Goal: Task Accomplishment & Management: Use online tool/utility

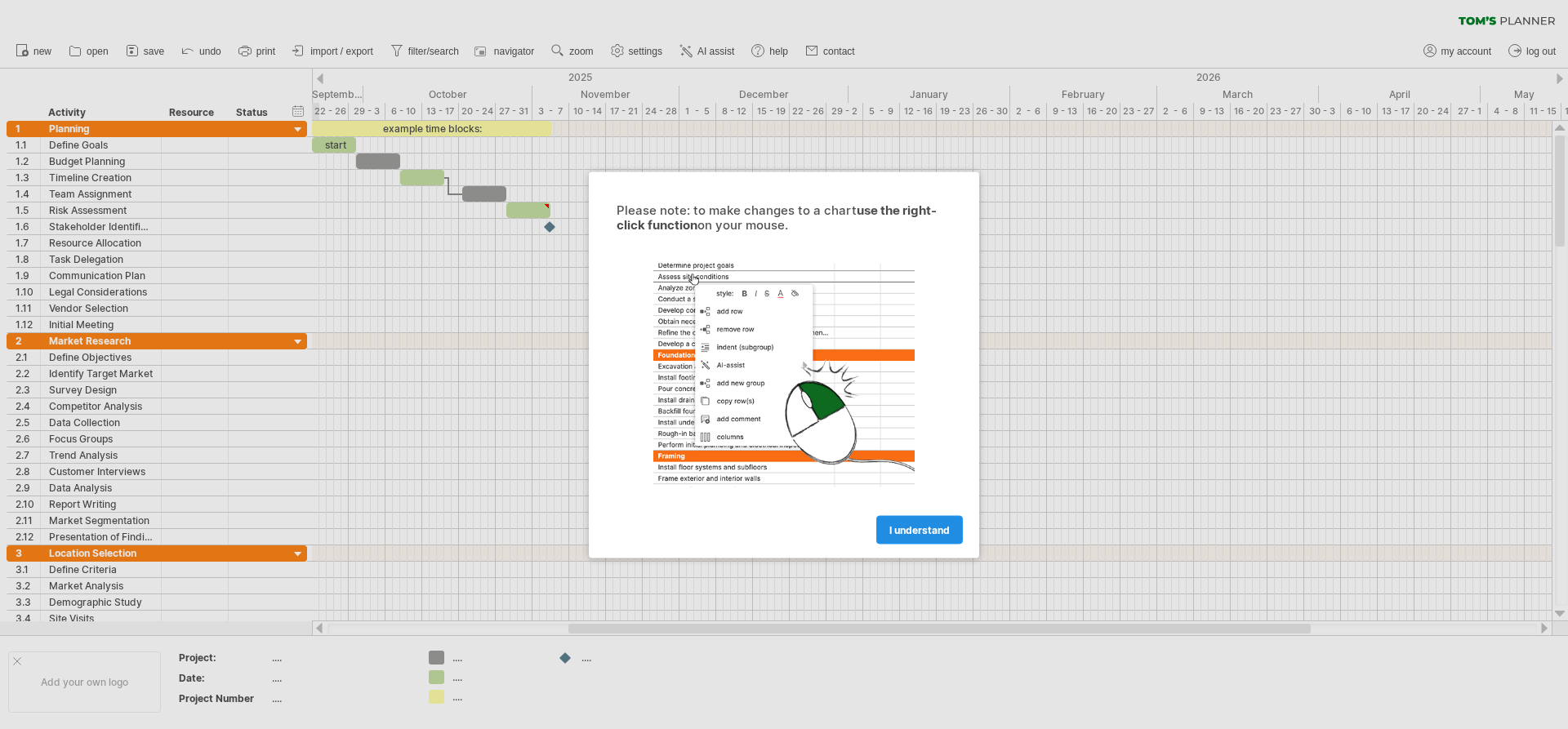
click at [896, 528] on span "I understand" at bounding box center [919, 529] width 60 height 12
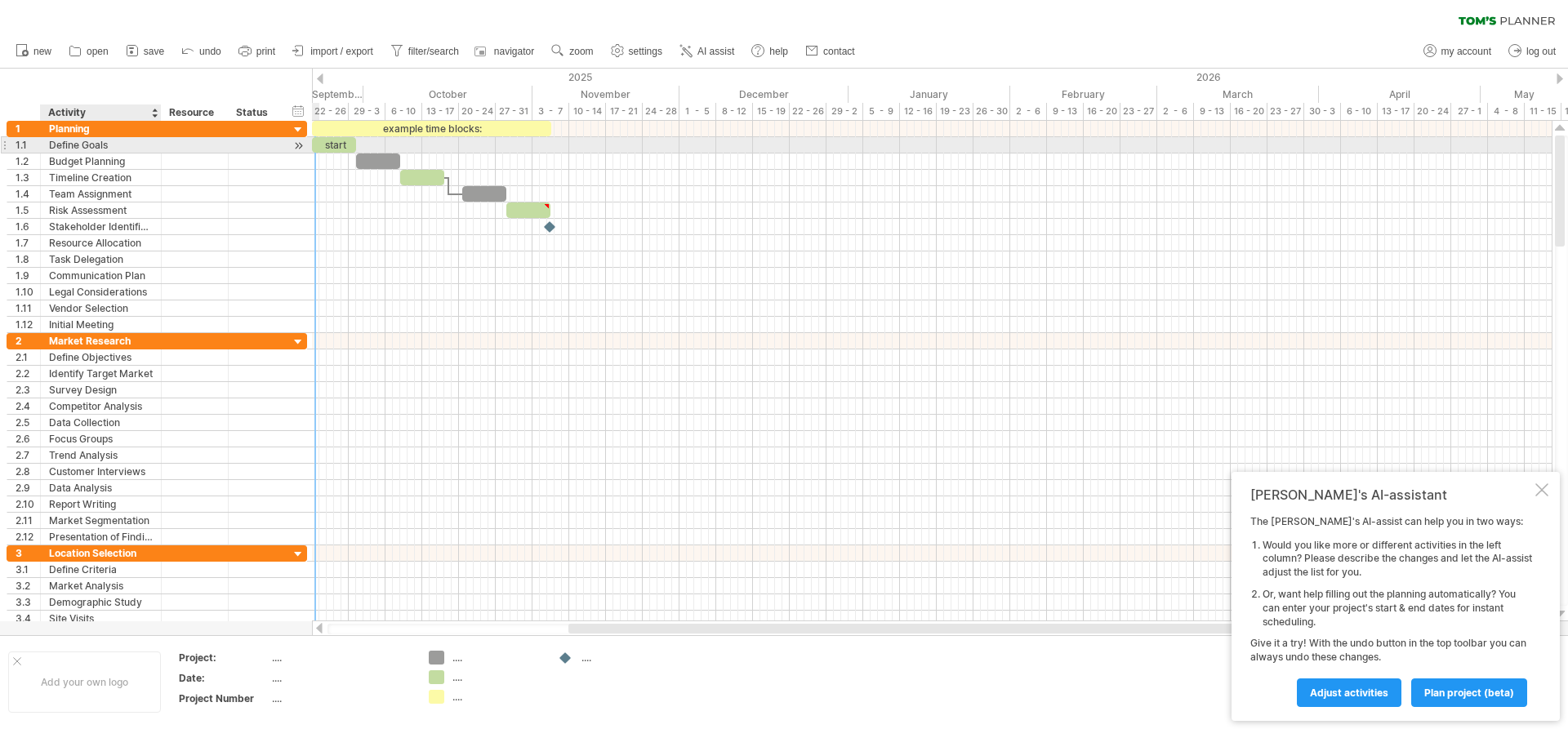
click at [96, 144] on div "Define Goals" at bounding box center [101, 145] width 104 height 16
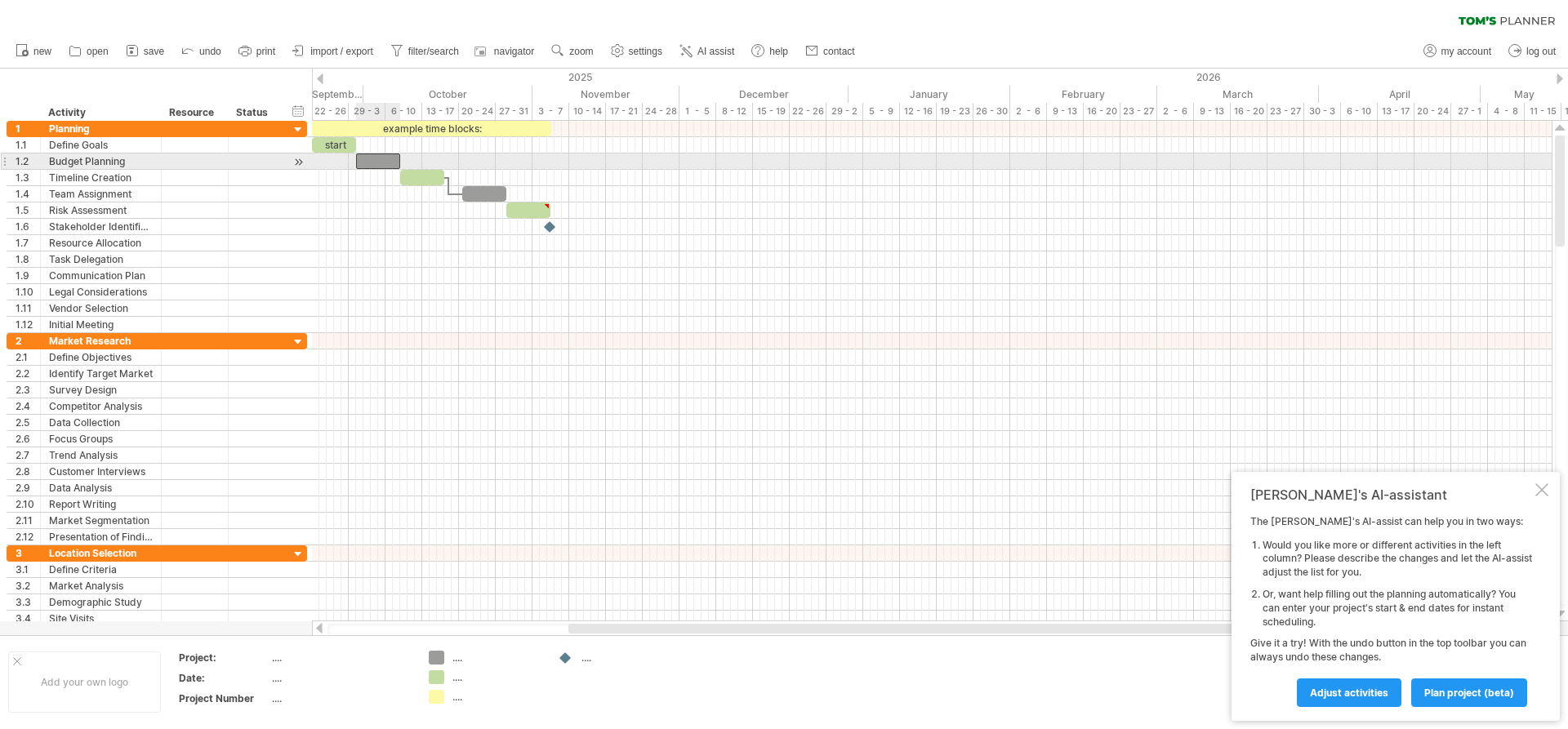
click at [377, 162] on div at bounding box center [378, 161] width 44 height 16
click at [374, 159] on div at bounding box center [370, 161] width 44 height 16
drag, startPoint x: 394, startPoint y: 160, endPoint x: 384, endPoint y: 161, distance: 10.0
click at [384, 161] on span at bounding box center [385, 161] width 6 height 16
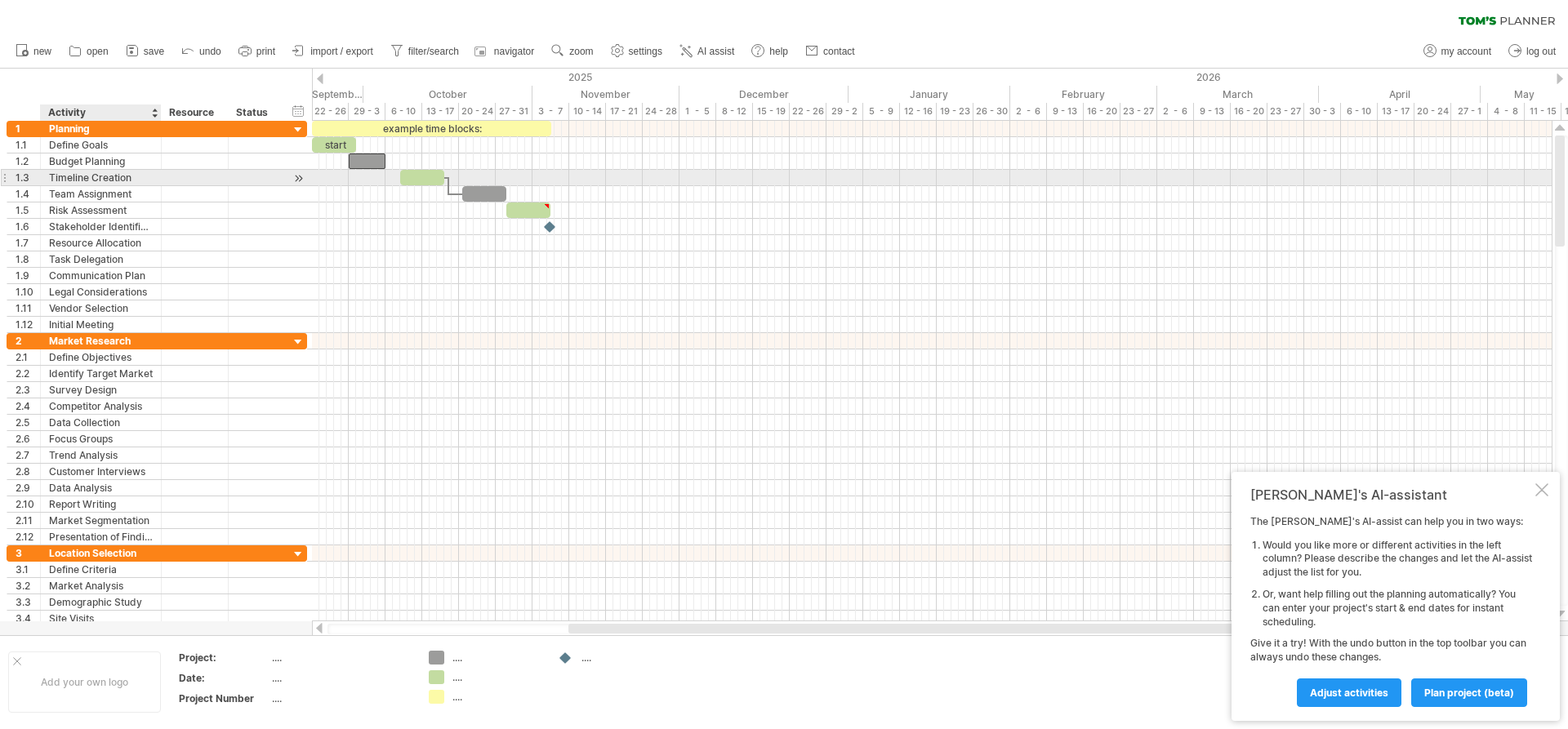
click at [131, 178] on div "Timeline Creation" at bounding box center [101, 177] width 104 height 16
type input "**********"
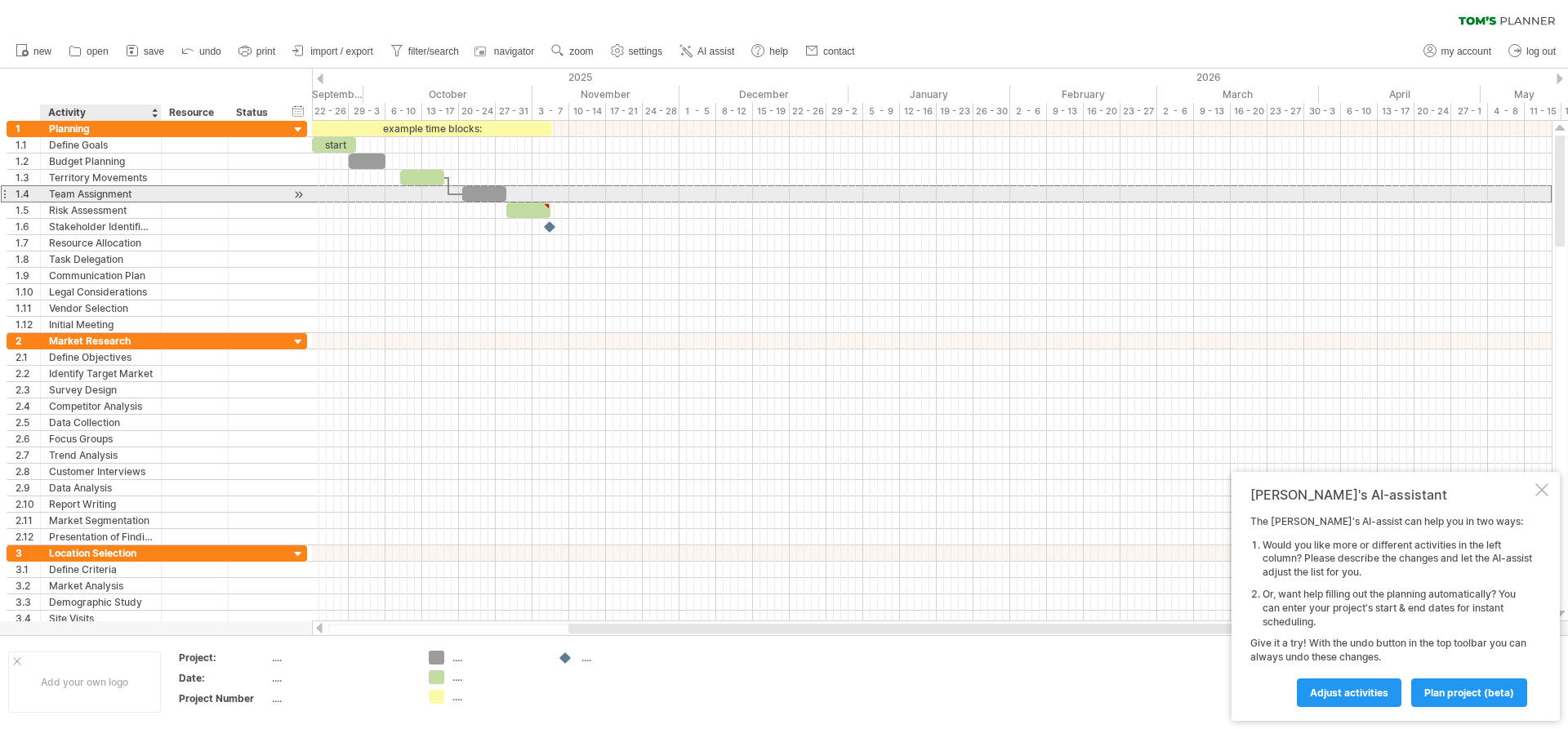
click at [132, 195] on div "Team Assignment" at bounding box center [101, 194] width 104 height 16
type input "*"
type input "**********"
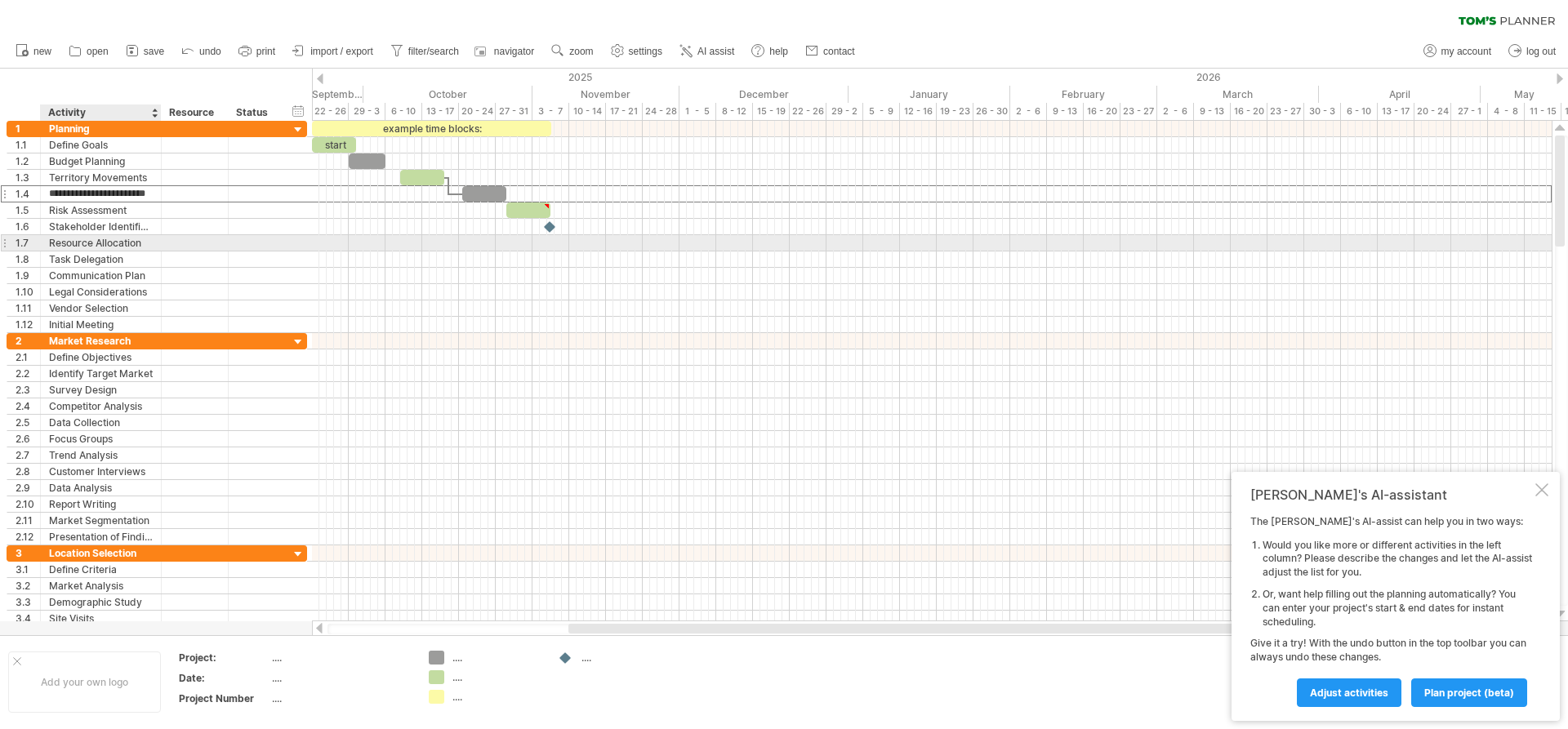
click at [165, 244] on div at bounding box center [195, 243] width 67 height 16
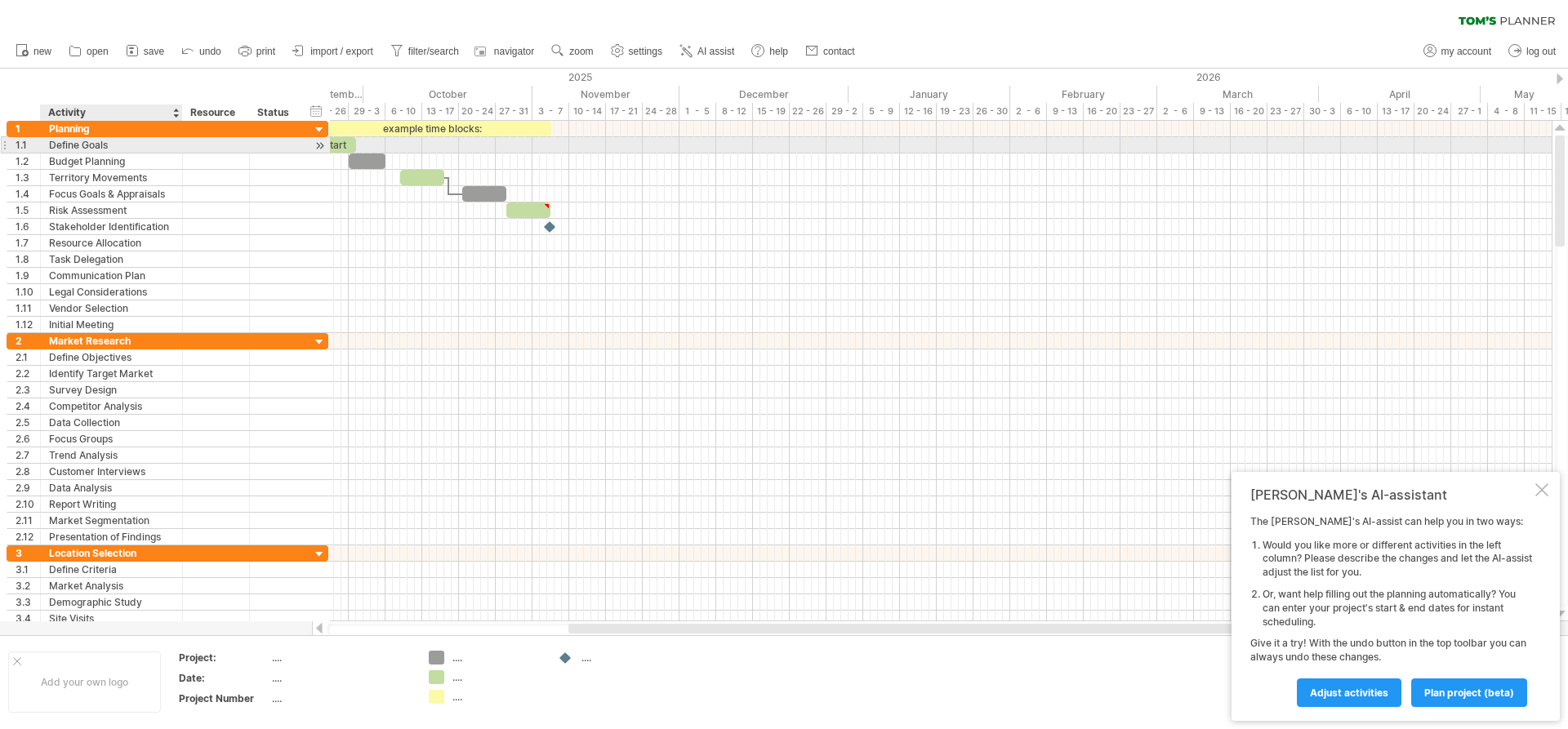
drag, startPoint x: 159, startPoint y: 142, endPoint x: 181, endPoint y: 145, distance: 22.2
click at [181, 145] on div at bounding box center [180, 145] width 8 height 17
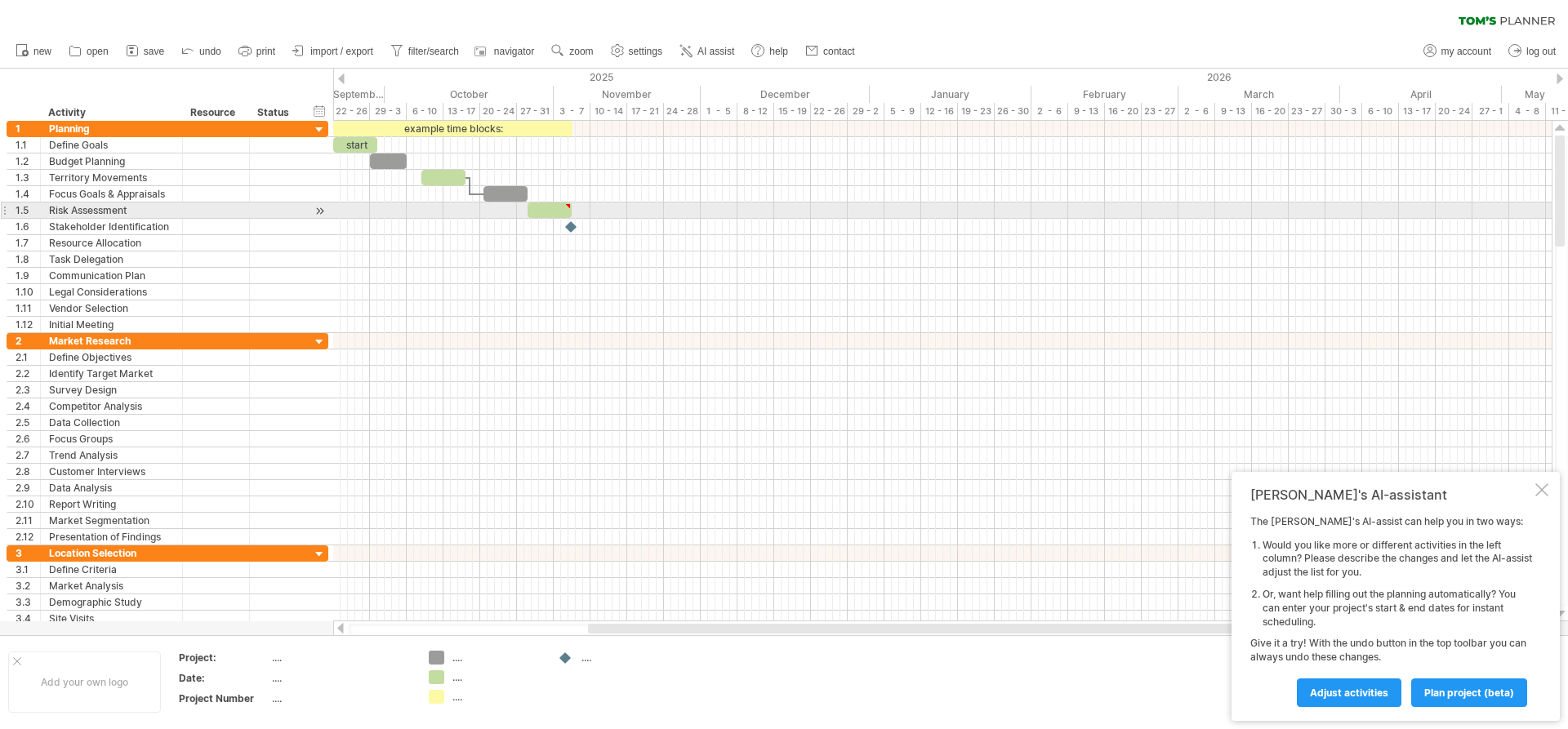
click at [135, 210] on div "Risk Assessment" at bounding box center [111, 210] width 125 height 16
type input "*"
type input "**********"
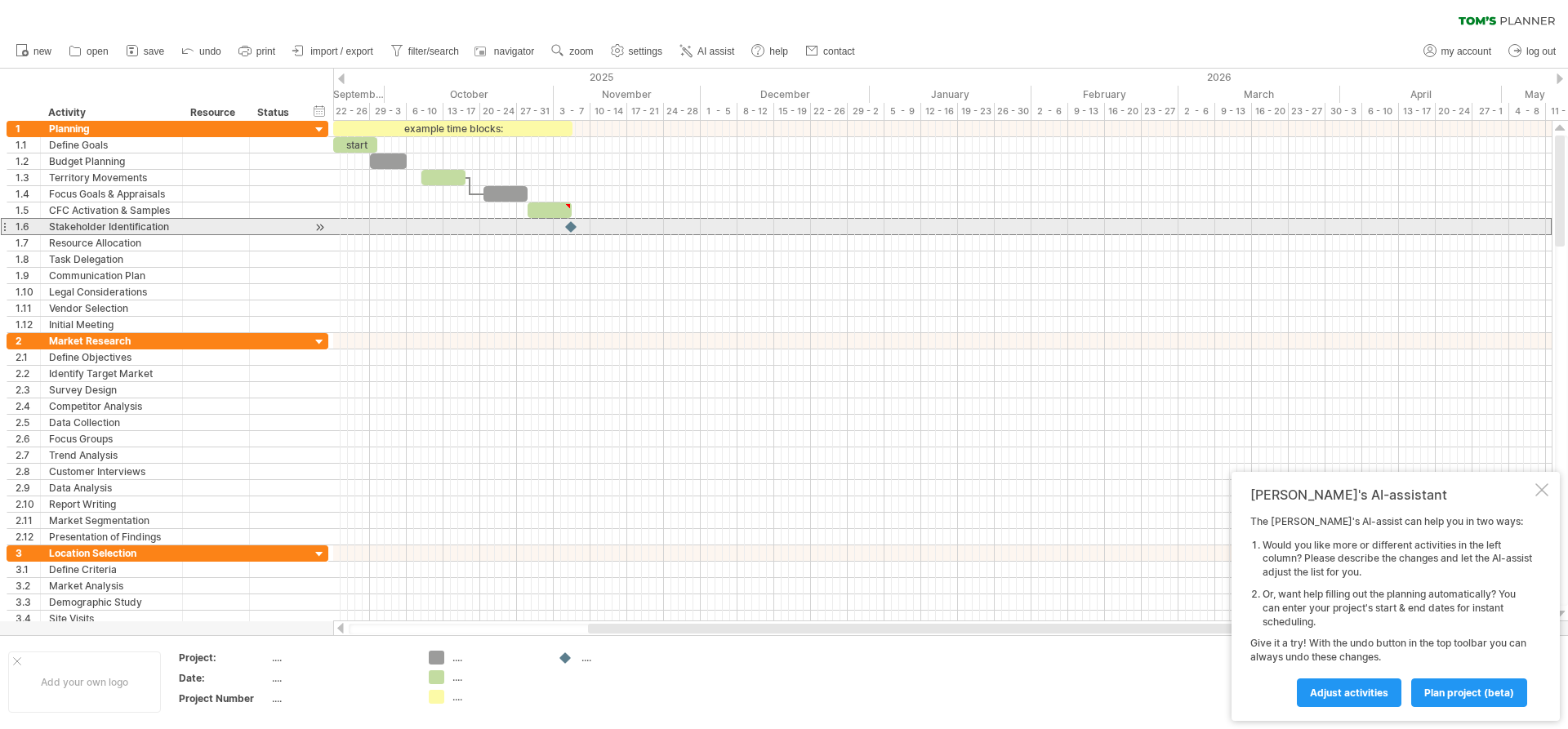
click at [170, 224] on div "Stakeholder Identification" at bounding box center [111, 226] width 125 height 16
type input "*"
type input "**********"
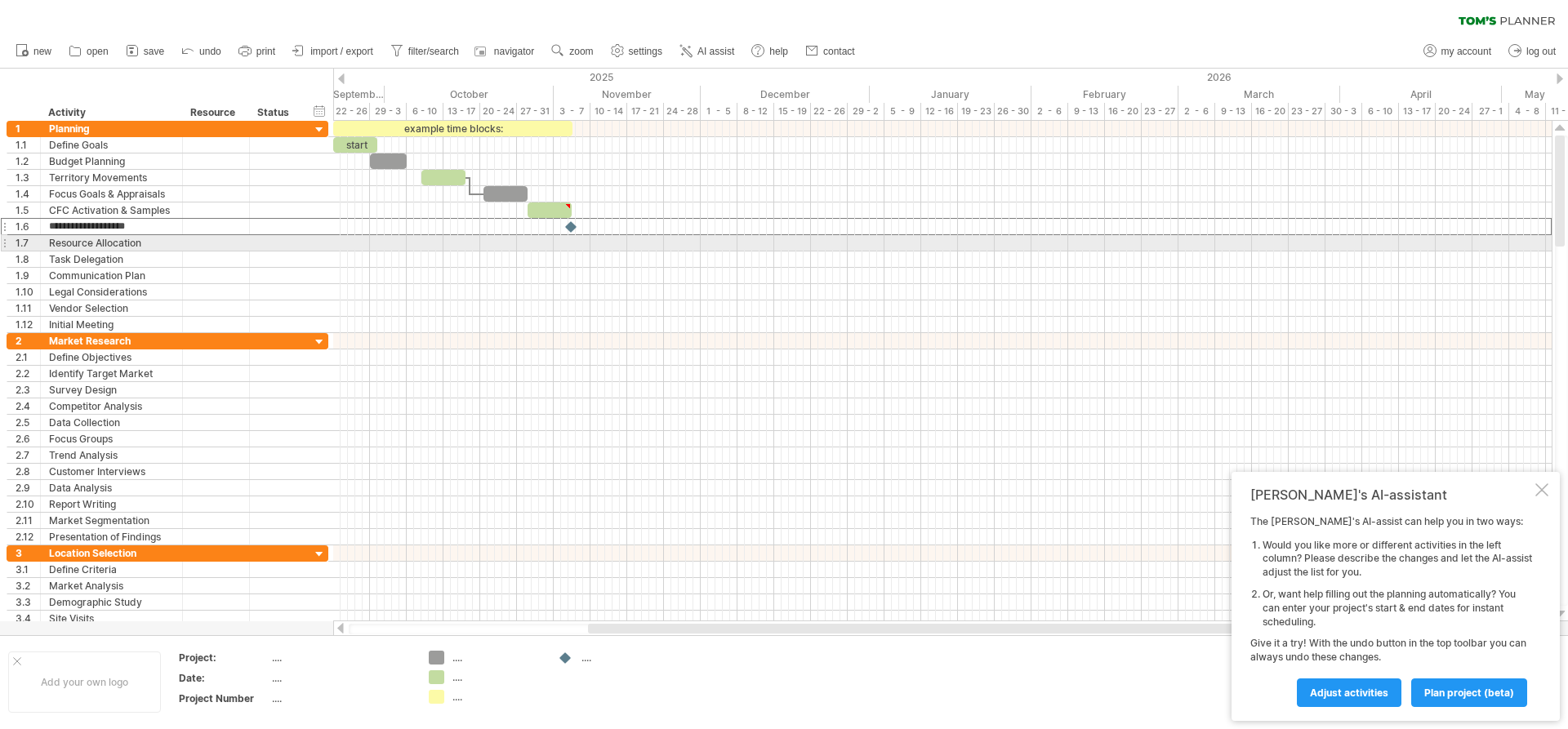
click at [144, 244] on div "Resource Allocation" at bounding box center [111, 243] width 125 height 16
type input "*"
type input "**********"
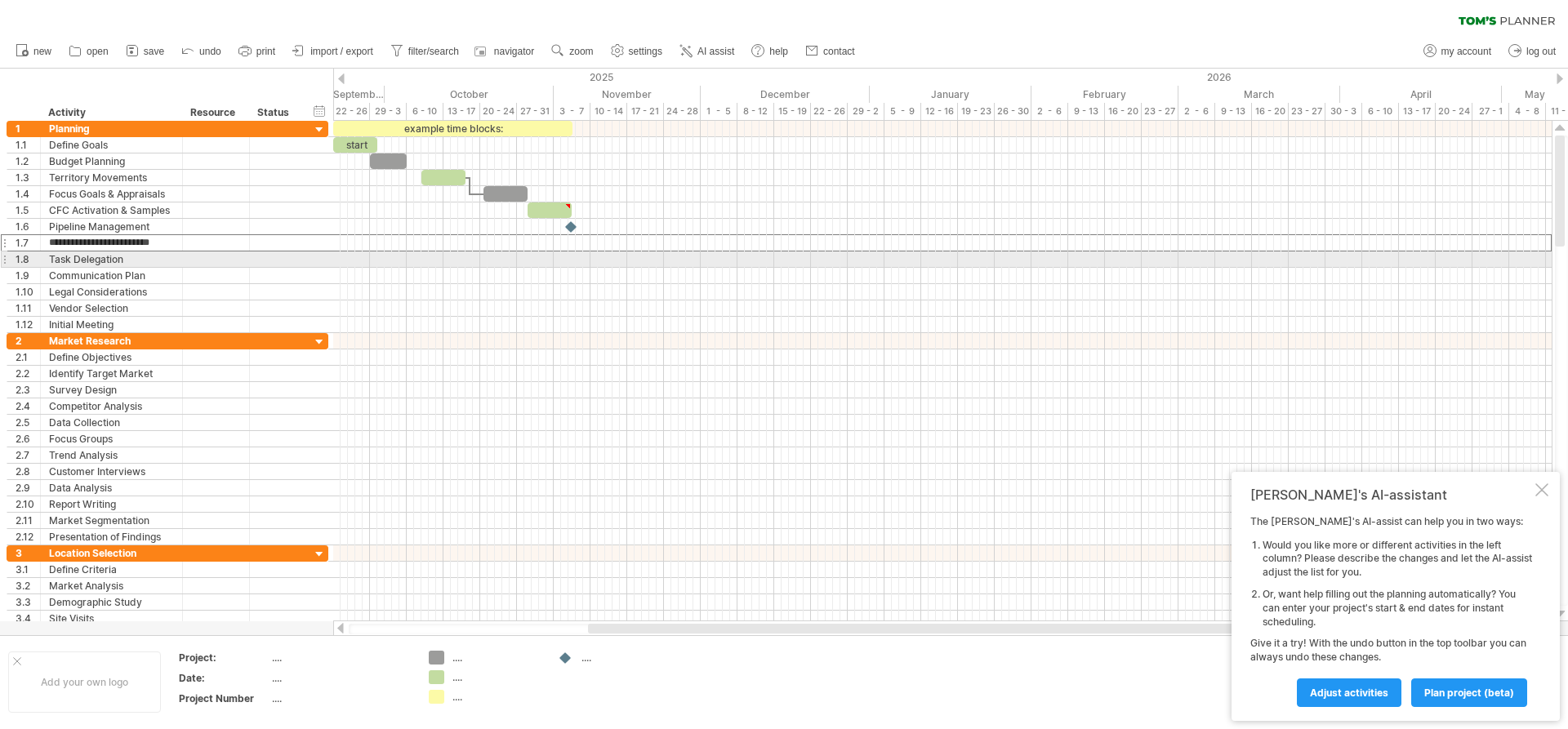
click at [134, 259] on div "Task Delegation" at bounding box center [111, 259] width 125 height 16
type input "*"
type input "**********"
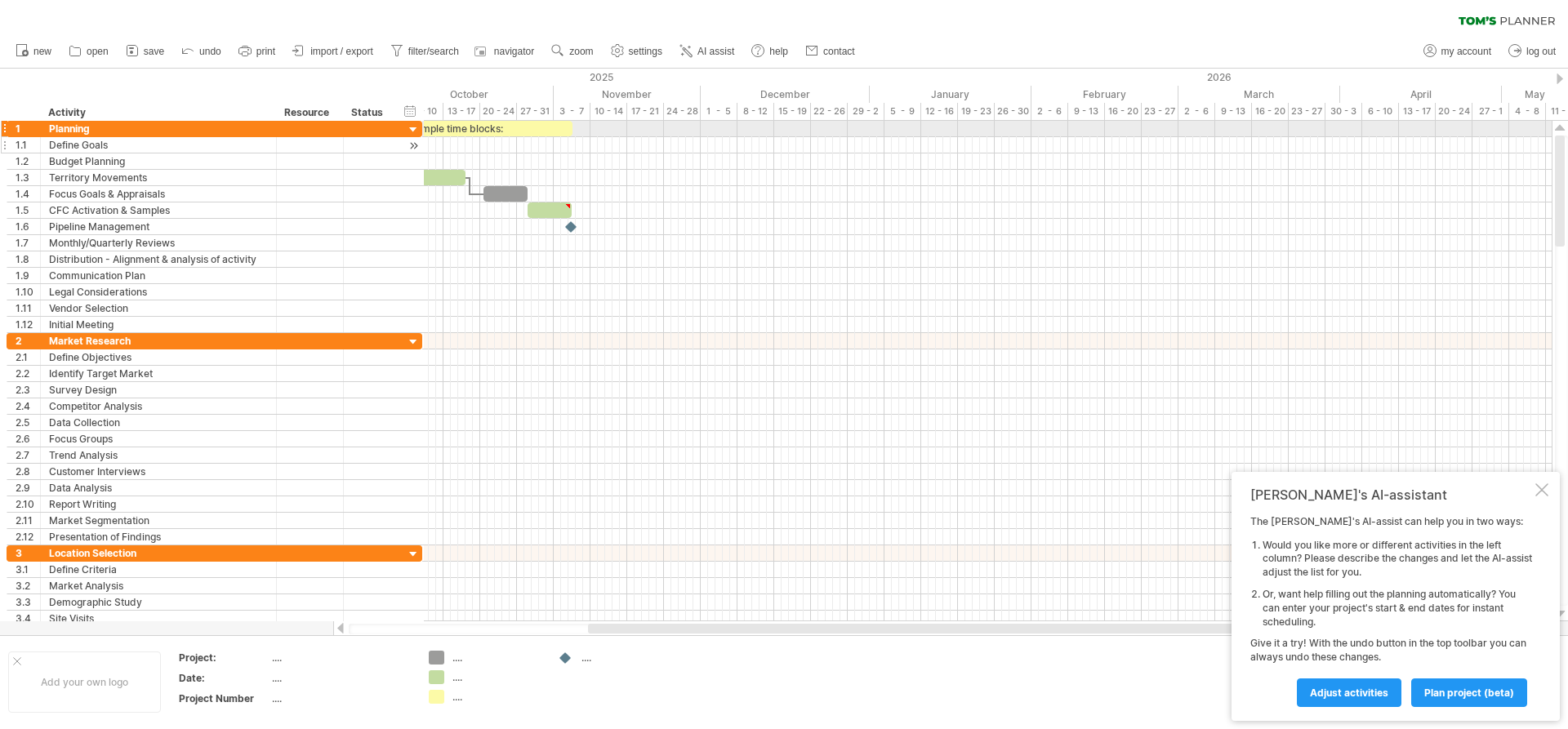
drag, startPoint x: 180, startPoint y: 127, endPoint x: 273, endPoint y: 149, distance: 95.6
click at [273, 149] on div "**********" at bounding box center [214, 226] width 416 height 212
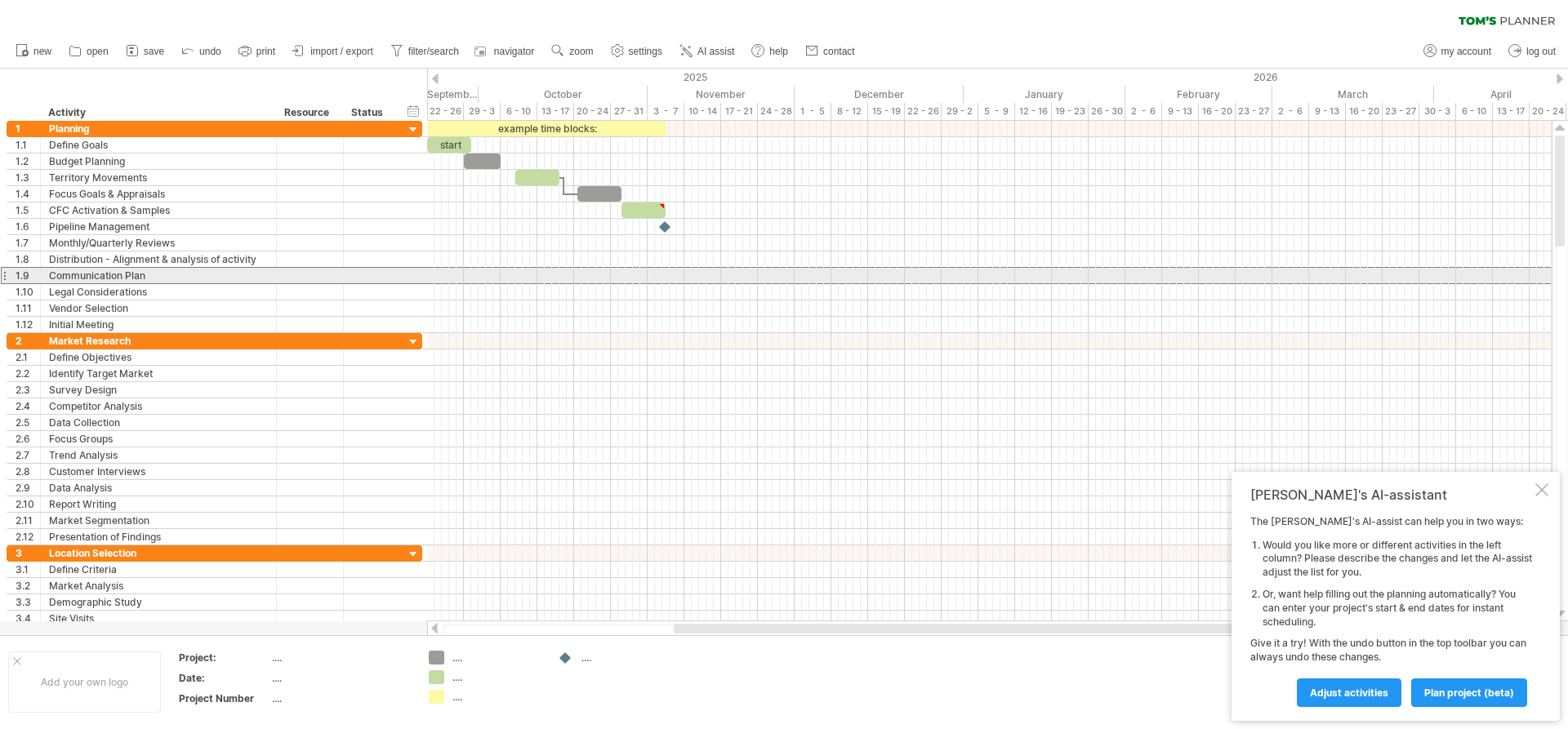
click at [154, 275] on div "Communication Plan" at bounding box center [158, 275] width 219 height 16
type input "*"
type input "**********"
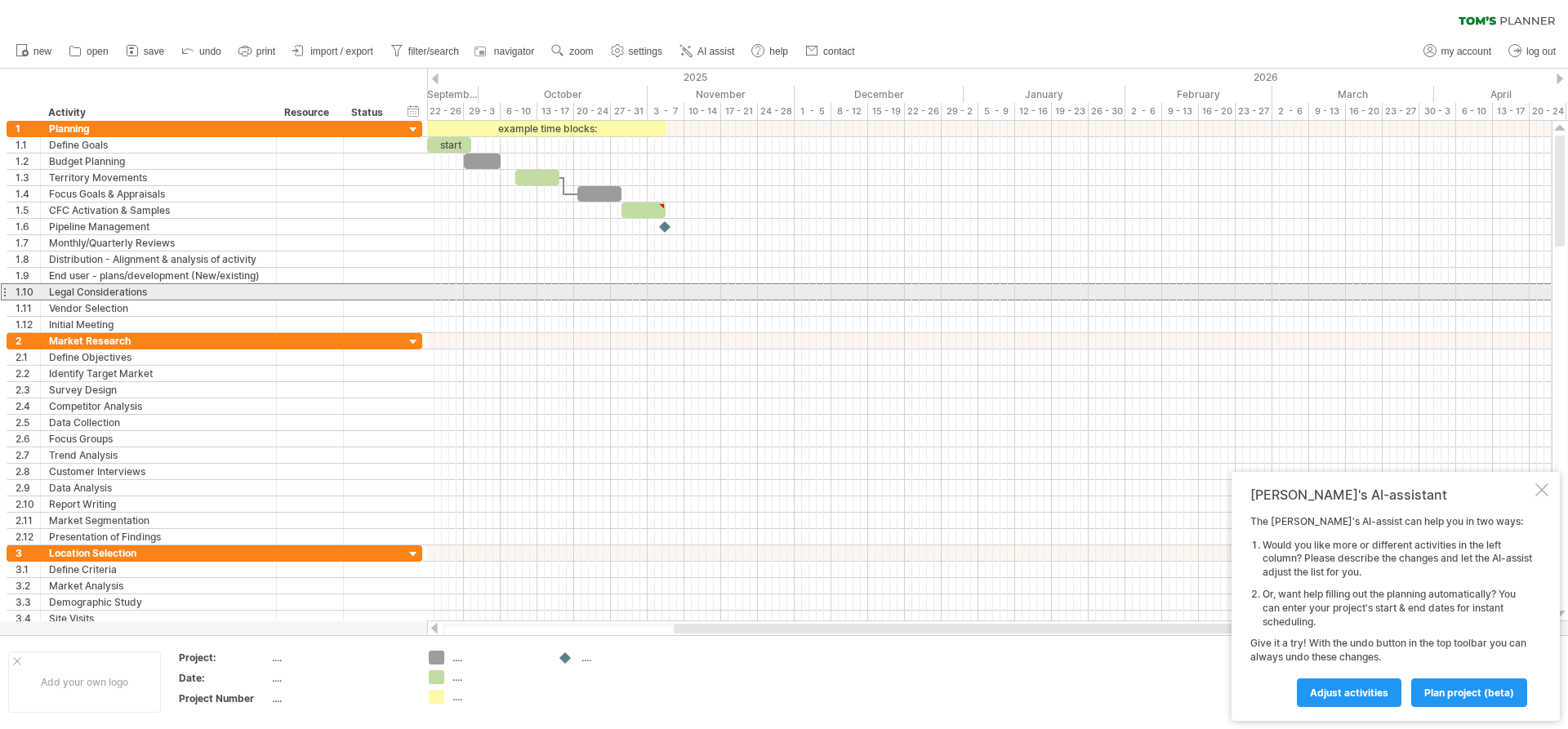
click at [162, 290] on div "Legal Considerations" at bounding box center [158, 292] width 219 height 16
type input "*"
type input "**********"
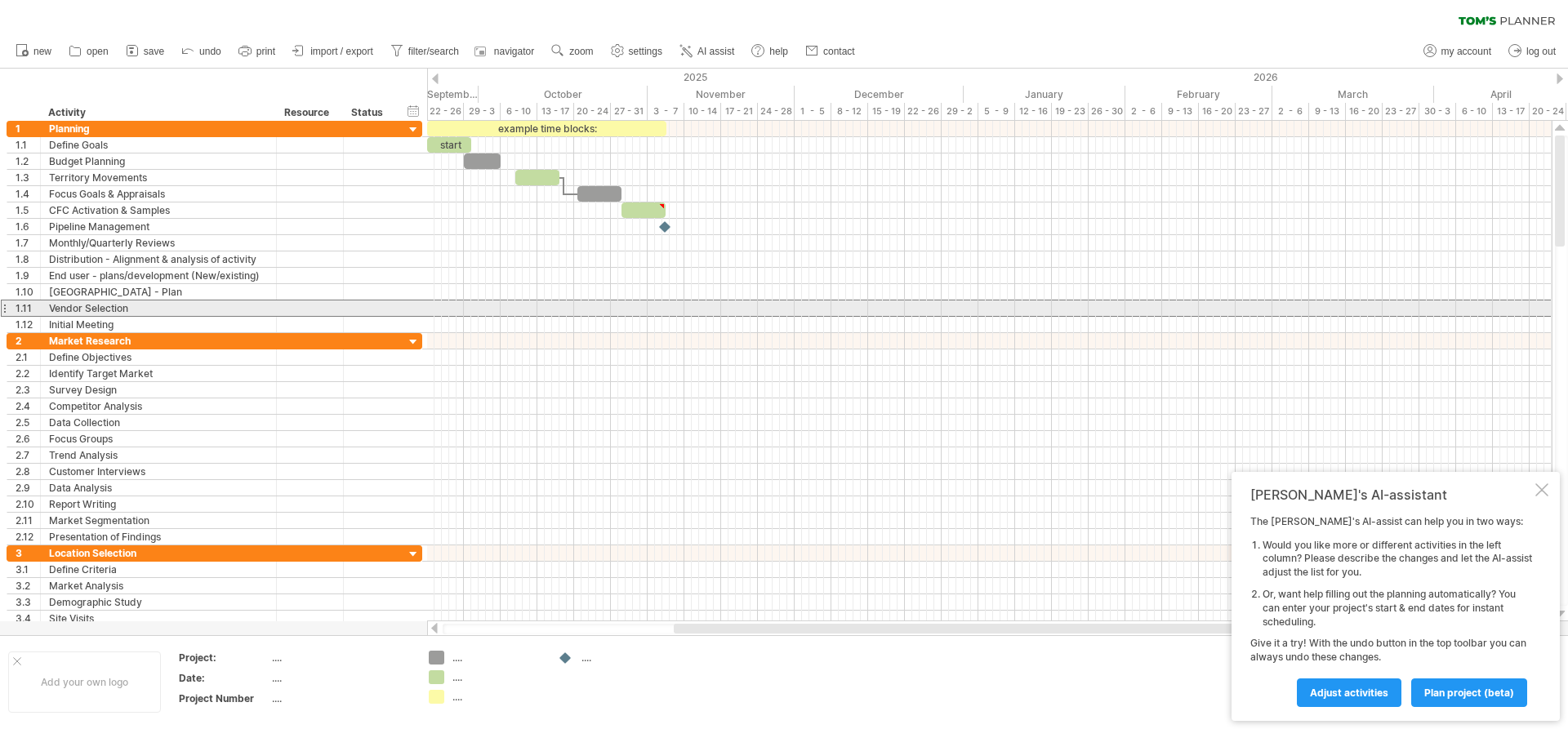
click at [134, 309] on div "Vendor Selection" at bounding box center [158, 308] width 219 height 16
type input "*"
type input "**********"
click at [121, 321] on div "Initial Meeting" at bounding box center [158, 324] width 219 height 16
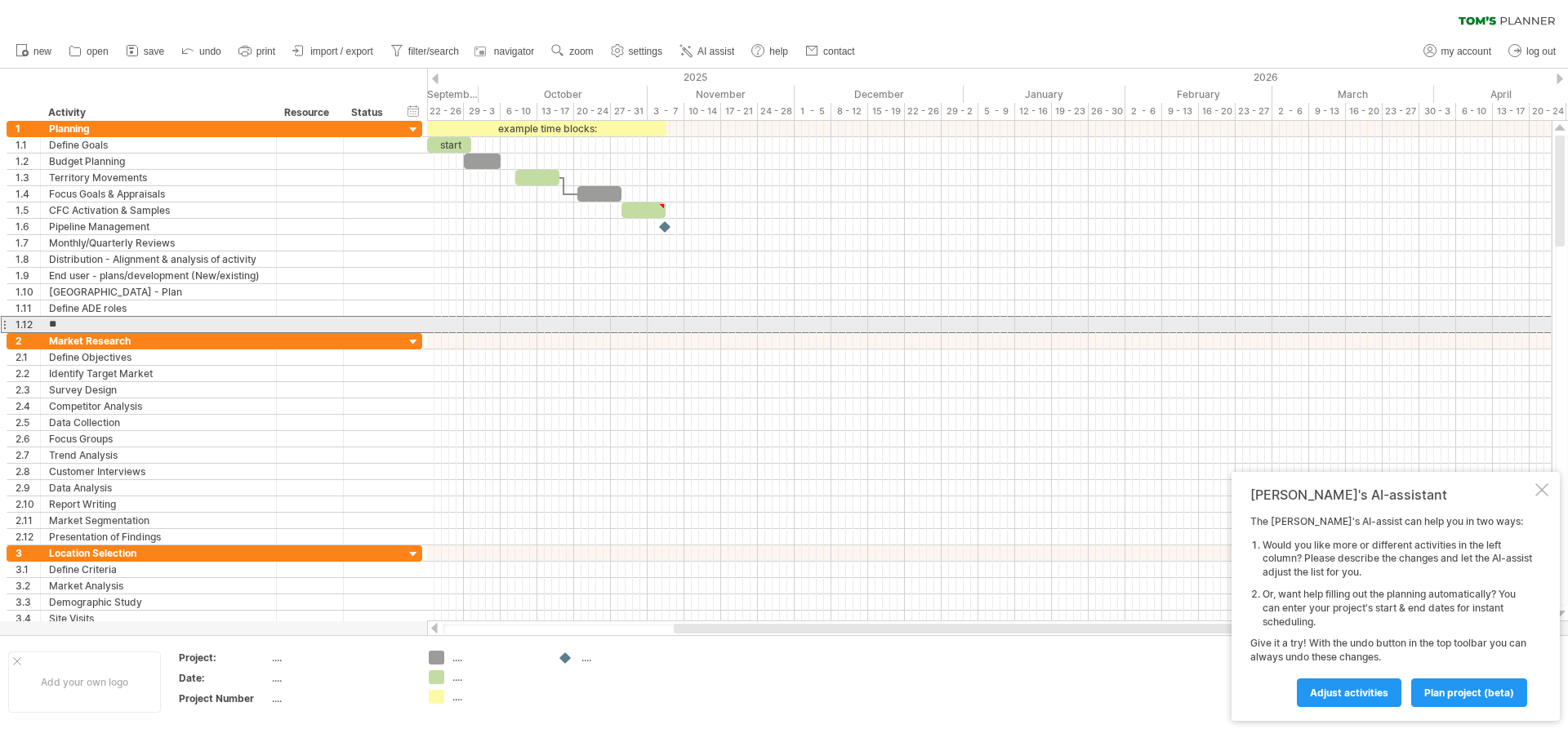
type input "*"
type input "**********"
click at [134, 342] on div "Market Research" at bounding box center [158, 341] width 219 height 16
click at [163, 321] on div "Ireland - 3 Yr Plan" at bounding box center [158, 324] width 219 height 16
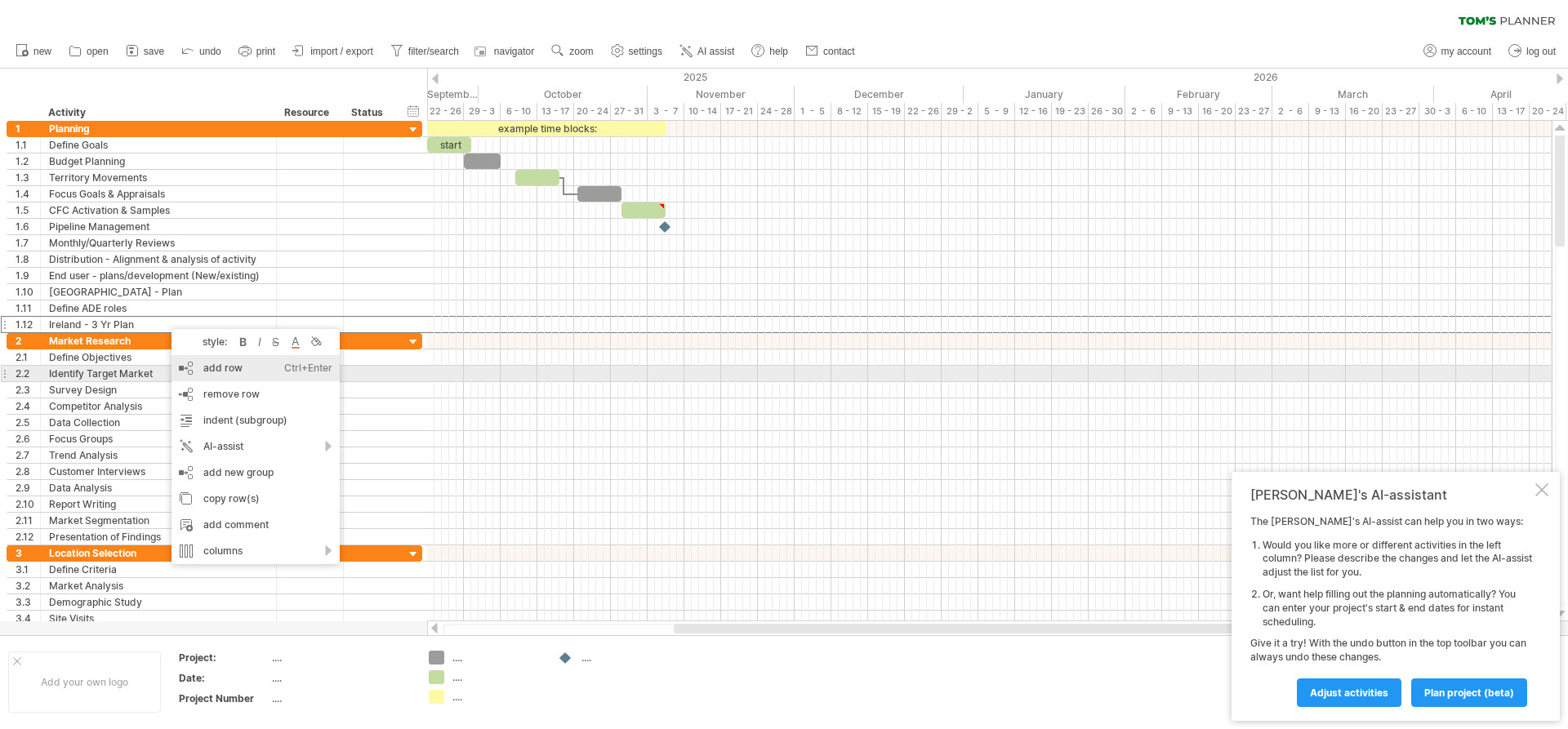
click at [210, 371] on div "add row Ctrl+Enter Cmd+Enter" at bounding box center [256, 369] width 169 height 26
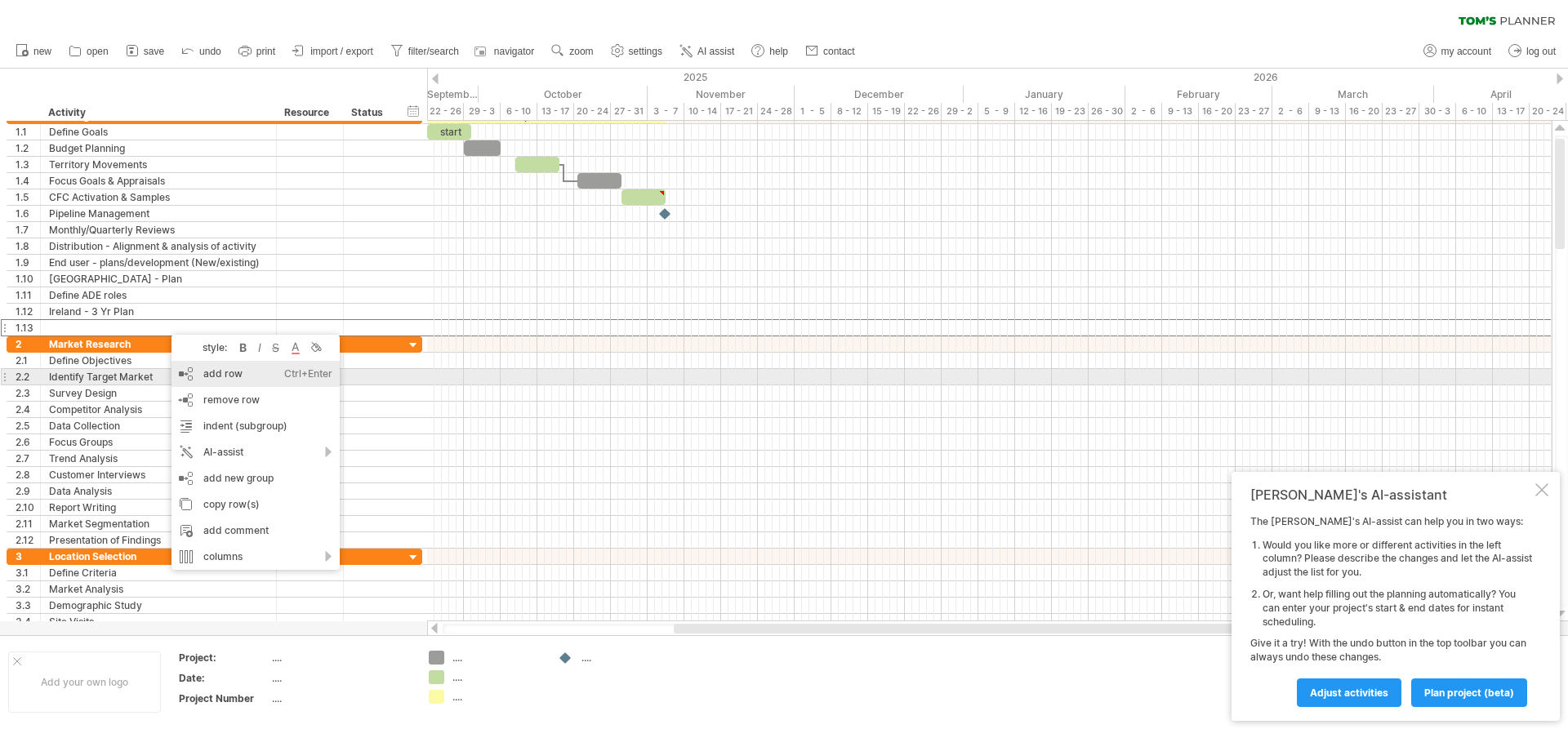
click at [196, 371] on div "add row Ctrl+Enter Cmd+Enter" at bounding box center [256, 374] width 169 height 26
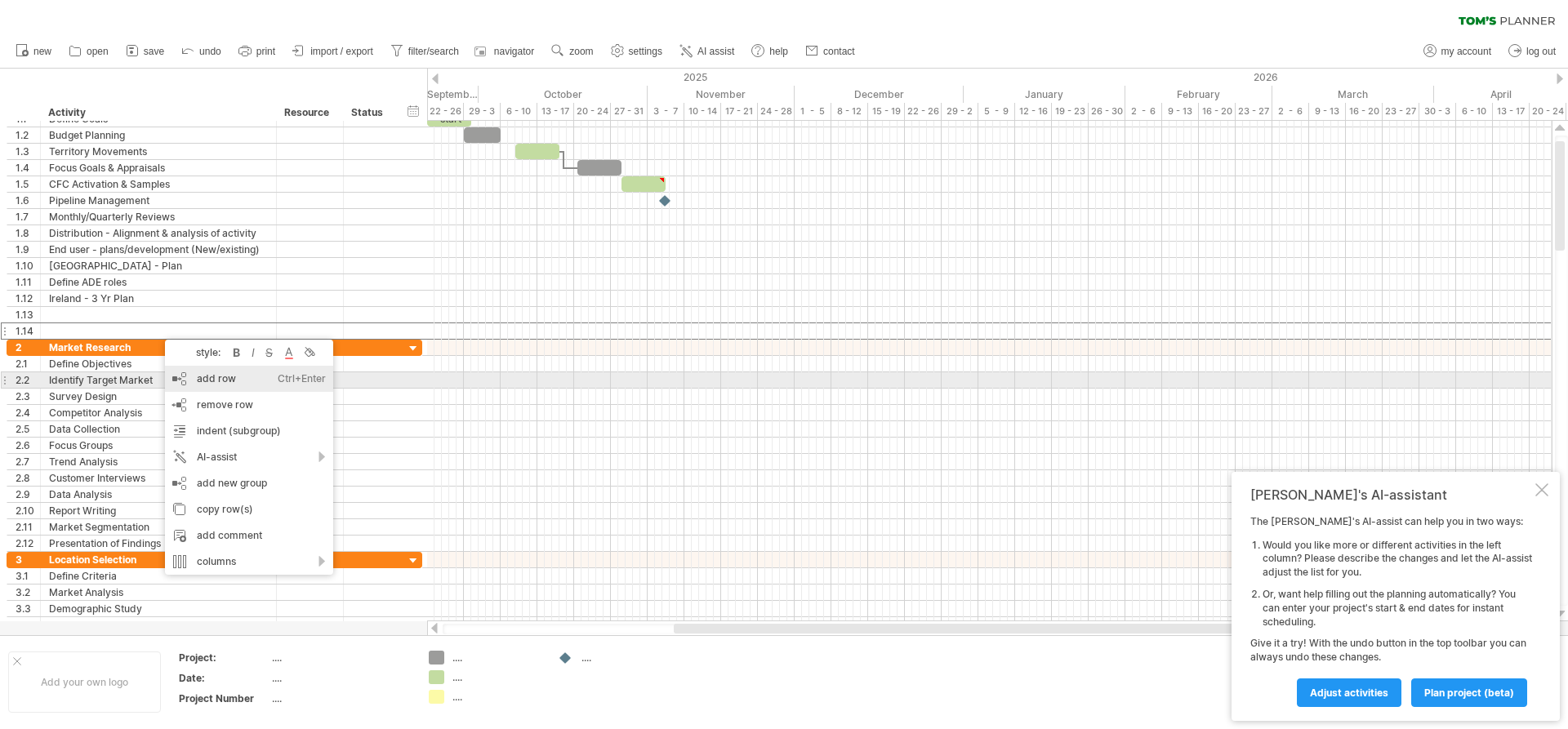
click at [190, 376] on div "add row Ctrl+Enter Cmd+Enter" at bounding box center [249, 379] width 169 height 26
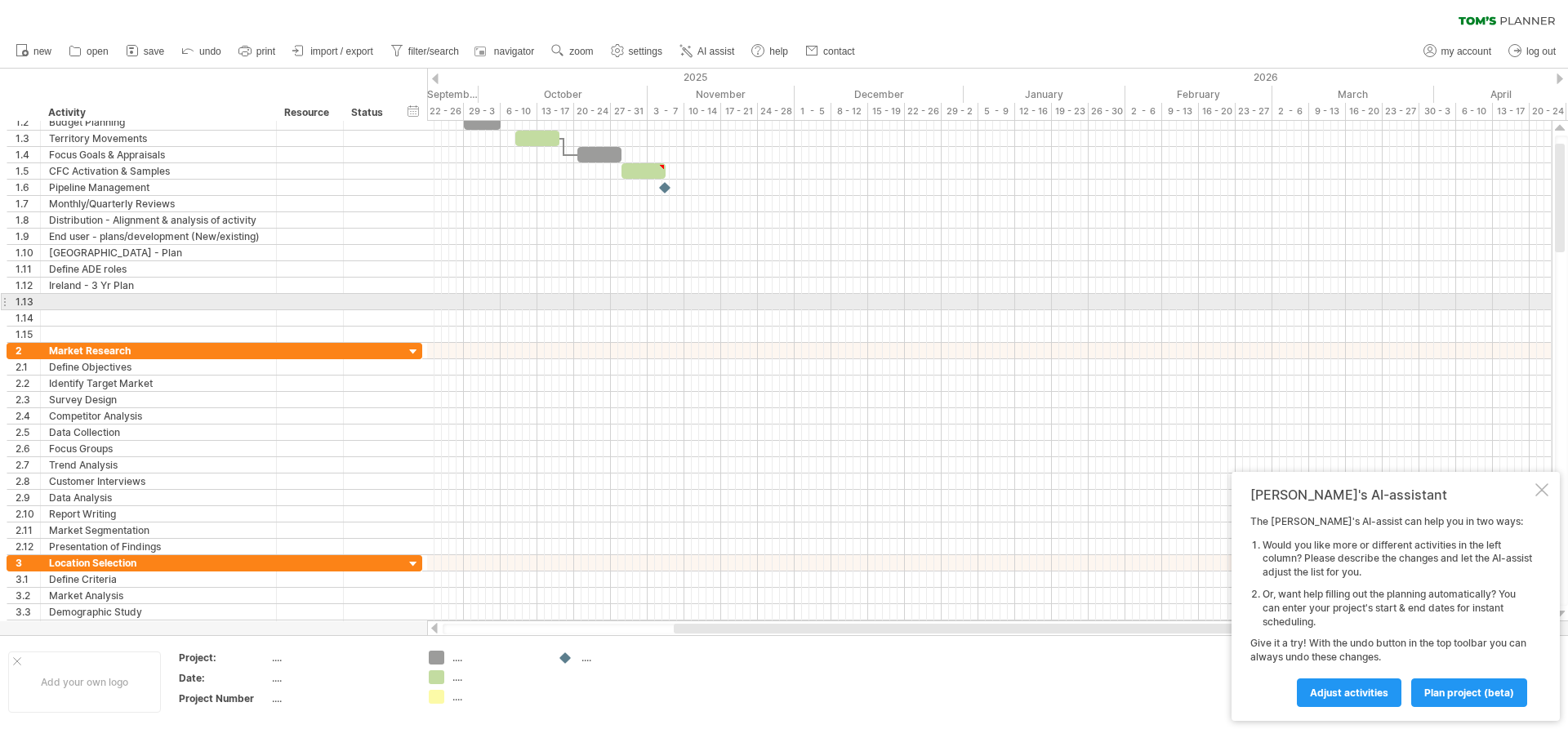
click at [72, 301] on div at bounding box center [158, 301] width 219 height 16
type input "**********"
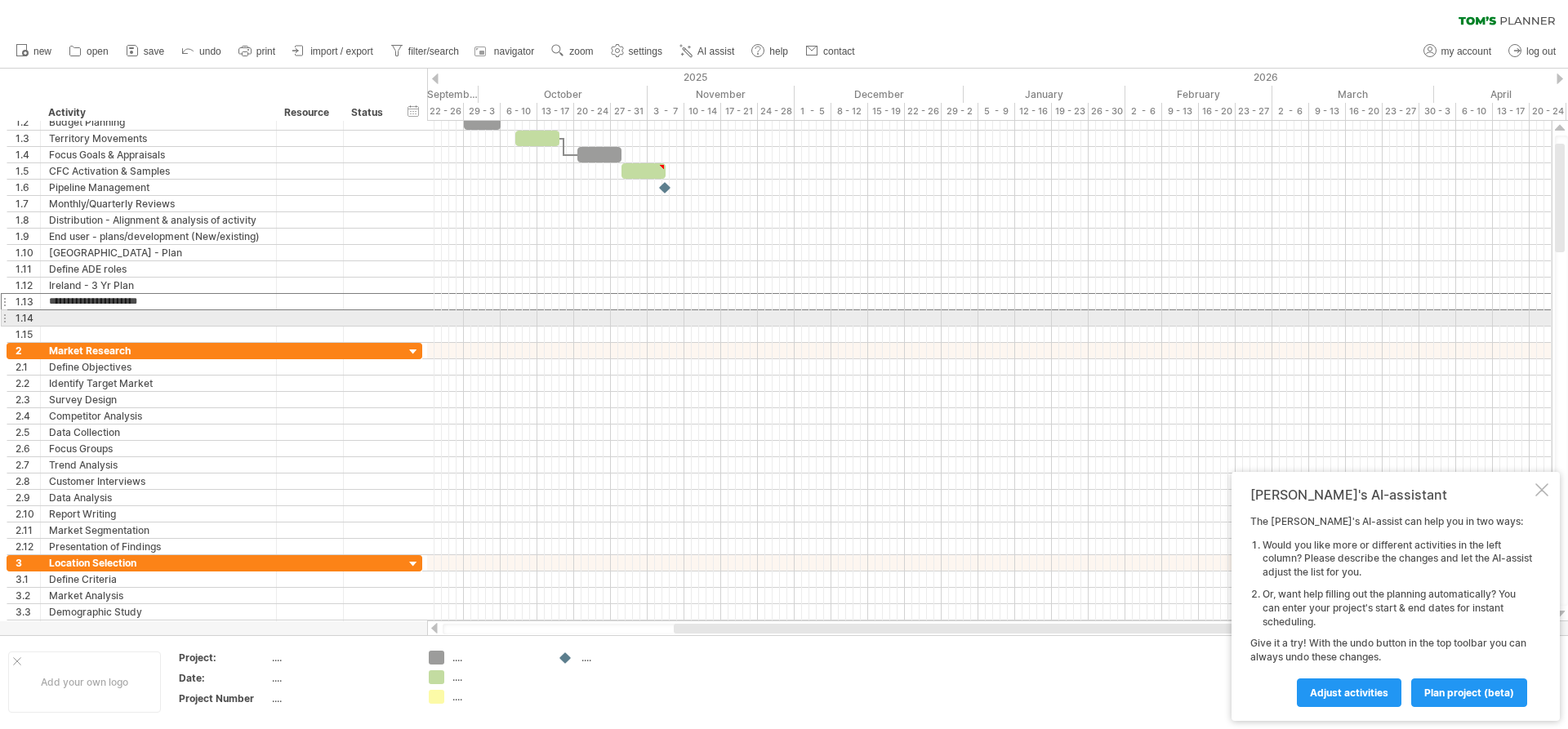
click at [69, 315] on div at bounding box center [158, 318] width 219 height 16
click at [79, 321] on input "**********" at bounding box center [158, 318] width 219 height 16
type input "**********"
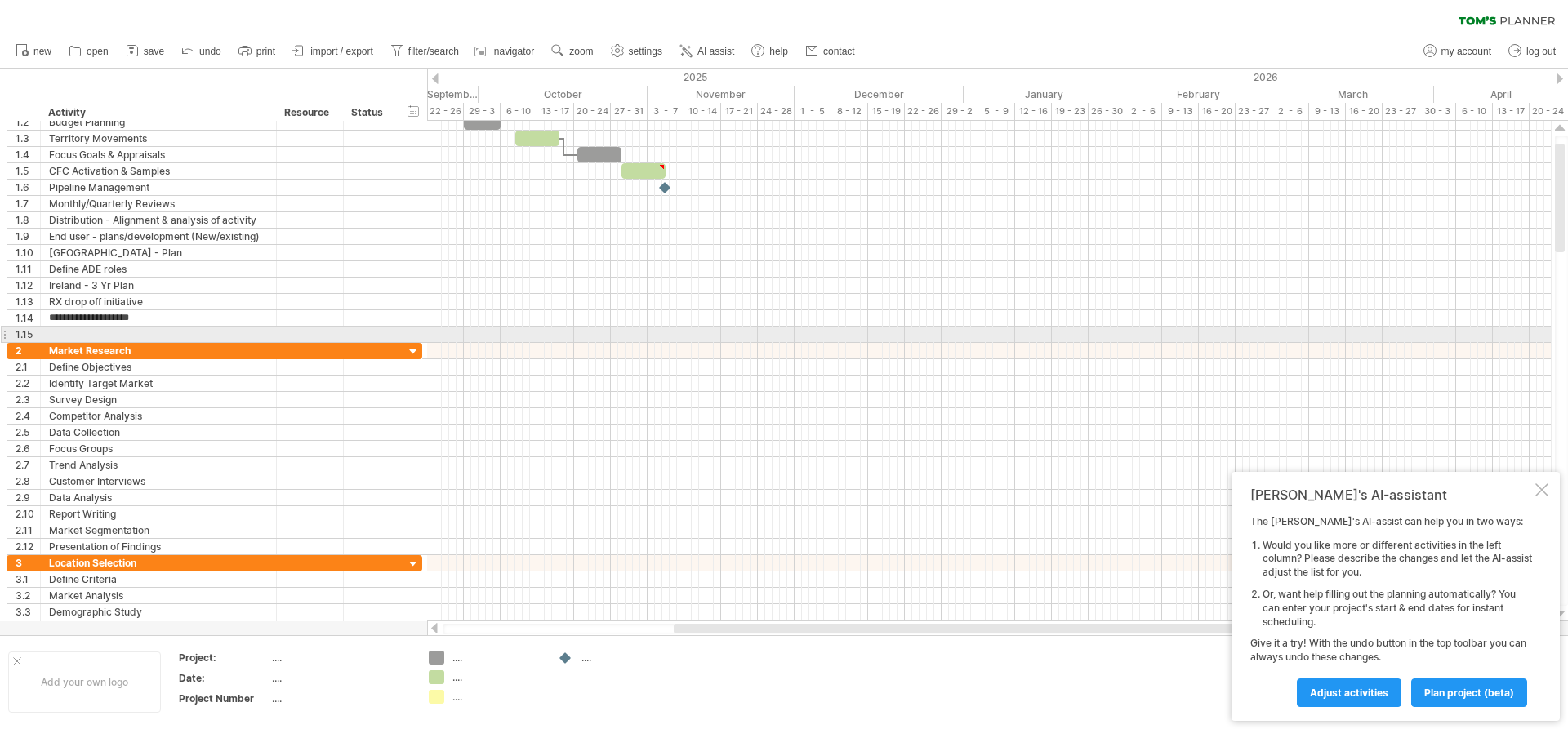
click at [84, 337] on div at bounding box center [158, 334] width 219 height 16
type input "**********"
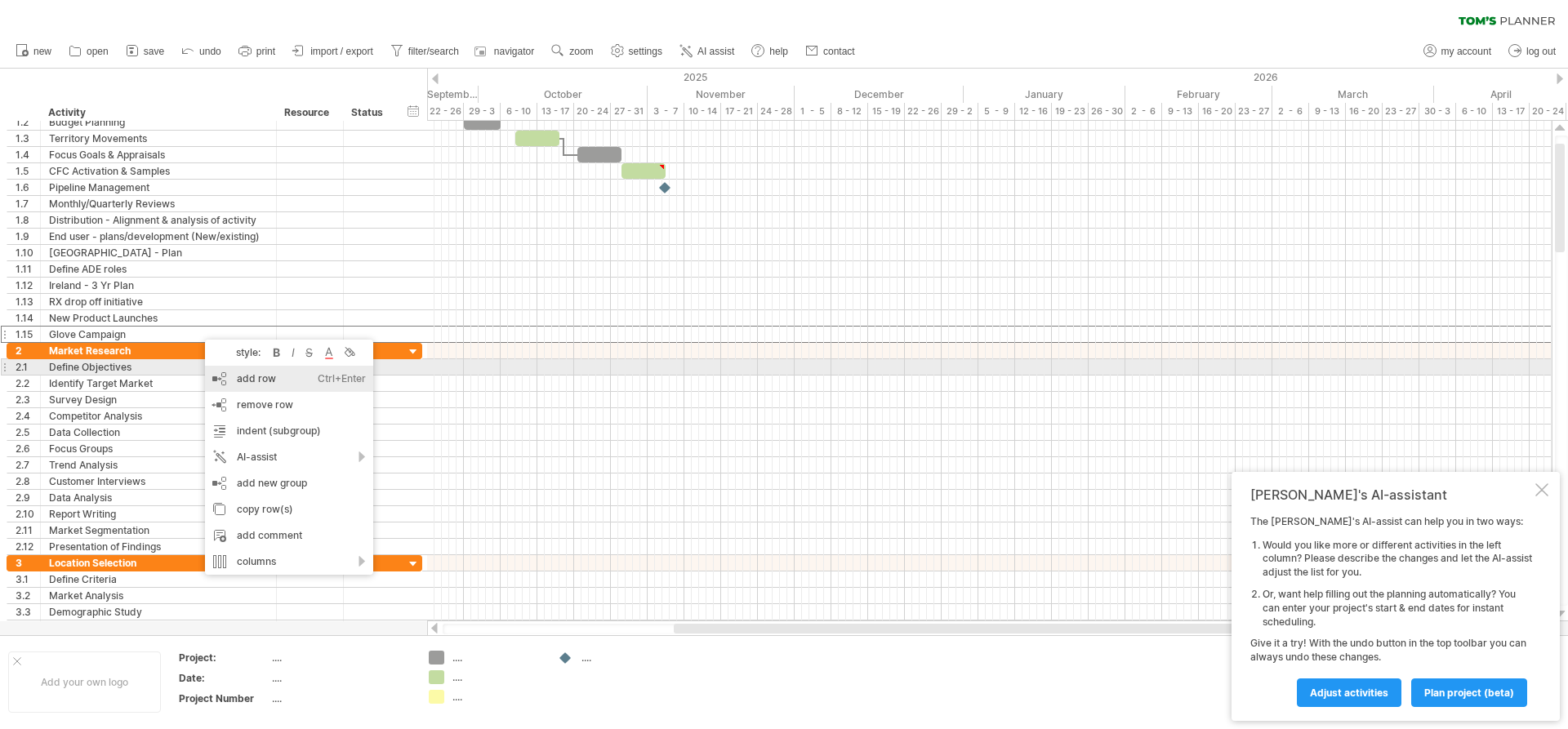
click at [231, 374] on div "add row Ctrl+Enter Cmd+Enter" at bounding box center [289, 379] width 169 height 26
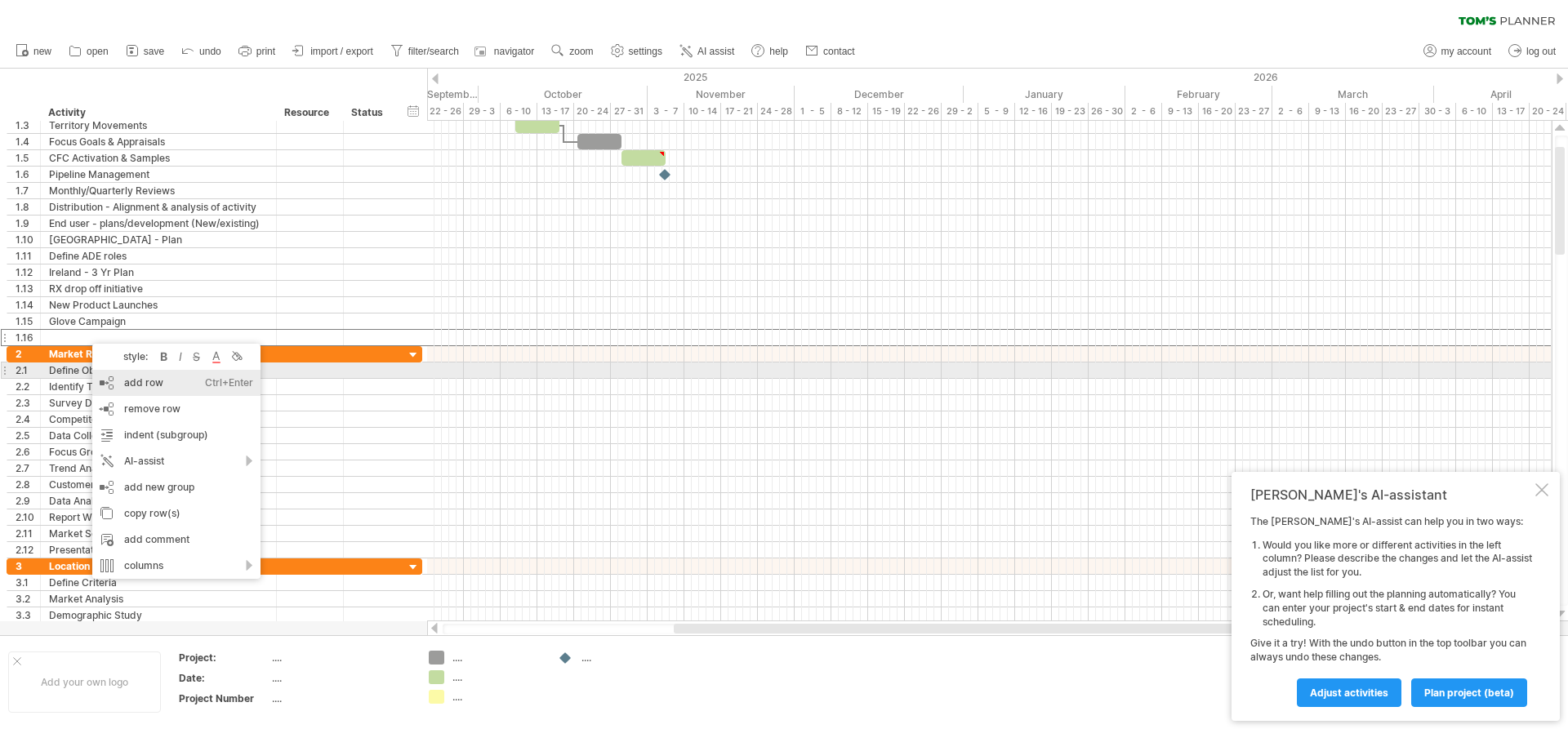
click at [117, 376] on div "add row Ctrl+Enter Cmd+Enter" at bounding box center [177, 383] width 169 height 26
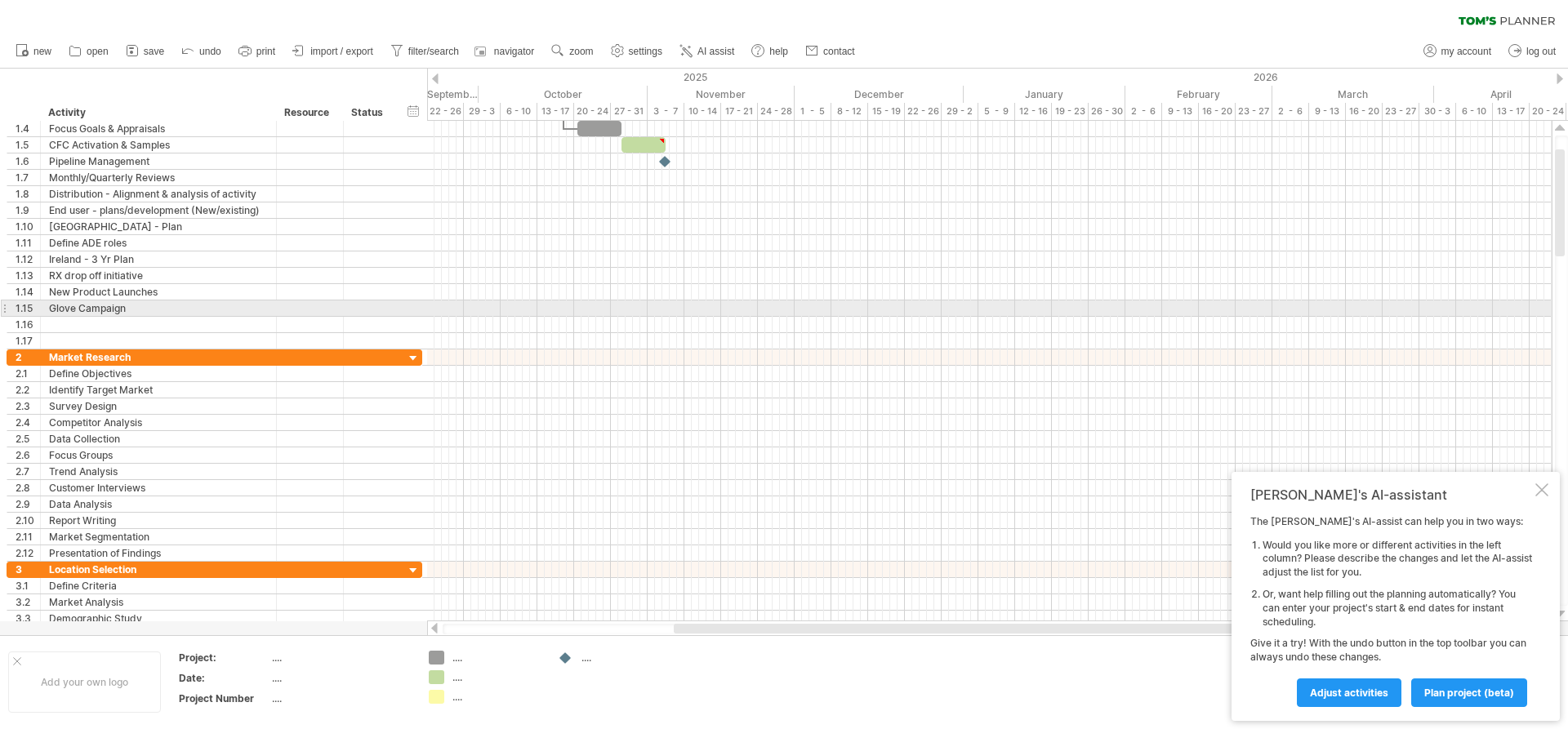
click at [86, 313] on div "Glove Campaign" at bounding box center [158, 308] width 219 height 16
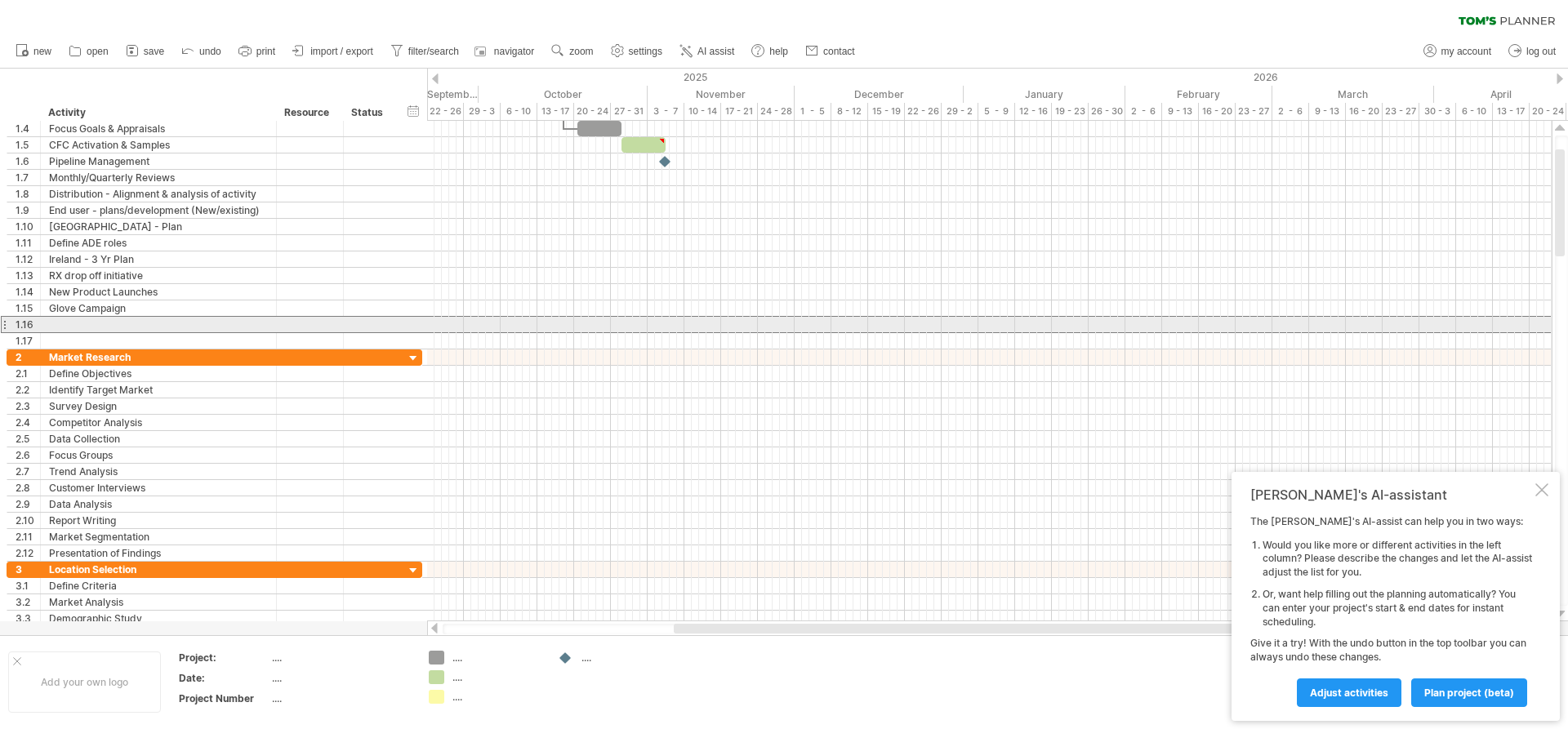
click at [81, 323] on div at bounding box center [158, 324] width 219 height 16
click at [66, 320] on input "*******" at bounding box center [158, 324] width 219 height 16
type input "********"
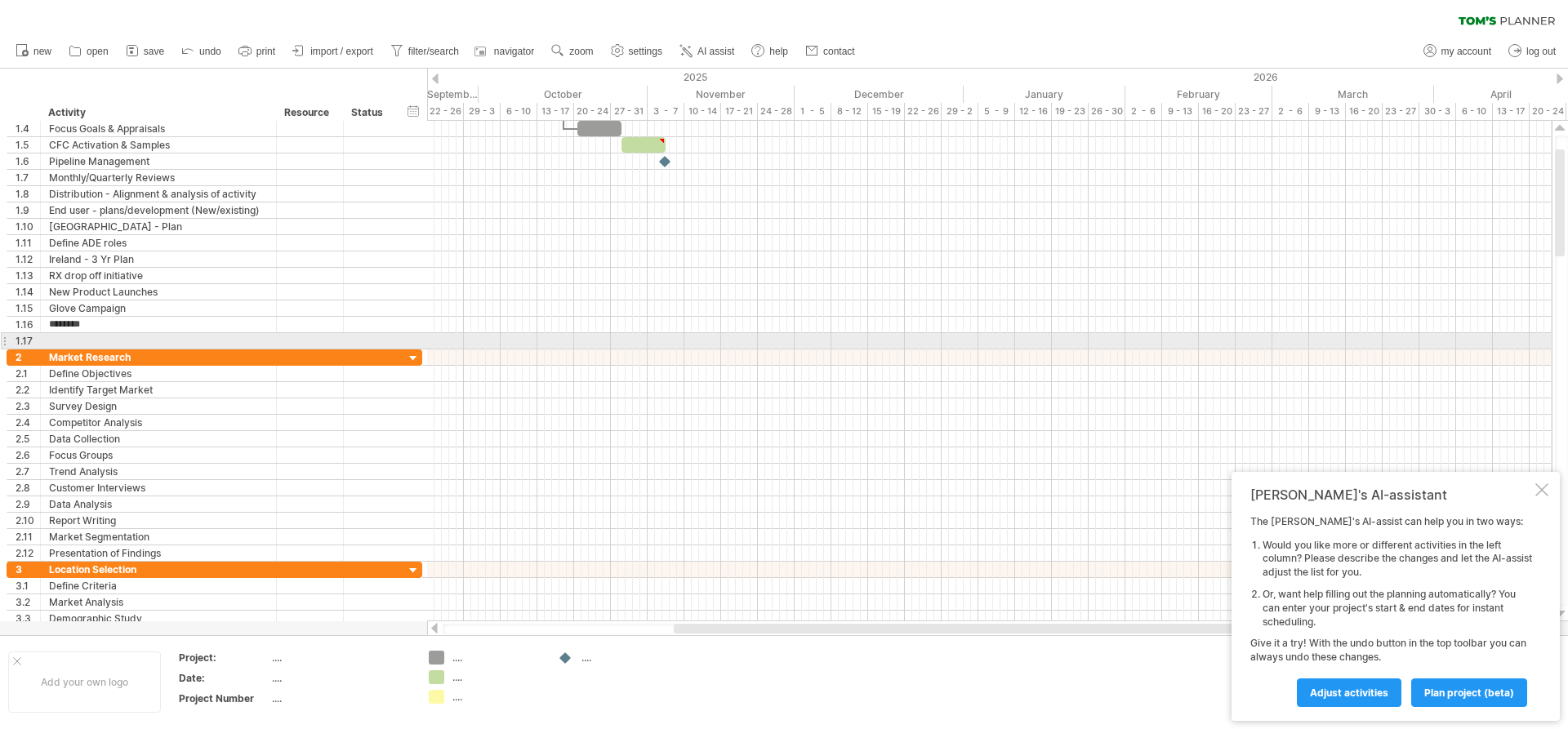
click at [71, 338] on div at bounding box center [158, 341] width 219 height 16
type input "*"
type input "**********"
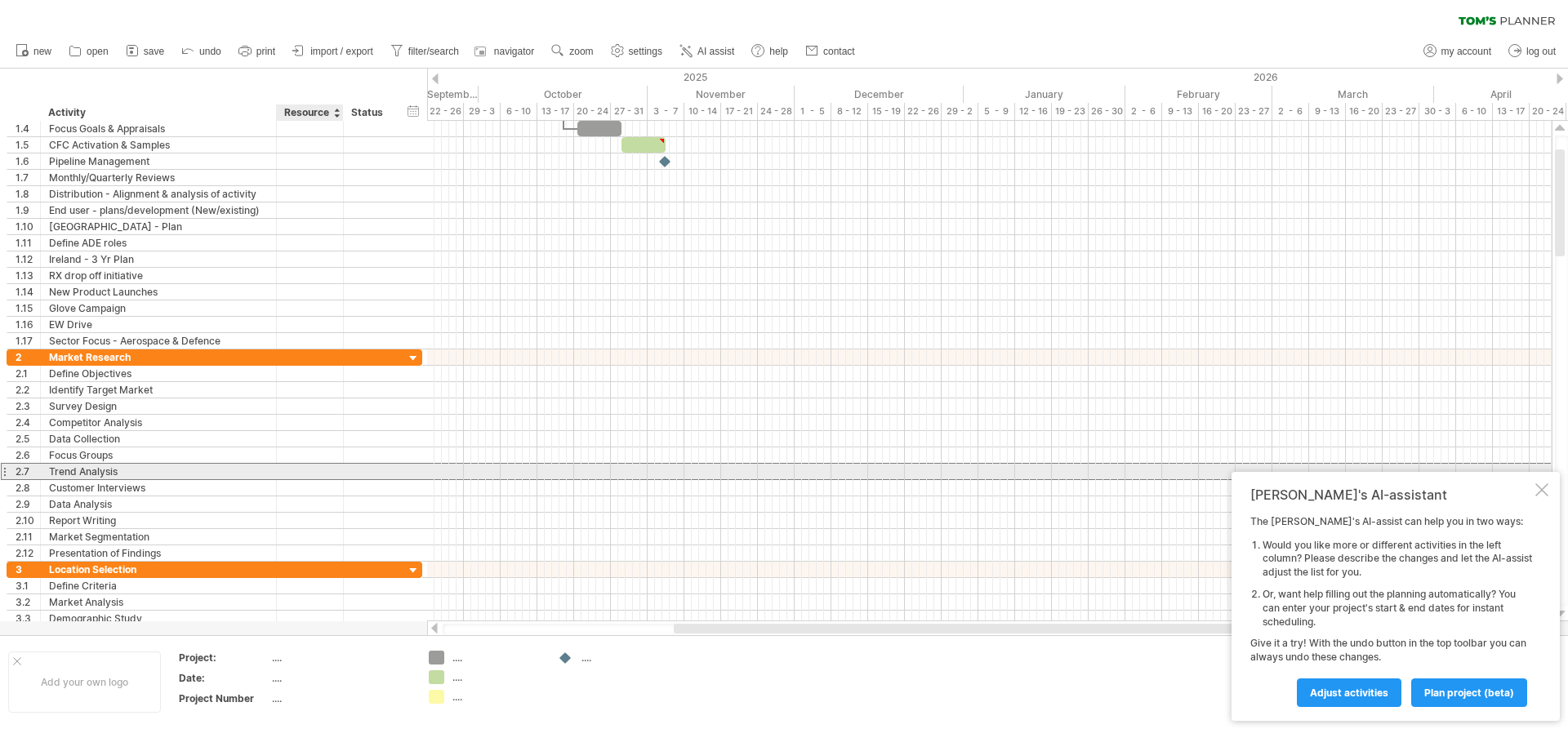
click at [305, 468] on div at bounding box center [310, 471] width 50 height 16
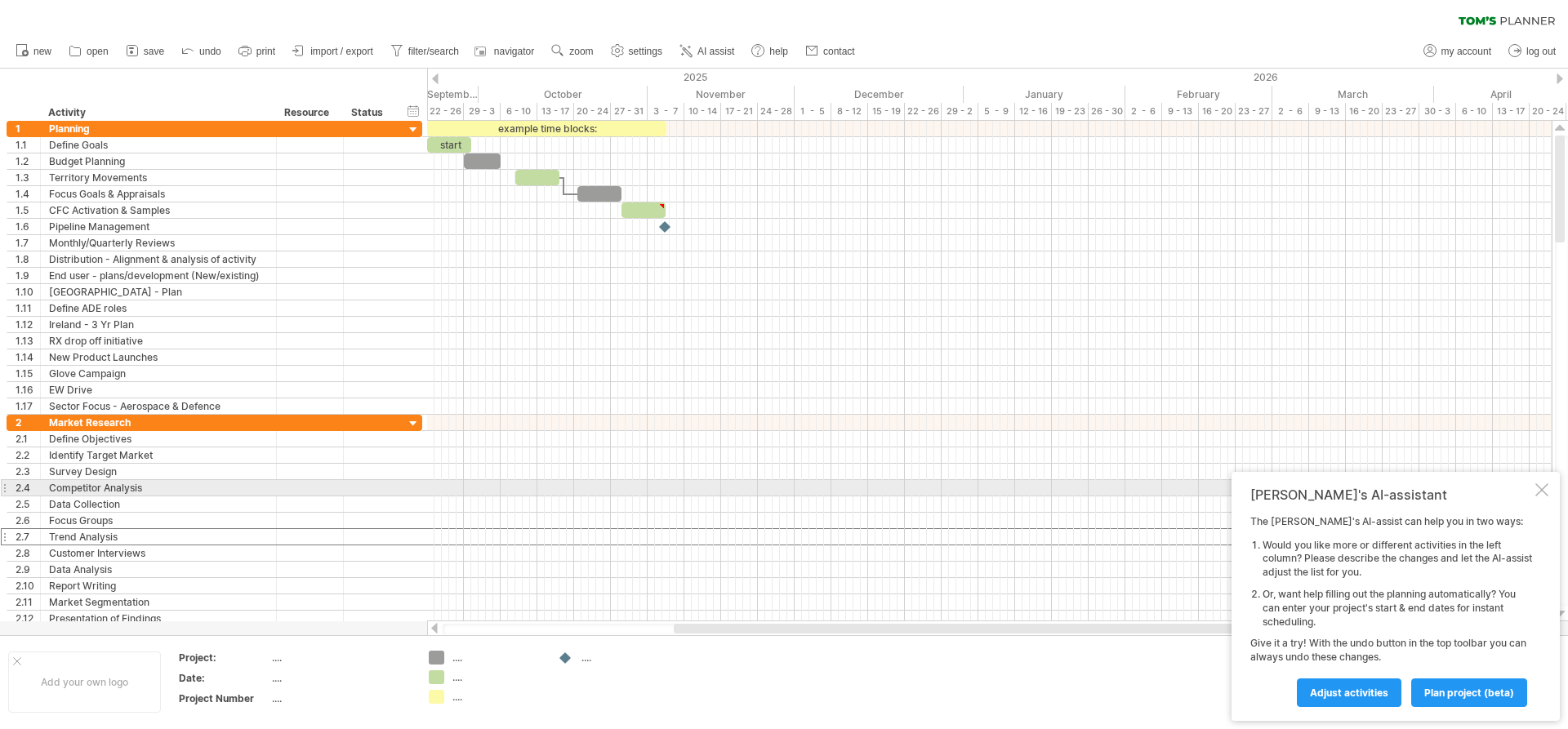
click at [1537, 486] on div at bounding box center [1542, 490] width 13 height 13
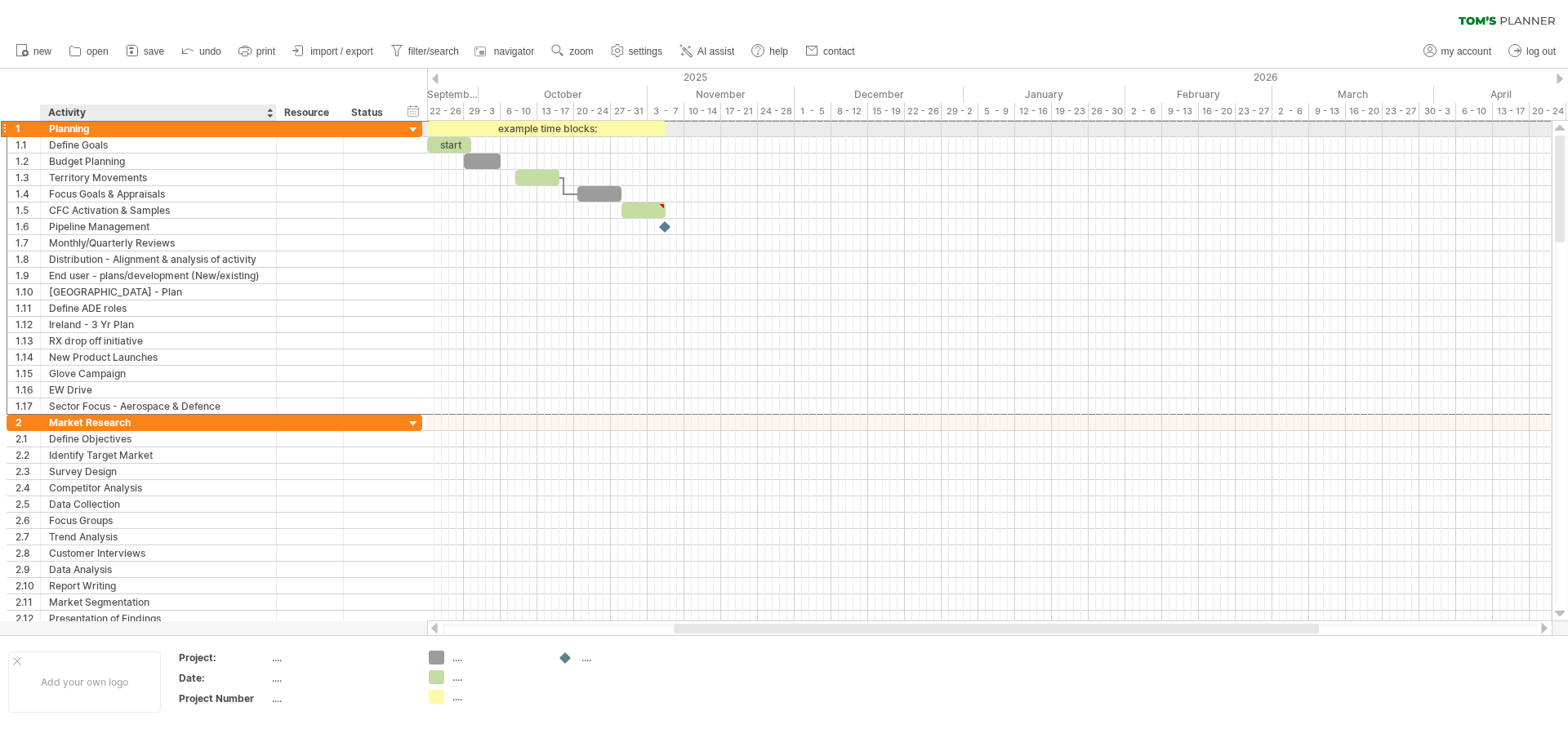
click at [99, 128] on div "Planning" at bounding box center [158, 128] width 219 height 16
type input "*"
type input "**********"
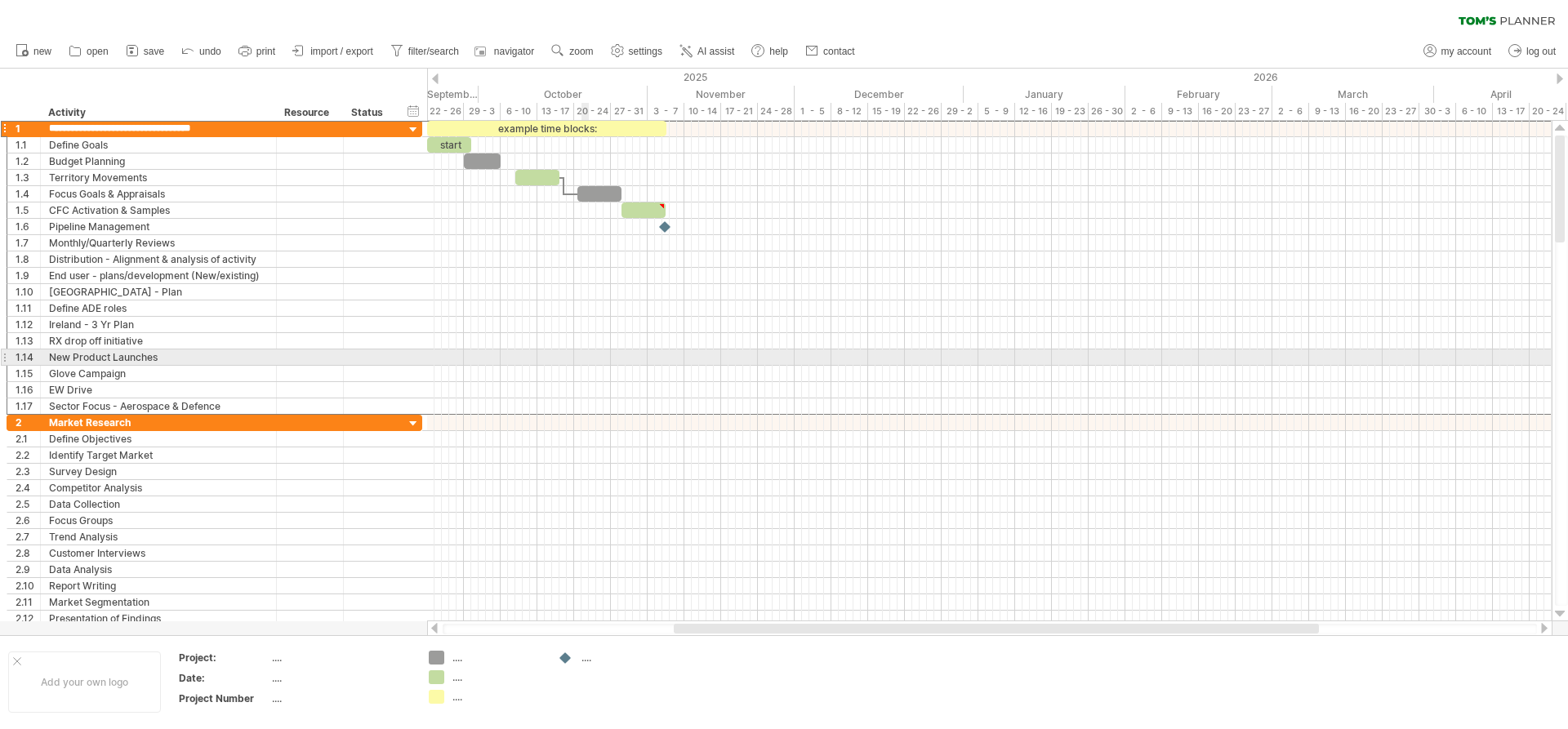
click at [587, 362] on div at bounding box center [989, 358] width 1124 height 17
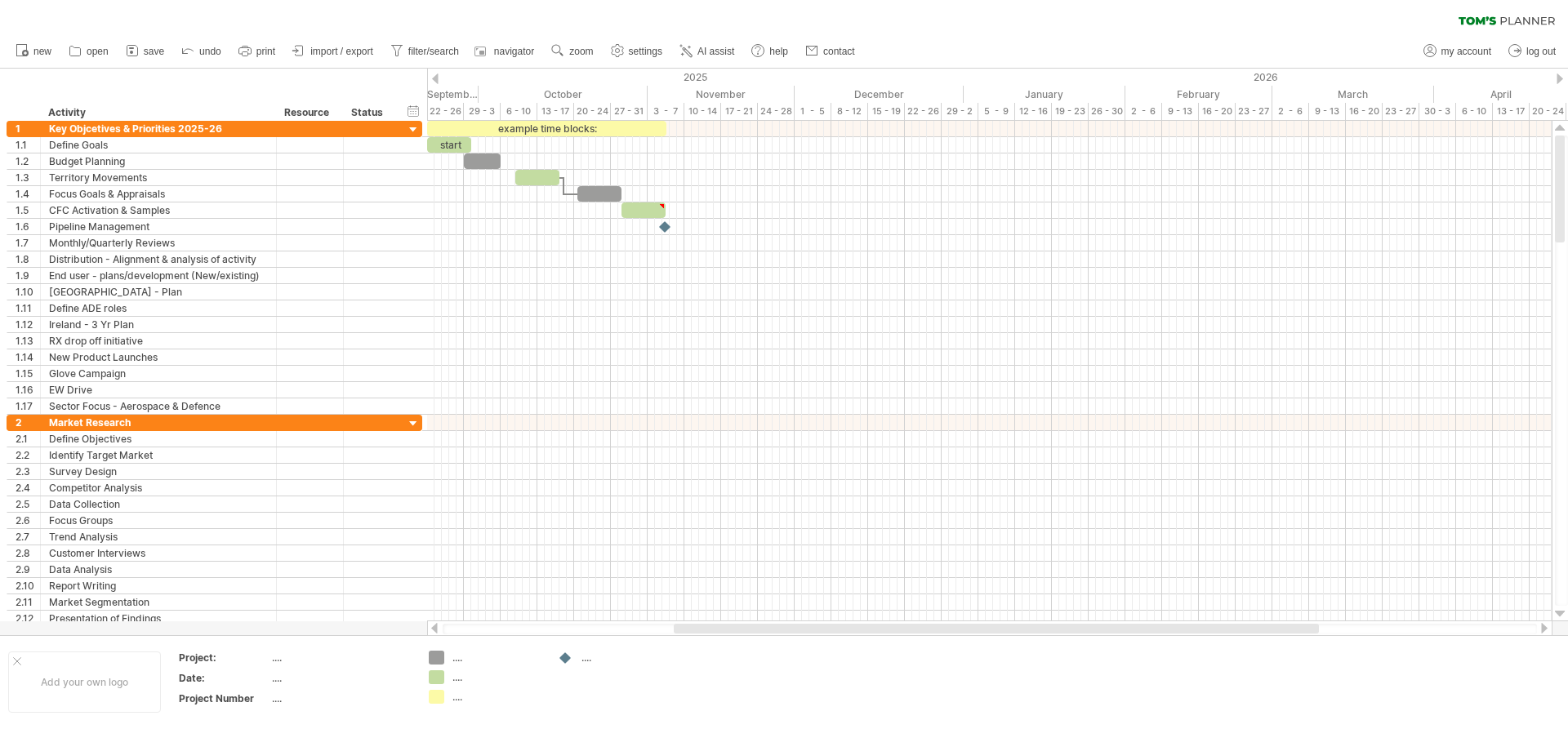
click at [435, 82] on div at bounding box center [434, 78] width 6 height 10
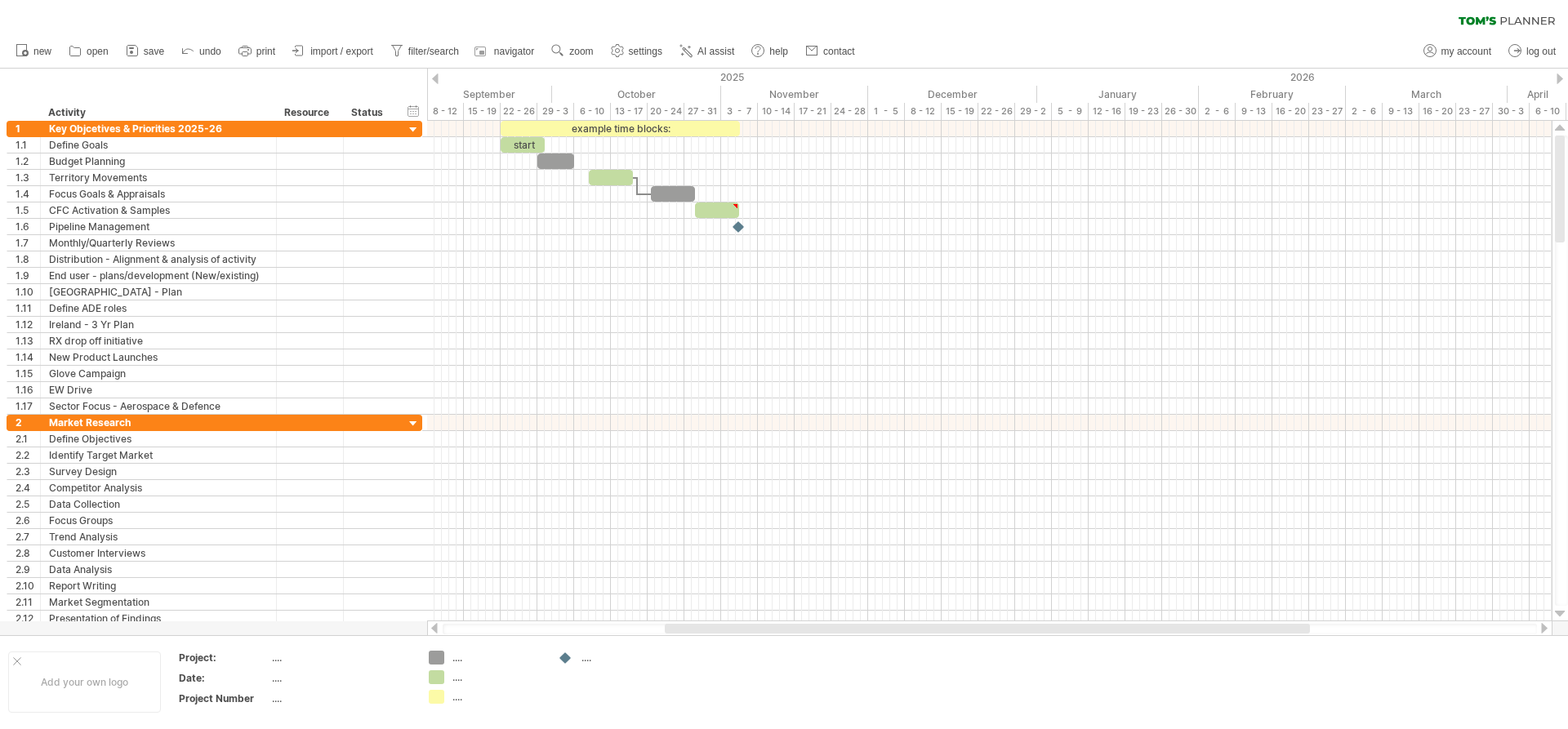
click at [435, 82] on div at bounding box center [434, 78] width 6 height 10
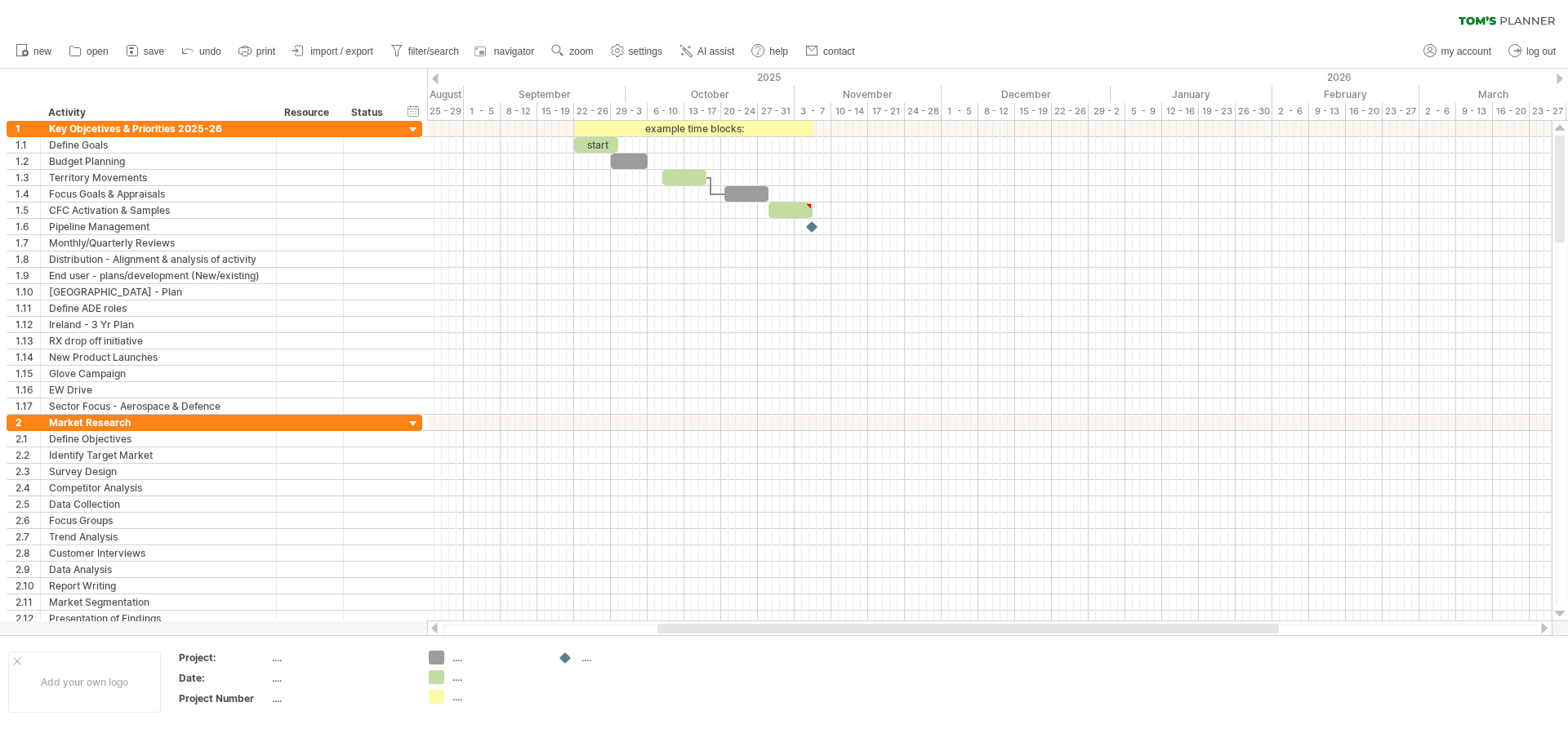
click at [435, 82] on div at bounding box center [434, 78] width 6 height 10
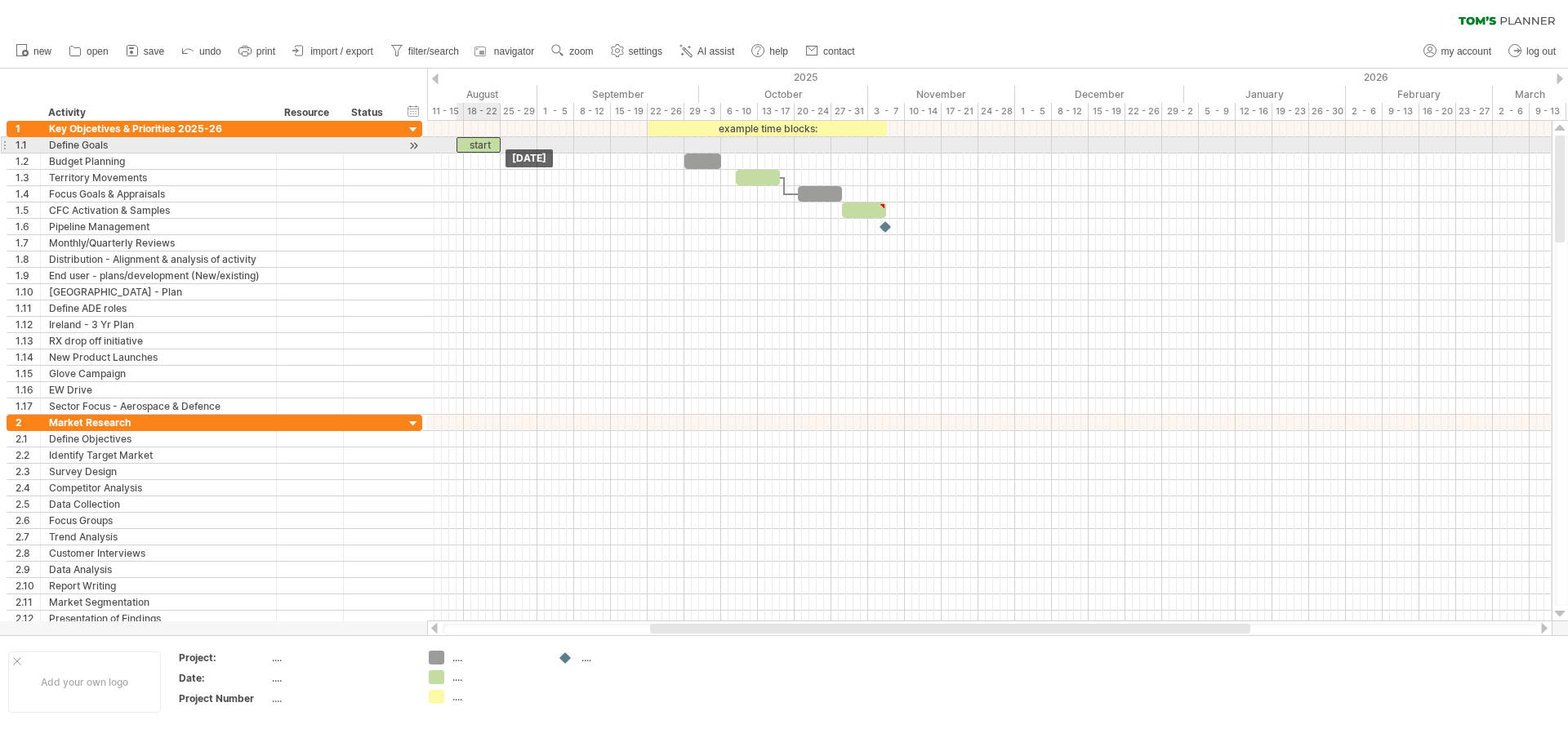
drag, startPoint x: 662, startPoint y: 146, endPoint x: 472, endPoint y: 149, distance: 190.0
click at [472, 149] on div "example time blocks: start [DATE] [DATE]" at bounding box center [989, 371] width 1124 height 500
click at [483, 145] on div "start" at bounding box center [479, 145] width 44 height 16
click at [491, 144] on div "*****" at bounding box center [479, 145] width 44 height 16
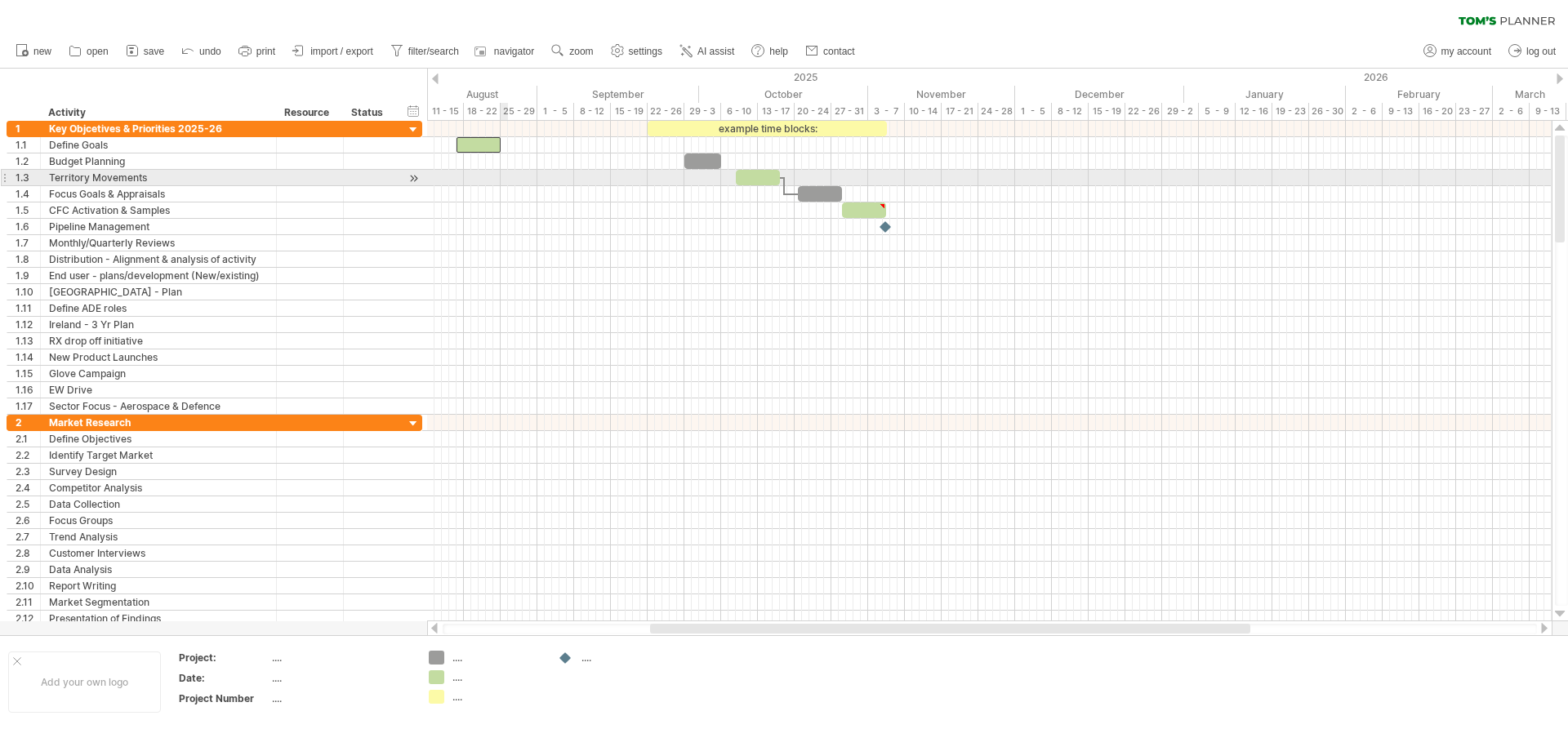
click at [507, 173] on div at bounding box center [989, 178] width 1124 height 17
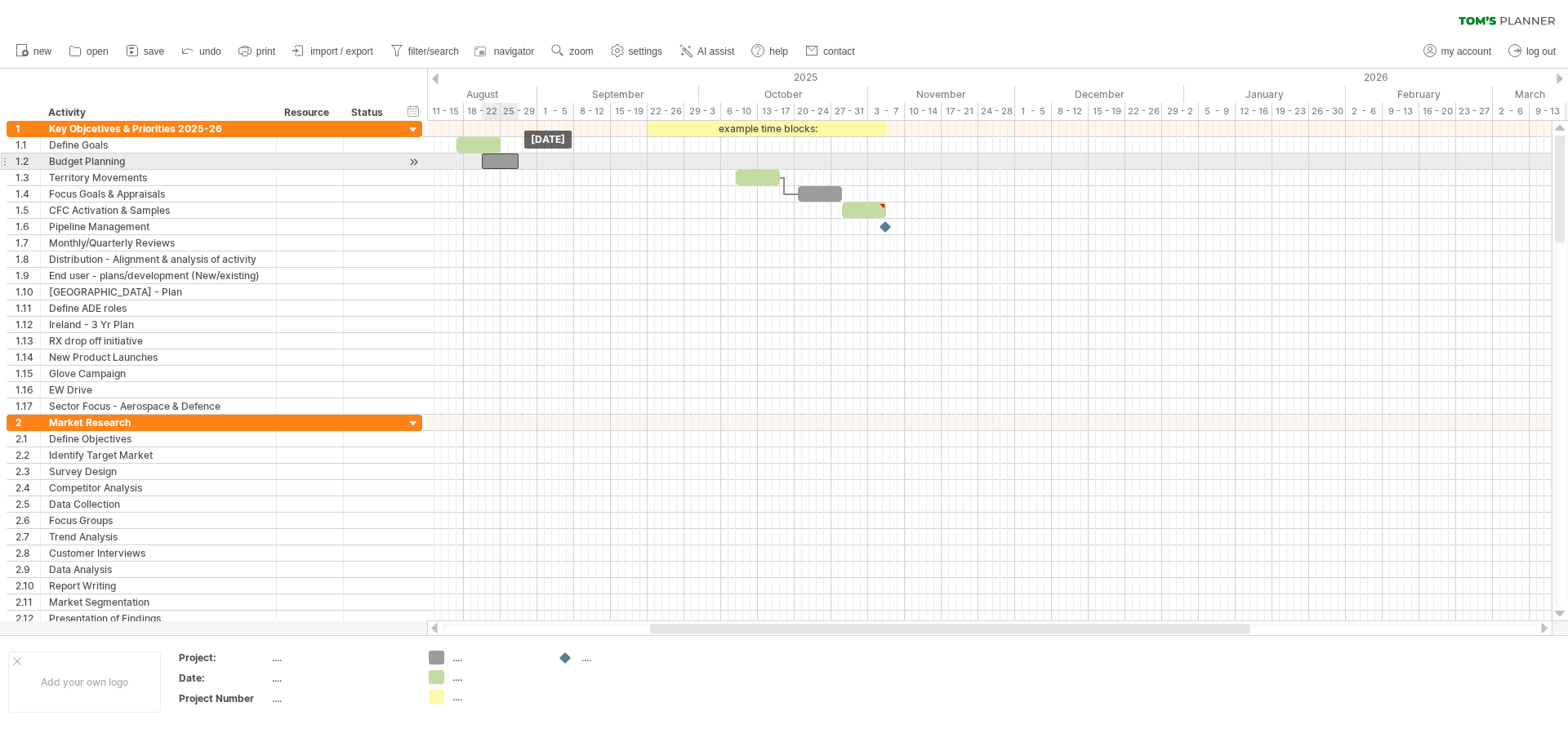
drag, startPoint x: 692, startPoint y: 160, endPoint x: 491, endPoint y: 162, distance: 201.0
click at [491, 162] on div at bounding box center [500, 161] width 37 height 16
click at [508, 161] on div at bounding box center [500, 161] width 37 height 16
drag, startPoint x: 521, startPoint y: 160, endPoint x: 650, endPoint y: 162, distance: 129.0
click at [650, 162] on span at bounding box center [647, 161] width 6 height 16
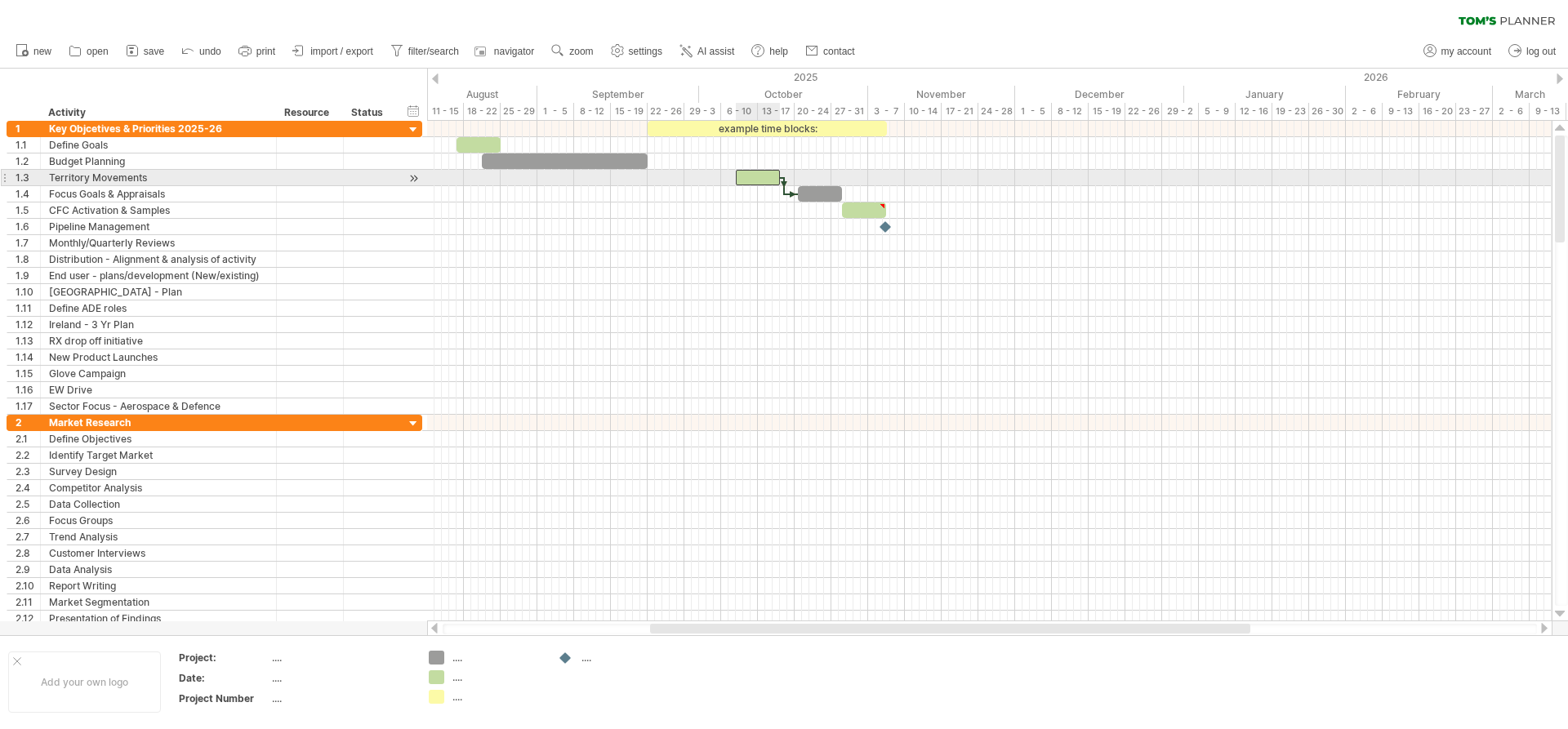
click at [749, 175] on div at bounding box center [758, 177] width 44 height 16
drag, startPoint x: 744, startPoint y: 172, endPoint x: 545, endPoint y: 171, distance: 199.0
click at [545, 171] on div at bounding box center [559, 177] width 44 height 16
click at [579, 173] on span at bounding box center [581, 177] width 6 height 16
drag, startPoint x: 579, startPoint y: 171, endPoint x: 608, endPoint y: 170, distance: 29.0
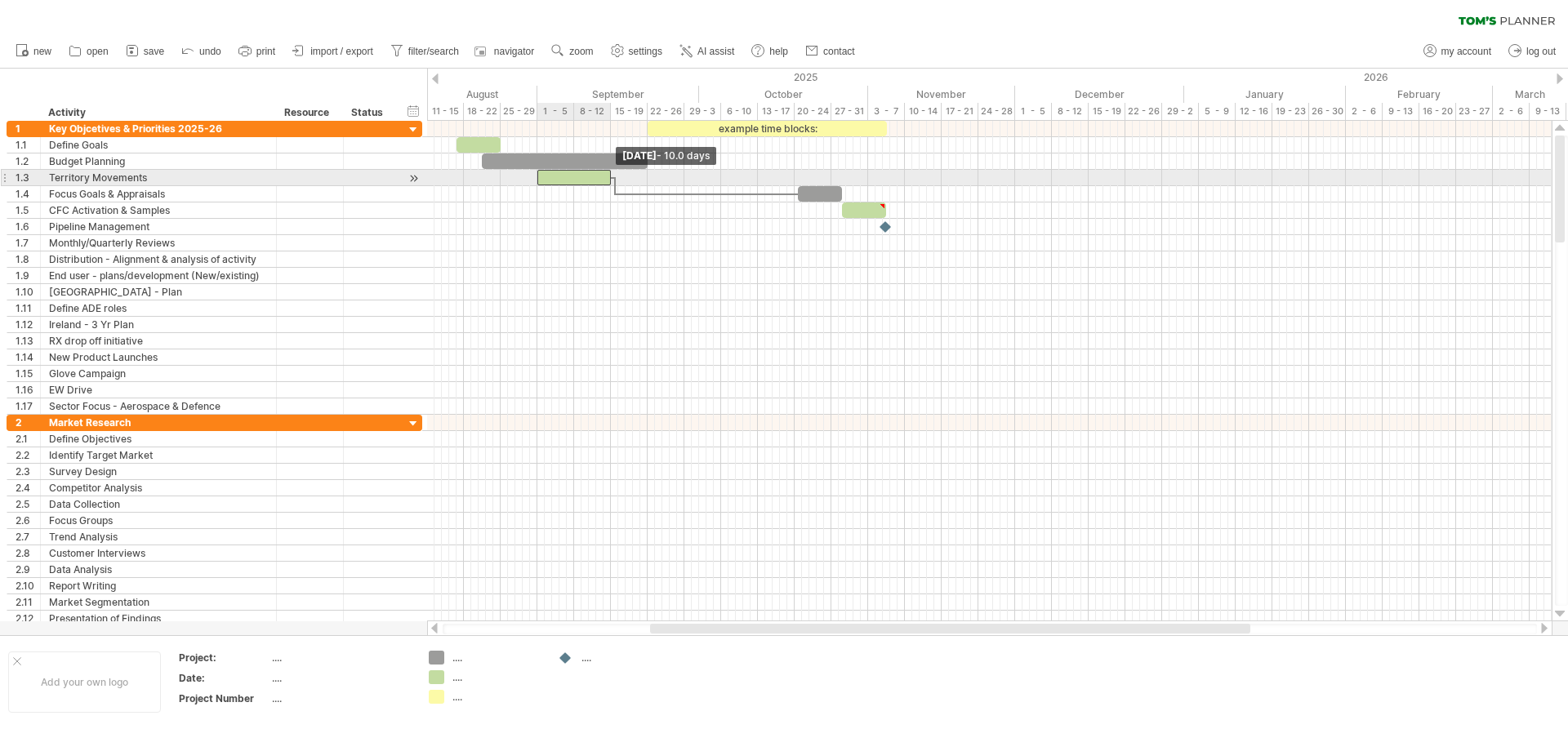
click at [608, 170] on span at bounding box center [610, 177] width 6 height 16
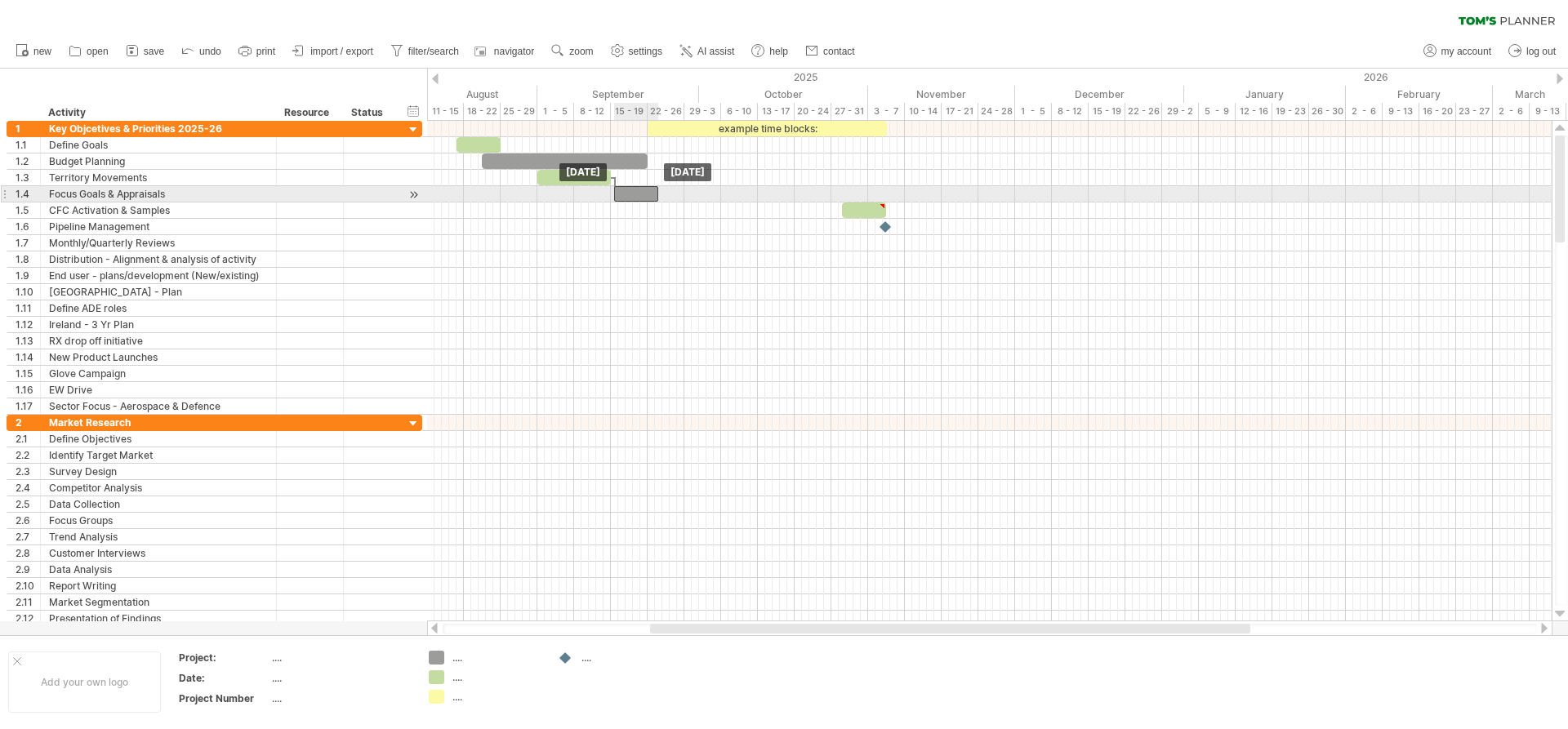
drag, startPoint x: 815, startPoint y: 190, endPoint x: 630, endPoint y: 190, distance: 185.0
click at [630, 190] on div at bounding box center [636, 194] width 44 height 16
drag, startPoint x: 636, startPoint y: 194, endPoint x: 617, endPoint y: 195, distance: 19.0
click at [617, 195] on div at bounding box center [619, 194] width 44 height 16
click at [603, 193] on div at bounding box center [619, 194] width 44 height 16
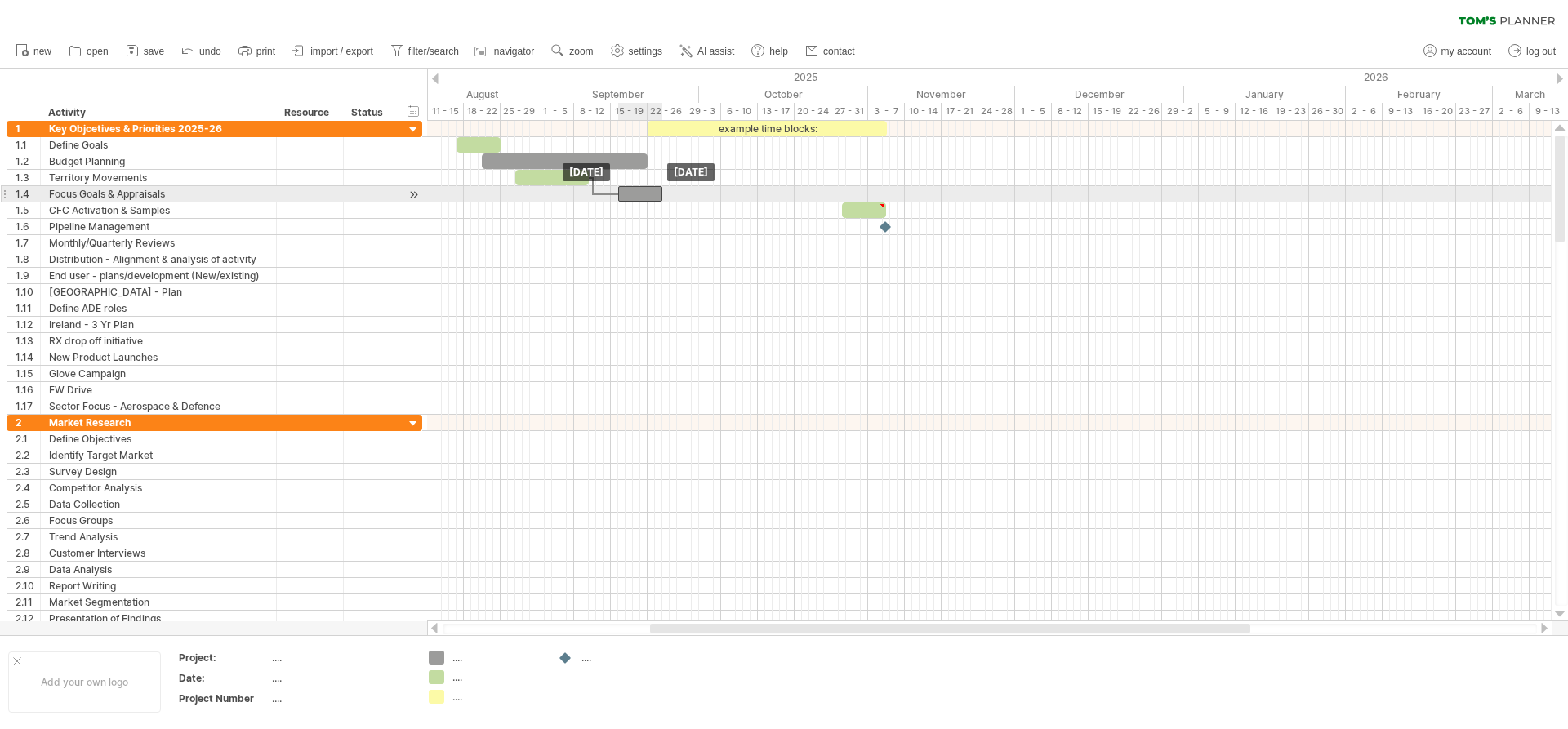
drag, startPoint x: 603, startPoint y: 193, endPoint x: 624, endPoint y: 198, distance: 21.6
click at [624, 198] on div at bounding box center [640, 194] width 44 height 16
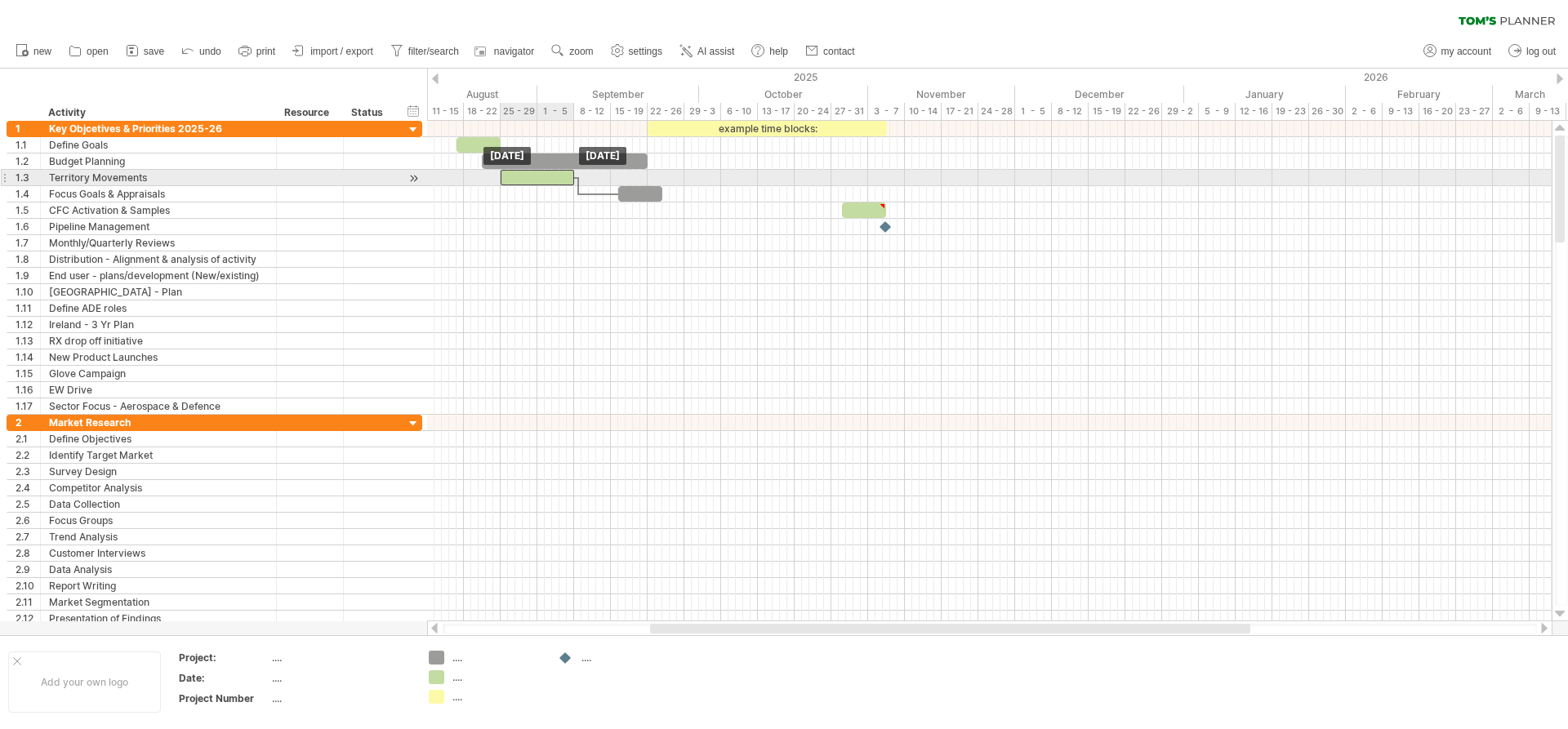
drag, startPoint x: 576, startPoint y: 177, endPoint x: 563, endPoint y: 177, distance: 13.0
click at [563, 177] on div at bounding box center [536, 177] width 73 height 16
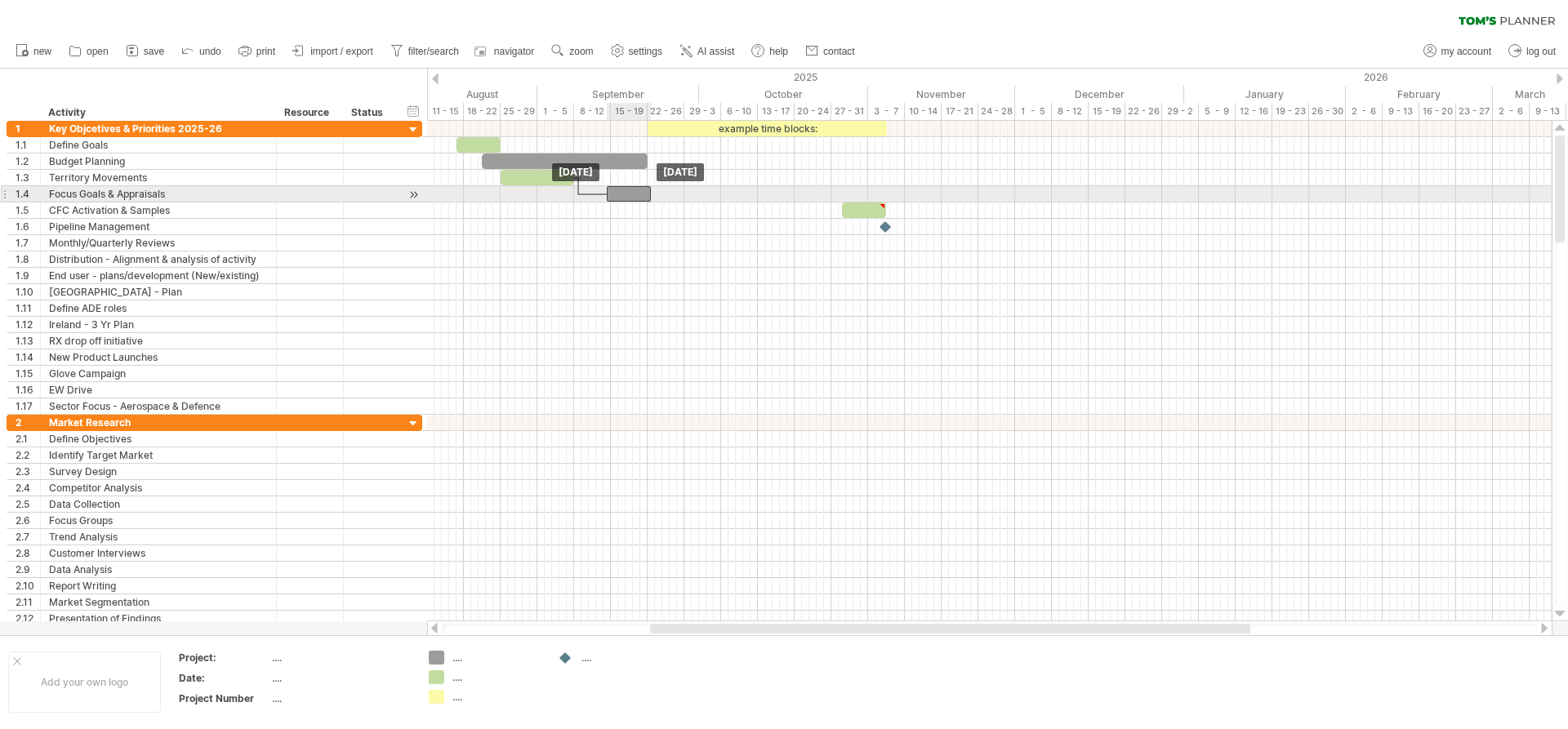
click at [619, 195] on div at bounding box center [629, 194] width 44 height 16
drag, startPoint x: 603, startPoint y: 192, endPoint x: 582, endPoint y: 194, distance: 21.1
click at [582, 194] on div at bounding box center [593, 194] width 29 height 5
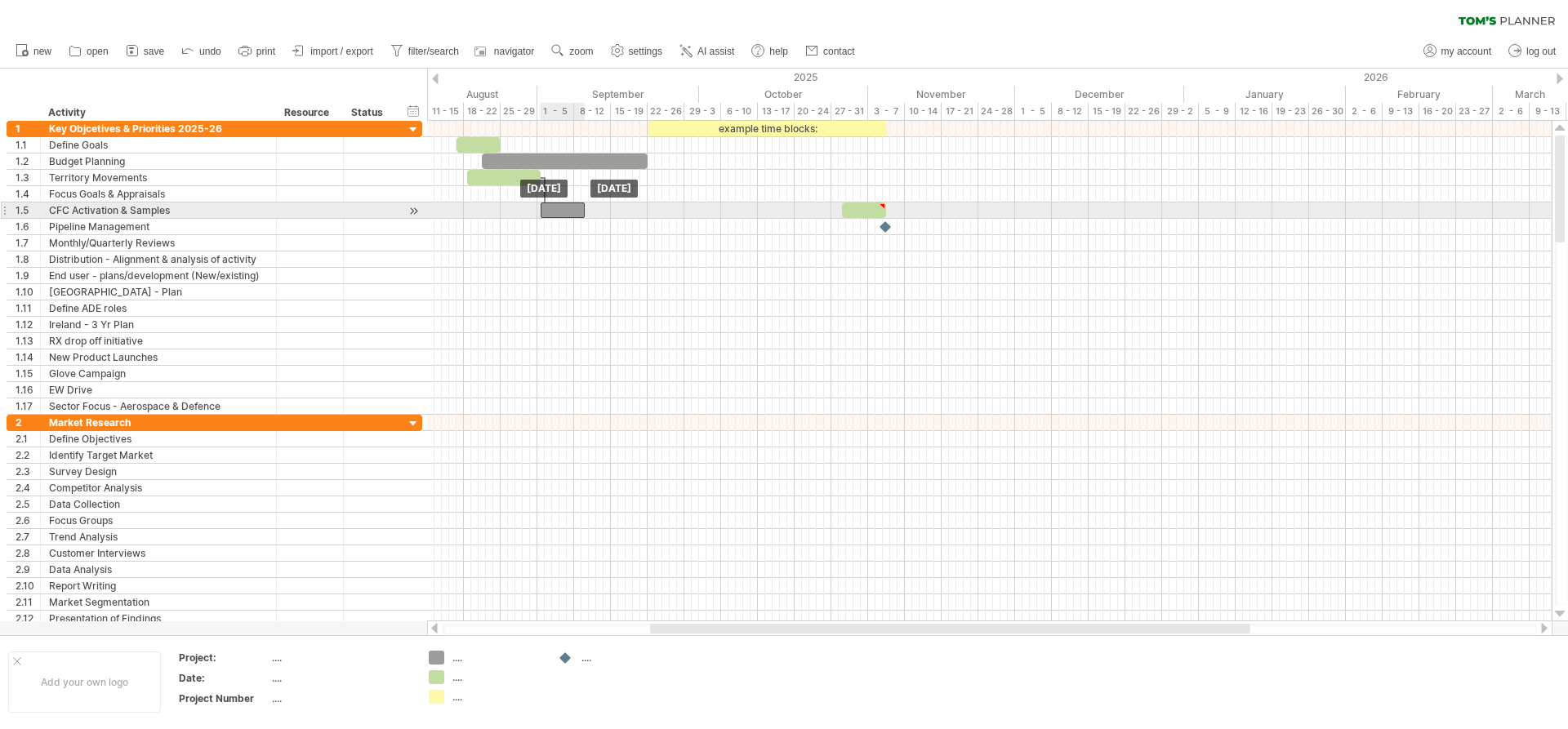
drag, startPoint x: 612, startPoint y: 196, endPoint x: 546, endPoint y: 204, distance: 66.5
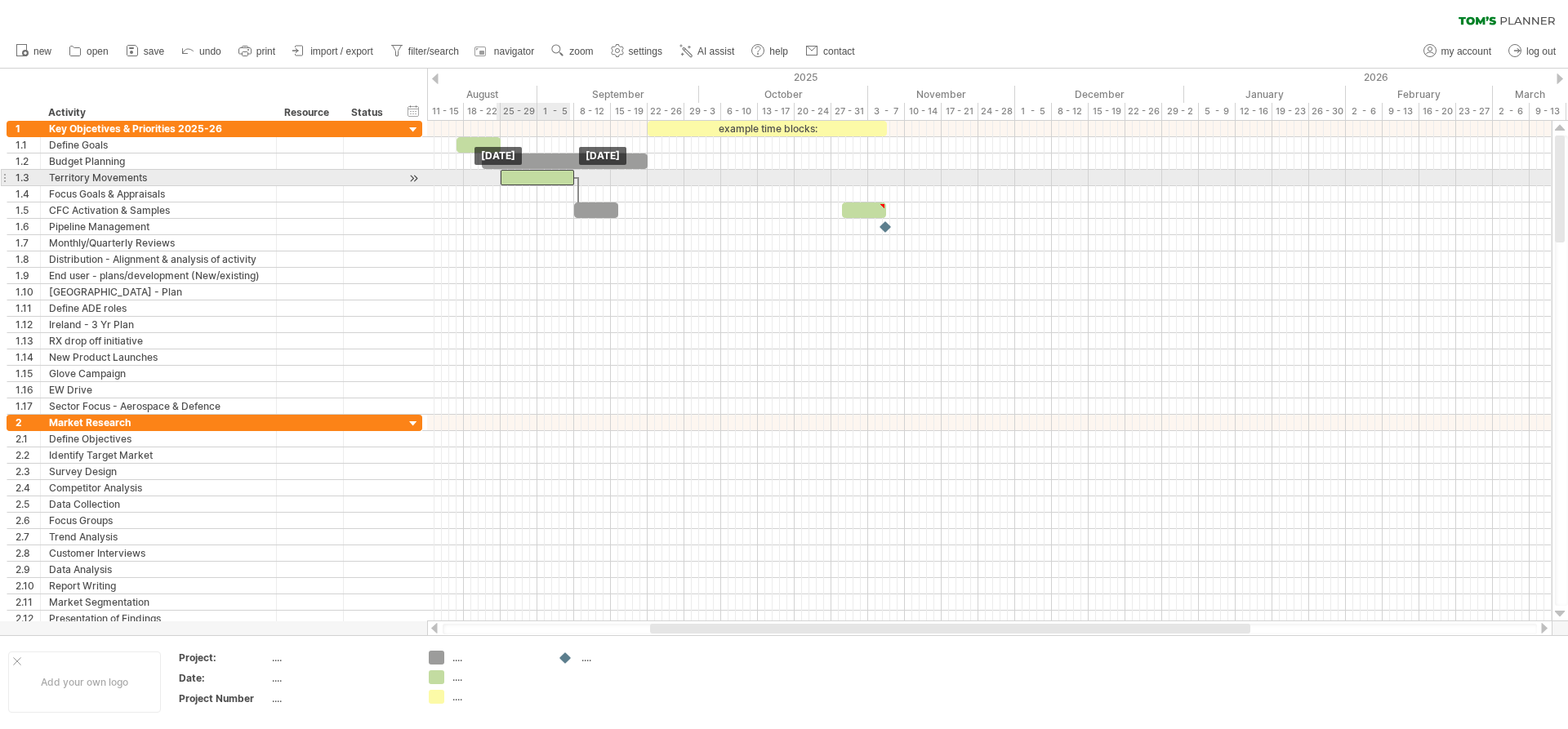
drag, startPoint x: 532, startPoint y: 180, endPoint x: 563, endPoint y: 183, distance: 31.1
click at [563, 183] on div at bounding box center [536, 177] width 73 height 16
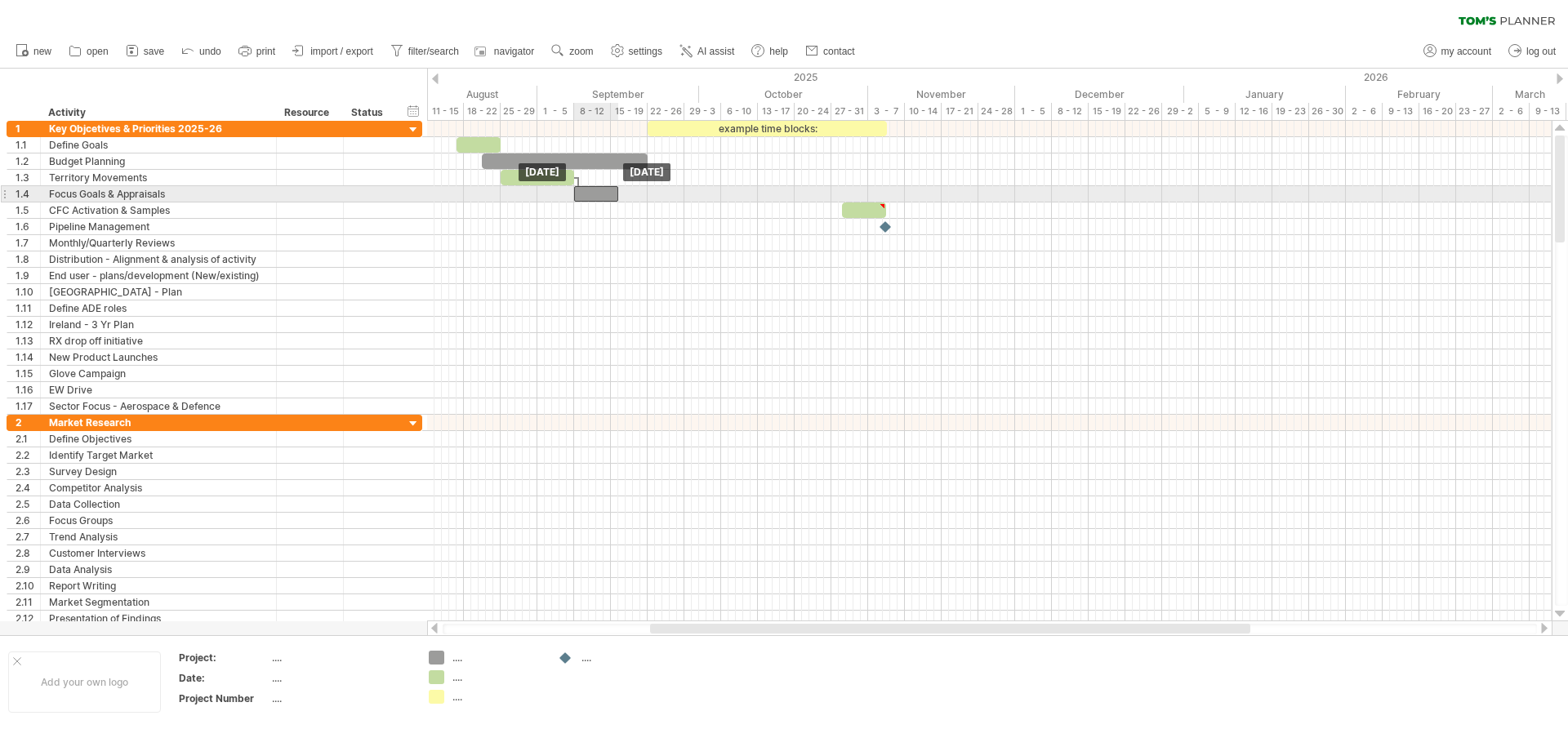
drag, startPoint x: 592, startPoint y: 209, endPoint x: 592, endPoint y: 198, distance: 11.0
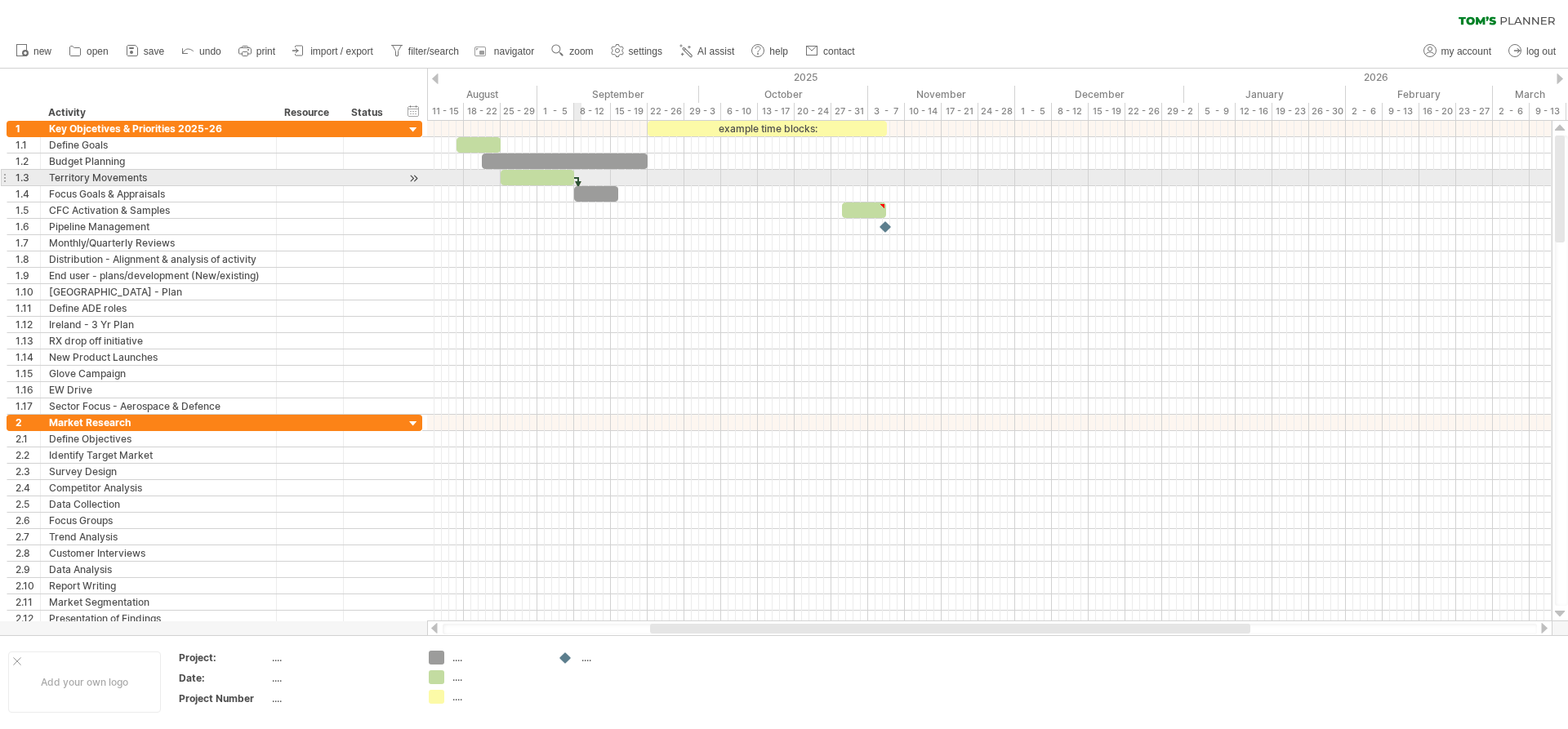
click at [580, 179] on div at bounding box center [578, 185] width 5 height 18
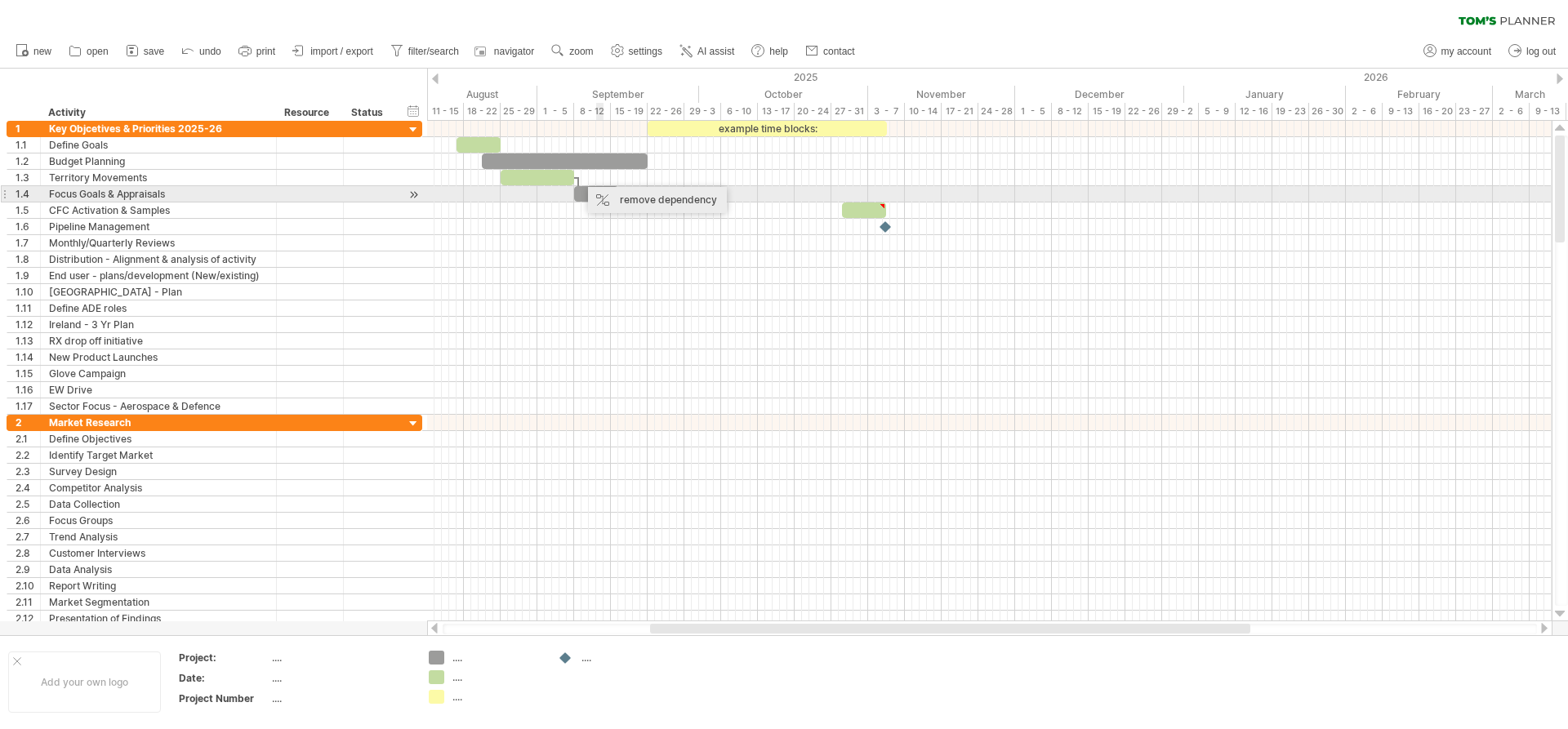
click at [628, 197] on div "remove dependency" at bounding box center [658, 200] width 139 height 26
drag, startPoint x: 590, startPoint y: 193, endPoint x: 554, endPoint y: 193, distance: 36.0
click at [554, 193] on div at bounding box center [559, 194] width 44 height 16
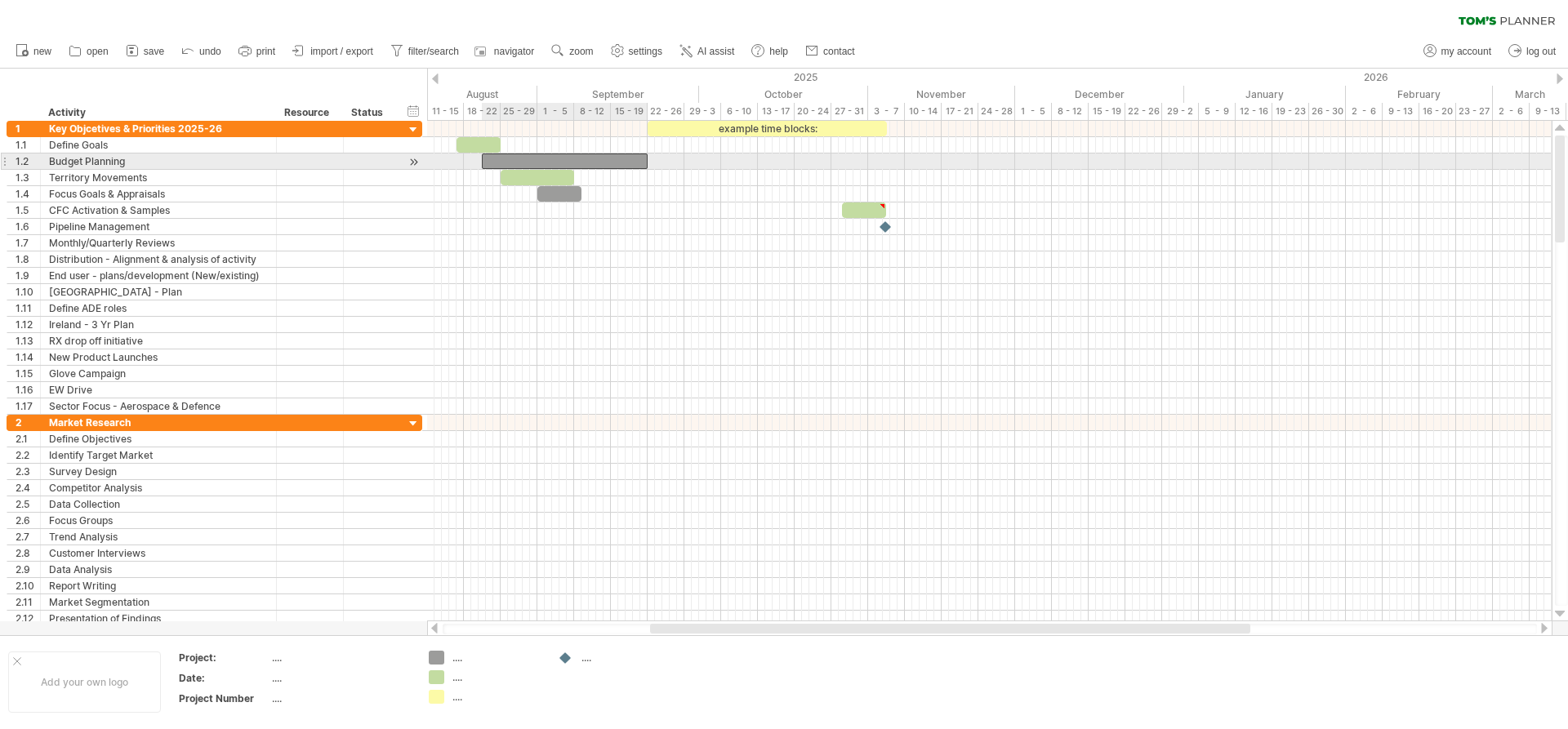
click at [580, 156] on div at bounding box center [564, 161] width 166 height 16
click at [646, 158] on span at bounding box center [647, 161] width 6 height 16
drag, startPoint x: 646, startPoint y: 158, endPoint x: 618, endPoint y: 158, distance: 28.0
click at [625, 158] on span at bounding box center [628, 161] width 6 height 16
drag, startPoint x: 620, startPoint y: 161, endPoint x: 610, endPoint y: 161, distance: 10.0
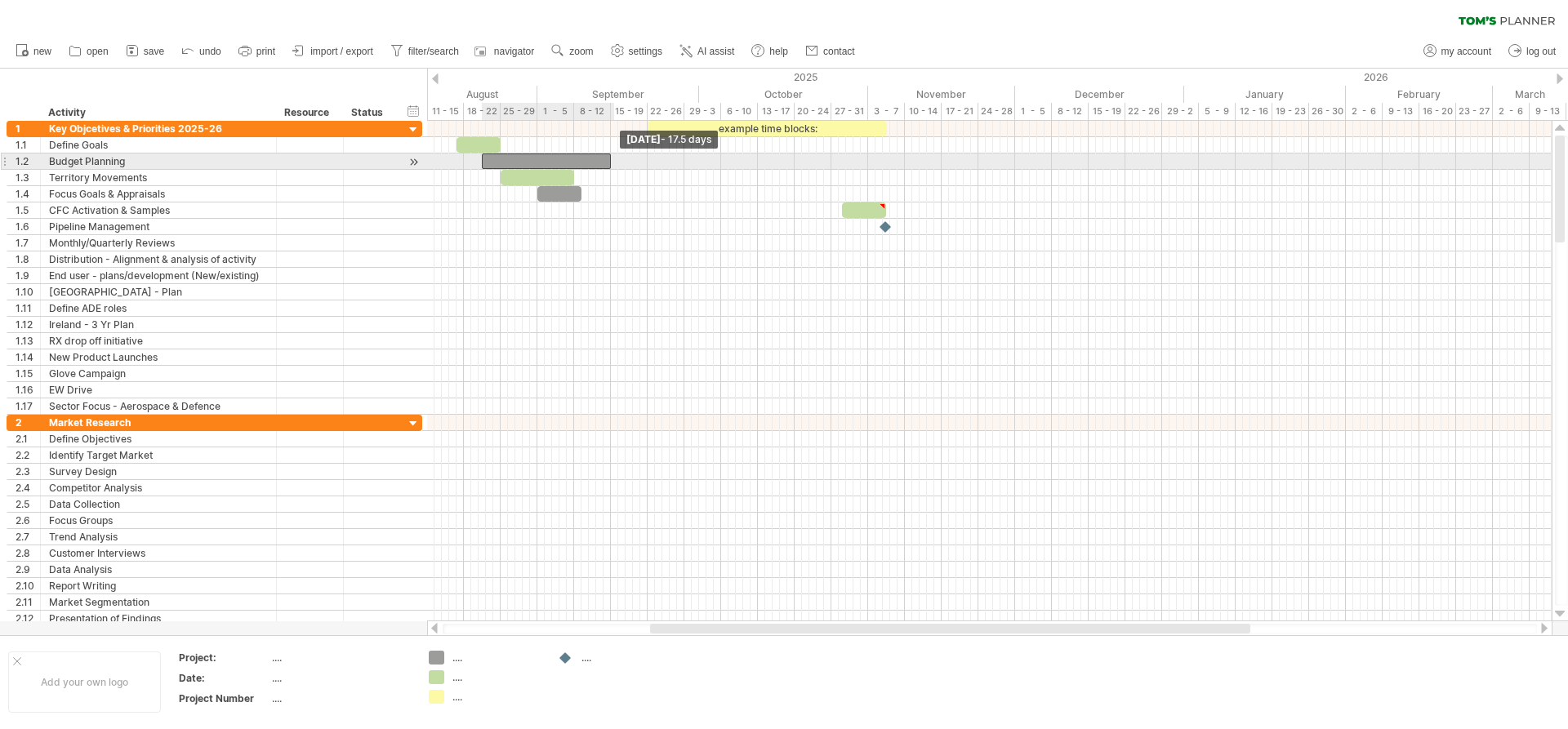
click at [610, 161] on span at bounding box center [610, 161] width 6 height 16
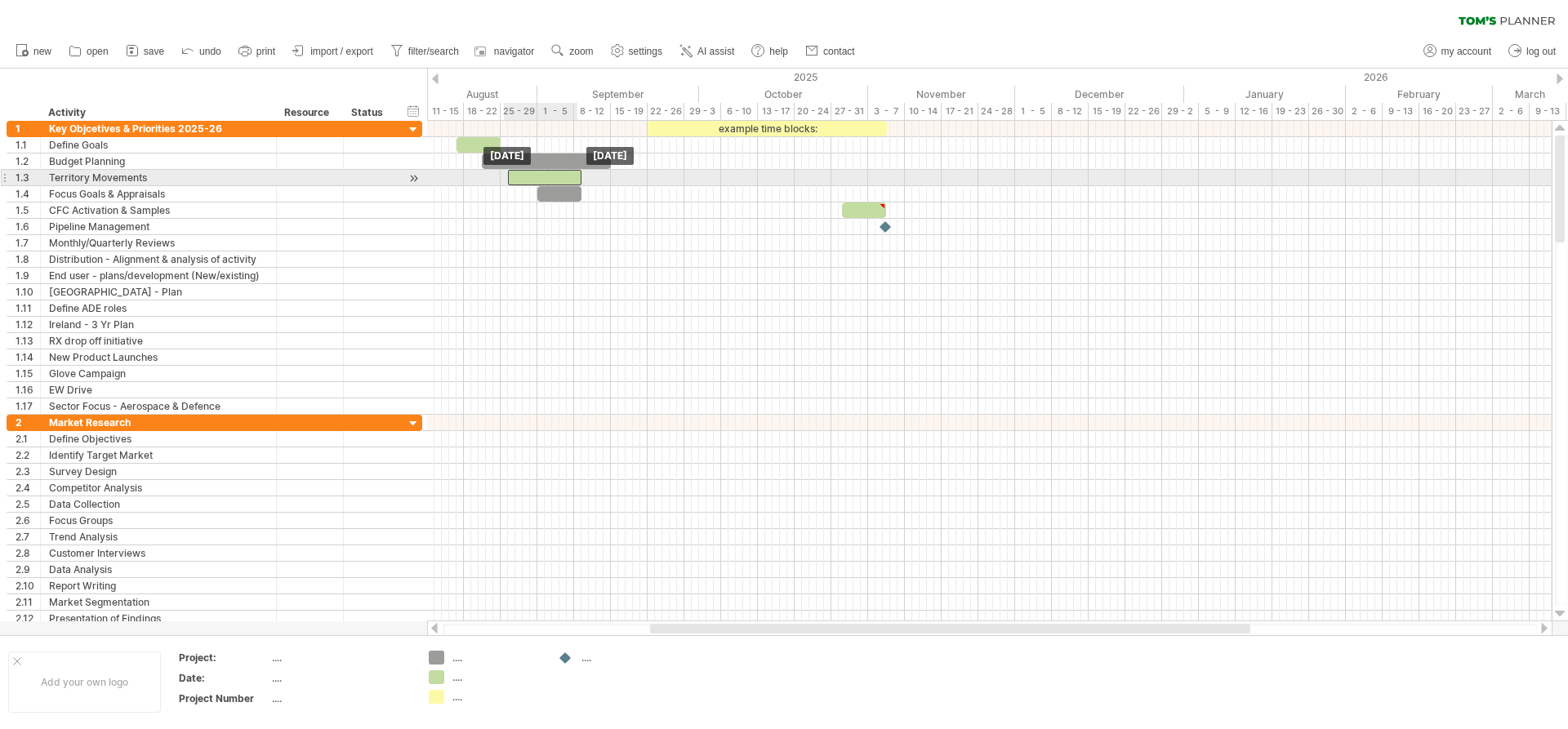
click at [563, 173] on div at bounding box center [544, 177] width 73 height 16
drag, startPoint x: 578, startPoint y: 176, endPoint x: 608, endPoint y: 176, distance: 30.0
click at [608, 176] on span at bounding box center [610, 177] width 6 height 16
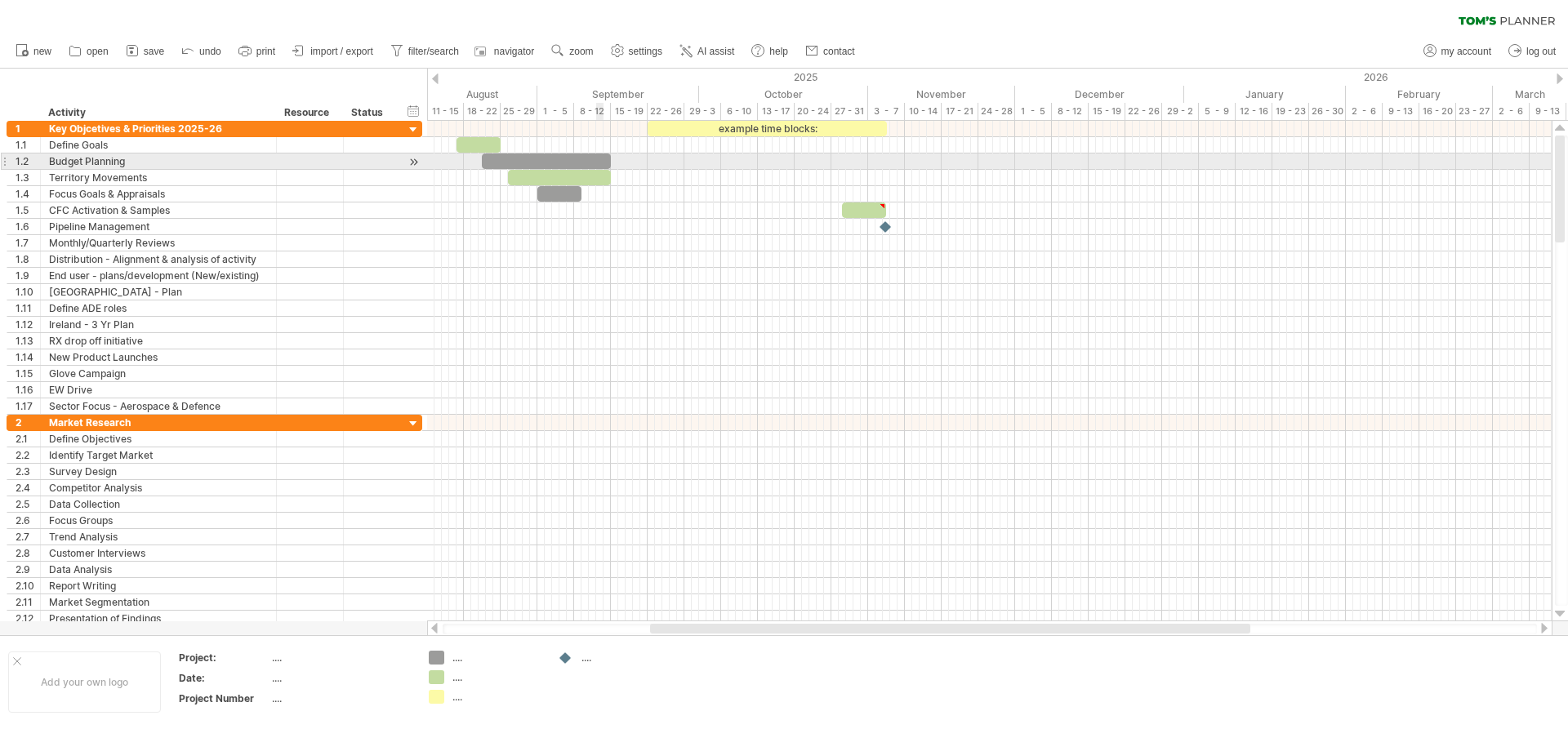
click at [596, 159] on div at bounding box center [546, 161] width 129 height 16
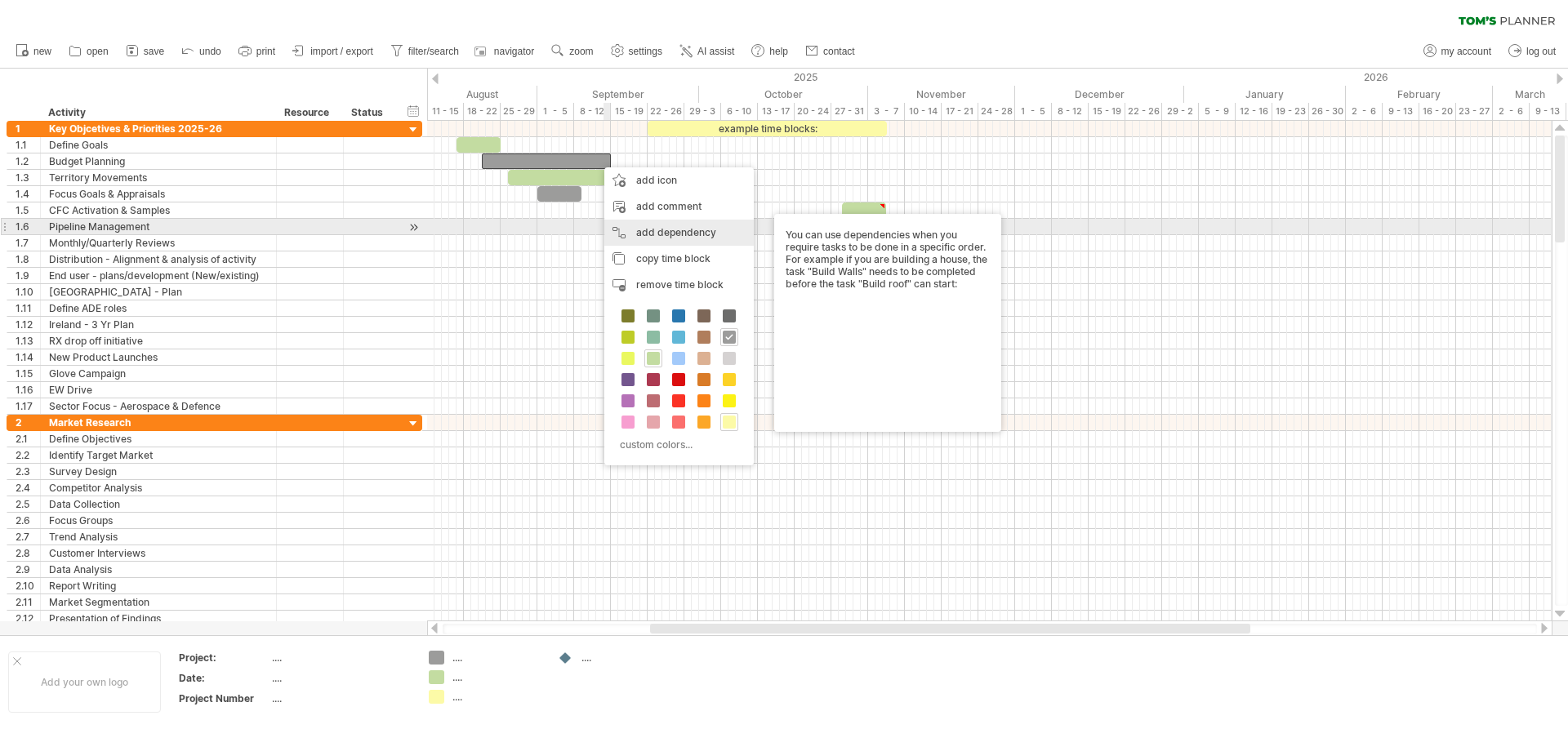
click at [646, 230] on div "add dependency You can use dependencies when you require tasks to be done in a …" at bounding box center [678, 233] width 149 height 26
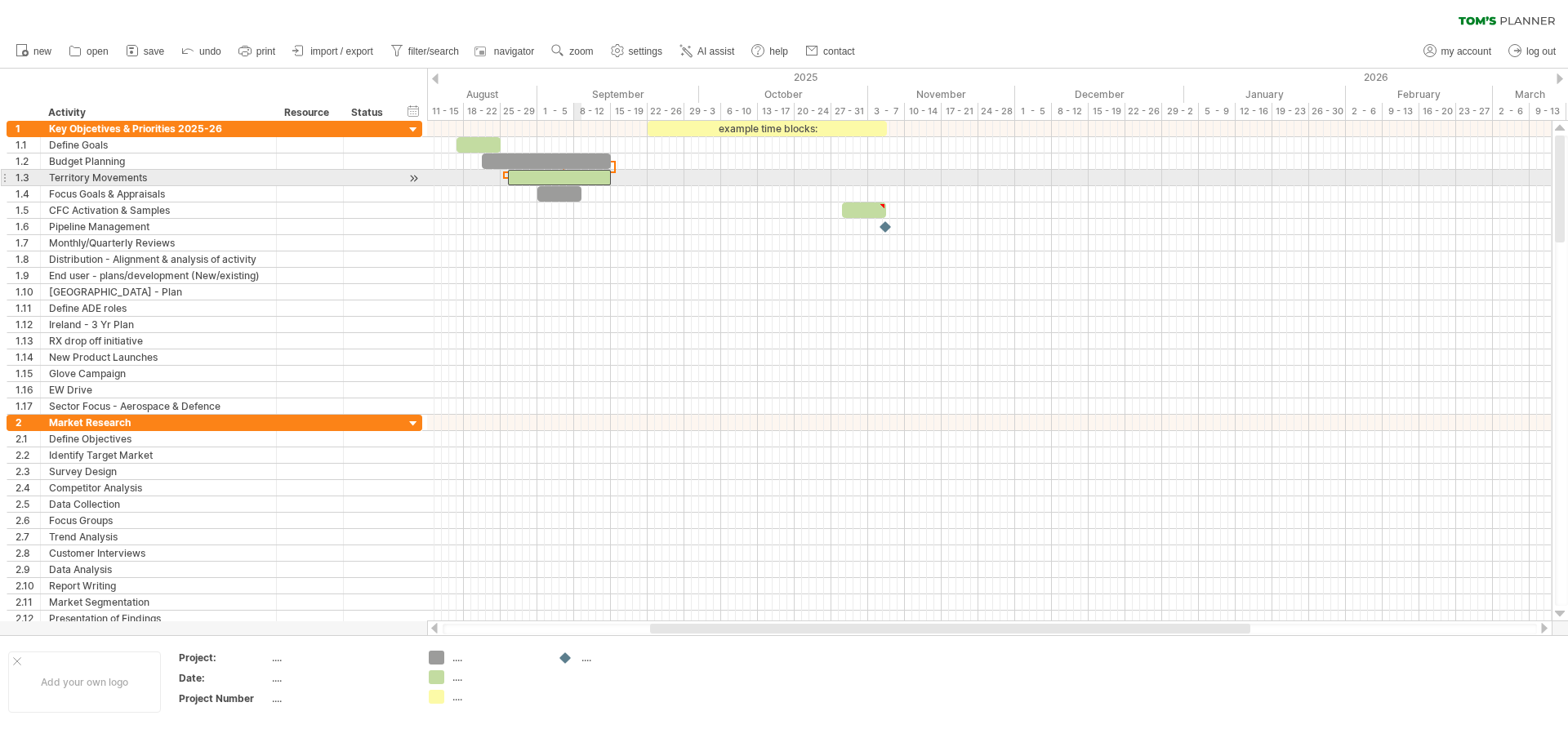
click at [580, 182] on div at bounding box center [558, 177] width 103 height 16
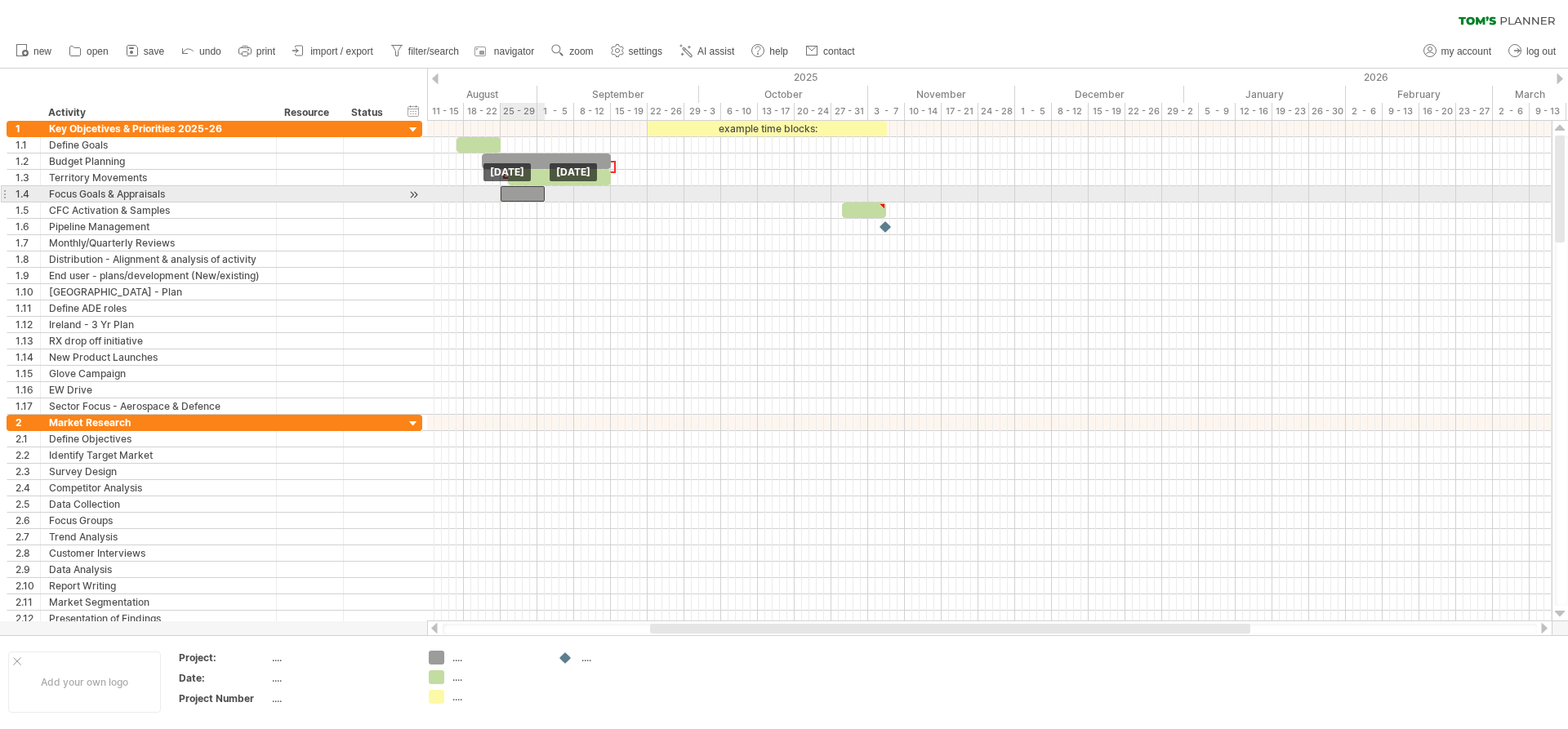
drag, startPoint x: 558, startPoint y: 192, endPoint x: 522, endPoint y: 192, distance: 36.0
click at [522, 192] on div at bounding box center [522, 194] width 44 height 16
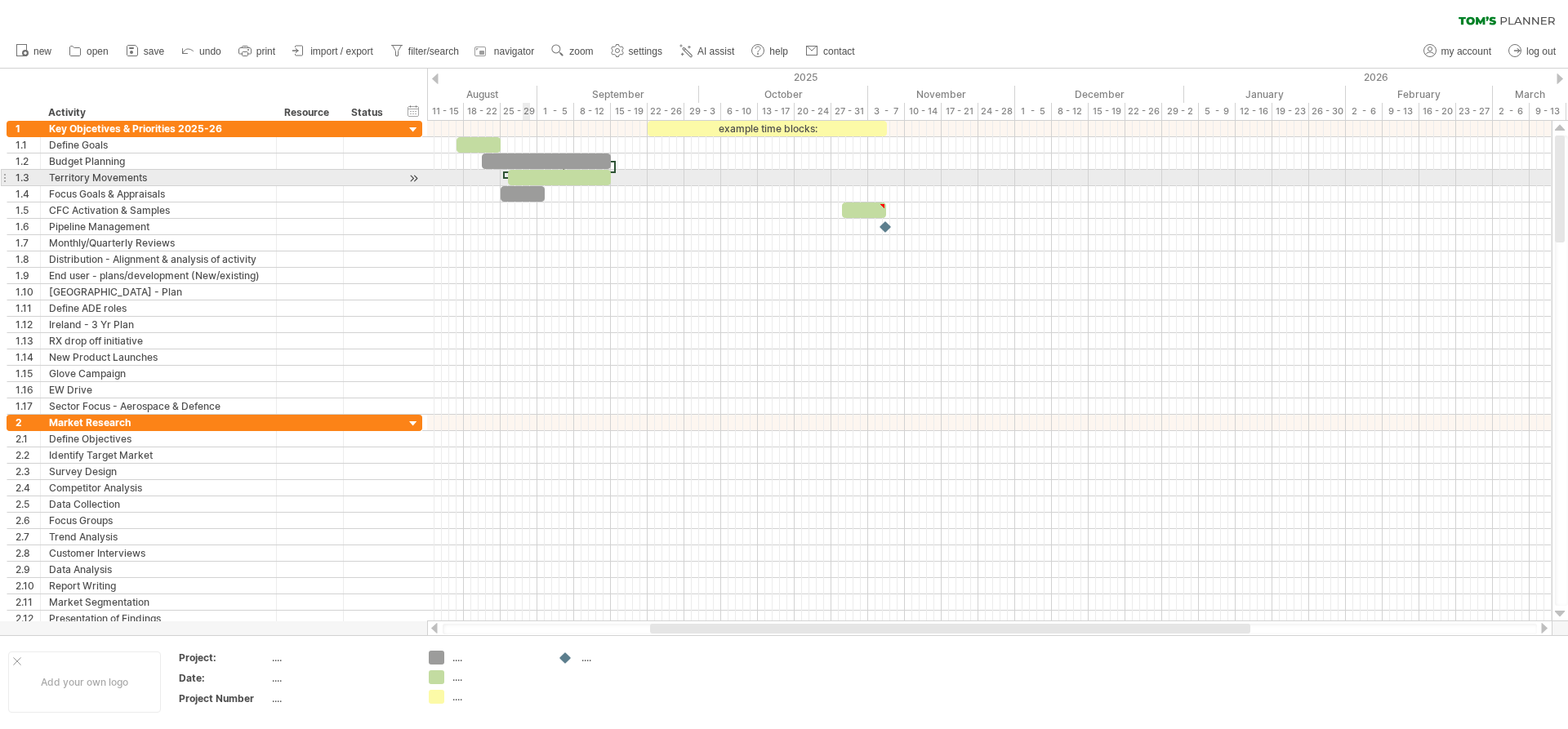
click at [522, 176] on div at bounding box center [558, 177] width 103 height 16
click at [511, 177] on span at bounding box center [511, 177] width 6 height 16
click at [609, 178] on span at bounding box center [610, 177] width 6 height 16
click at [564, 173] on div at bounding box center [562, 177] width 100 height 16
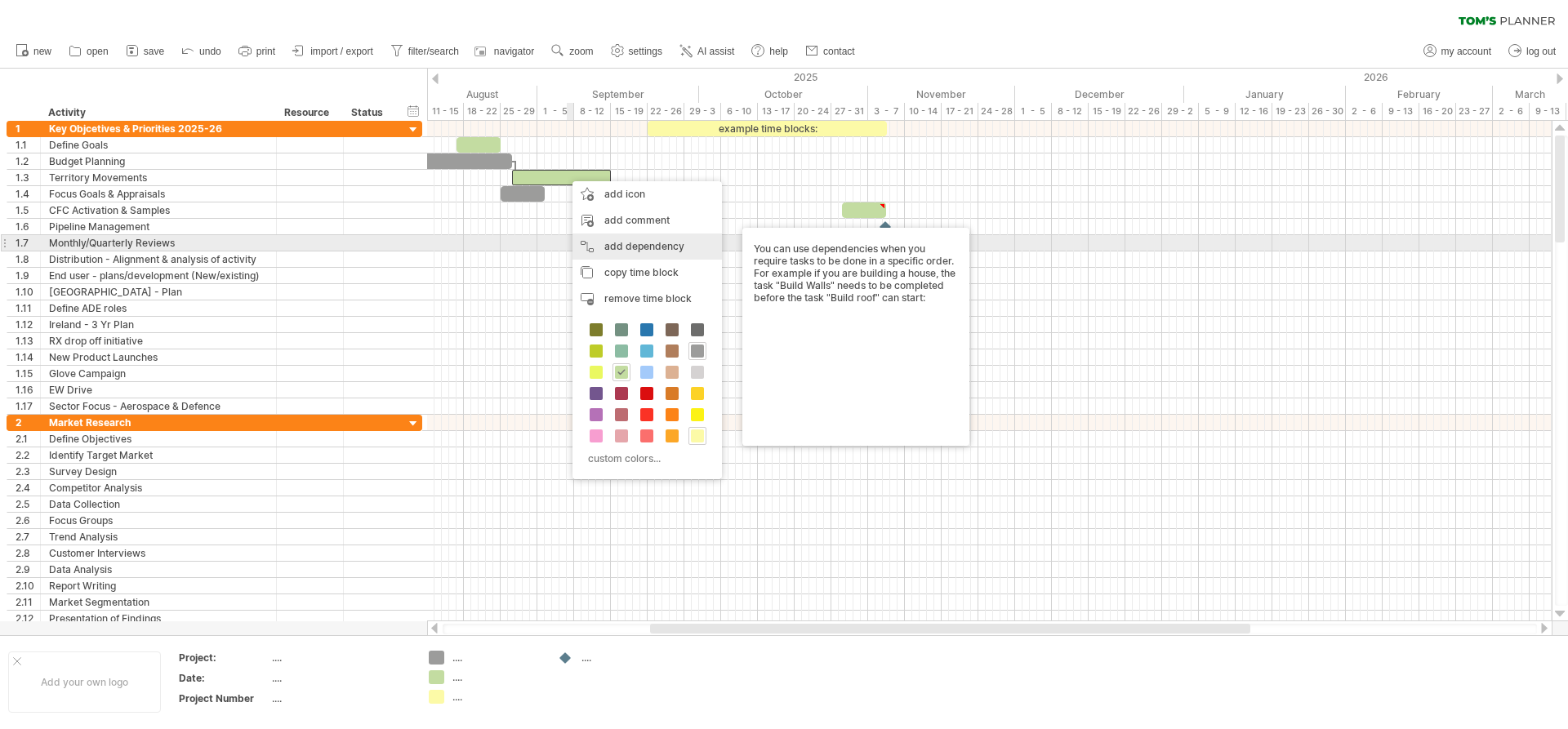
click at [618, 243] on div "add dependency You can use dependencies when you require tasks to be done in a …" at bounding box center [646, 246] width 149 height 26
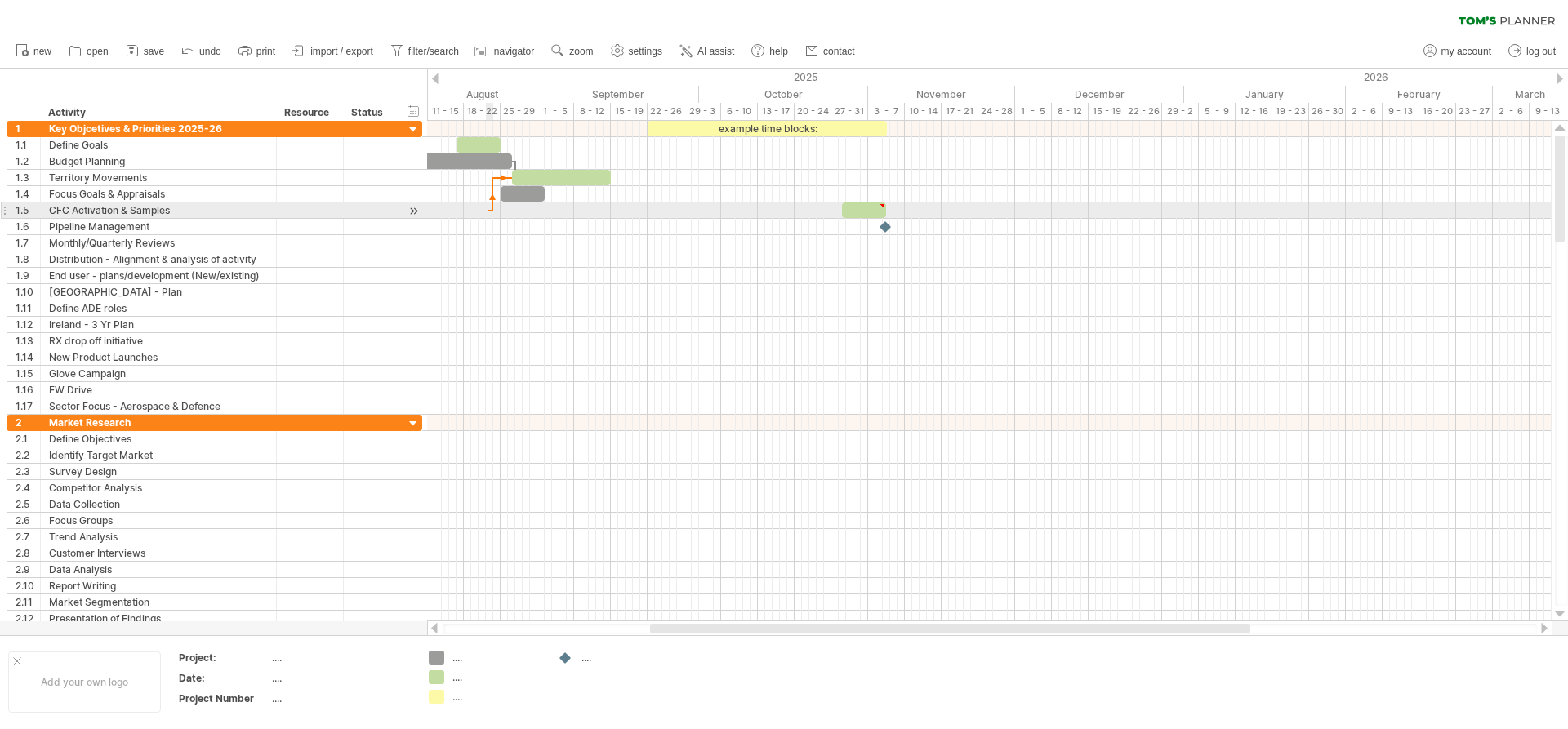
click at [488, 204] on div at bounding box center [989, 267] width 1124 height 294
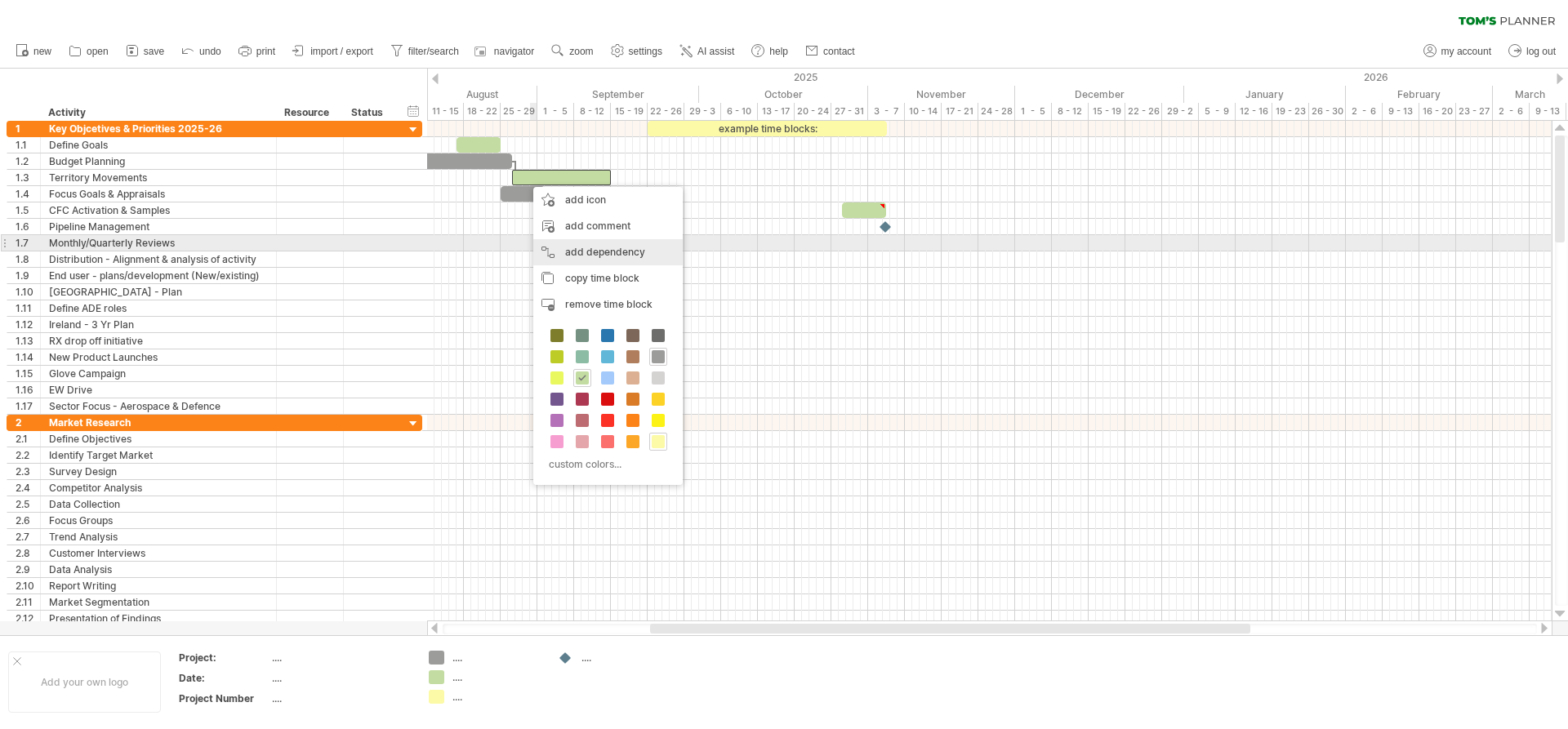
click at [570, 245] on div "add dependency You can use dependencies when you require tasks to be done in a …" at bounding box center [608, 252] width 149 height 26
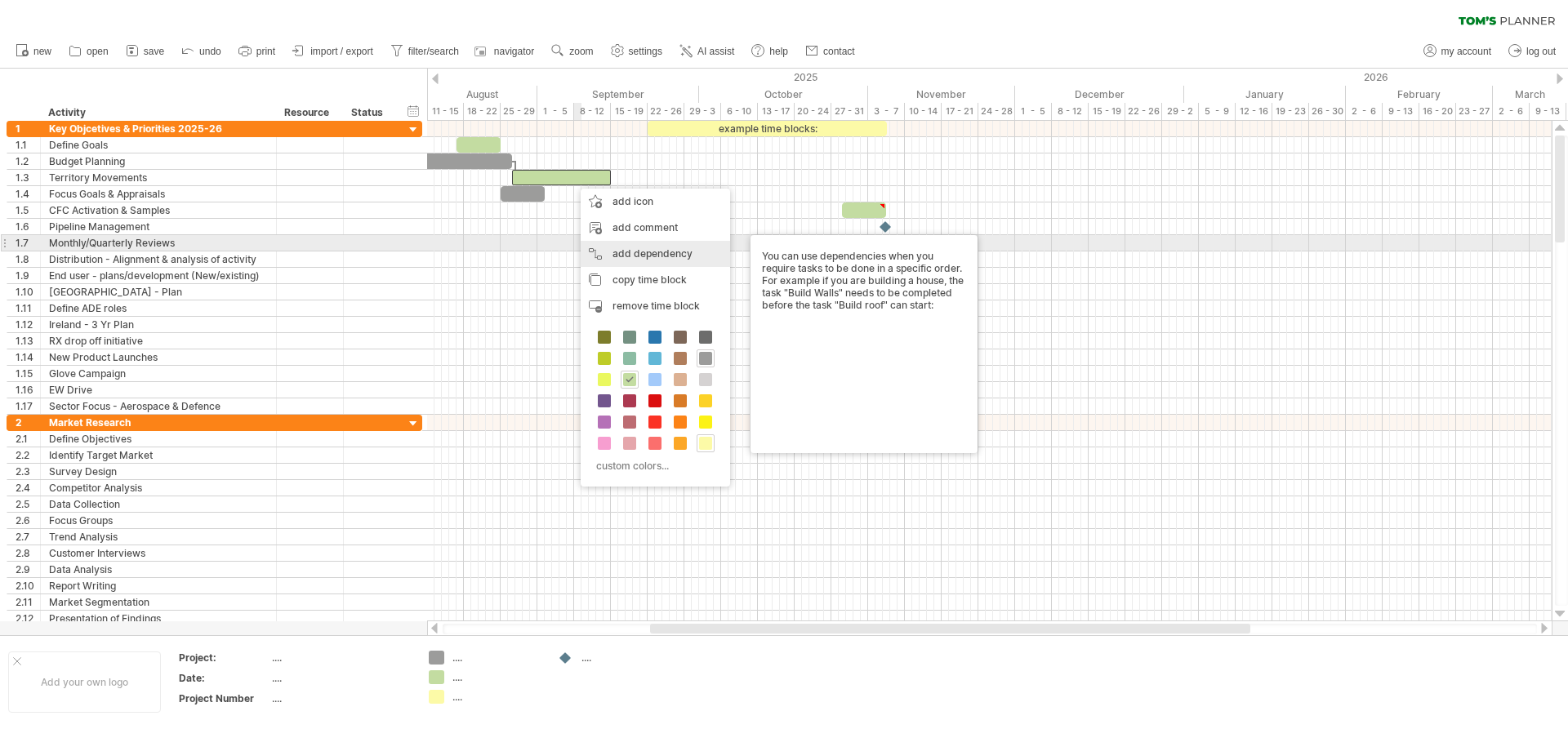
click at [616, 247] on div "add dependency You can use dependencies when you require tasks to be done in a …" at bounding box center [655, 254] width 149 height 26
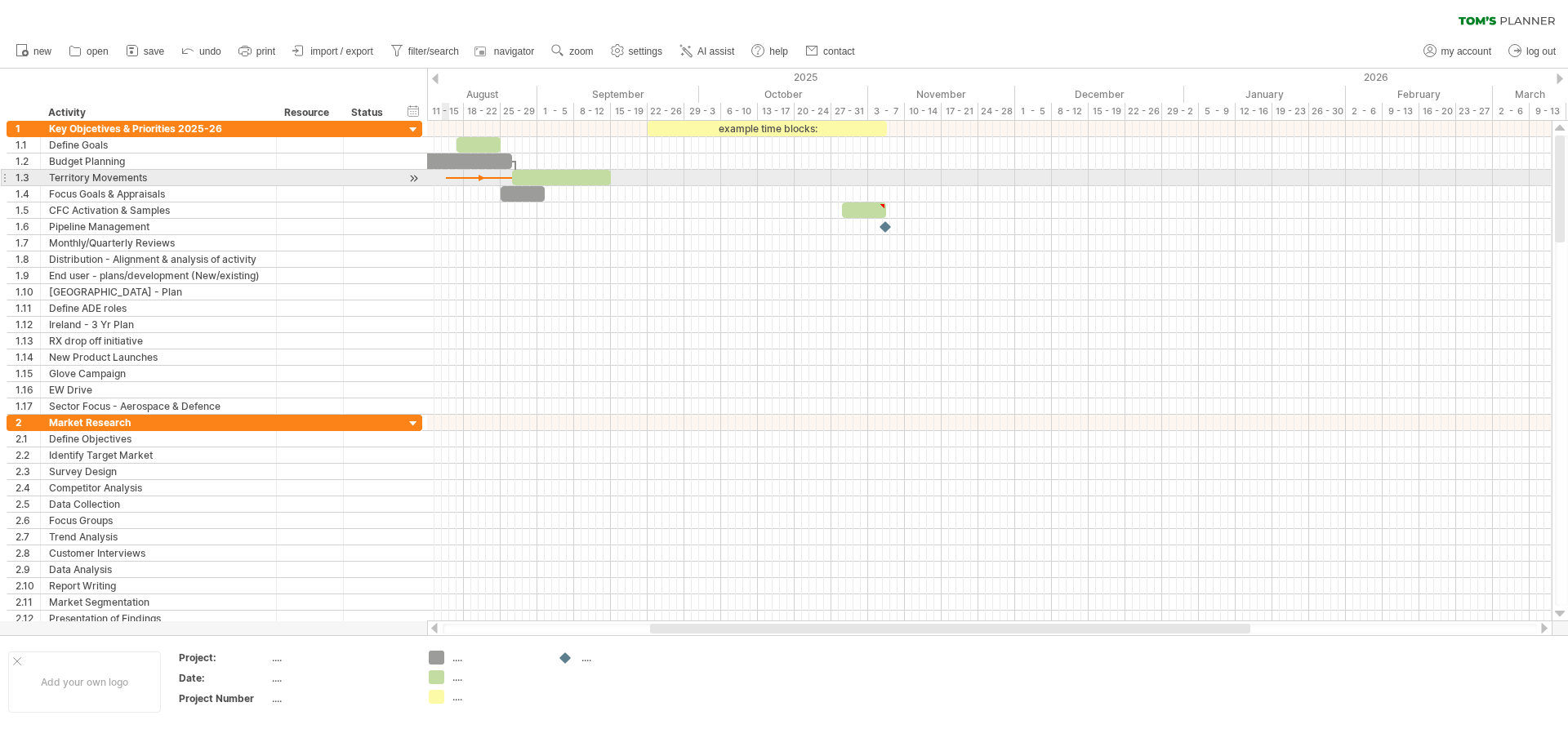
click at [445, 181] on div "example time blocks: [DATE] [DATE]" at bounding box center [989, 371] width 1124 height 500
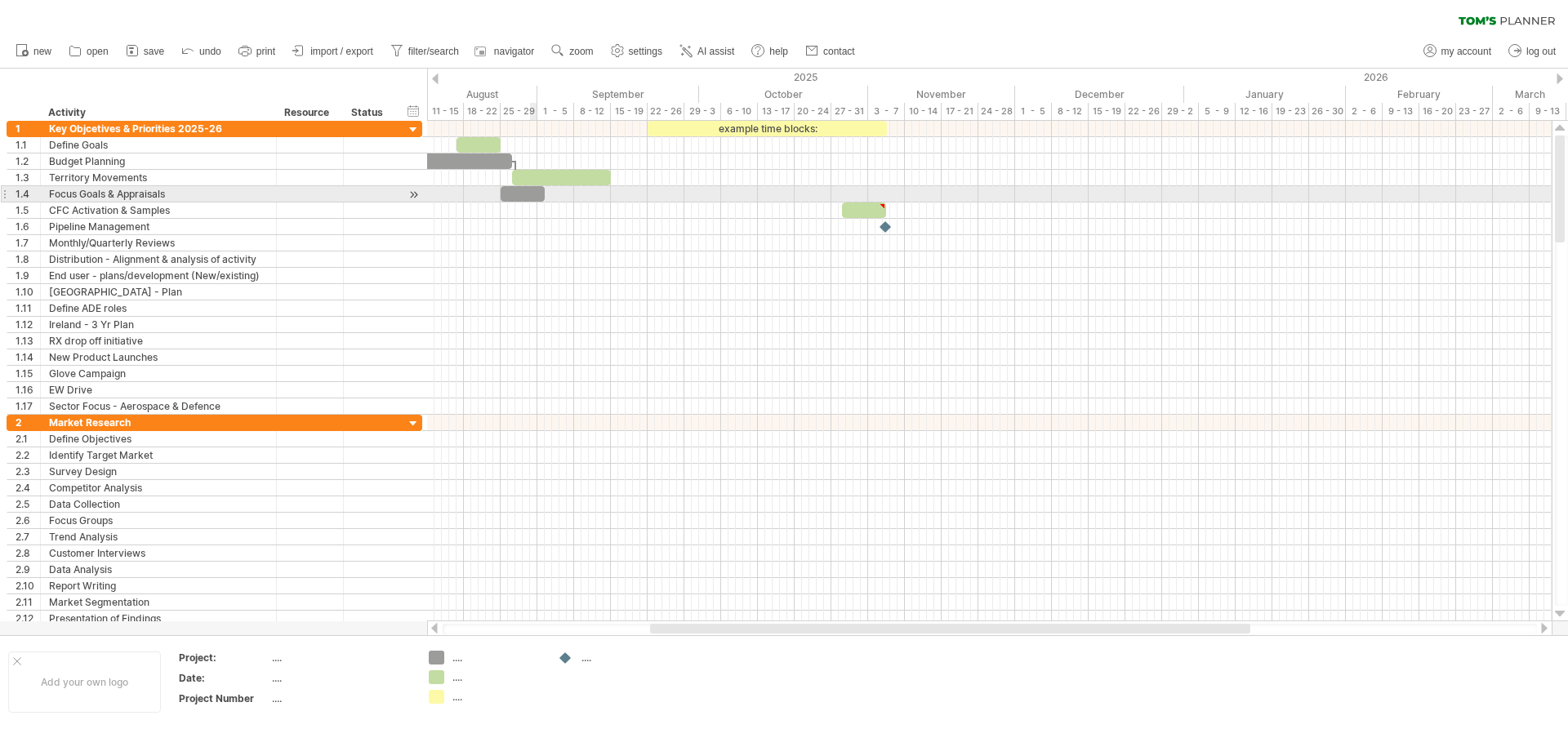
click at [533, 194] on div at bounding box center [522, 194] width 44 height 16
drag, startPoint x: 545, startPoint y: 190, endPoint x: 649, endPoint y: 200, distance: 104.5
click at [649, 200] on span at bounding box center [647, 194] width 6 height 16
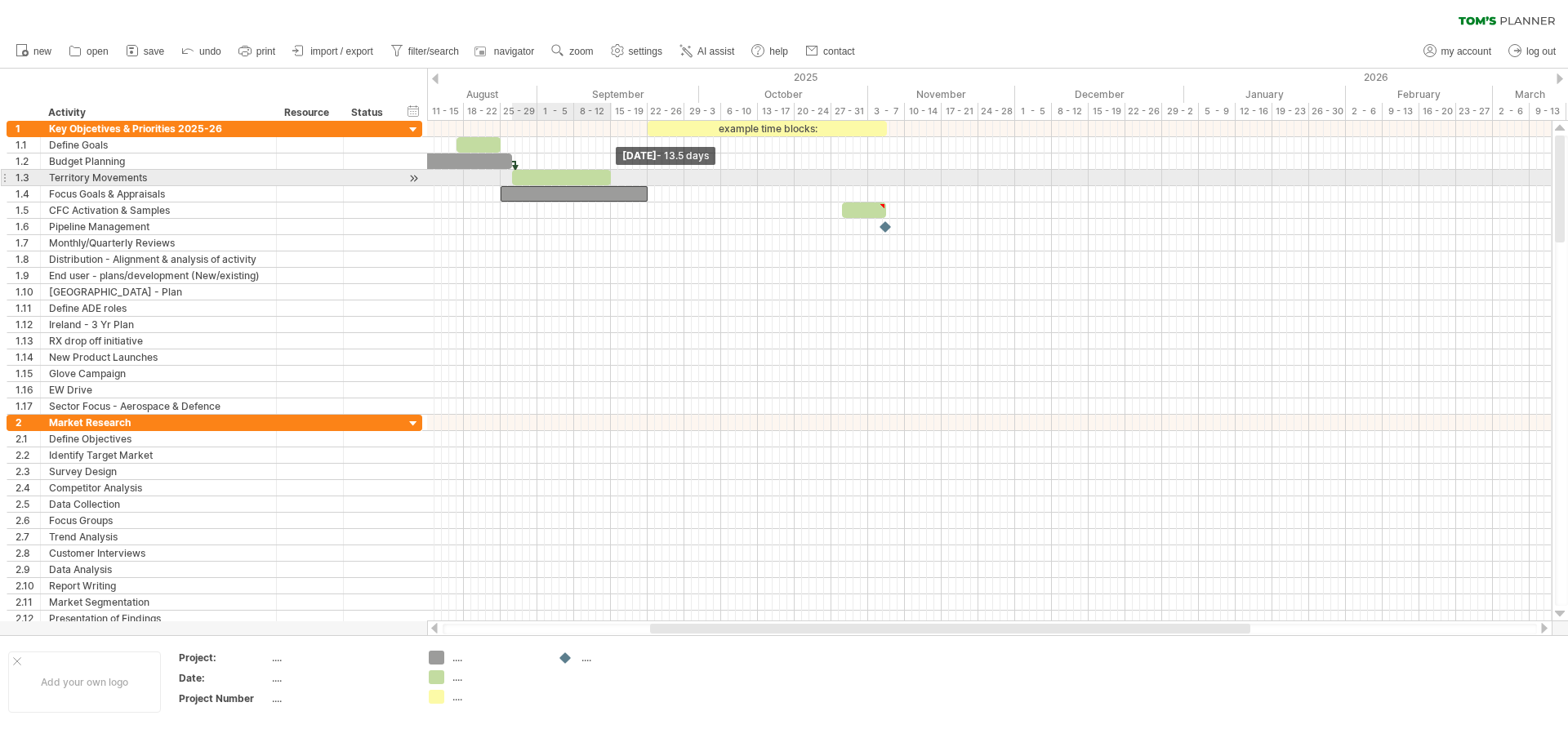
click at [608, 179] on span at bounding box center [610, 177] width 6 height 16
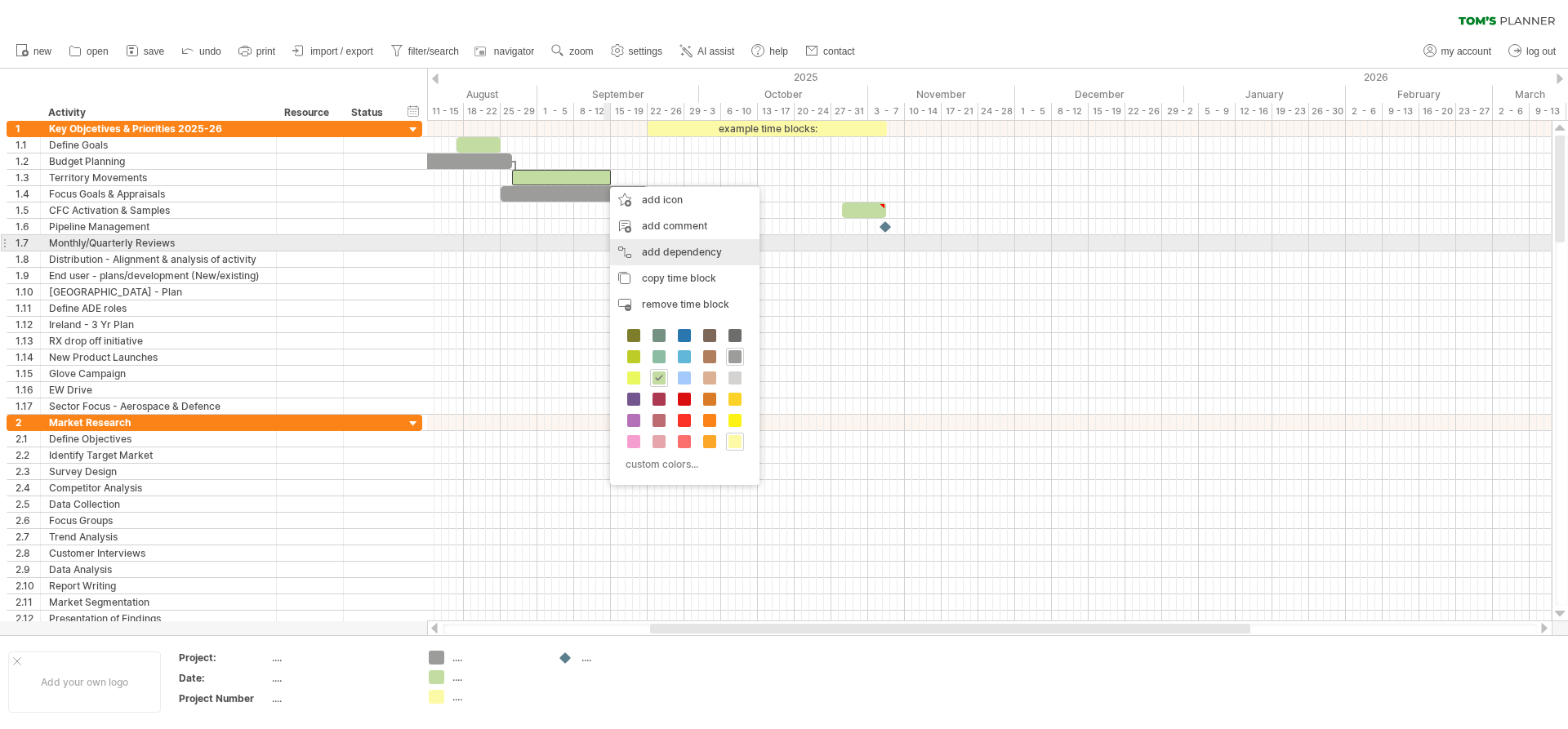
click at [657, 243] on div "add dependency You can use dependencies when you require tasks to be done in a …" at bounding box center [684, 252] width 149 height 26
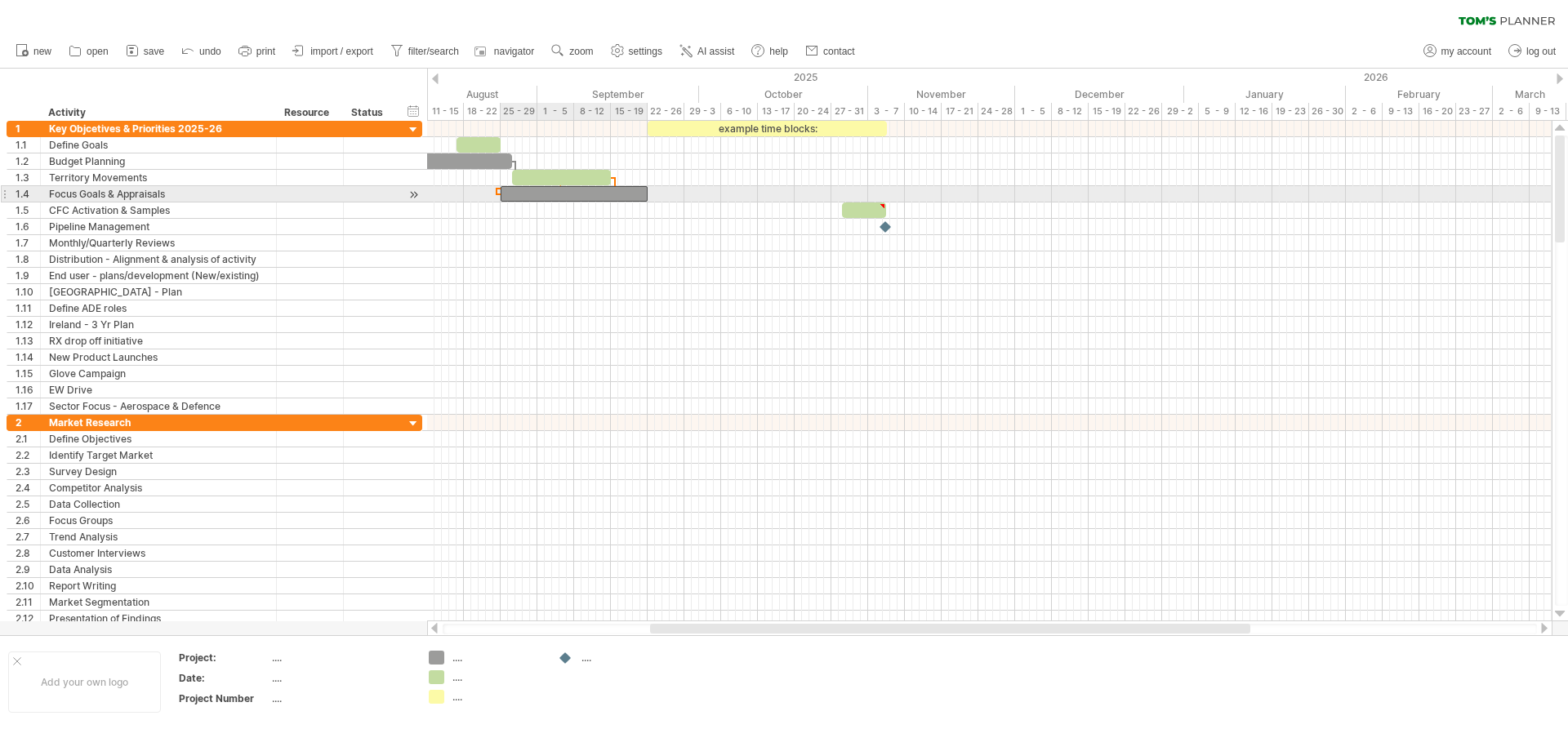
click at [629, 190] on div at bounding box center [573, 194] width 147 height 16
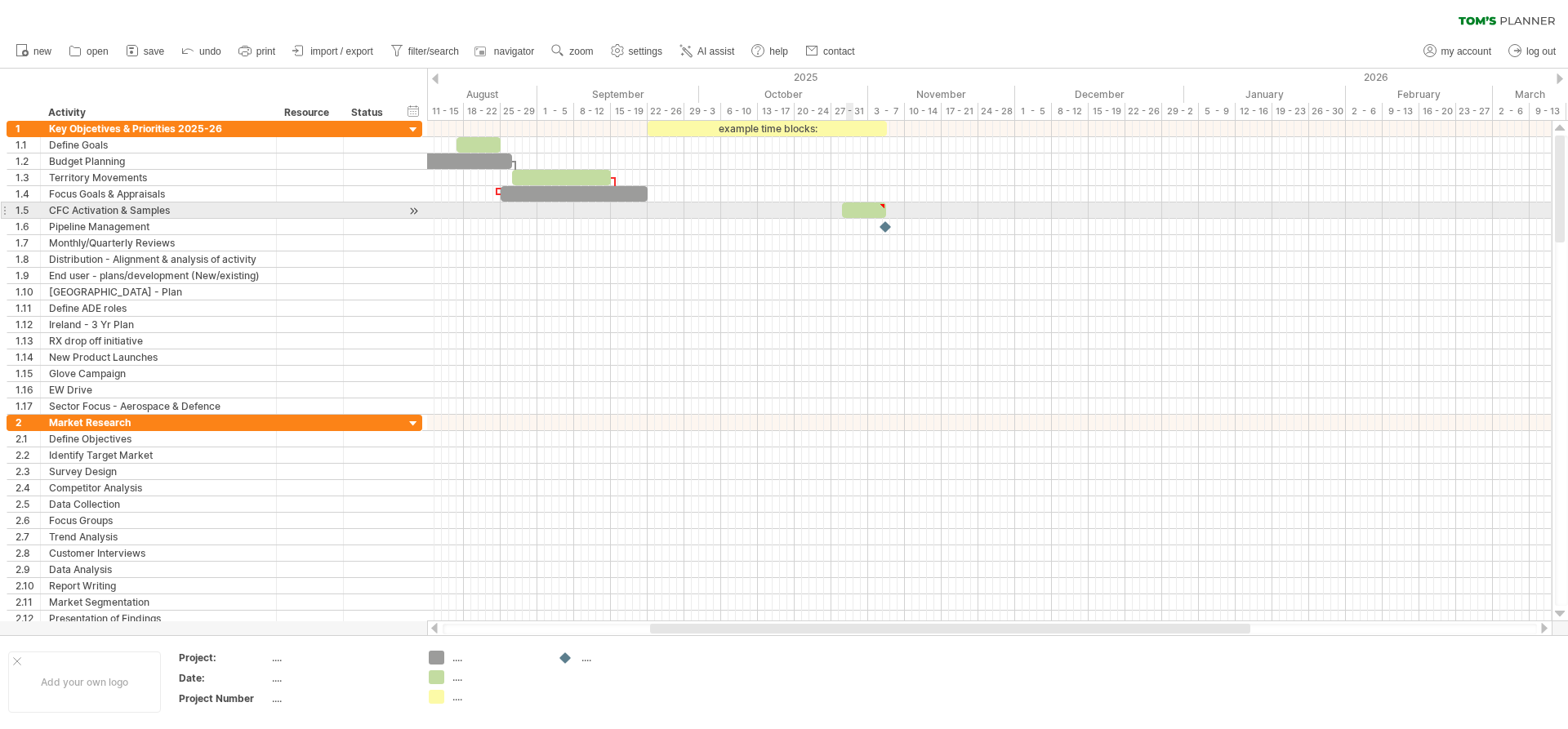
type textarea "**********"
drag, startPoint x: 853, startPoint y: 208, endPoint x: 511, endPoint y: 213, distance: 342.0
click at [511, 213] on div at bounding box center [522, 210] width 44 height 16
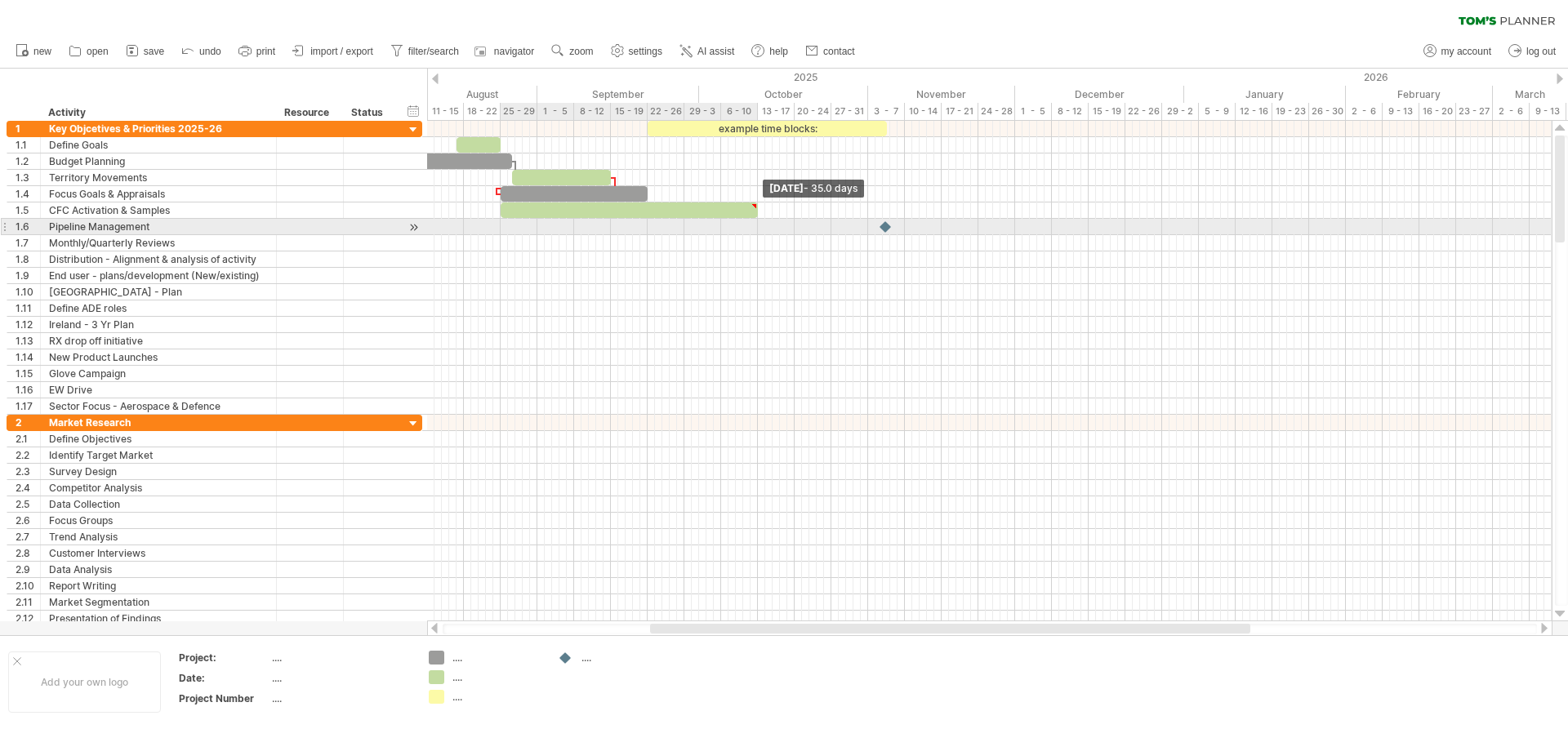
drag, startPoint x: 546, startPoint y: 210, endPoint x: 761, endPoint y: 225, distance: 215.5
click at [761, 225] on div "example time blocks: [DATE] - 35.0 days [DATE]" at bounding box center [989, 371] width 1124 height 500
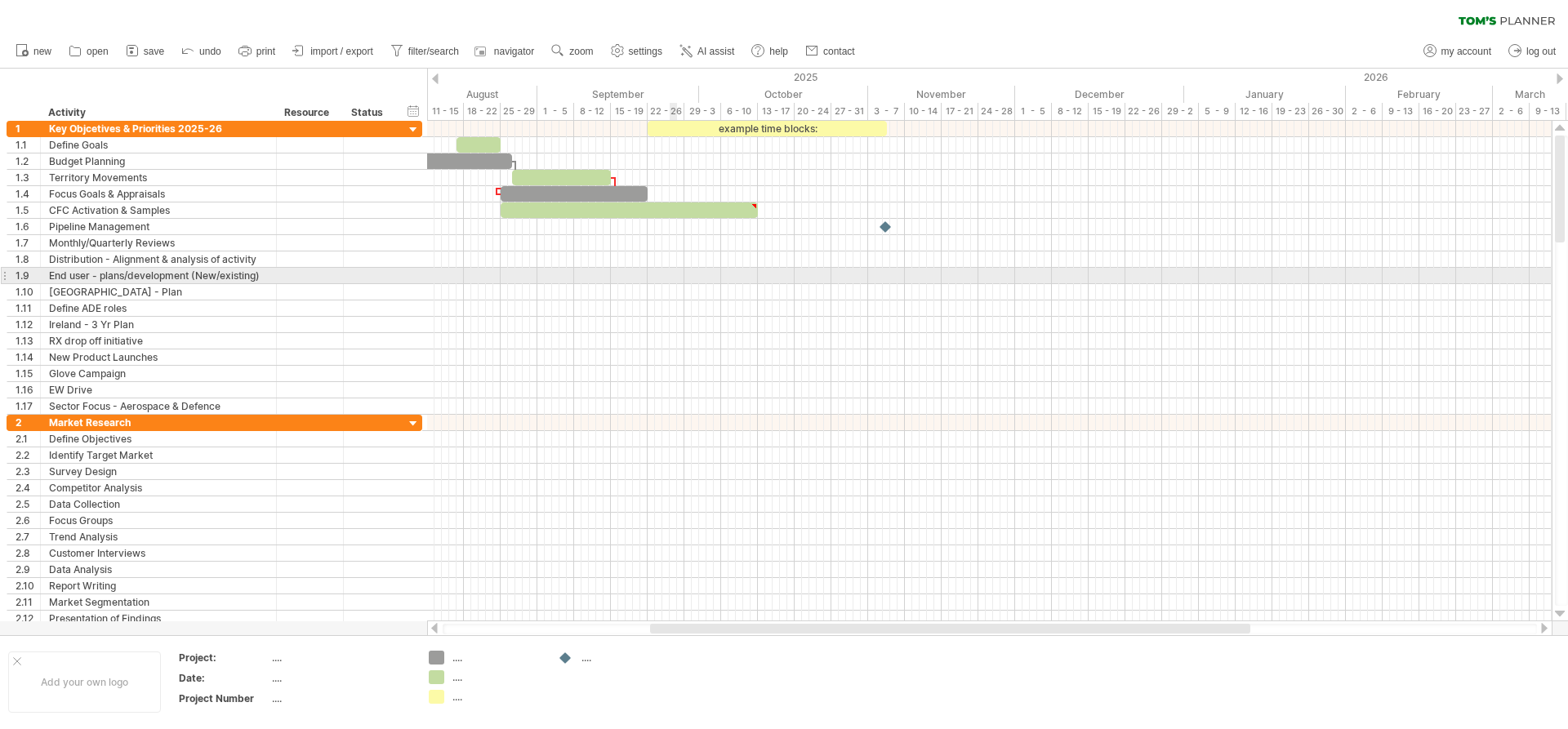
click at [674, 270] on div at bounding box center [989, 276] width 1124 height 17
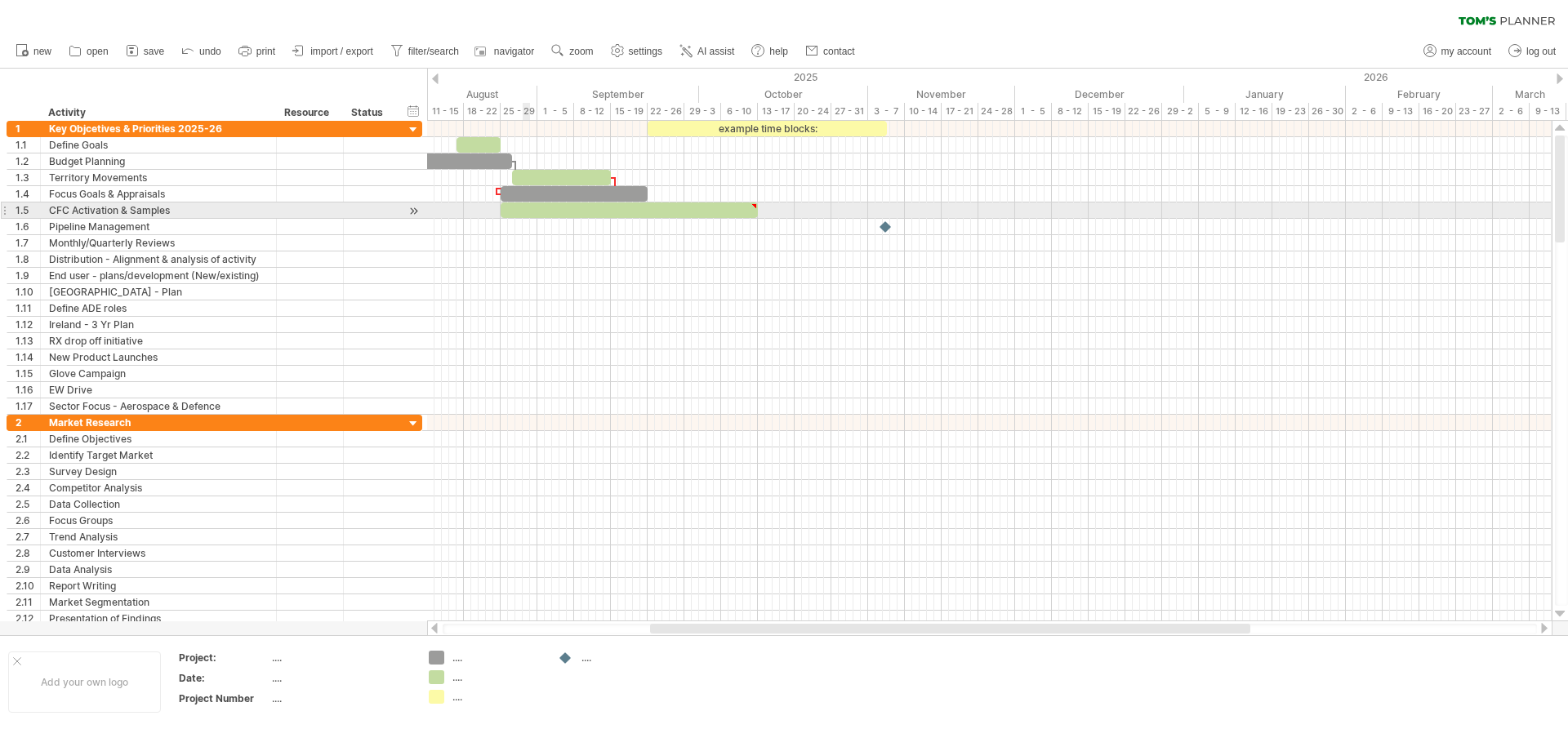
click at [523, 208] on div at bounding box center [629, 210] width 257 height 16
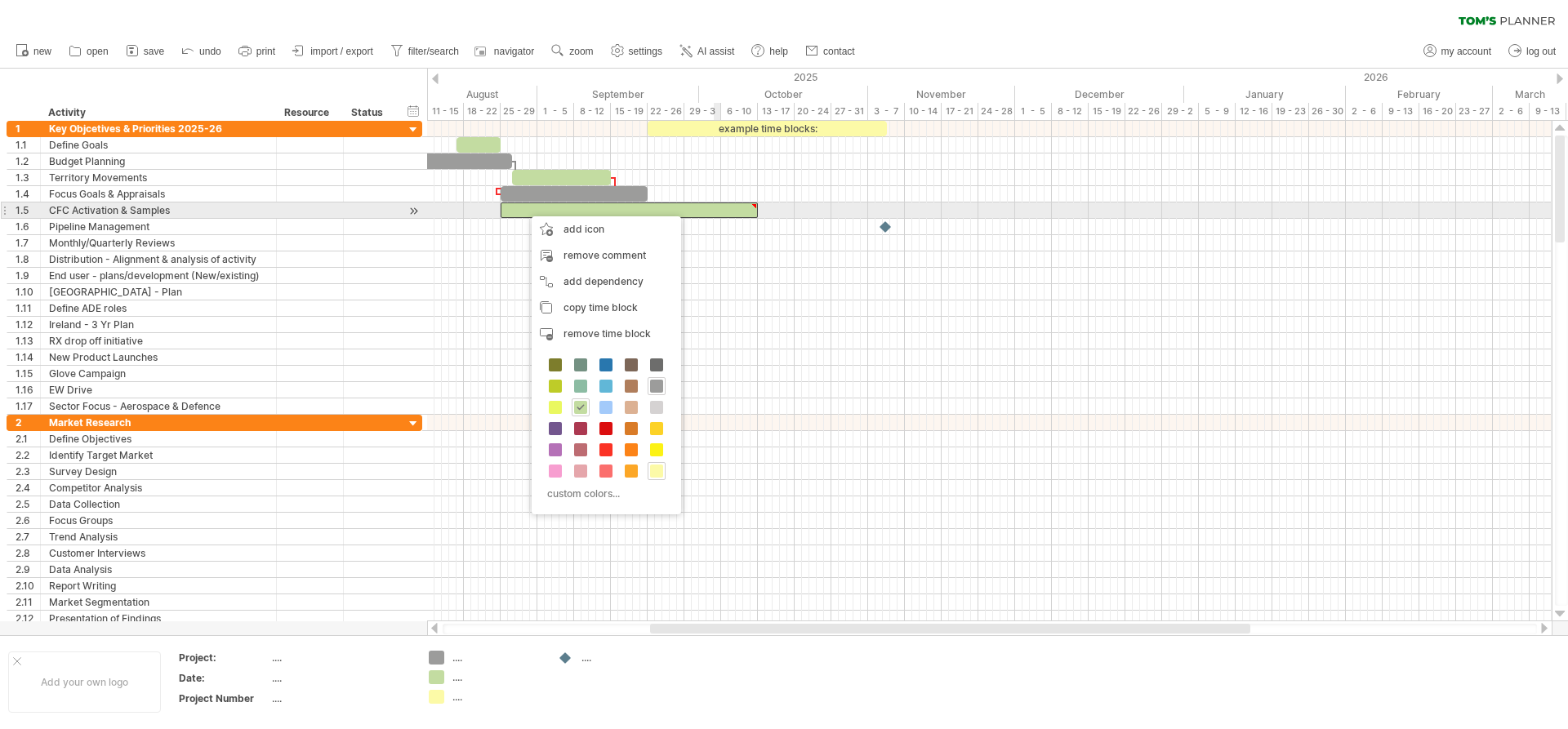
click at [714, 210] on div at bounding box center [629, 210] width 257 height 16
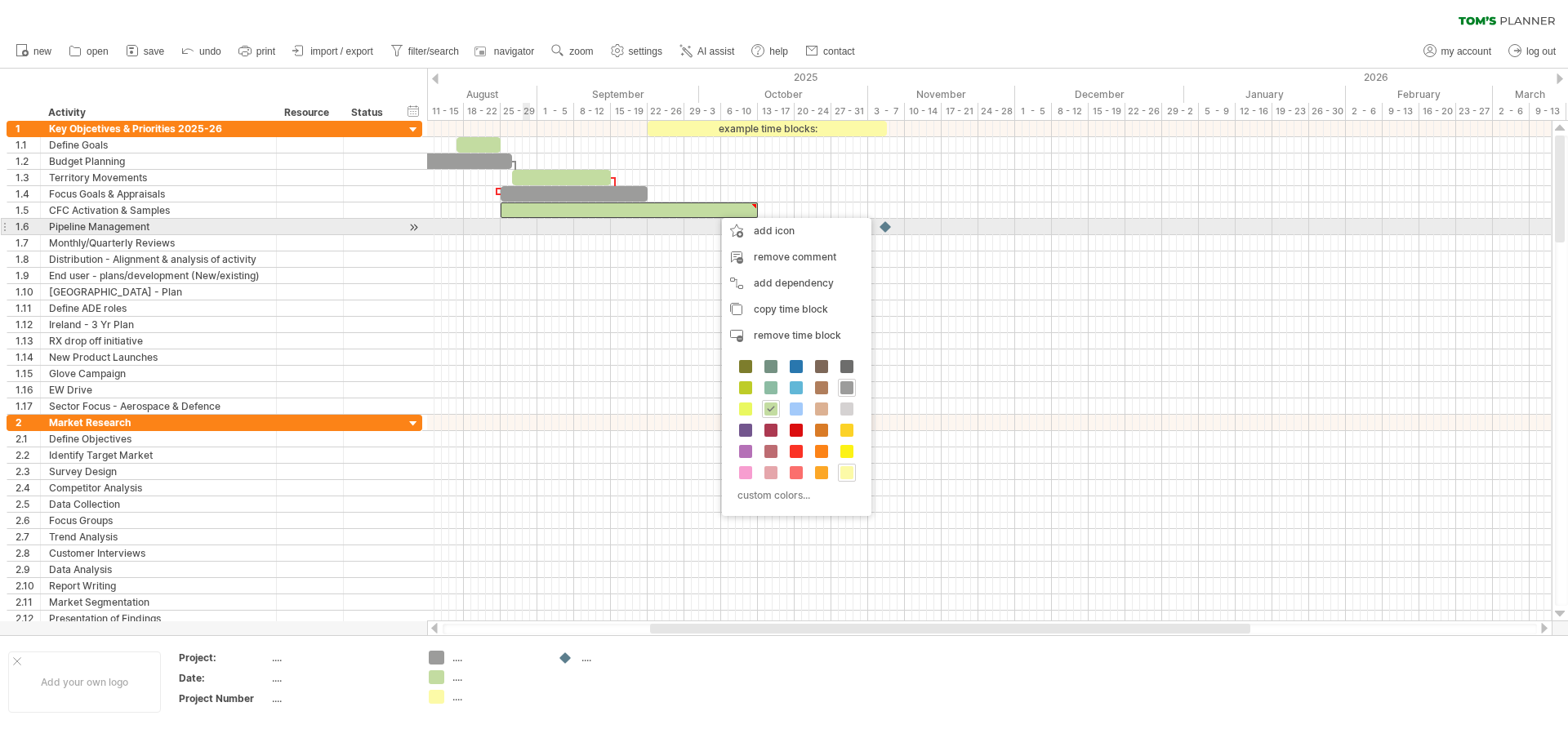
click at [528, 229] on div at bounding box center [989, 227] width 1124 height 17
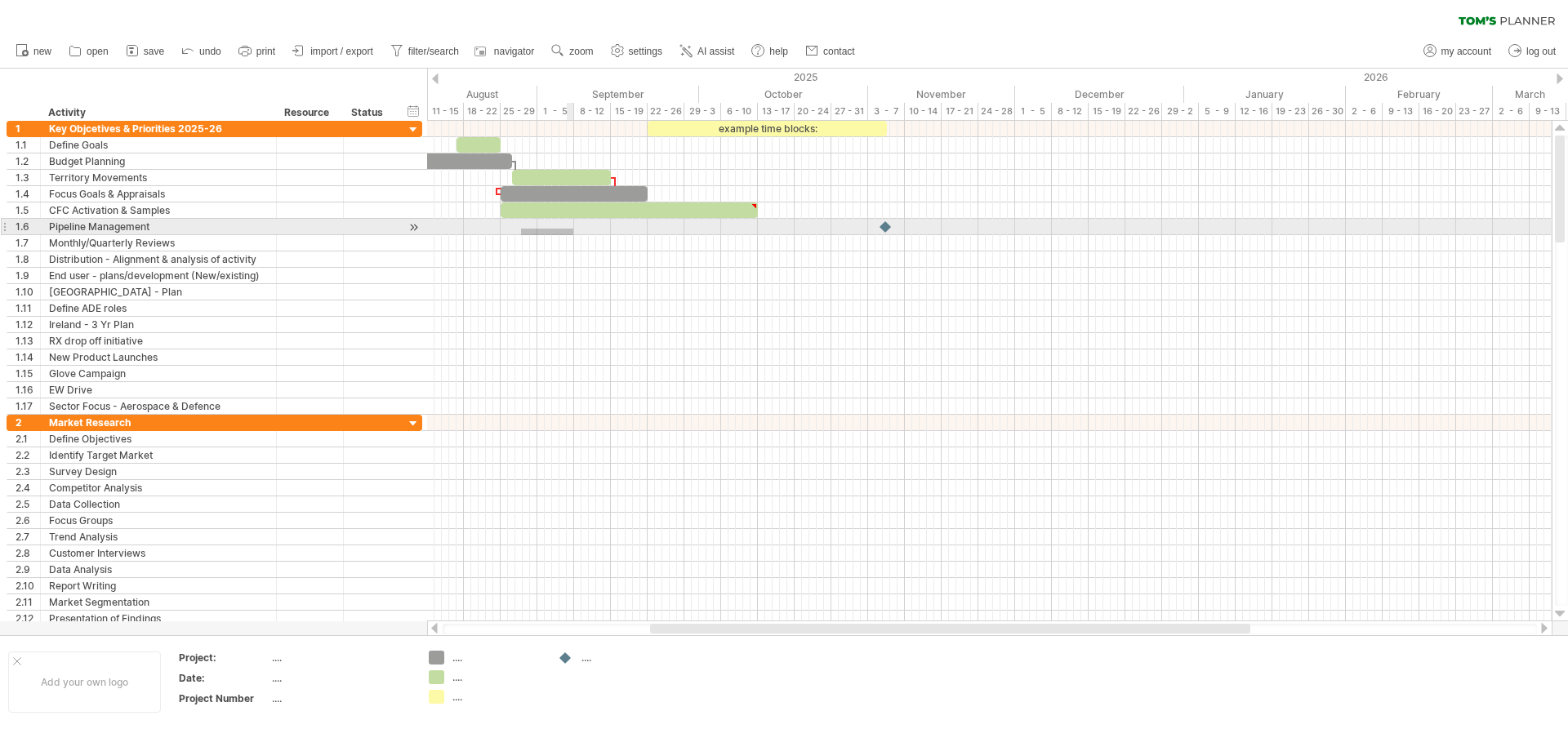
drag, startPoint x: 521, startPoint y: 229, endPoint x: 573, endPoint y: 235, distance: 52.3
click at [573, 235] on div at bounding box center [989, 267] width 1124 height 294
drag, startPoint x: 526, startPoint y: 229, endPoint x: 589, endPoint y: 229, distance: 63.0
click at [589, 229] on div at bounding box center [989, 227] width 1124 height 17
click at [884, 231] on div at bounding box center [886, 226] width 17 height 16
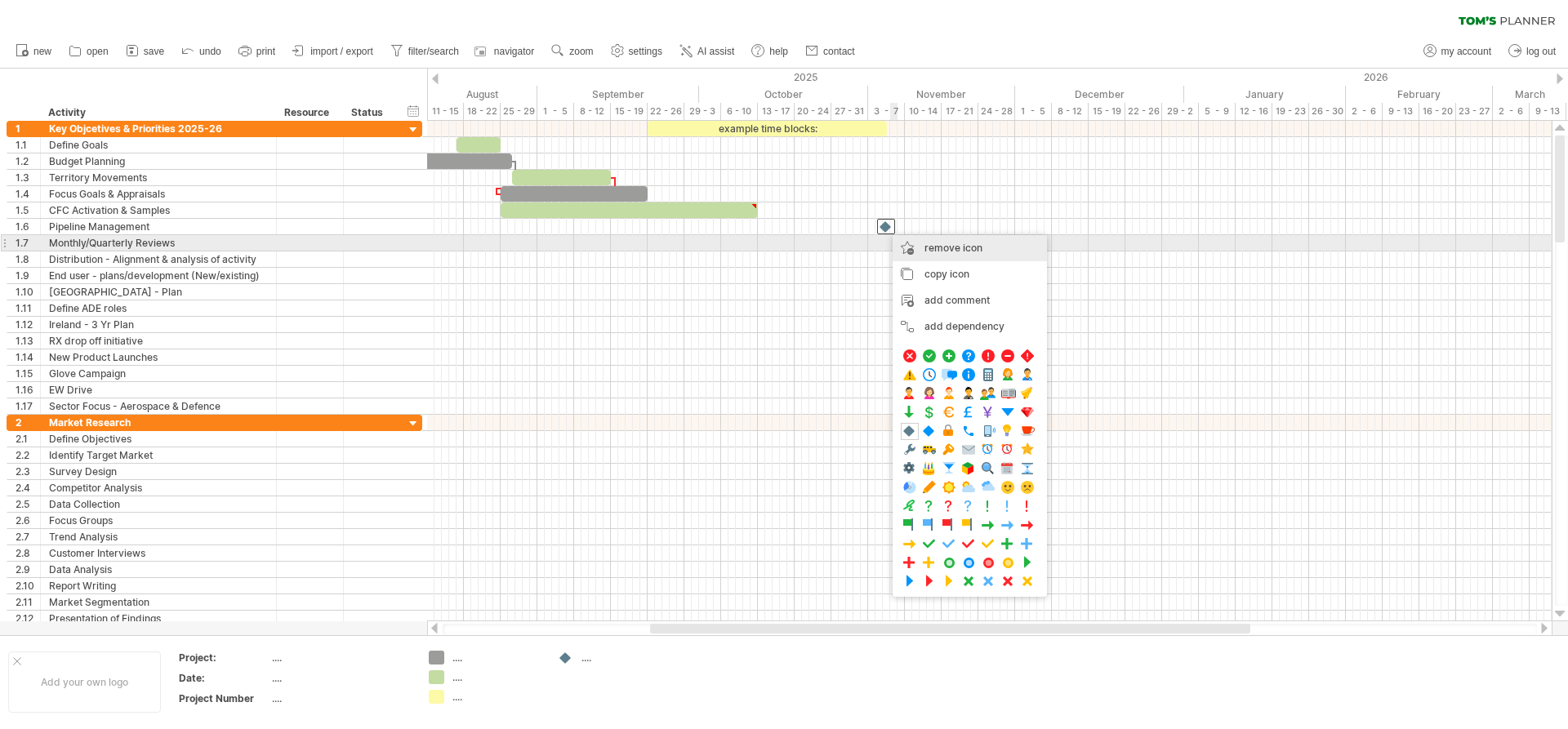
click at [914, 244] on div "remove icon remove selected items" at bounding box center [970, 248] width 155 height 26
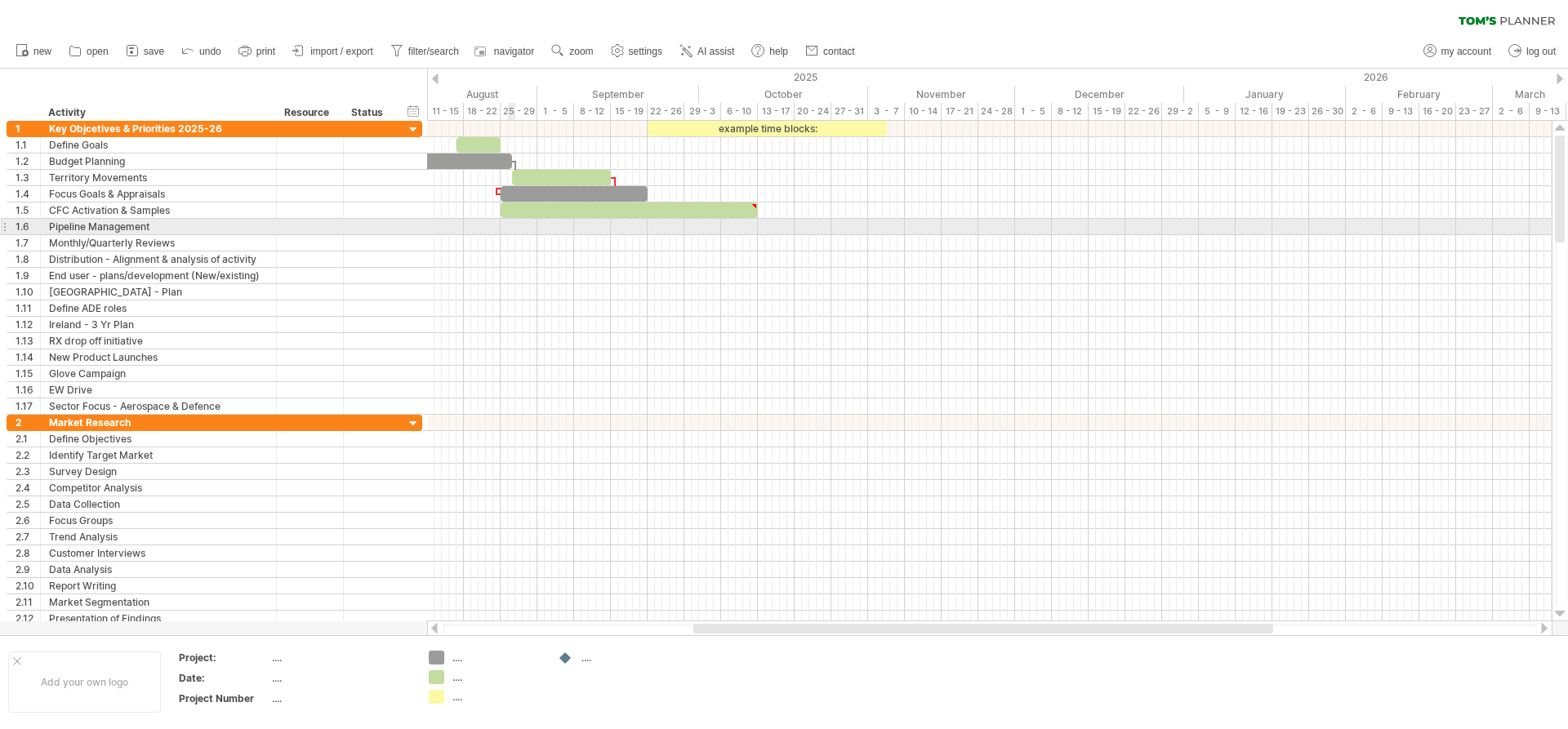
click at [508, 226] on div at bounding box center [989, 227] width 1124 height 17
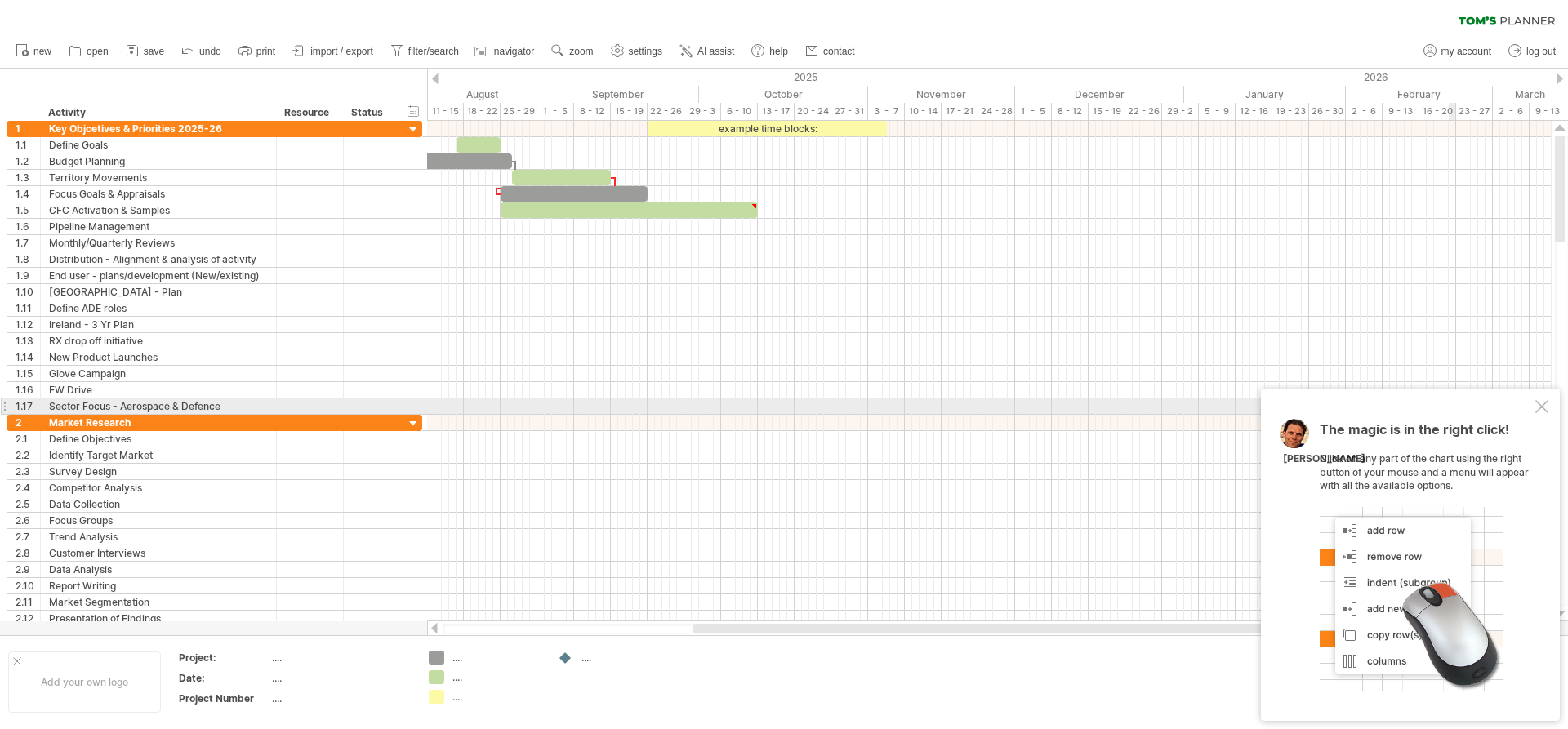
click at [1543, 408] on div at bounding box center [1542, 407] width 13 height 13
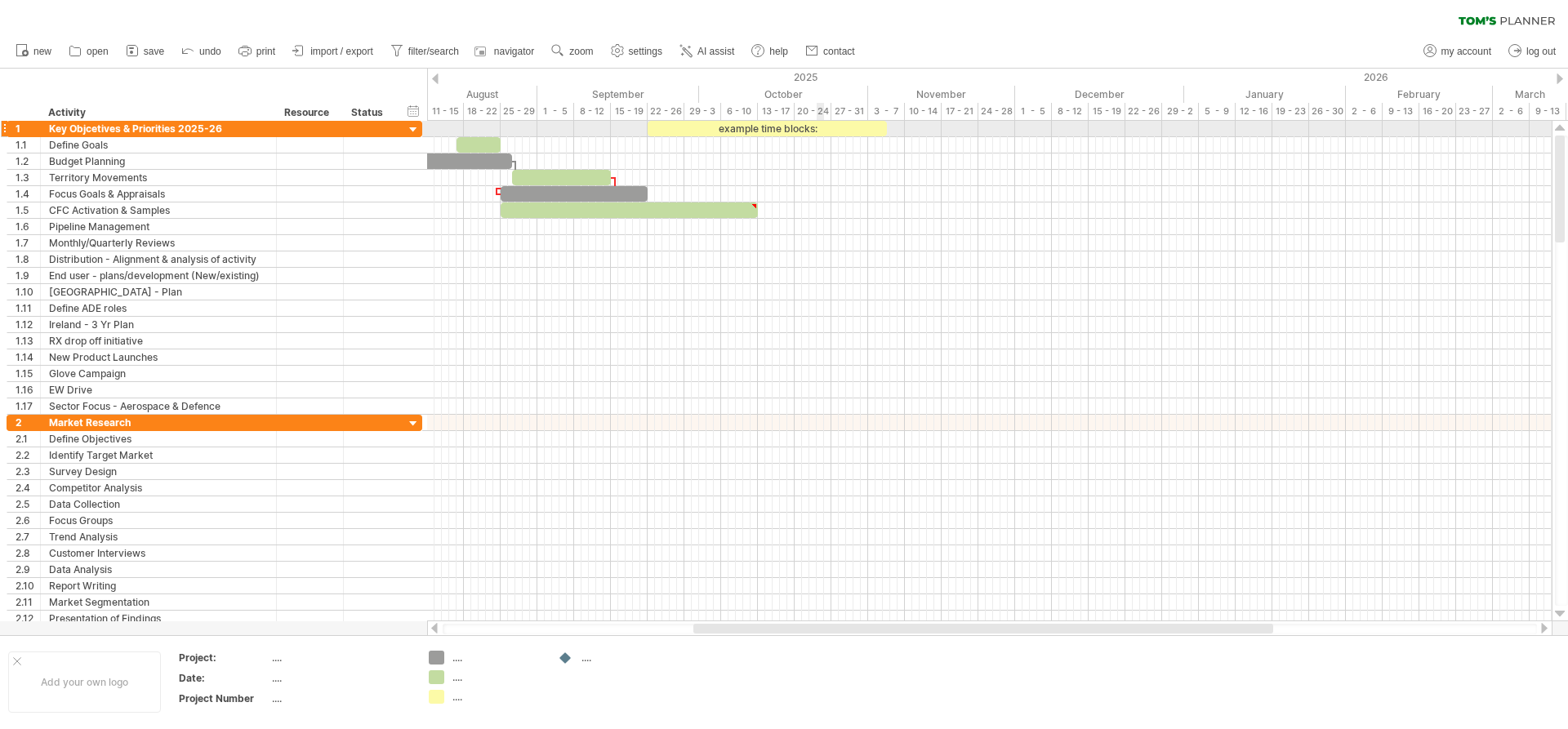
click at [823, 129] on div "example time blocks:" at bounding box center [767, 128] width 239 height 16
click at [756, 128] on div "**********" at bounding box center [767, 128] width 239 height 16
click at [745, 128] on div "**********" at bounding box center [767, 128] width 239 height 16
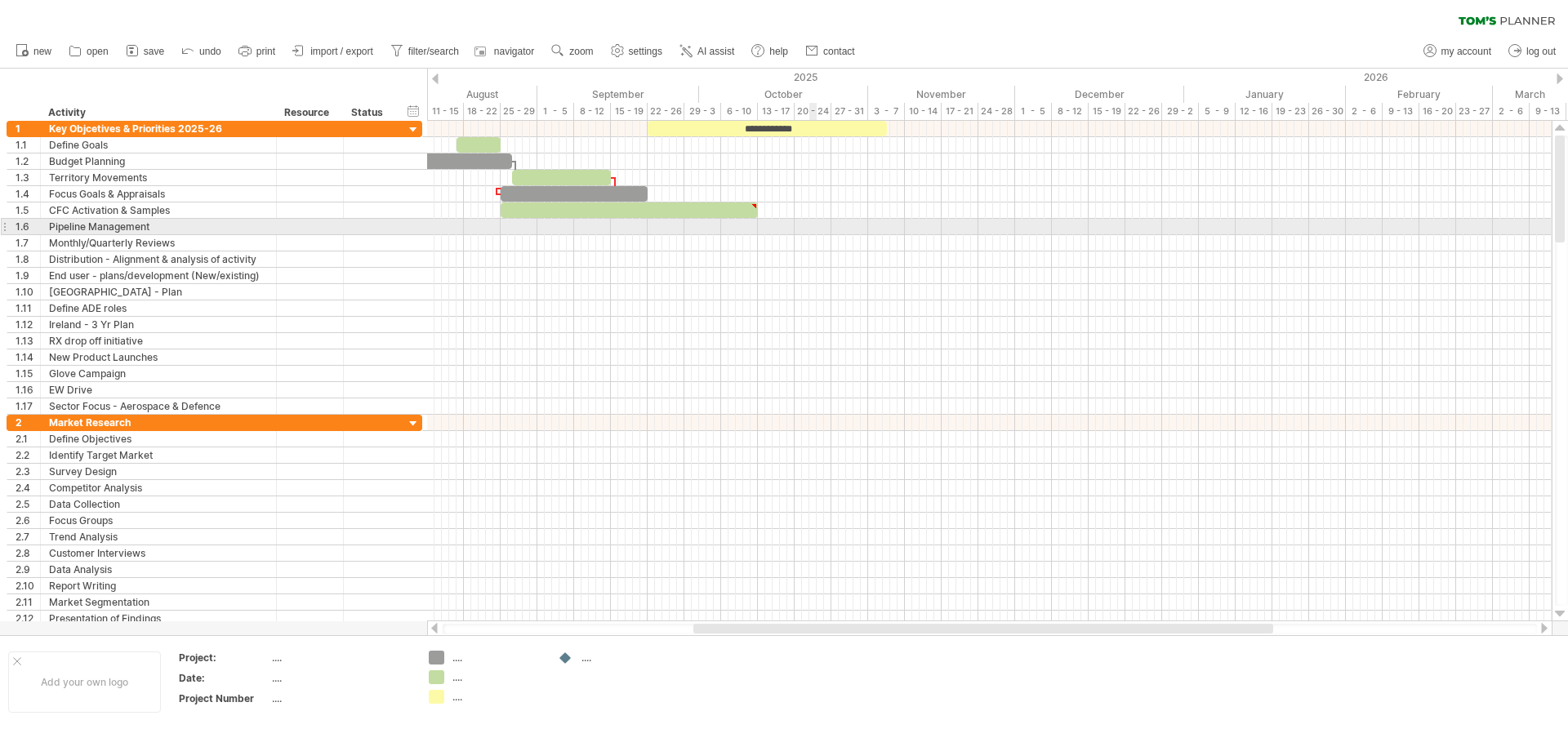
click at [814, 232] on div at bounding box center [989, 227] width 1124 height 17
click at [527, 227] on div at bounding box center [989, 227] width 1124 height 17
click at [529, 226] on div at bounding box center [989, 227] width 1124 height 17
click at [563, 226] on div at bounding box center [989, 227] width 1124 height 17
click at [618, 245] on div "add time block" at bounding box center [632, 247] width 113 height 26
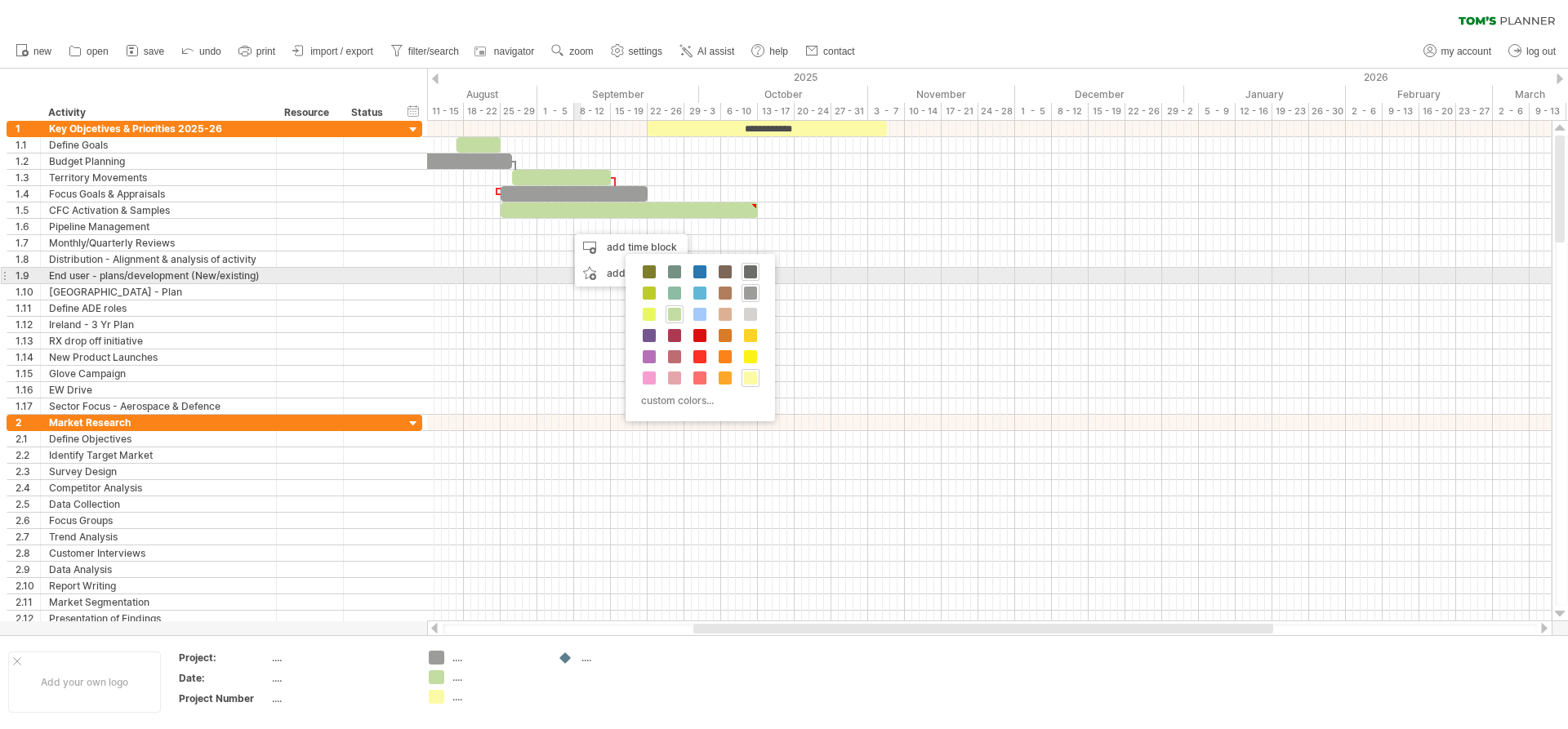
click at [752, 270] on span at bounding box center [750, 272] width 13 height 13
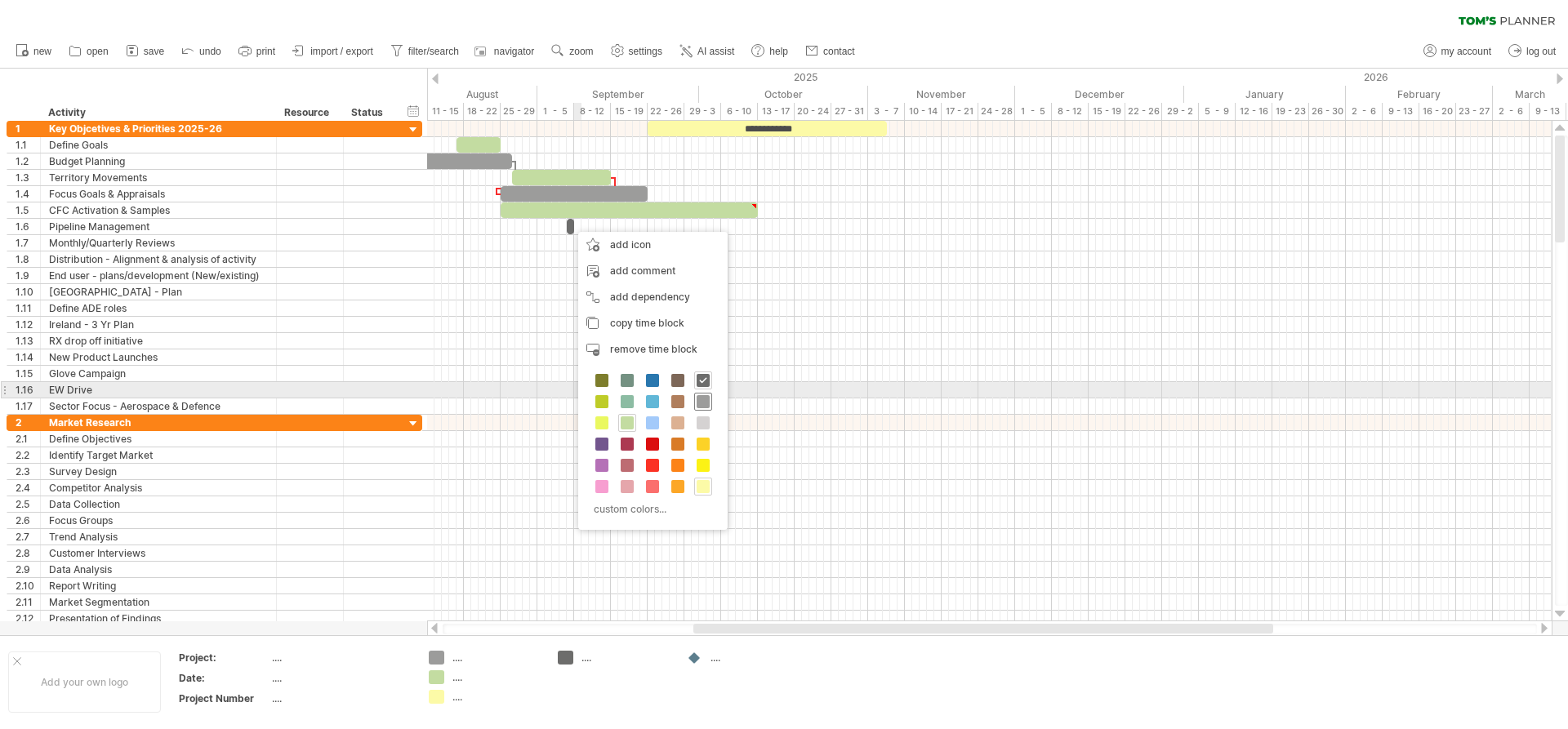
click at [700, 397] on span at bounding box center [703, 402] width 13 height 13
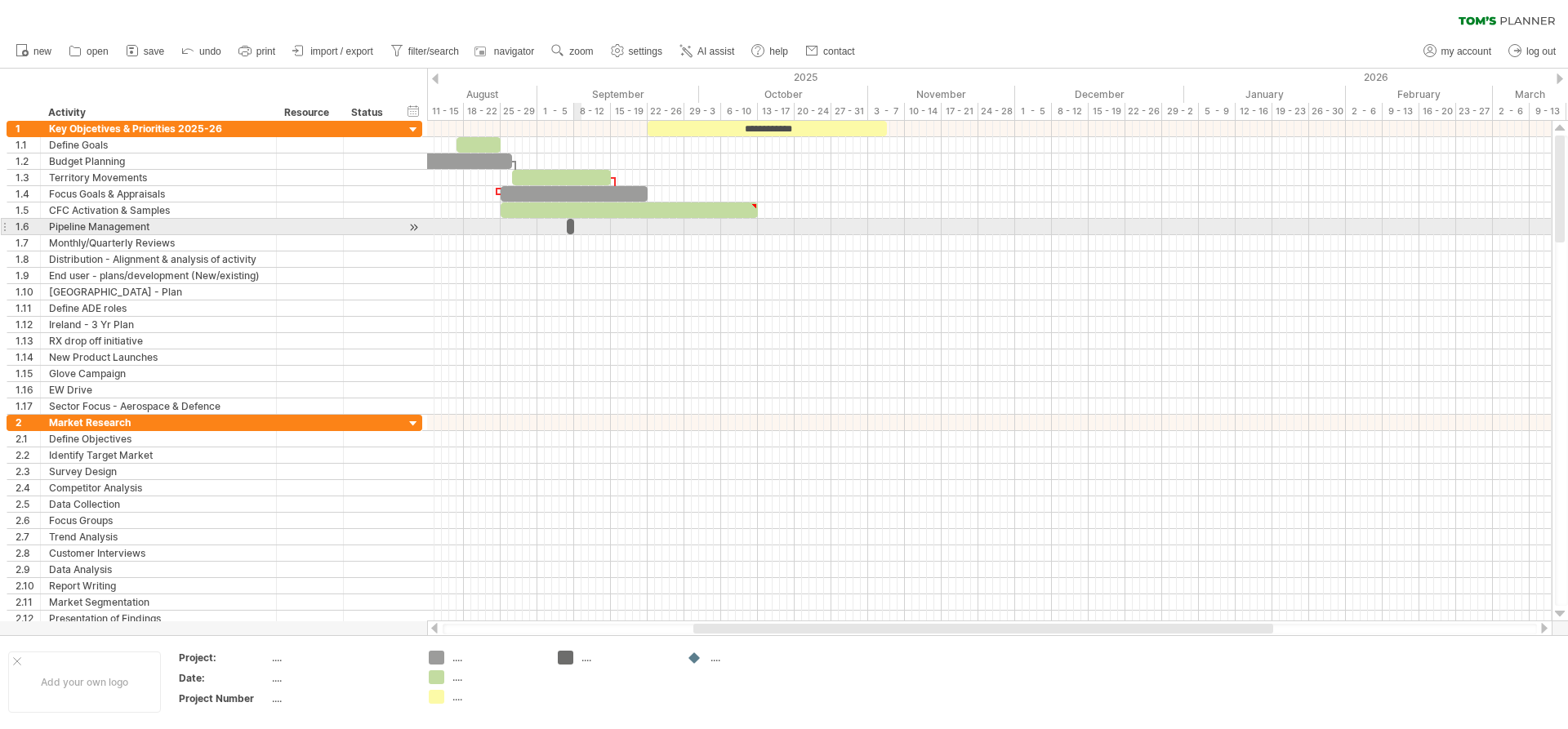
click at [574, 228] on span at bounding box center [573, 226] width 6 height 16
drag, startPoint x: 572, startPoint y: 227, endPoint x: 652, endPoint y: 232, distance: 80.2
click at [652, 232] on span at bounding box center [651, 226] width 6 height 16
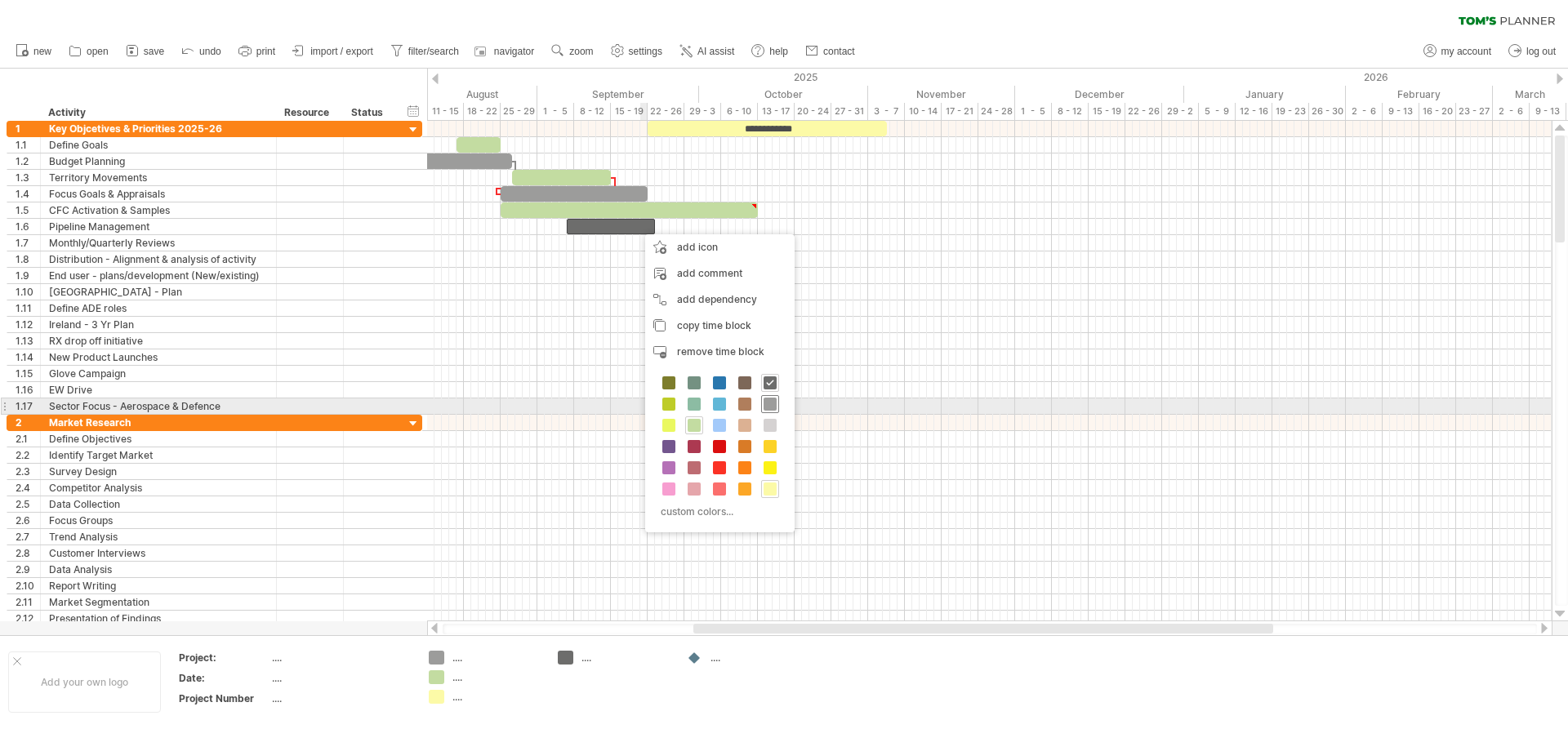
click at [770, 408] on span at bounding box center [770, 404] width 13 height 13
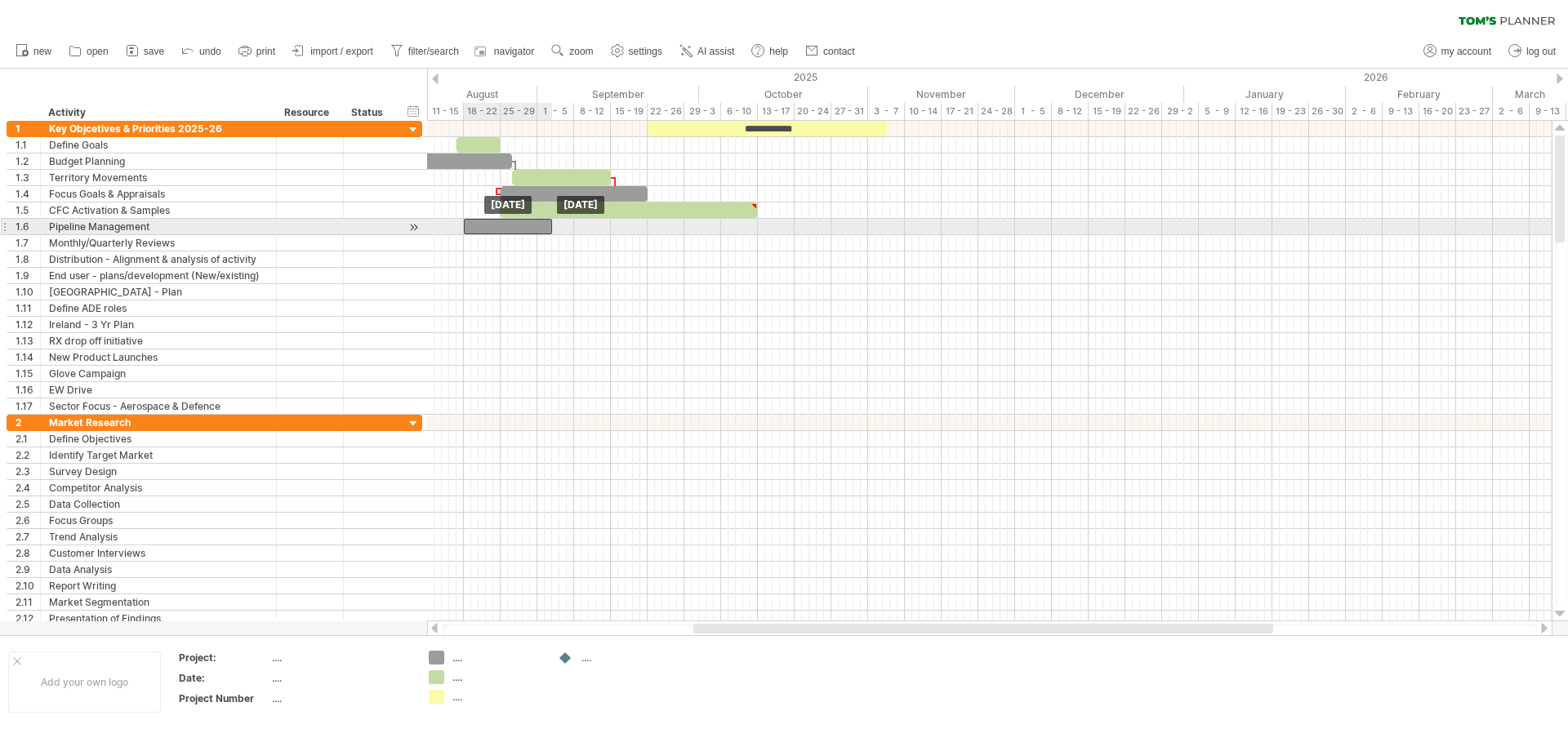
drag, startPoint x: 583, startPoint y: 223, endPoint x: 480, endPoint y: 225, distance: 103.0
click at [480, 225] on div at bounding box center [508, 226] width 88 height 16
drag, startPoint x: 550, startPoint y: 224, endPoint x: 649, endPoint y: 230, distance: 99.2
click at [649, 230] on span at bounding box center [651, 226] width 6 height 16
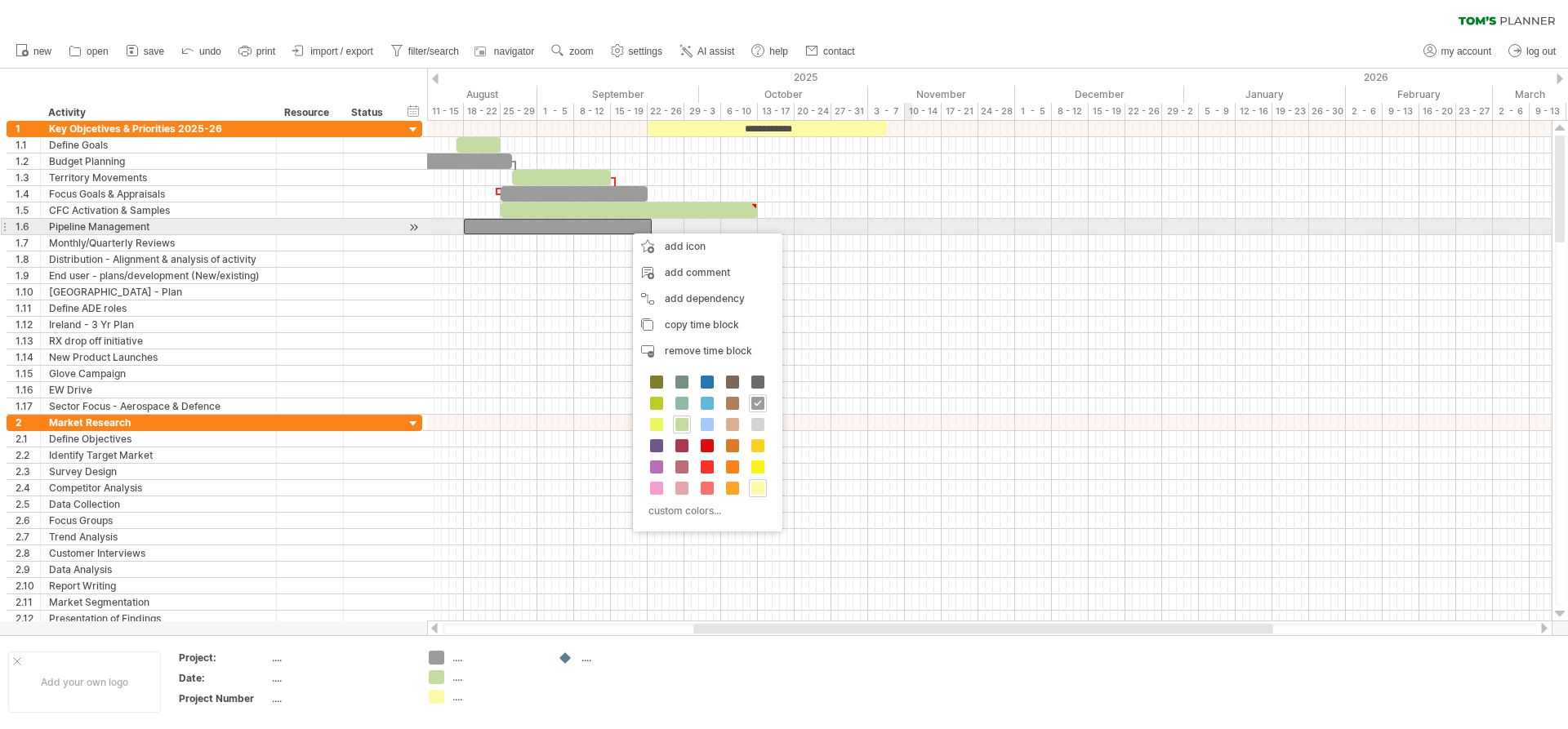
click at [904, 229] on div at bounding box center [989, 227] width 1124 height 17
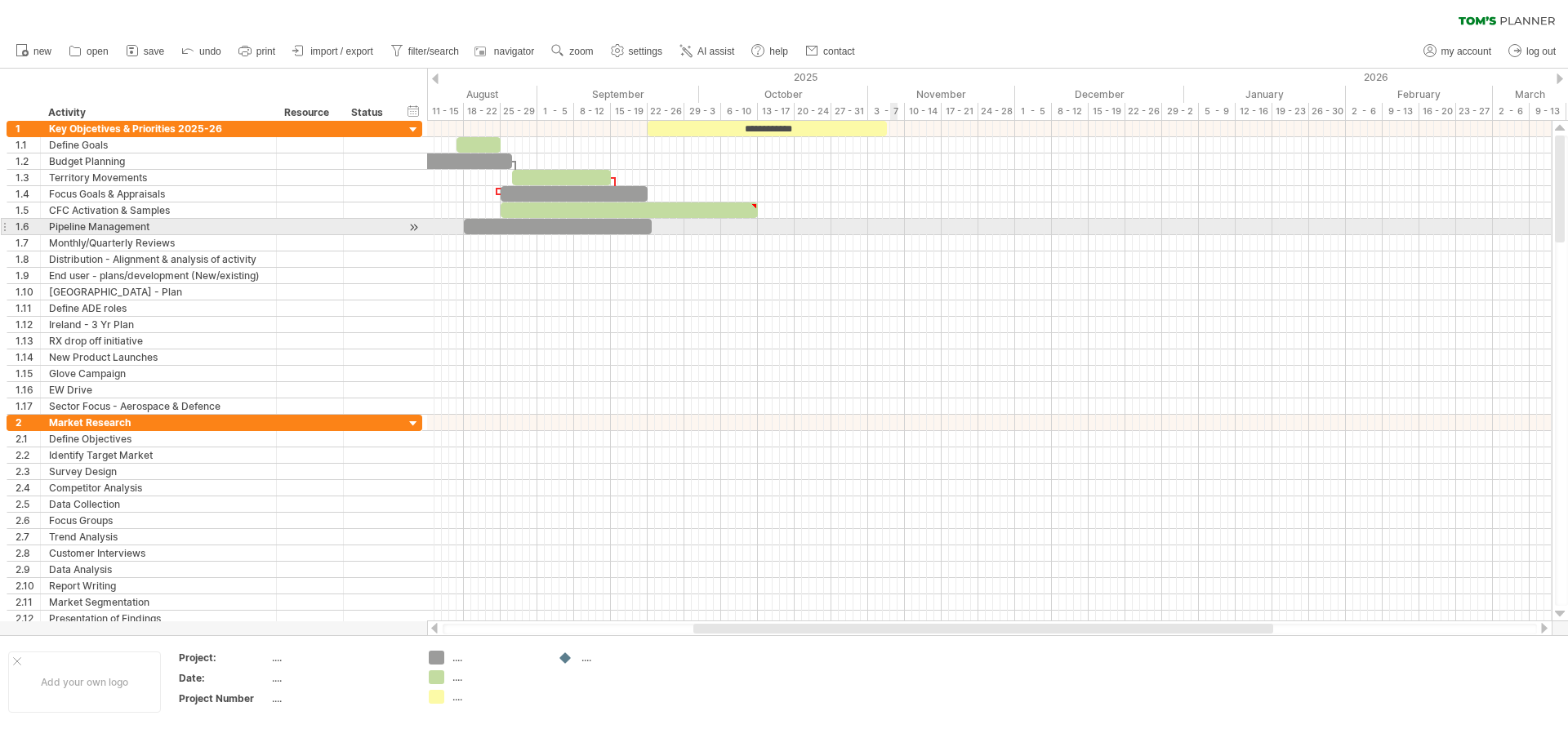
click at [894, 230] on div at bounding box center [989, 227] width 1124 height 17
click at [894, 229] on div at bounding box center [989, 227] width 1124 height 17
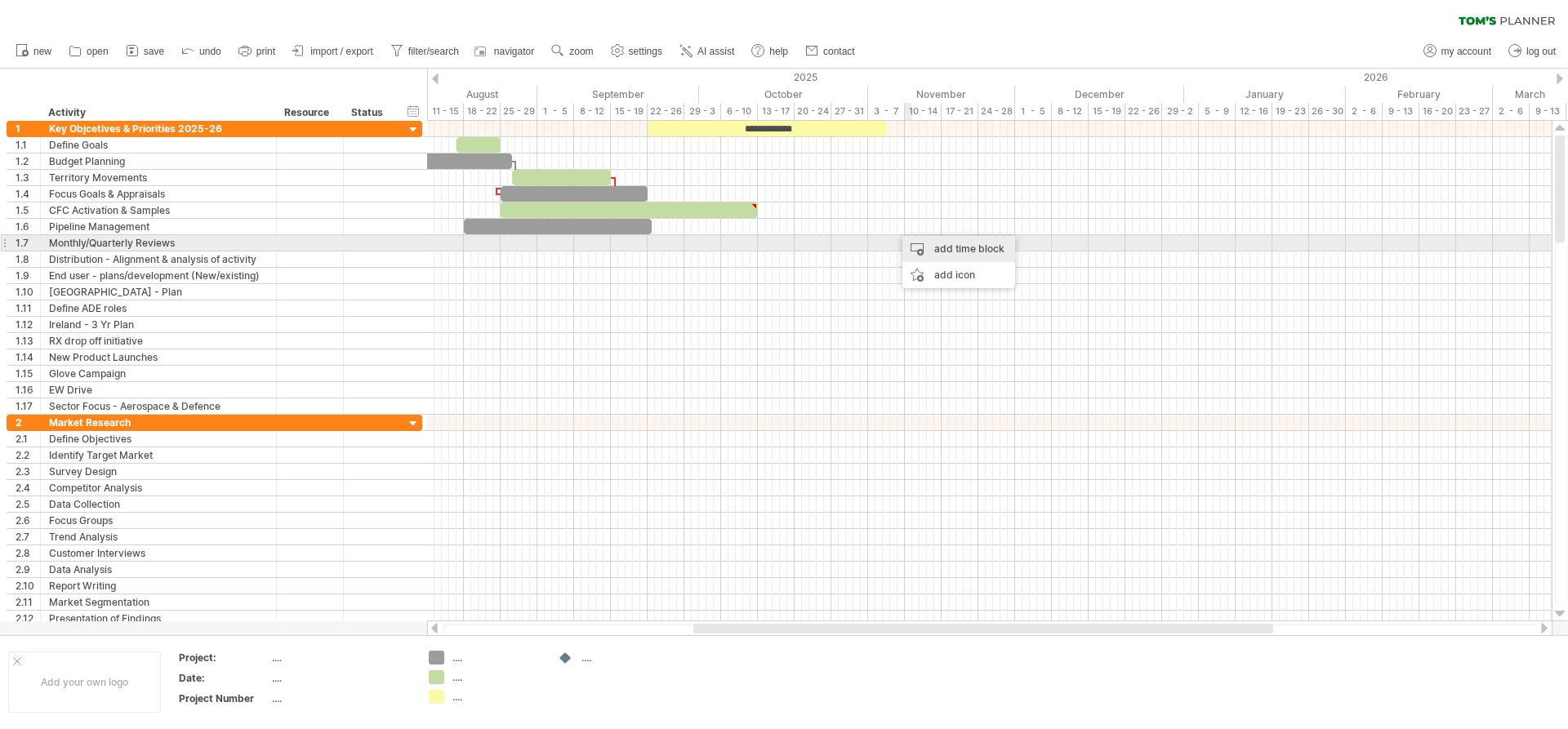
click at [931, 245] on div "add time block" at bounding box center [959, 249] width 113 height 26
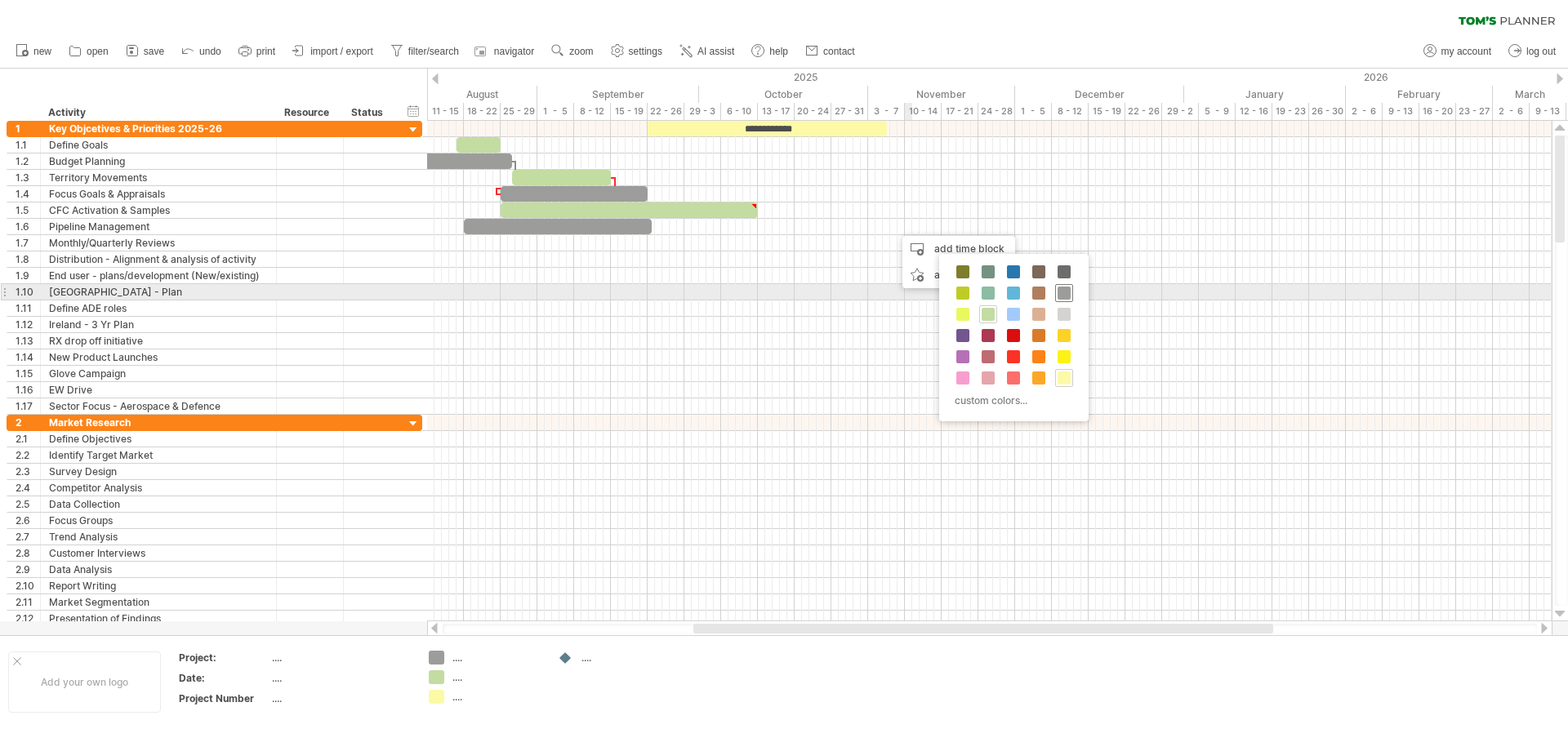
click at [1065, 292] on span at bounding box center [1064, 293] width 13 height 13
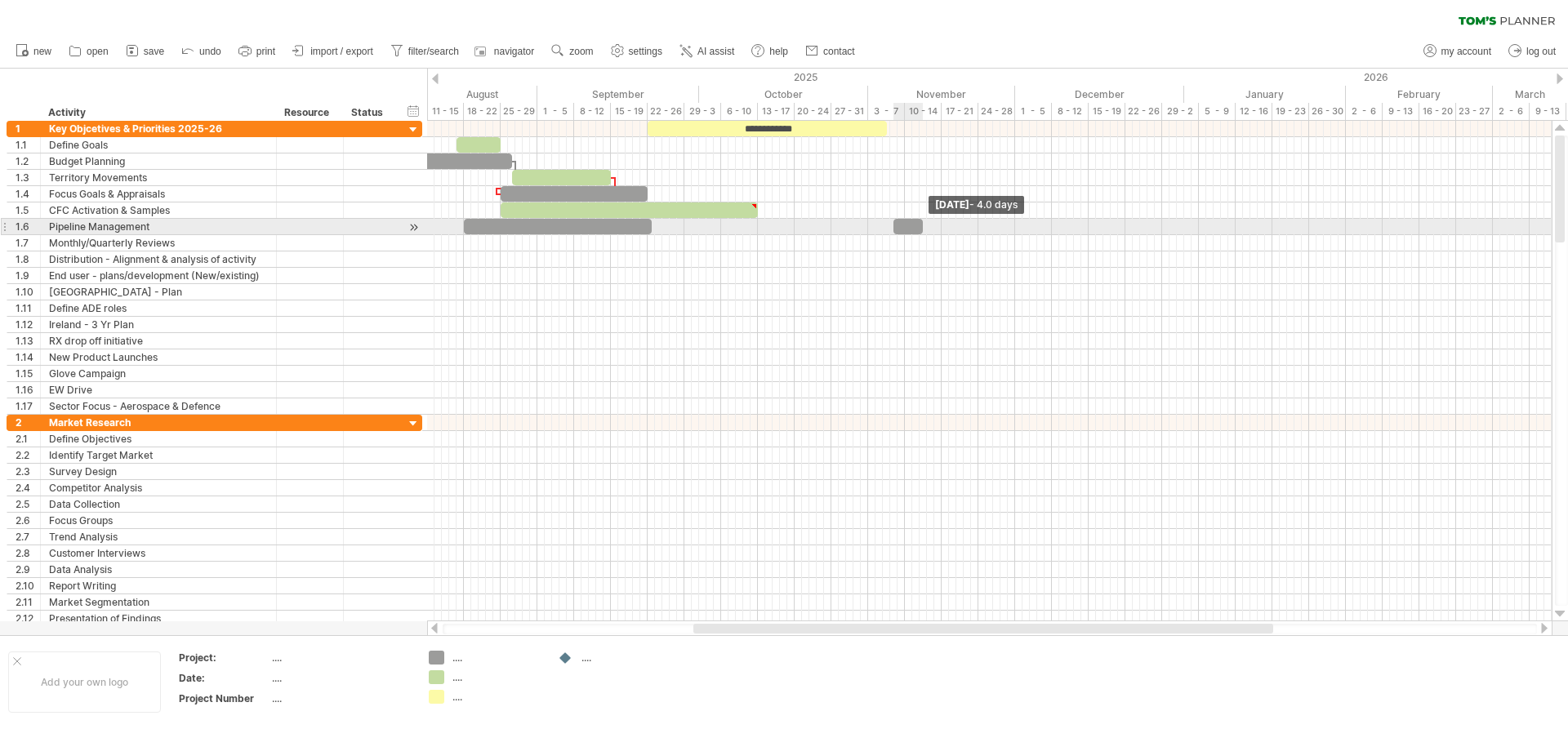
drag, startPoint x: 897, startPoint y: 226, endPoint x: 922, endPoint y: 227, distance: 25.0
click at [922, 227] on span at bounding box center [922, 226] width 6 height 16
drag, startPoint x: 911, startPoint y: 227, endPoint x: 922, endPoint y: 227, distance: 11.0
click at [922, 227] on div at bounding box center [920, 226] width 30 height 16
drag, startPoint x: 935, startPoint y: 226, endPoint x: 978, endPoint y: 231, distance: 43.3
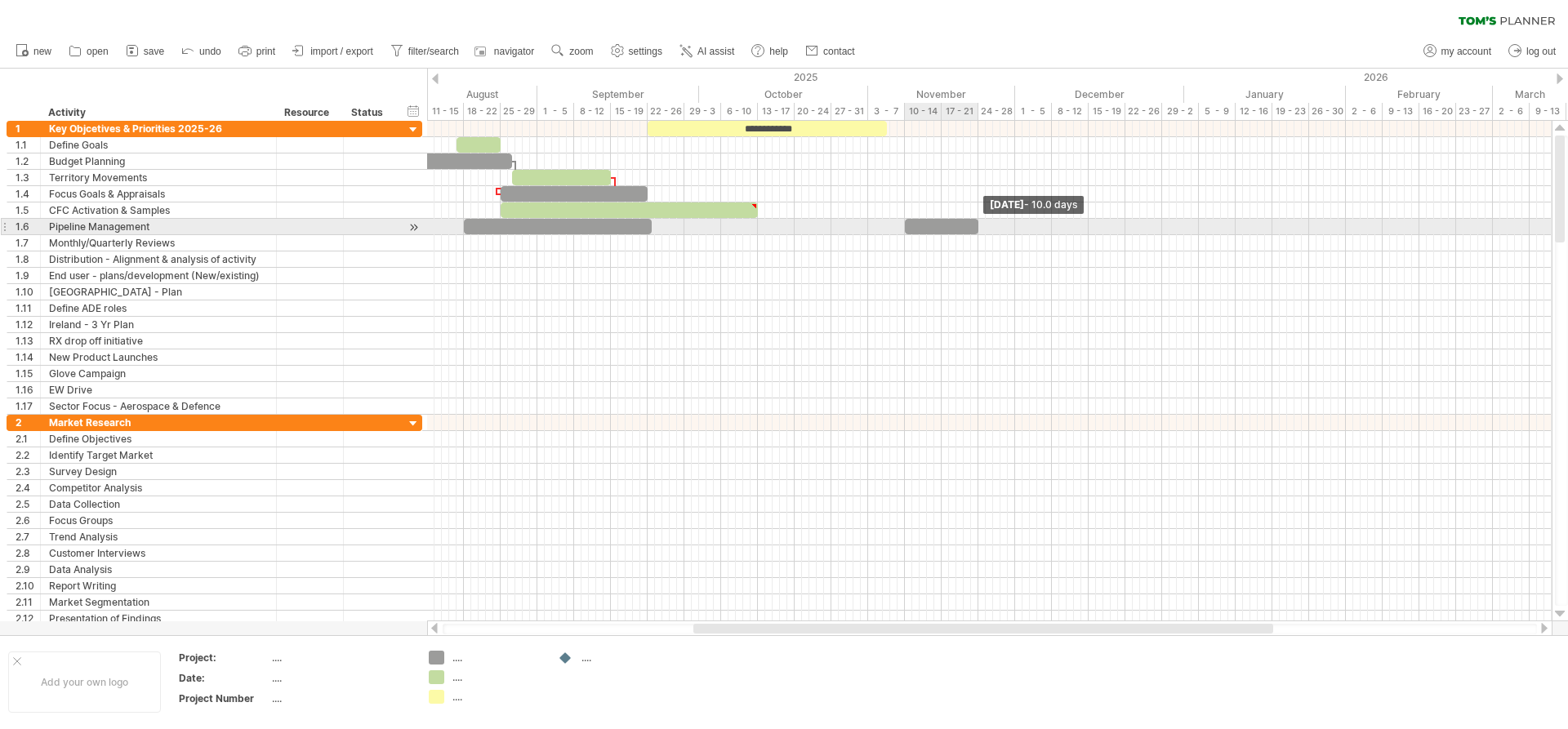
click at [978, 231] on span at bounding box center [978, 226] width 6 height 16
click at [1404, 222] on div at bounding box center [989, 227] width 1124 height 17
click at [1404, 223] on div at bounding box center [989, 227] width 1124 height 17
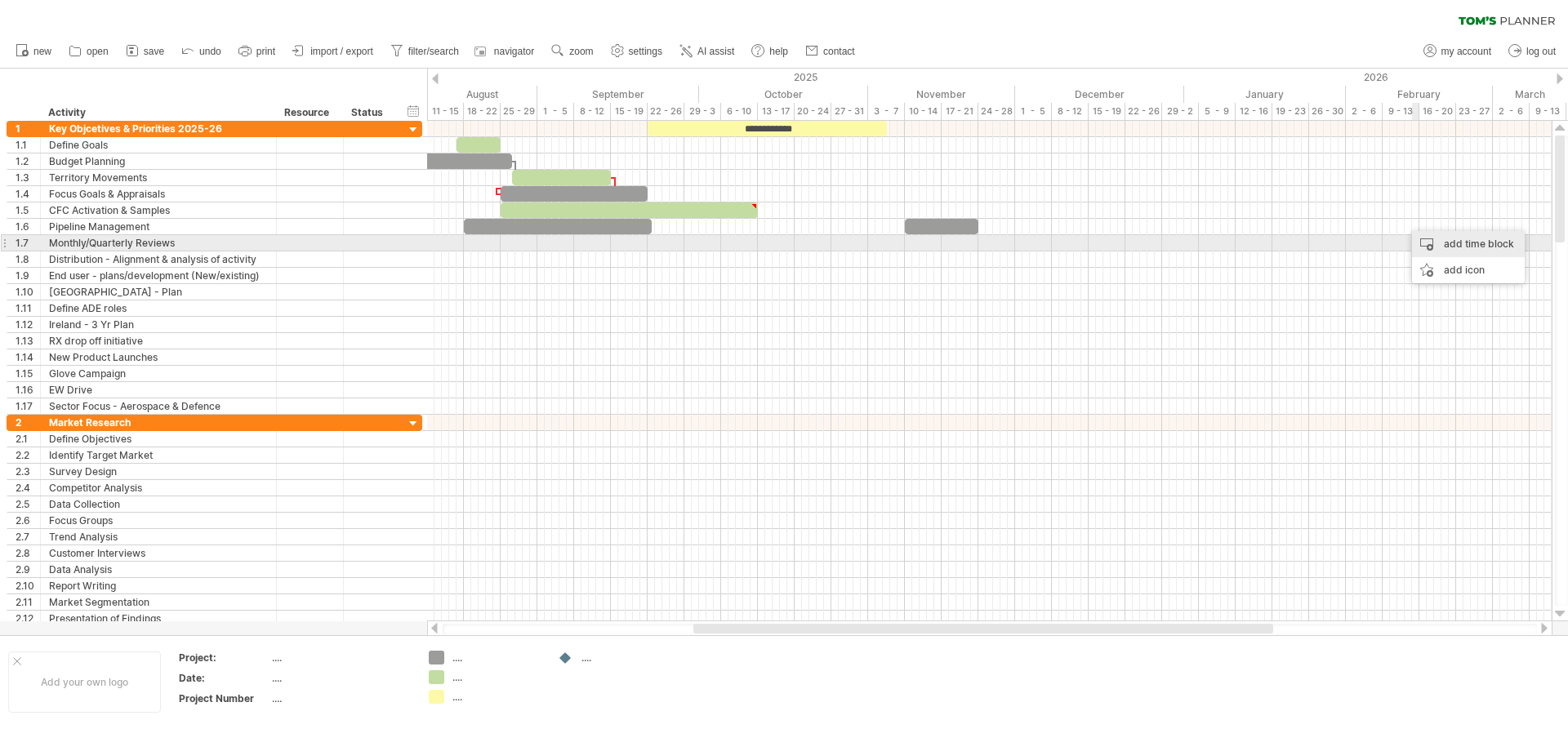
click at [1447, 246] on div "add time block" at bounding box center [1468, 245] width 113 height 26
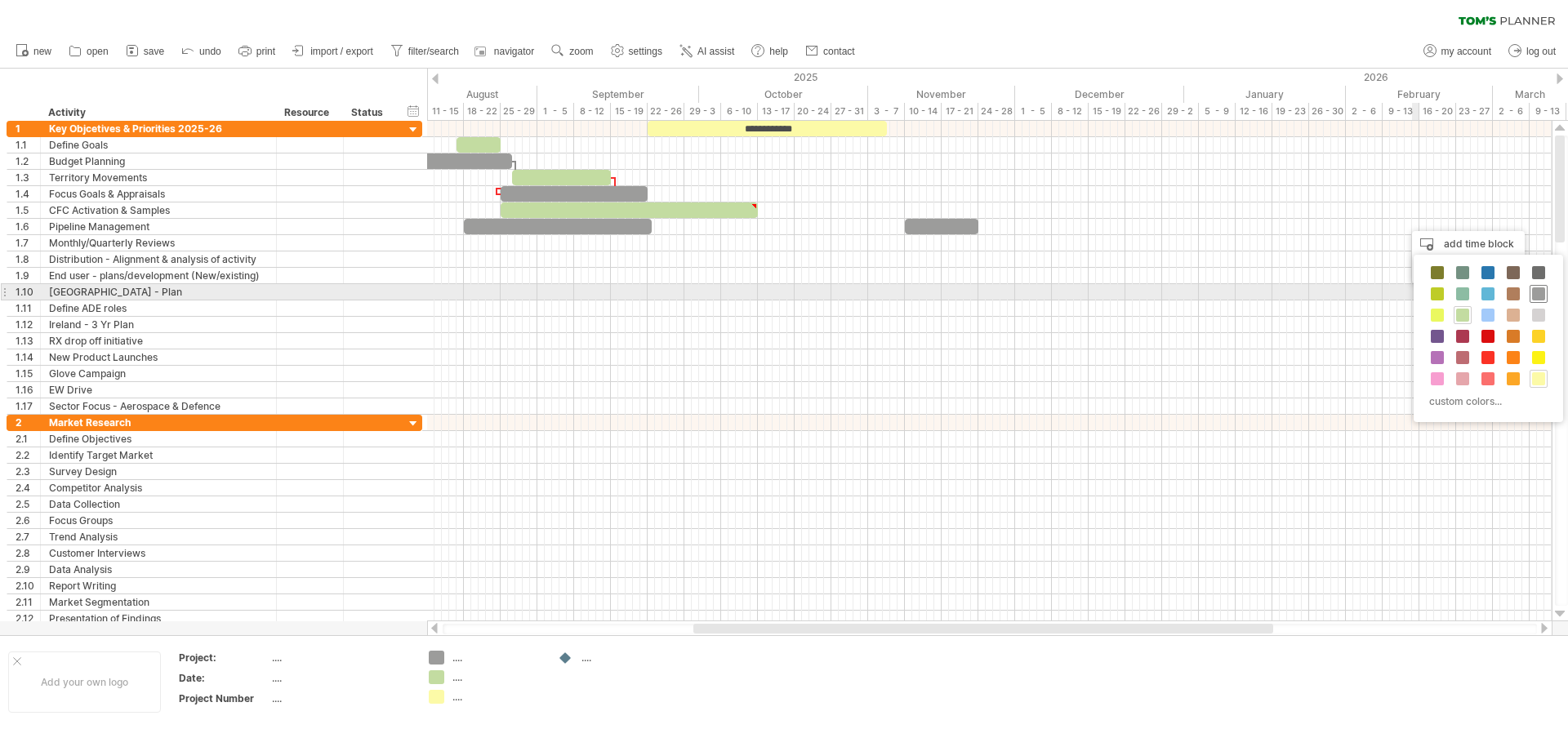
click at [1537, 287] on span at bounding box center [1538, 294] width 13 height 13
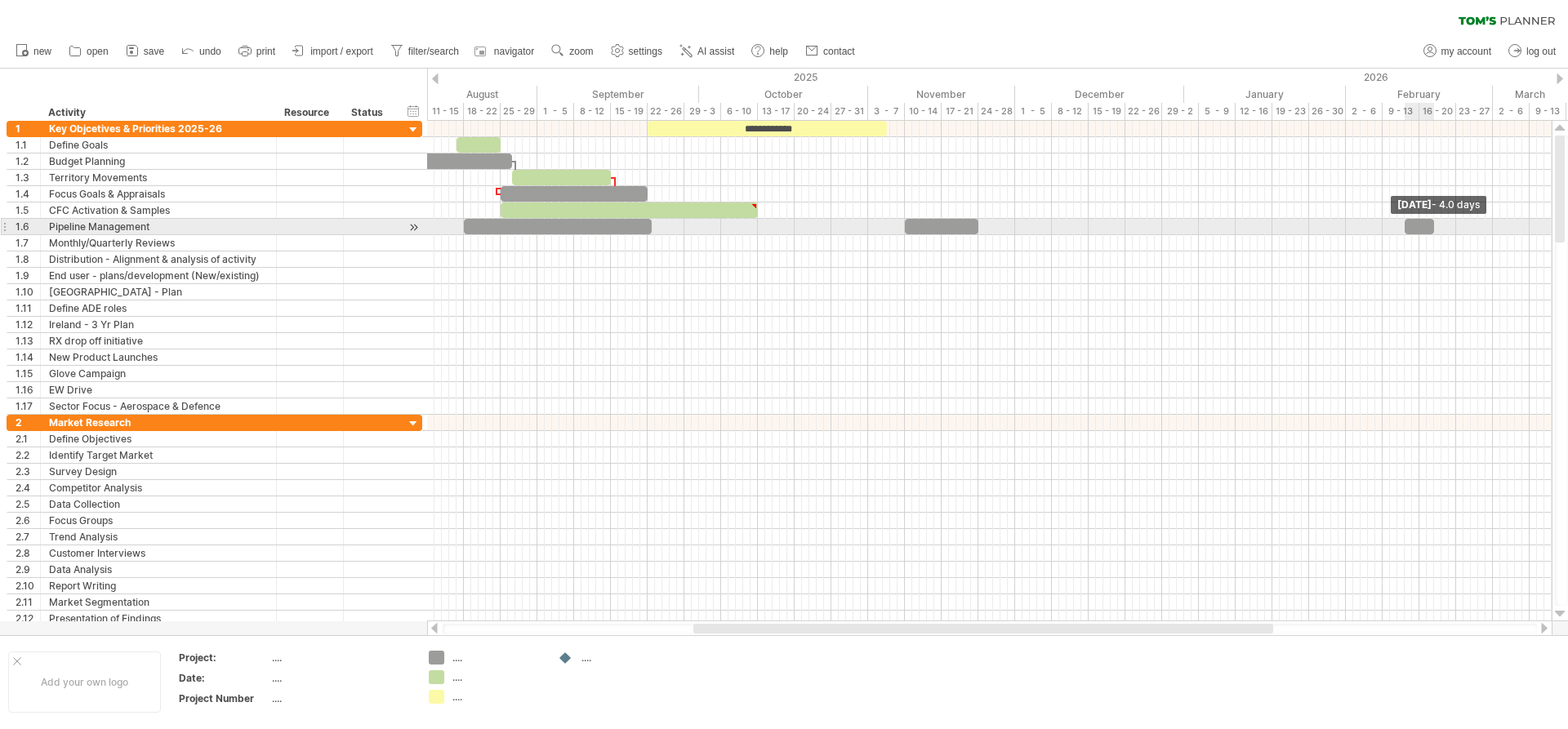
drag, startPoint x: 1413, startPoint y: 229, endPoint x: 1436, endPoint y: 229, distance: 23.0
click at [1436, 229] on span at bounding box center [1434, 226] width 6 height 16
click at [1440, 228] on span at bounding box center [1437, 226] width 6 height 16
click at [1445, 228] on div at bounding box center [989, 227] width 1124 height 17
drag, startPoint x: 1418, startPoint y: 225, endPoint x: 1397, endPoint y: 222, distance: 21.2
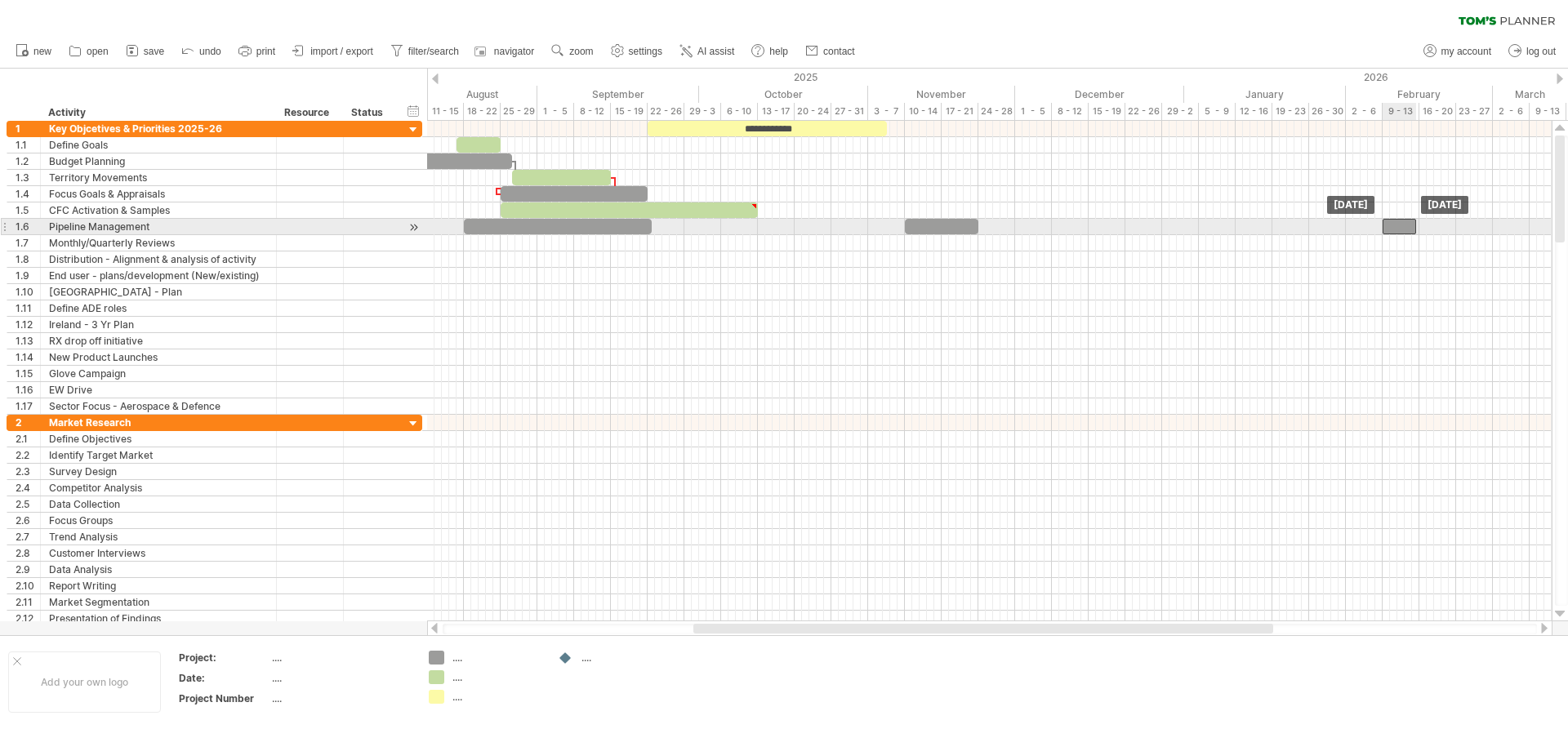
click at [1397, 222] on div at bounding box center [1399, 226] width 33 height 16
drag, startPoint x: 1419, startPoint y: 222, endPoint x: 1457, endPoint y: 226, distance: 38.2
click at [1457, 226] on span at bounding box center [1456, 226] width 6 height 16
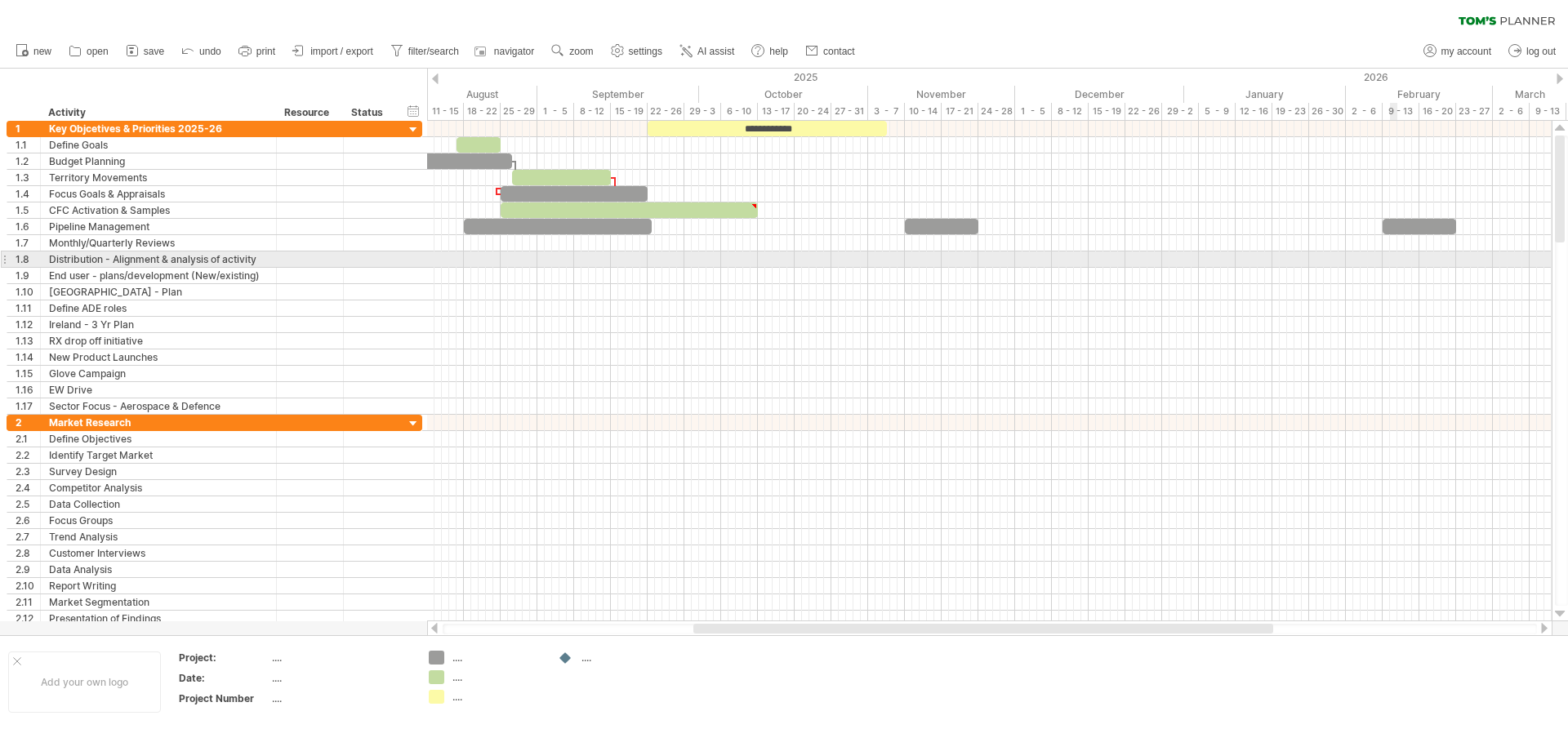
click at [1388, 266] on div at bounding box center [989, 260] width 1124 height 17
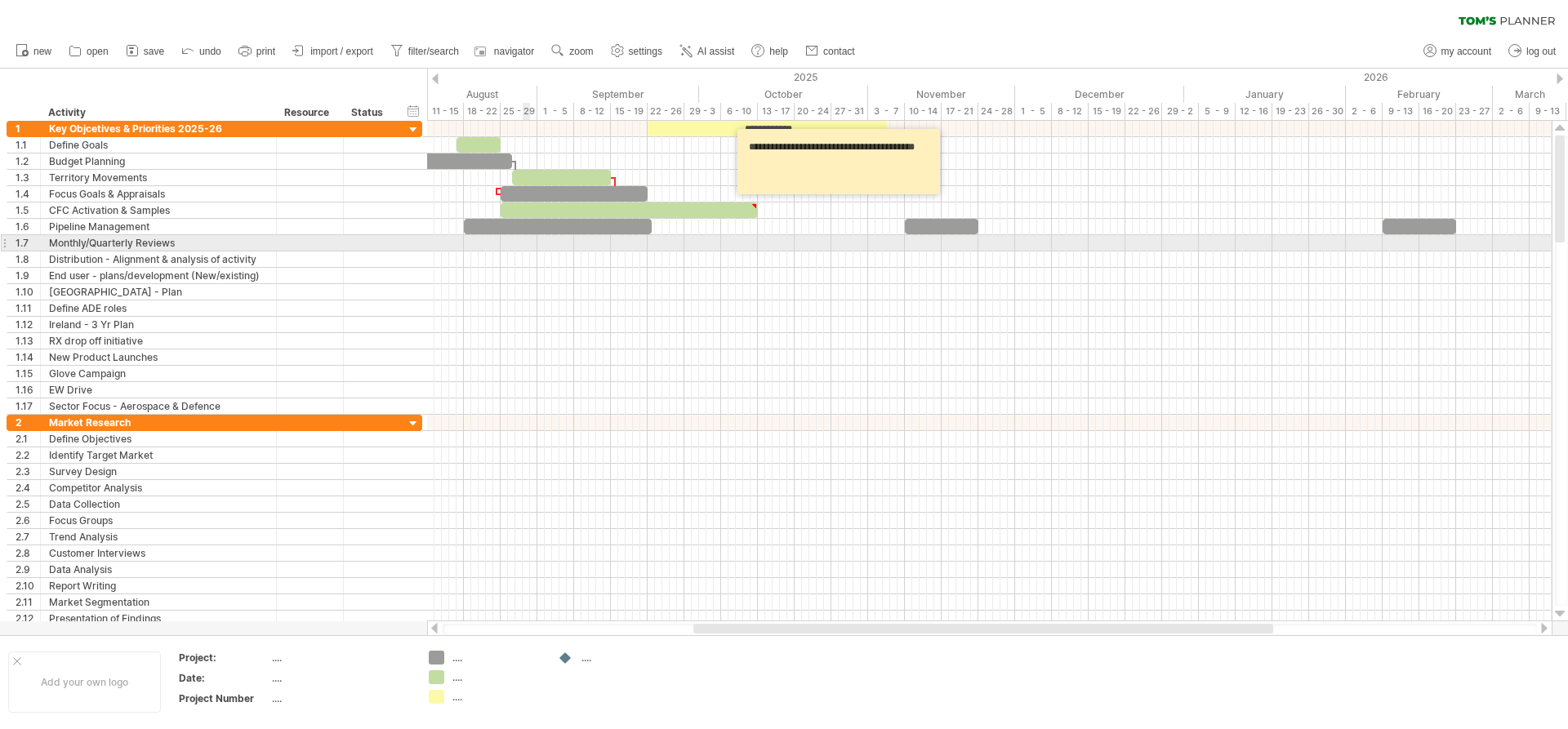
click at [524, 242] on div at bounding box center [989, 244] width 1124 height 17
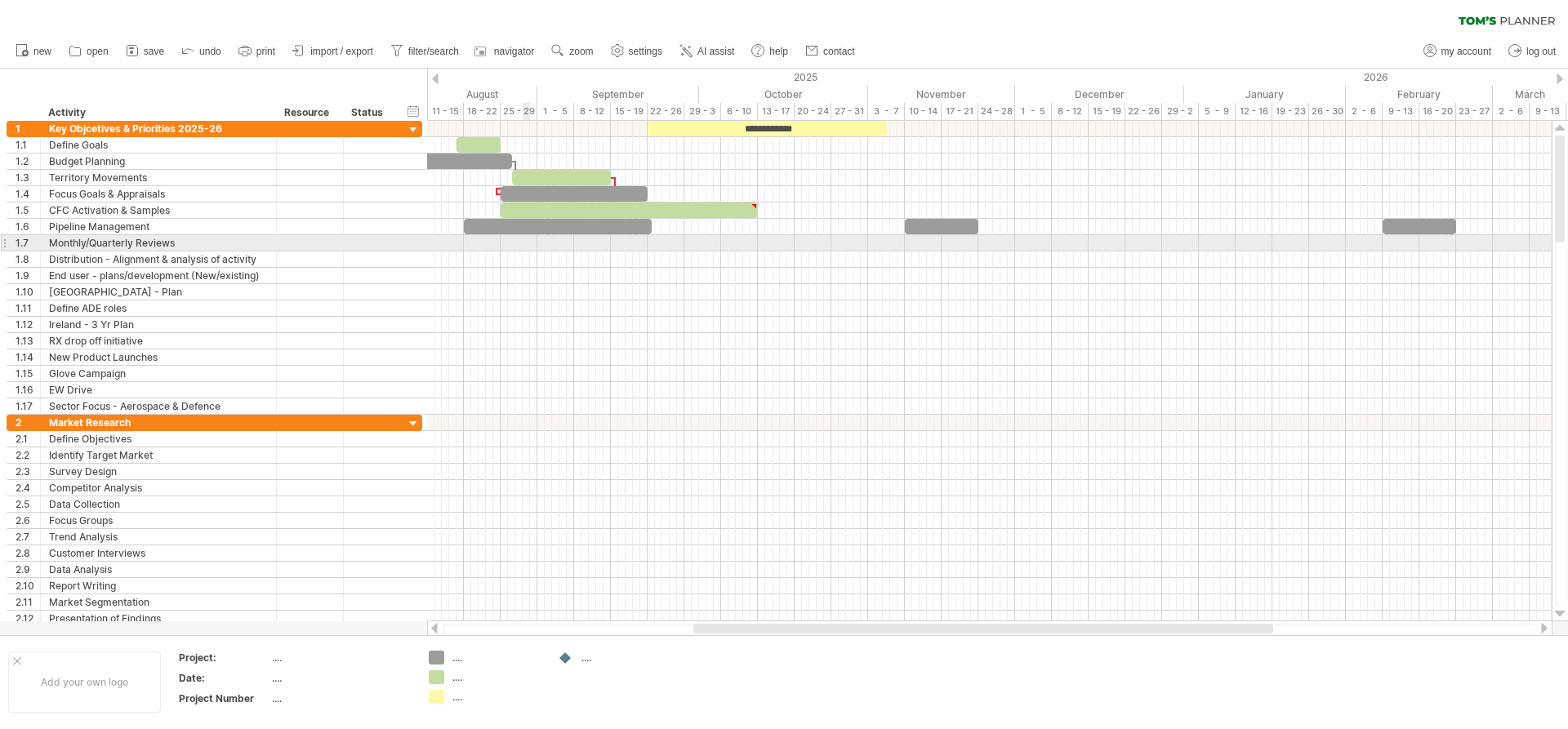
click at [524, 242] on div at bounding box center [989, 244] width 1124 height 17
click at [526, 245] on div at bounding box center [989, 244] width 1124 height 17
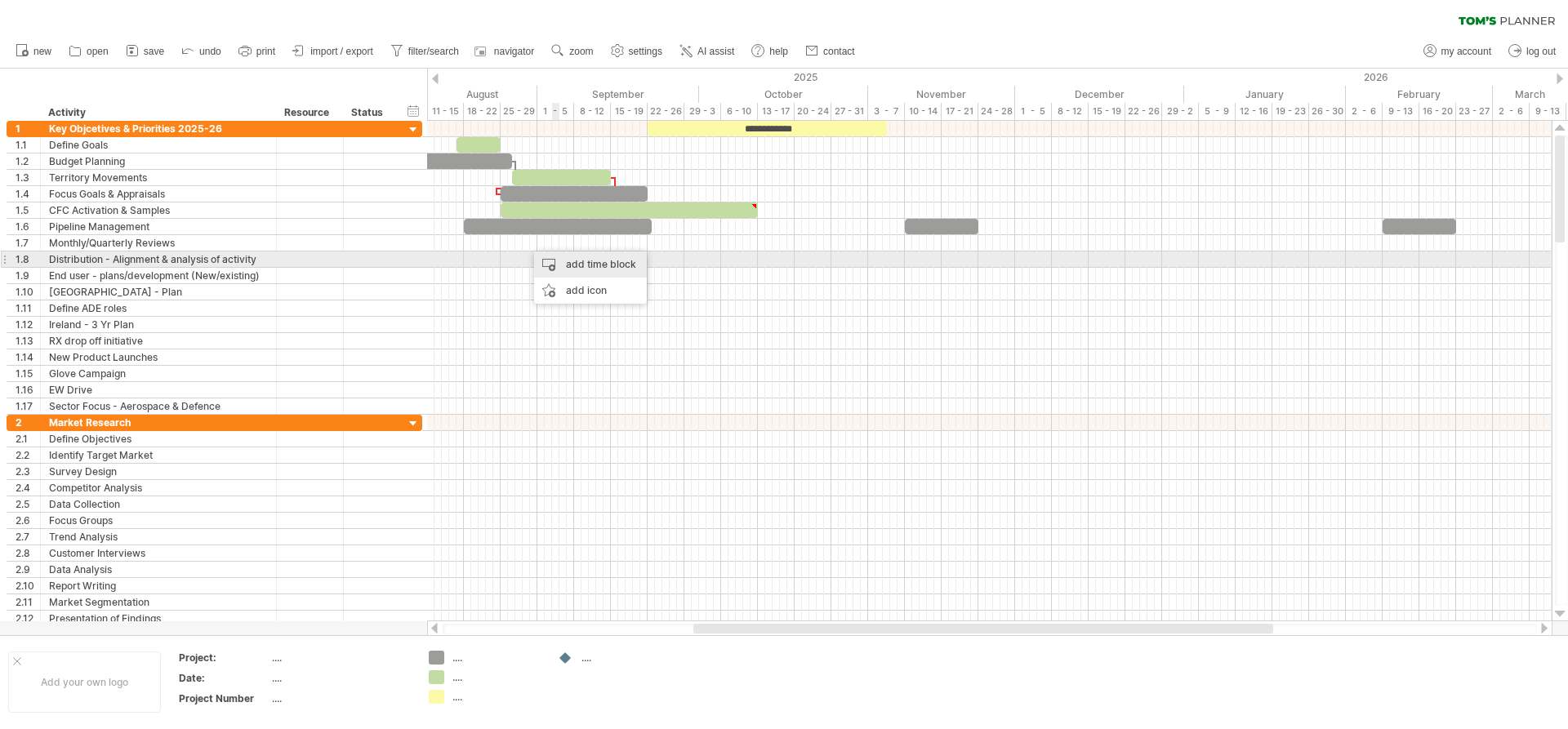
click at [583, 262] on div "add time block" at bounding box center [591, 265] width 113 height 26
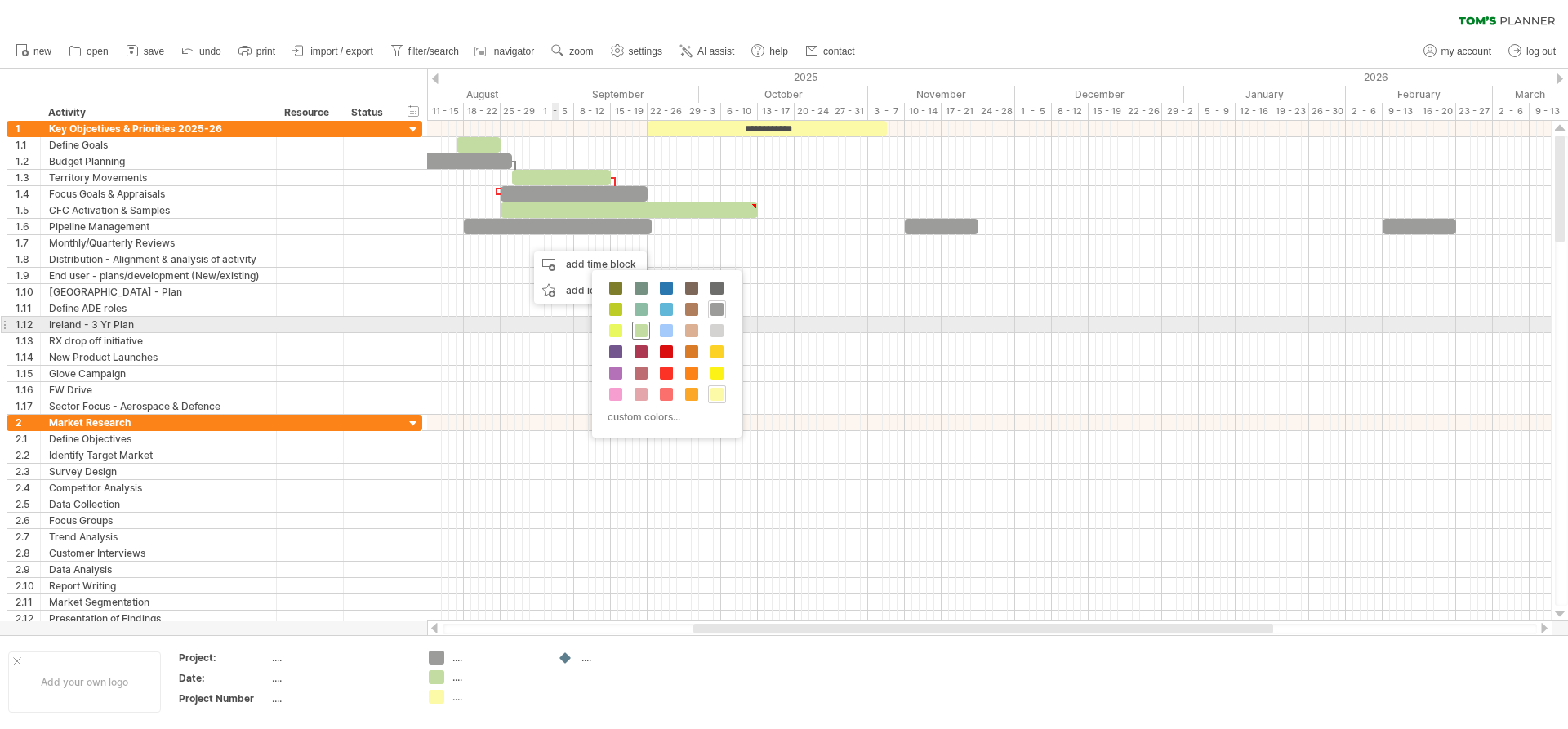
click at [641, 325] on span at bounding box center [641, 331] width 13 height 13
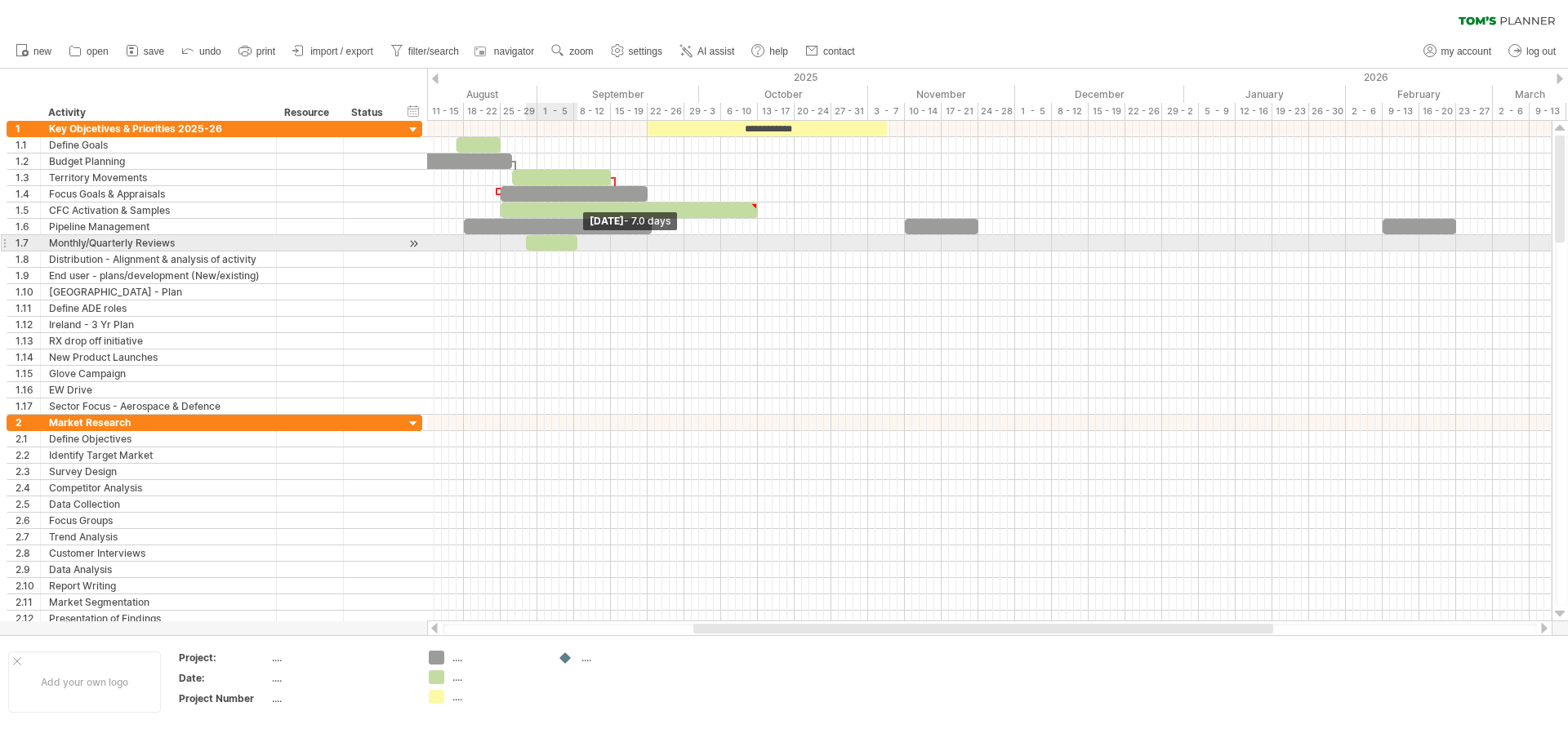
drag, startPoint x: 531, startPoint y: 245, endPoint x: 575, endPoint y: 251, distance: 44.4
click at [575, 251] on div "**********" at bounding box center [989, 371] width 1124 height 500
drag, startPoint x: 556, startPoint y: 243, endPoint x: 625, endPoint y: 243, distance: 69.0
click at [625, 243] on div at bounding box center [622, 243] width 52 height 16
click at [600, 241] on div at bounding box center [622, 243] width 52 height 16
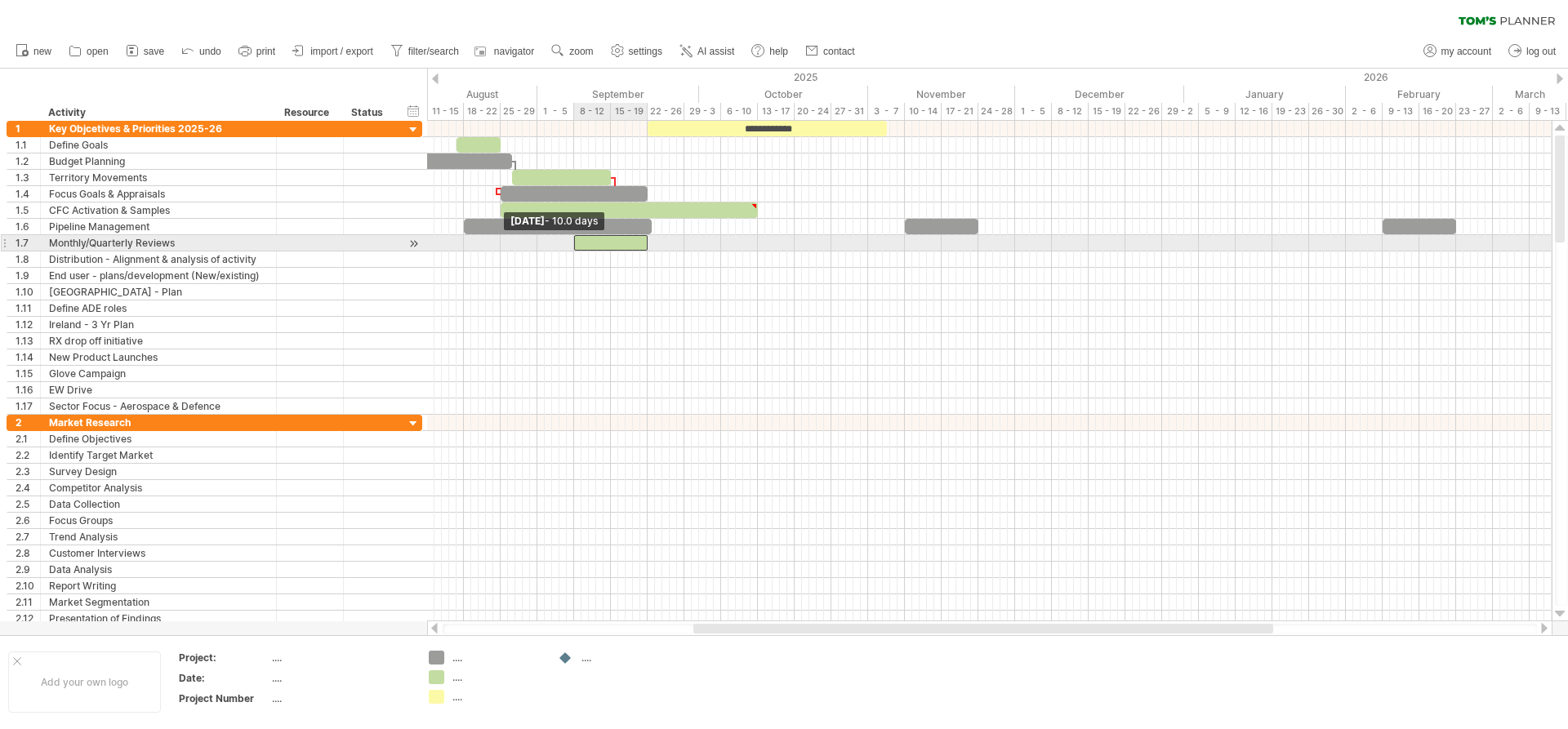
drag, startPoint x: 595, startPoint y: 241, endPoint x: 572, endPoint y: 241, distance: 23.0
click at [572, 241] on span at bounding box center [573, 243] width 6 height 16
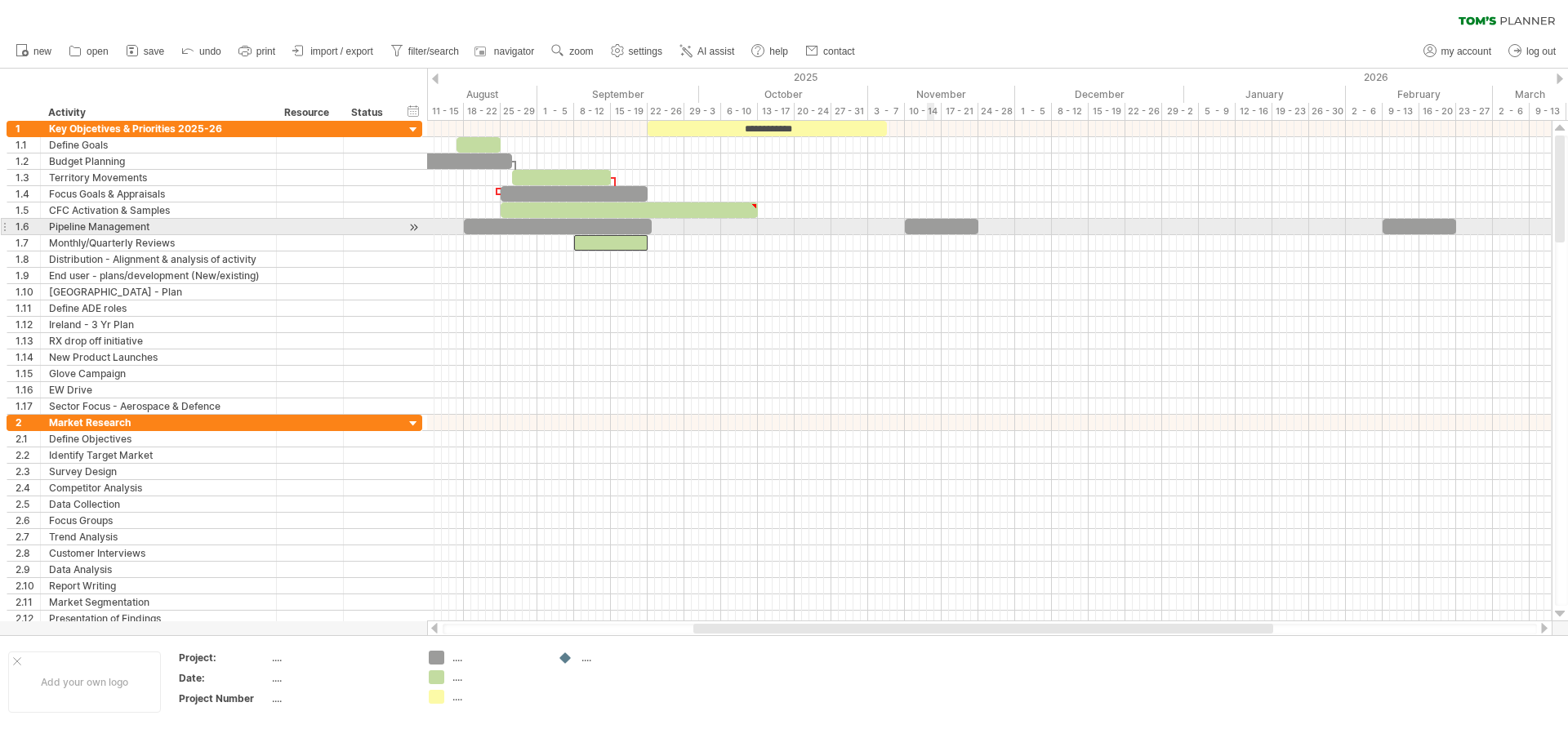
click at [932, 224] on div at bounding box center [941, 226] width 73 height 16
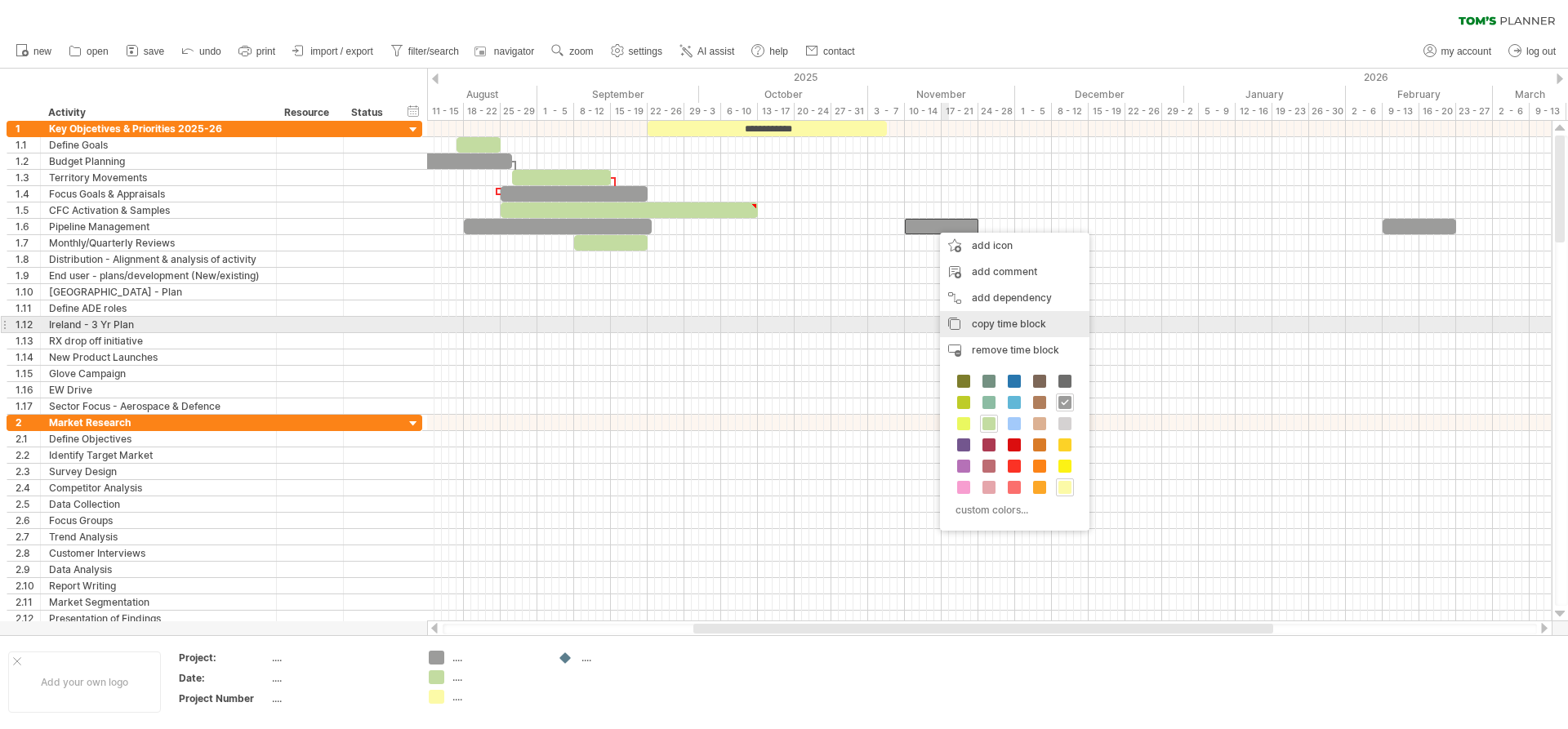
click at [988, 324] on span "copy time block" at bounding box center [1009, 323] width 74 height 12
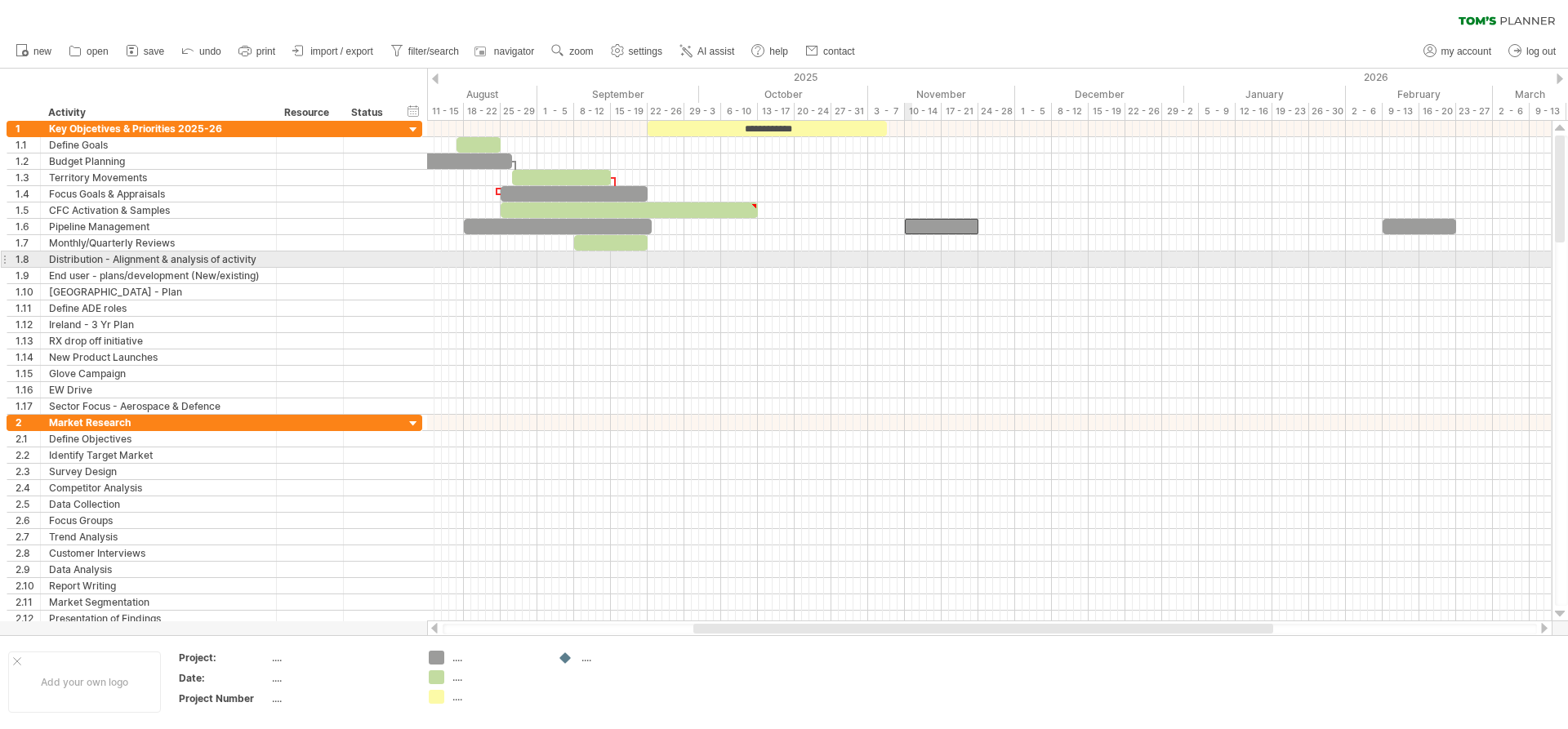
click at [910, 259] on div at bounding box center [989, 260] width 1124 height 17
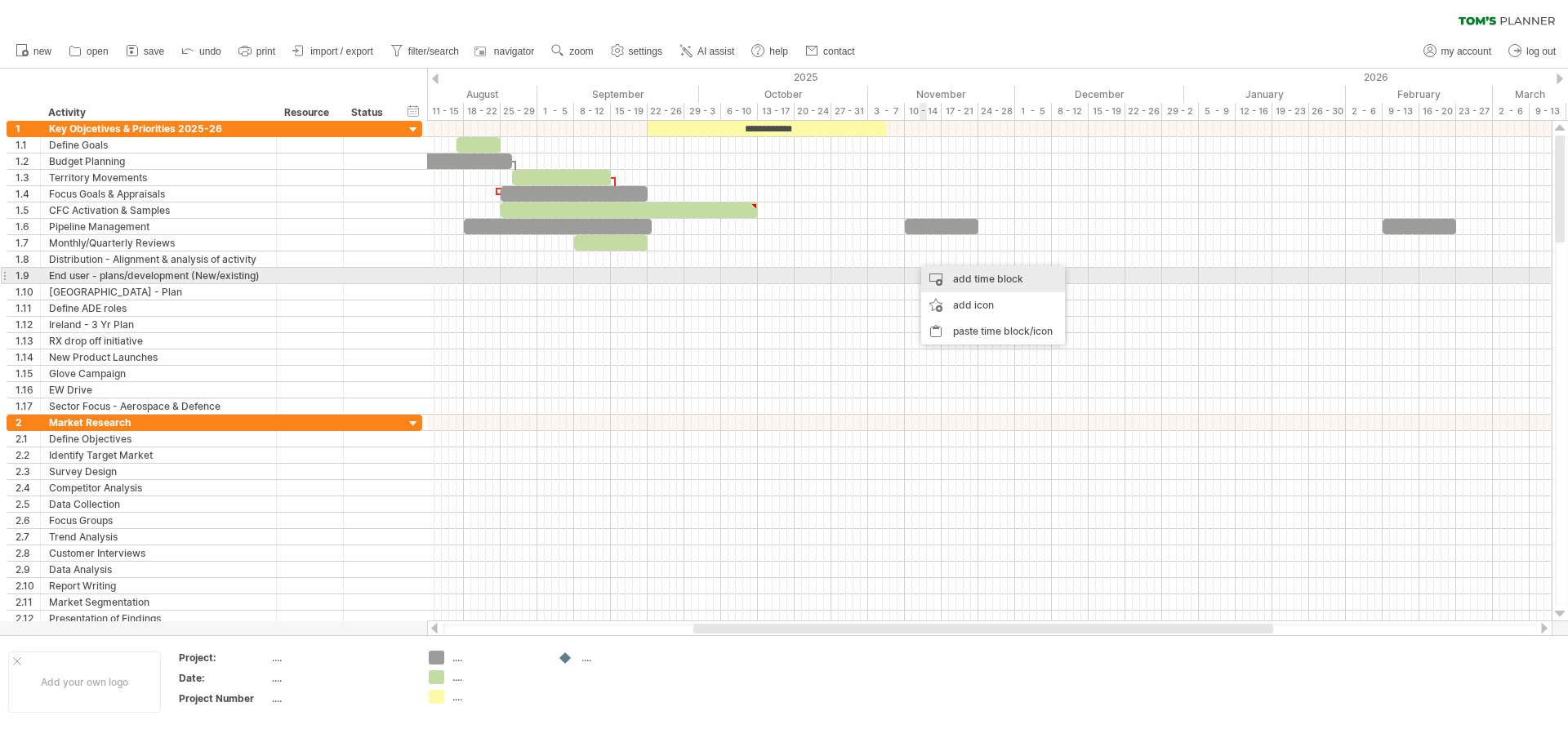
click at [963, 280] on div "add time block" at bounding box center [993, 279] width 144 height 26
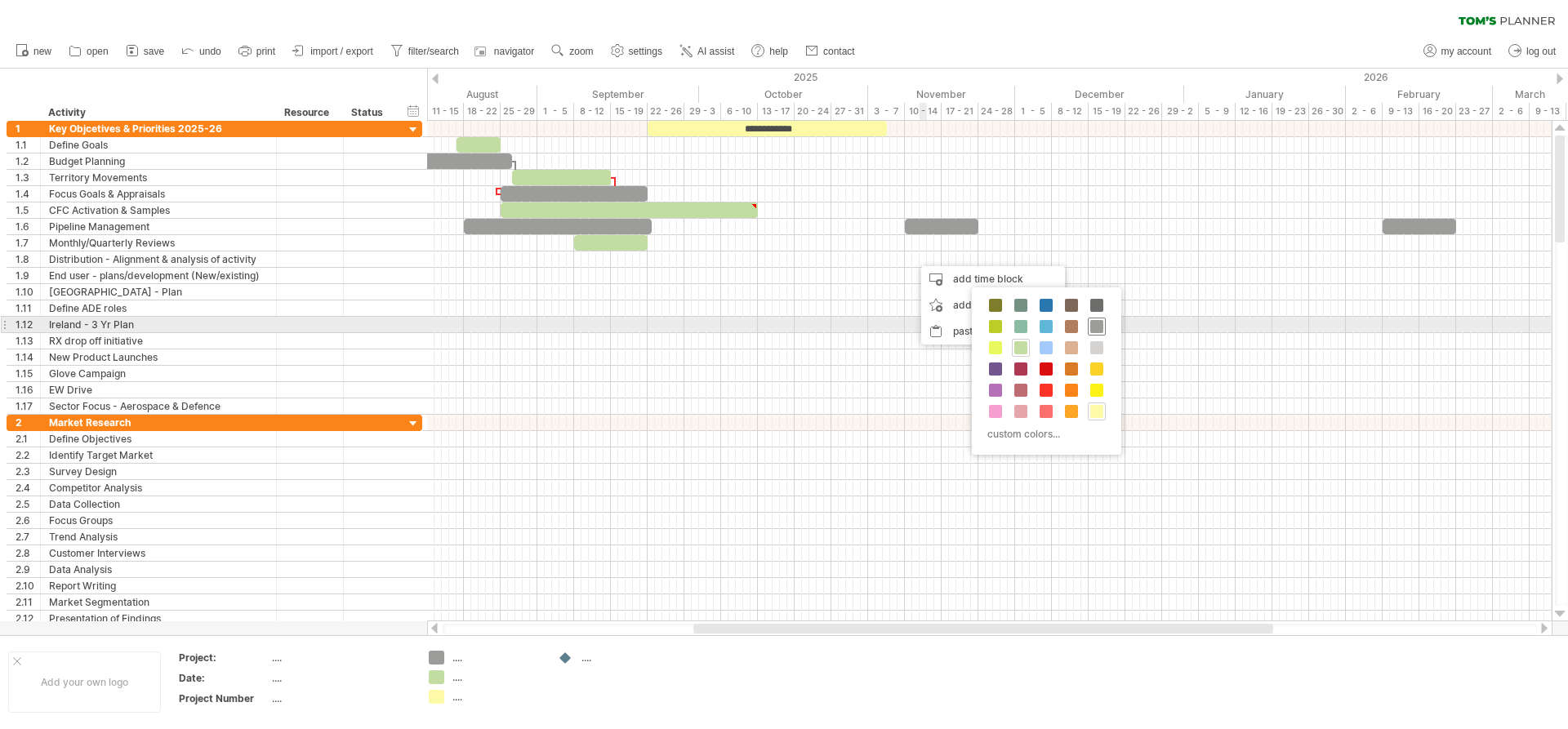
click at [1100, 328] on span at bounding box center [1097, 327] width 13 height 13
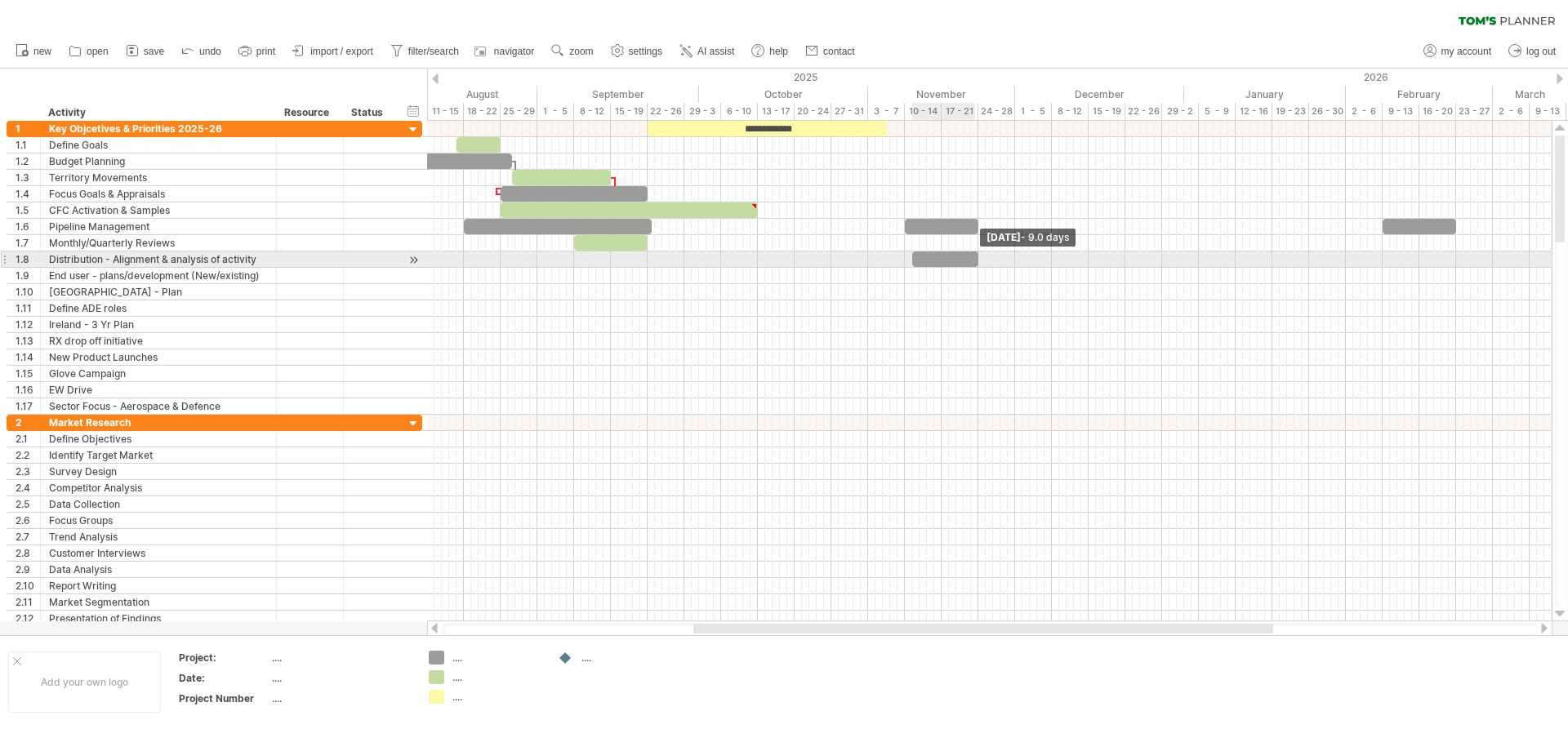
drag, startPoint x: 921, startPoint y: 259, endPoint x: 977, endPoint y: 266, distance: 56.4
click at [977, 266] on span at bounding box center [978, 259] width 6 height 16
click at [904, 258] on span at bounding box center [904, 259] width 6 height 16
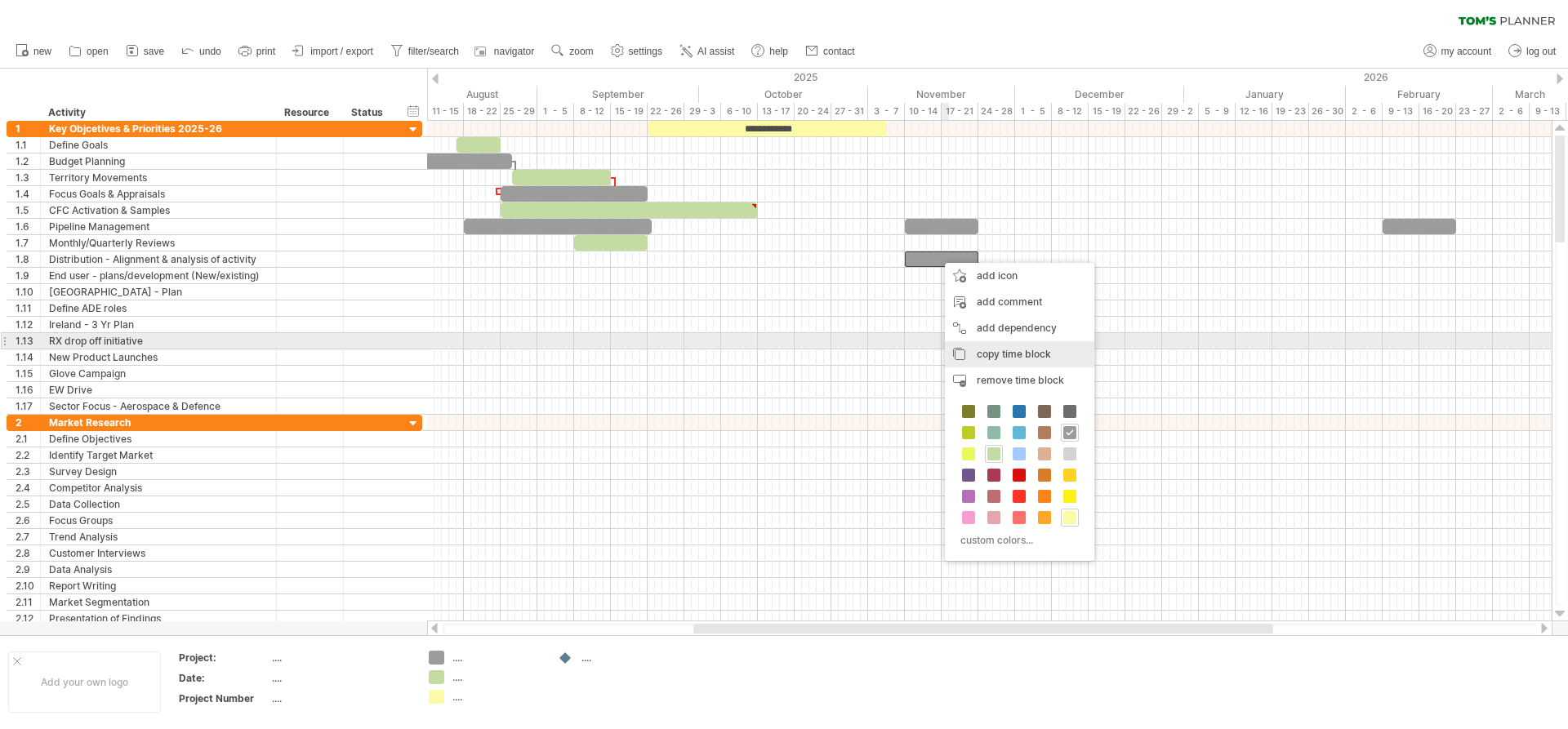
click at [1021, 349] on span "copy time block" at bounding box center [1014, 354] width 74 height 12
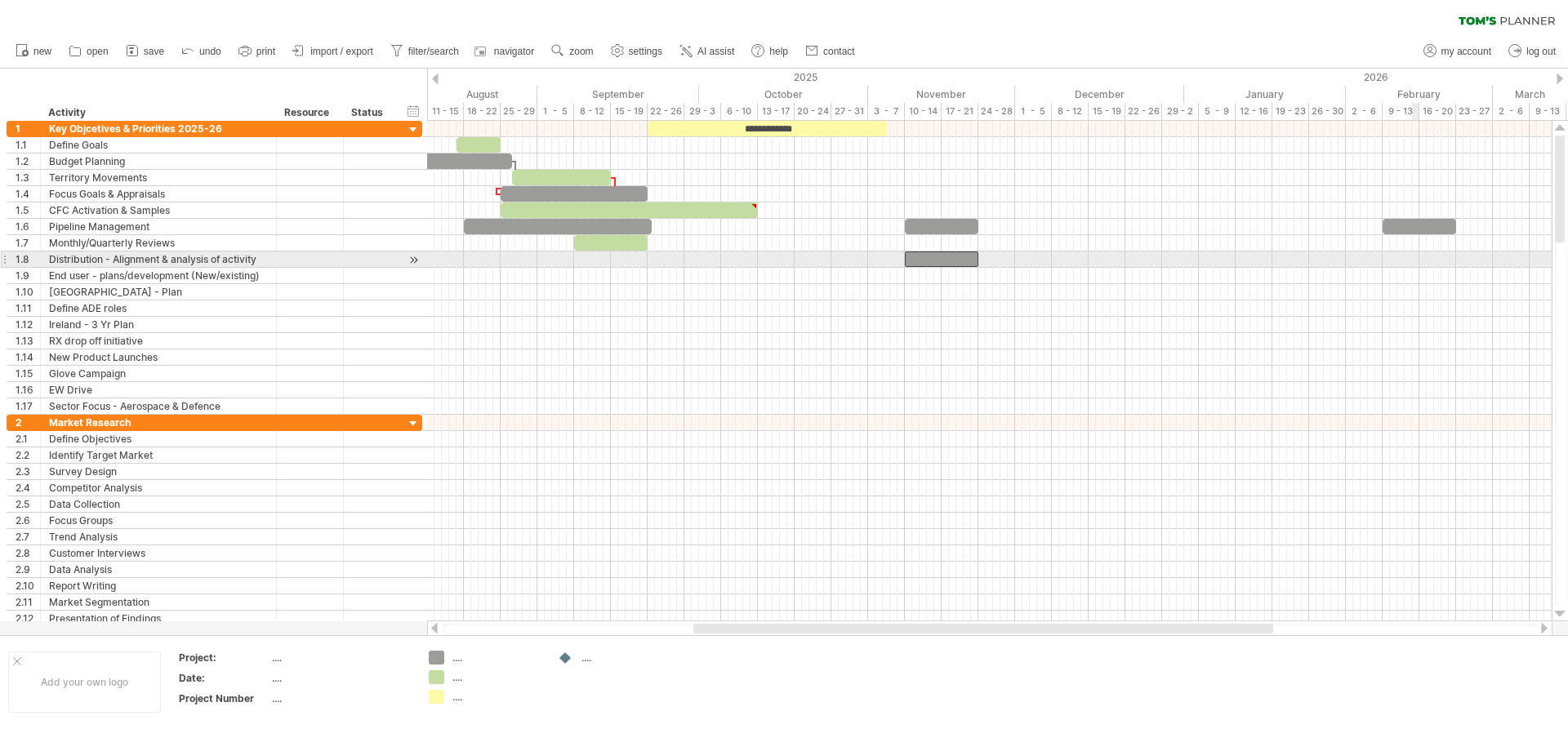
click at [1411, 257] on div at bounding box center [989, 260] width 1124 height 17
click at [1402, 259] on div at bounding box center [989, 260] width 1124 height 17
click at [1402, 260] on div at bounding box center [989, 260] width 1124 height 17
click at [1395, 259] on div at bounding box center [989, 260] width 1124 height 17
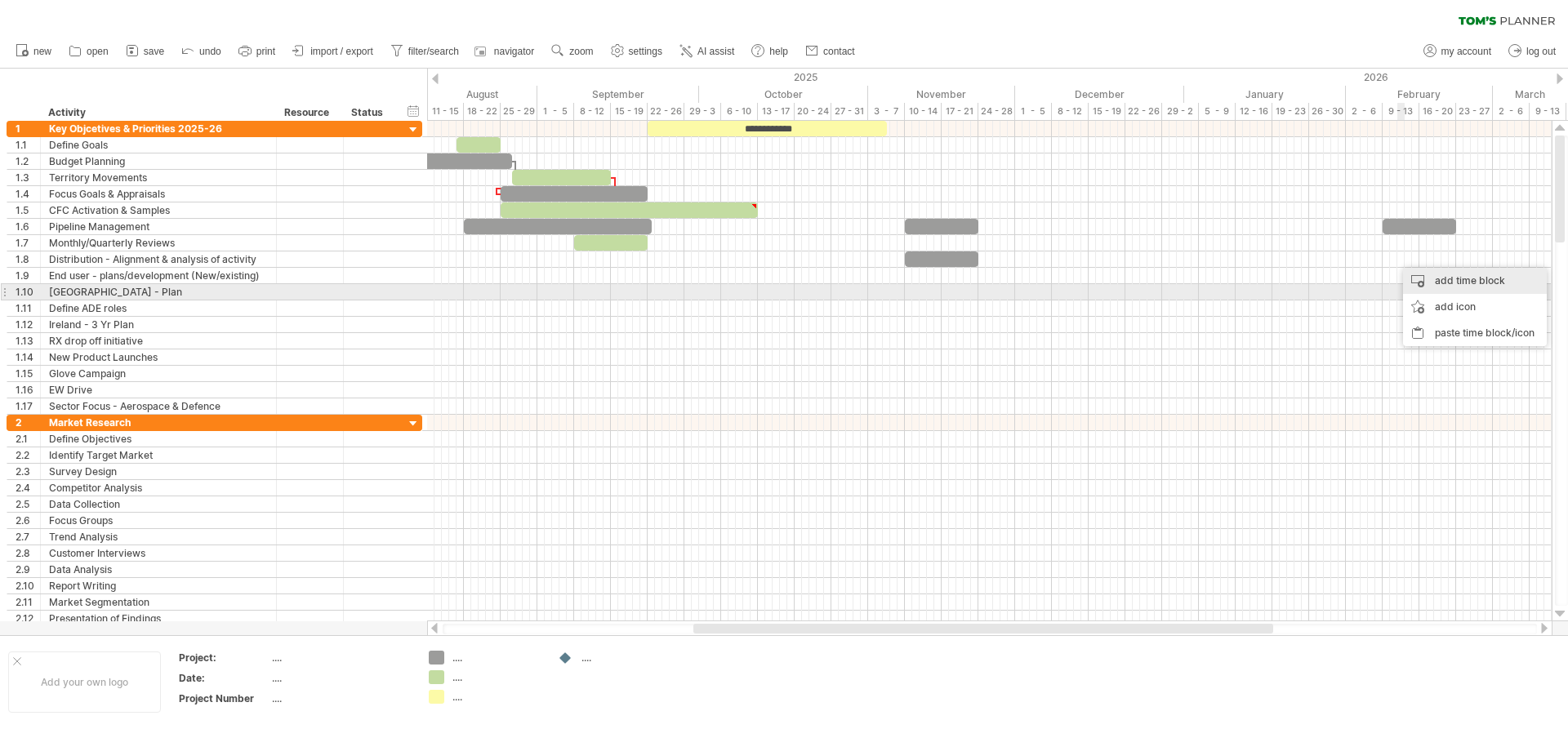
click at [1441, 285] on div "add time block" at bounding box center [1474, 281] width 144 height 26
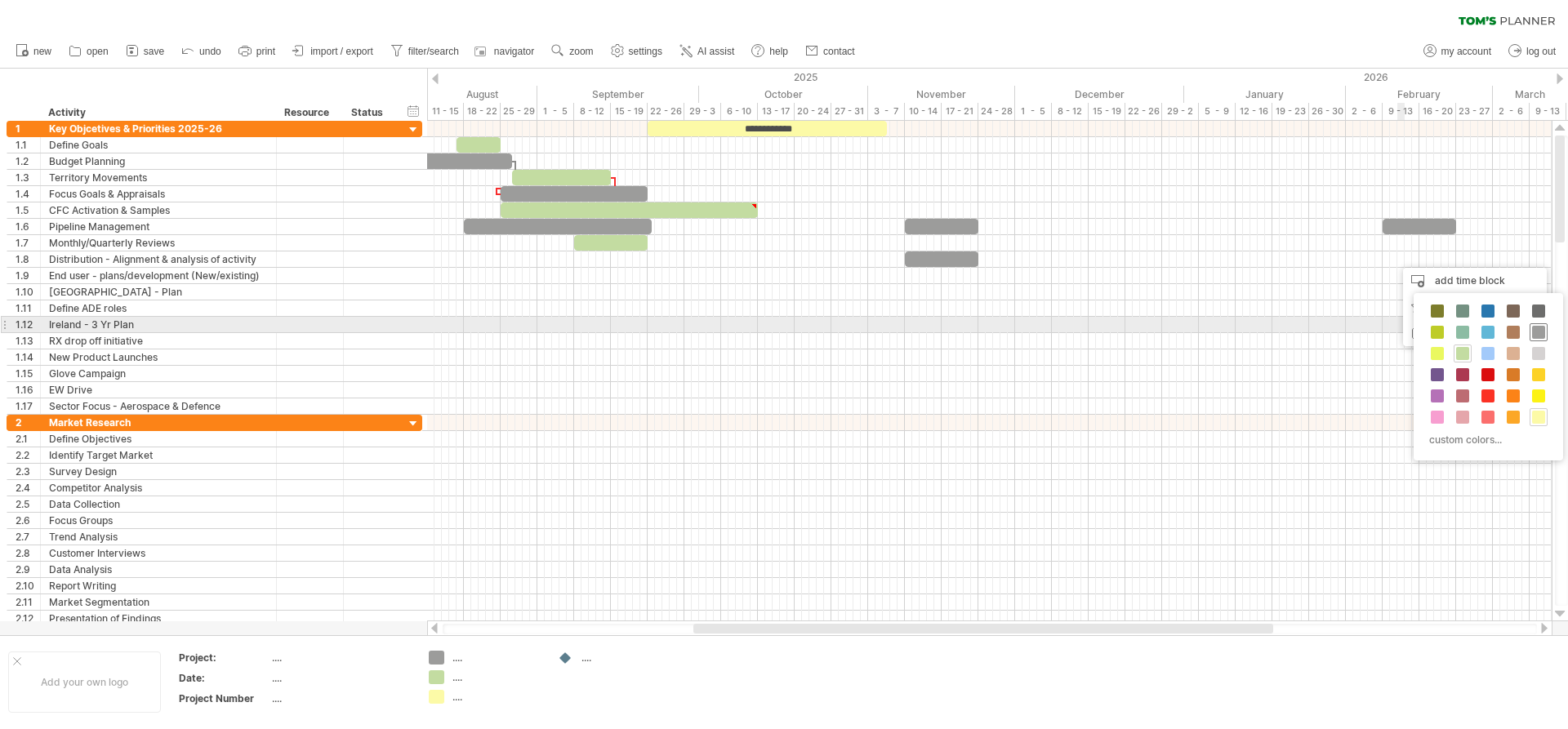
click at [1537, 329] on span at bounding box center [1538, 333] width 13 height 13
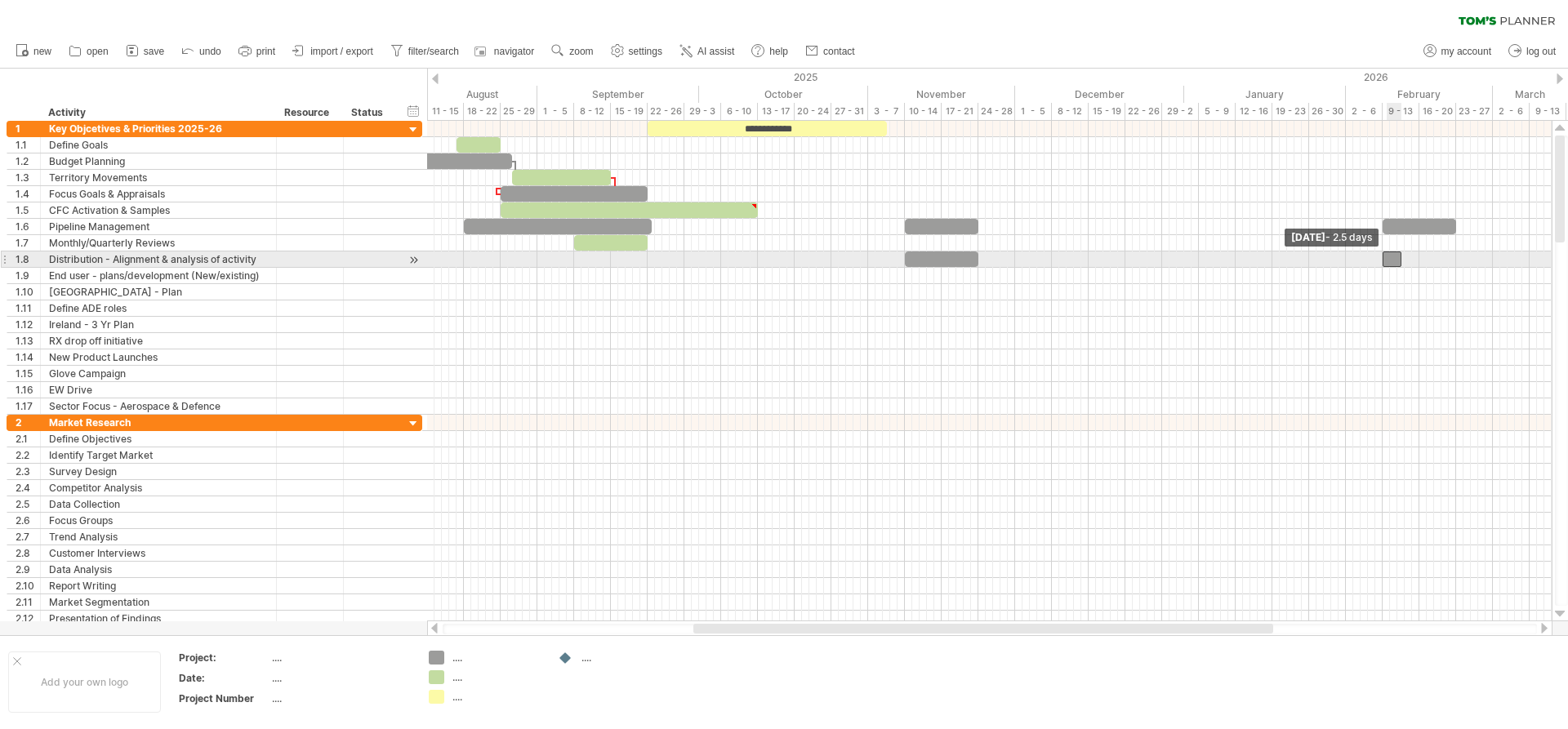
drag, startPoint x: 1396, startPoint y: 265, endPoint x: 1386, endPoint y: 263, distance: 10.2
click at [1386, 263] on div at bounding box center [1392, 259] width 19 height 16
drag, startPoint x: 1399, startPoint y: 258, endPoint x: 1452, endPoint y: 258, distance: 53.0
click at [1452, 258] on div at bounding box center [1419, 259] width 73 height 16
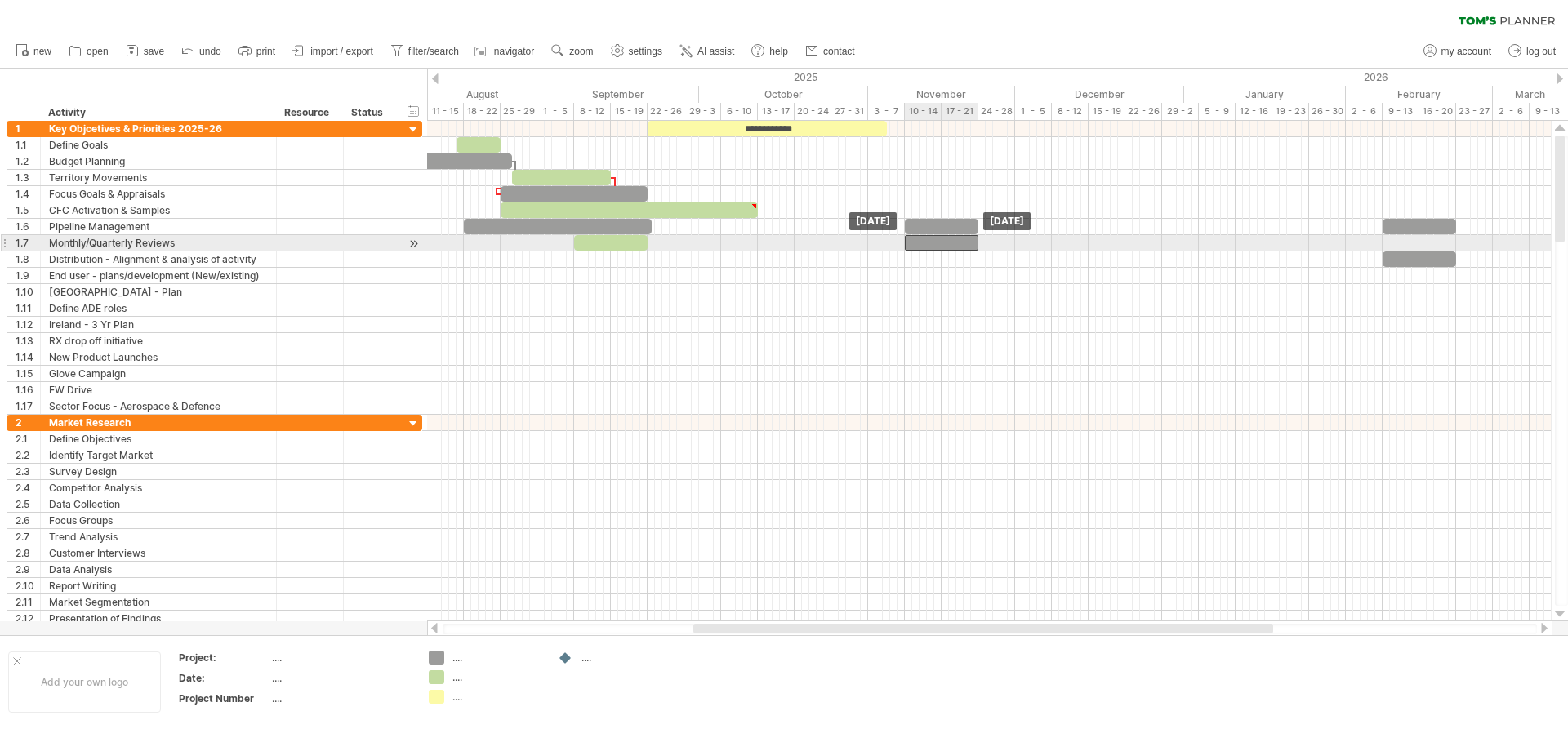
drag, startPoint x: 944, startPoint y: 257, endPoint x: 945, endPoint y: 245, distance: 12.0
drag, startPoint x: 1403, startPoint y: 258, endPoint x: 1405, endPoint y: 248, distance: 10.2
click at [1392, 241] on div at bounding box center [1419, 243] width 73 height 16
click at [1396, 240] on div at bounding box center [1419, 243] width 73 height 16
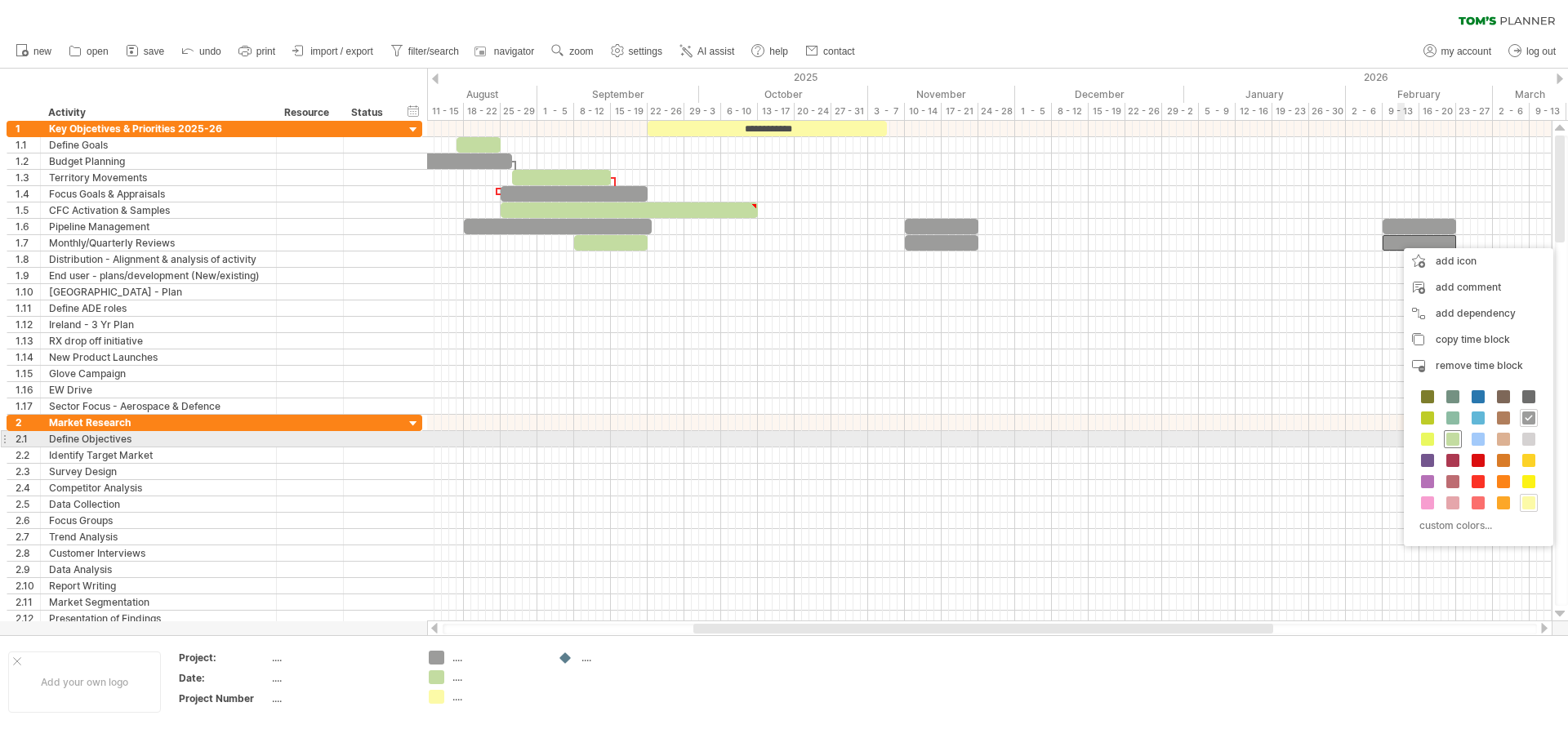
click at [1459, 438] on span at bounding box center [1453, 439] width 13 height 13
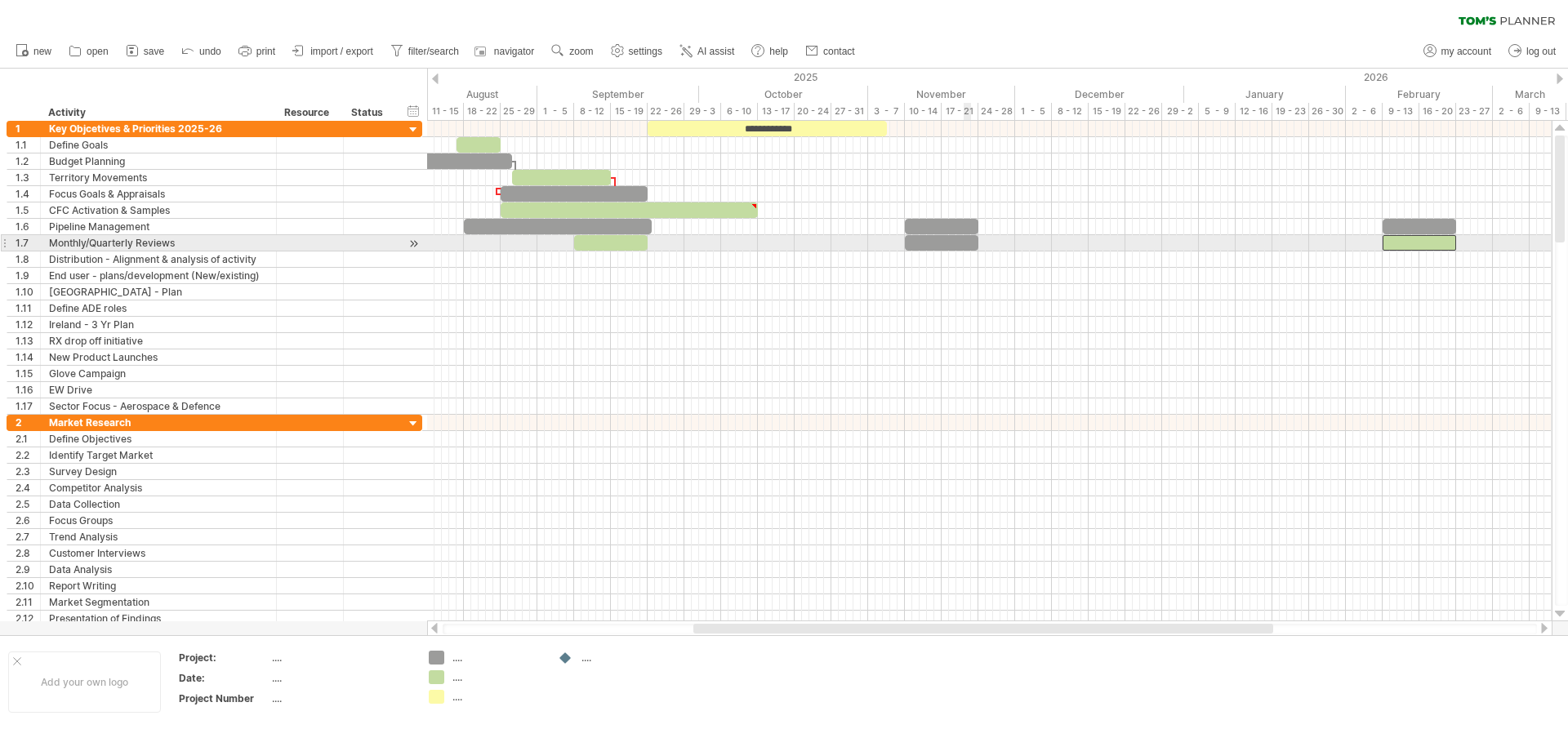
click at [970, 241] on div at bounding box center [941, 243] width 73 height 16
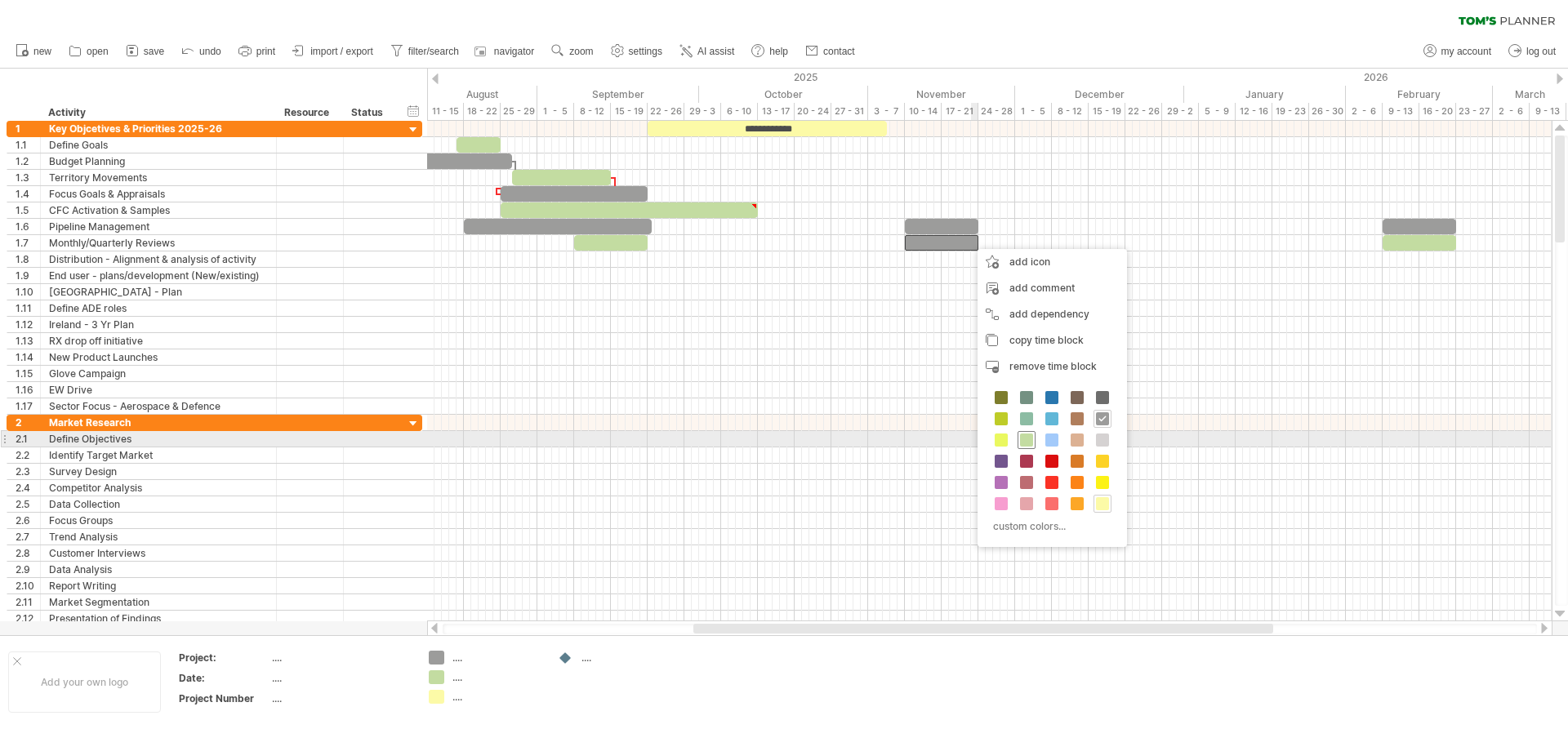
click at [1022, 441] on span at bounding box center [1026, 440] width 13 height 13
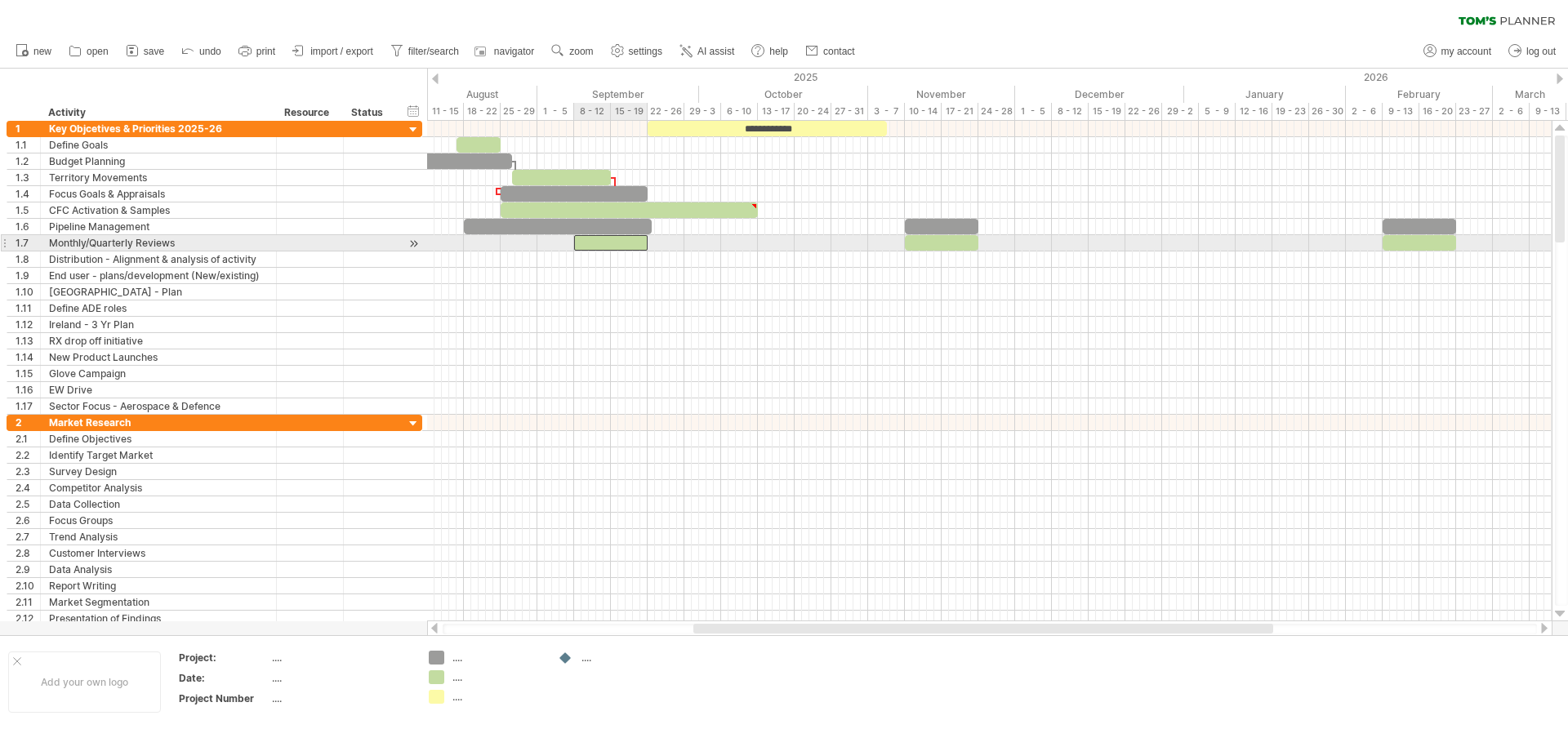
click at [603, 239] on div at bounding box center [610, 243] width 73 height 16
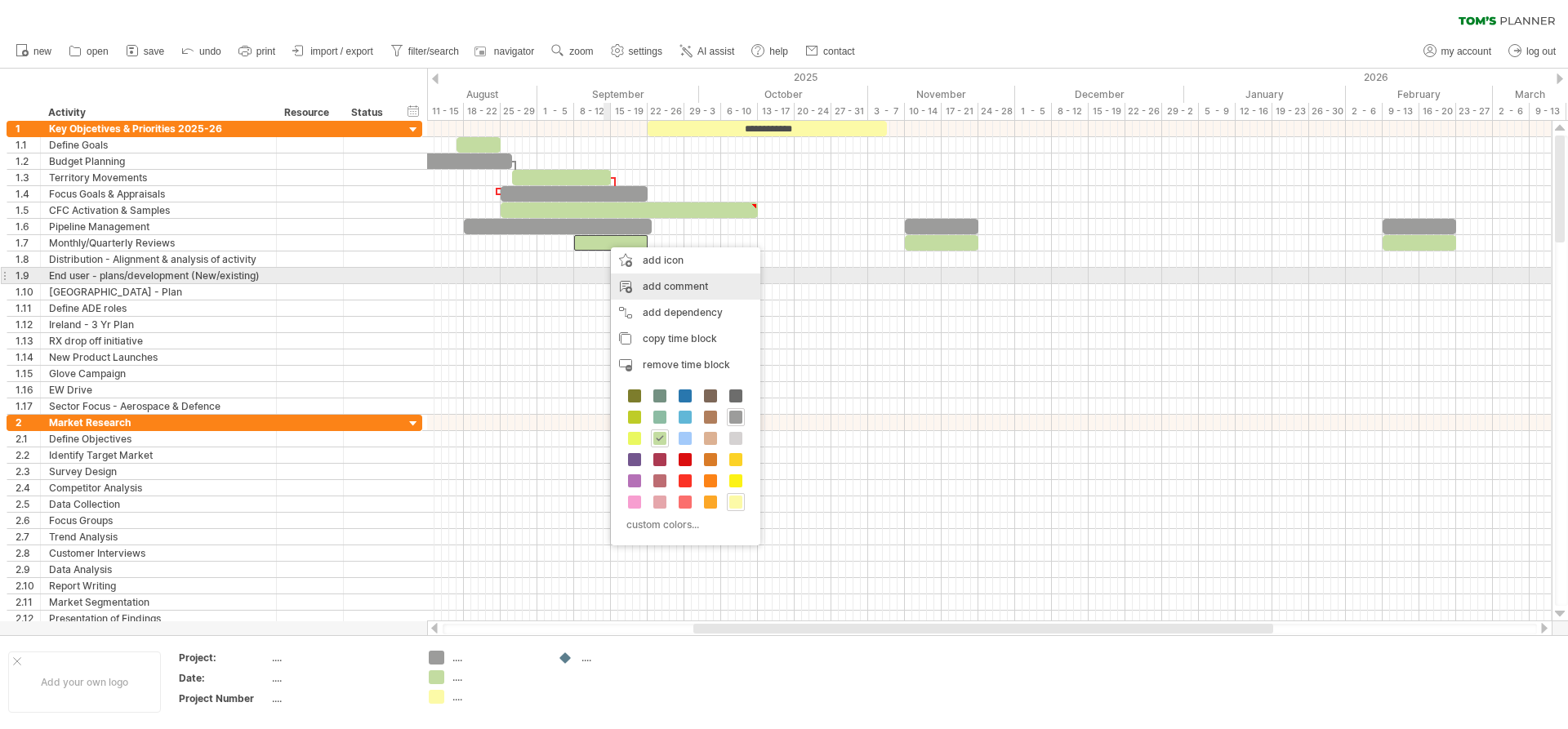
click at [645, 283] on div "add comment" at bounding box center [685, 286] width 149 height 26
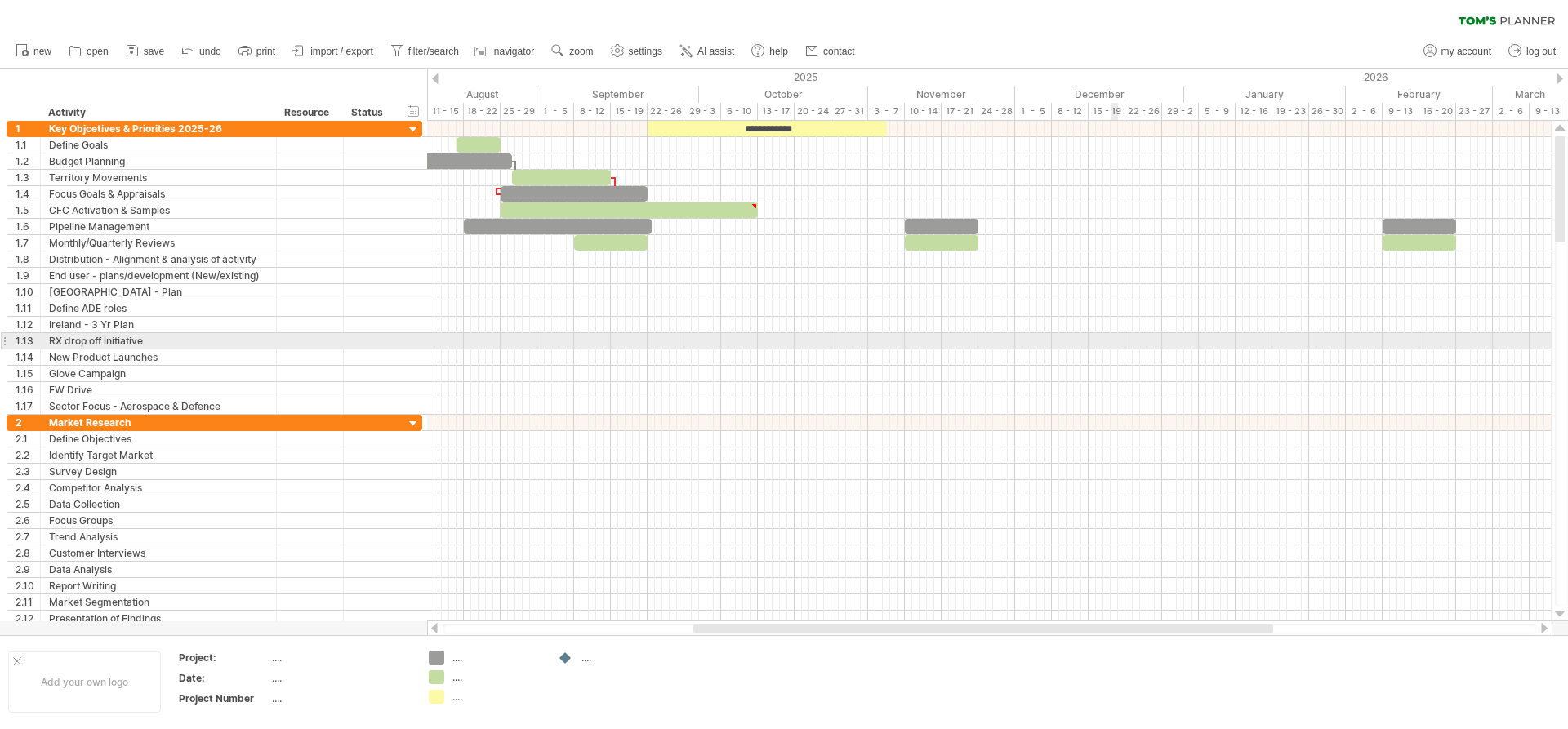
click at [1114, 346] on div at bounding box center [989, 342] width 1124 height 17
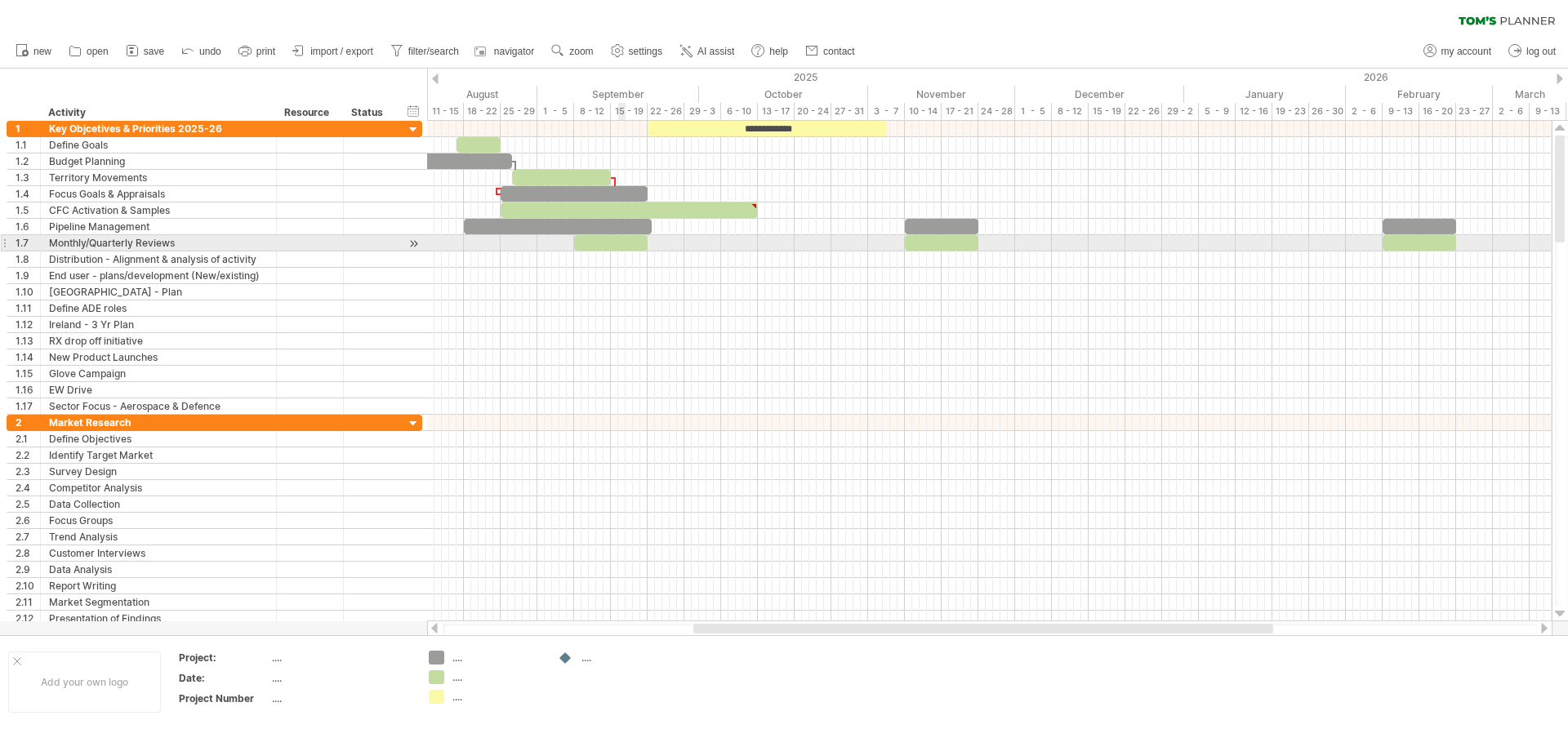
click at [618, 244] on div at bounding box center [610, 243] width 73 height 16
click at [620, 242] on div at bounding box center [610, 243] width 73 height 16
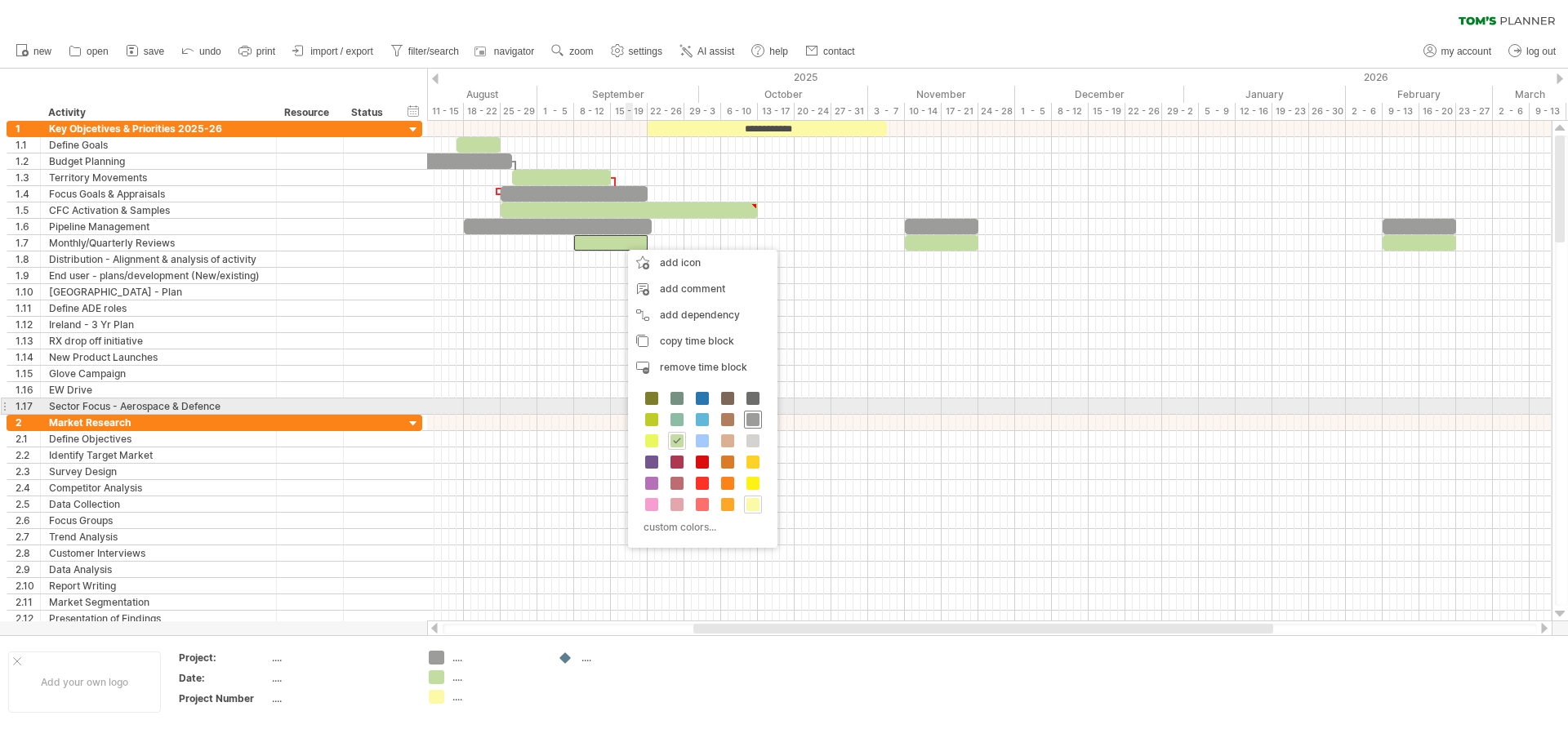
click at [754, 415] on span at bounding box center [753, 420] width 13 height 13
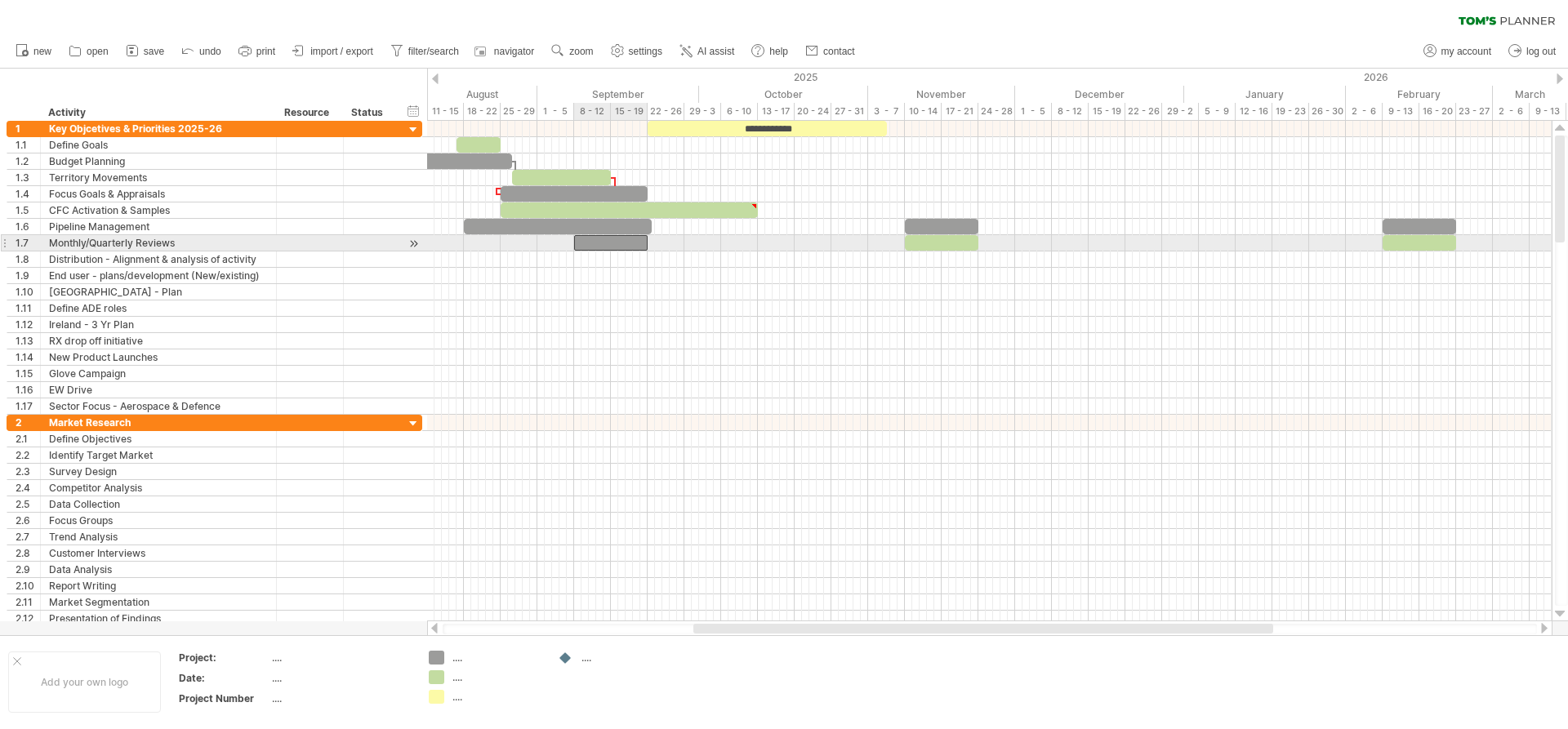
click at [634, 240] on div at bounding box center [610, 243] width 73 height 16
click at [649, 242] on span at bounding box center [651, 243] width 6 height 16
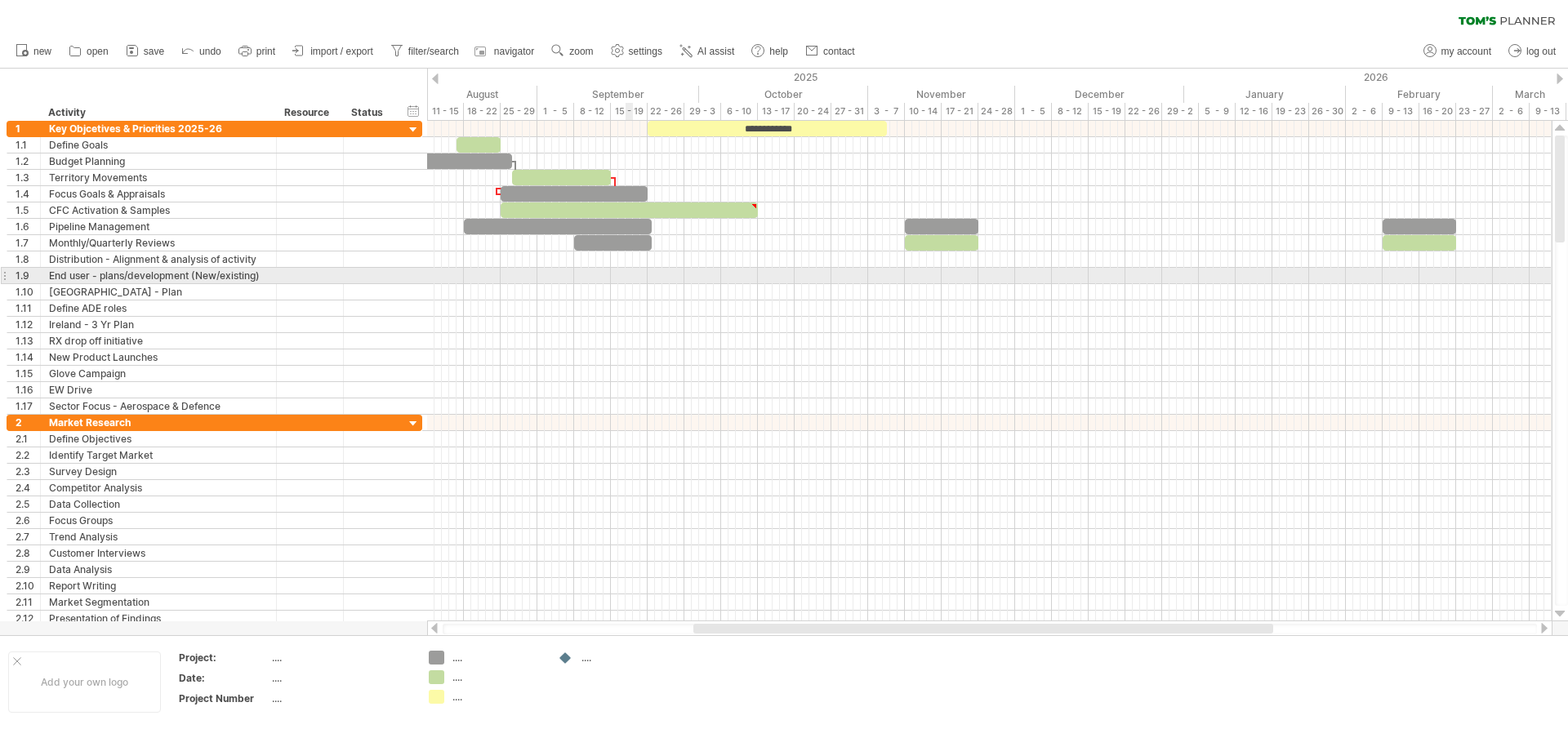
click at [632, 275] on div at bounding box center [989, 276] width 1124 height 17
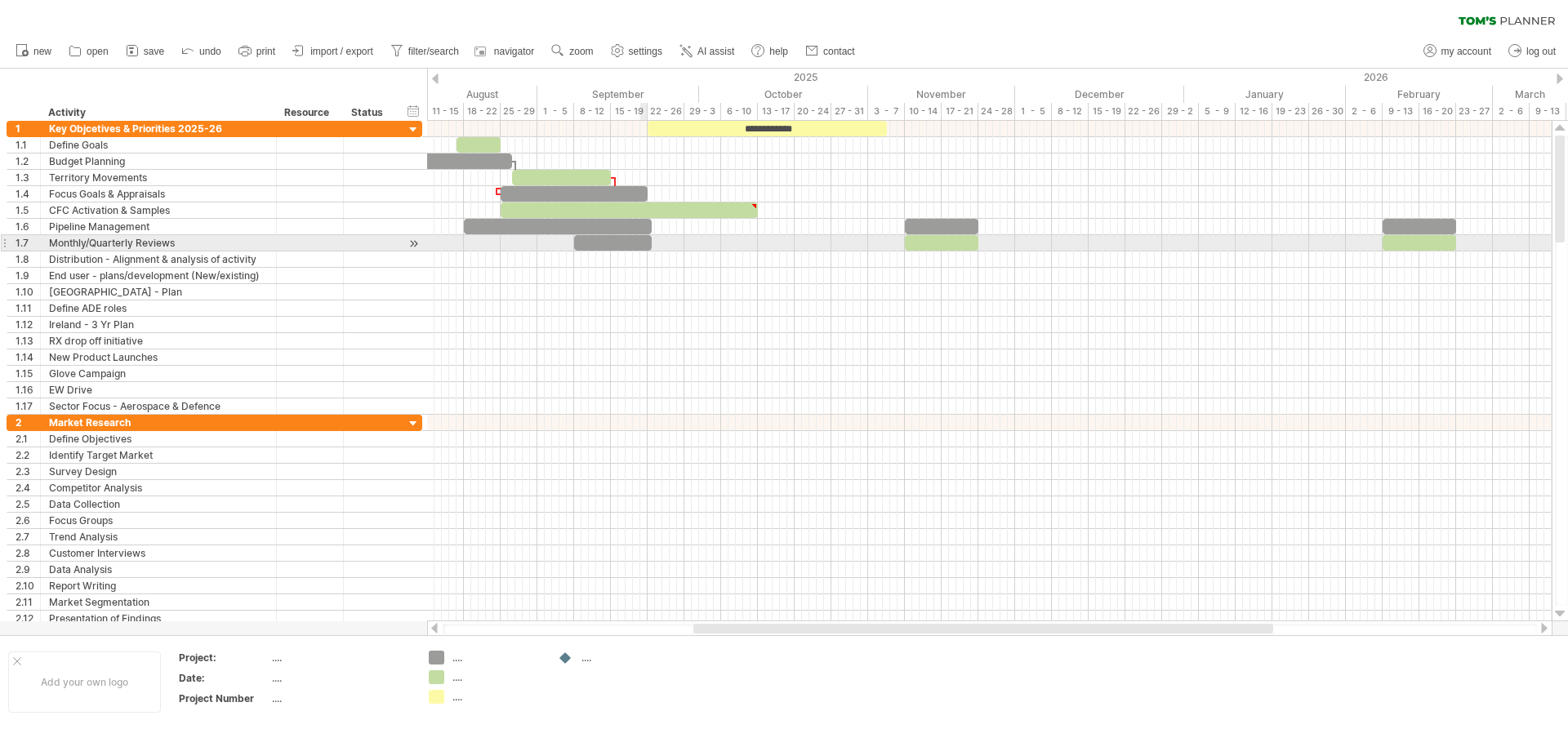
click at [644, 237] on div at bounding box center [613, 243] width 78 height 16
click at [646, 241] on span at bounding box center [647, 243] width 6 height 16
click at [643, 224] on div at bounding box center [558, 226] width 188 height 16
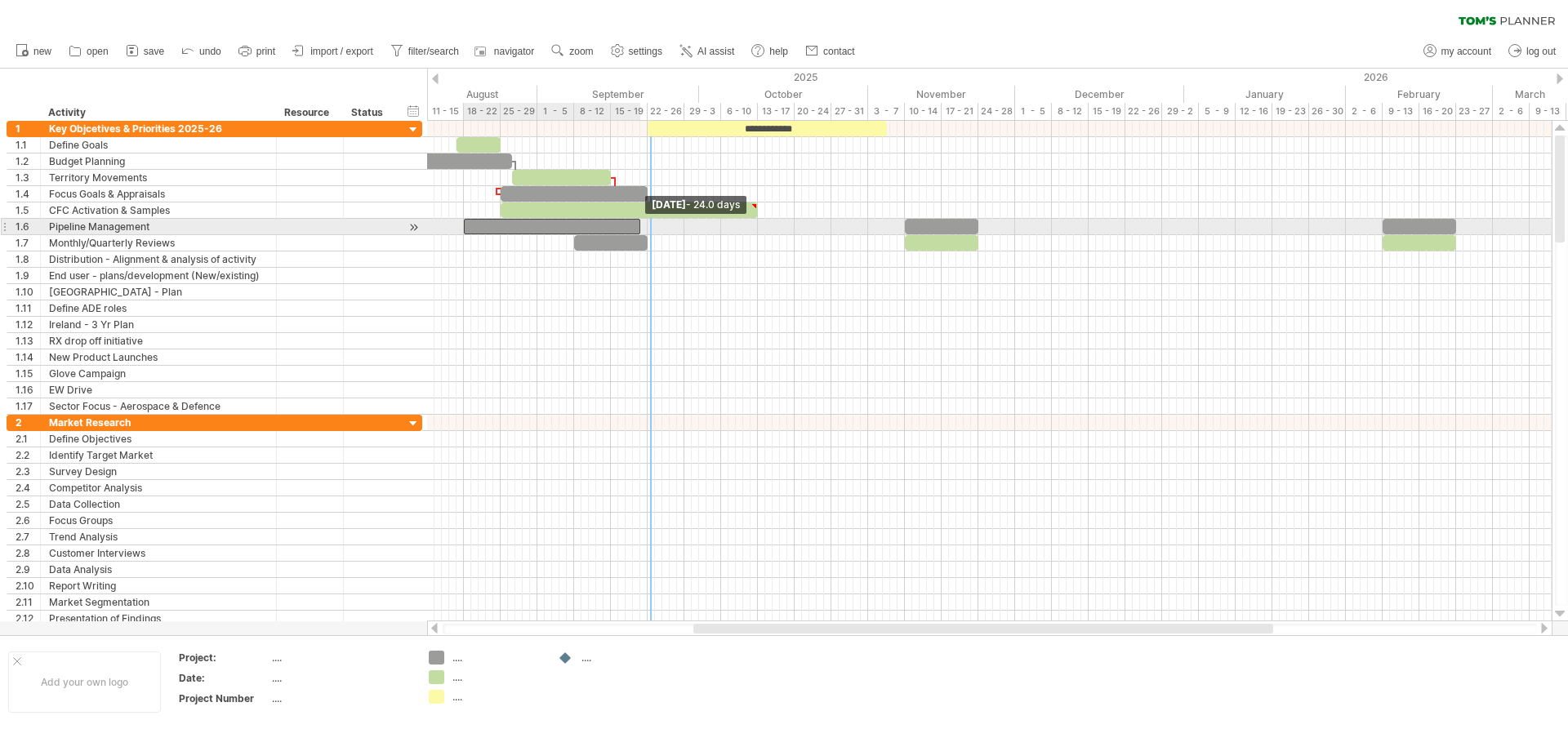
drag, startPoint x: 650, startPoint y: 223, endPoint x: 638, endPoint y: 225, distance: 12.2
click at [638, 225] on span at bounding box center [640, 226] width 6 height 16
click at [645, 231] on span at bounding box center [647, 226] width 6 height 16
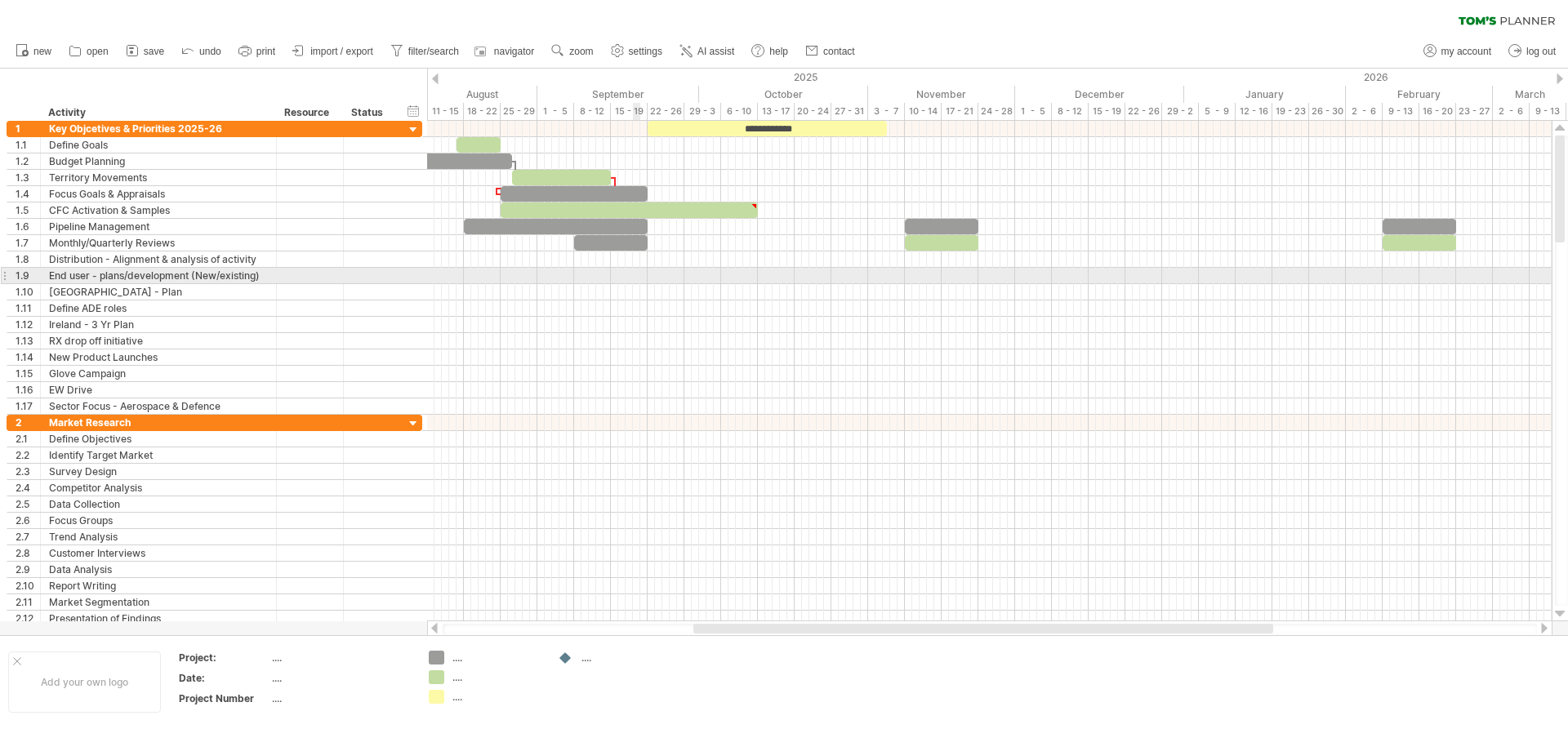
click at [634, 274] on div at bounding box center [989, 276] width 1124 height 17
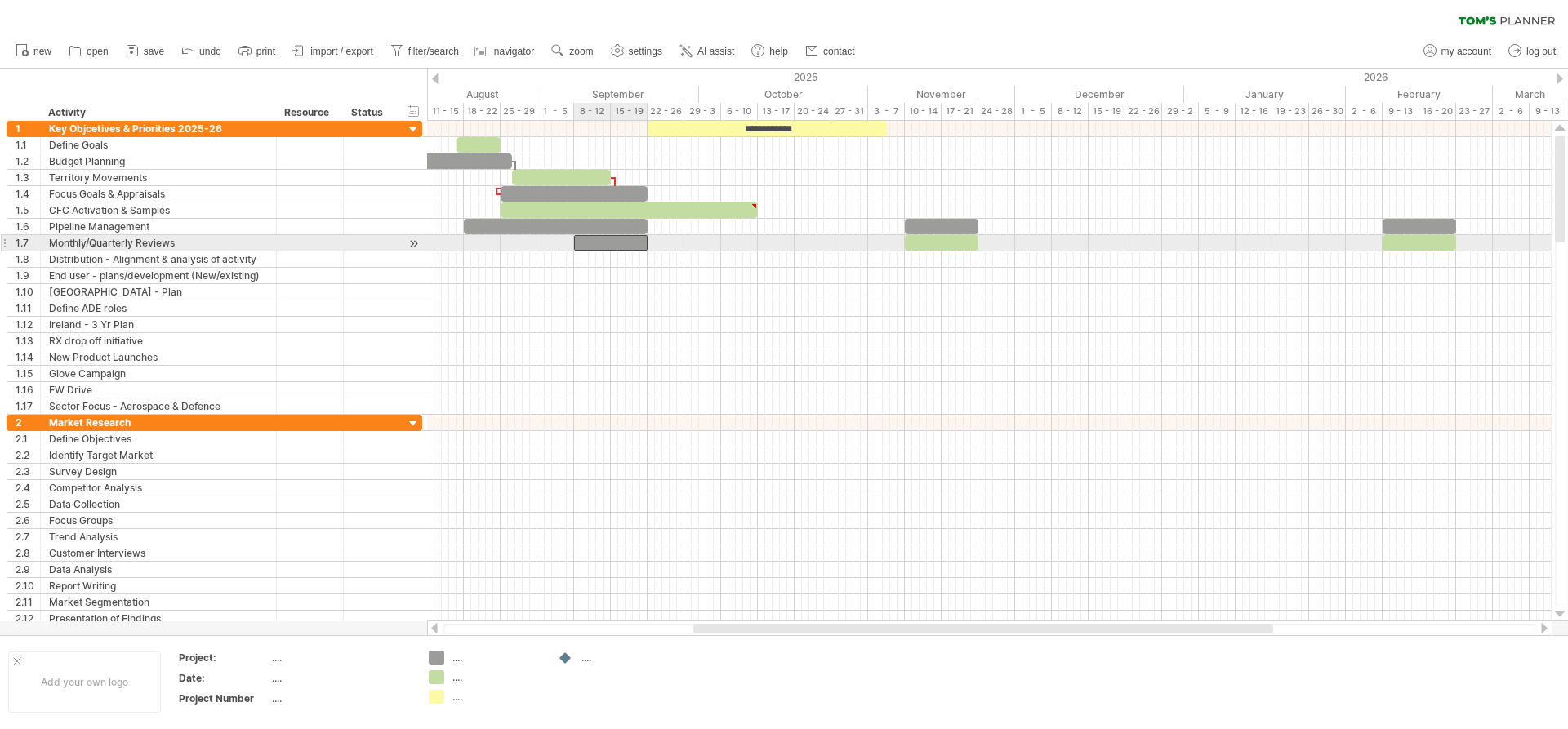
click at [619, 241] on div at bounding box center [610, 243] width 73 height 16
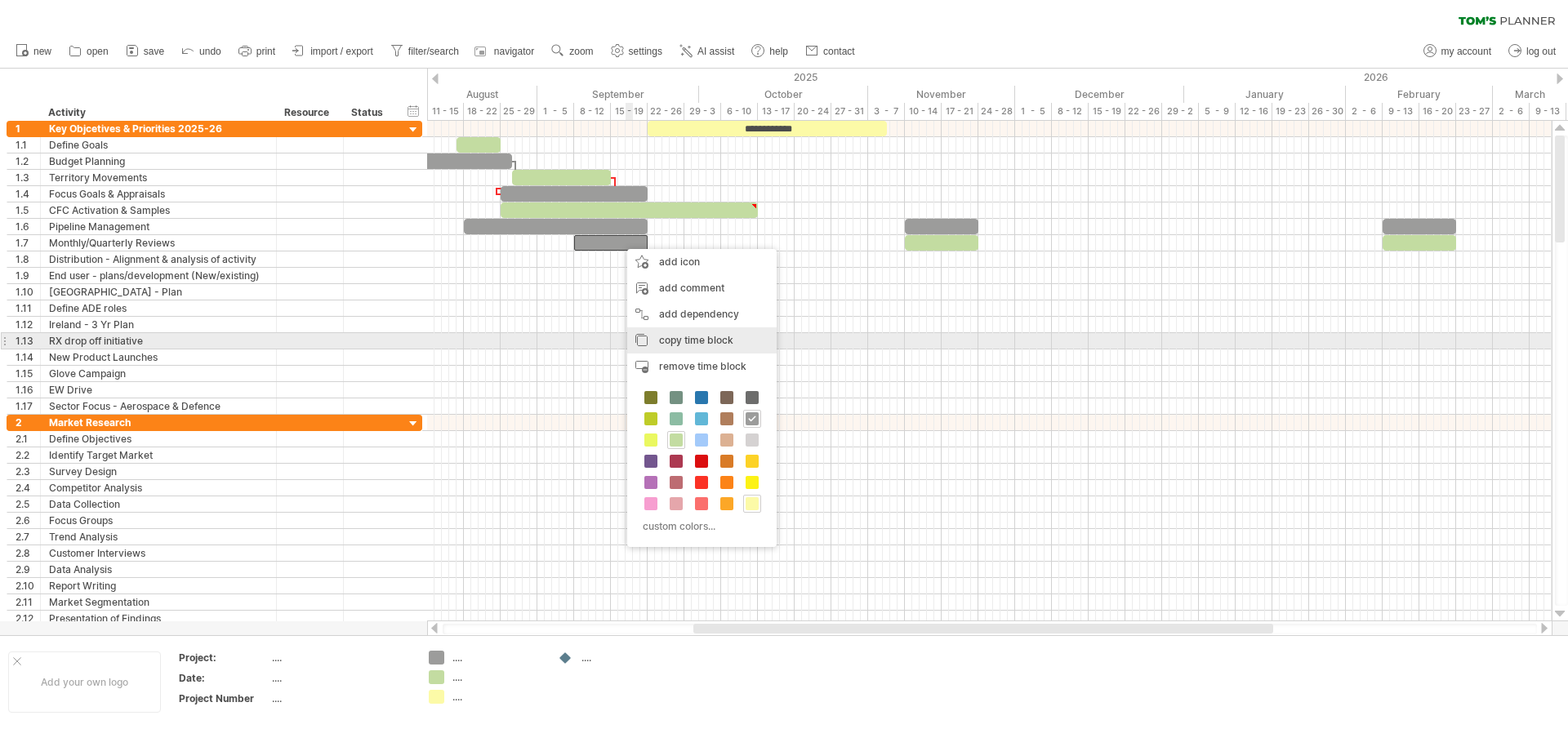
click at [702, 338] on span "copy time block" at bounding box center [696, 340] width 74 height 12
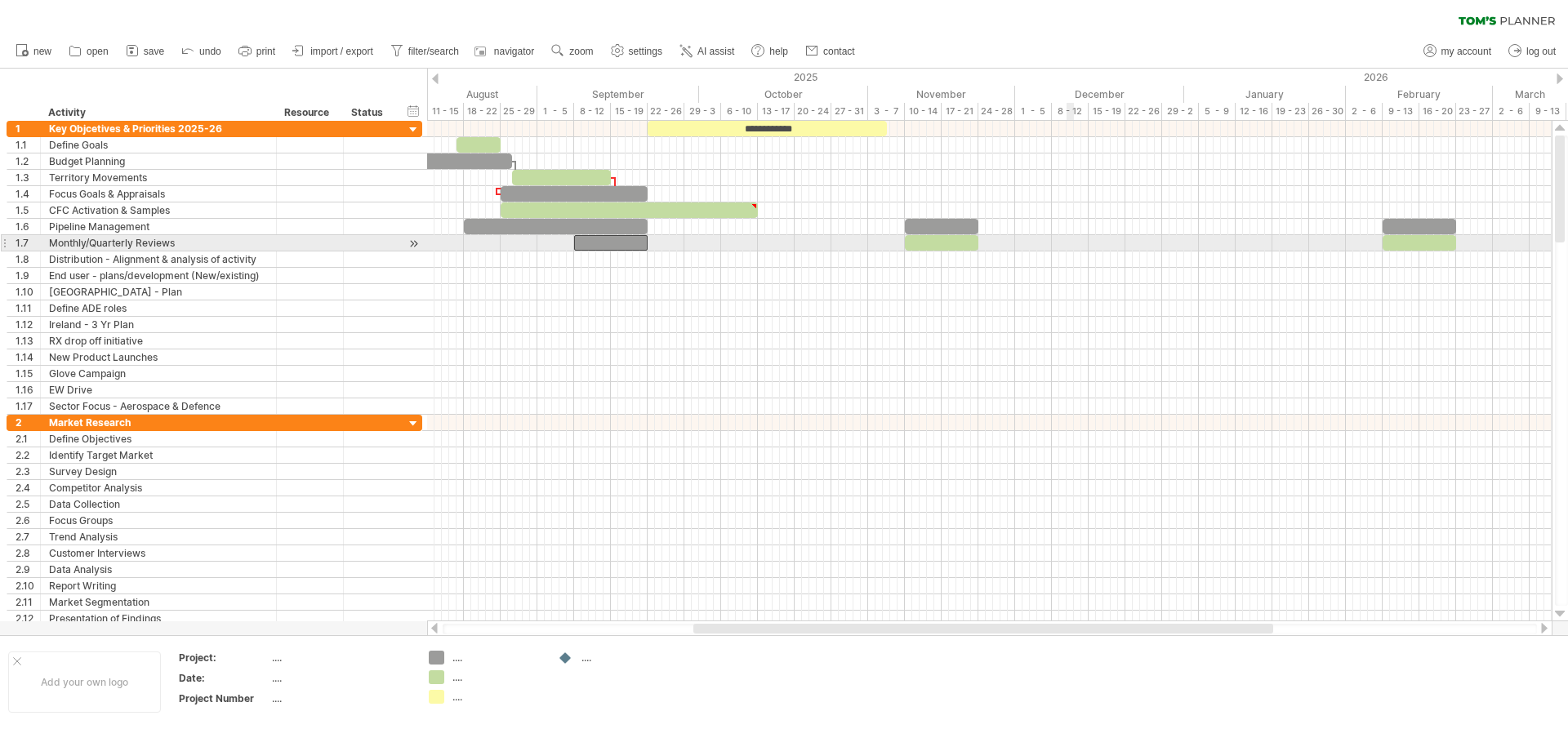
click at [1073, 241] on div at bounding box center [989, 244] width 1124 height 17
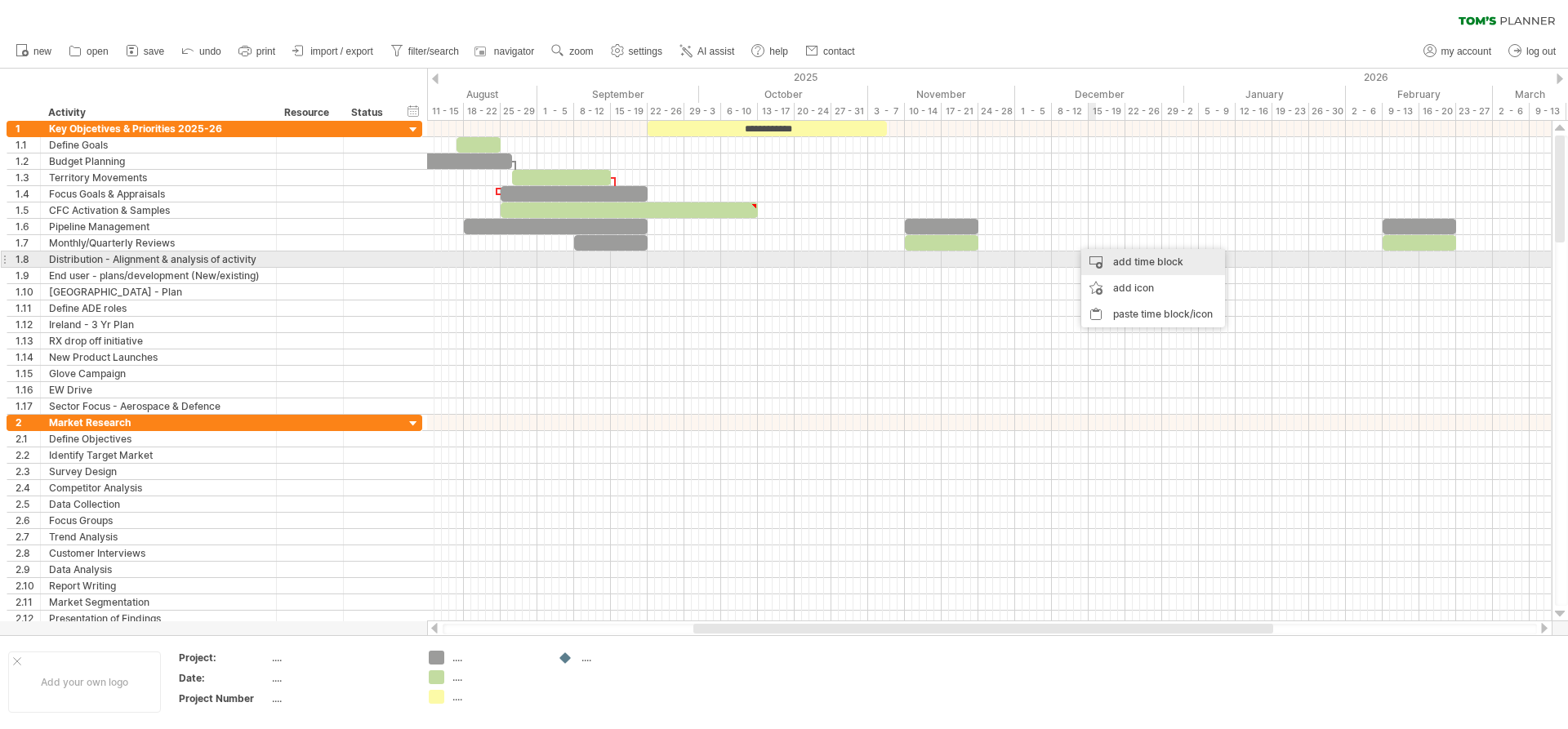
click at [1129, 265] on div "add time block" at bounding box center [1152, 262] width 144 height 26
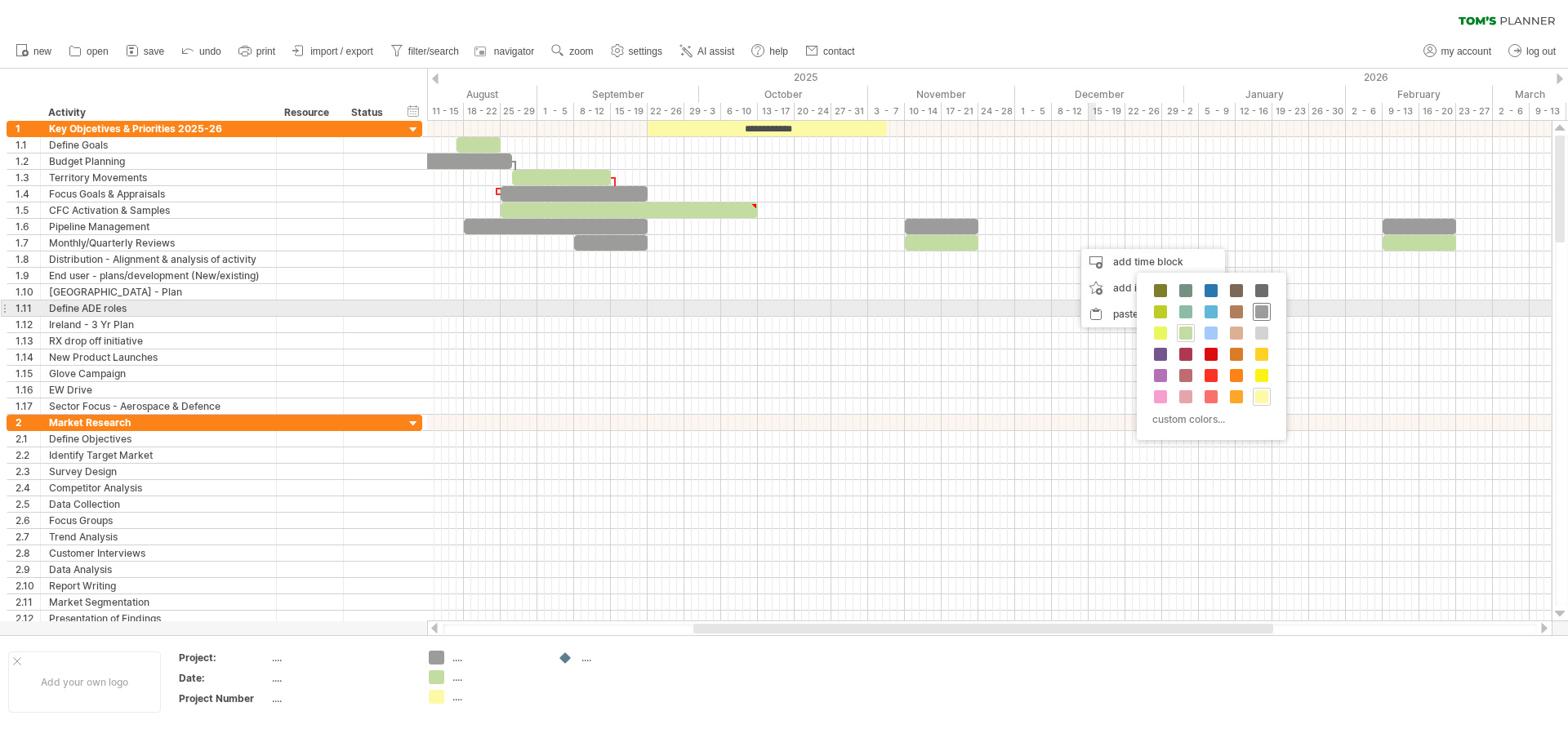
click at [1261, 314] on span at bounding box center [1261, 312] width 13 height 13
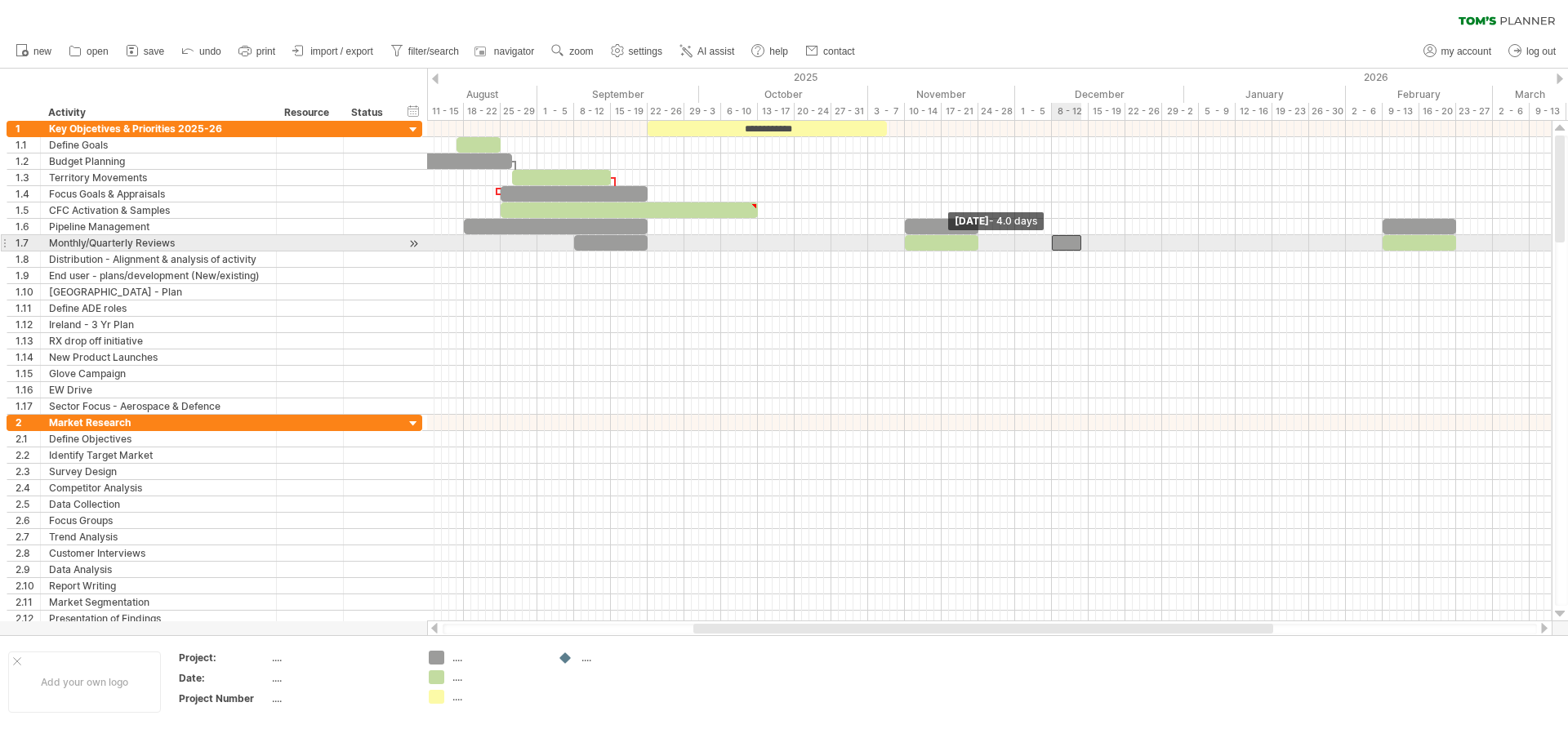
drag, startPoint x: 1074, startPoint y: 245, endPoint x: 1053, endPoint y: 245, distance: 21.0
click at [1053, 245] on span at bounding box center [1051, 243] width 6 height 16
click at [1085, 245] on span at bounding box center [1088, 243] width 6 height 16
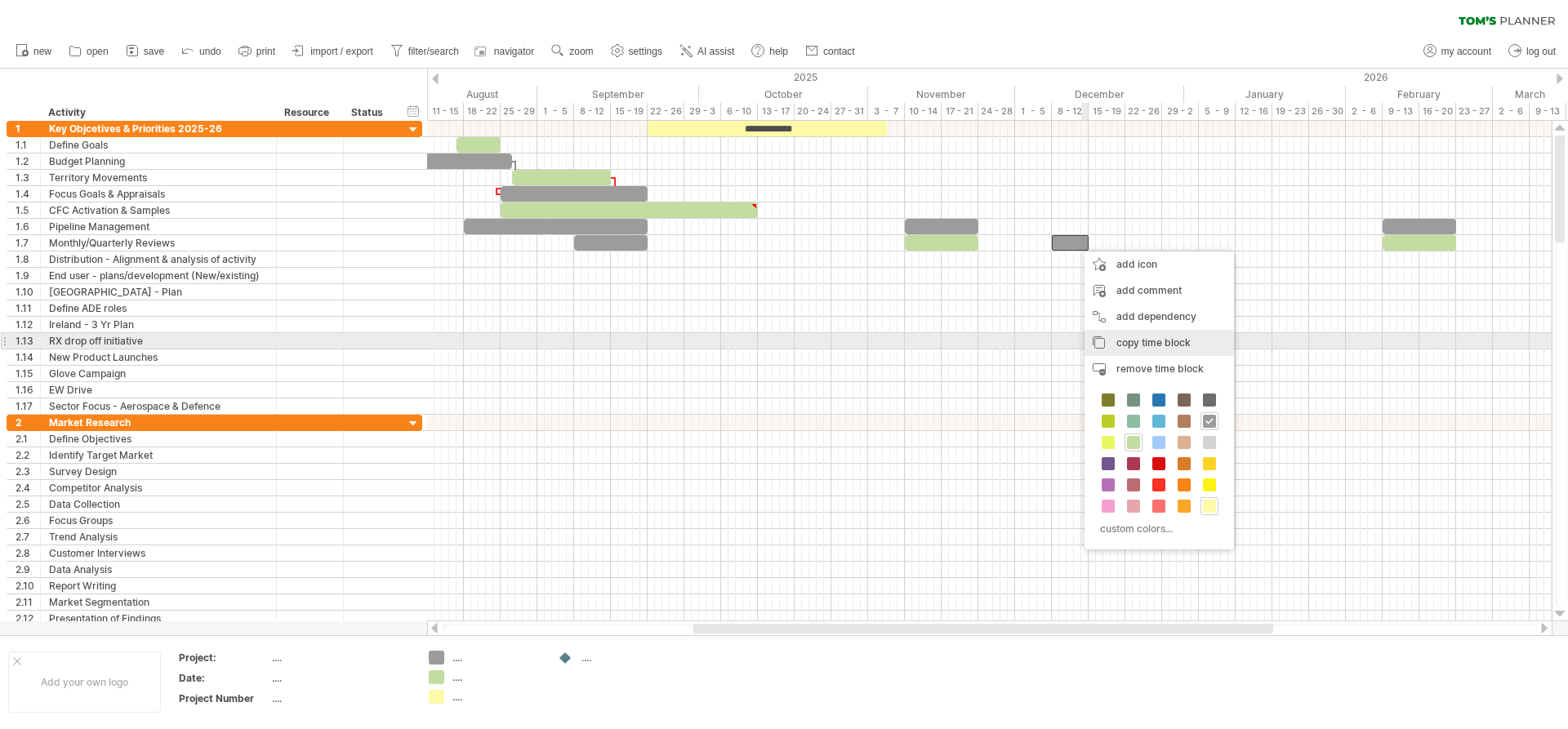
click at [1152, 337] on span "copy time block" at bounding box center [1153, 342] width 74 height 12
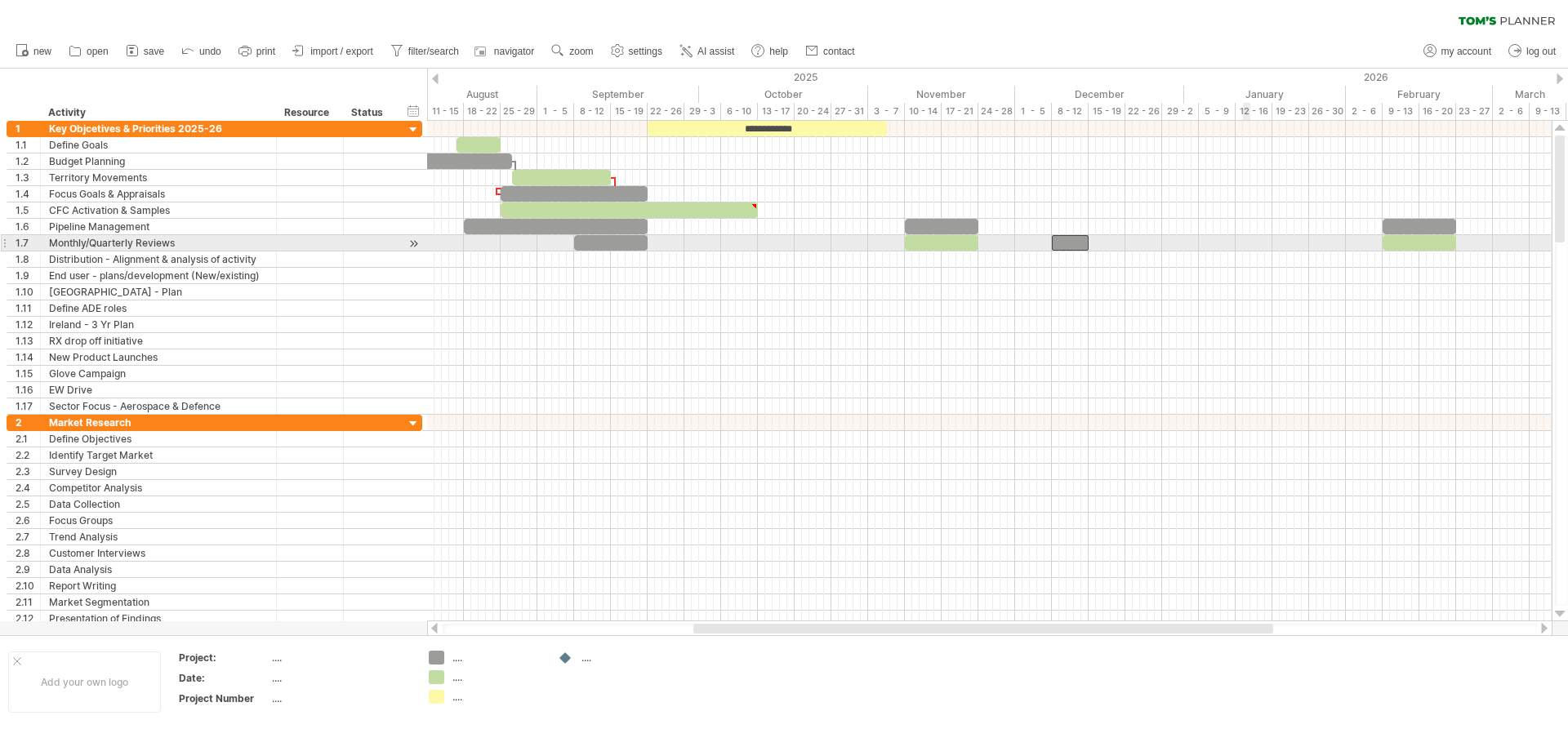
click at [1247, 243] on div at bounding box center [989, 244] width 1124 height 17
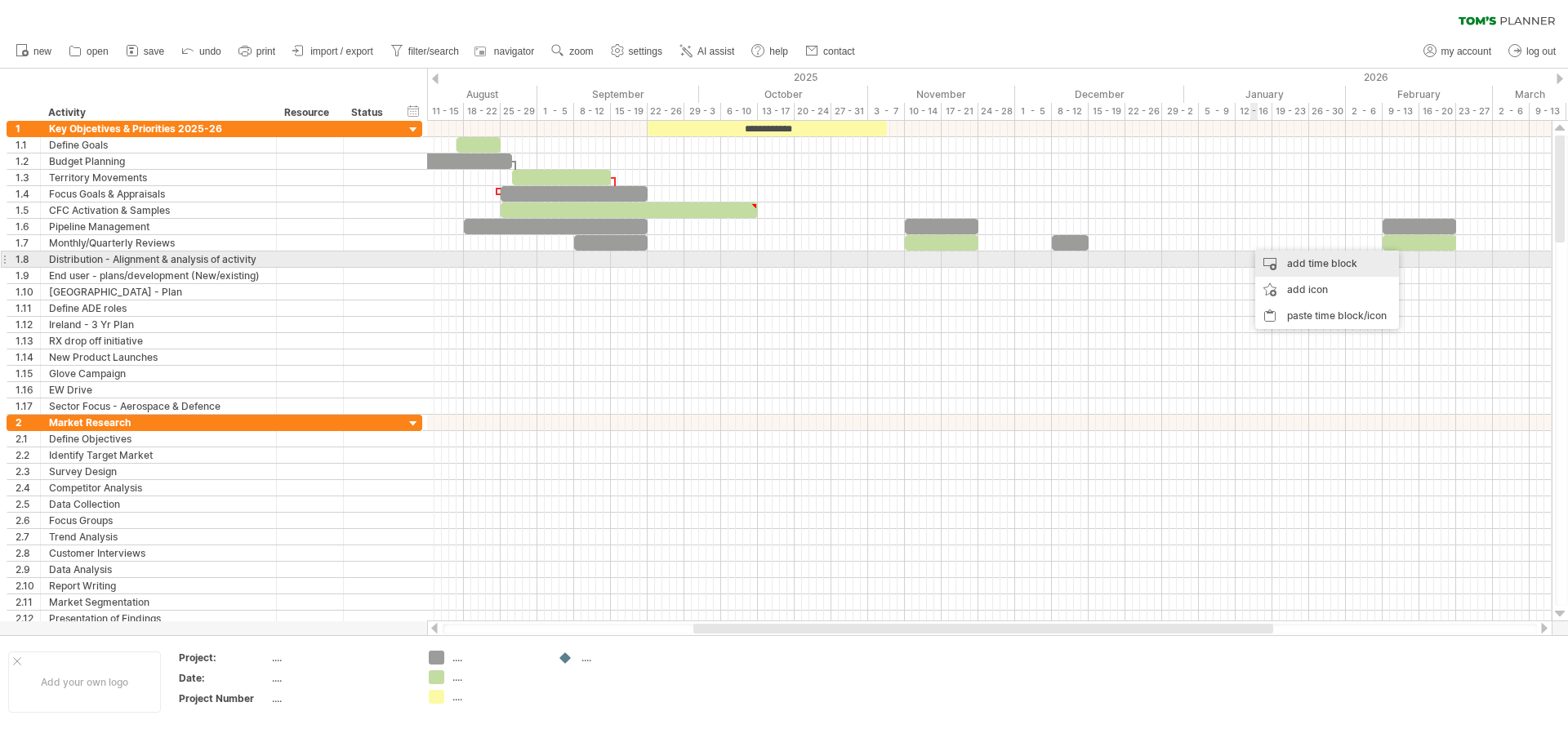
click at [1298, 265] on div "add time block" at bounding box center [1326, 264] width 144 height 26
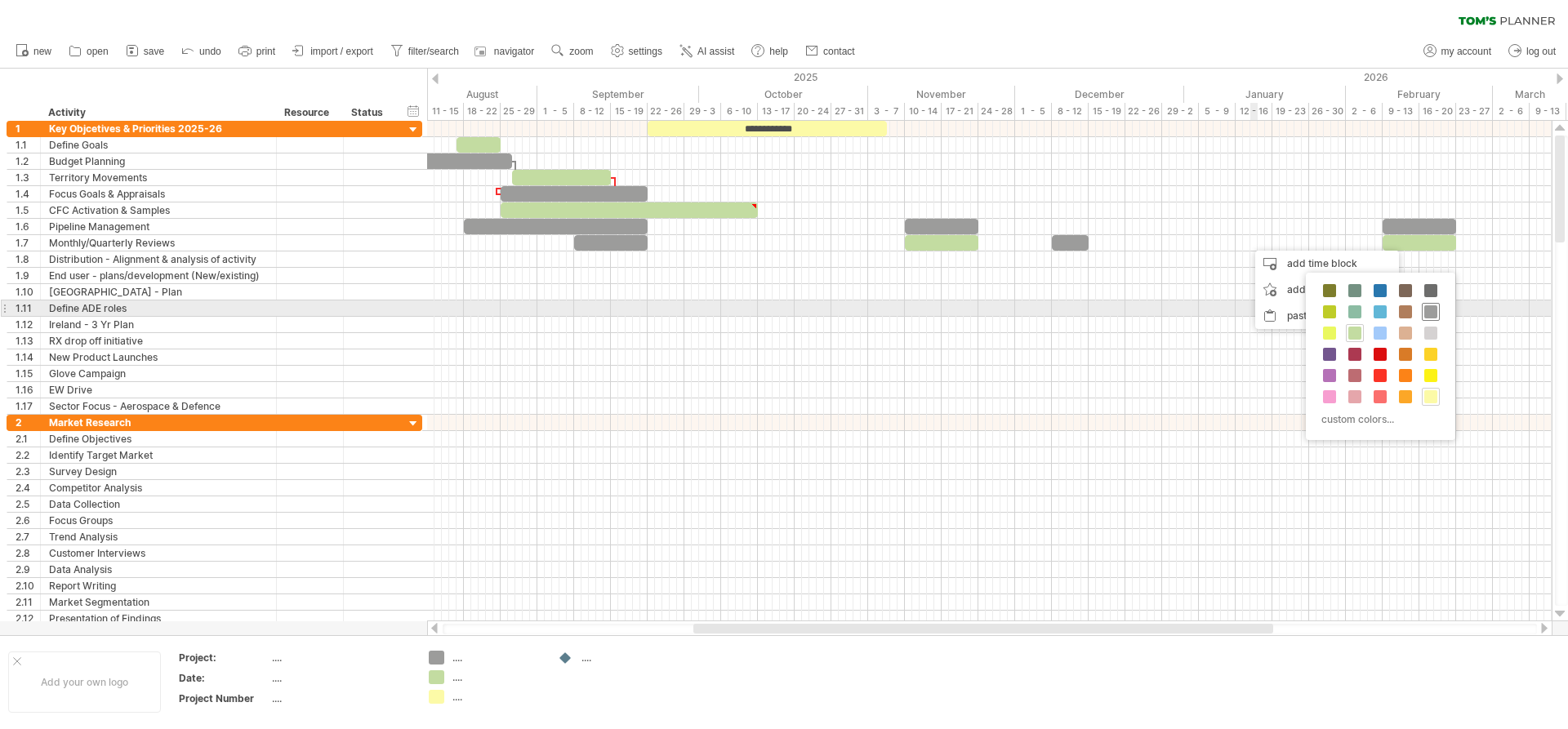
click at [1433, 312] on span at bounding box center [1431, 312] width 13 height 13
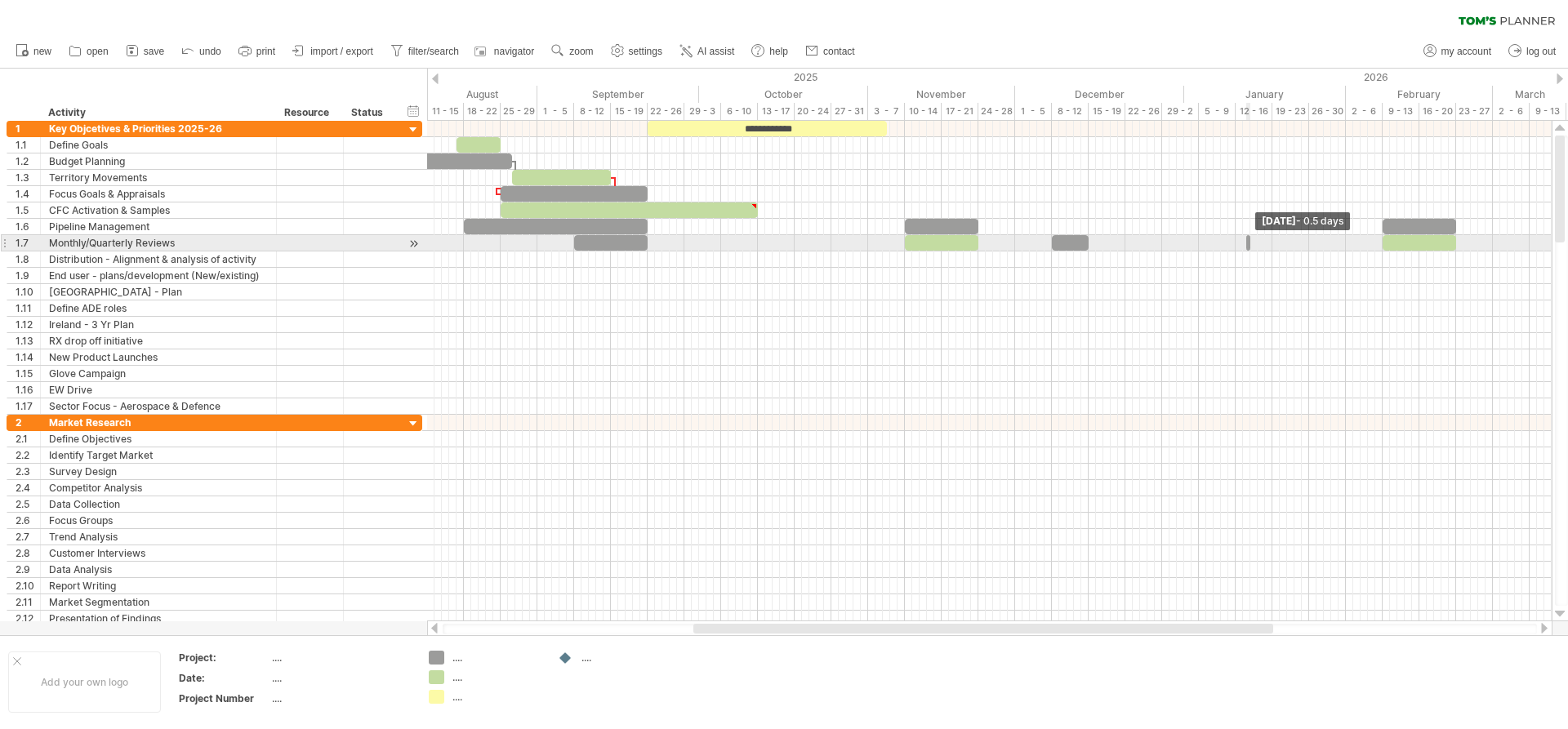
drag, startPoint x: 1253, startPoint y: 245, endPoint x: 1242, endPoint y: 245, distance: 11.0
click at [1242, 245] on div "**********" at bounding box center [989, 371] width 1124 height 500
click at [1241, 245] on div at bounding box center [989, 244] width 1124 height 17
drag, startPoint x: 1253, startPoint y: 245, endPoint x: 1273, endPoint y: 245, distance: 20.0
click at [1273, 245] on span at bounding box center [1272, 243] width 6 height 16
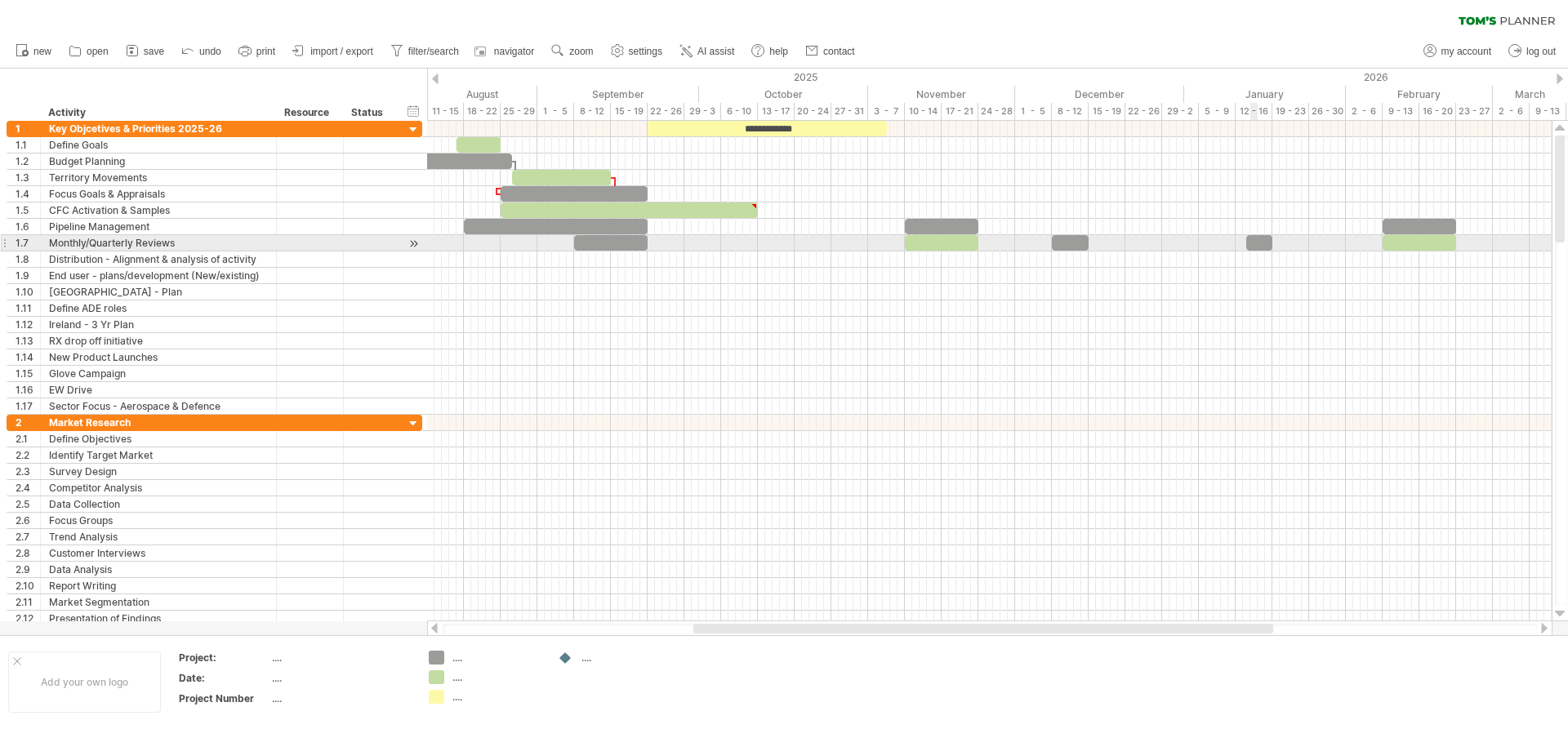
click at [1250, 242] on div at bounding box center [1260, 243] width 26 height 16
drag, startPoint x: 1245, startPoint y: 242, endPoint x: 1234, endPoint y: 242, distance: 11.0
click at [1234, 242] on span at bounding box center [1236, 243] width 6 height 16
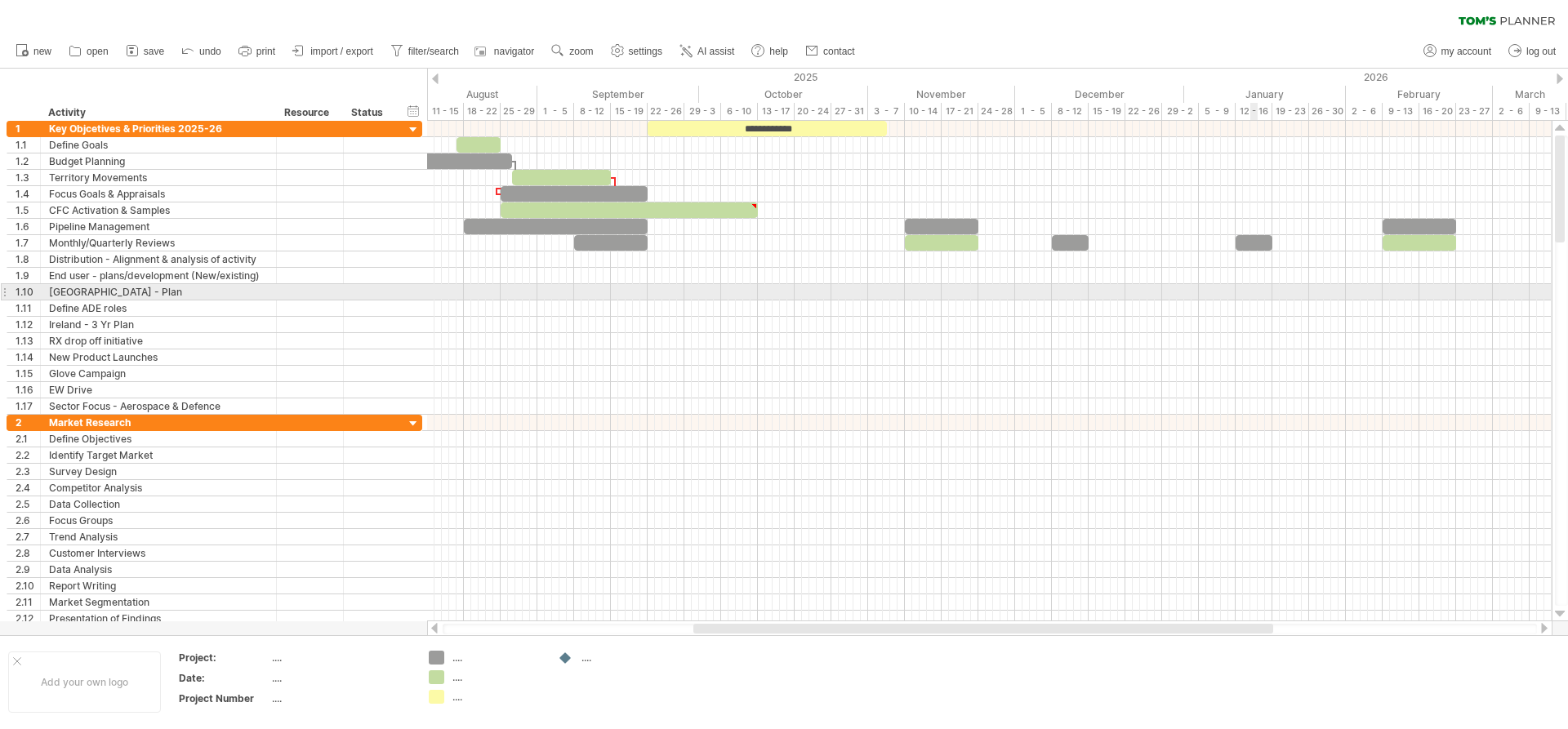
click at [1255, 286] on div at bounding box center [989, 293] width 1124 height 17
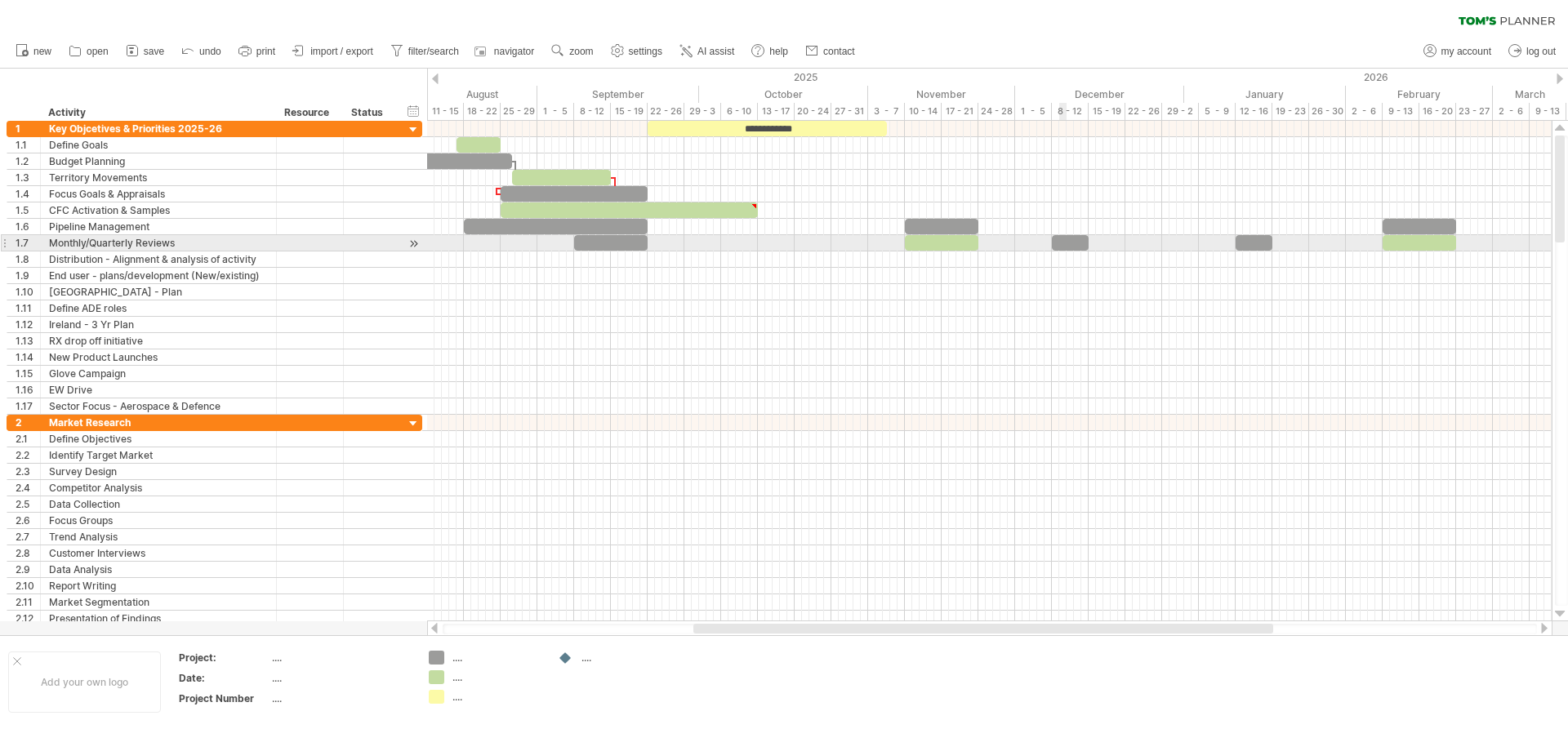
click at [1063, 241] on div at bounding box center [1071, 243] width 37 height 16
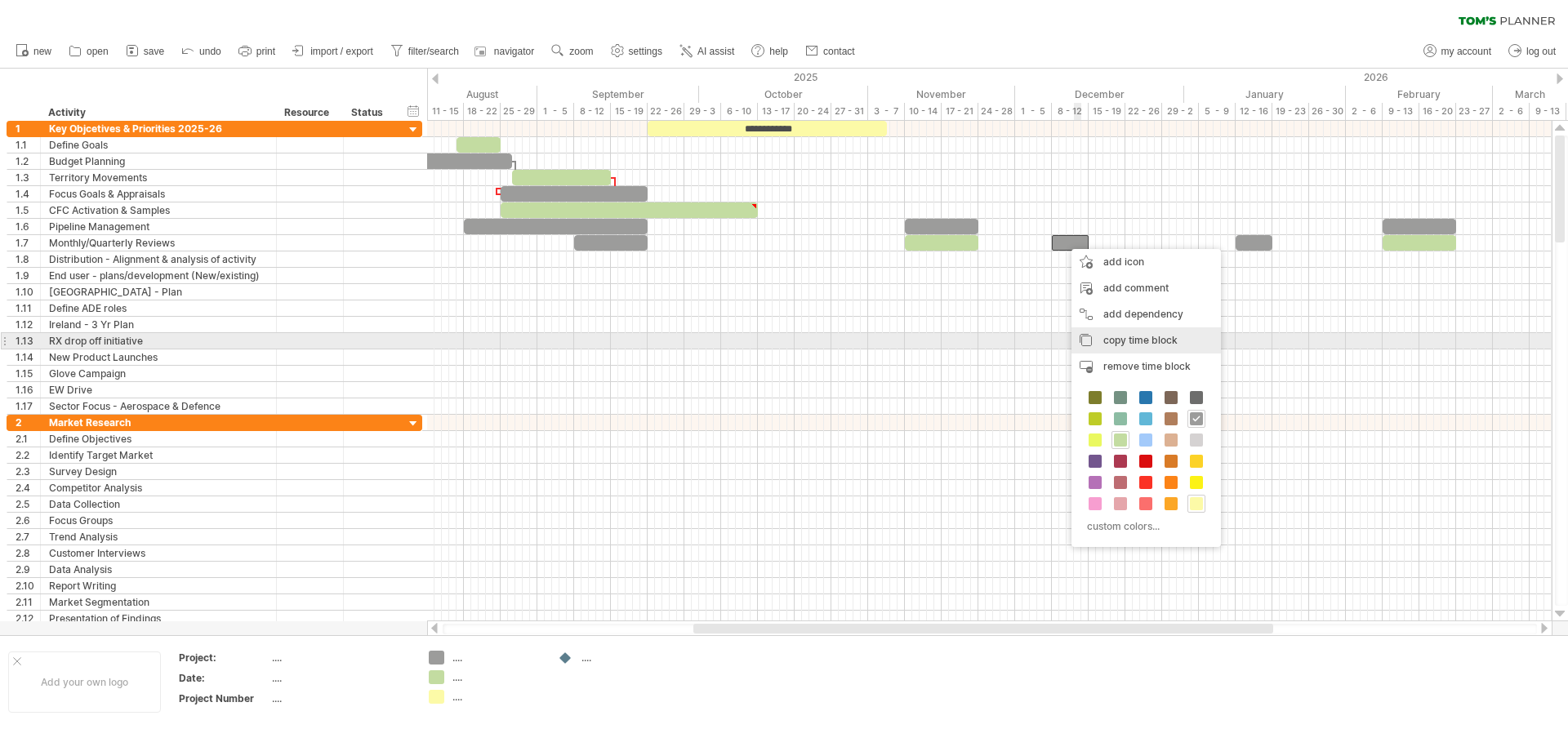
click at [1131, 335] on span "copy time block" at bounding box center [1140, 340] width 74 height 12
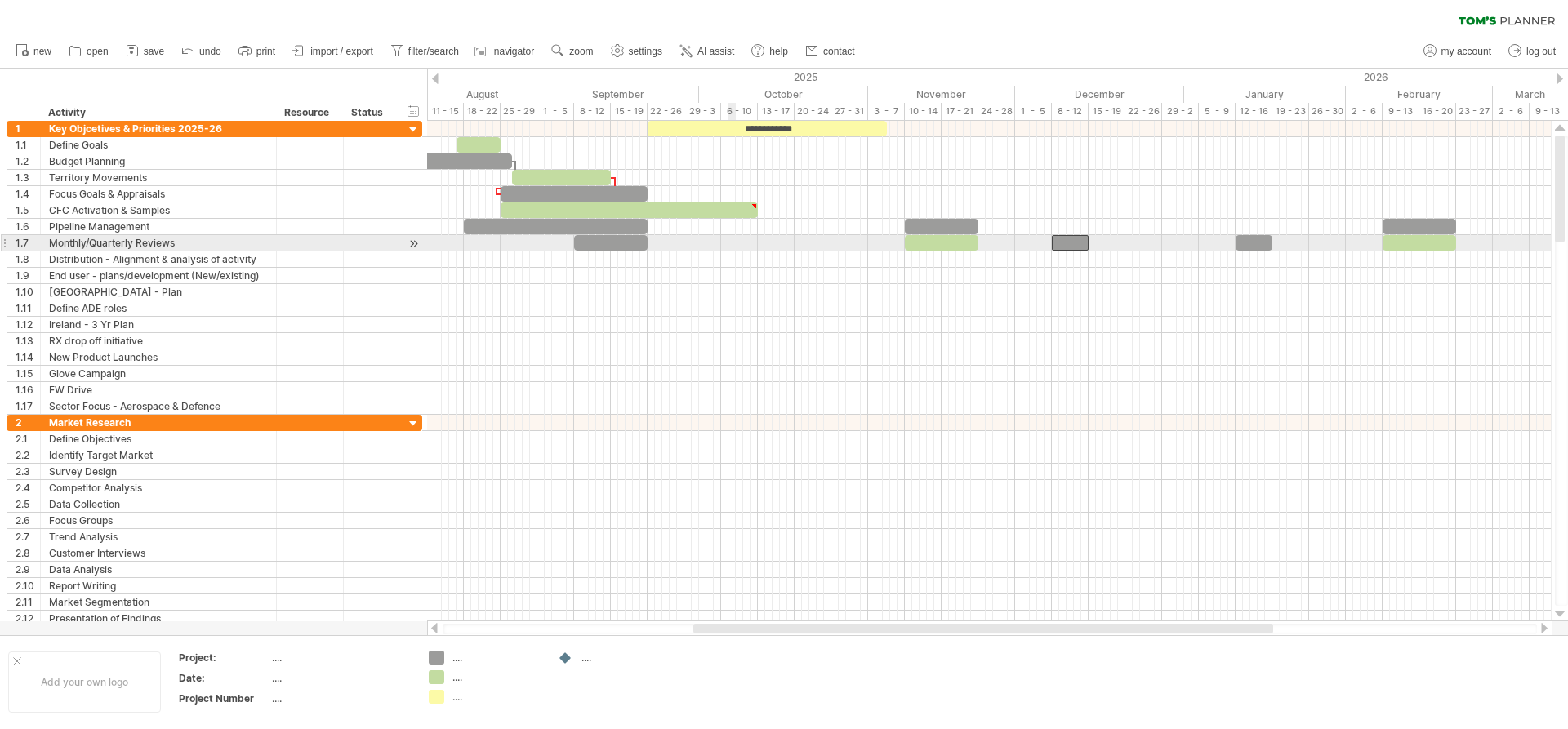
click at [735, 245] on div at bounding box center [989, 244] width 1124 height 17
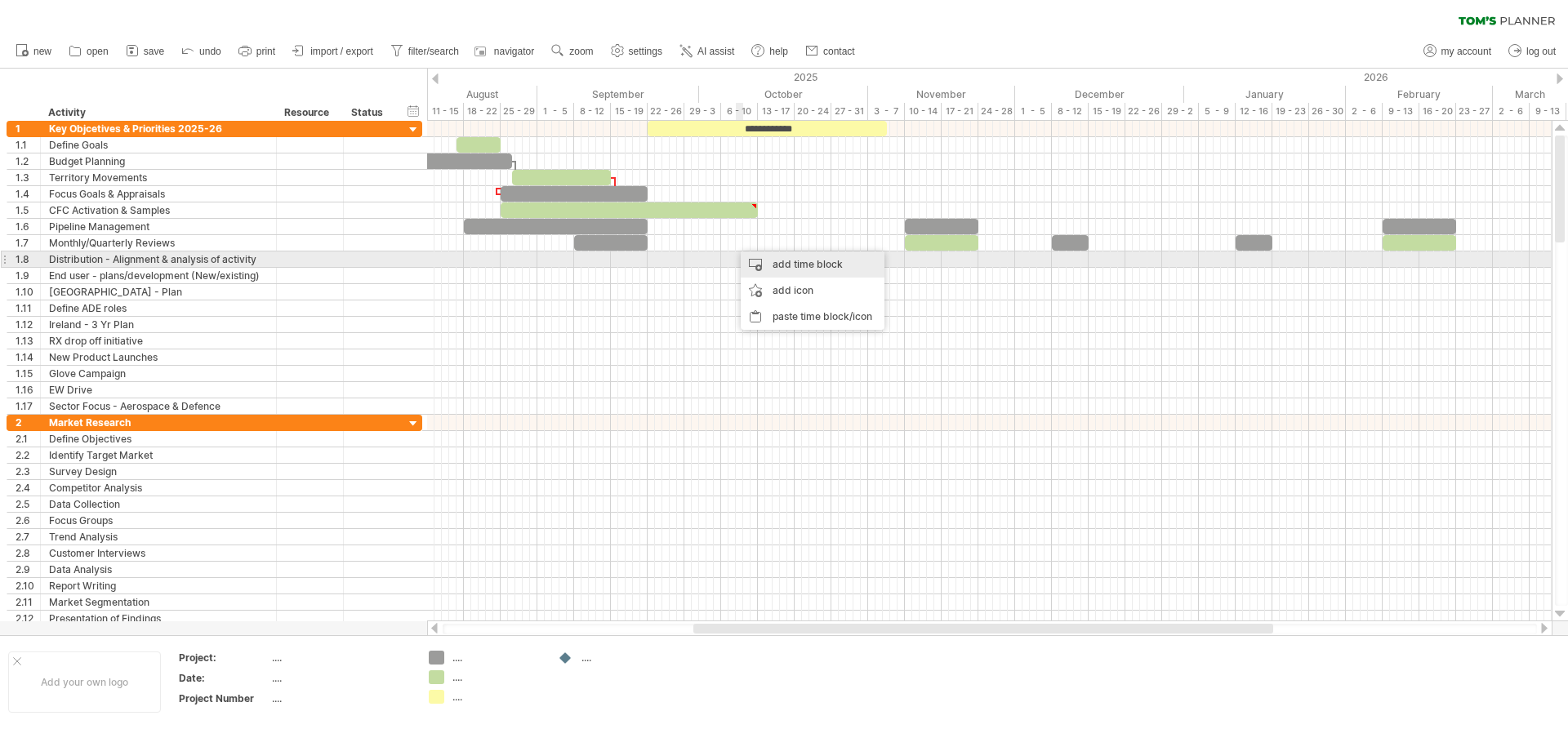
click at [773, 266] on div "add time block" at bounding box center [812, 265] width 144 height 26
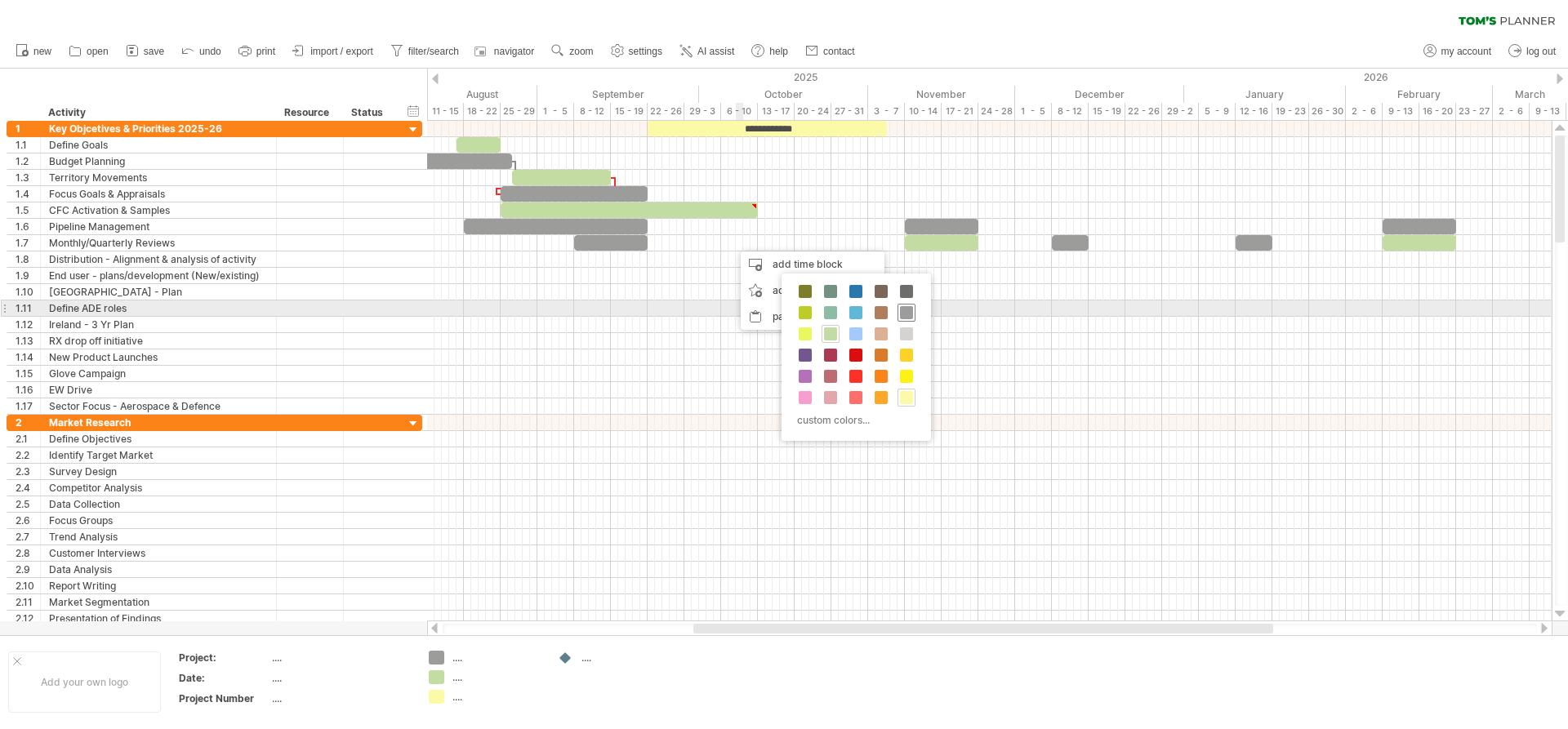
click at [905, 308] on span at bounding box center [907, 313] width 13 height 13
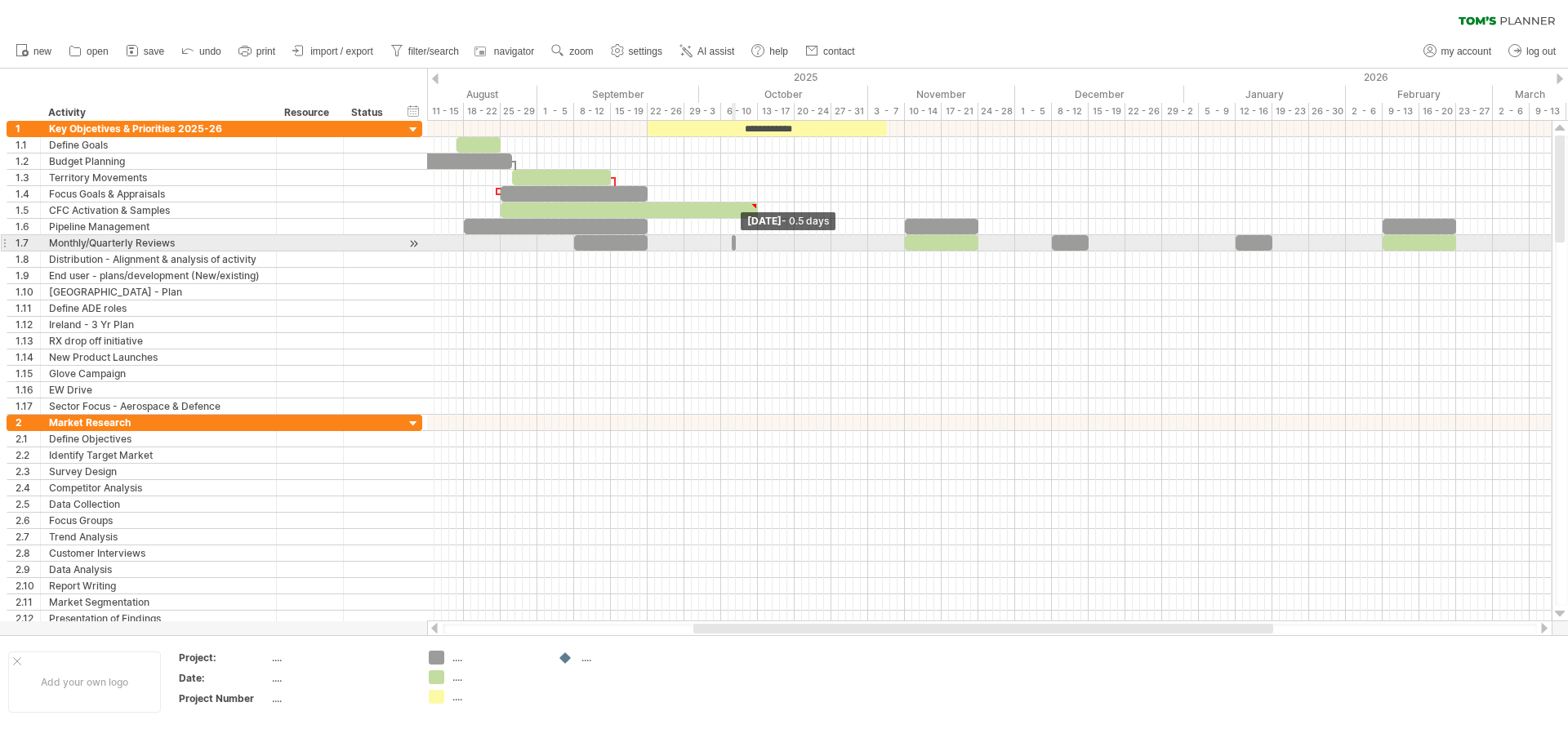
drag, startPoint x: 737, startPoint y: 244, endPoint x: 723, endPoint y: 244, distance: 14.0
click at [723, 244] on div "**********" at bounding box center [989, 371] width 1124 height 500
drag, startPoint x: 733, startPoint y: 245, endPoint x: 748, endPoint y: 245, distance: 15.0
click at [748, 245] on span at bounding box center [750, 243] width 6 height 16
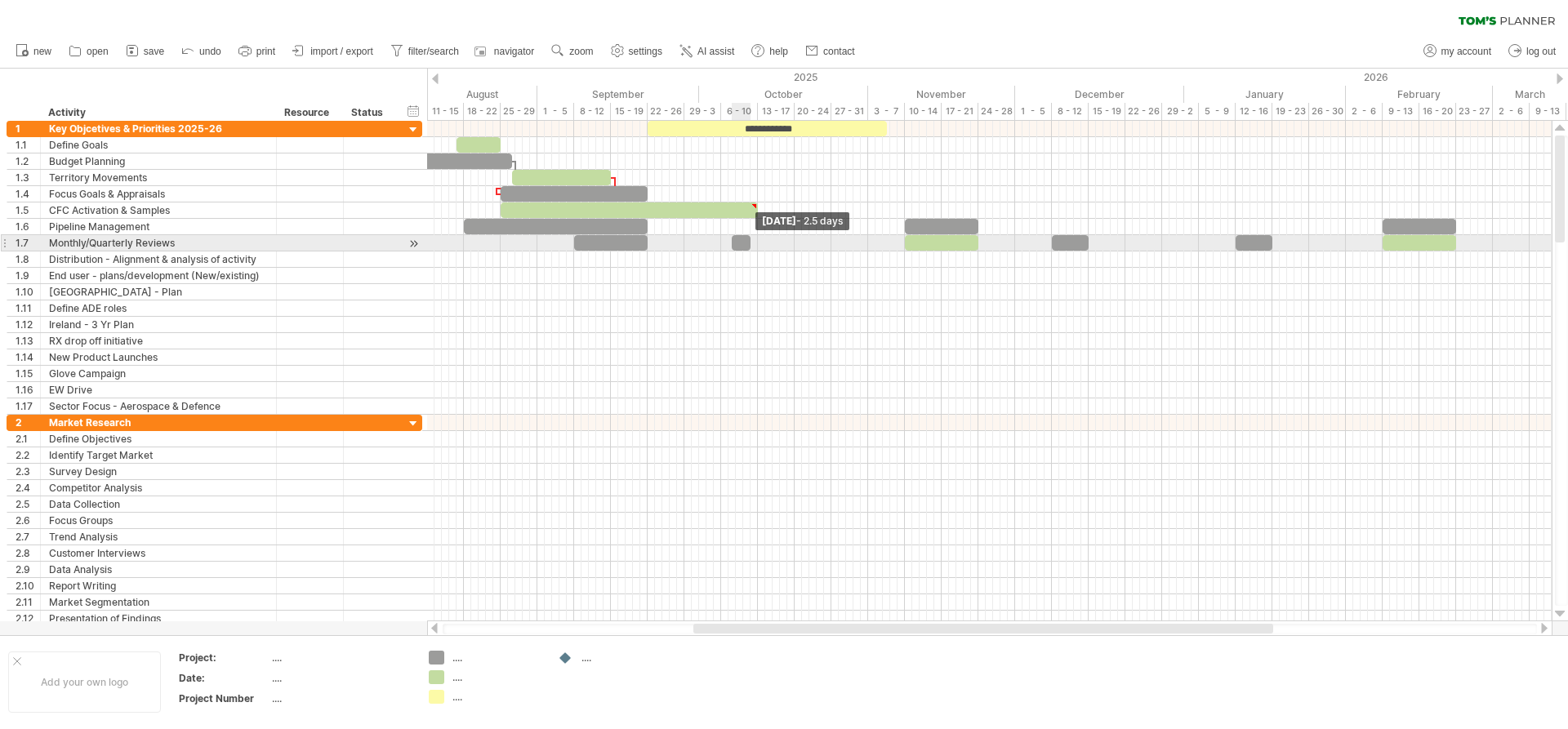
click at [750, 245] on span at bounding box center [750, 243] width 6 height 16
click at [754, 245] on span at bounding box center [753, 243] width 6 height 16
click at [735, 240] on div at bounding box center [743, 243] width 22 height 16
drag, startPoint x: 733, startPoint y: 240, endPoint x: 721, endPoint y: 240, distance: 12.0
click at [721, 240] on span at bounding box center [721, 243] width 6 height 16
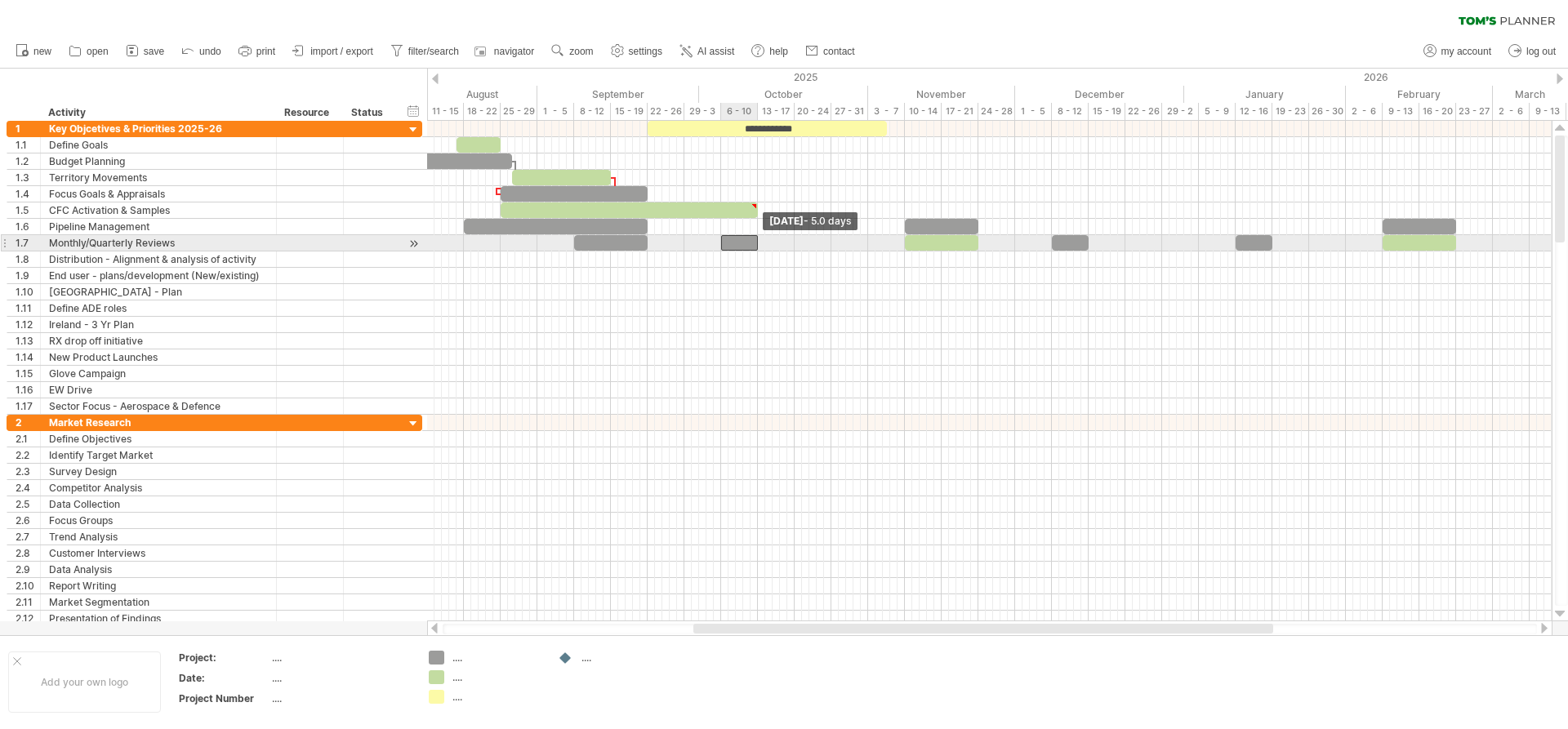
click at [754, 240] on div at bounding box center [740, 243] width 37 height 16
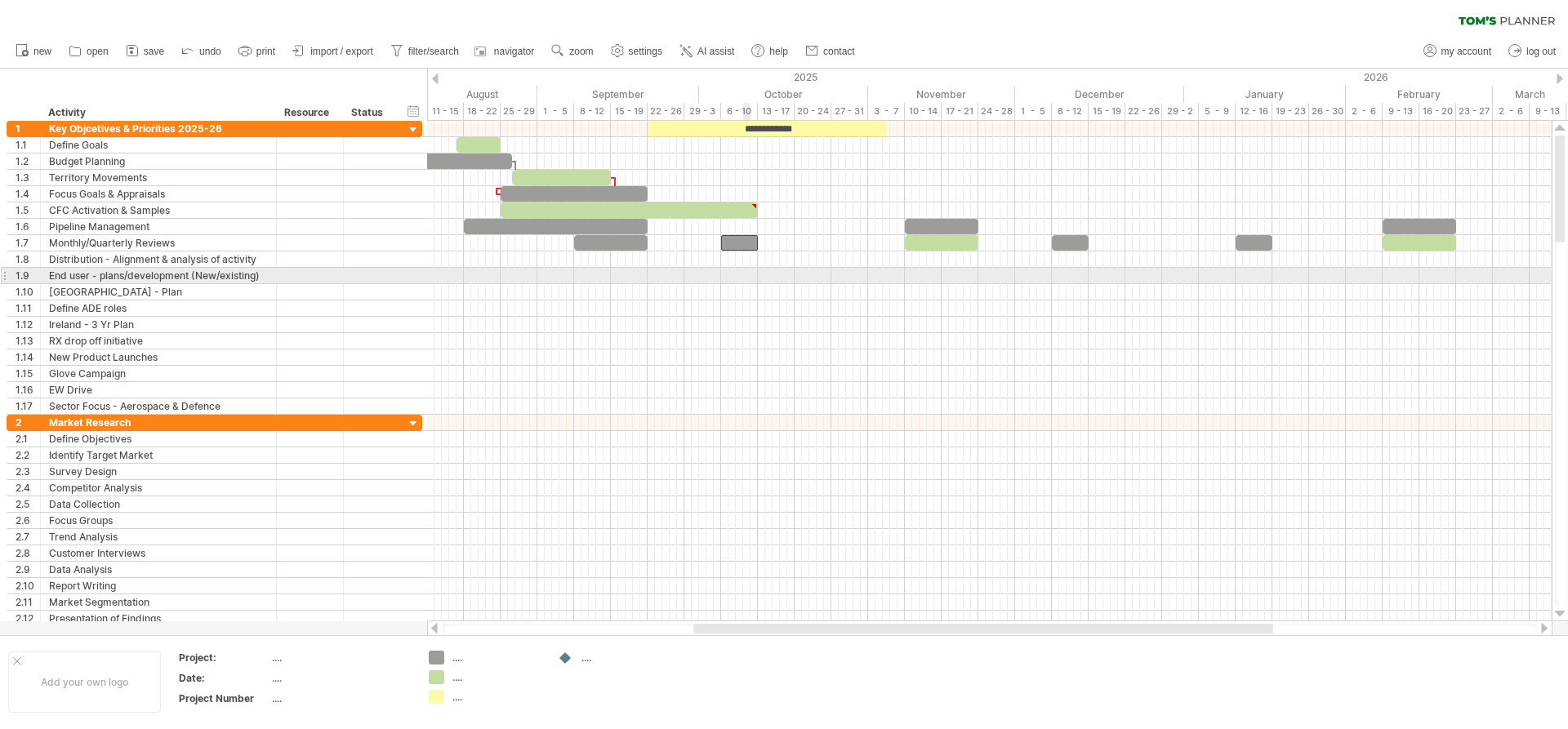
click at [749, 276] on div at bounding box center [989, 276] width 1124 height 17
click at [483, 259] on div at bounding box center [989, 260] width 1124 height 17
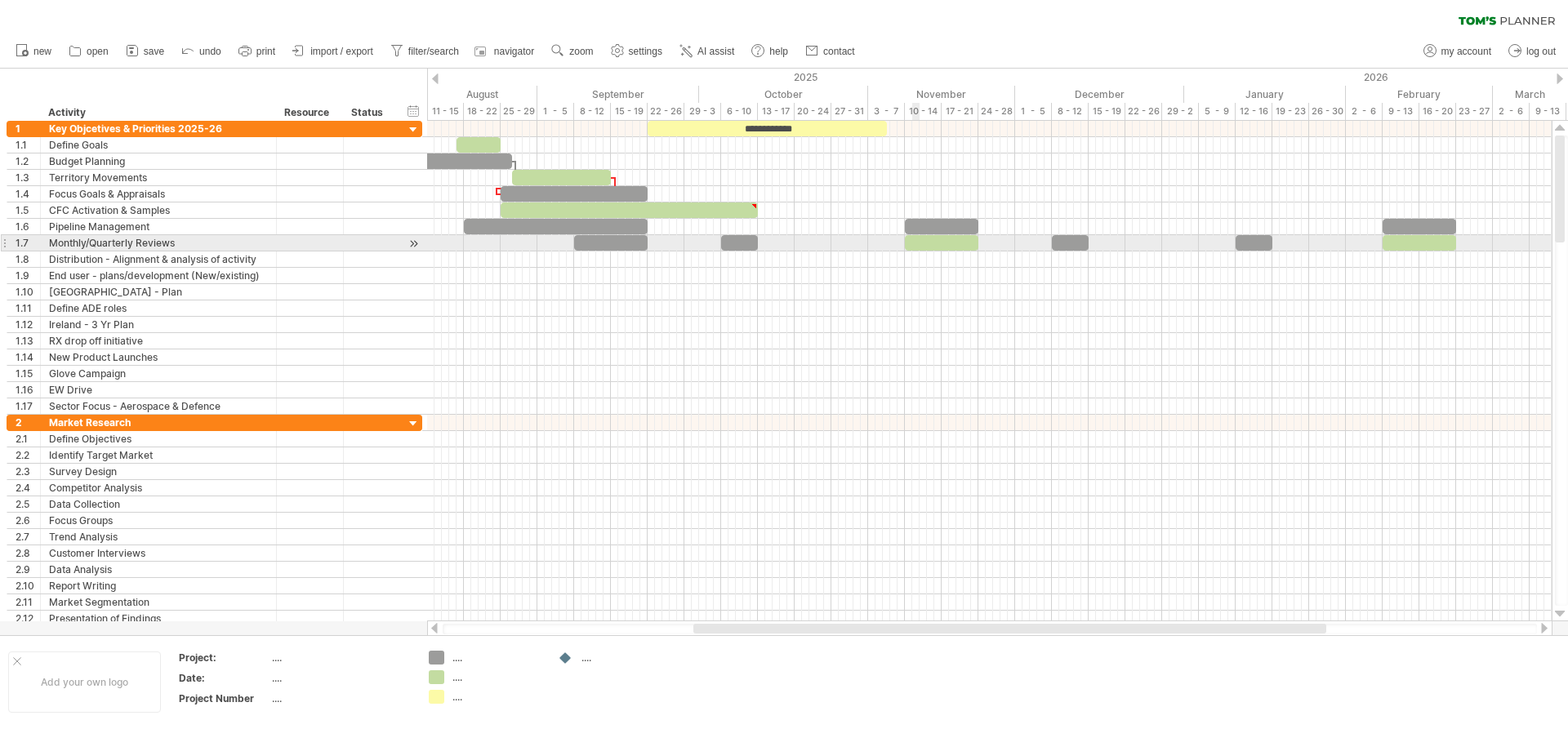
click at [918, 245] on div at bounding box center [941, 243] width 73 height 16
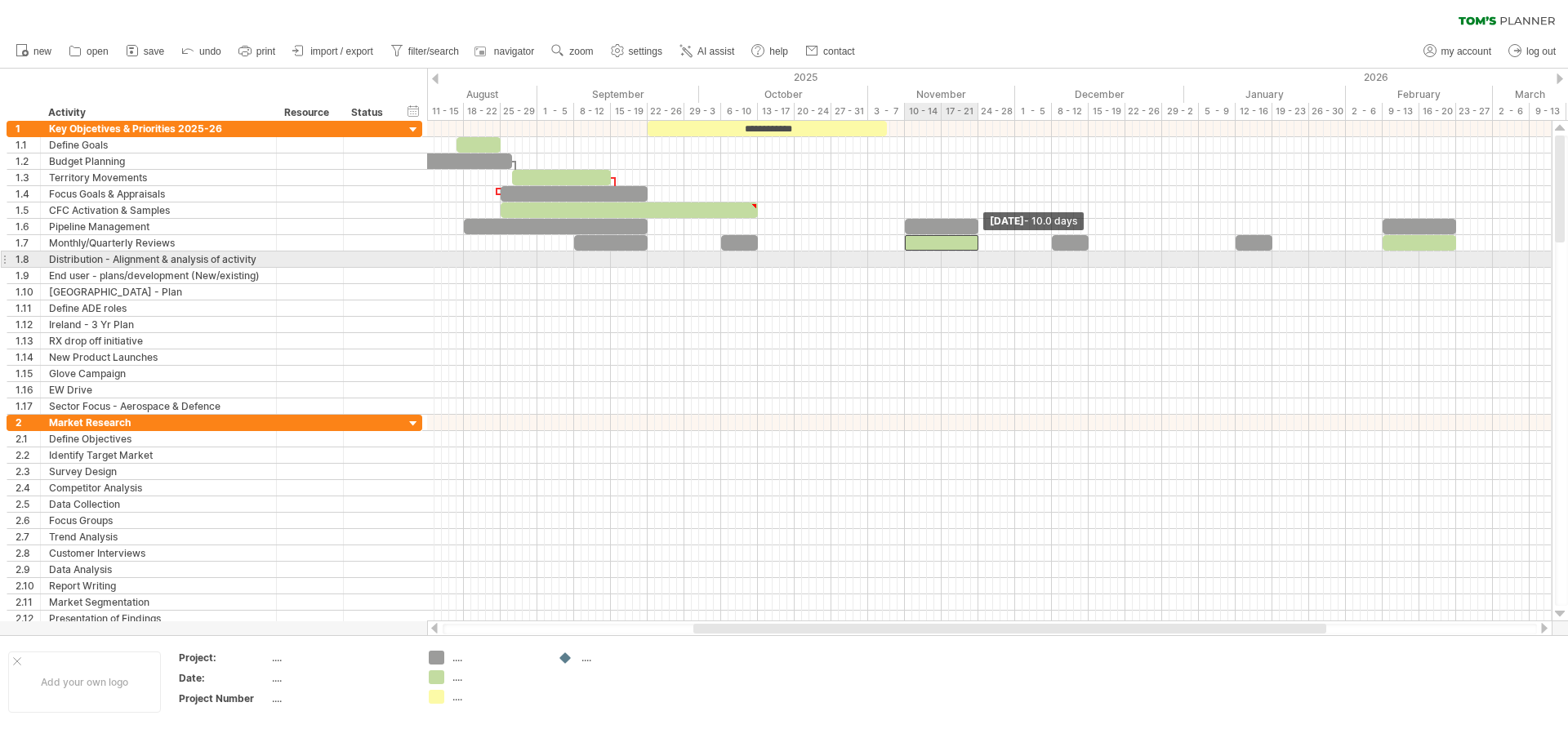
click at [977, 258] on div "**********" at bounding box center [989, 371] width 1124 height 500
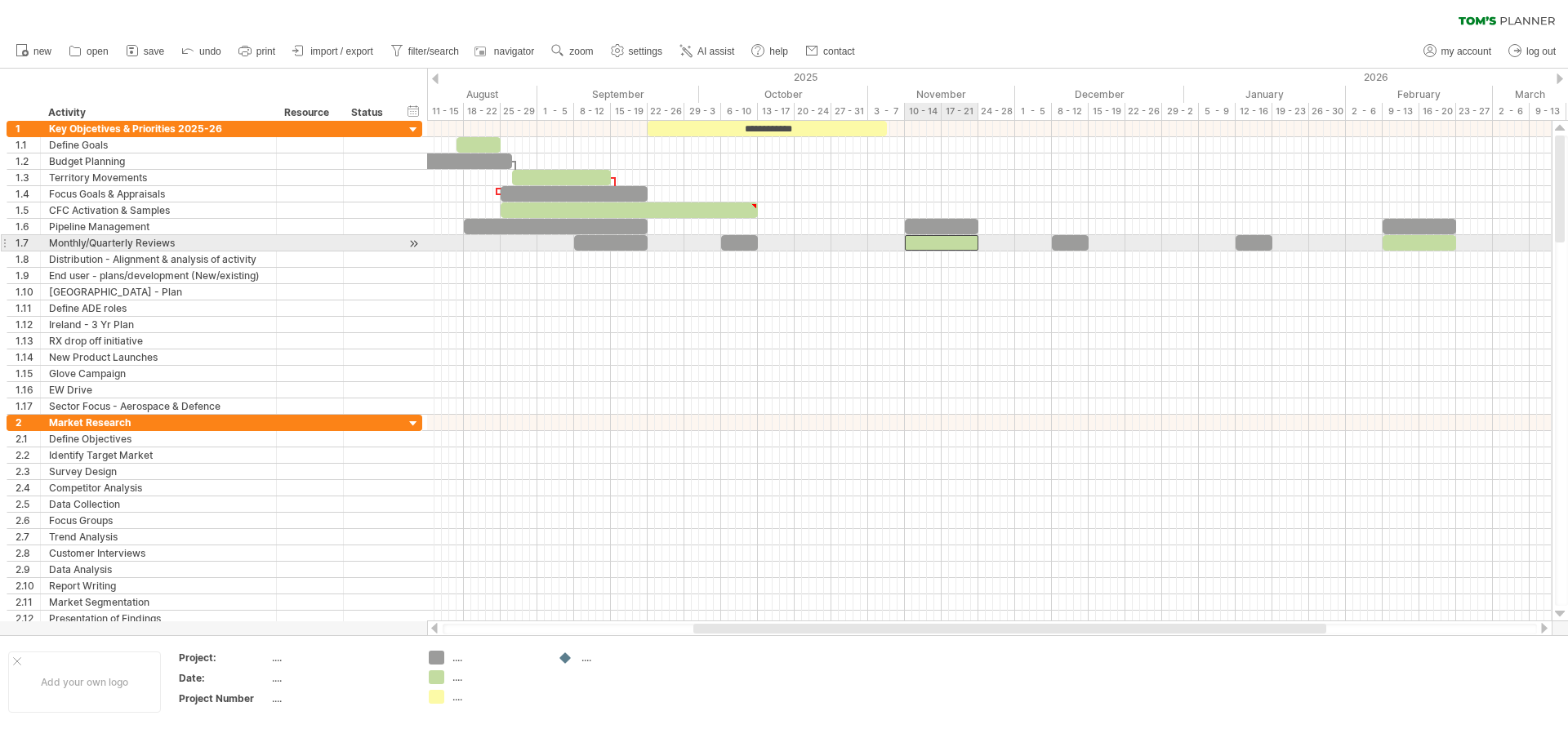
click at [960, 246] on div at bounding box center [941, 243] width 73 height 16
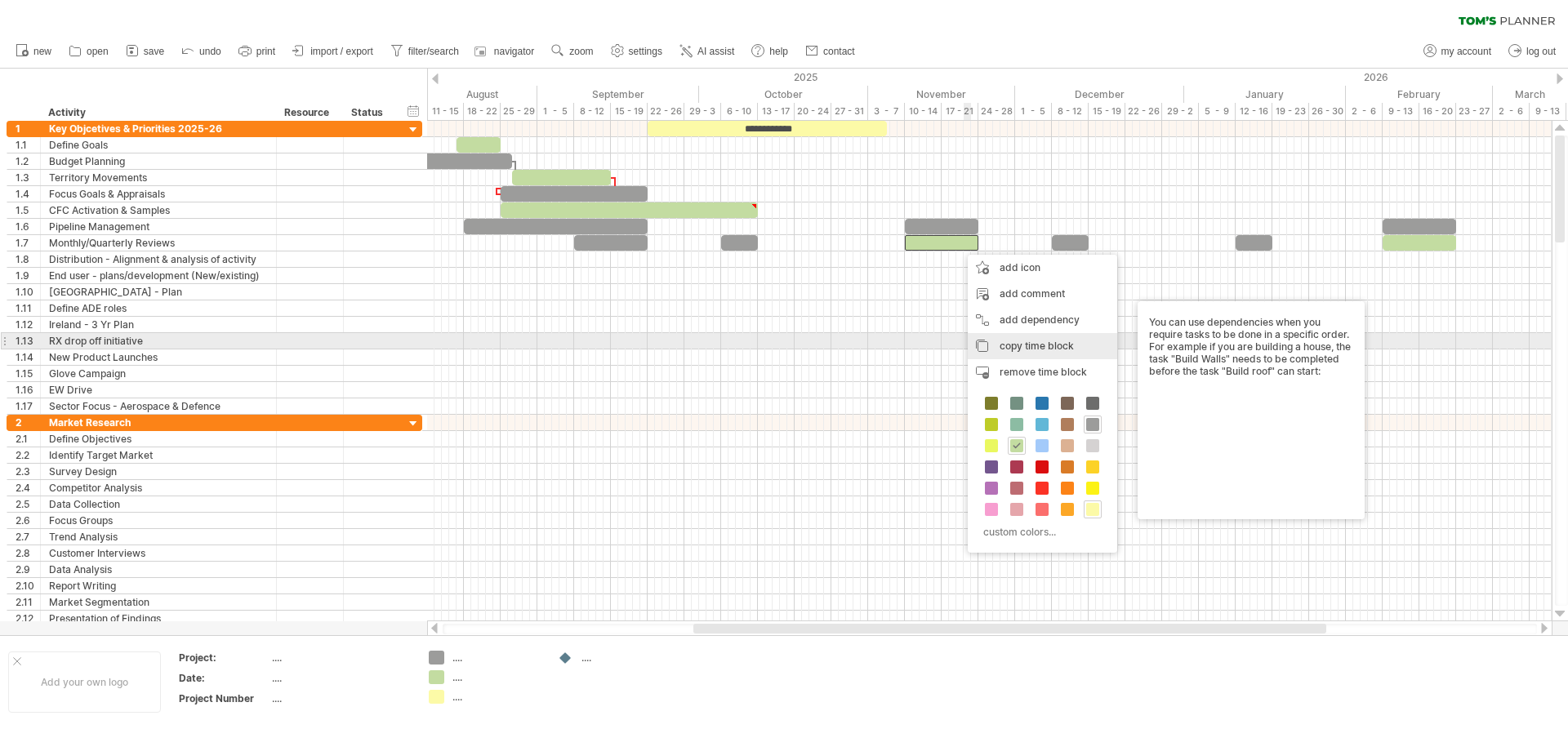
click at [1028, 342] on span "copy time block" at bounding box center [1036, 346] width 74 height 12
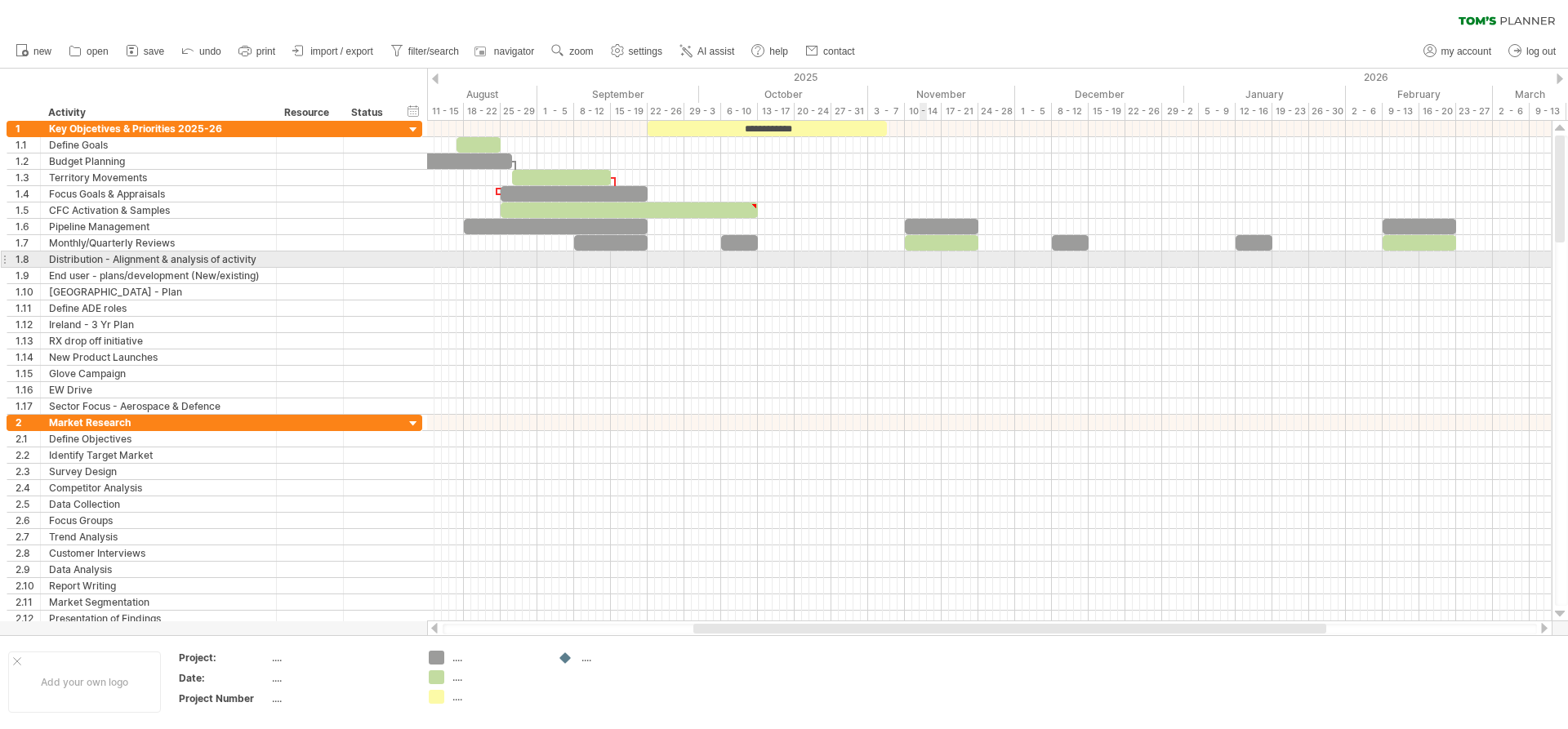
click at [922, 261] on div at bounding box center [989, 260] width 1124 height 17
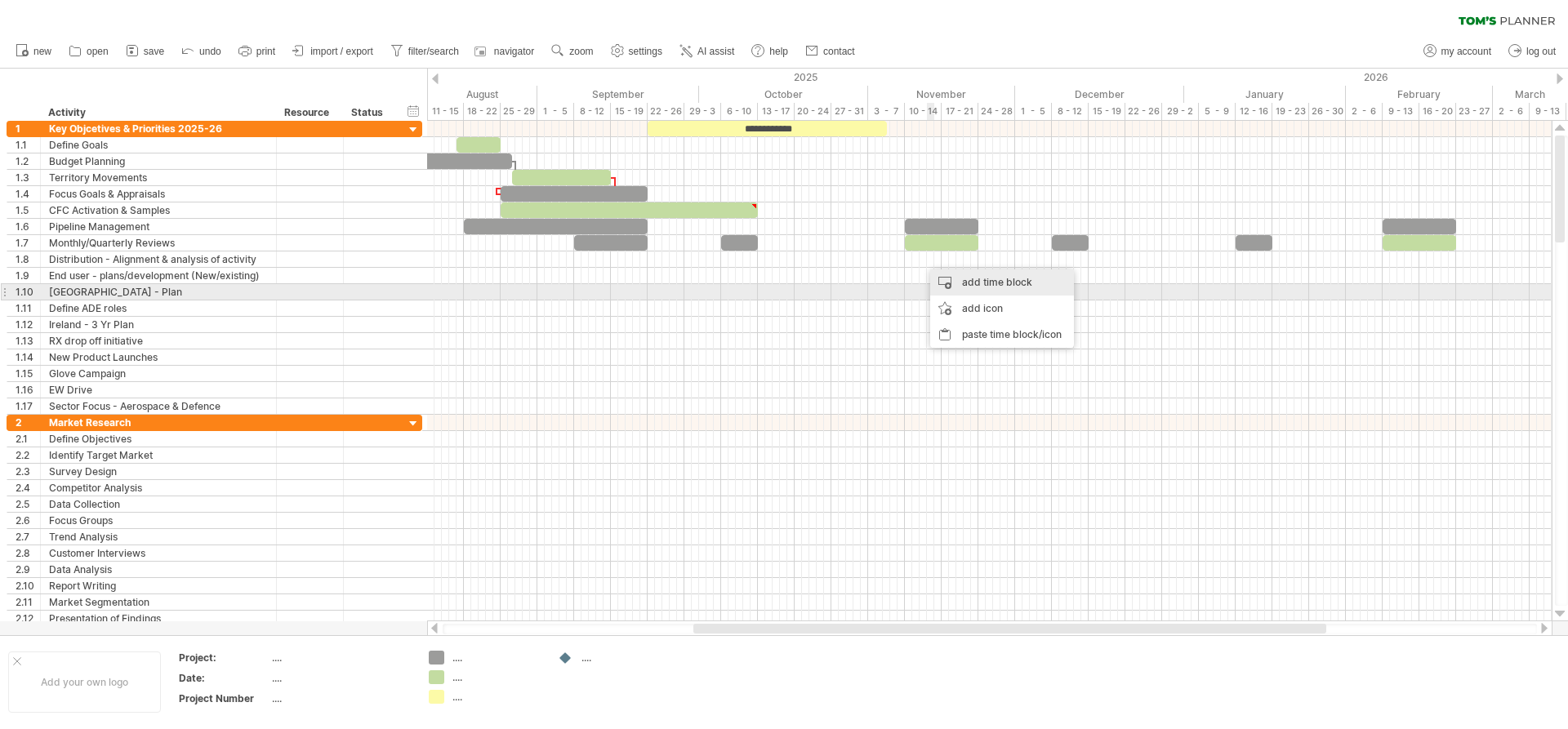
click at [964, 289] on div "add time block" at bounding box center [1001, 283] width 144 height 26
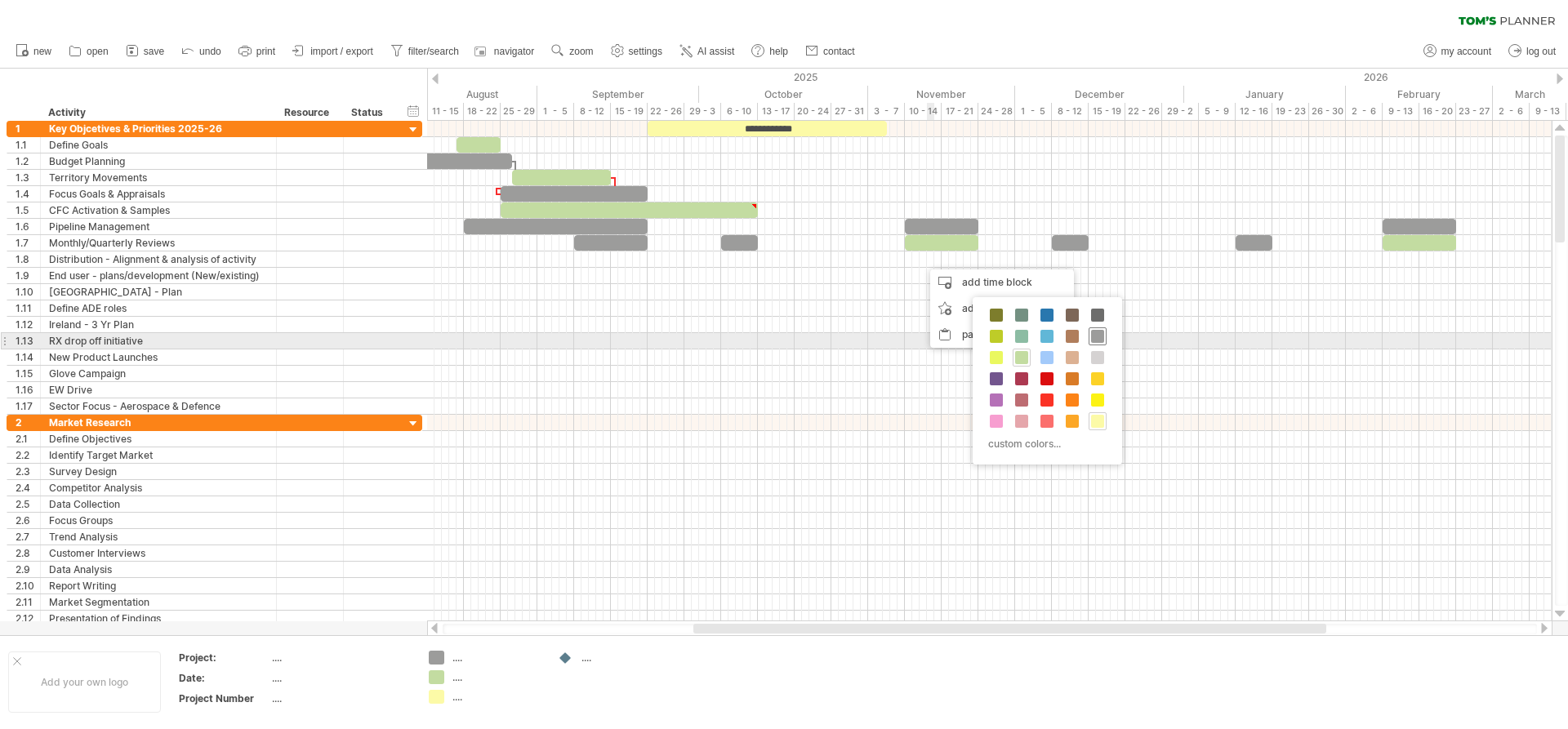
click at [1094, 340] on span at bounding box center [1098, 336] width 13 height 13
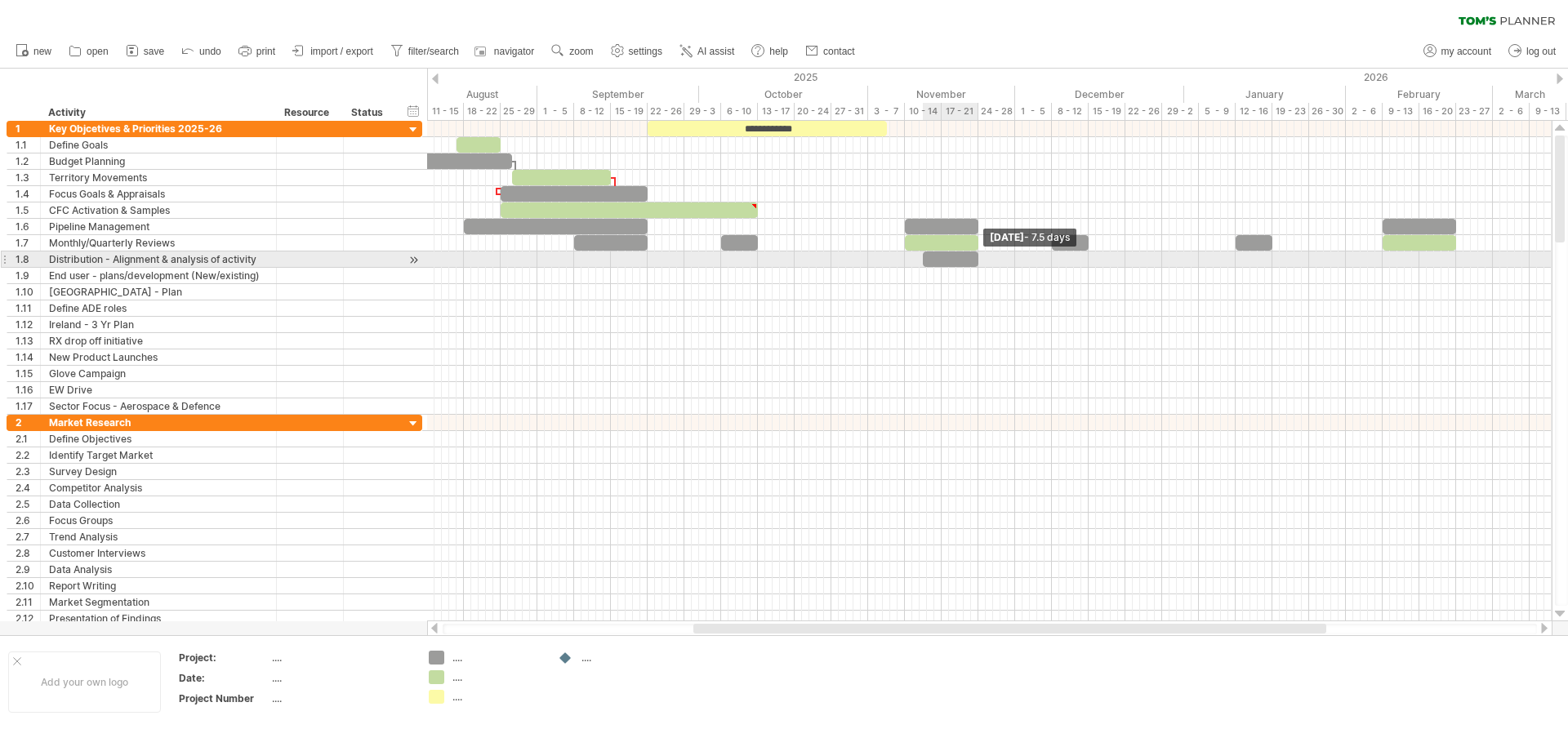
drag, startPoint x: 931, startPoint y: 260, endPoint x: 978, endPoint y: 264, distance: 47.2
click at [978, 264] on span at bounding box center [978, 259] width 6 height 16
drag, startPoint x: 925, startPoint y: 256, endPoint x: 905, endPoint y: 257, distance: 20.0
click at [905, 257] on div at bounding box center [940, 259] width 78 height 16
click at [908, 257] on span at bounding box center [904, 259] width 6 height 16
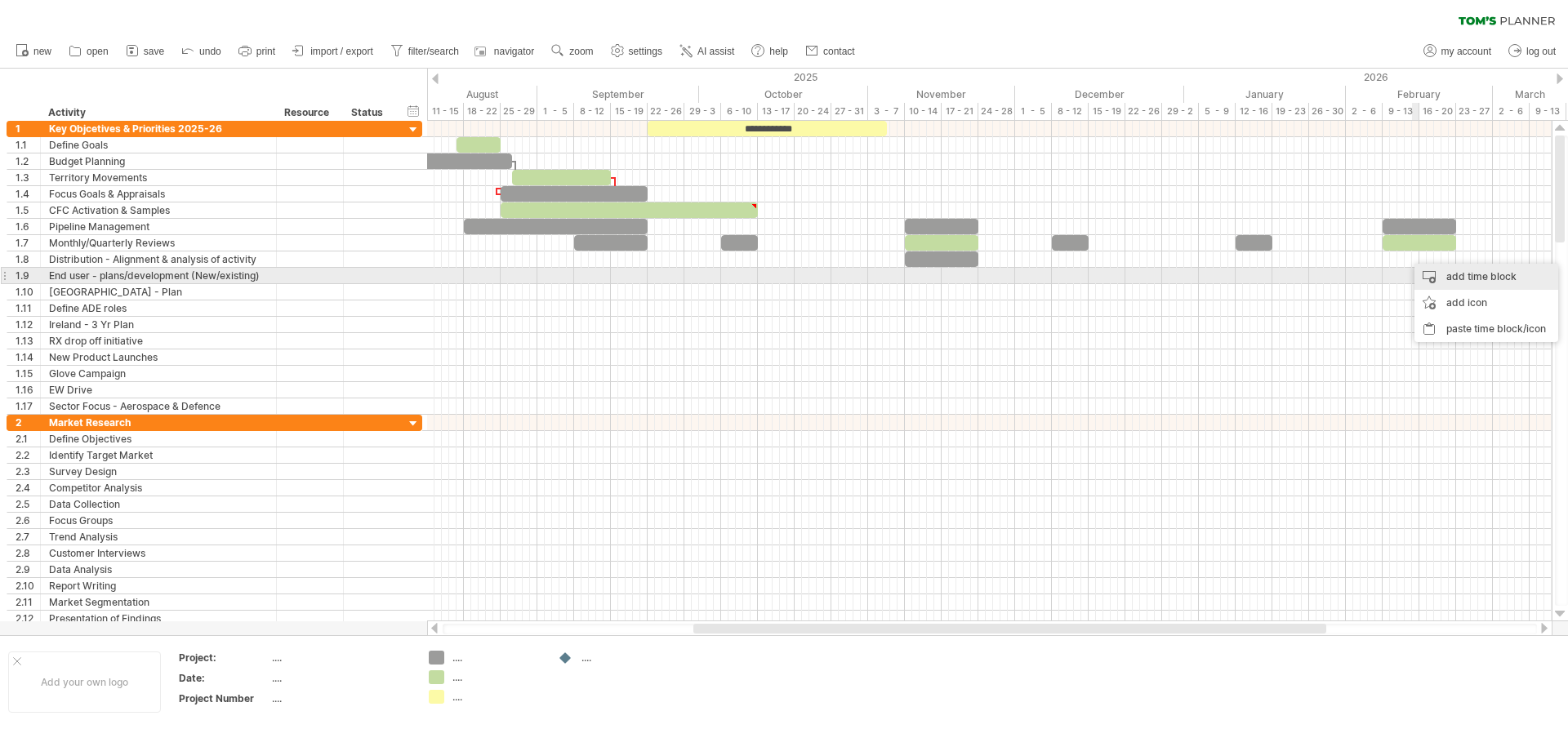
click at [1457, 278] on div "add time block" at bounding box center [1486, 277] width 144 height 26
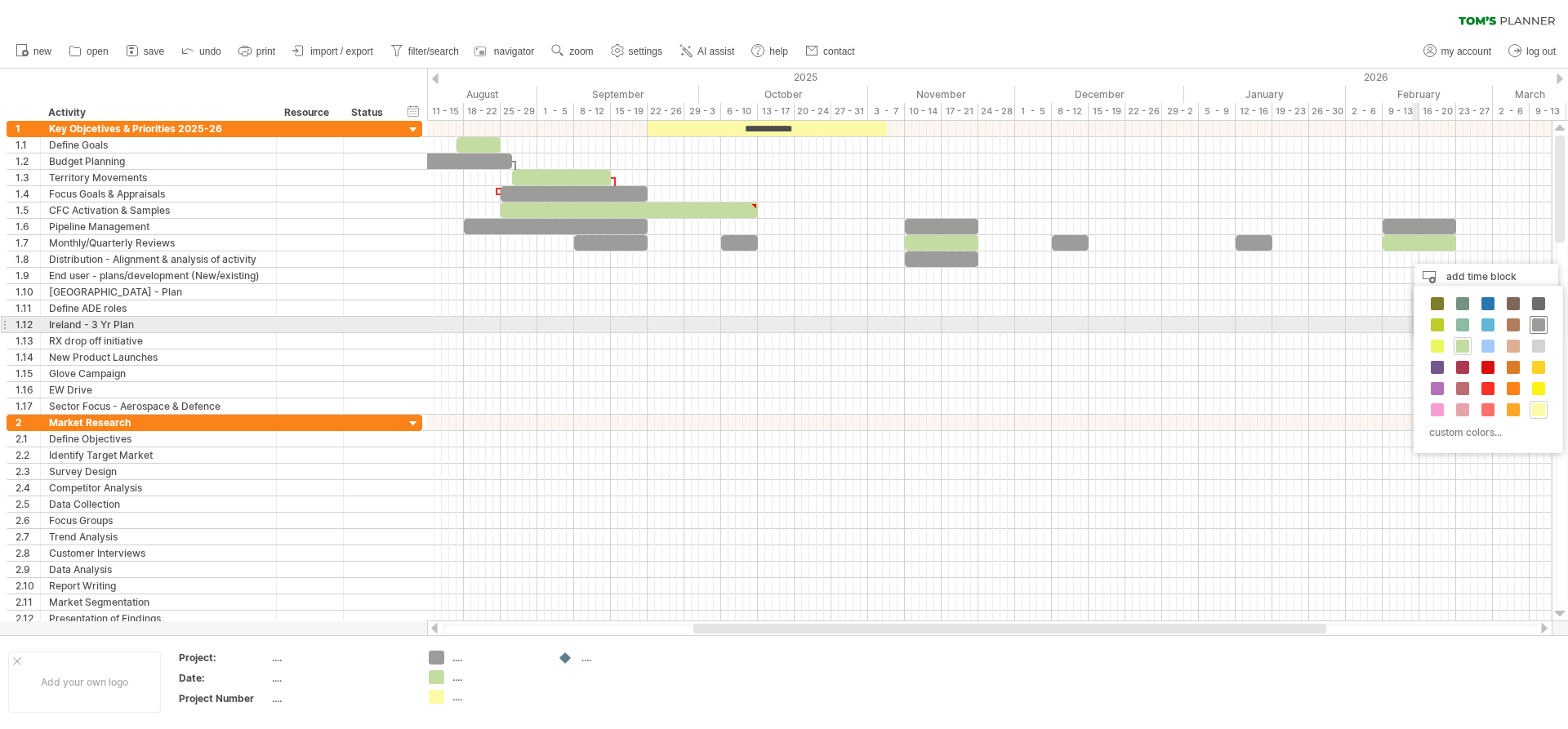
click at [1543, 328] on span at bounding box center [1538, 325] width 13 height 13
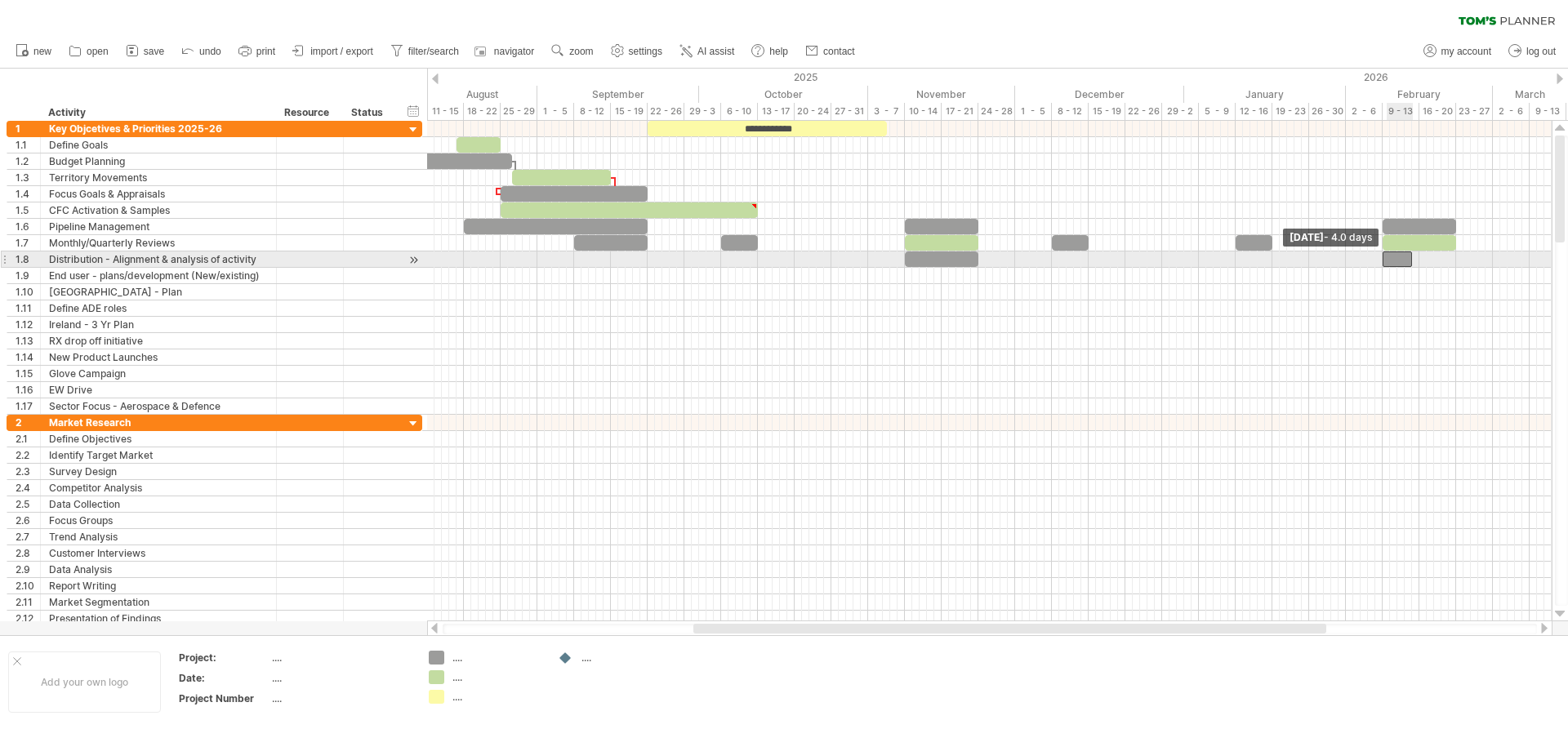
drag, startPoint x: 1401, startPoint y: 262, endPoint x: 1380, endPoint y: 262, distance: 21.0
click at [1380, 262] on span at bounding box center [1382, 259] width 6 height 16
drag, startPoint x: 1411, startPoint y: 258, endPoint x: 1454, endPoint y: 261, distance: 43.1
click at [1454, 261] on span at bounding box center [1456, 259] width 6 height 16
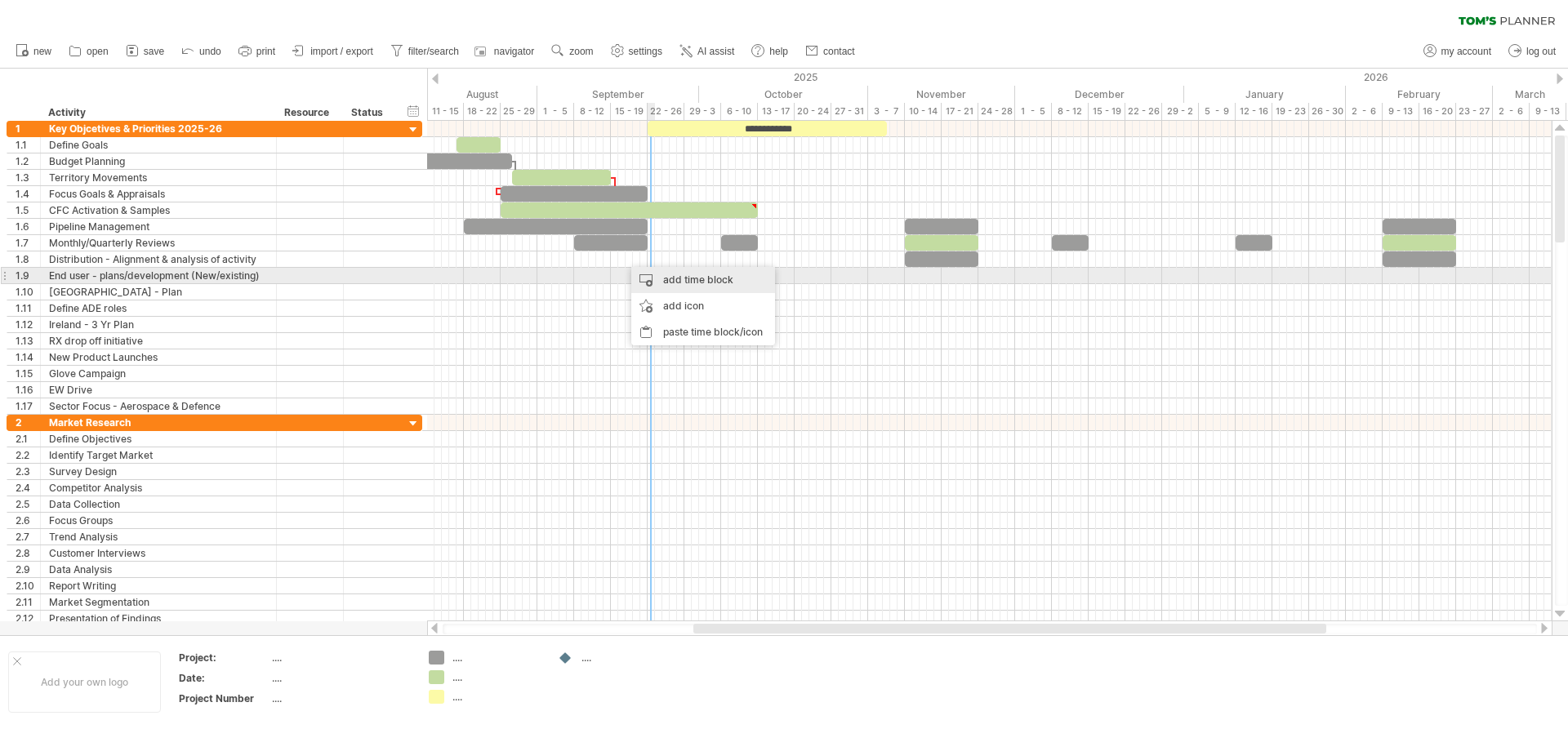
click at [674, 276] on div "add time block" at bounding box center [703, 280] width 144 height 26
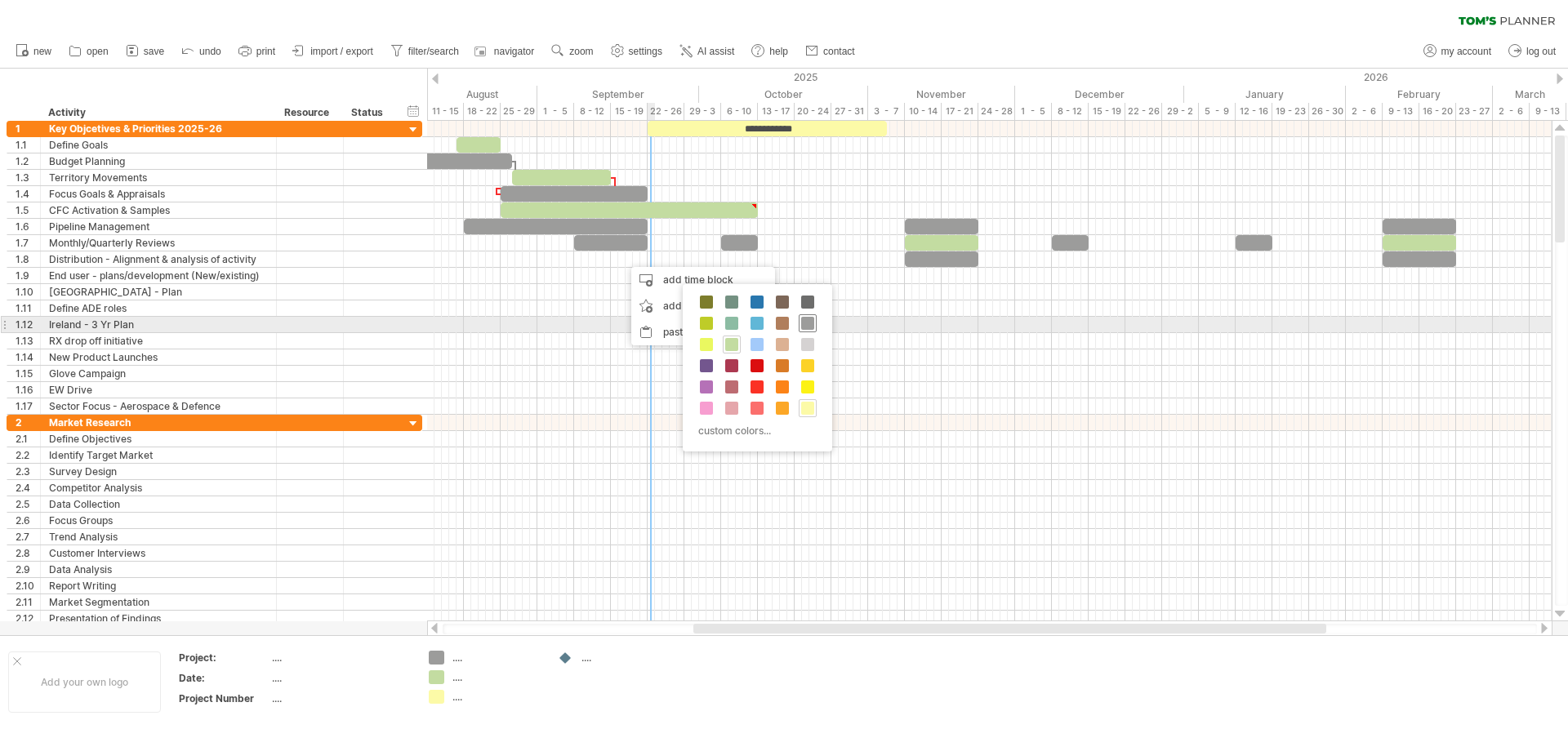
click at [803, 321] on span at bounding box center [808, 323] width 13 height 13
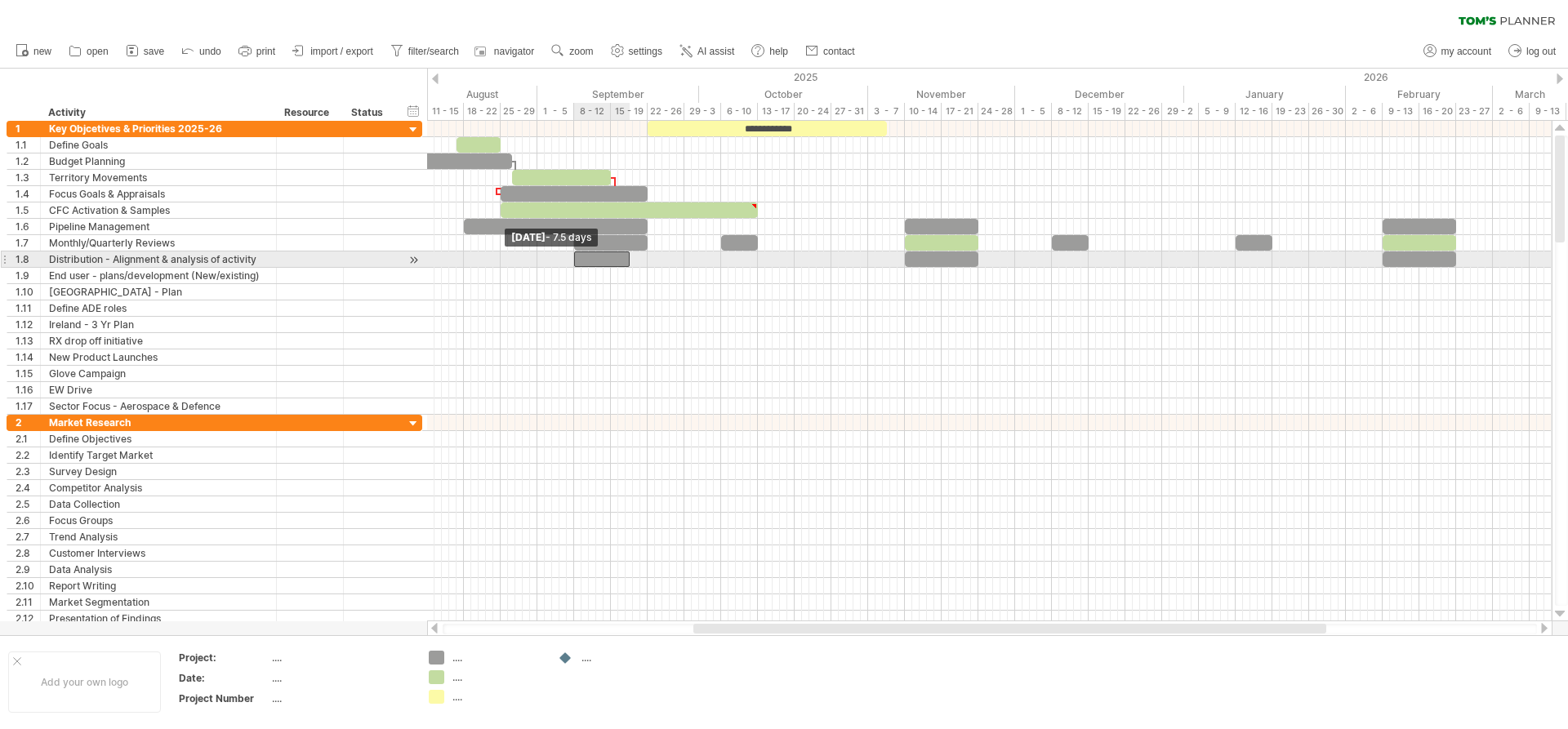
drag, startPoint x: 624, startPoint y: 259, endPoint x: 576, endPoint y: 256, distance: 48.1
click at [576, 256] on span at bounding box center [573, 259] width 6 height 16
drag, startPoint x: 629, startPoint y: 258, endPoint x: 646, endPoint y: 258, distance: 17.0
click at [646, 258] on span at bounding box center [647, 259] width 6 height 16
click at [733, 260] on div at bounding box center [989, 260] width 1124 height 17
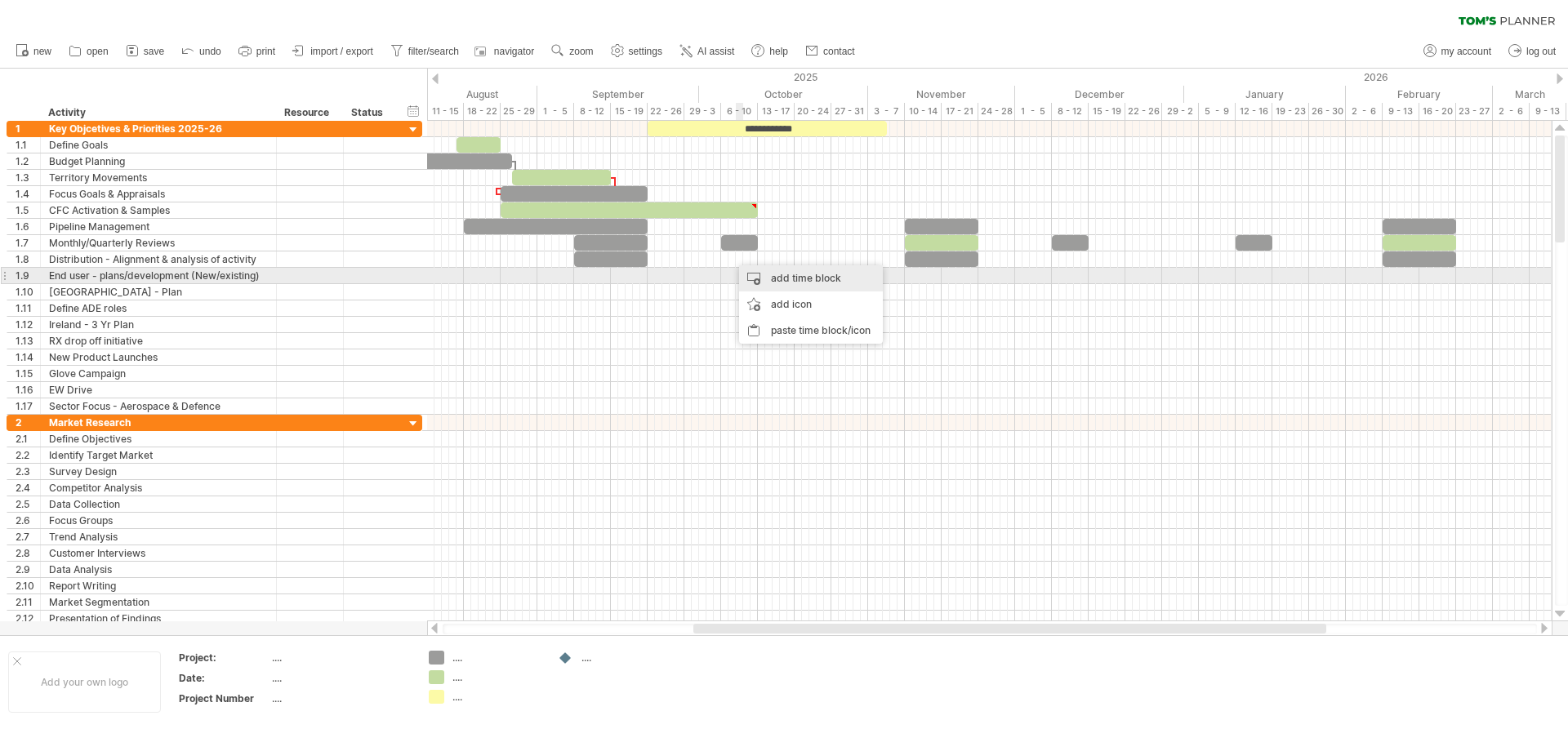
click at [779, 272] on div "add time block" at bounding box center [810, 279] width 144 height 26
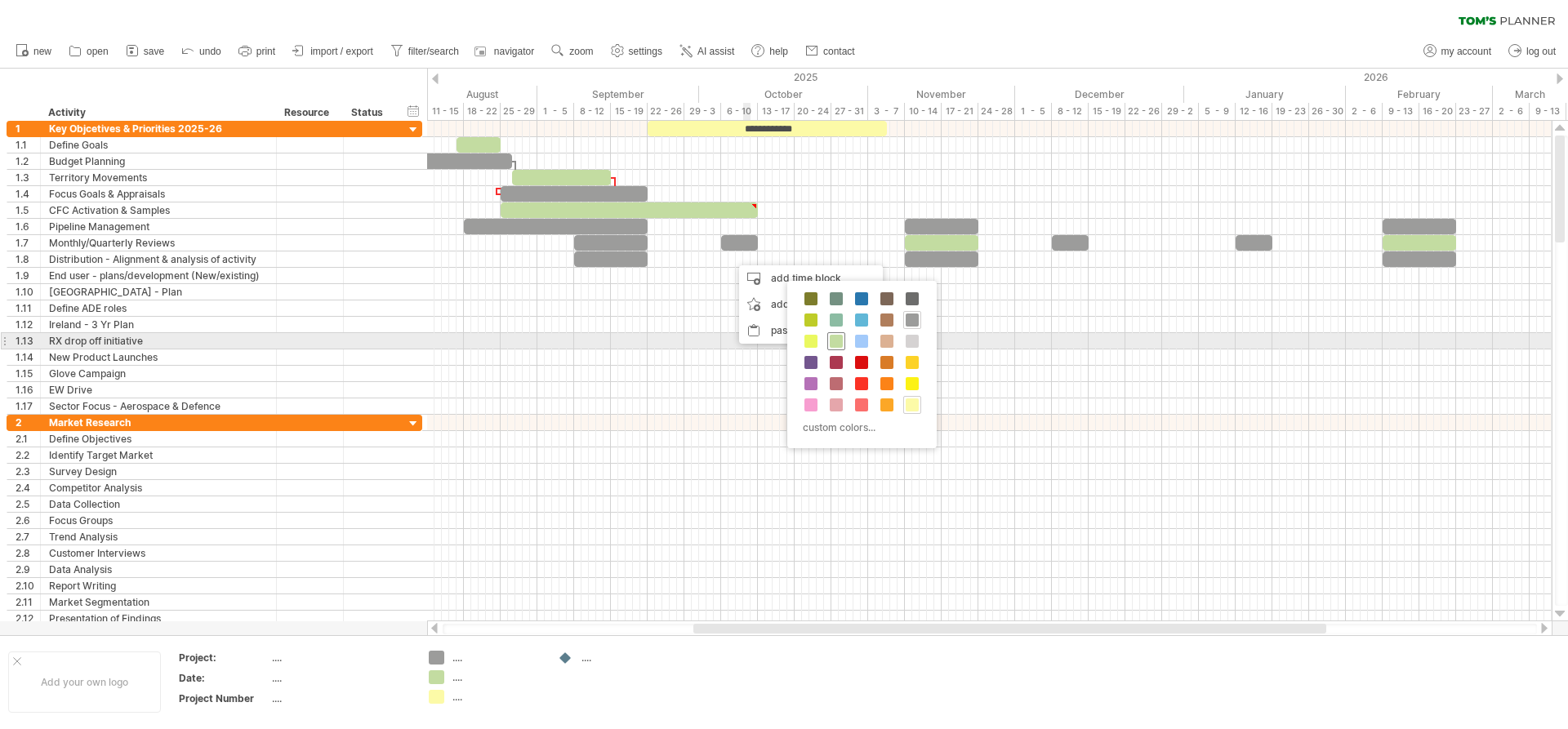
click at [834, 338] on span at bounding box center [836, 342] width 13 height 13
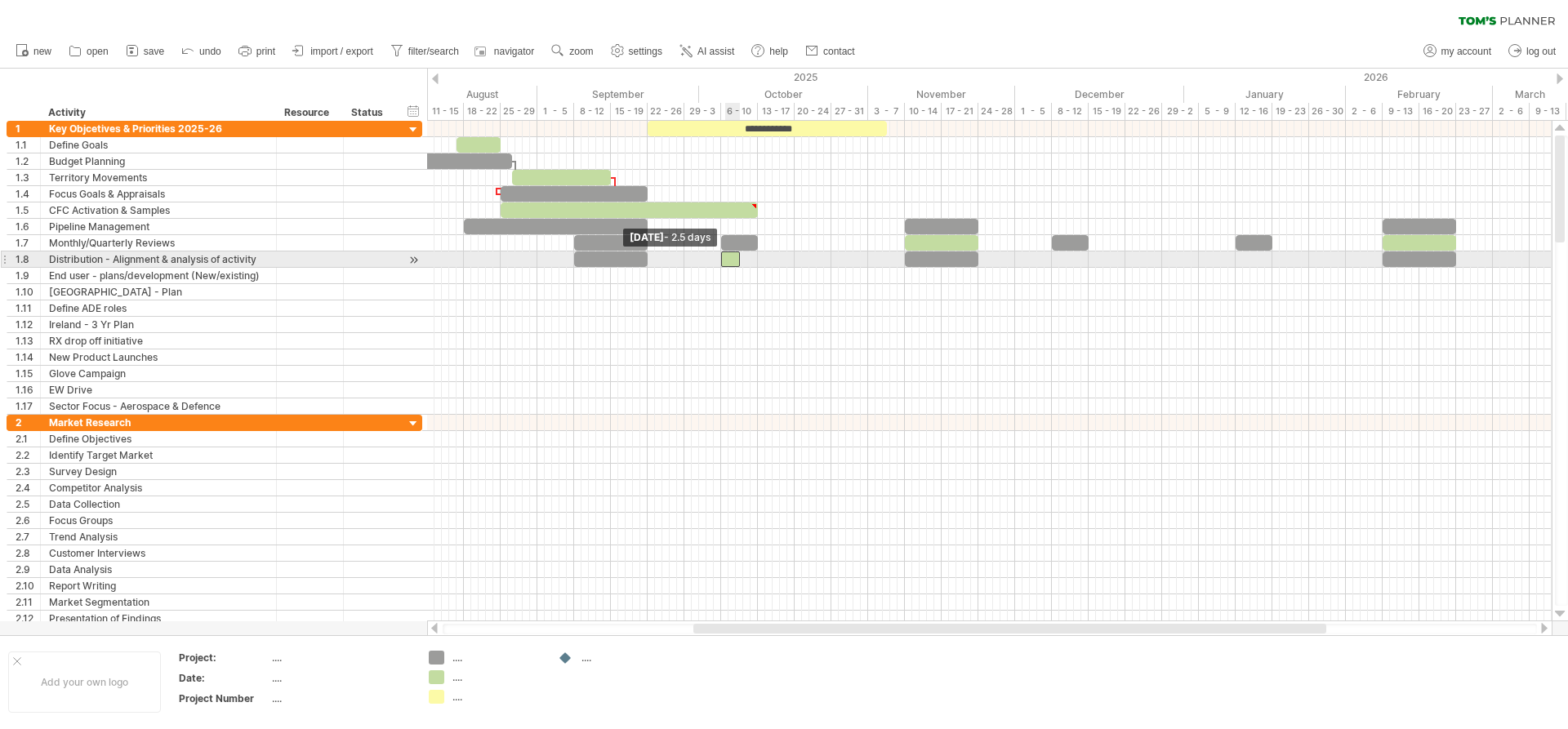
drag, startPoint x: 731, startPoint y: 265, endPoint x: 721, endPoint y: 263, distance: 10.2
click at [721, 263] on span at bounding box center [721, 259] width 6 height 16
drag, startPoint x: 740, startPoint y: 261, endPoint x: 756, endPoint y: 261, distance: 16.0
click at [756, 261] on span at bounding box center [758, 259] width 6 height 16
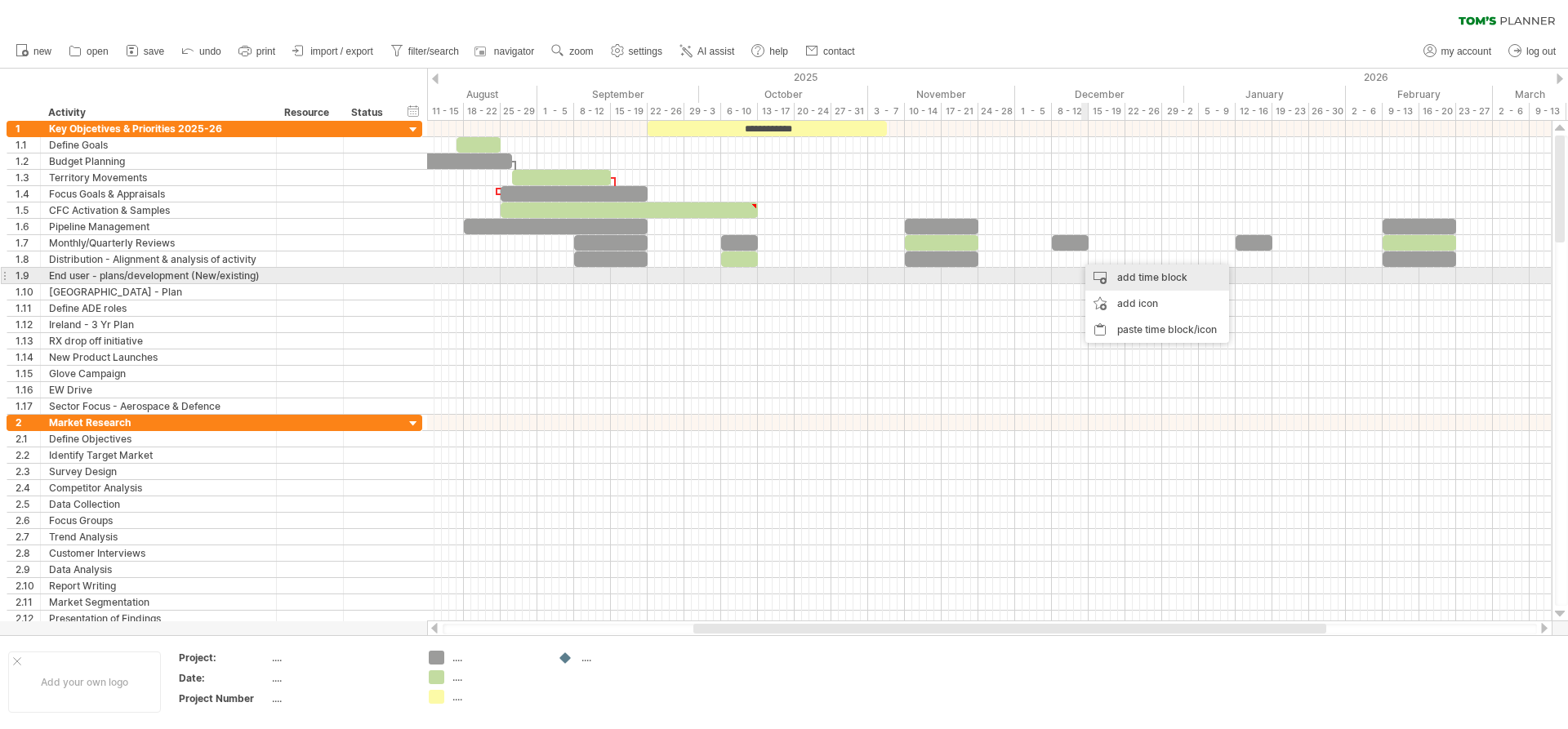
click at [1128, 279] on div "add time block" at bounding box center [1157, 278] width 144 height 26
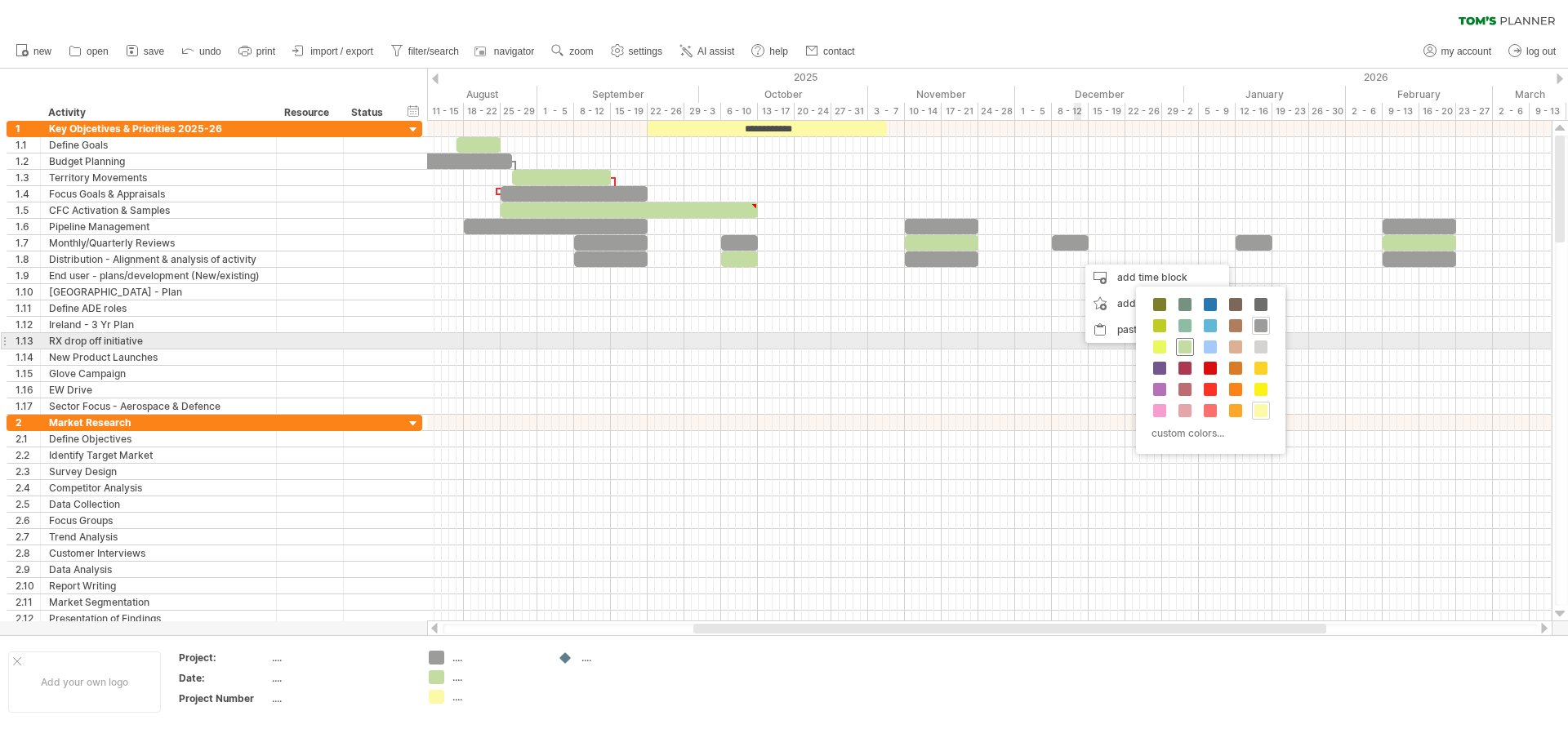
click at [1184, 341] on span at bounding box center [1185, 347] width 13 height 13
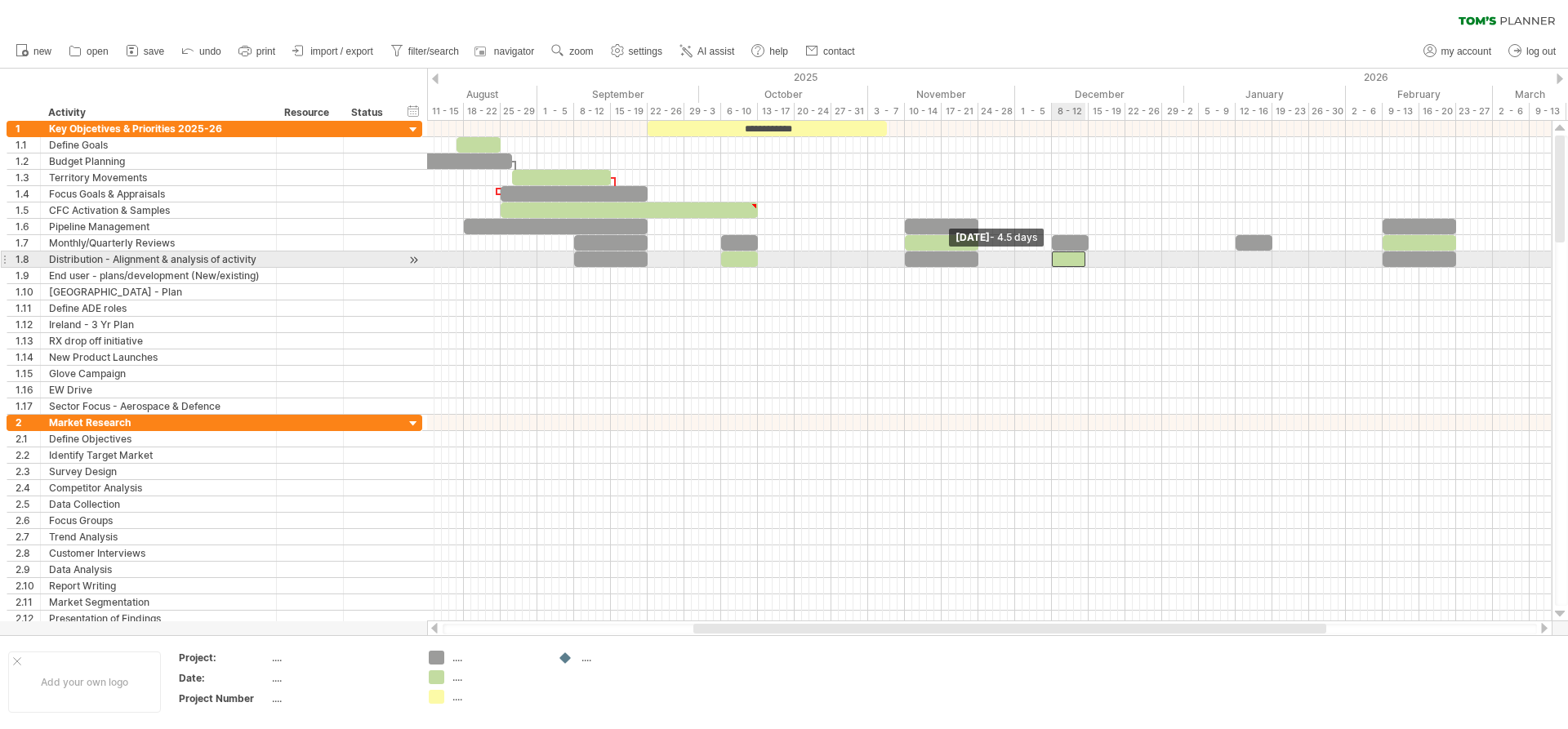
drag, startPoint x: 1077, startPoint y: 264, endPoint x: 1052, endPoint y: 264, distance: 25.0
click at [1052, 264] on span at bounding box center [1051, 259] width 6 height 16
click at [1091, 258] on span at bounding box center [1092, 259] width 6 height 16
click at [1087, 258] on span at bounding box center [1088, 259] width 6 height 16
click at [1247, 258] on div at bounding box center [989, 260] width 1124 height 17
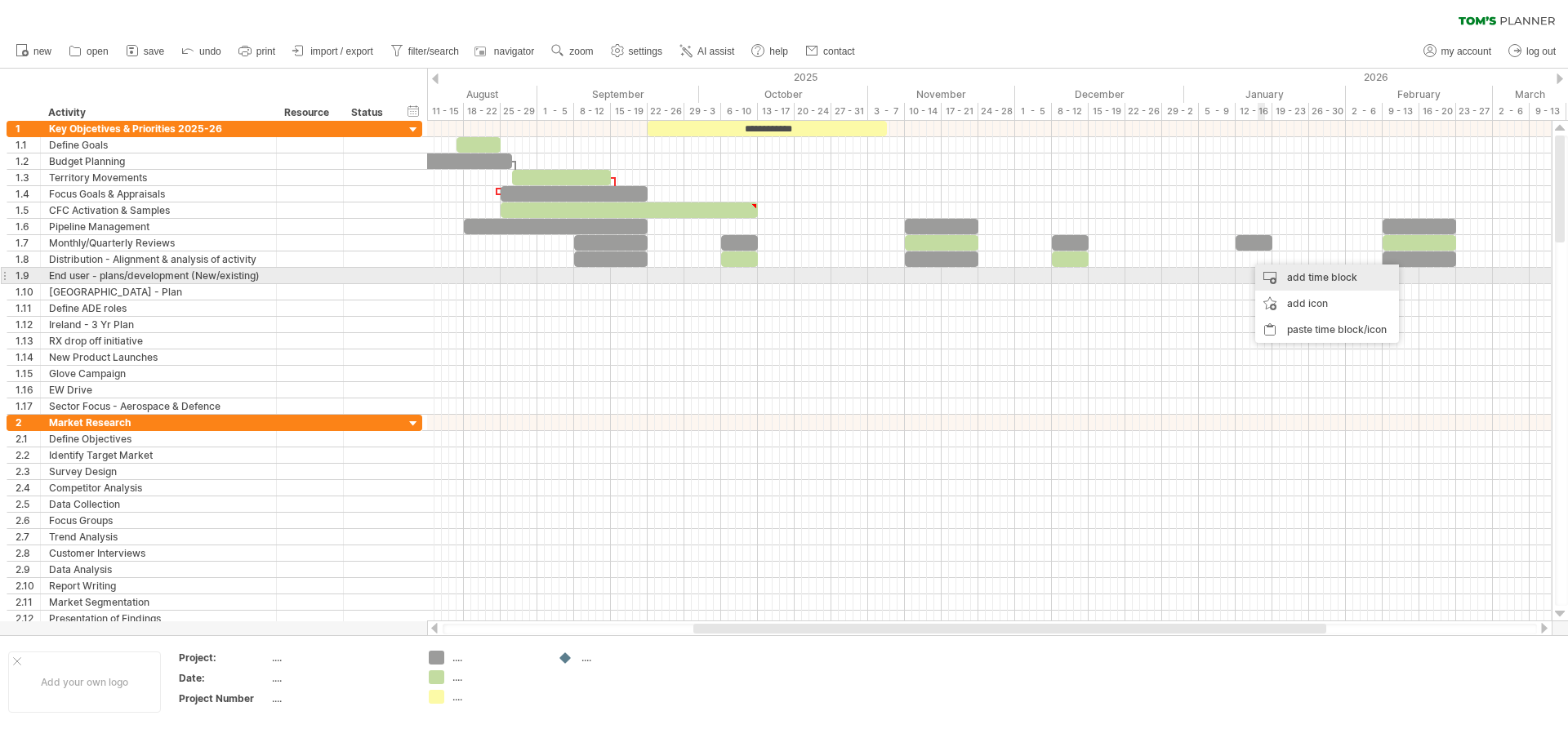
click at [1286, 276] on div "add time block" at bounding box center [1326, 278] width 144 height 26
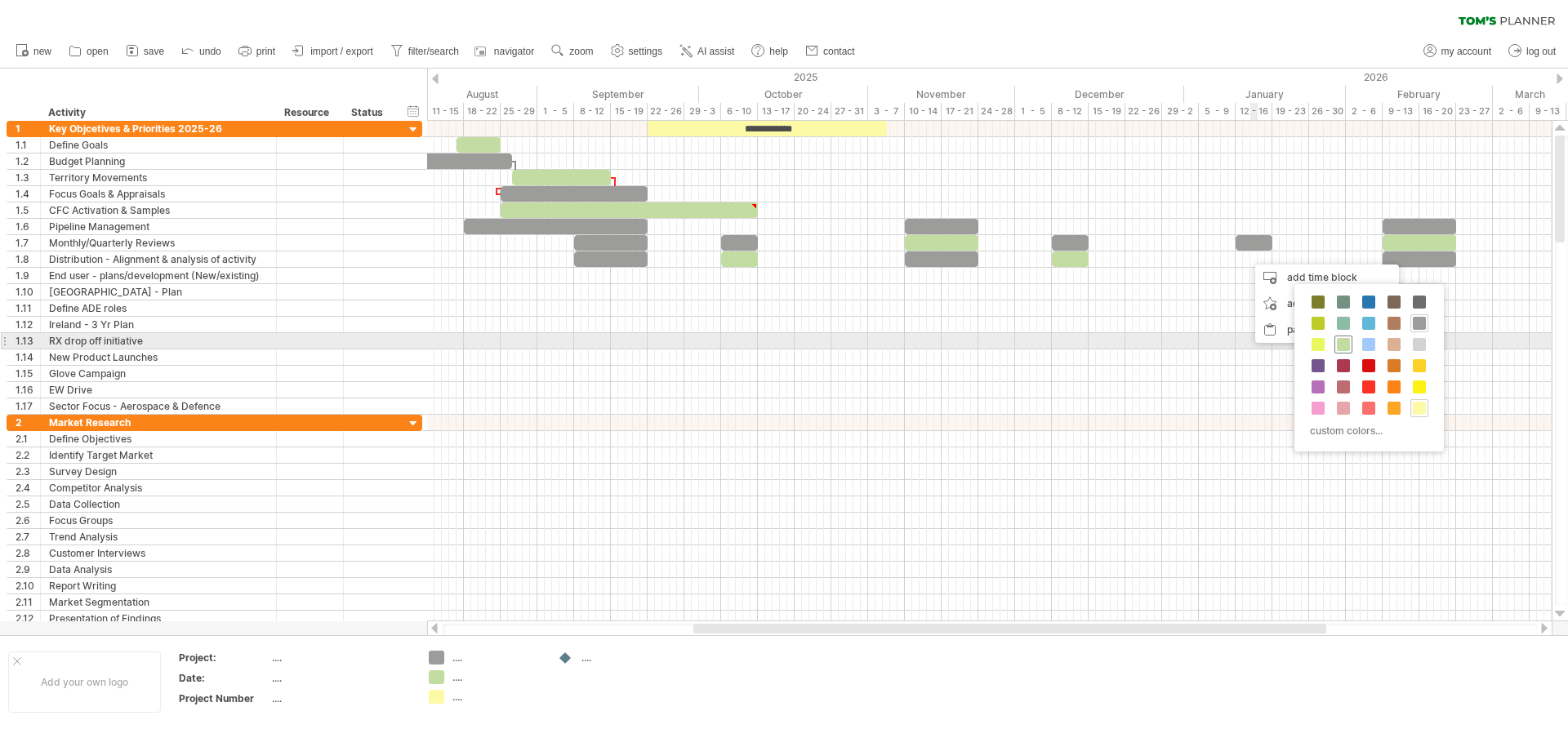
click at [1350, 344] on div at bounding box center [1343, 344] width 18 height 18
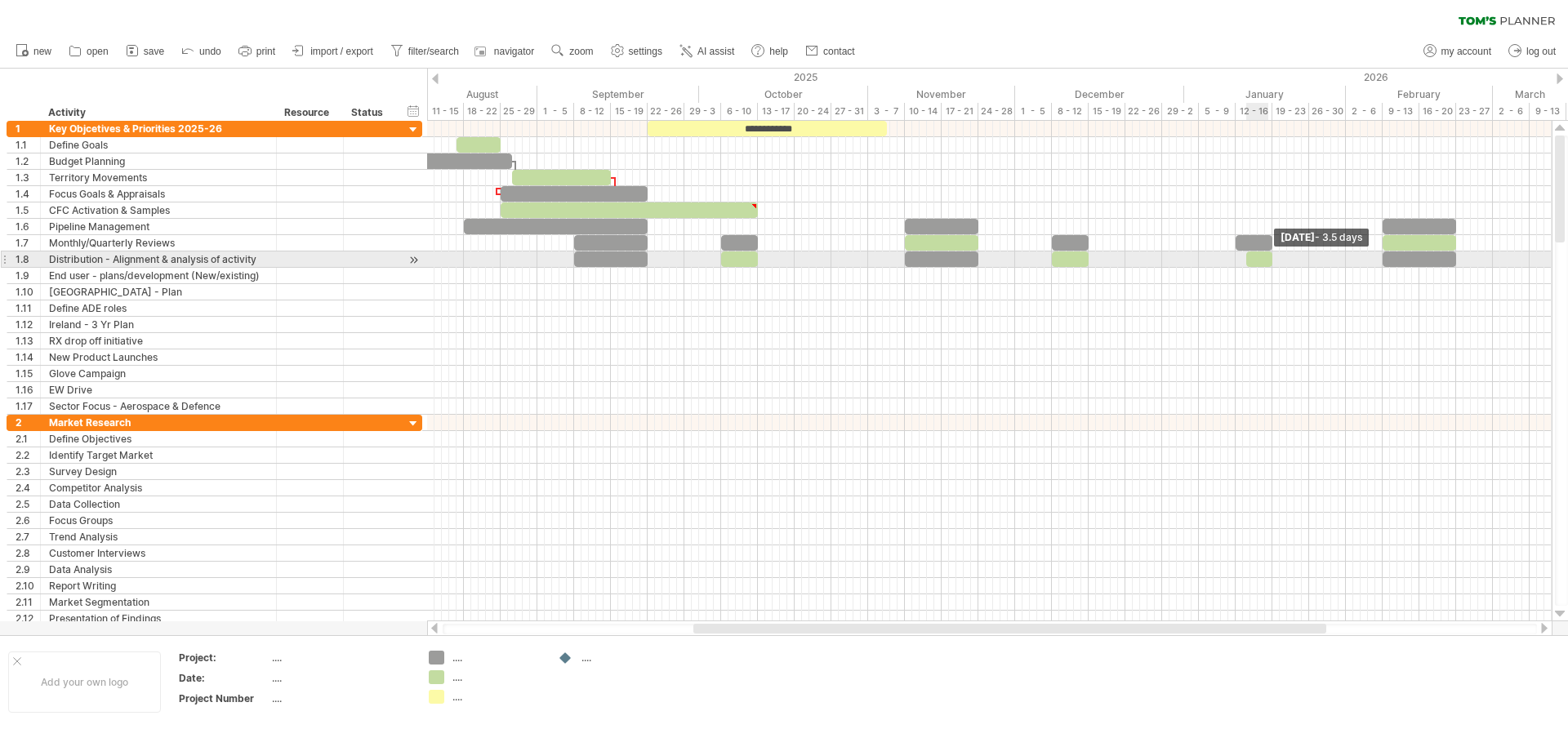
drag, startPoint x: 1251, startPoint y: 260, endPoint x: 1268, endPoint y: 261, distance: 17.0
click at [1269, 261] on span at bounding box center [1272, 259] width 6 height 16
drag, startPoint x: 1246, startPoint y: 261, endPoint x: 1236, endPoint y: 261, distance: 10.0
click at [1236, 261] on span at bounding box center [1236, 259] width 6 height 16
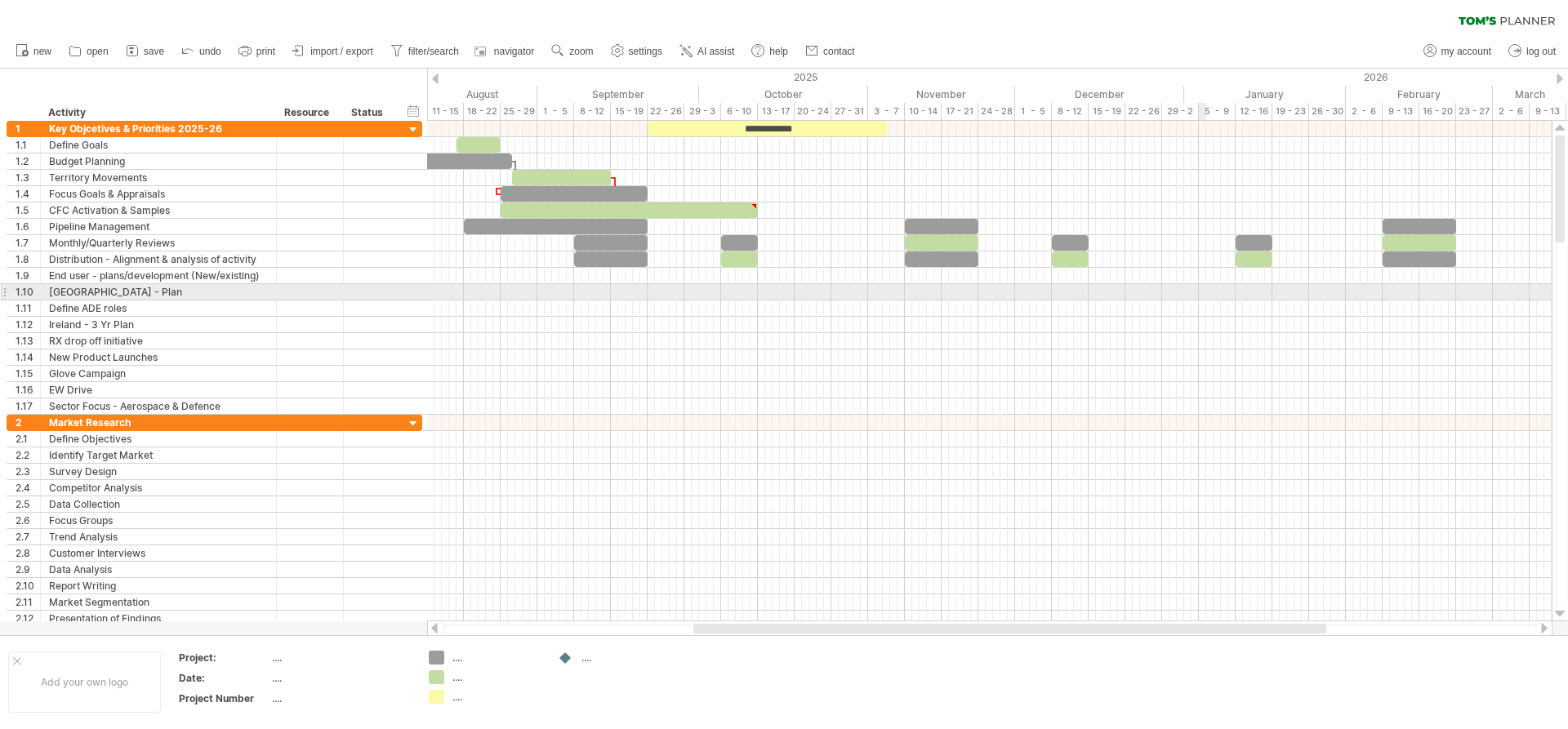
click at [1203, 293] on div at bounding box center [989, 293] width 1124 height 17
click at [585, 278] on div at bounding box center [989, 276] width 1124 height 17
click at [628, 295] on div "add time block" at bounding box center [665, 299] width 144 height 26
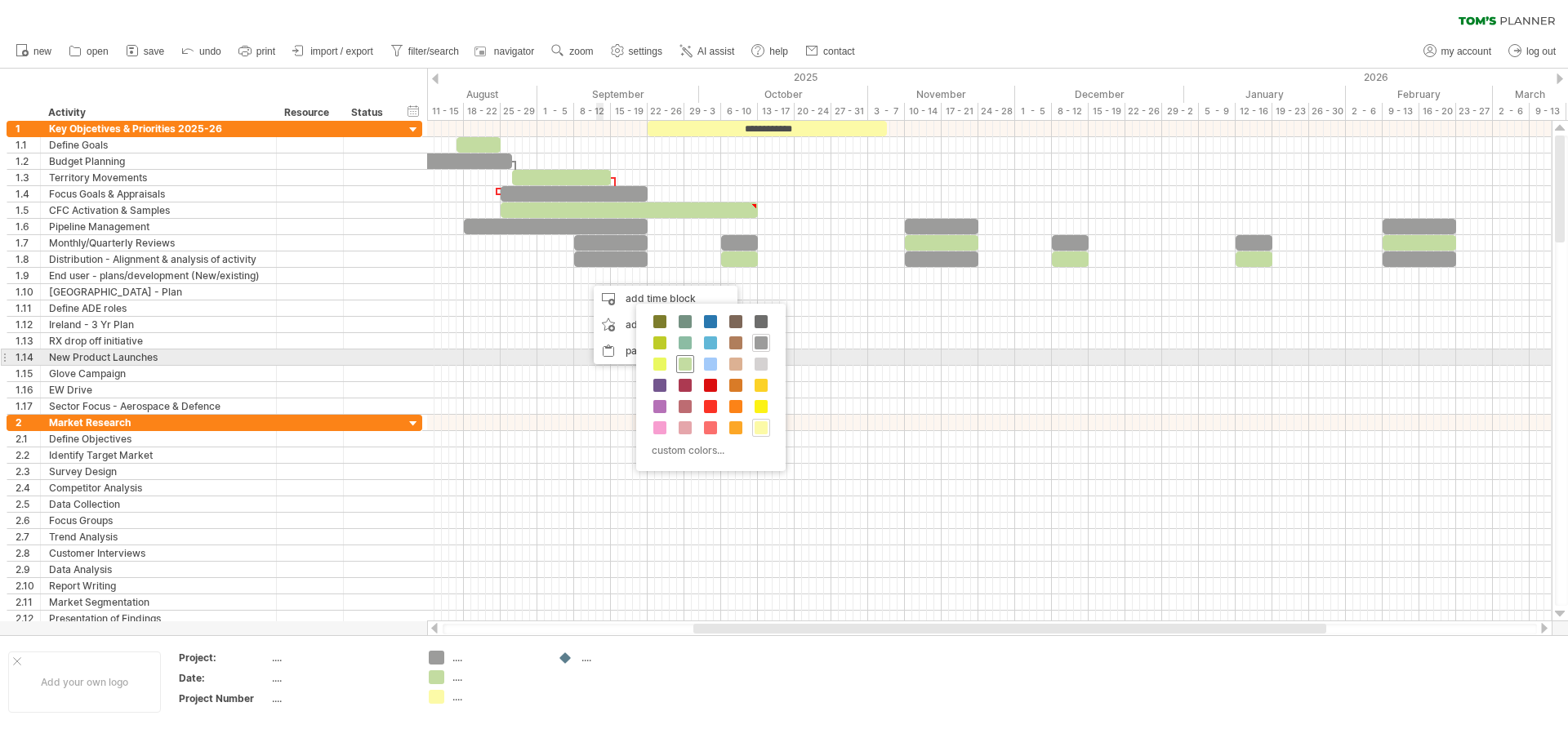
click at [687, 362] on span at bounding box center [685, 364] width 13 height 13
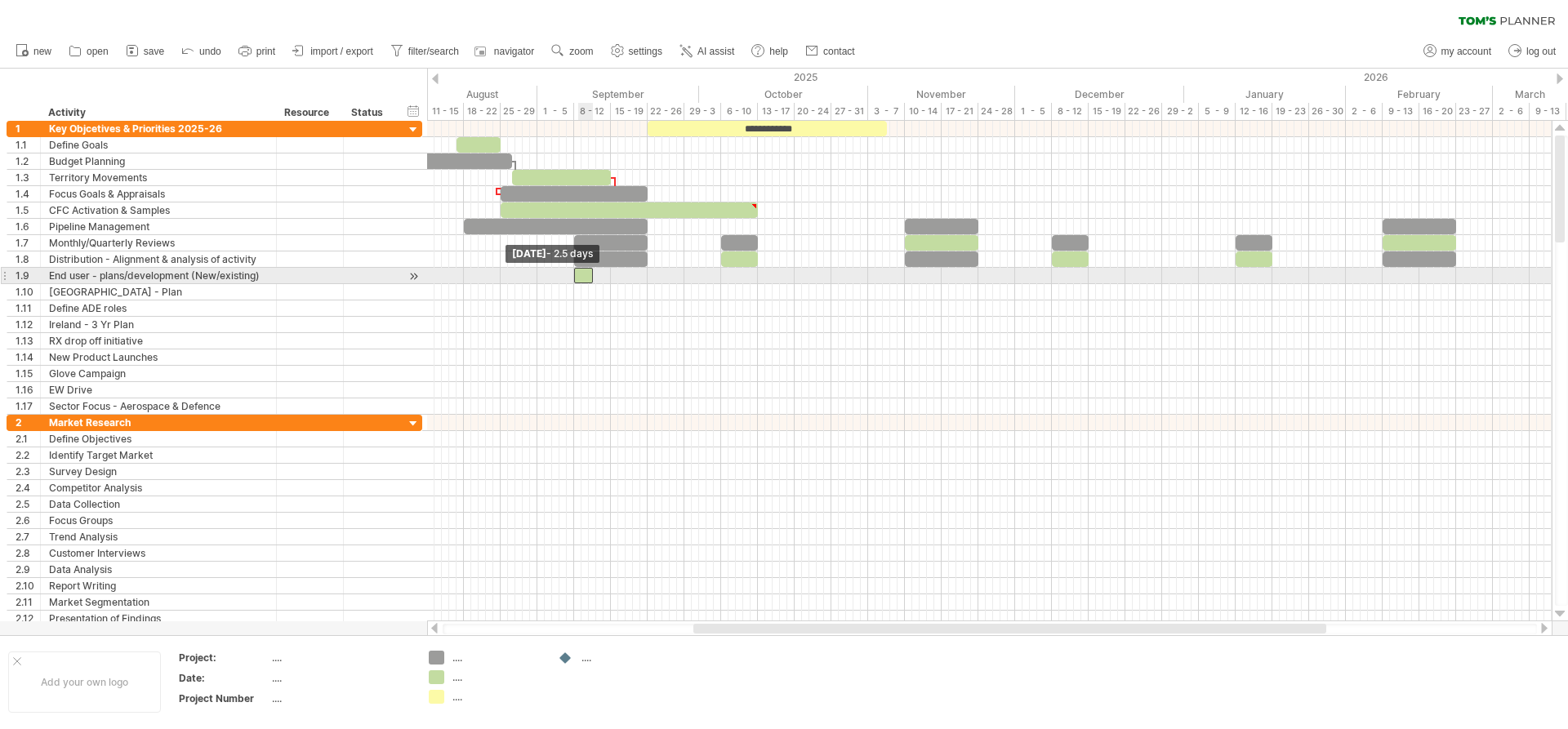
drag, startPoint x: 583, startPoint y: 279, endPoint x: 573, endPoint y: 279, distance: 10.0
click at [573, 279] on span at bounding box center [573, 275] width 6 height 16
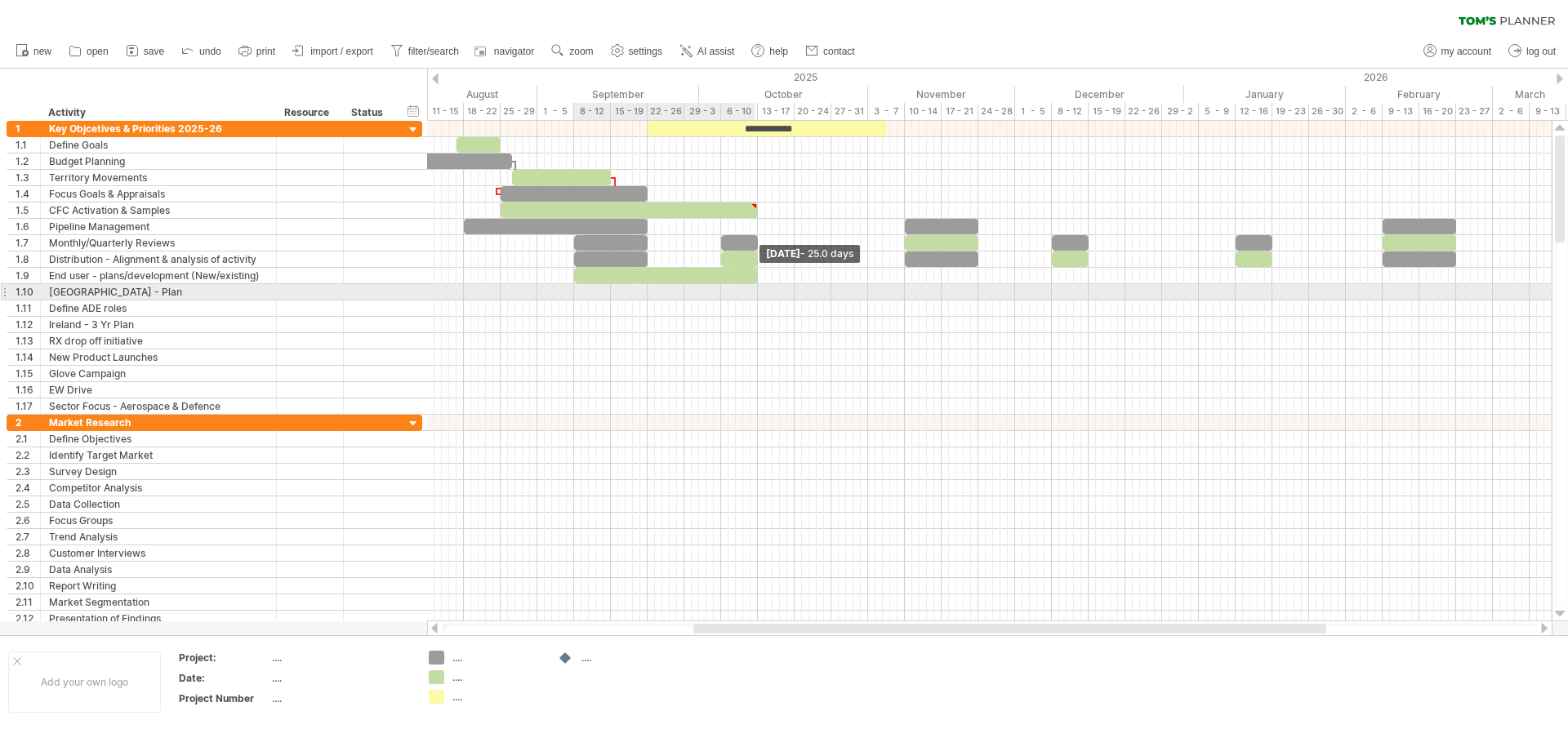
drag, startPoint x: 590, startPoint y: 279, endPoint x: 754, endPoint y: 290, distance: 164.4
click at [754, 290] on div "**********" at bounding box center [989, 371] width 1124 height 500
click at [749, 274] on div at bounding box center [666, 275] width 183 height 16
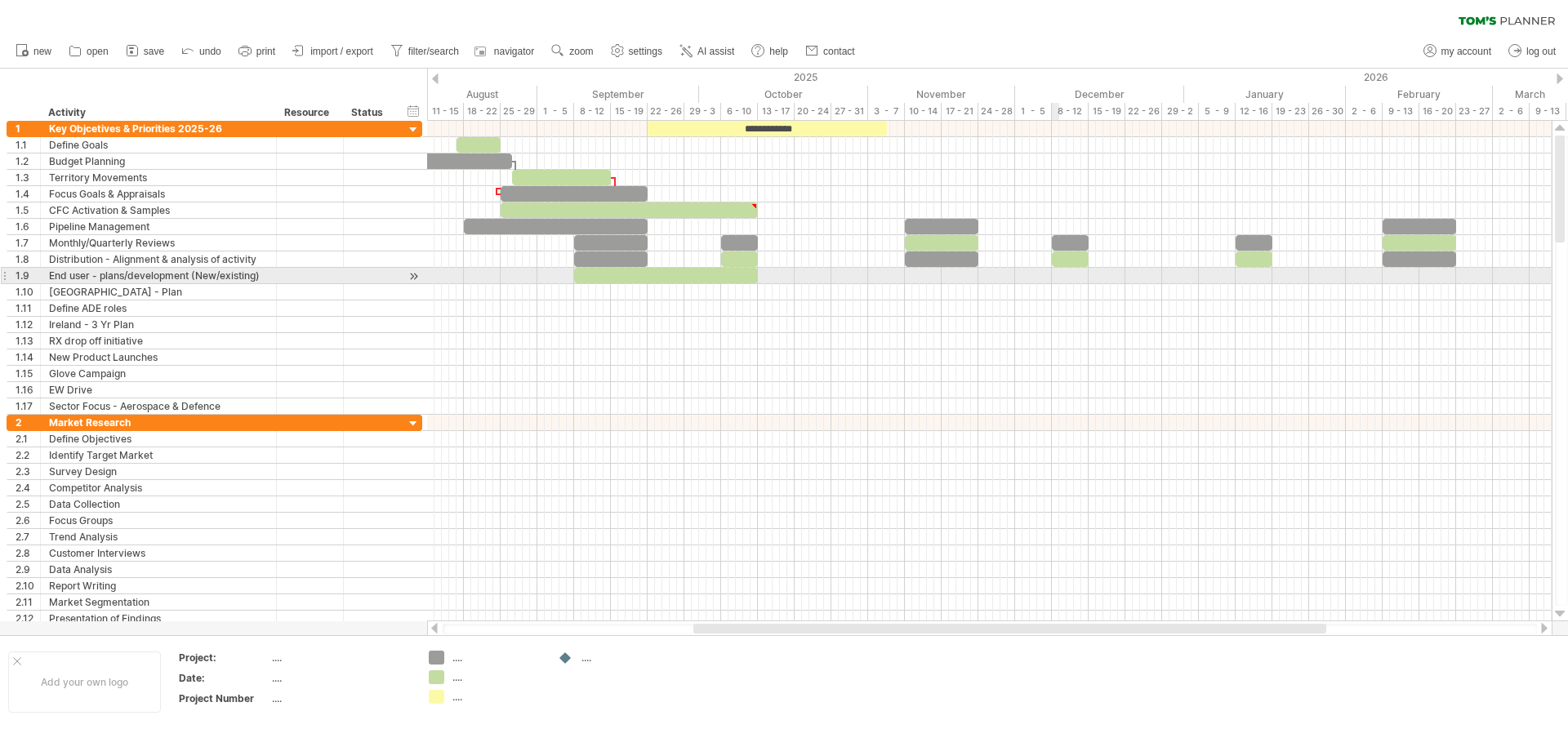
click at [1059, 275] on div at bounding box center [989, 276] width 1124 height 17
click at [1105, 300] on div "add time block" at bounding box center [1138, 296] width 144 height 26
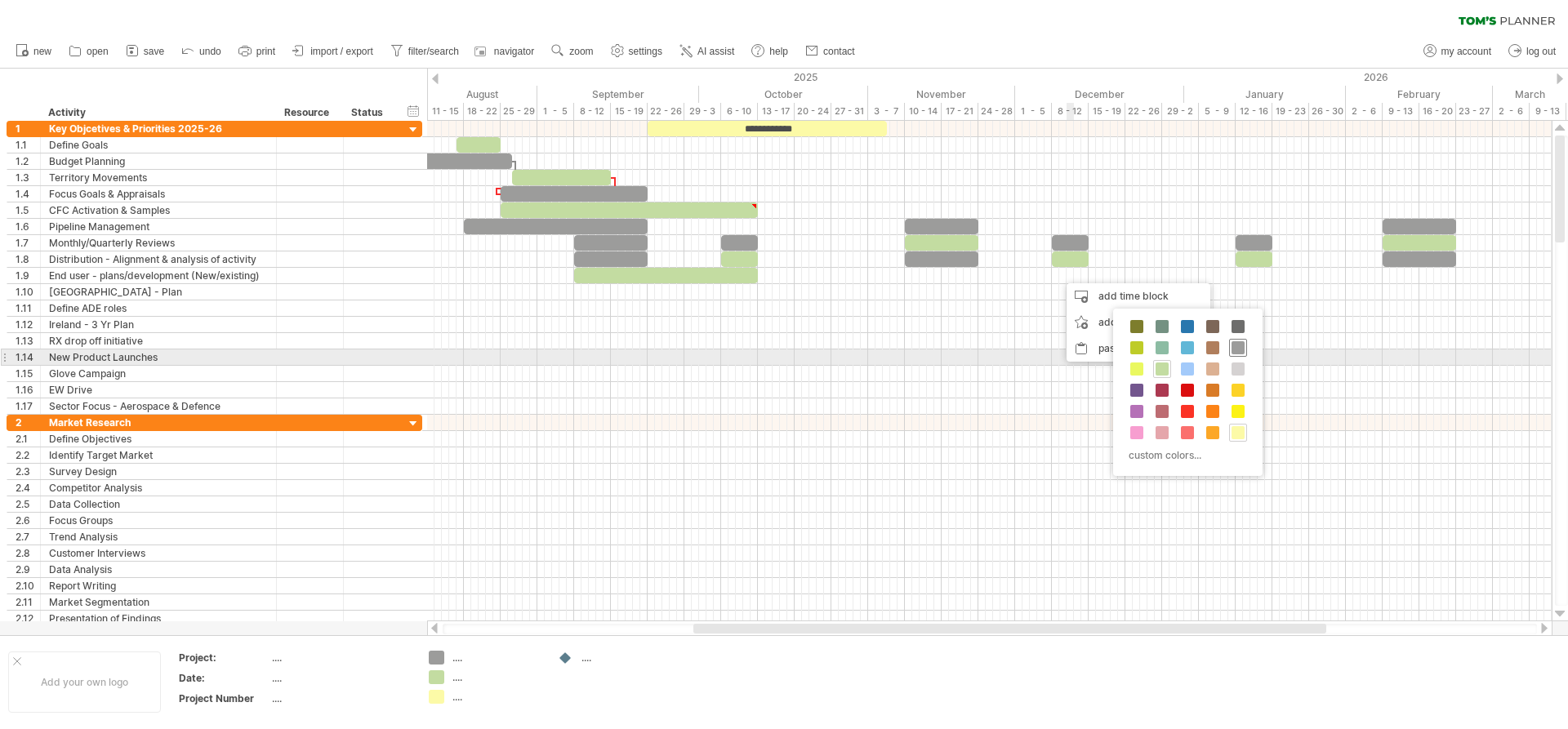
click at [1237, 352] on span at bounding box center [1238, 348] width 13 height 13
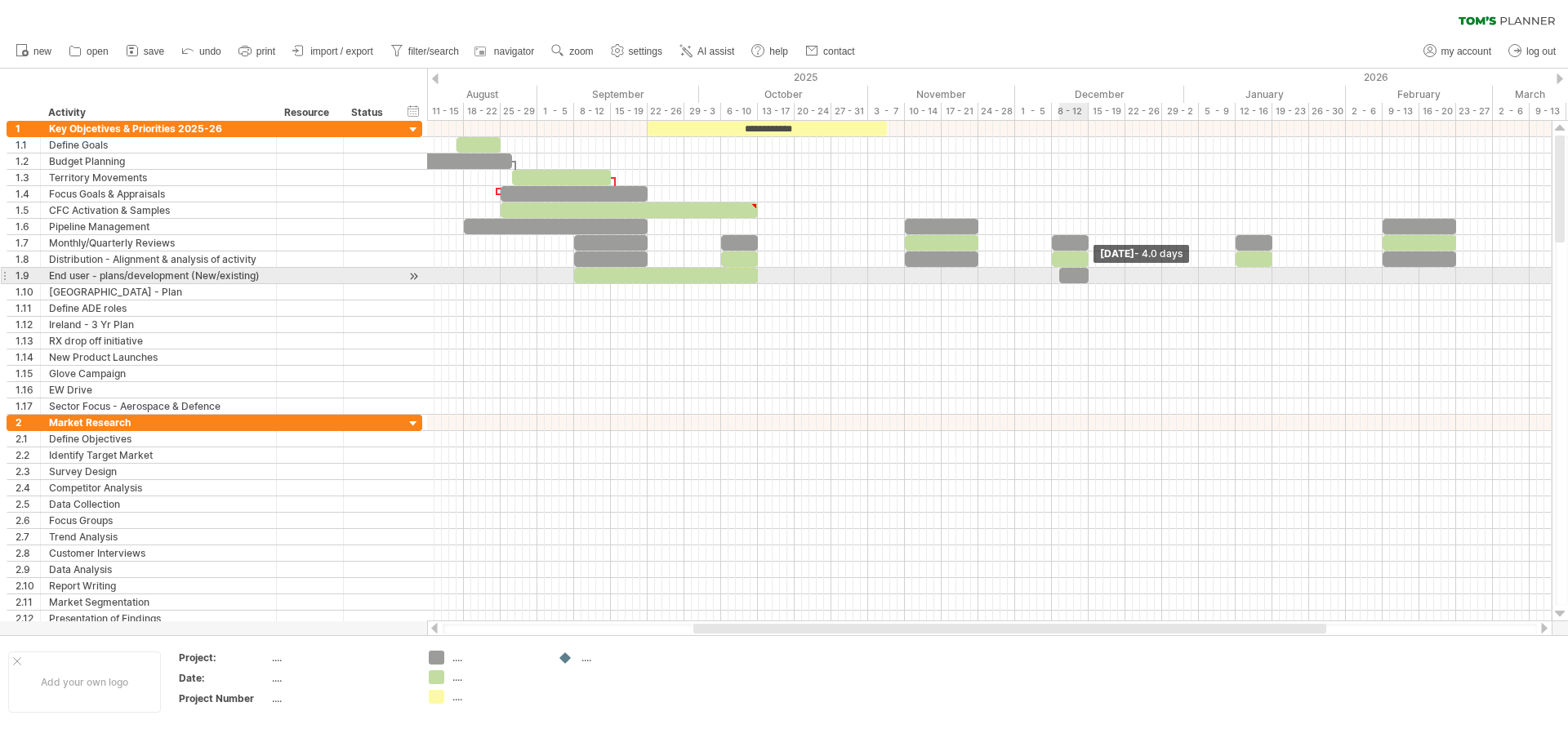
drag, startPoint x: 1066, startPoint y: 277, endPoint x: 1087, endPoint y: 278, distance: 21.0
click at [1087, 278] on span at bounding box center [1088, 275] width 6 height 16
drag, startPoint x: 1057, startPoint y: 272, endPoint x: 1047, endPoint y: 272, distance: 10.0
click at [1047, 272] on div "**********" at bounding box center [989, 371] width 1124 height 500
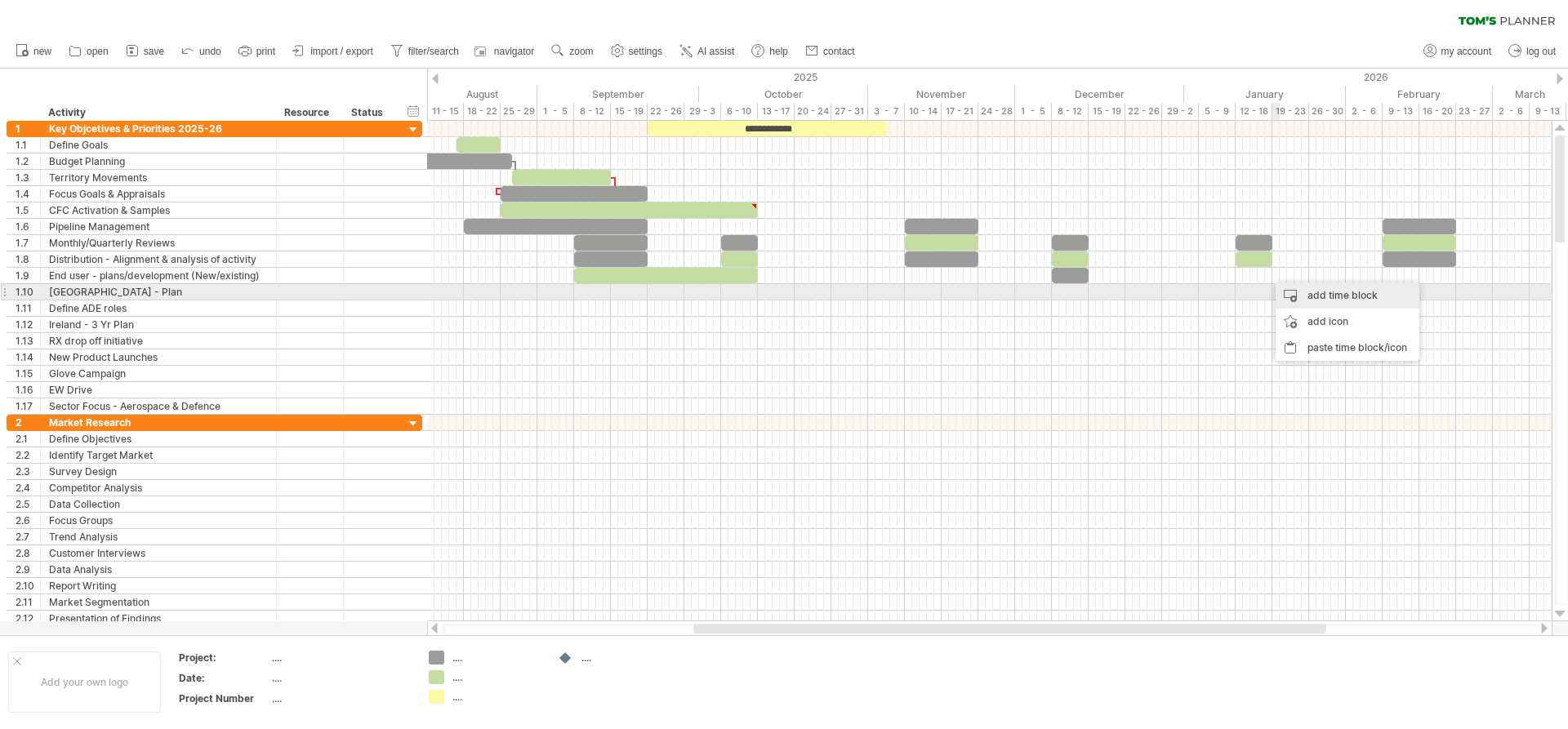
click at [1311, 293] on div "add time block" at bounding box center [1347, 295] width 144 height 26
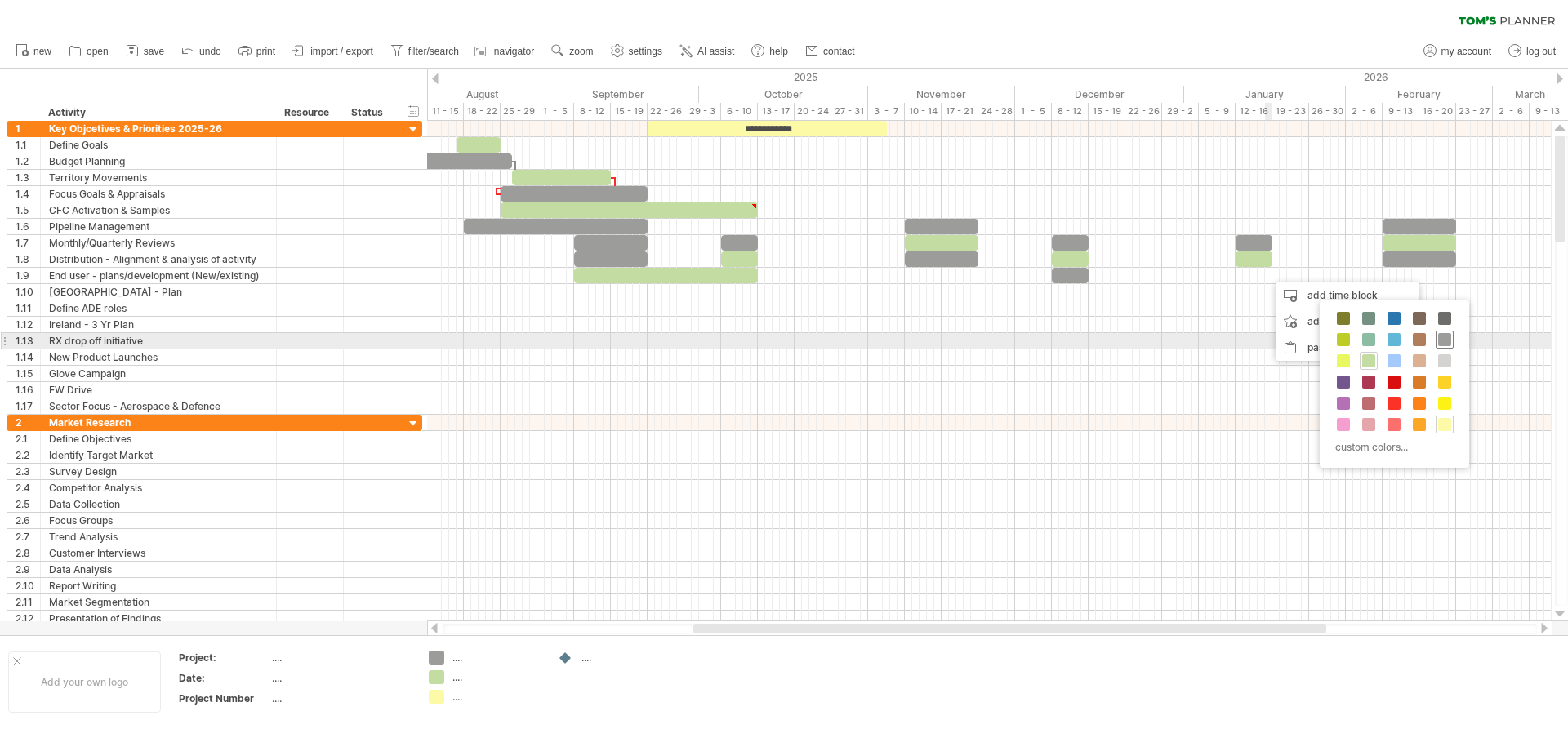
click at [1445, 343] on span at bounding box center [1445, 340] width 13 height 13
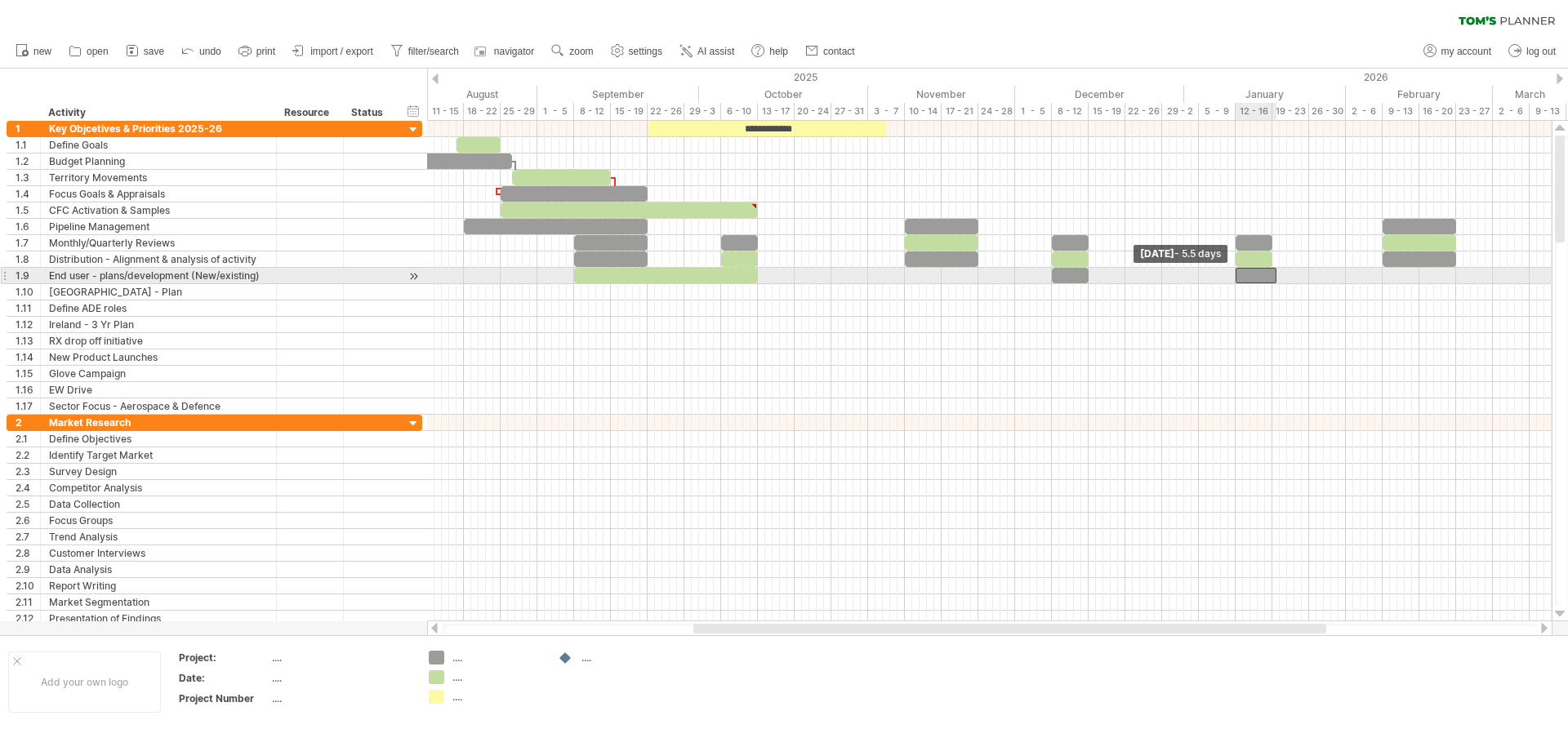
drag, startPoint x: 1268, startPoint y: 278, endPoint x: 1235, endPoint y: 277, distance: 33.0
click at [1235, 277] on span at bounding box center [1236, 275] width 6 height 16
click at [1270, 272] on span at bounding box center [1272, 275] width 6 height 16
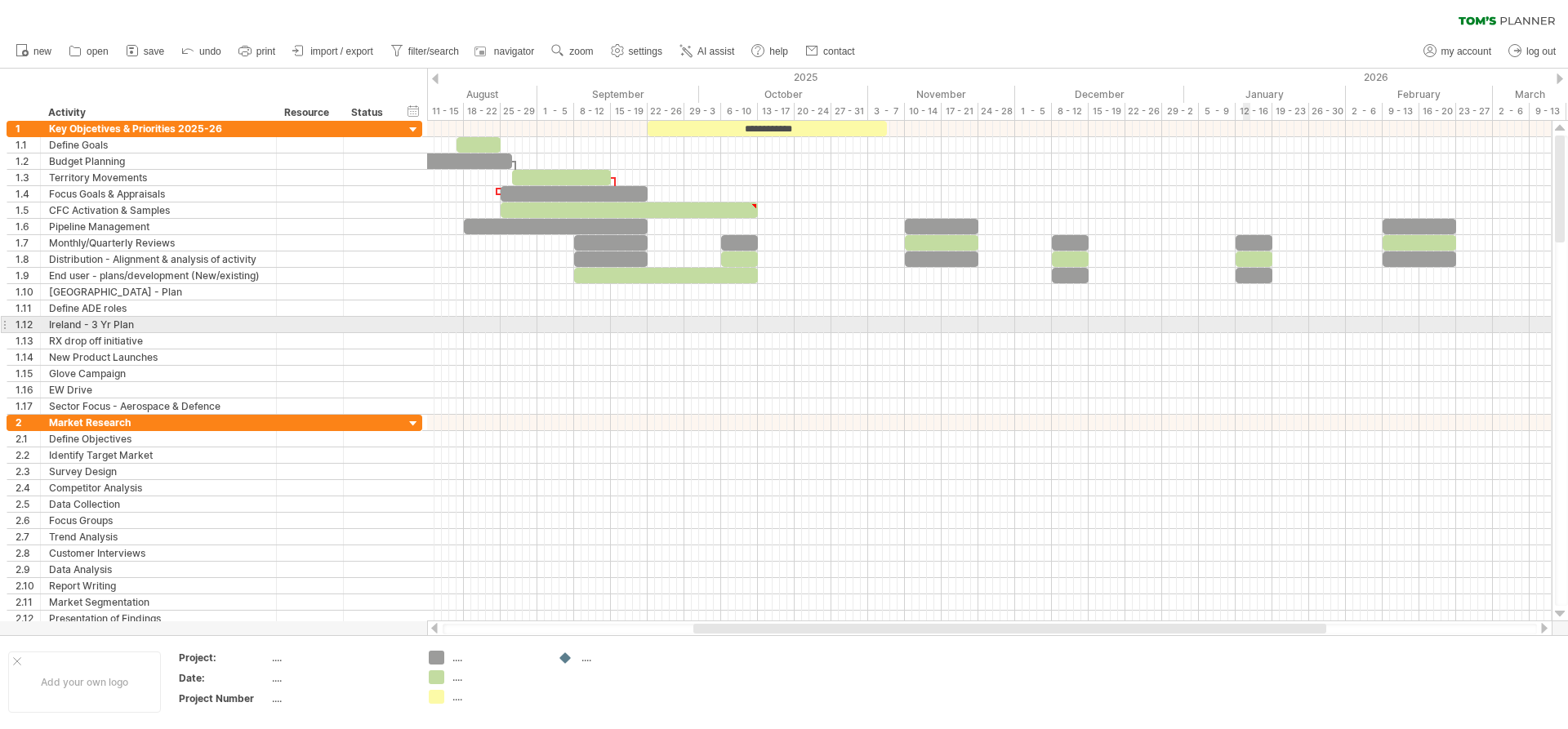
click at [1243, 318] on div at bounding box center [989, 325] width 1124 height 17
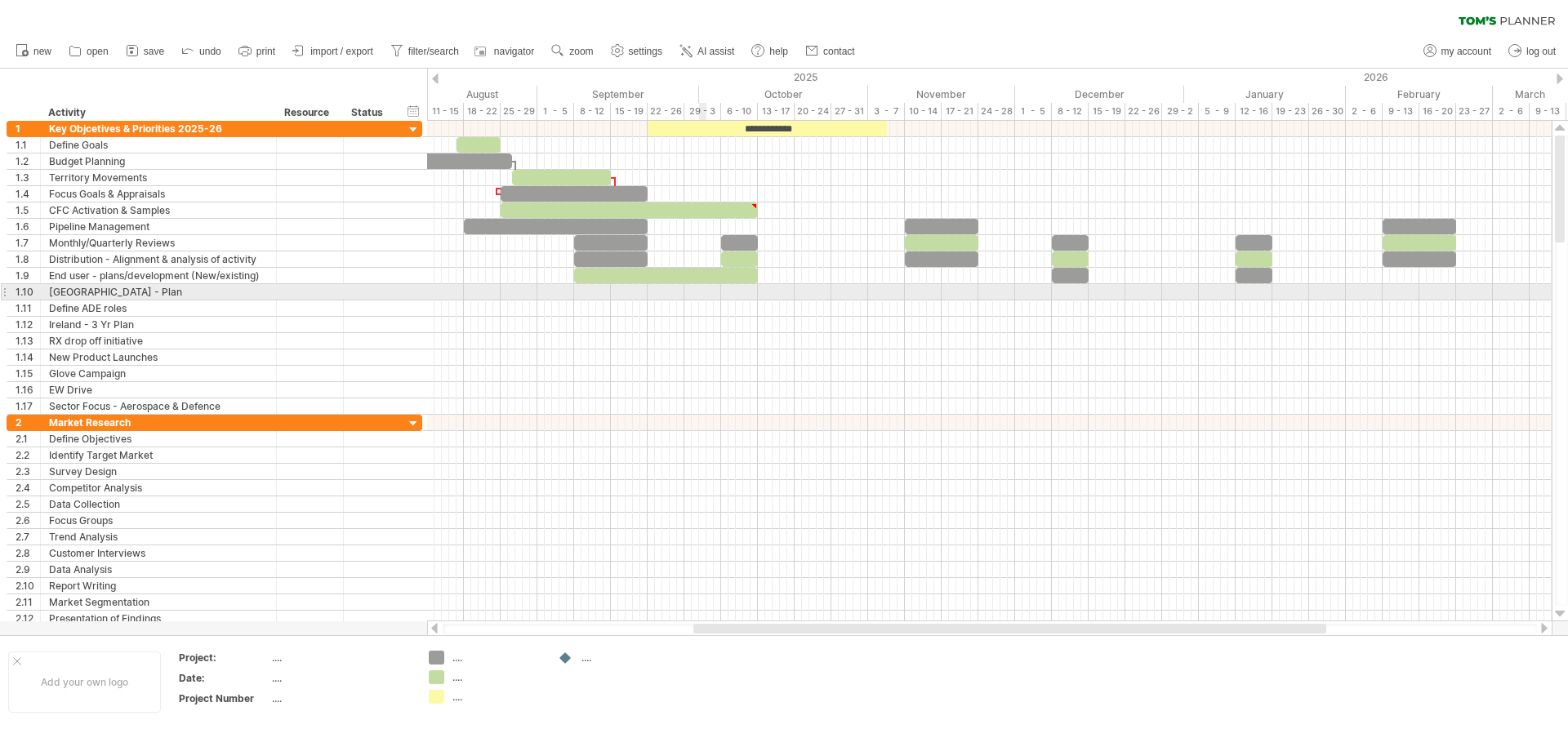
click at [701, 295] on div at bounding box center [989, 293] width 1124 height 17
click at [700, 295] on div at bounding box center [989, 293] width 1124 height 17
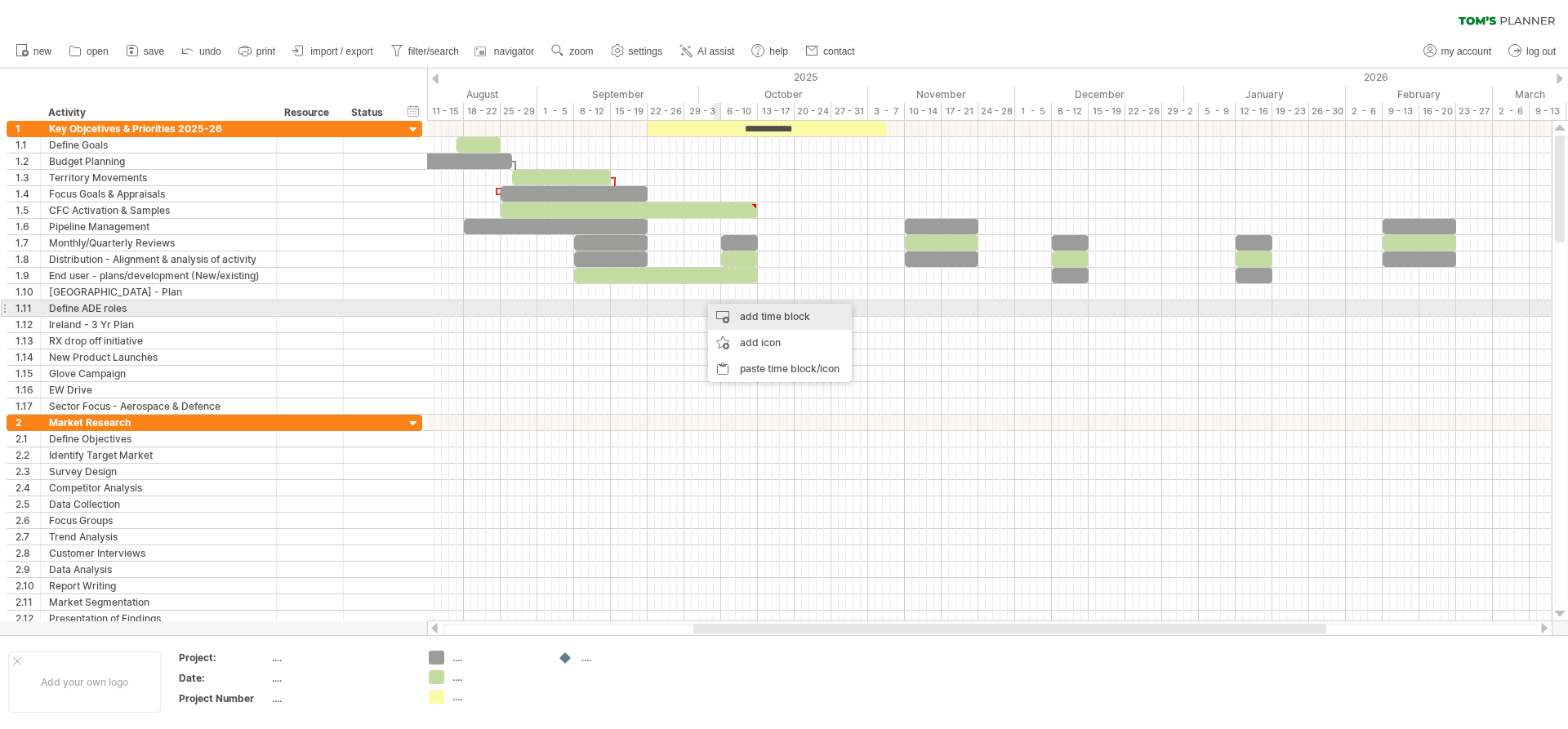
click at [743, 315] on div "add time block" at bounding box center [779, 317] width 144 height 26
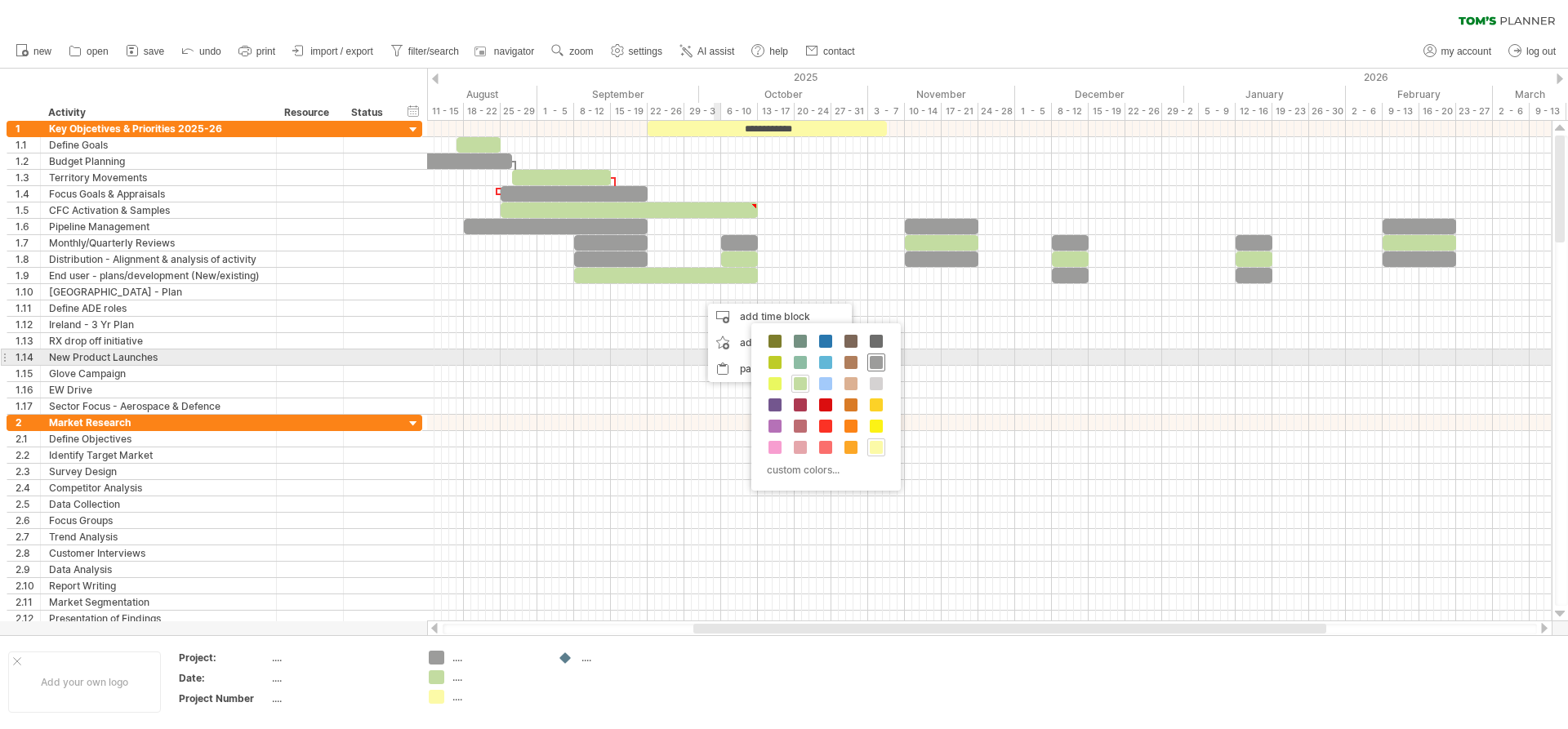
click at [873, 364] on span at bounding box center [876, 362] width 13 height 13
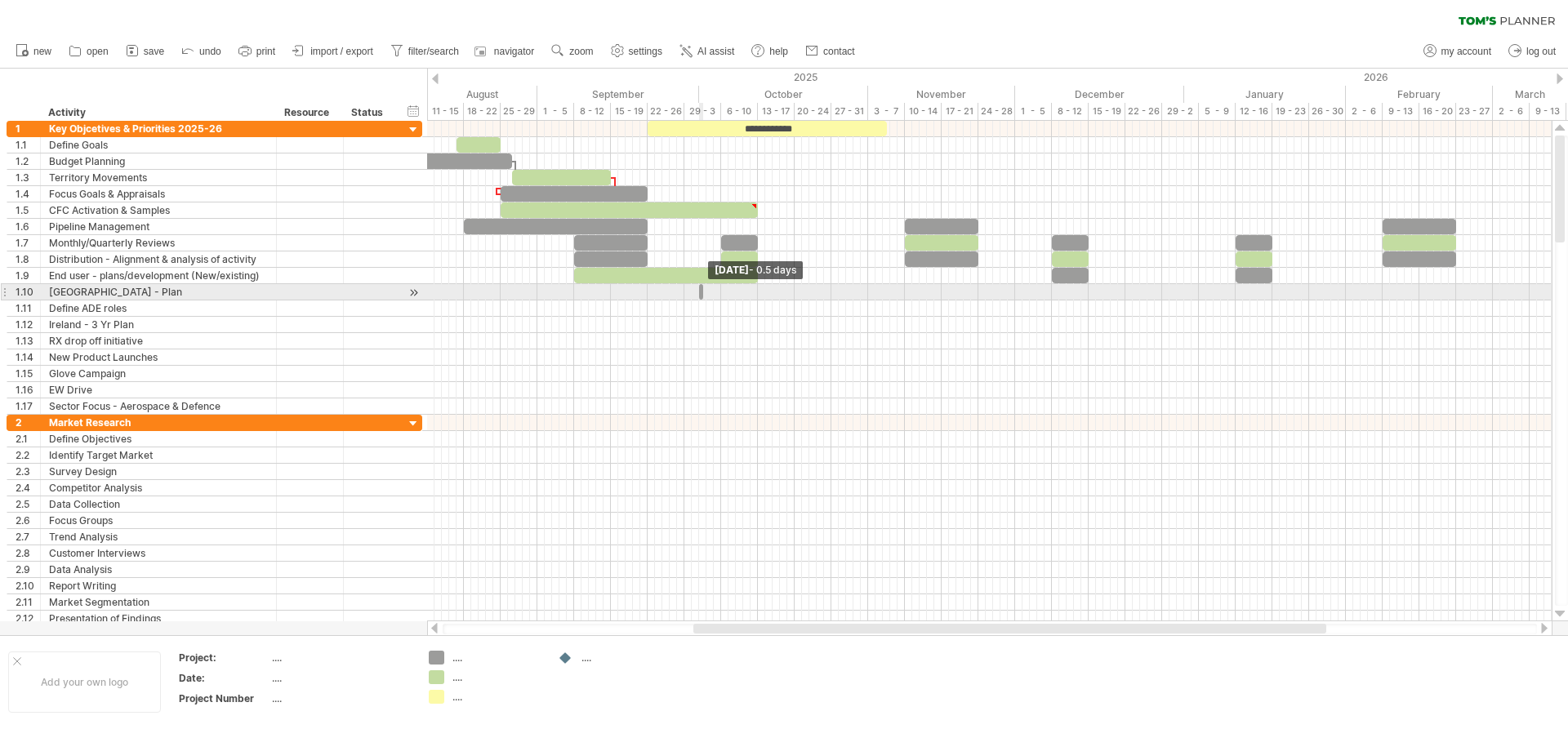
drag, startPoint x: 705, startPoint y: 294, endPoint x: 690, endPoint y: 294, distance: 15.0
click at [690, 294] on div "**********" at bounding box center [989, 371] width 1124 height 500
drag, startPoint x: 701, startPoint y: 294, endPoint x: 793, endPoint y: 299, distance: 92.1
click at [793, 299] on span at bounding box center [794, 292] width 6 height 16
drag, startPoint x: 701, startPoint y: 291, endPoint x: 686, endPoint y: 291, distance: 15.0
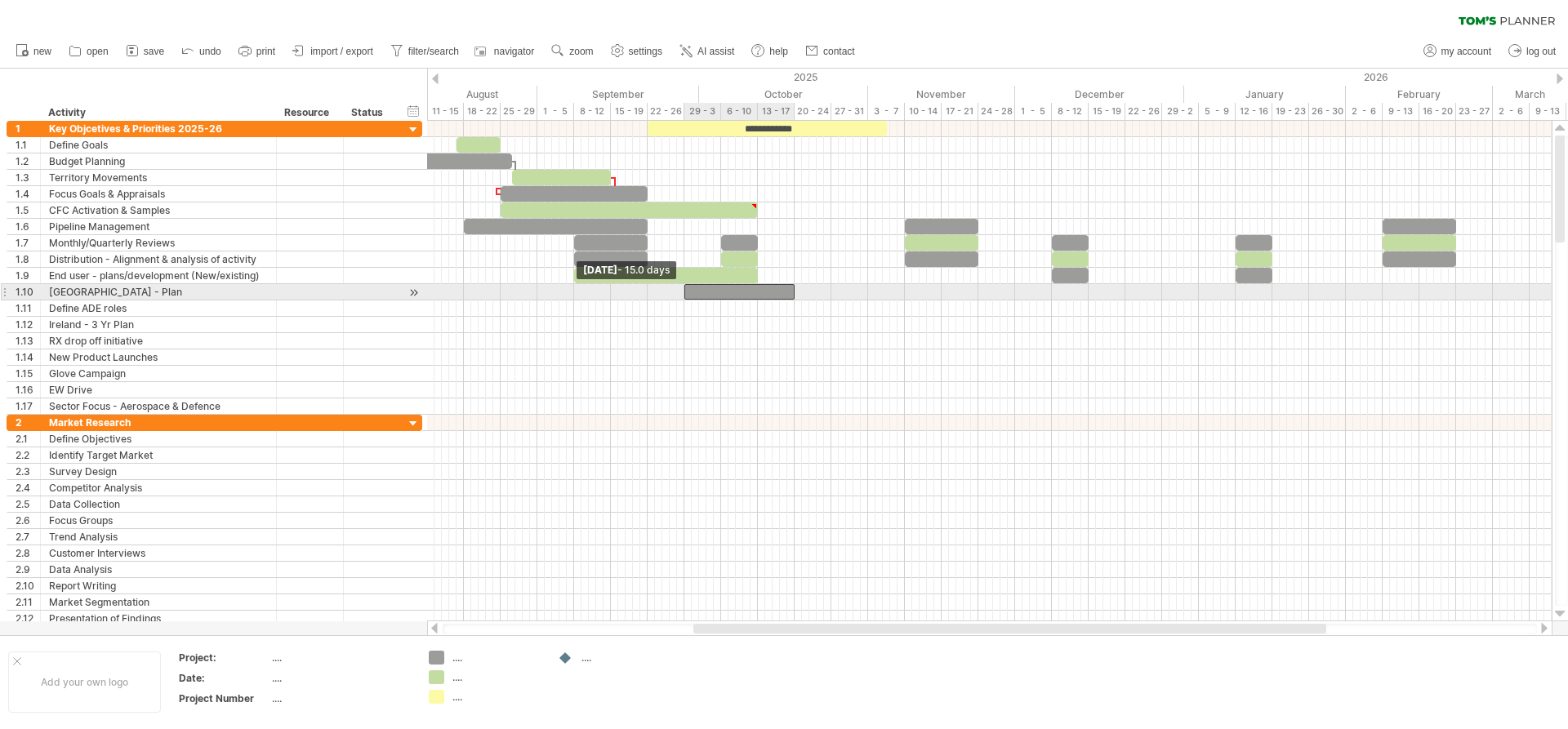
click at [686, 291] on span at bounding box center [684, 292] width 6 height 16
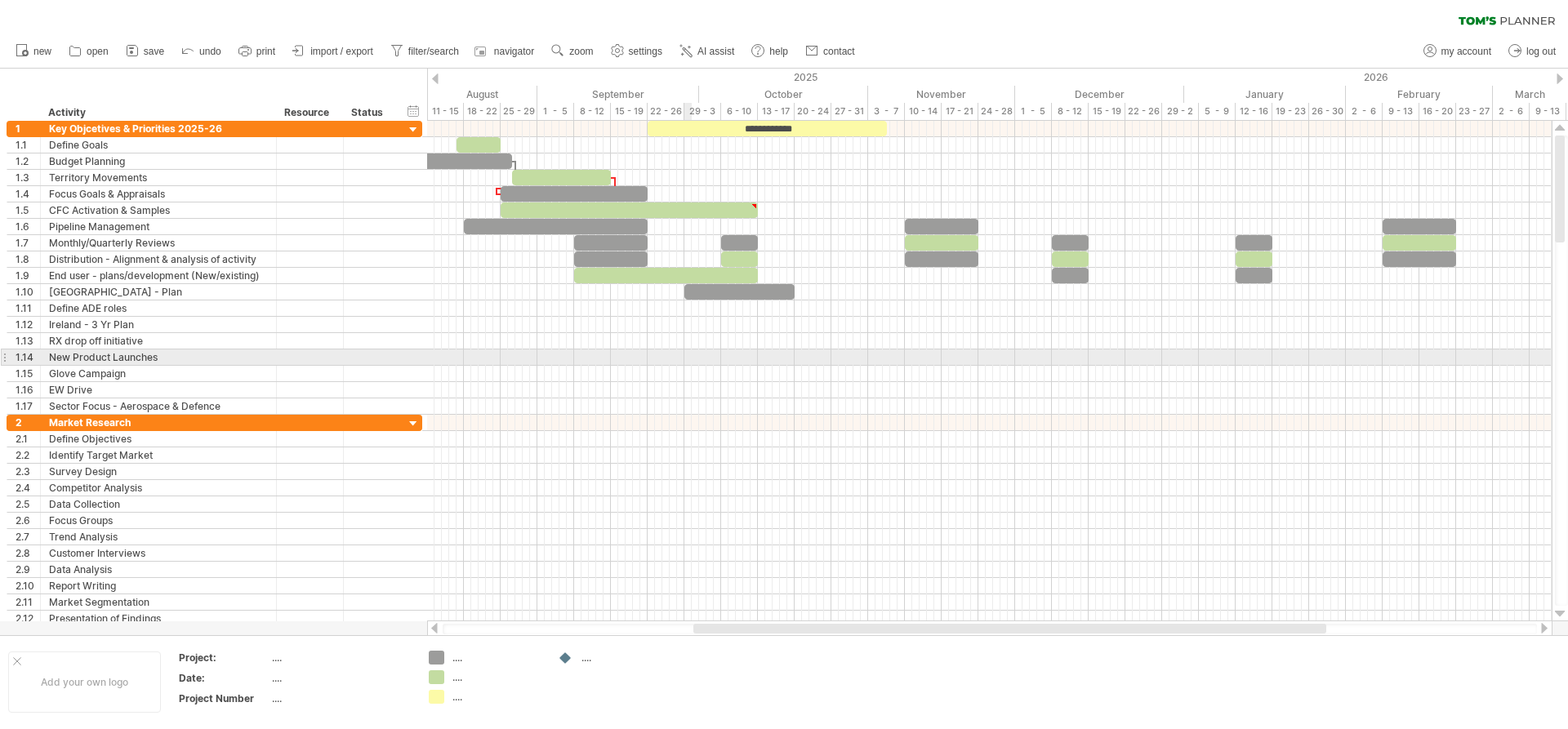
click at [689, 365] on div at bounding box center [989, 358] width 1124 height 17
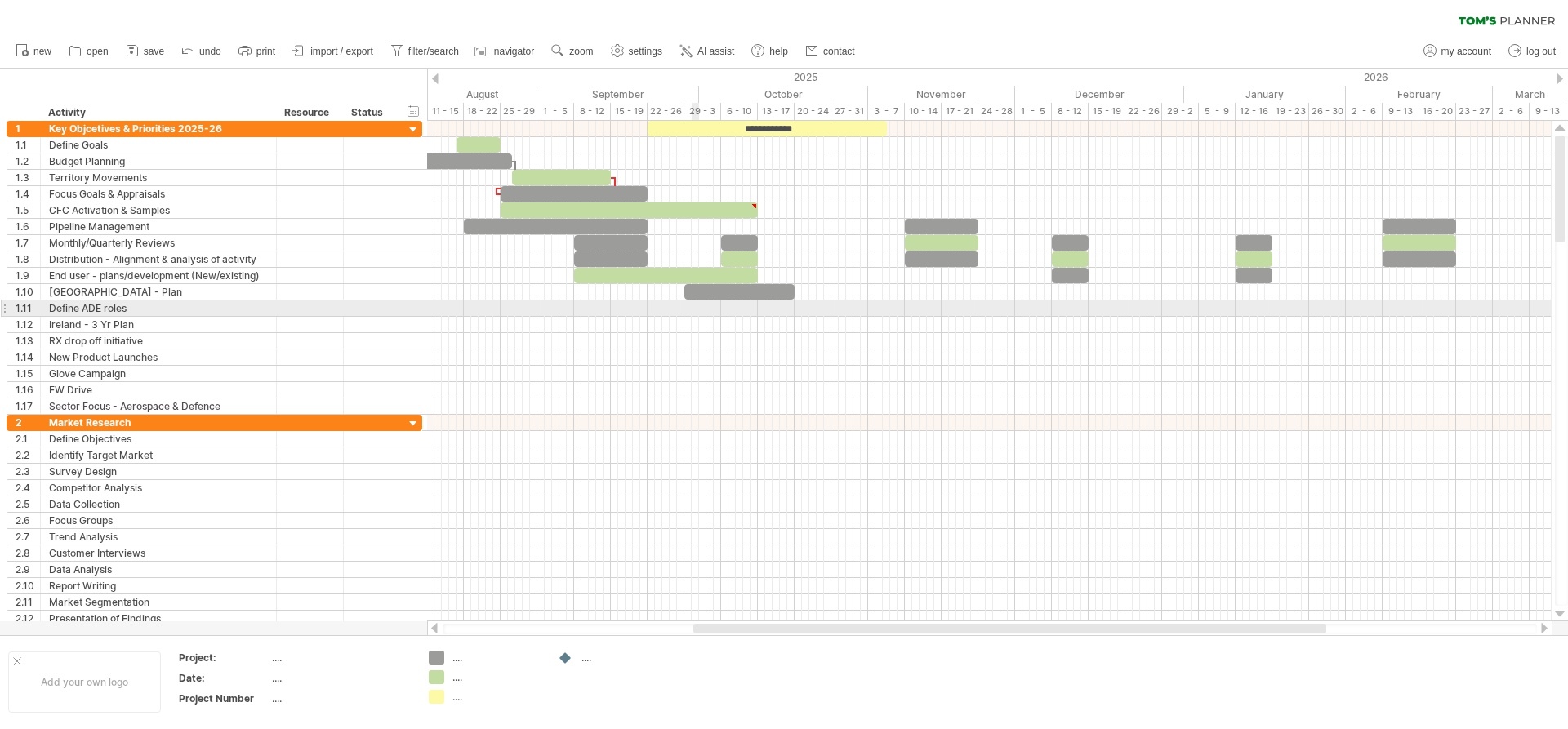
click at [693, 307] on div at bounding box center [989, 308] width 1124 height 17
click at [733, 308] on div at bounding box center [989, 308] width 1124 height 17
click at [736, 308] on div at bounding box center [989, 308] width 1124 height 17
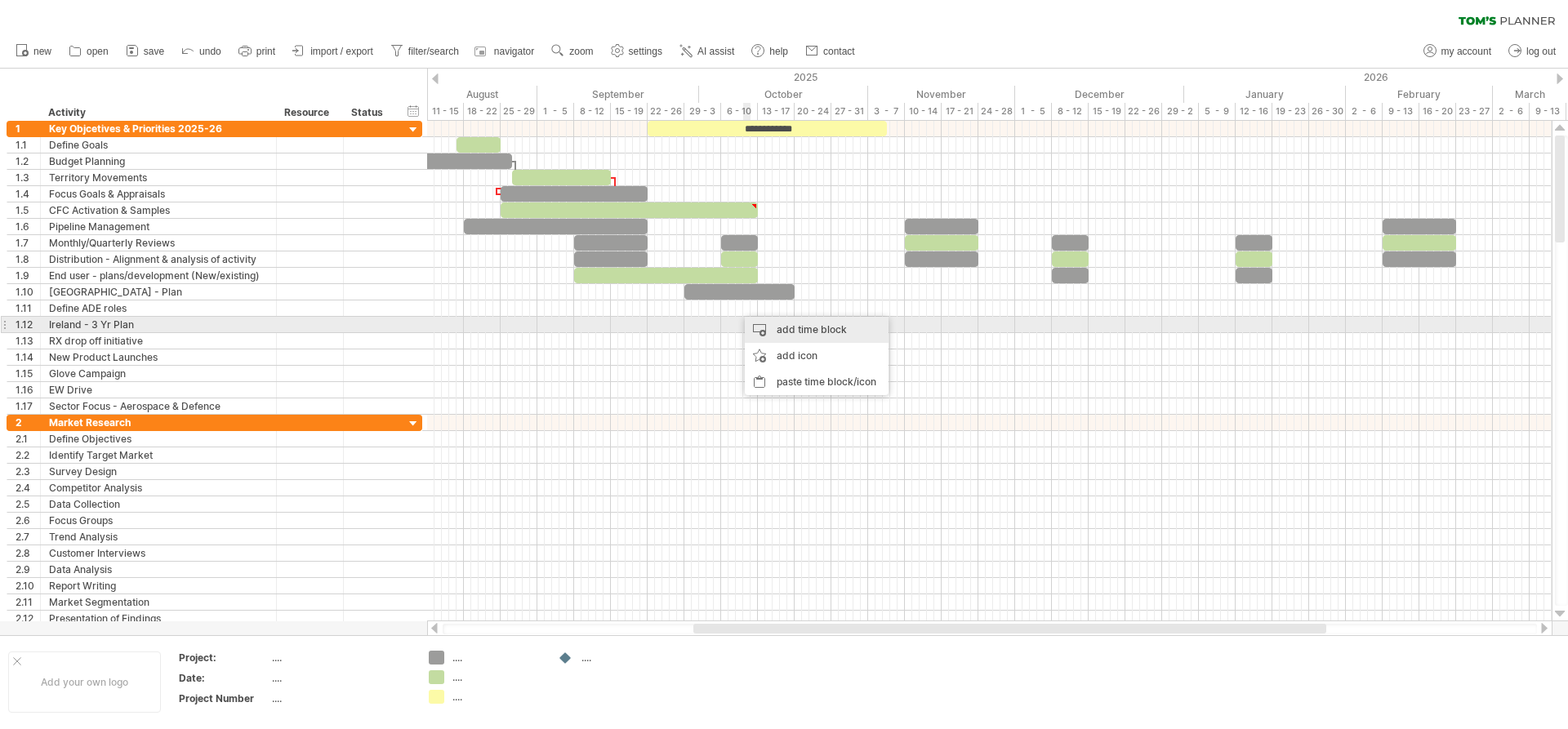
click at [779, 329] on div "add time block" at bounding box center [816, 330] width 144 height 26
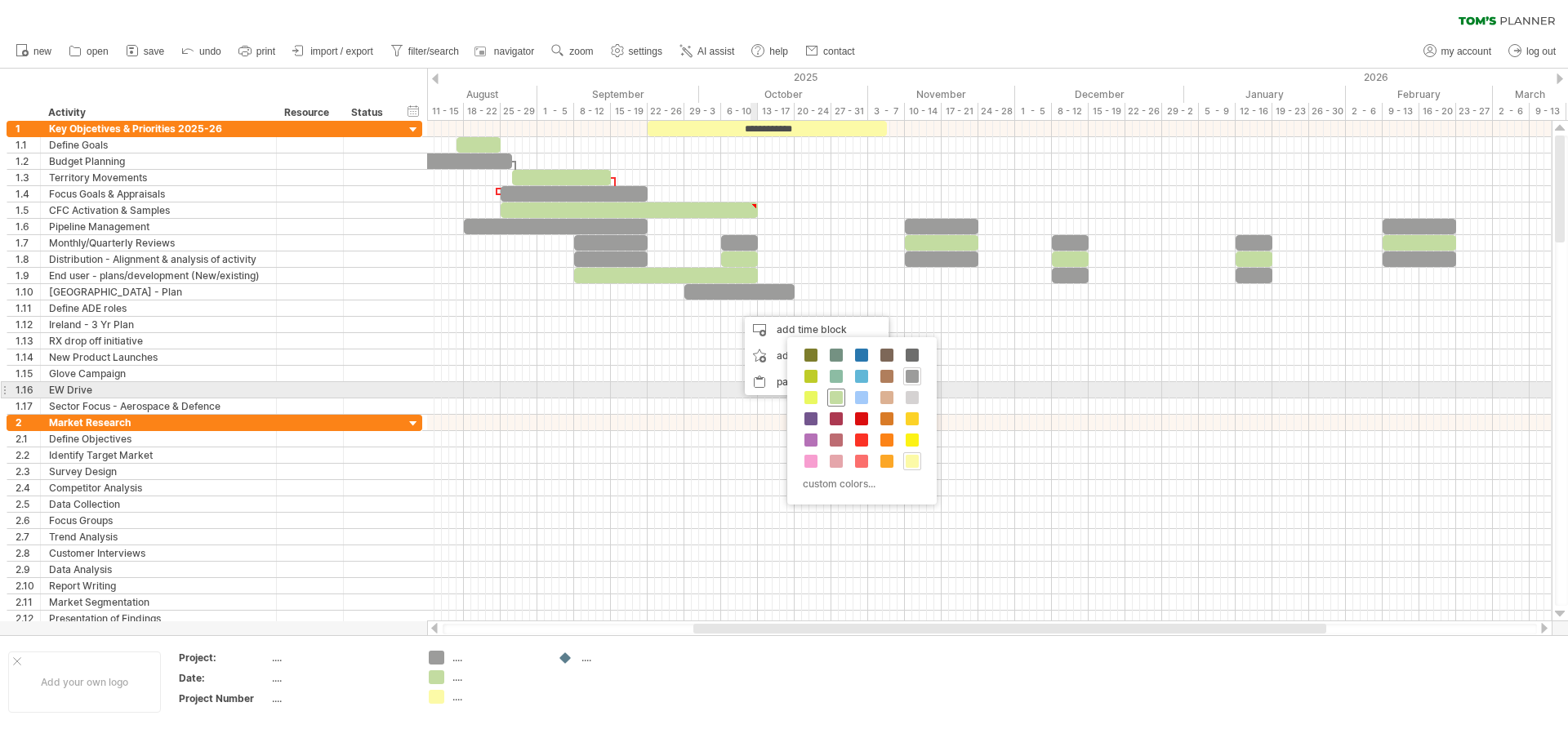
click at [841, 396] on span at bounding box center [836, 397] width 13 height 13
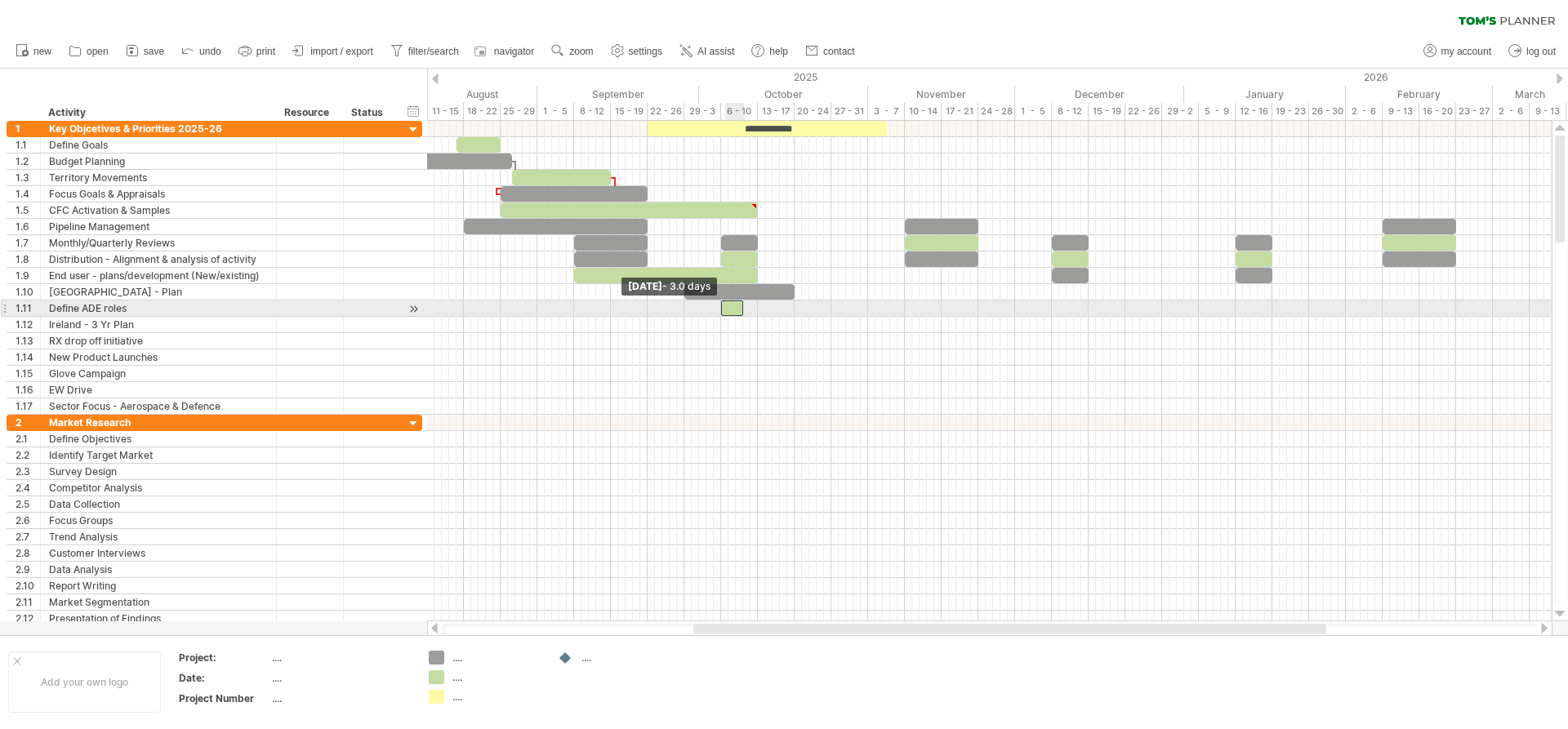
drag, startPoint x: 738, startPoint y: 311, endPoint x: 725, endPoint y: 311, distance: 13.0
click at [725, 311] on div at bounding box center [733, 308] width 22 height 16
drag, startPoint x: 741, startPoint y: 309, endPoint x: 791, endPoint y: 312, distance: 50.1
click at [791, 312] on span at bounding box center [794, 308] width 6 height 16
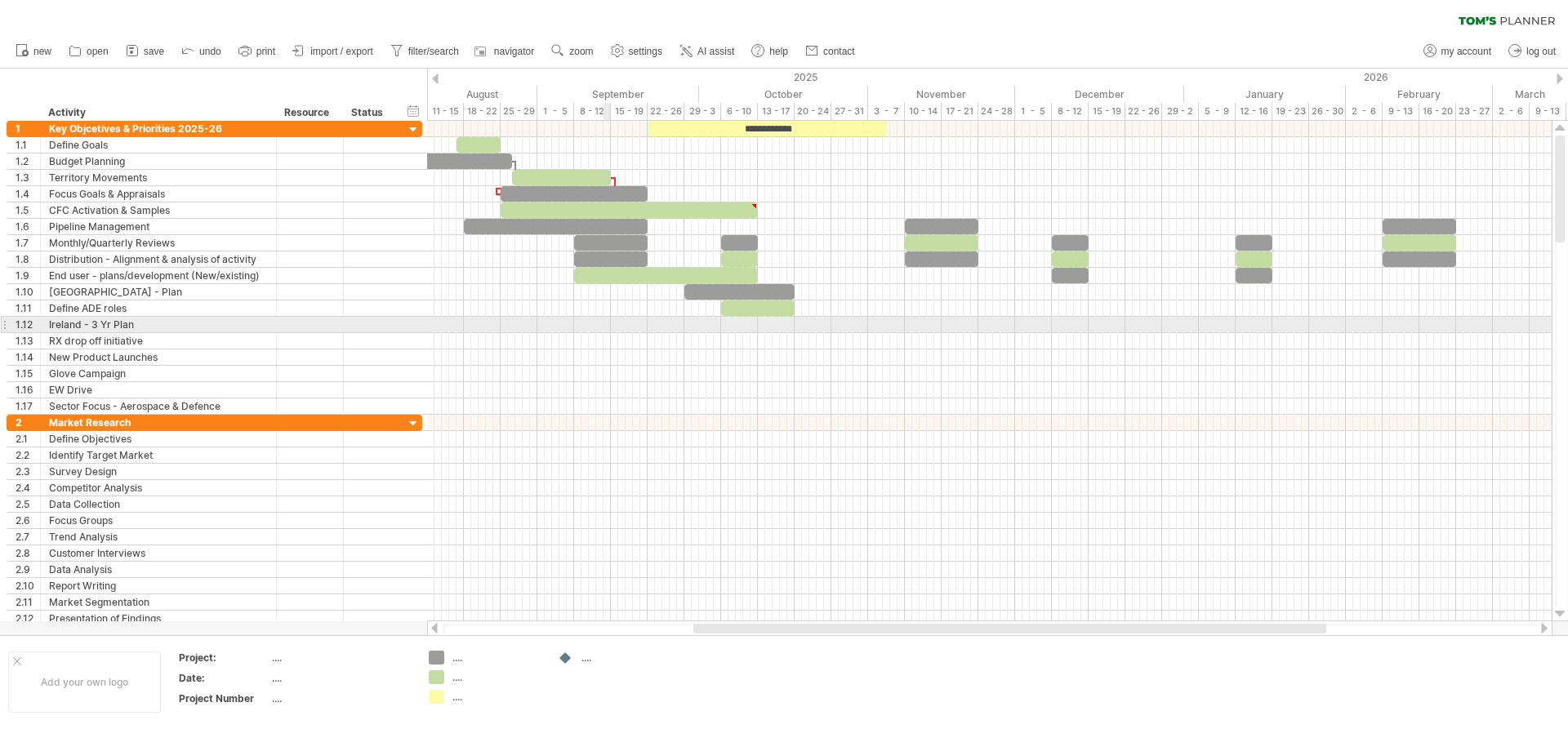
click at [604, 326] on div at bounding box center [989, 325] width 1124 height 17
click at [560, 326] on div at bounding box center [989, 325] width 1124 height 17
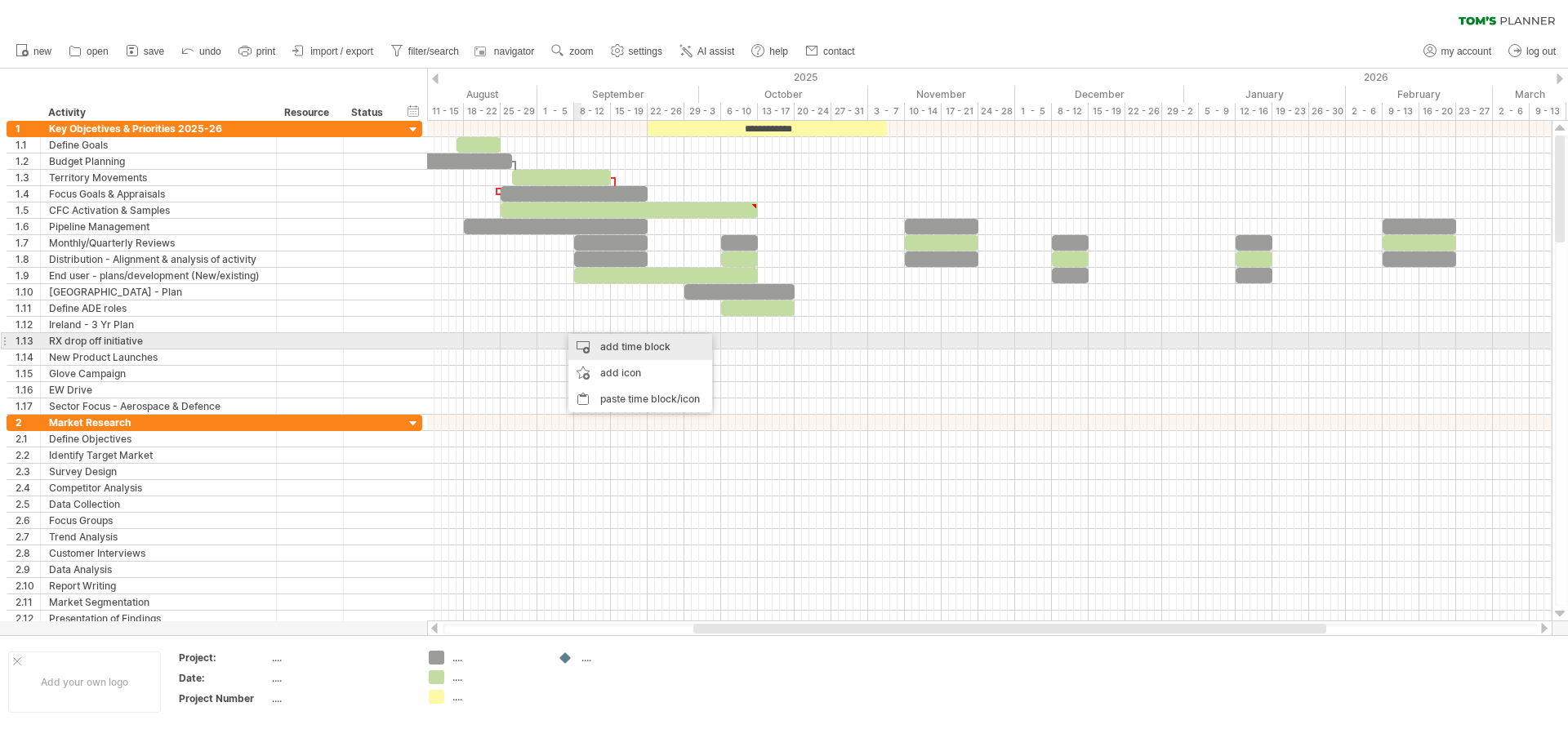
click at [607, 342] on div "add time block" at bounding box center [640, 347] width 144 height 26
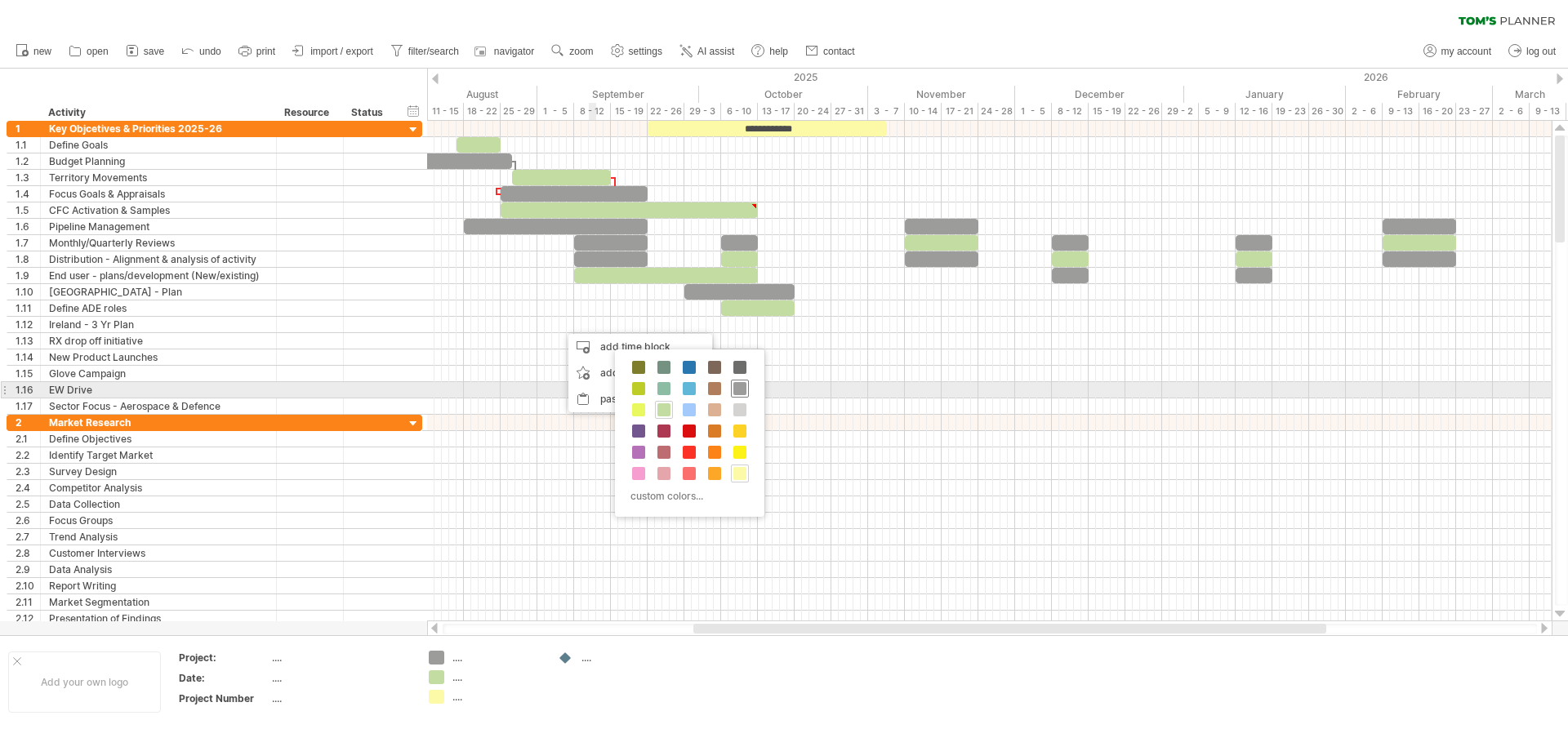
click at [741, 394] on span at bounding box center [740, 389] width 13 height 13
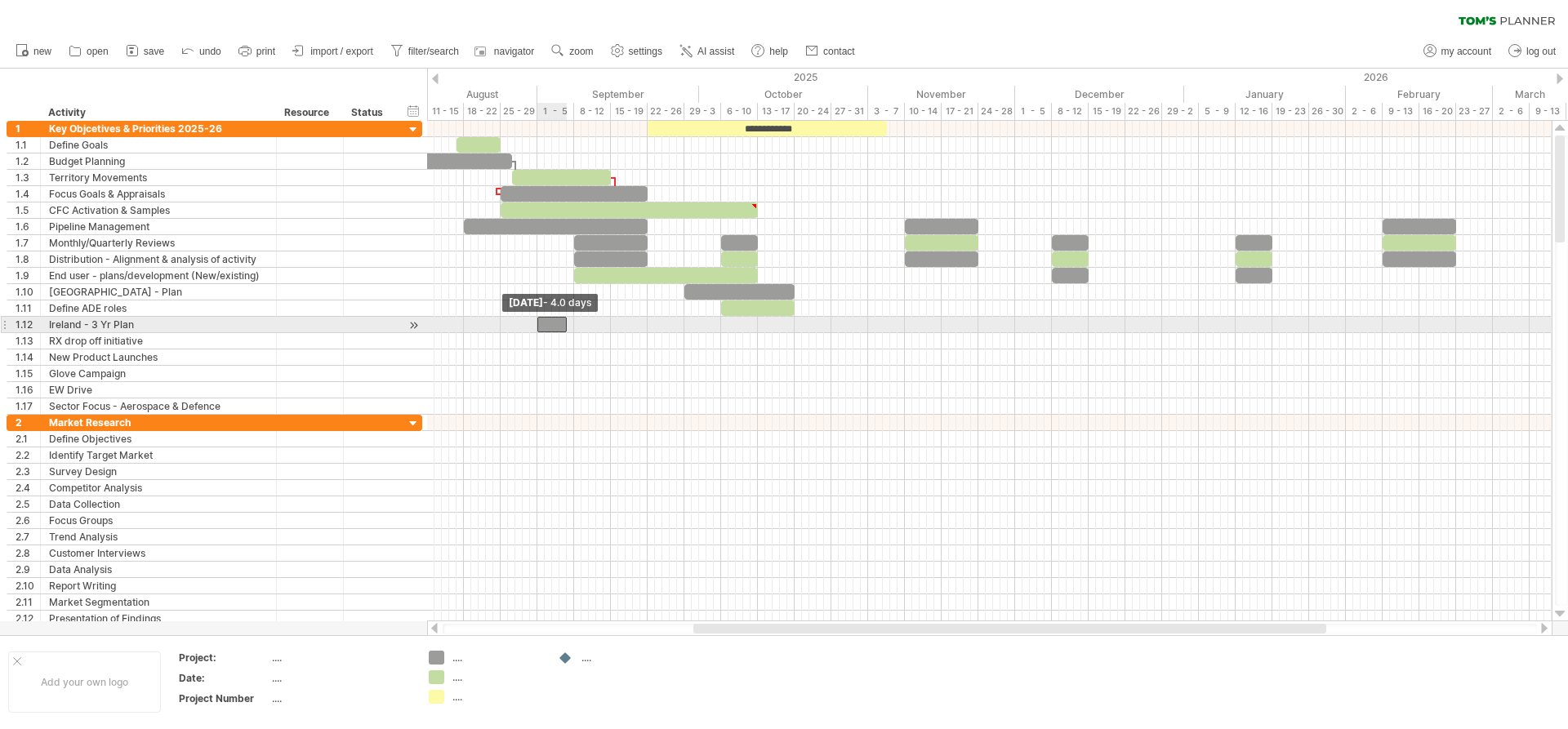
drag, startPoint x: 562, startPoint y: 325, endPoint x: 539, endPoint y: 325, distance: 23.0
click at [539, 325] on span at bounding box center [537, 324] width 6 height 16
drag, startPoint x: 566, startPoint y: 323, endPoint x: 756, endPoint y: 328, distance: 190.1
click at [756, 328] on span at bounding box center [758, 324] width 6 height 16
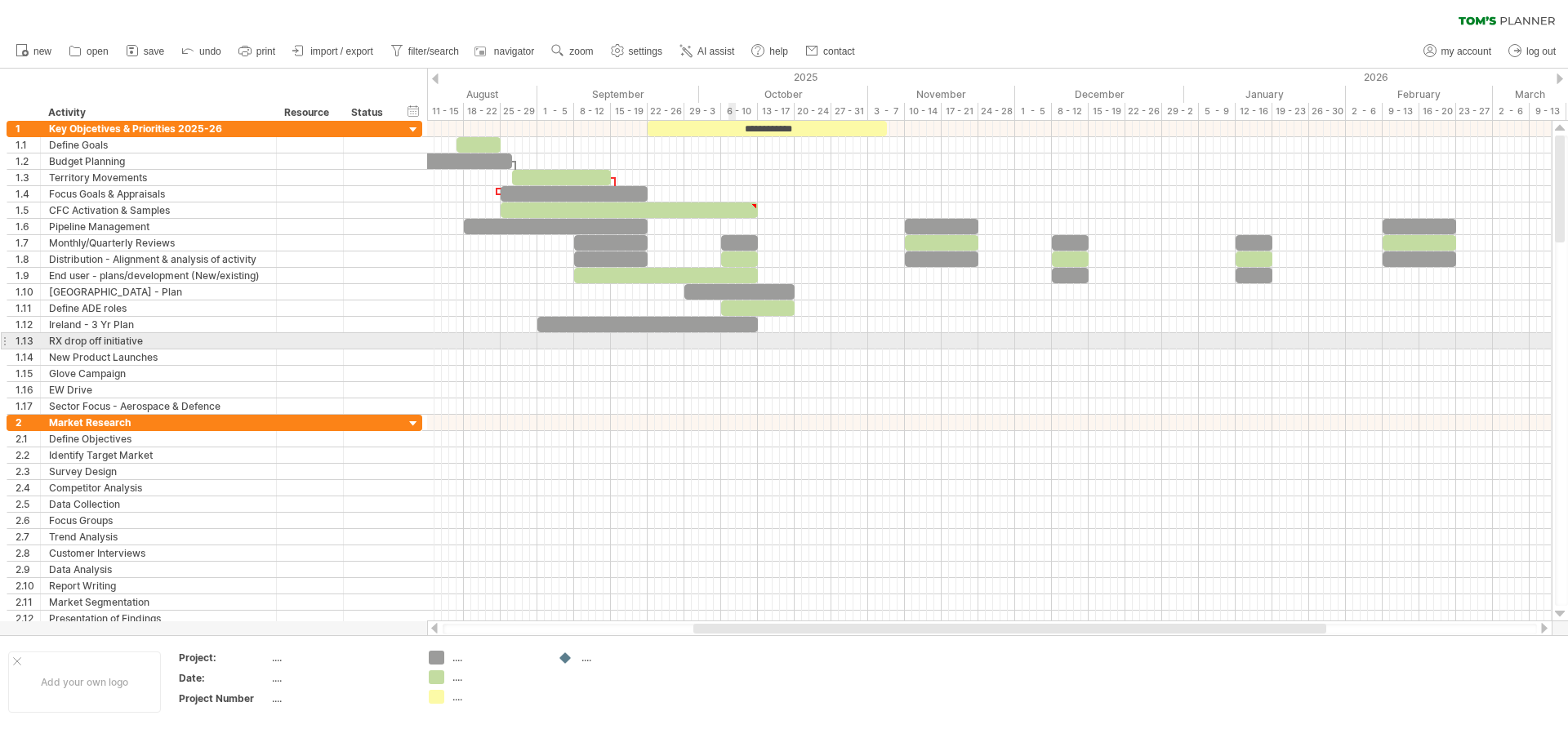
click at [721, 359] on div at bounding box center [989, 358] width 1124 height 17
click at [658, 344] on div at bounding box center [989, 342] width 1124 height 17
click at [657, 344] on div at bounding box center [989, 342] width 1124 height 17
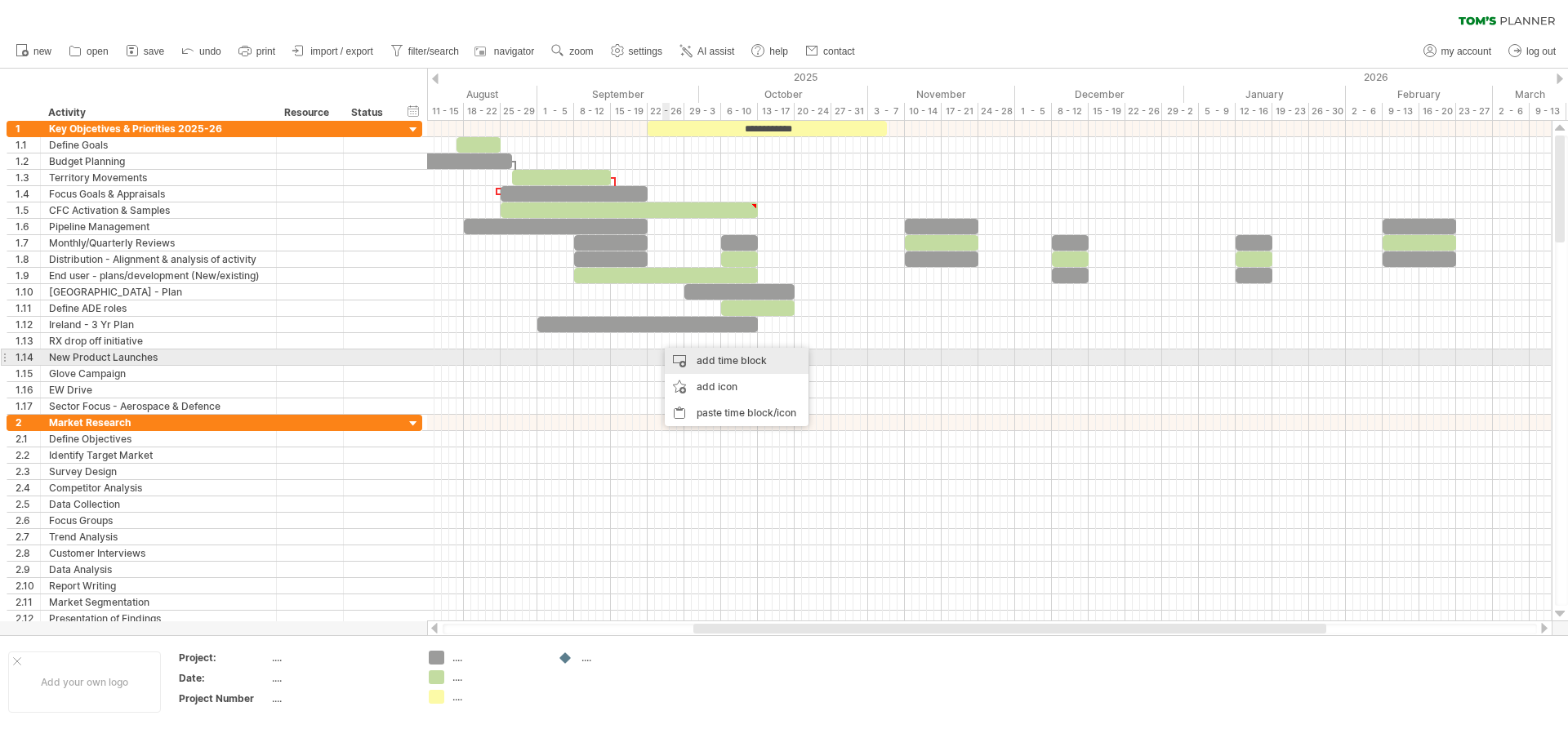
click at [700, 356] on div "add time block" at bounding box center [736, 361] width 144 height 26
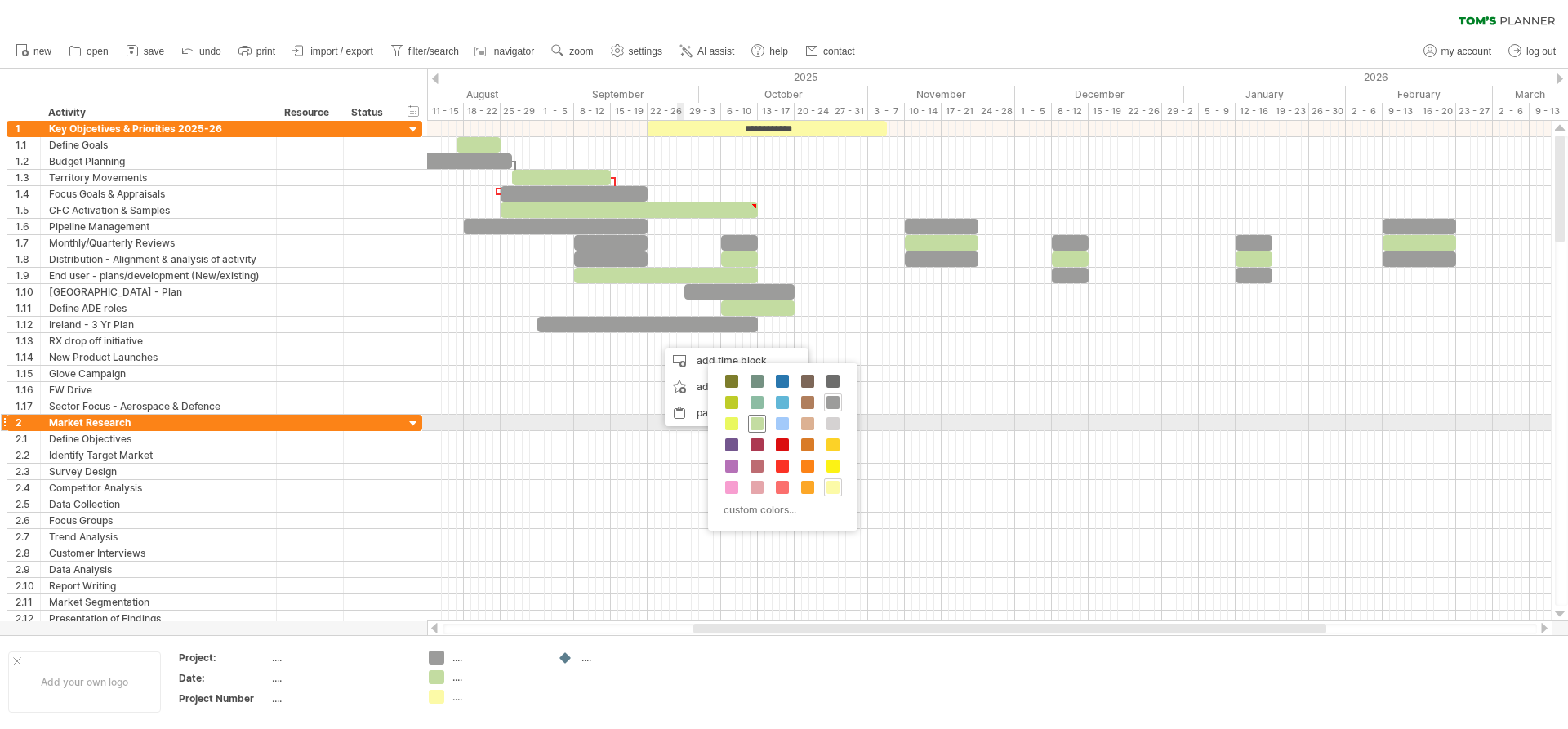
click at [762, 422] on span at bounding box center [757, 424] width 13 height 13
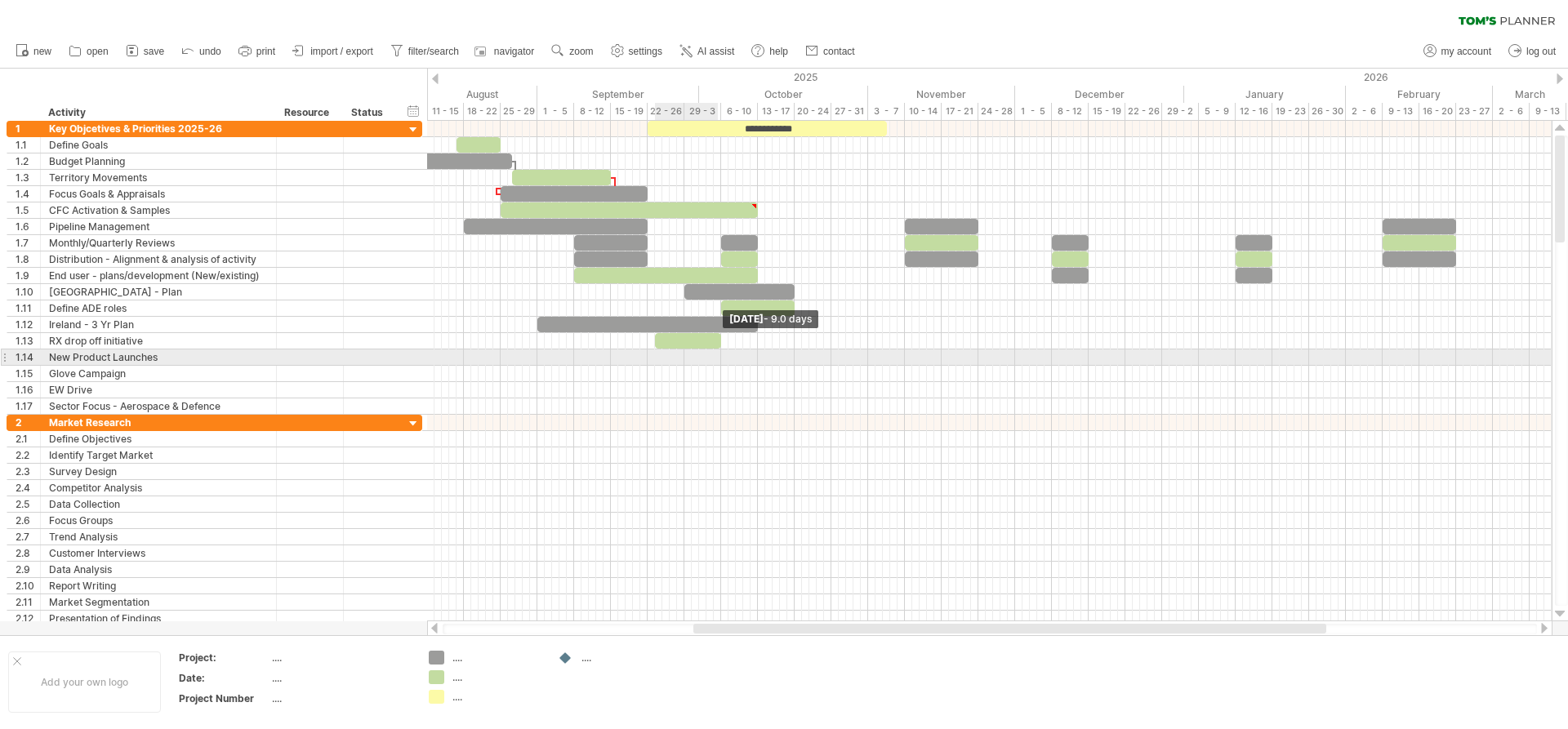
drag, startPoint x: 659, startPoint y: 346, endPoint x: 716, endPoint y: 351, distance: 57.2
click at [716, 351] on div "**********" at bounding box center [989, 371] width 1124 height 500
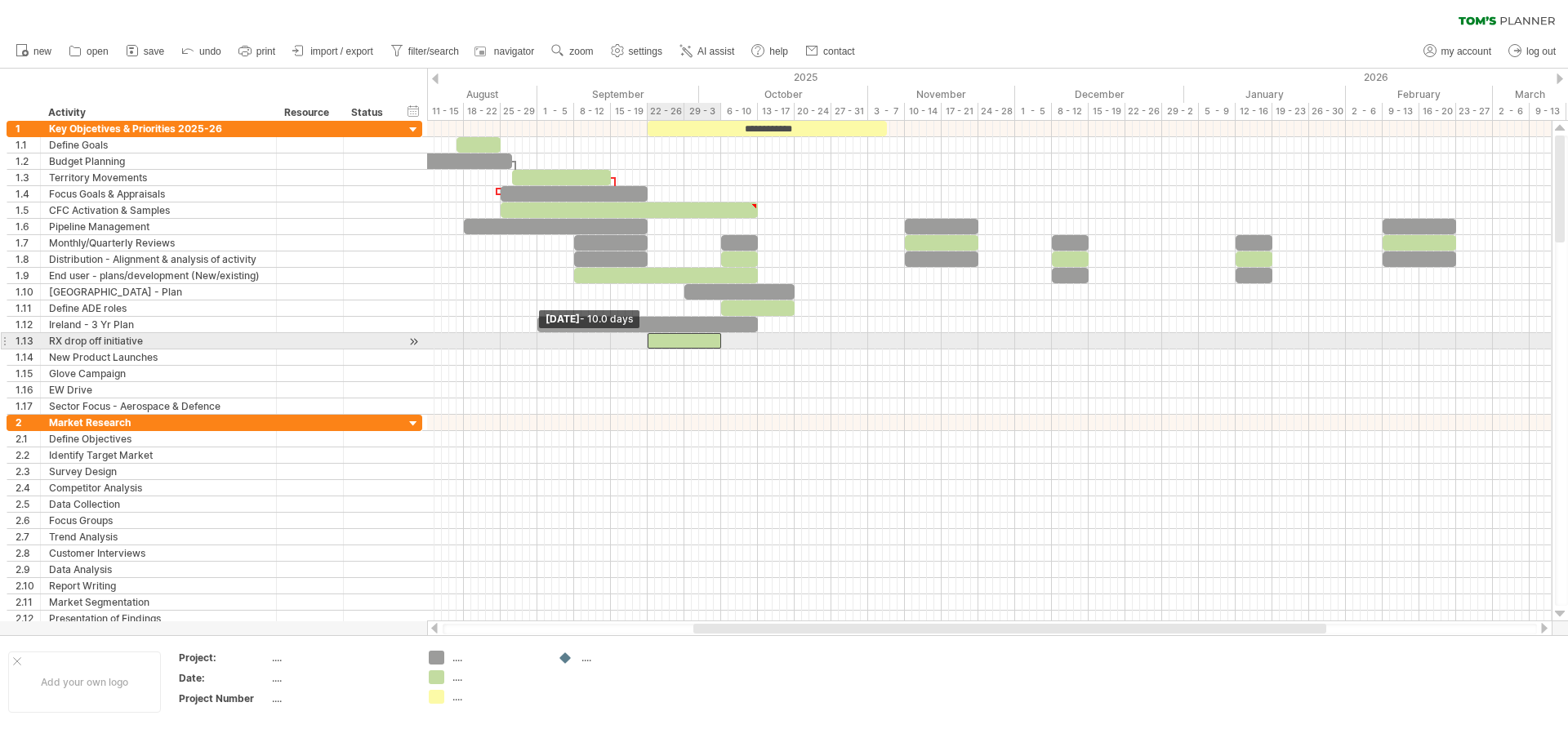
click at [649, 340] on span at bounding box center [647, 341] width 6 height 16
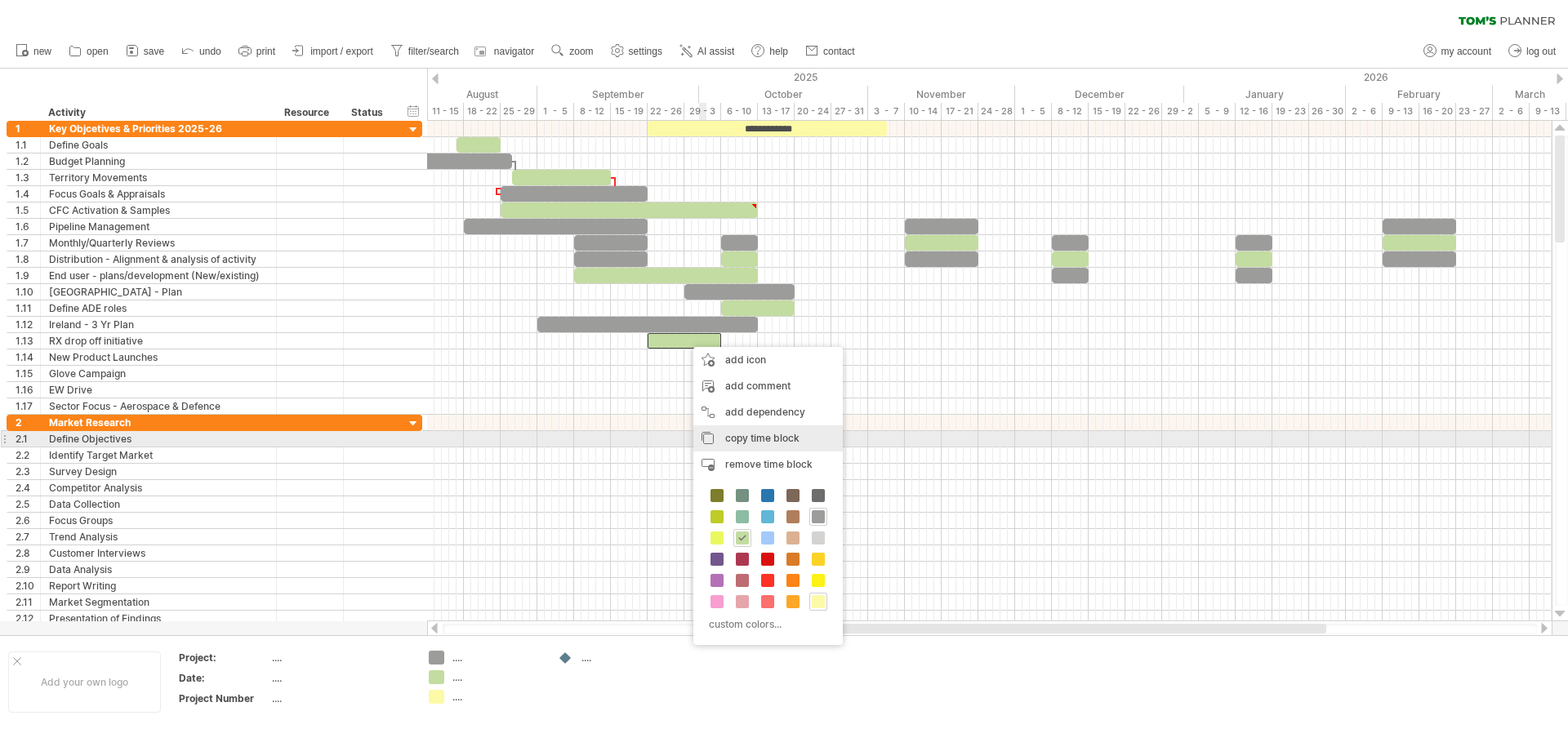
click at [759, 434] on span "copy time block" at bounding box center [762, 437] width 74 height 12
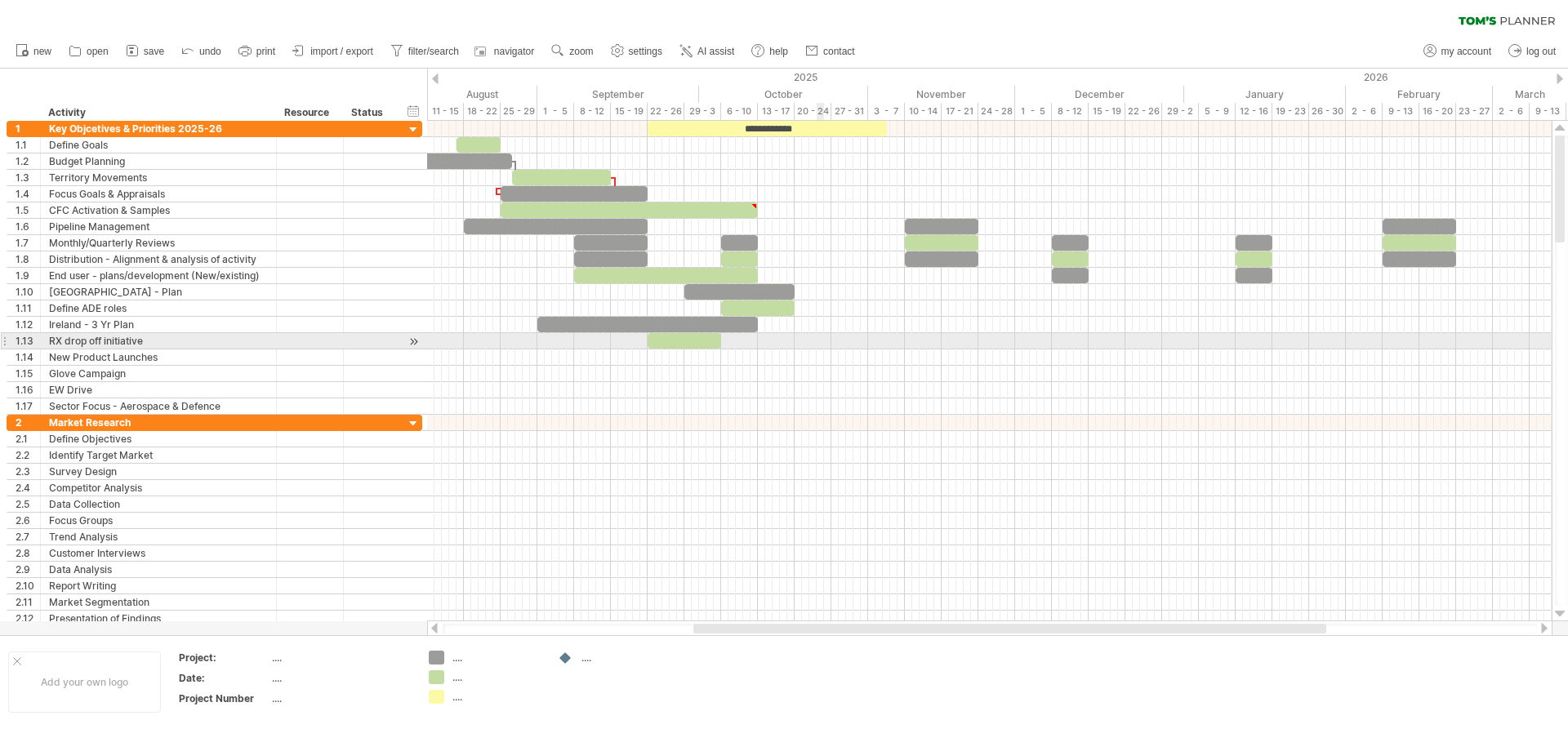
click at [818, 338] on div at bounding box center [989, 342] width 1124 height 17
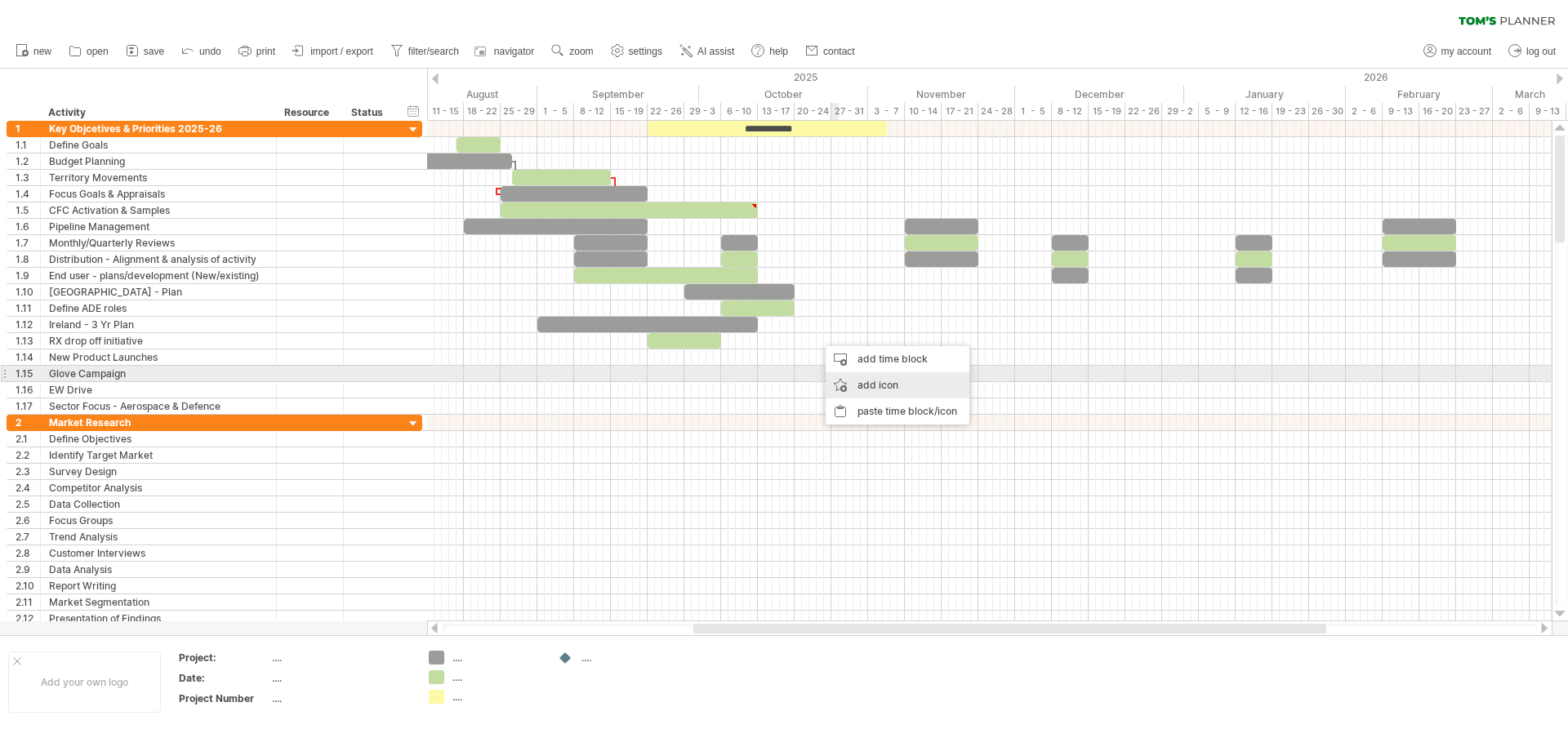
click at [863, 382] on div "add icon" at bounding box center [897, 385] width 144 height 26
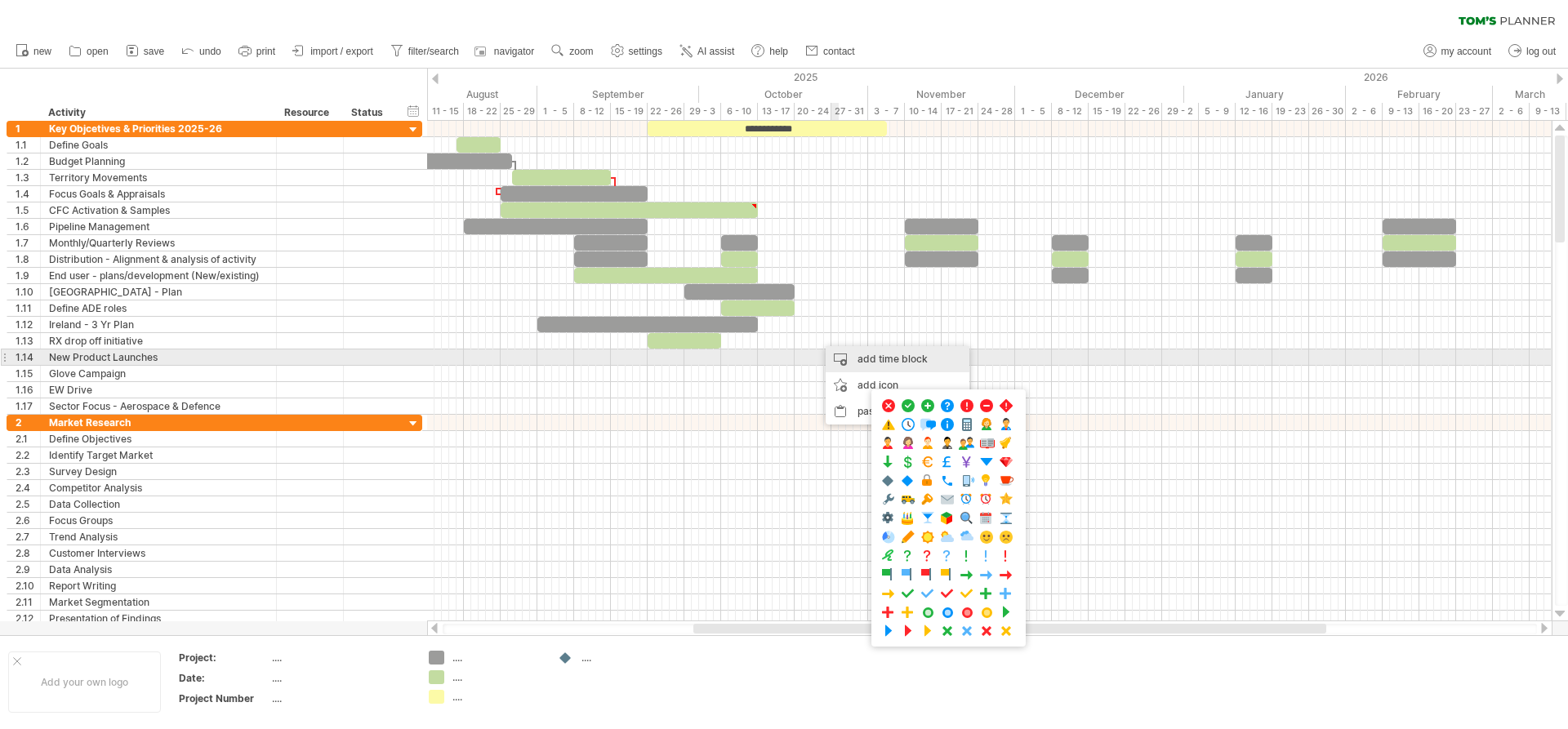
click at [859, 361] on div "add time block" at bounding box center [897, 359] width 144 height 26
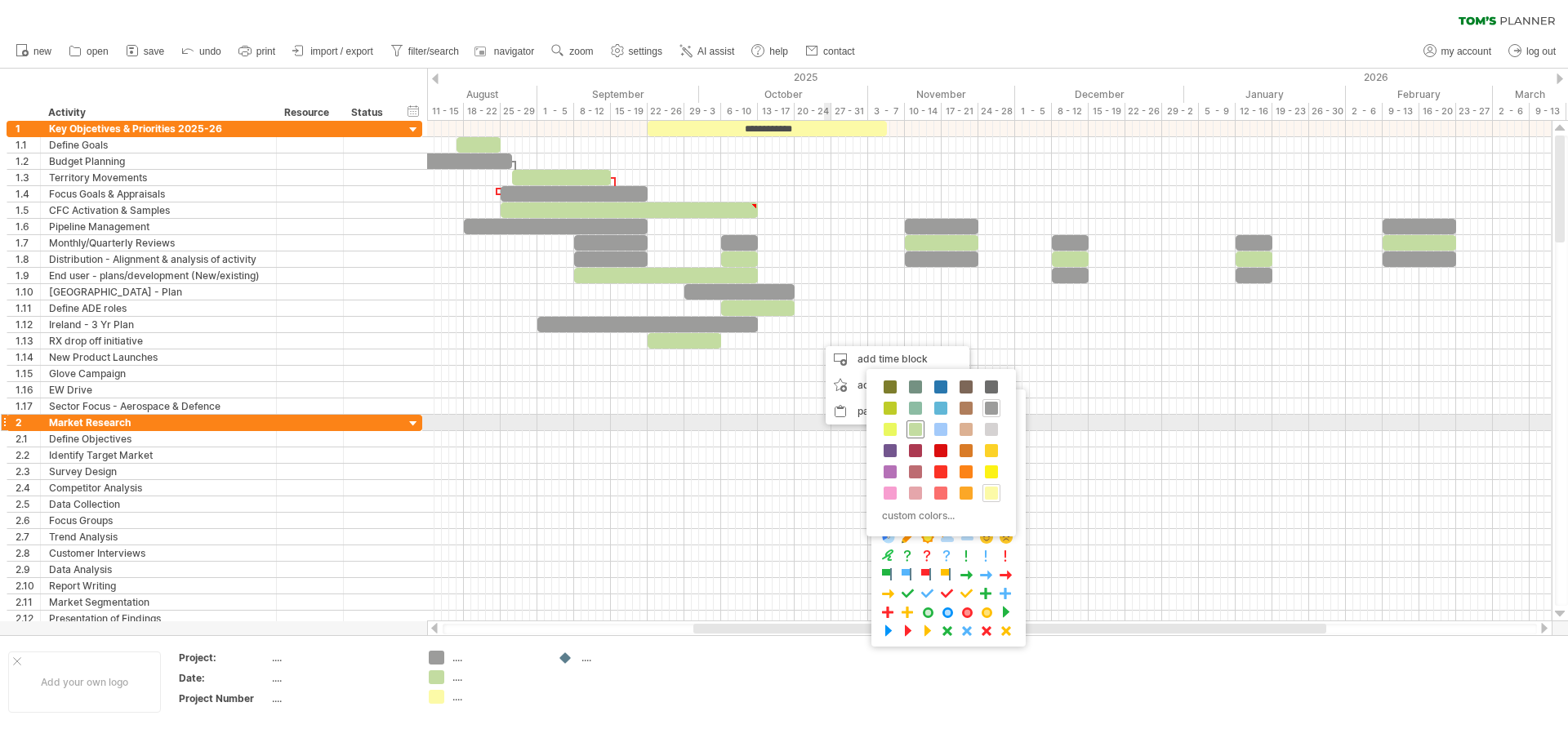
click at [909, 427] on span at bounding box center [915, 430] width 13 height 13
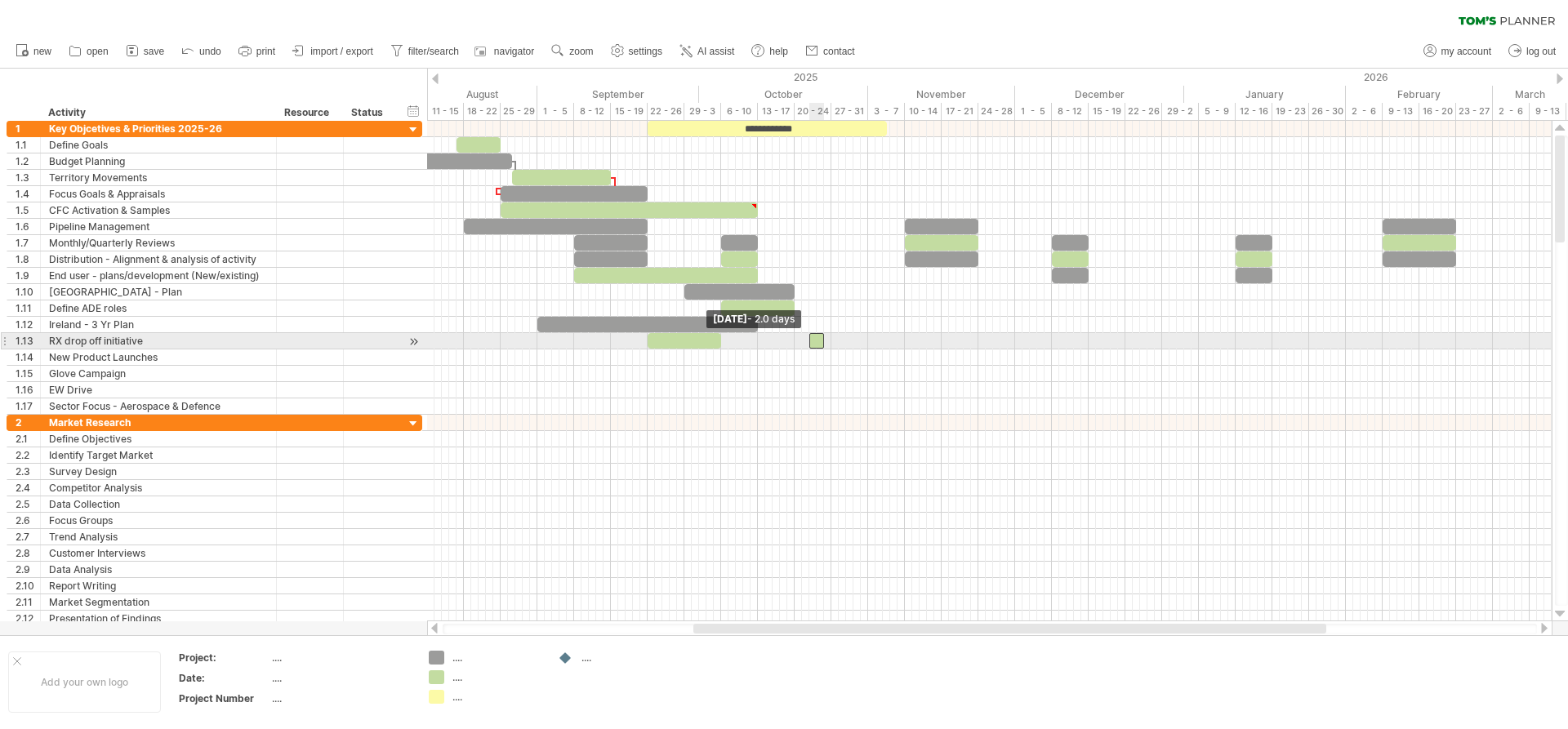
click at [810, 343] on span at bounding box center [809, 341] width 6 height 16
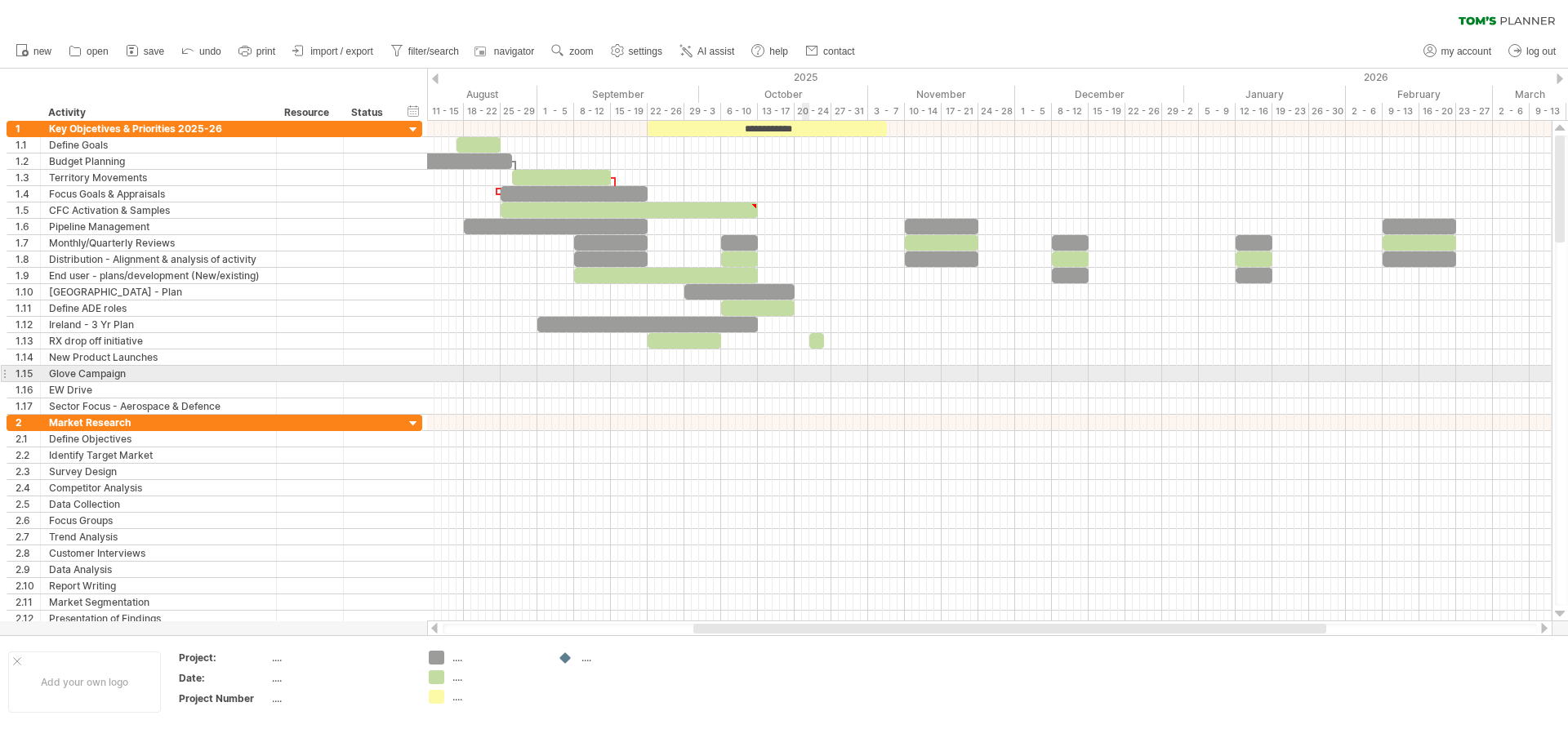
click at [808, 378] on div at bounding box center [989, 374] width 1124 height 17
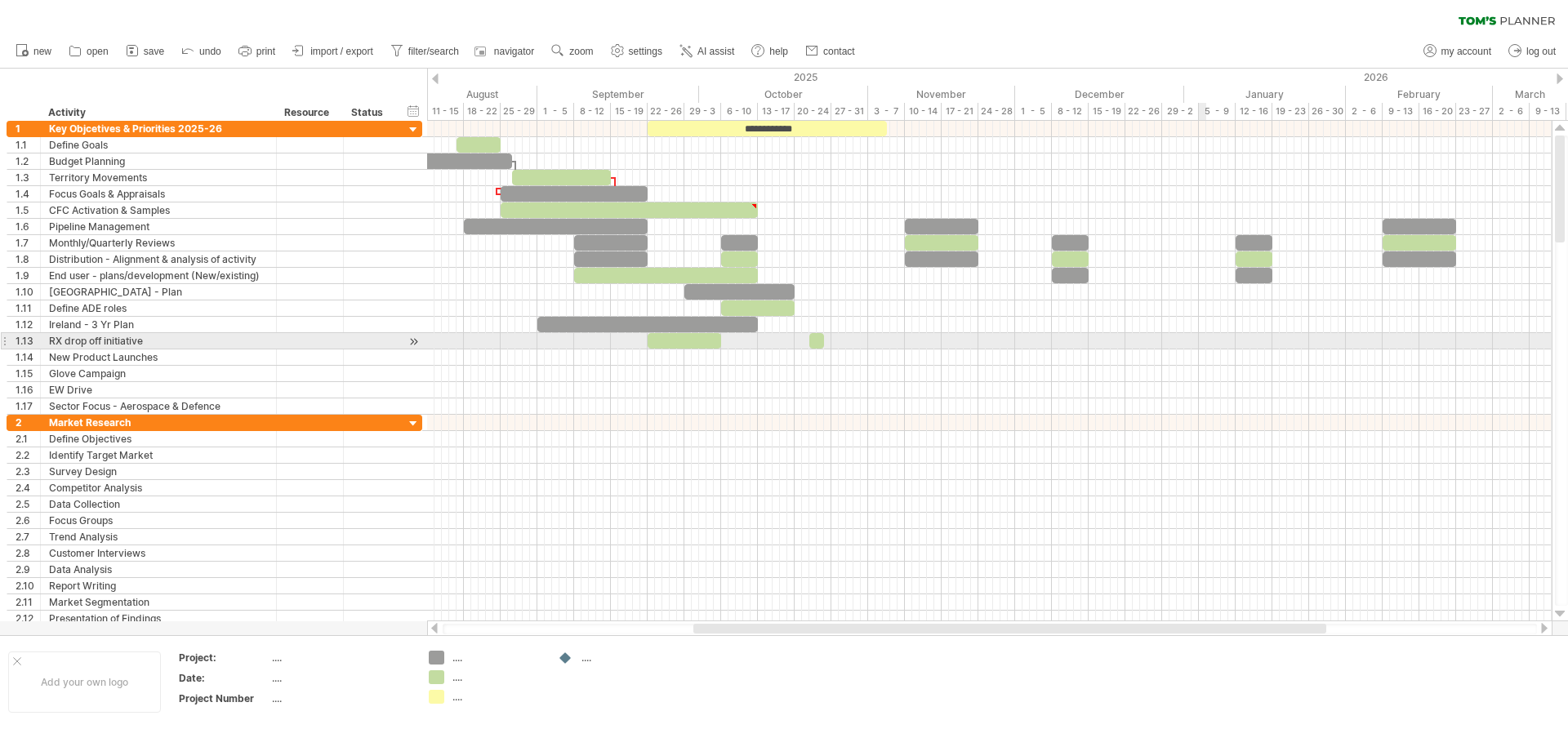
click at [1205, 341] on div at bounding box center [989, 342] width 1124 height 17
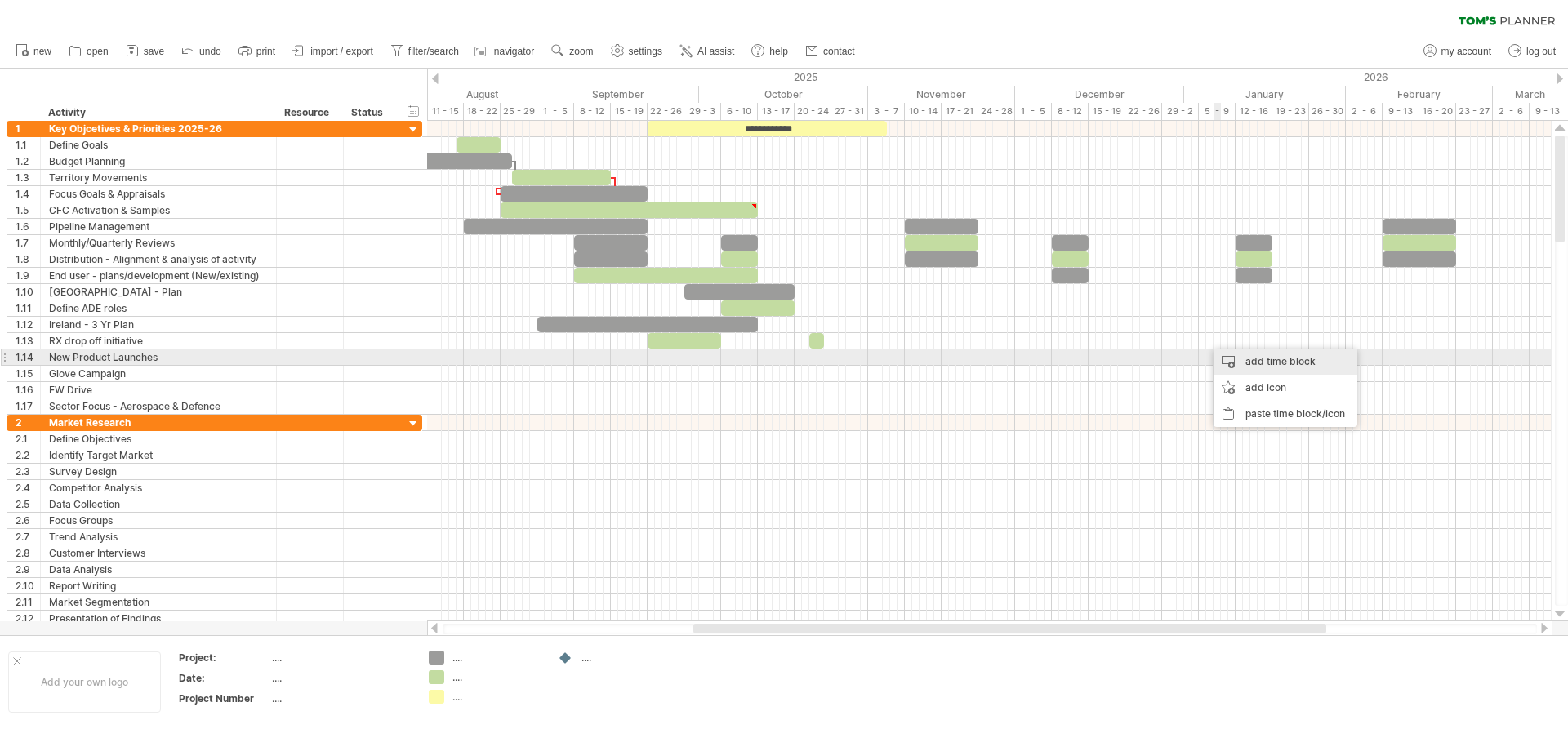
click at [1242, 358] on div "add time block" at bounding box center [1285, 361] width 144 height 26
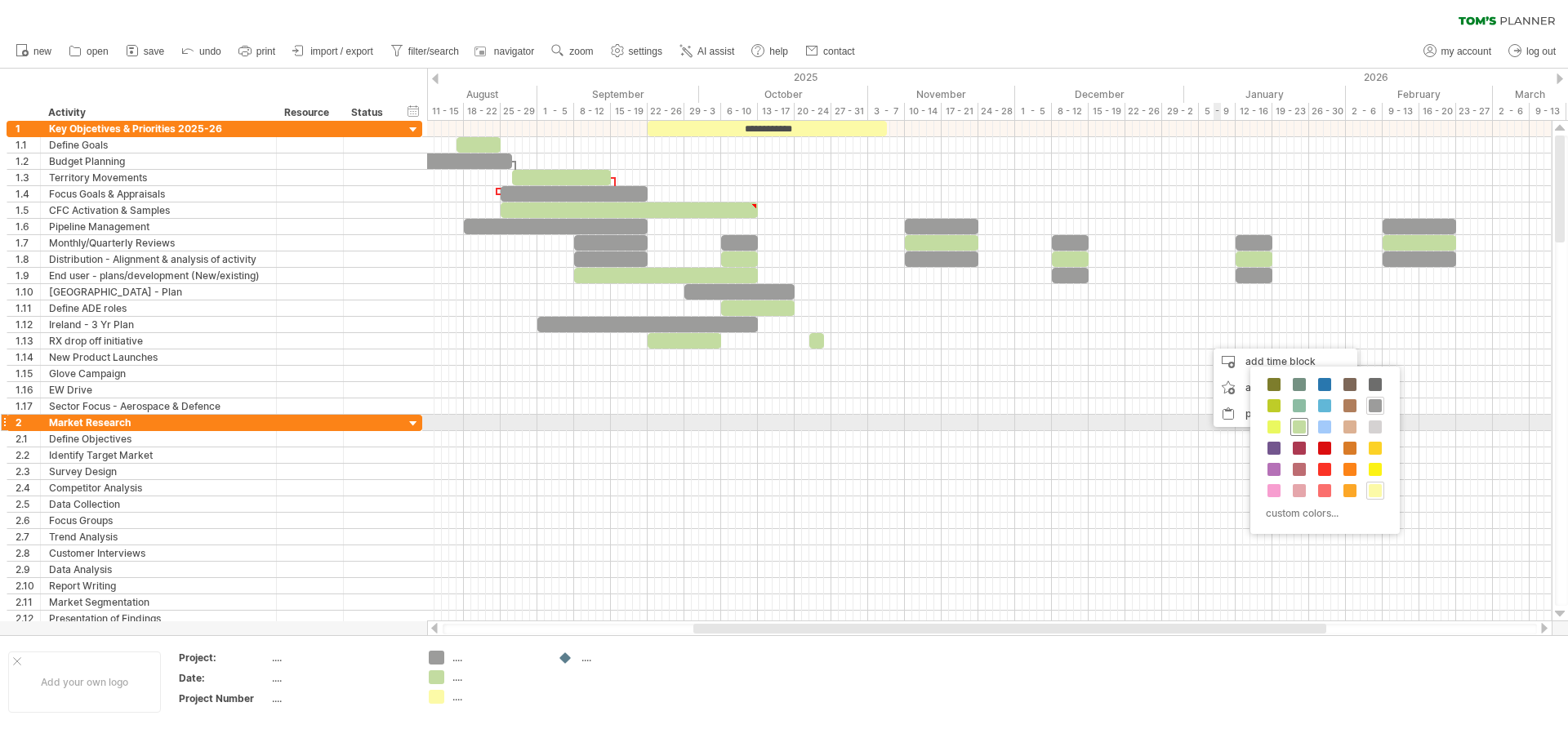
click at [1299, 428] on span at bounding box center [1299, 427] width 13 height 13
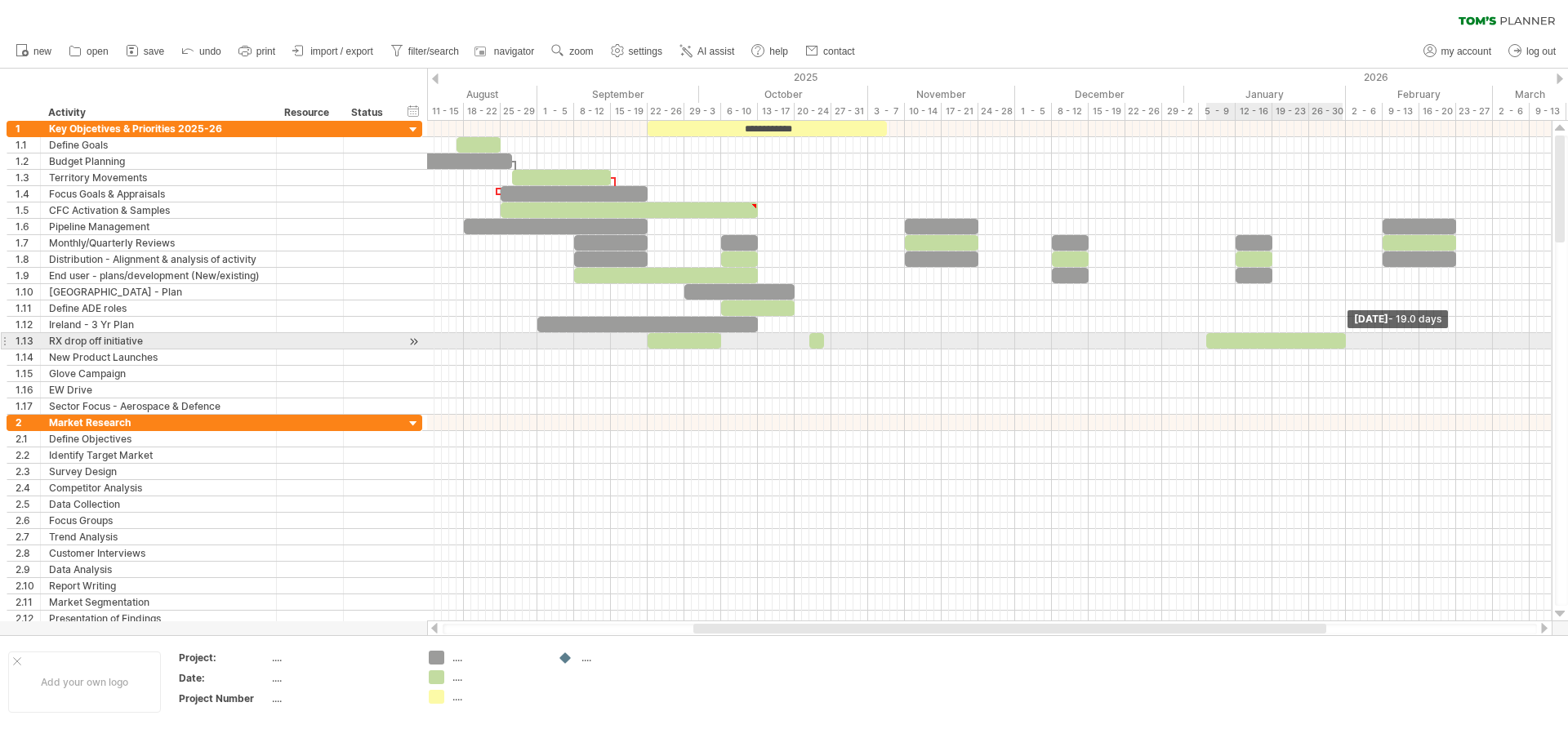
drag, startPoint x: 1215, startPoint y: 342, endPoint x: 1346, endPoint y: 346, distance: 131.1
click at [1346, 346] on span at bounding box center [1346, 341] width 6 height 16
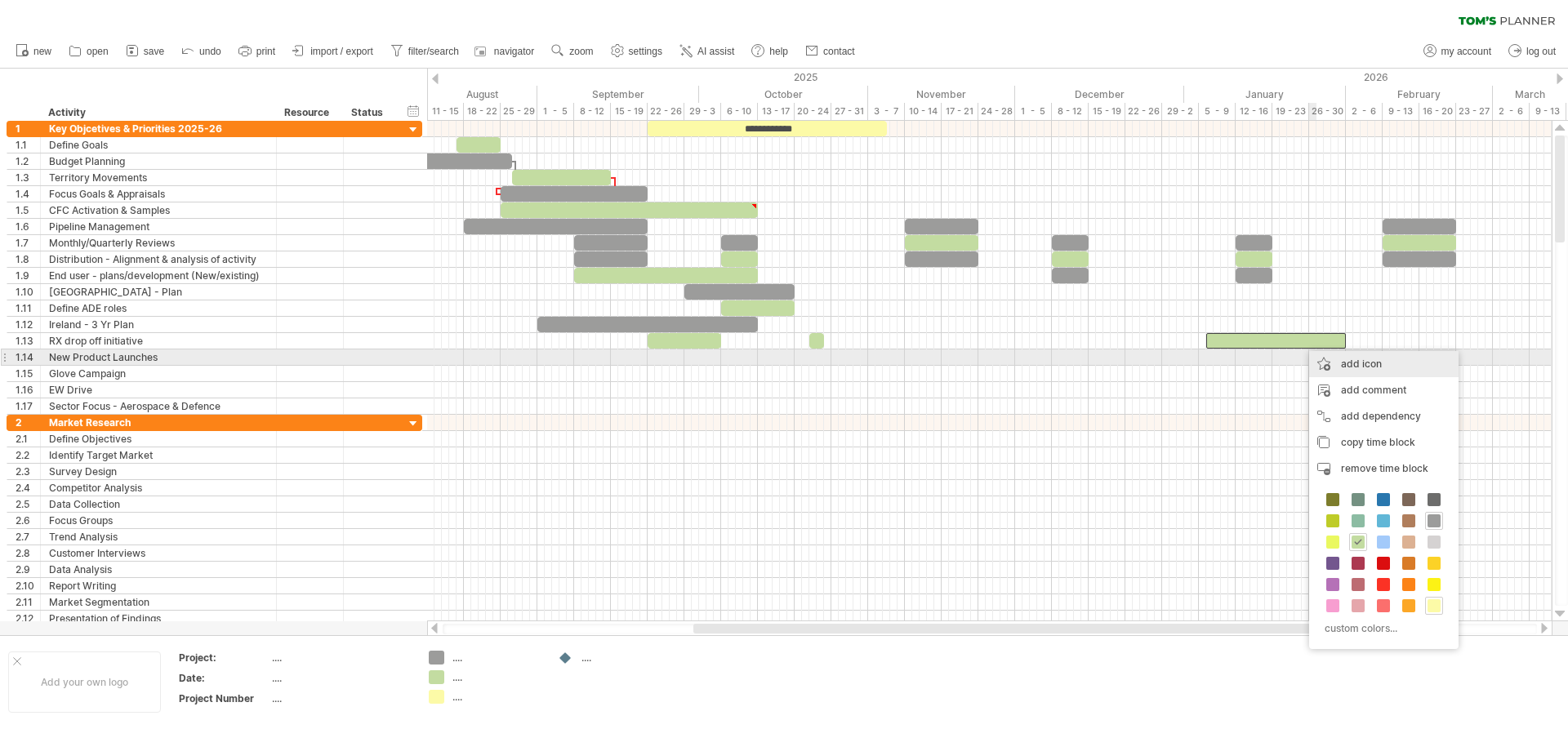
click at [1343, 365] on div "add icon" at bounding box center [1383, 364] width 149 height 26
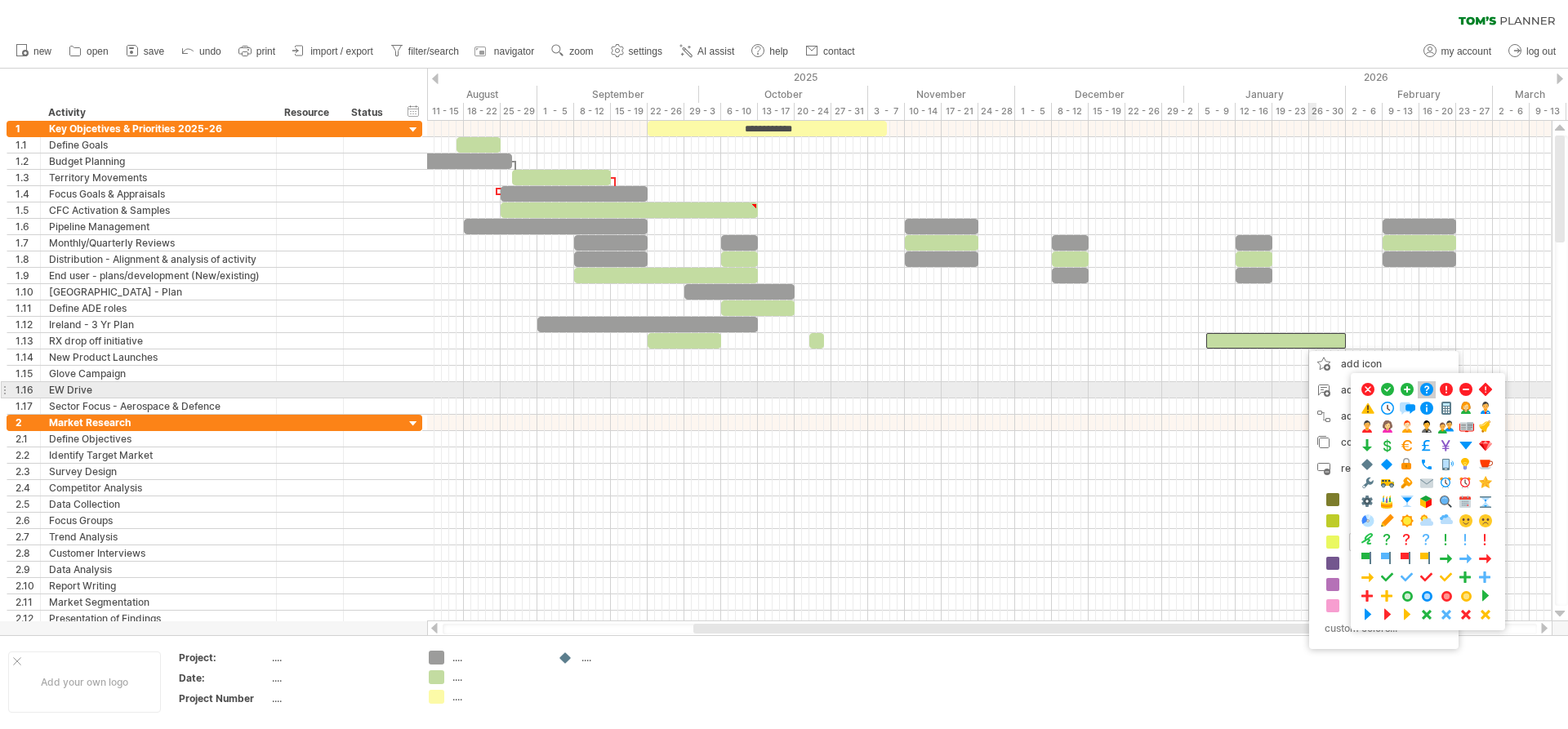
click at [1424, 389] on span at bounding box center [1427, 390] width 17 height 16
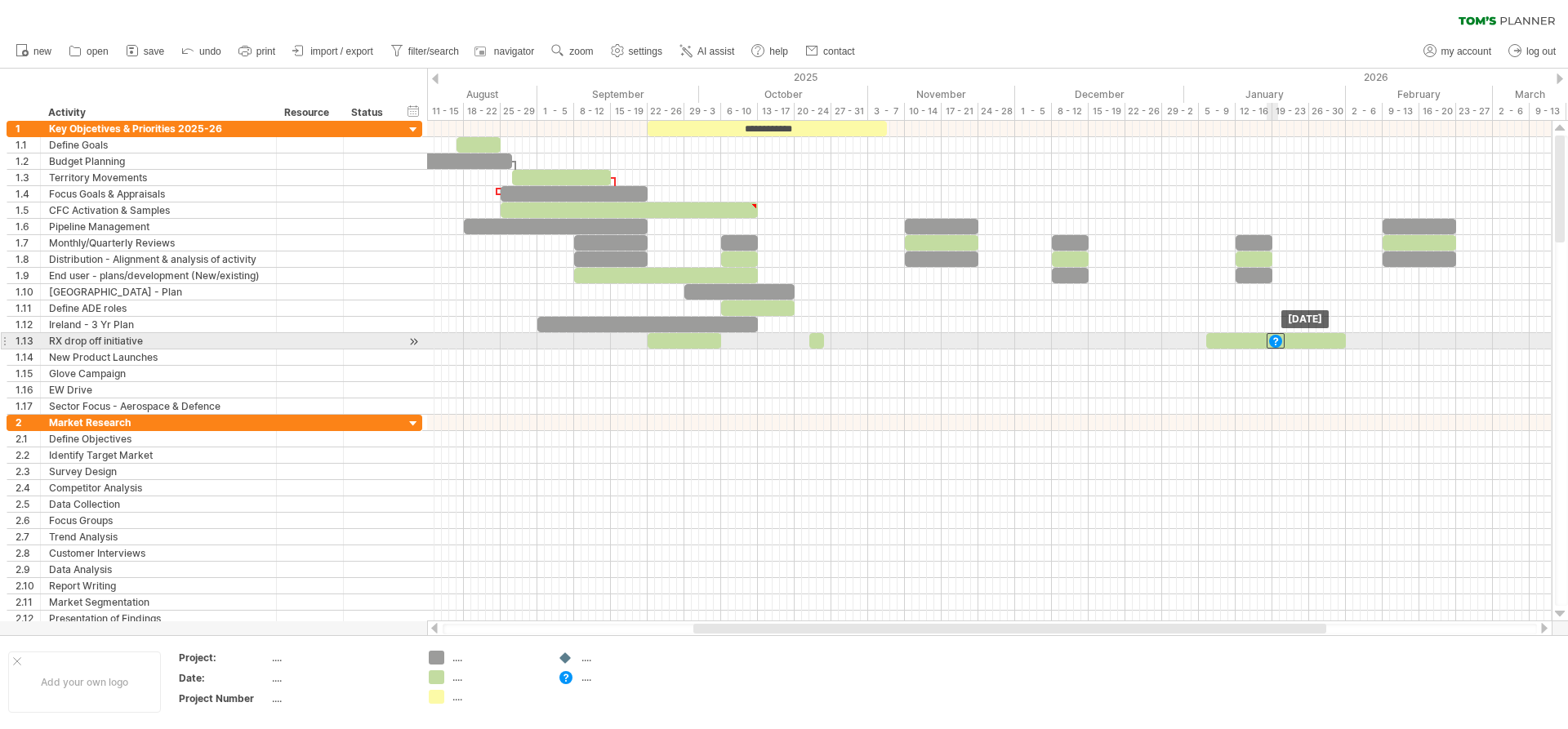
drag, startPoint x: 1300, startPoint y: 341, endPoint x: 1273, endPoint y: 340, distance: 27.0
click at [1273, 340] on div at bounding box center [1275, 341] width 18 height 16
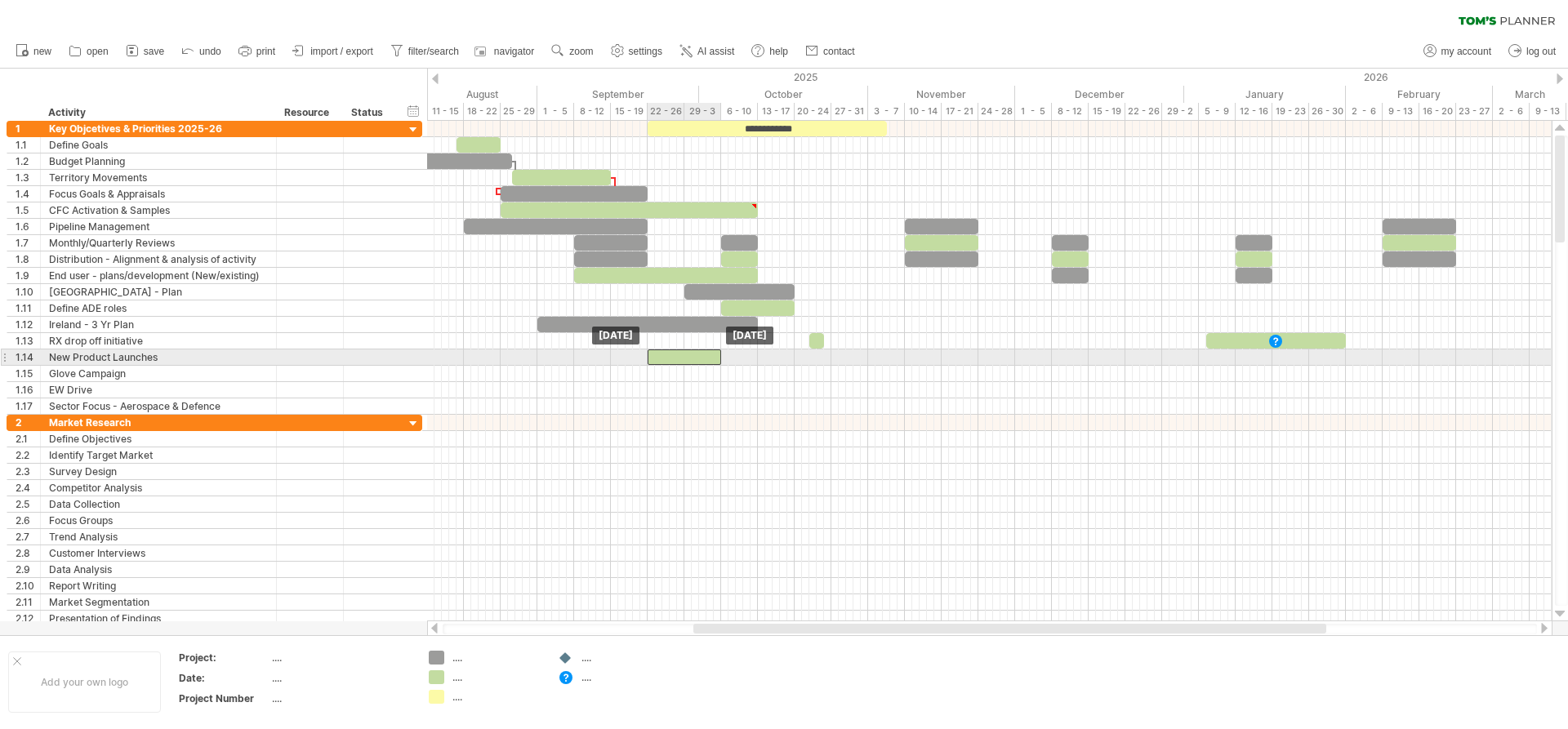
drag, startPoint x: 675, startPoint y: 341, endPoint x: 675, endPoint y: 357, distance: 16.0
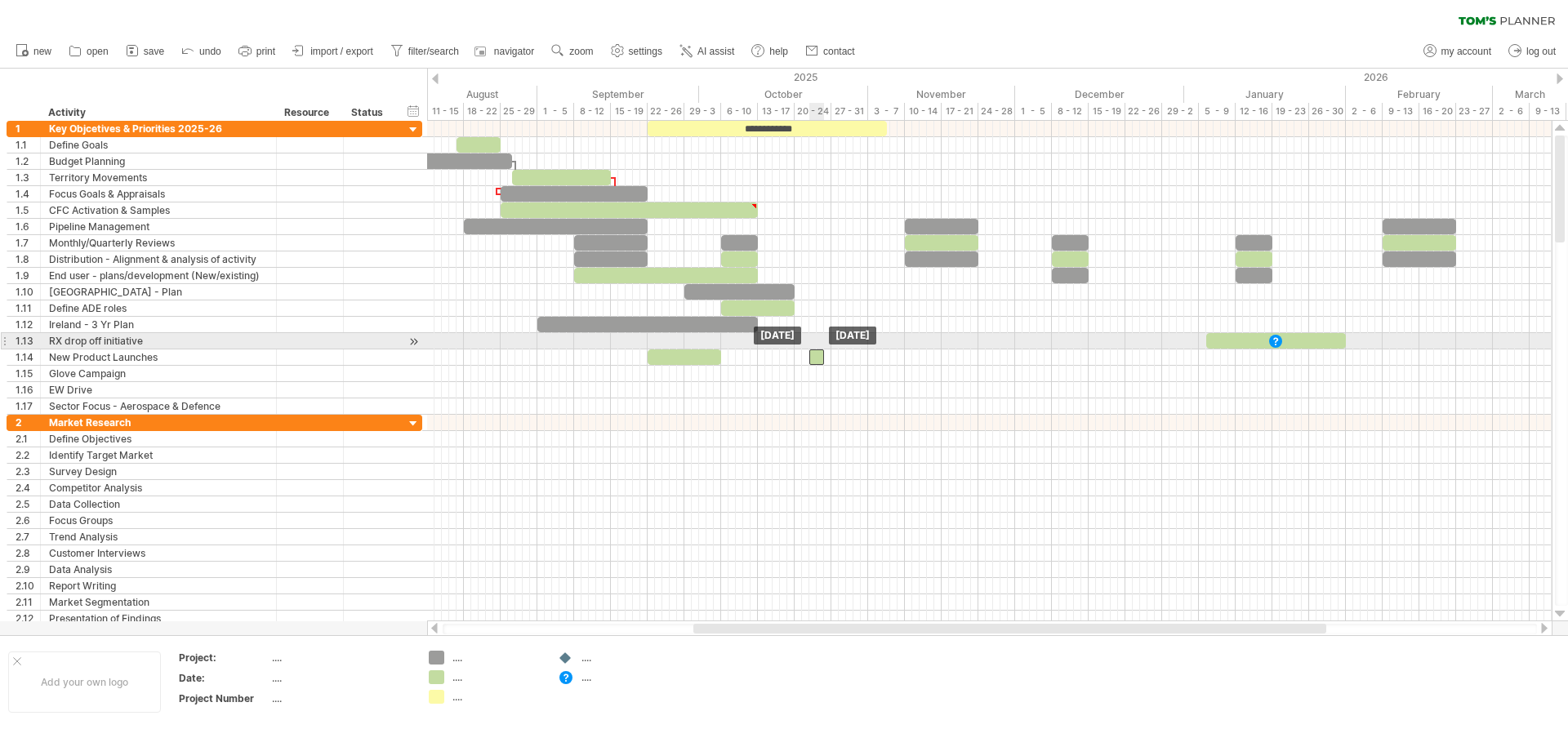
drag, startPoint x: 818, startPoint y: 339, endPoint x: 820, endPoint y: 349, distance: 10.2
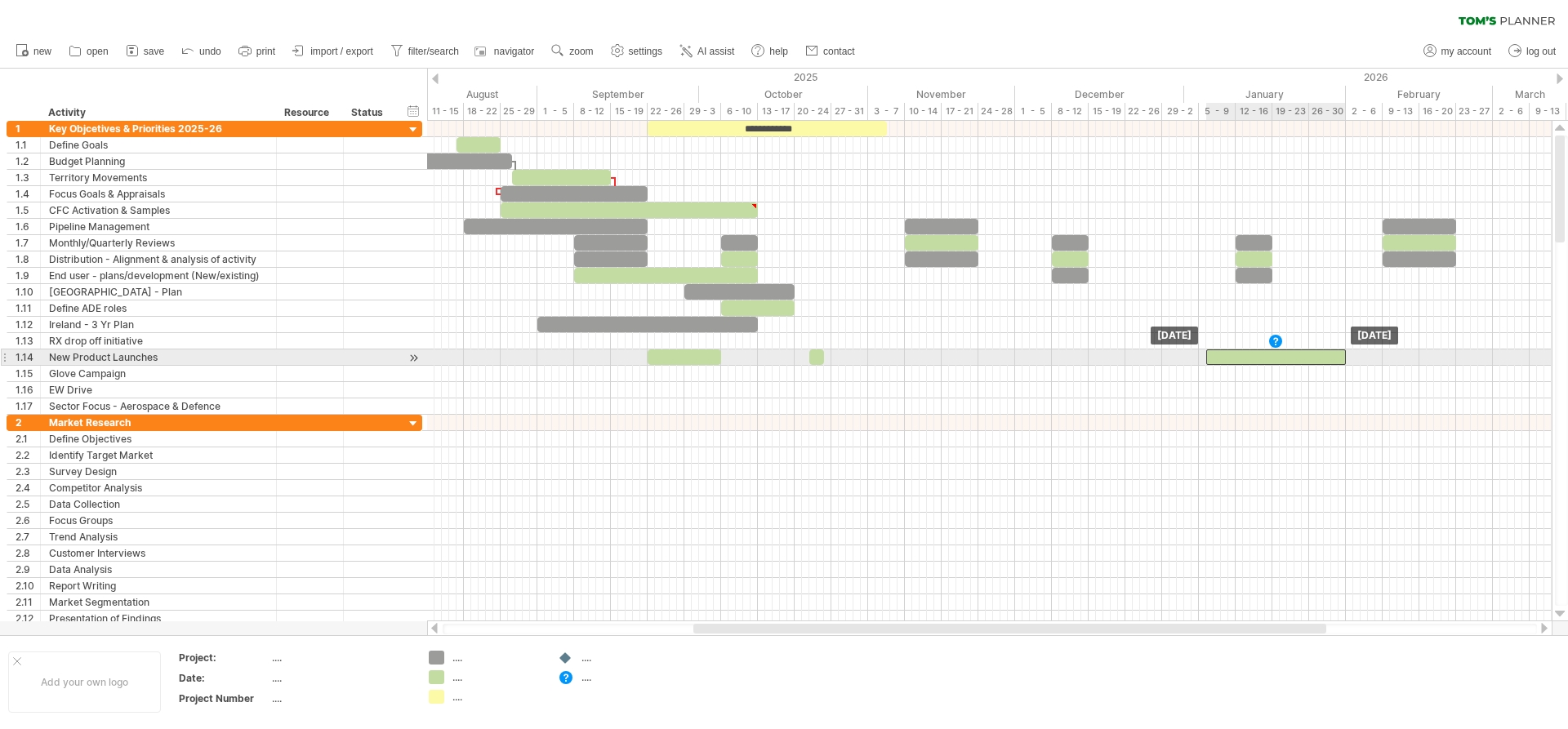
drag, startPoint x: 1243, startPoint y: 339, endPoint x: 1244, endPoint y: 350, distance: 11.0
drag, startPoint x: 1273, startPoint y: 339, endPoint x: 1272, endPoint y: 351, distance: 12.0
click at [688, 358] on div at bounding box center [684, 357] width 73 height 16
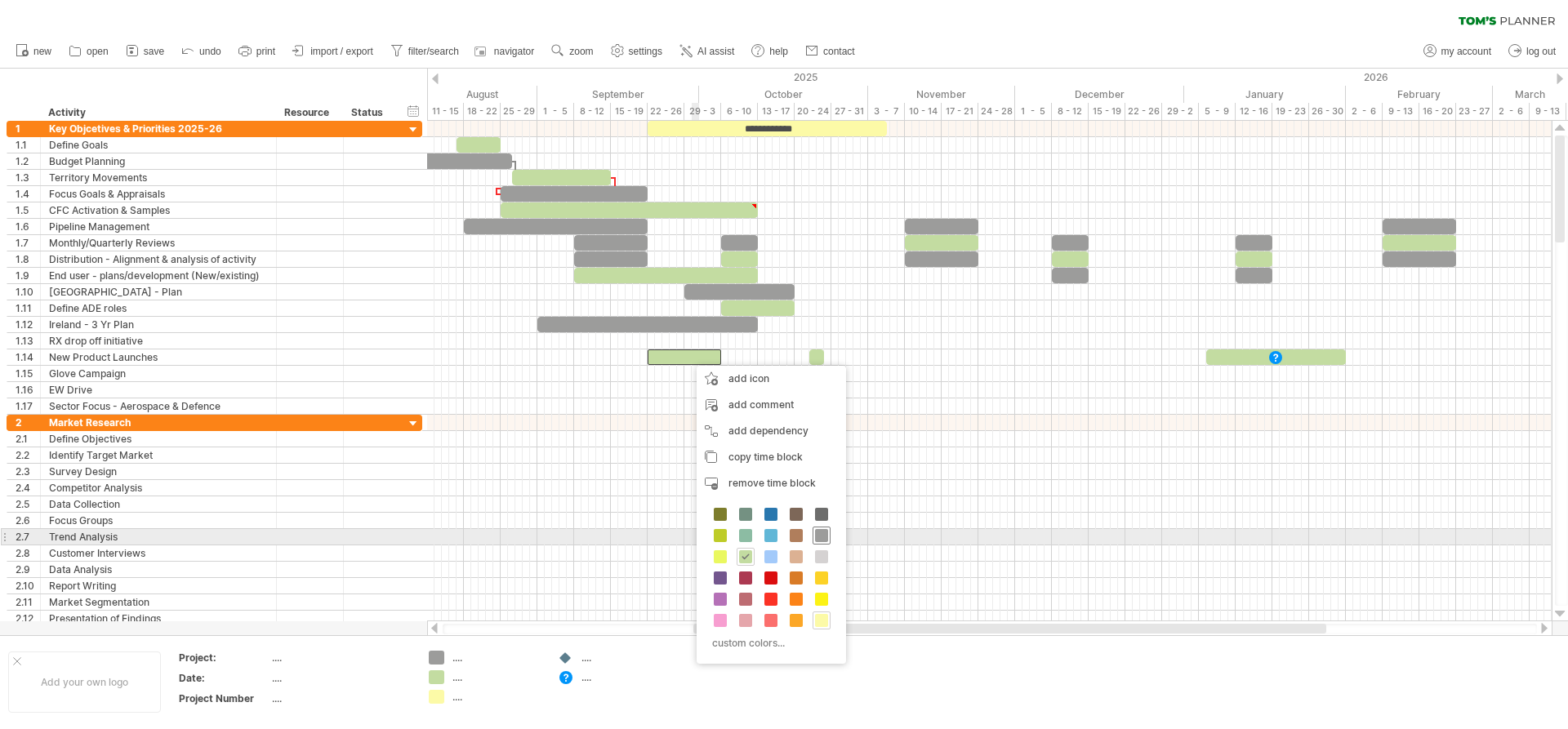
click at [823, 539] on span at bounding box center [822, 535] width 13 height 13
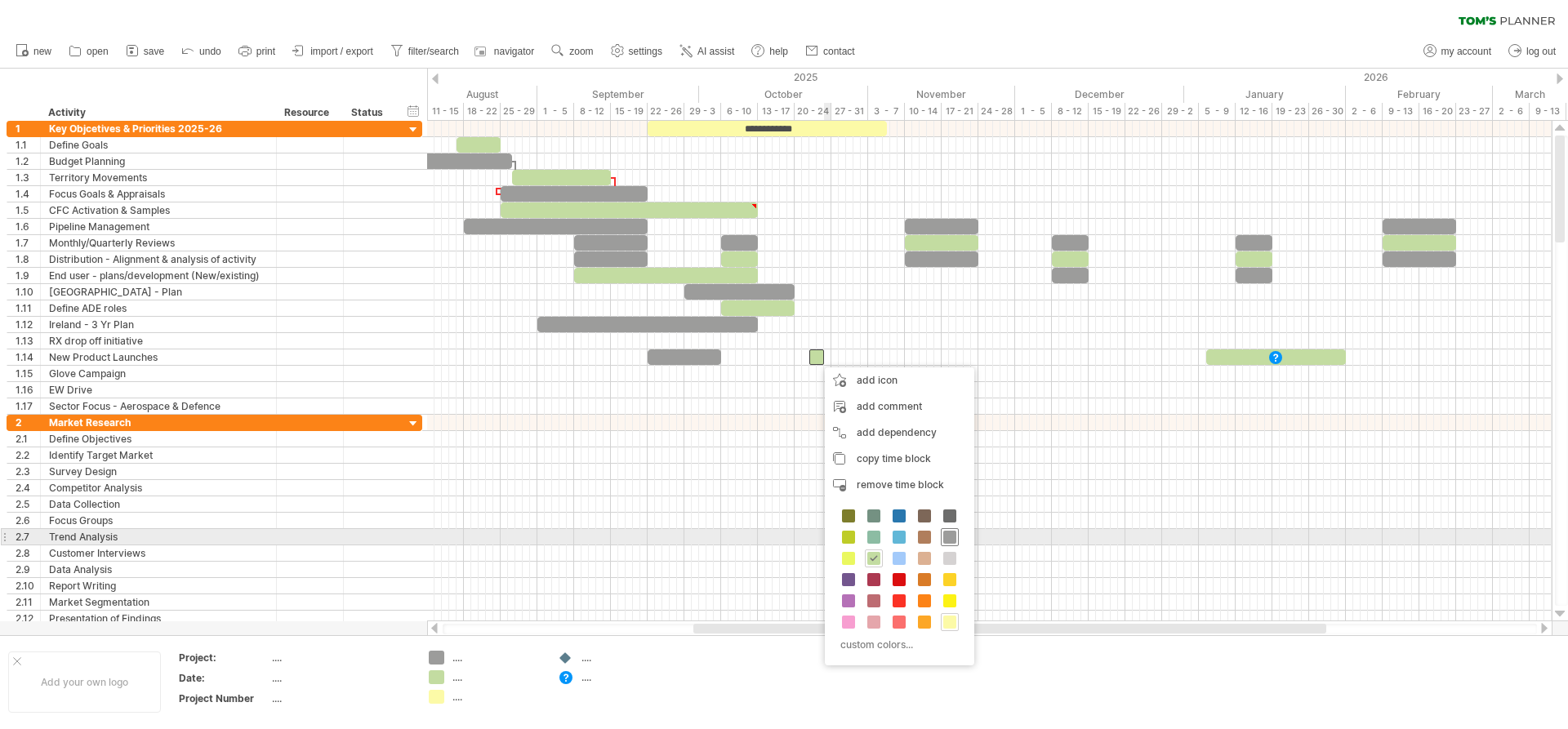
click at [949, 535] on span at bounding box center [949, 537] width 13 height 13
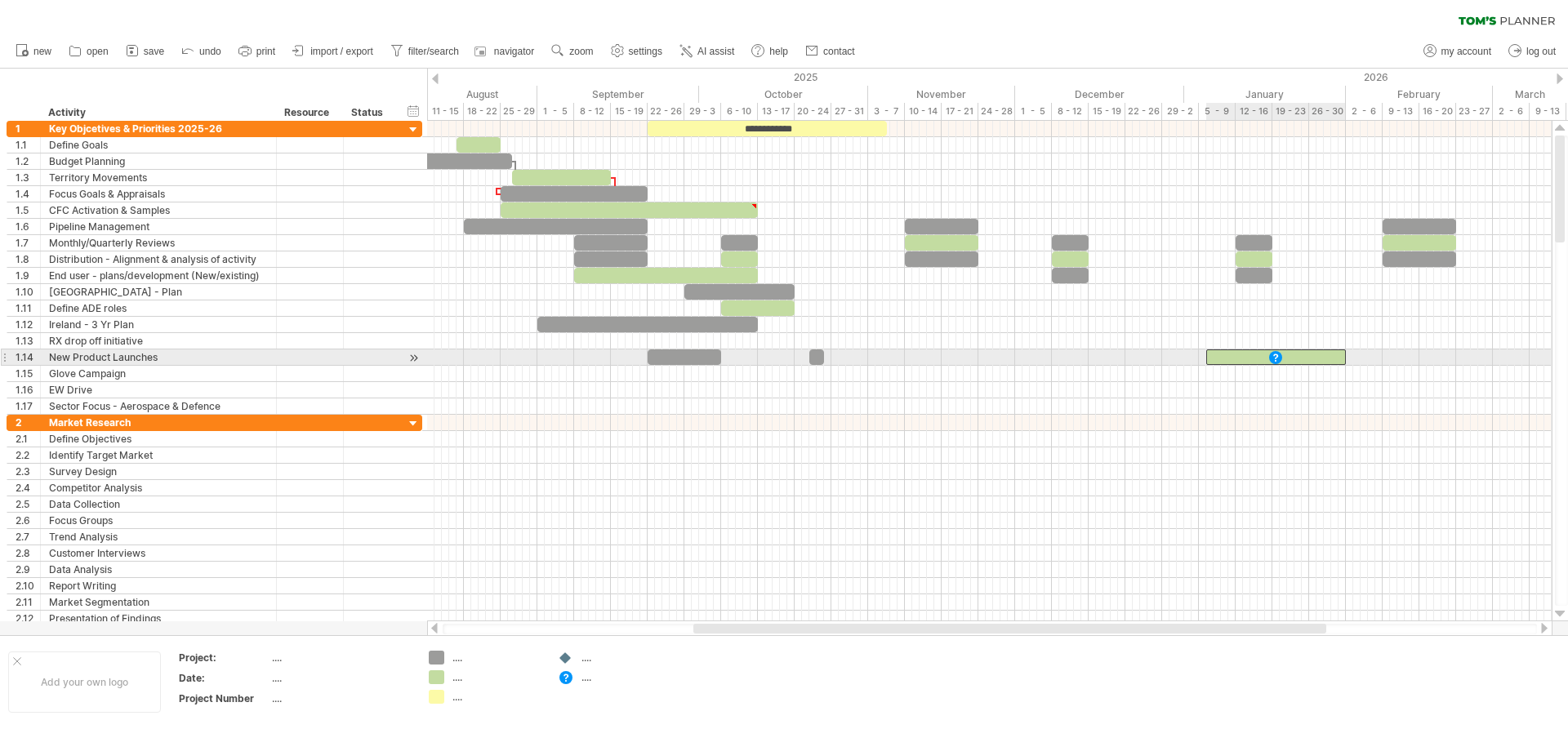
click at [1234, 357] on div at bounding box center [1275, 357] width 140 height 16
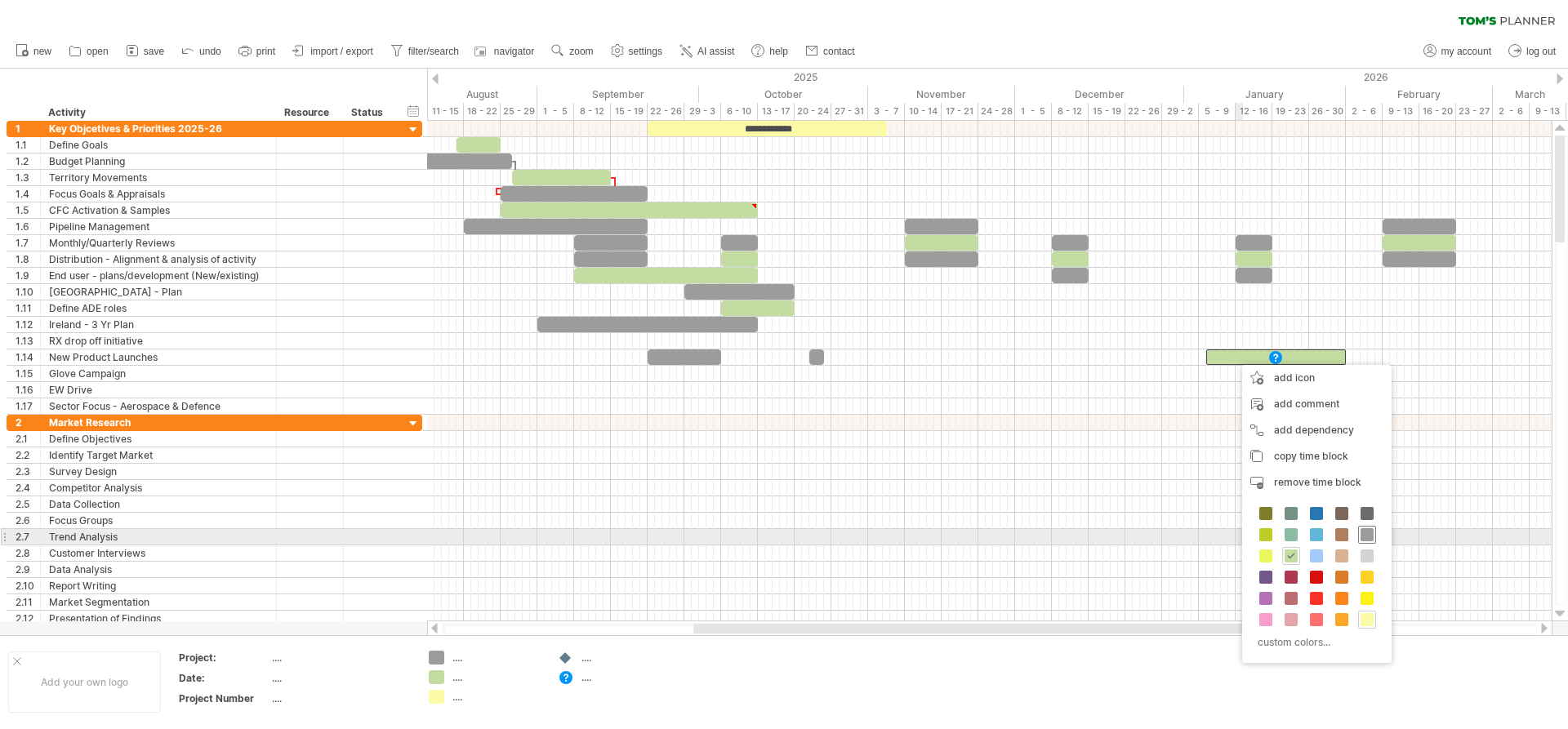
click at [1367, 533] on span at bounding box center [1367, 534] width 13 height 13
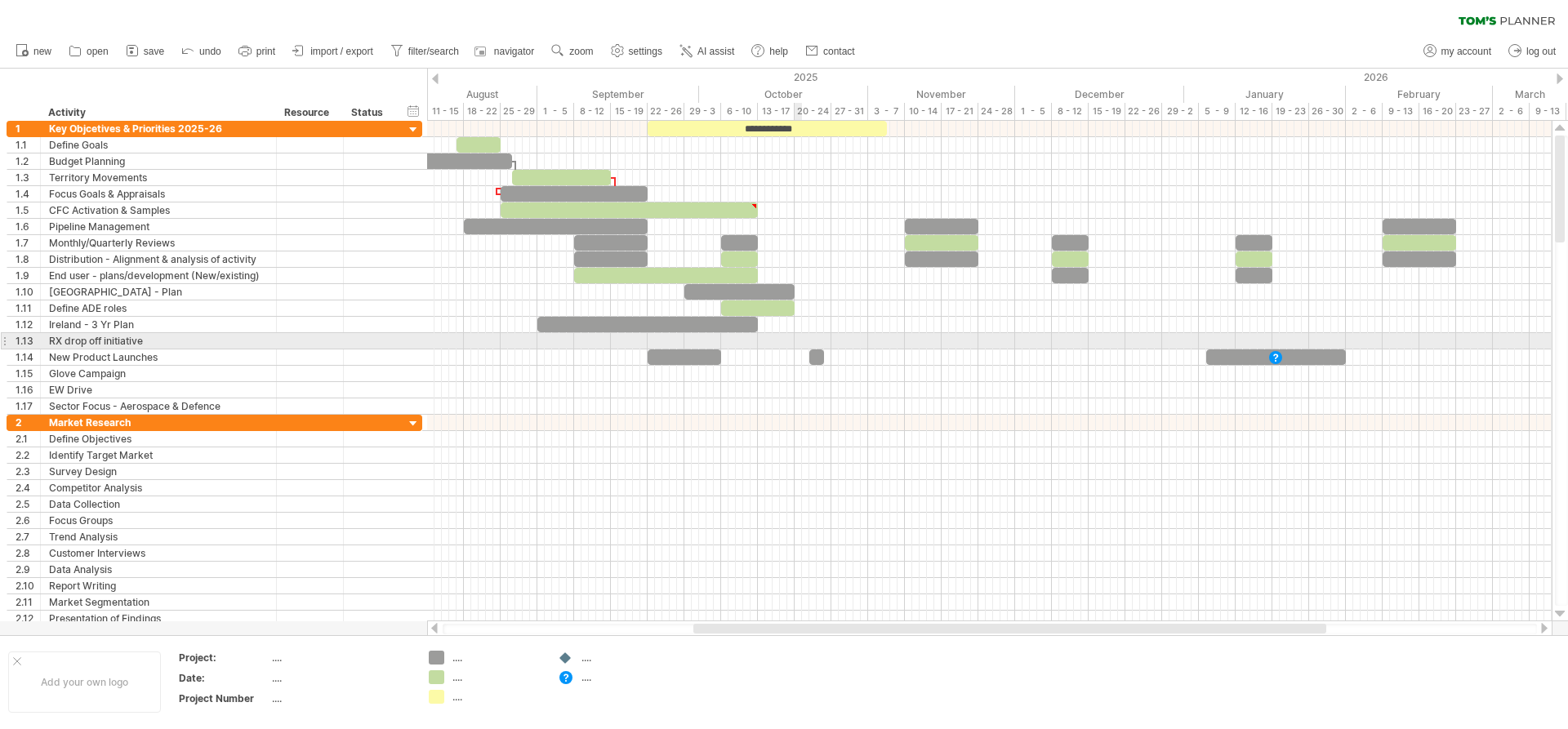
click at [796, 337] on div at bounding box center [989, 342] width 1124 height 17
click at [833, 350] on div "add time block" at bounding box center [875, 358] width 144 height 26
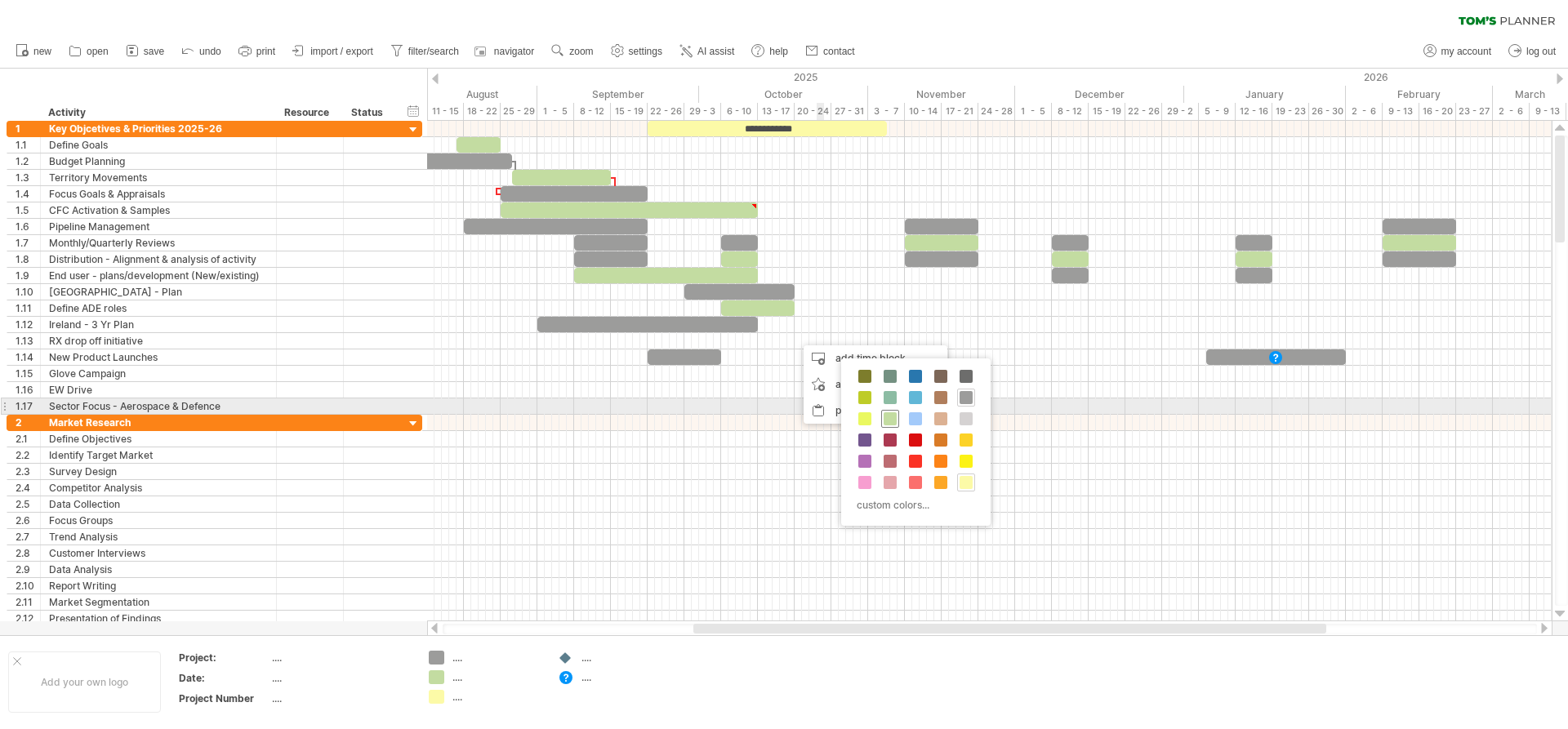
click at [895, 414] on span at bounding box center [890, 419] width 13 height 13
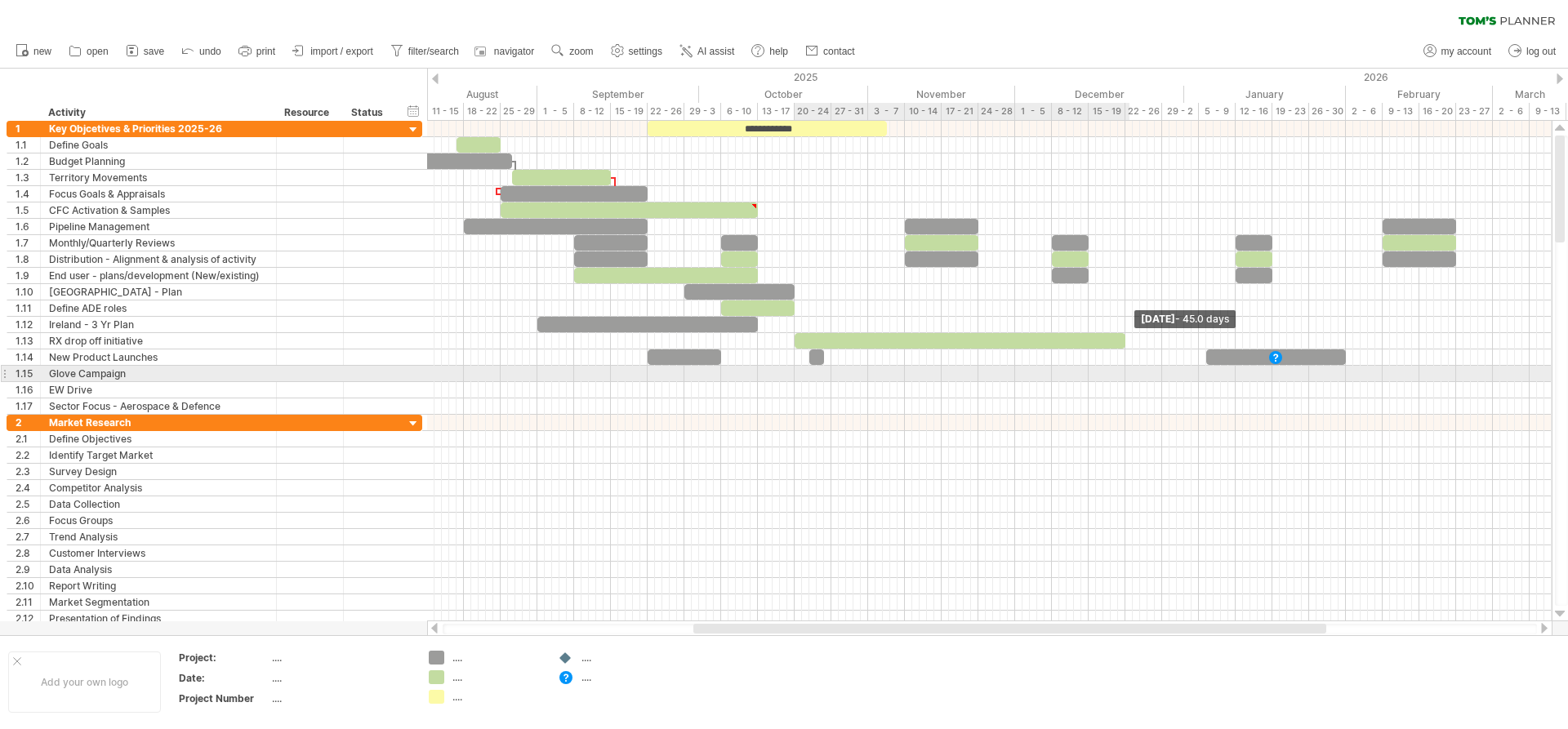
drag, startPoint x: 799, startPoint y: 339, endPoint x: 1124, endPoint y: 370, distance: 326.5
click at [1124, 370] on div "**********" at bounding box center [989, 371] width 1124 height 500
click at [698, 379] on div at bounding box center [989, 374] width 1124 height 17
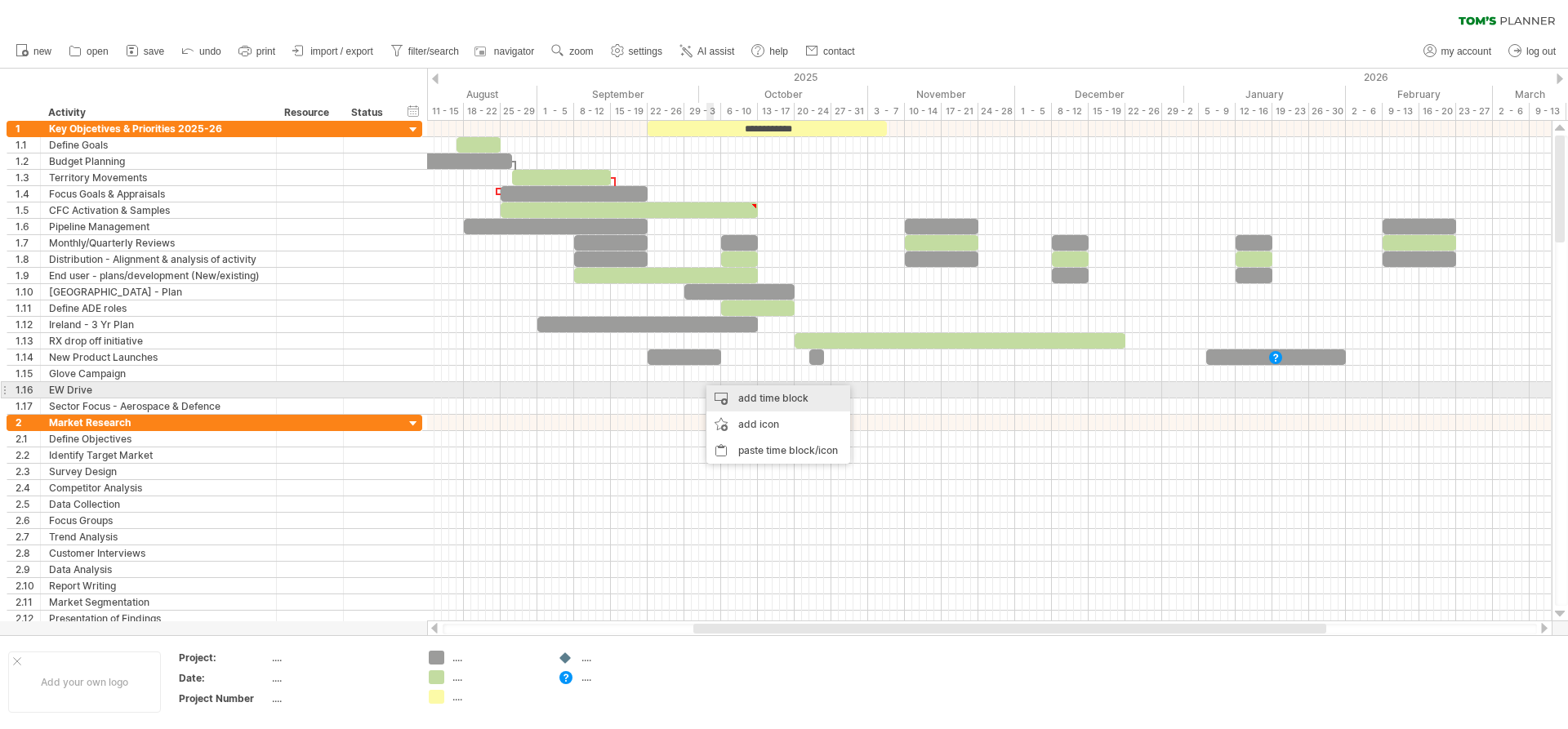
click at [746, 395] on div "add time block" at bounding box center [778, 398] width 144 height 26
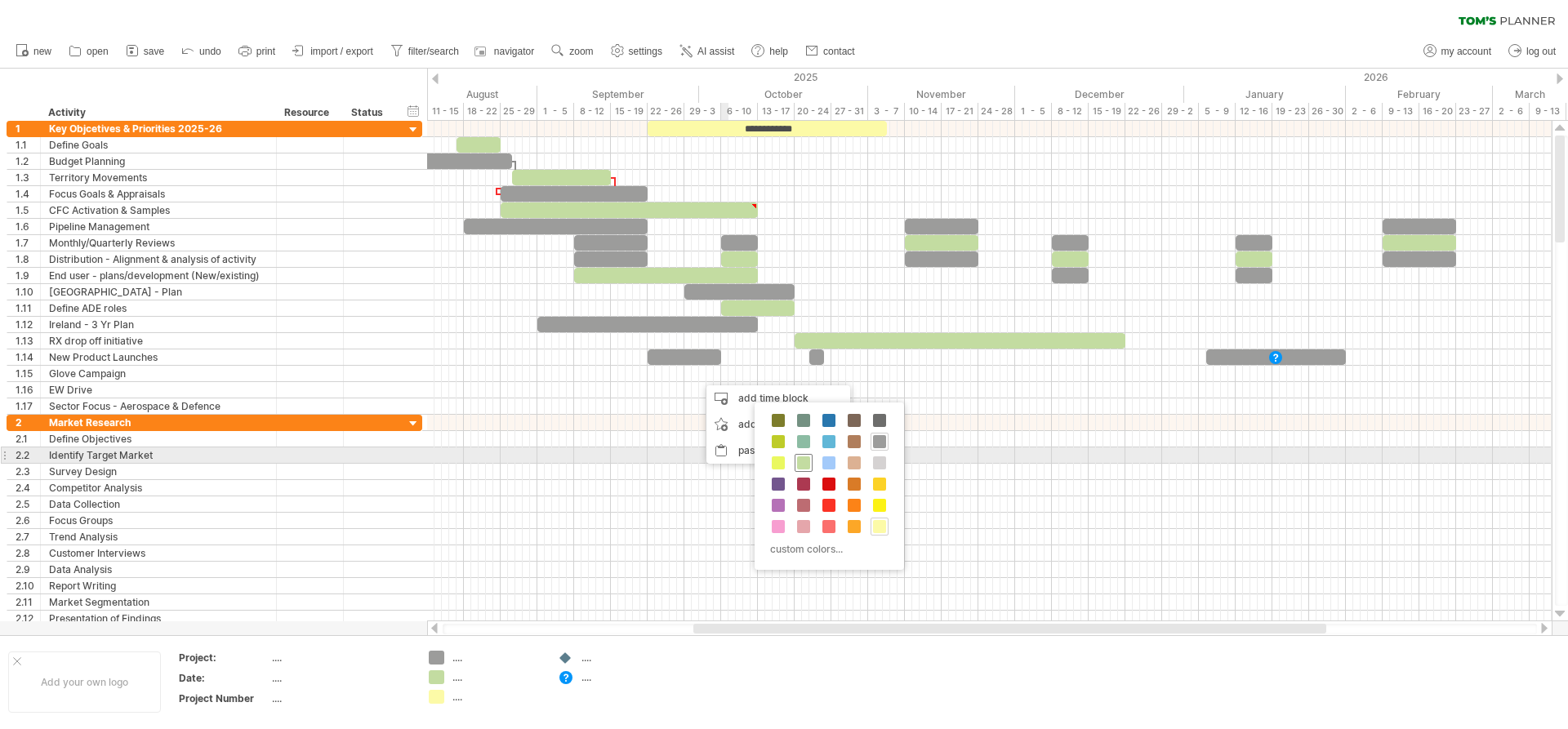
click at [802, 457] on span at bounding box center [804, 463] width 13 height 13
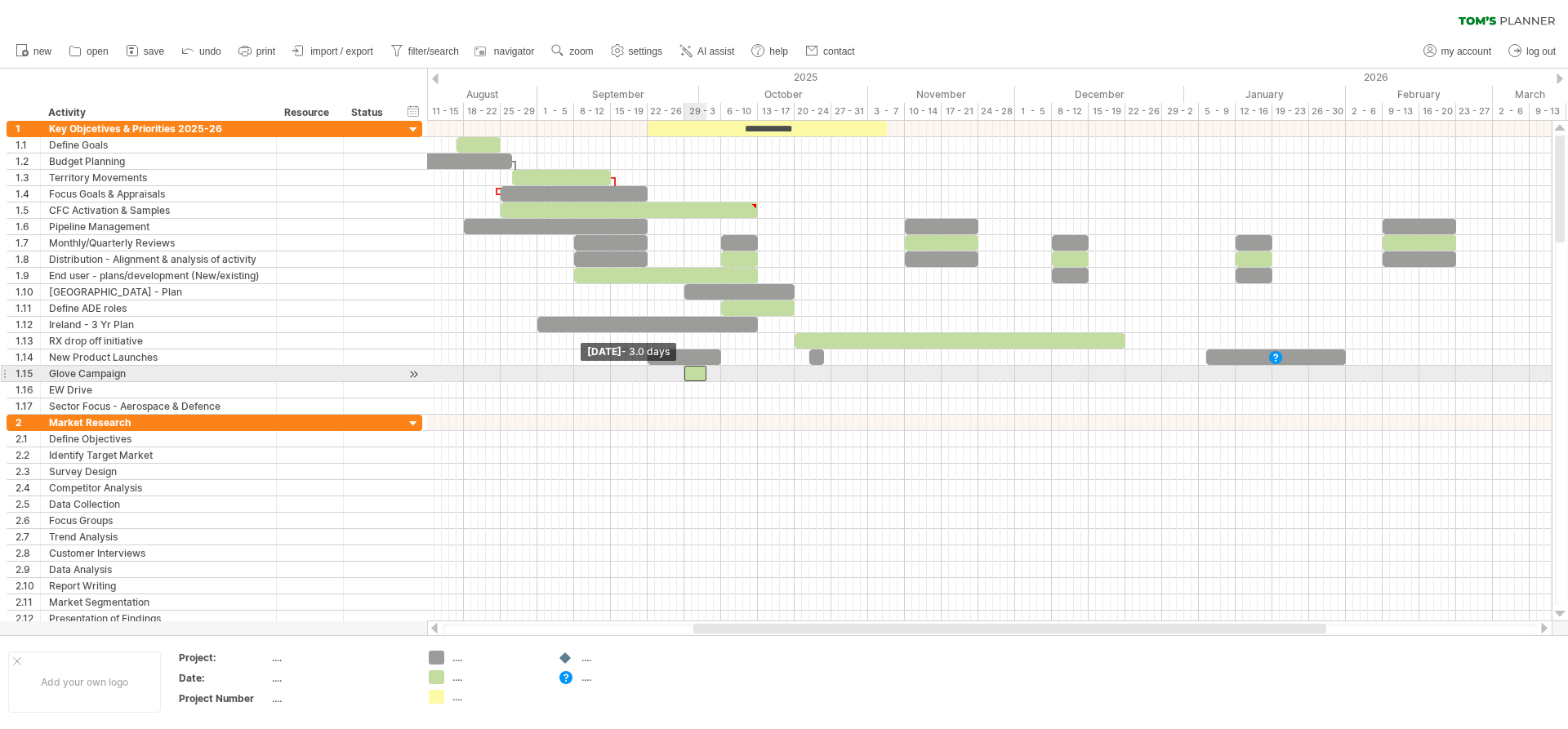
drag, startPoint x: 701, startPoint y: 378, endPoint x: 685, endPoint y: 378, distance: 16.0
click at [685, 378] on span at bounding box center [684, 373] width 6 height 16
click at [175, 376] on div "Glove Campaign" at bounding box center [158, 373] width 219 height 16
type input "**********"
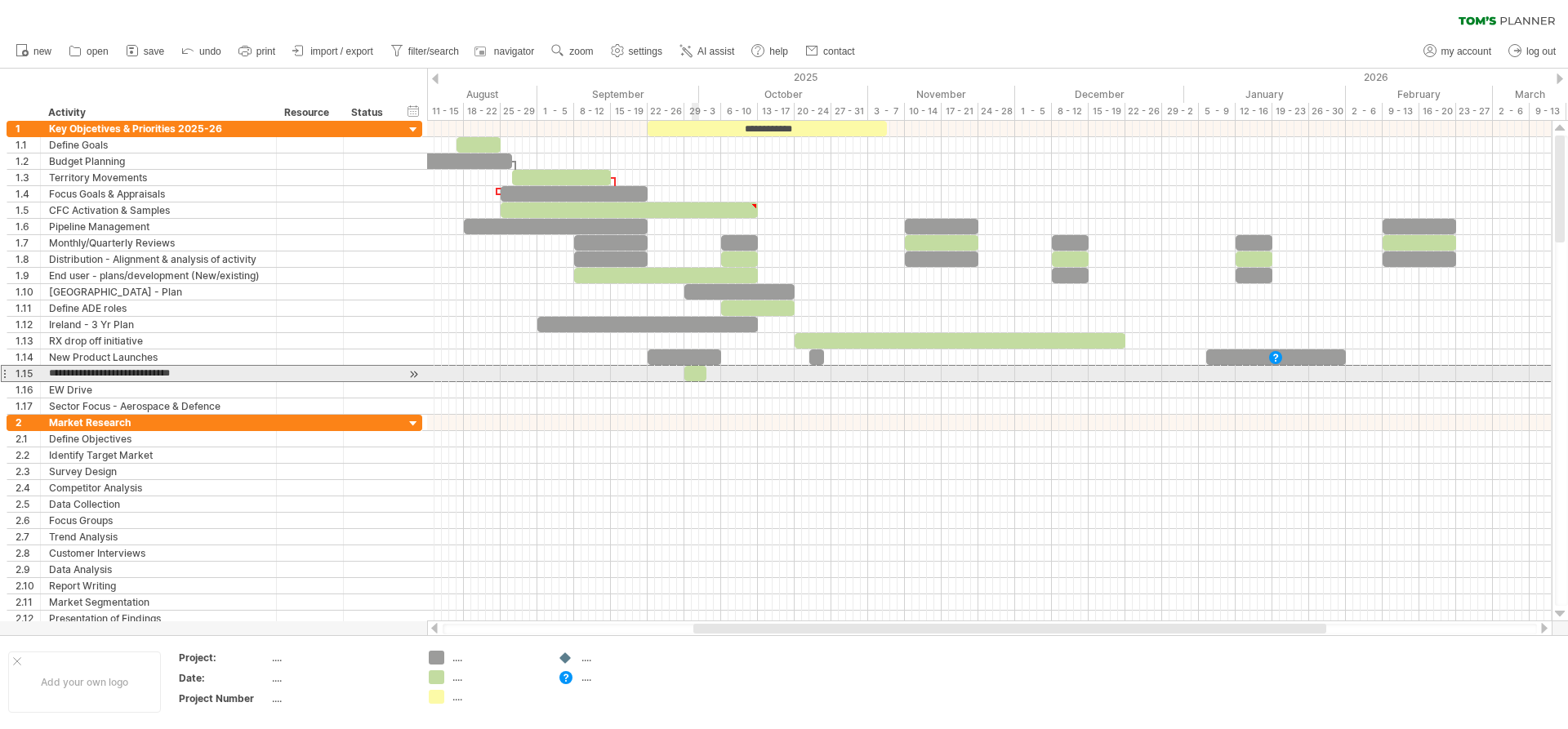
click at [693, 373] on div at bounding box center [696, 373] width 22 height 16
drag, startPoint x: 683, startPoint y: 373, endPoint x: 535, endPoint y: 382, distance: 148.3
click at [535, 382] on div "**********" at bounding box center [989, 371] width 1124 height 500
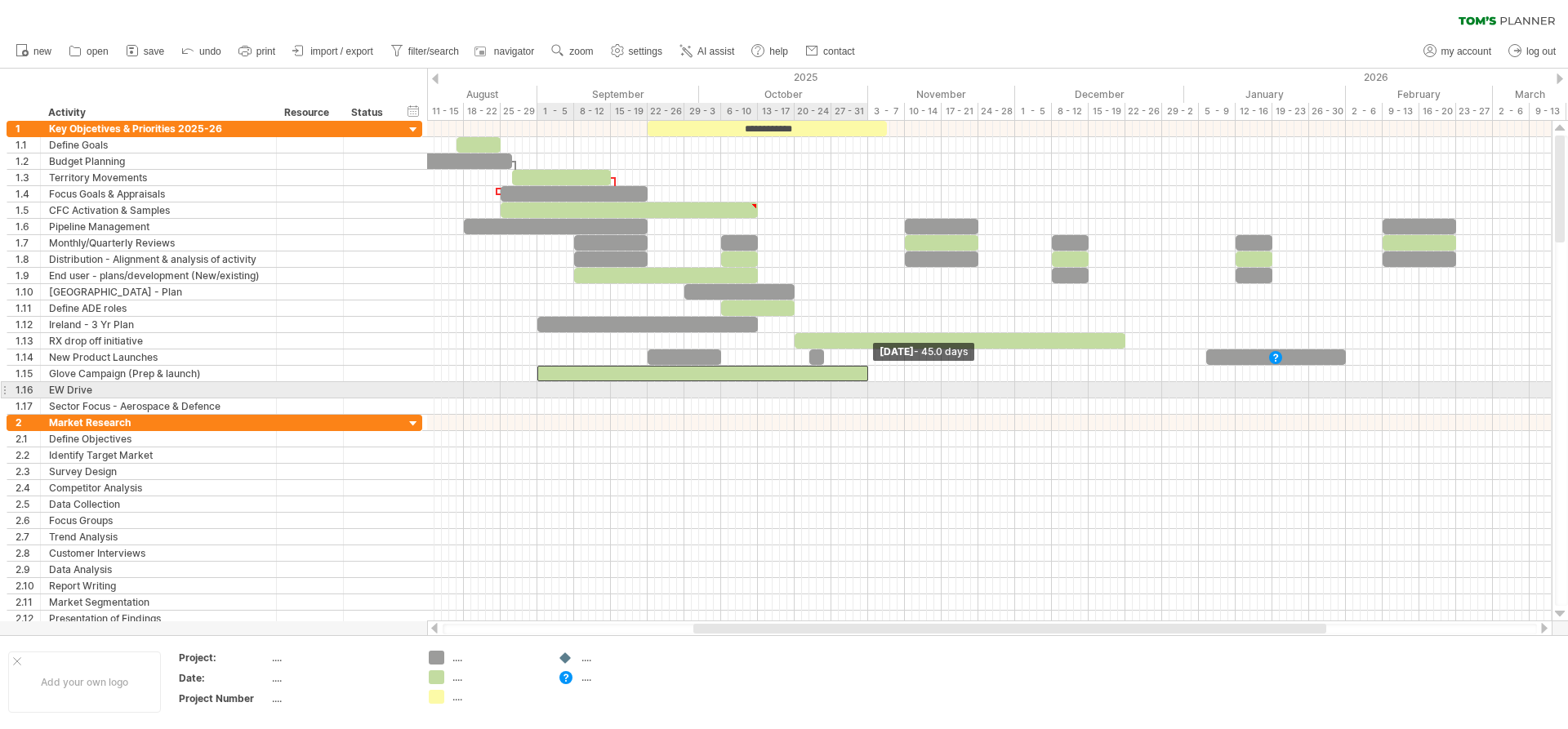
drag, startPoint x: 707, startPoint y: 374, endPoint x: 867, endPoint y: 390, distance: 160.8
click at [867, 390] on div "**********" at bounding box center [989, 371] width 1124 height 500
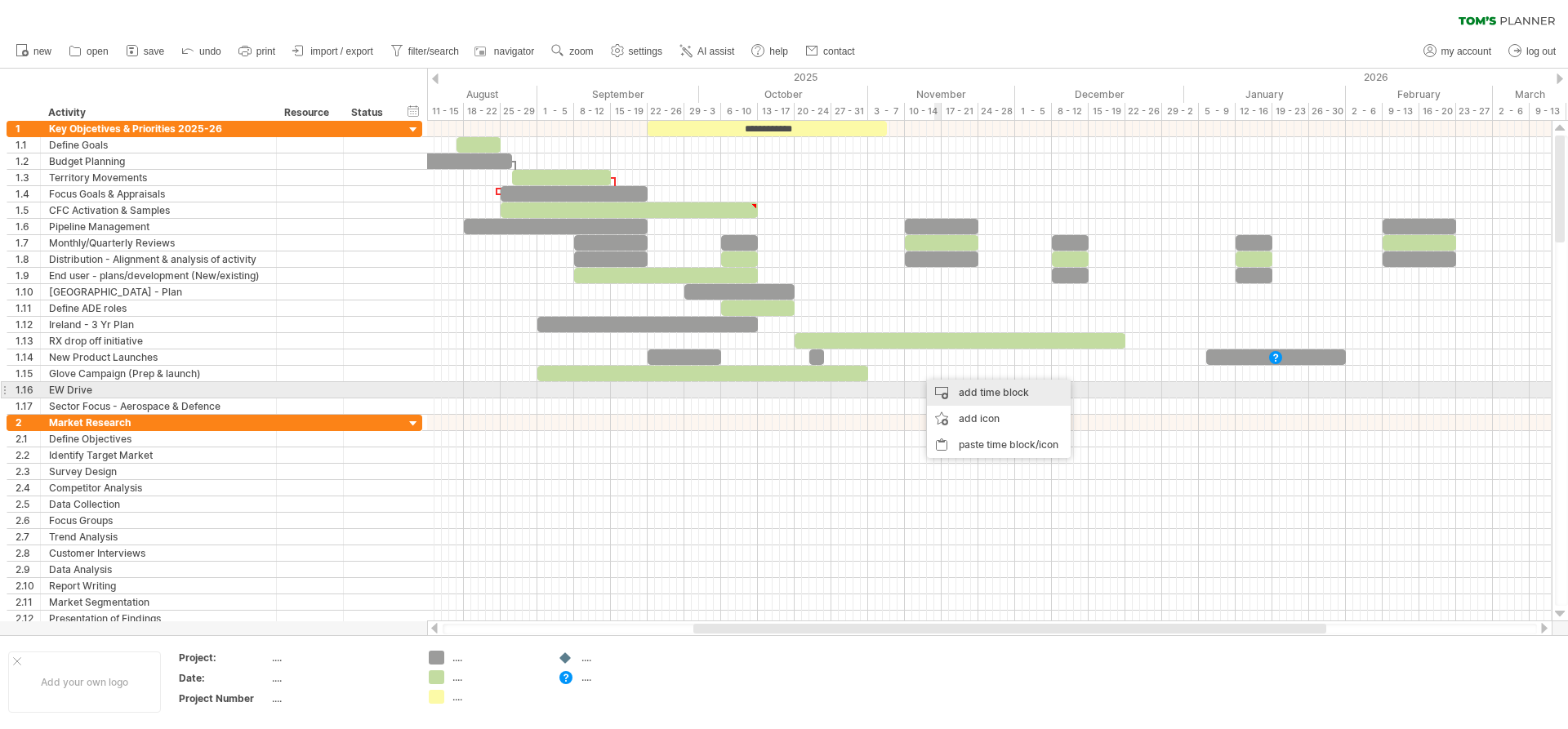
click at [956, 386] on div "add time block" at bounding box center [998, 393] width 144 height 26
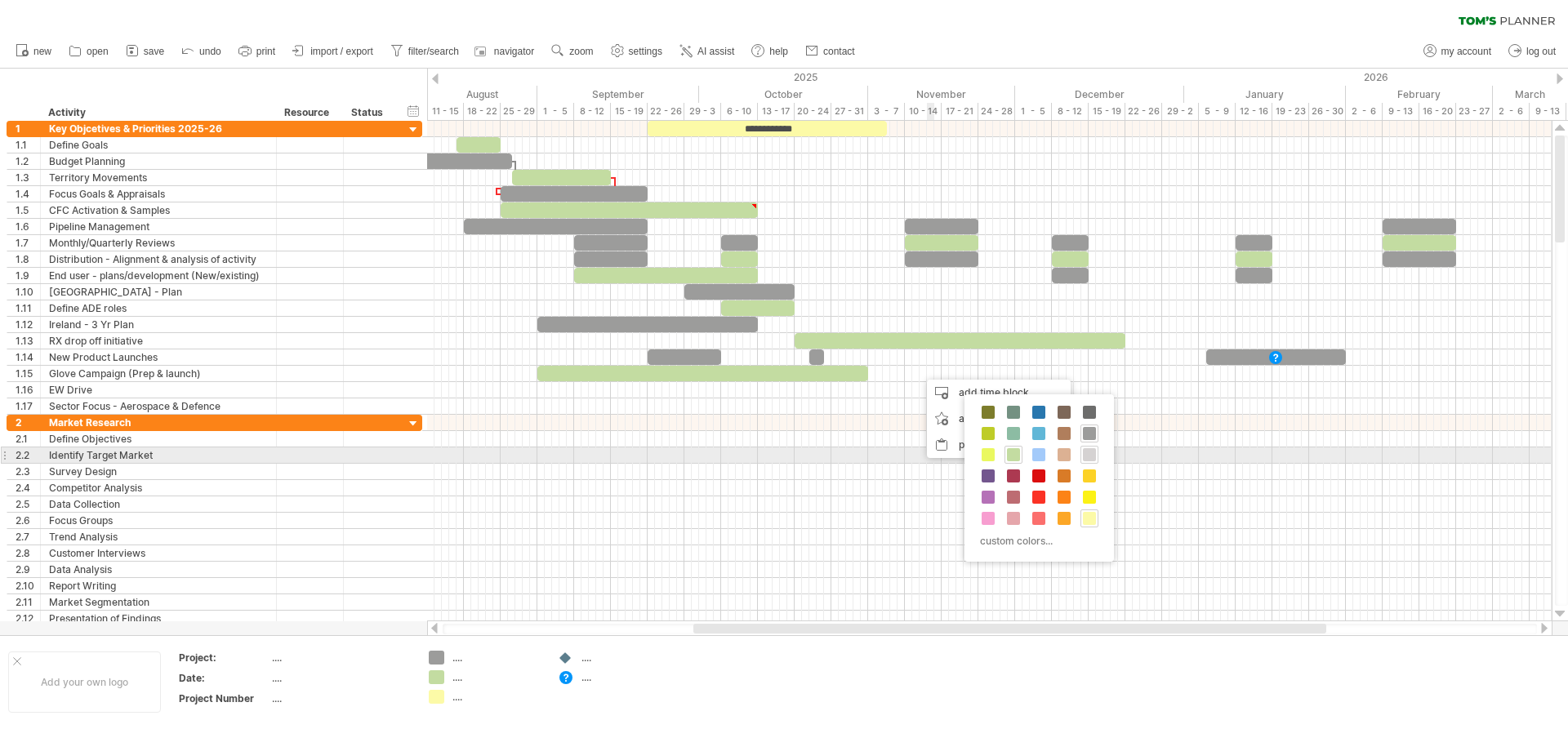
click at [1088, 449] on span at bounding box center [1089, 455] width 13 height 13
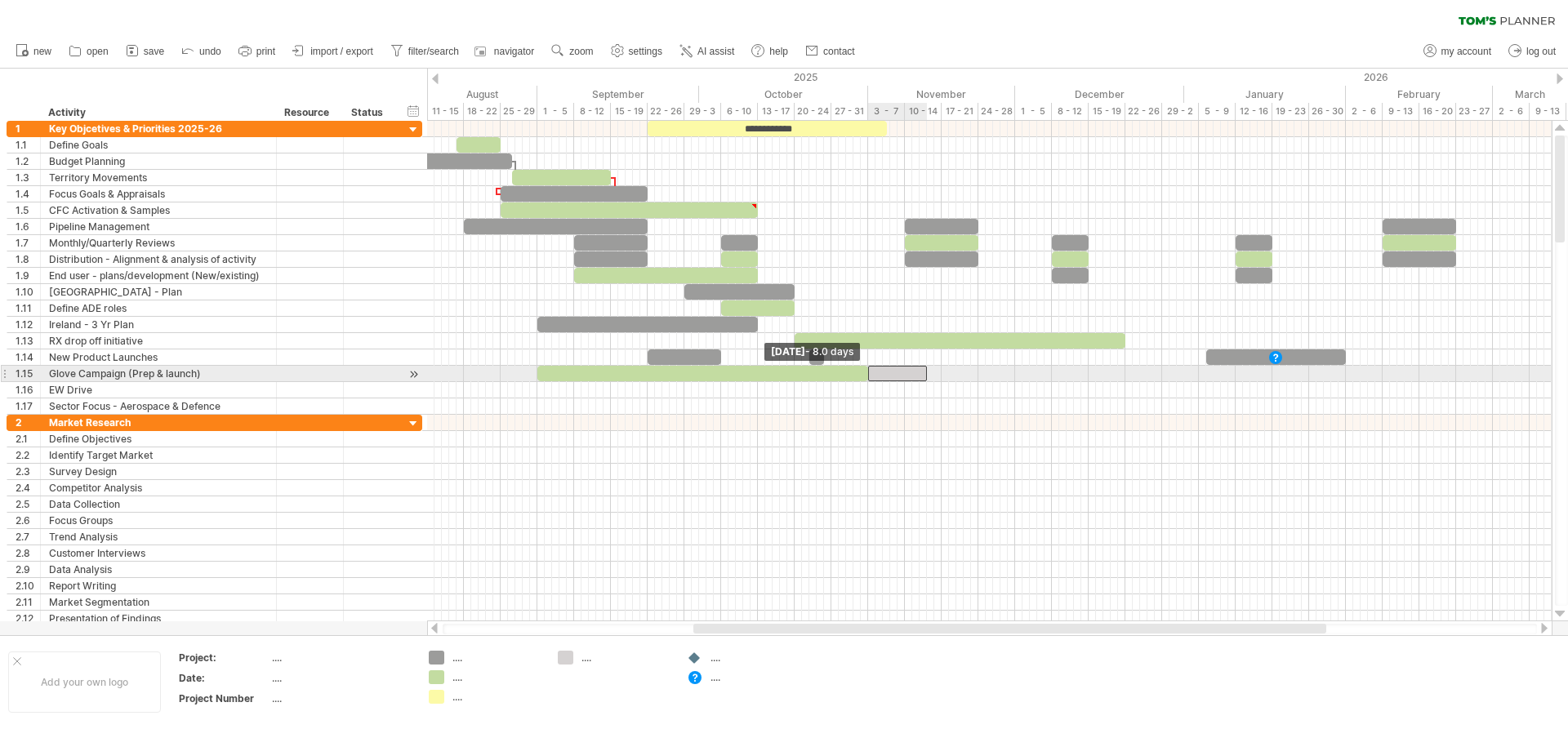
drag, startPoint x: 920, startPoint y: 374, endPoint x: 869, endPoint y: 374, distance: 51.0
click at [869, 374] on span at bounding box center [868, 373] width 6 height 16
drag, startPoint x: 924, startPoint y: 373, endPoint x: 947, endPoint y: 373, distance: 23.0
click at [929, 373] on span at bounding box center [926, 373] width 6 height 16
drag, startPoint x: 947, startPoint y: 373, endPoint x: 1005, endPoint y: 376, distance: 58.1
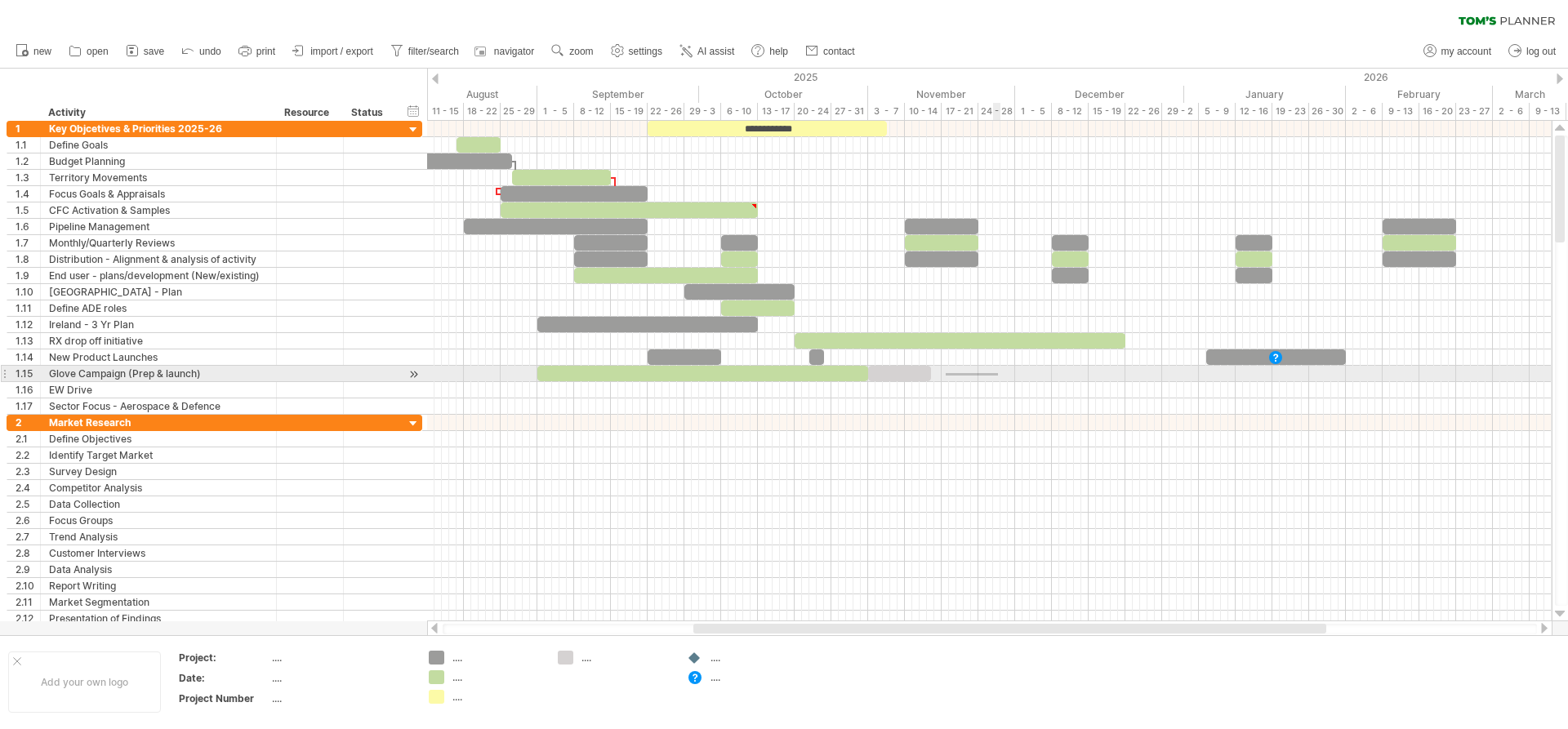
click at [1005, 376] on div at bounding box center [989, 374] width 1124 height 17
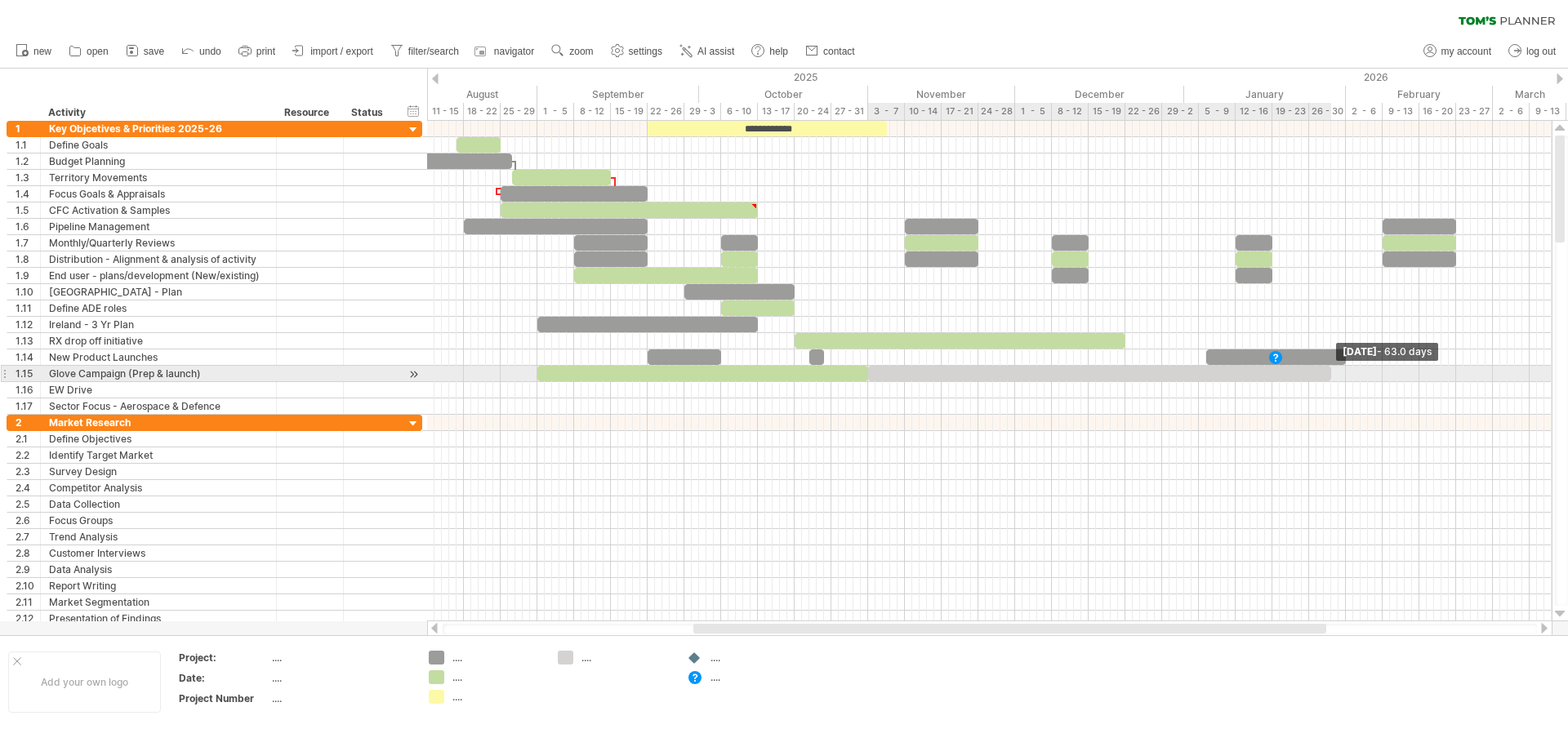
drag, startPoint x: 930, startPoint y: 375, endPoint x: 1329, endPoint y: 376, distance: 399.0
click at [1329, 376] on span at bounding box center [1331, 373] width 6 height 16
drag, startPoint x: 1329, startPoint y: 373, endPoint x: 1550, endPoint y: 383, distance: 221.2
click at [1550, 383] on div "**********" at bounding box center [989, 371] width 1124 height 500
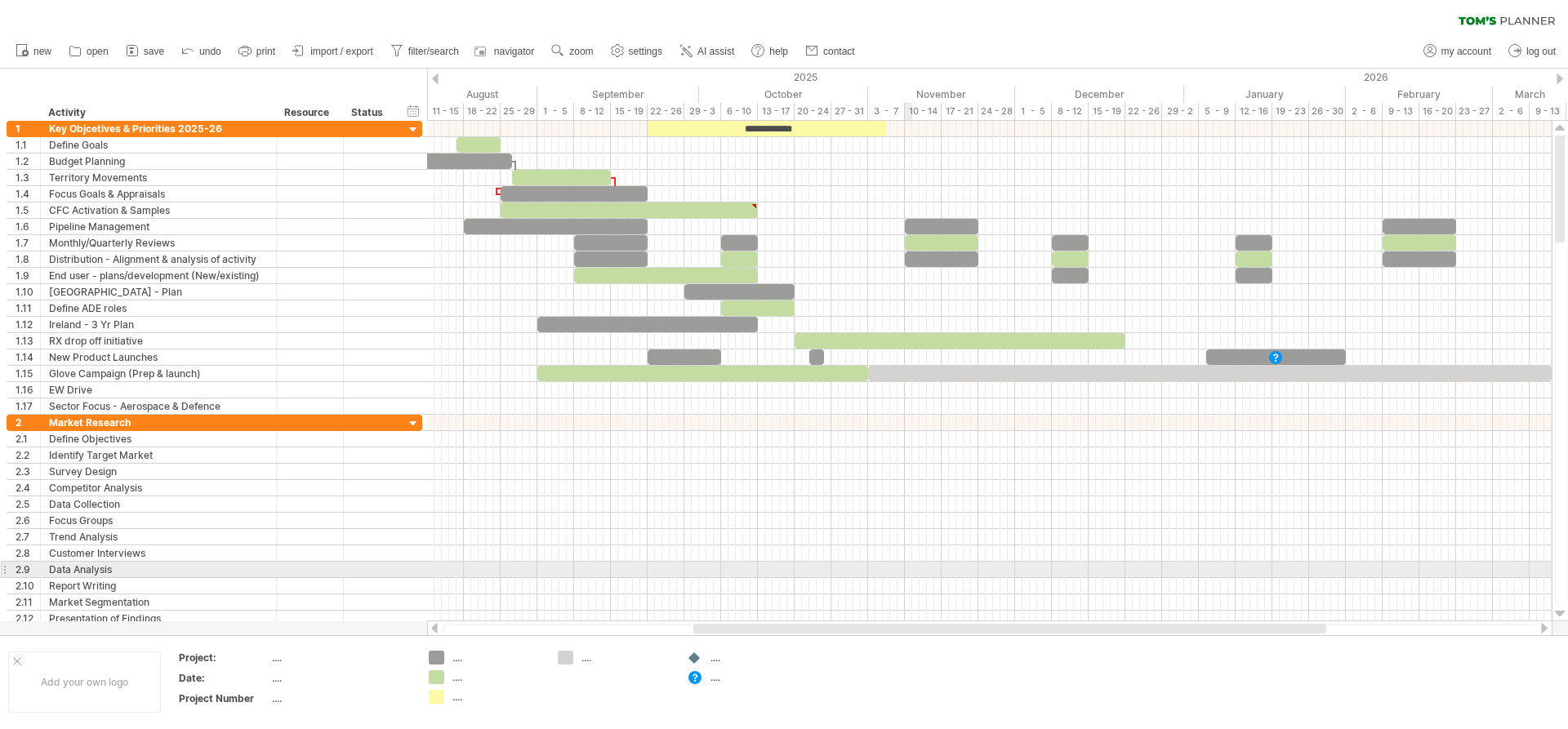
click at [909, 572] on div at bounding box center [989, 571] width 1124 height 17
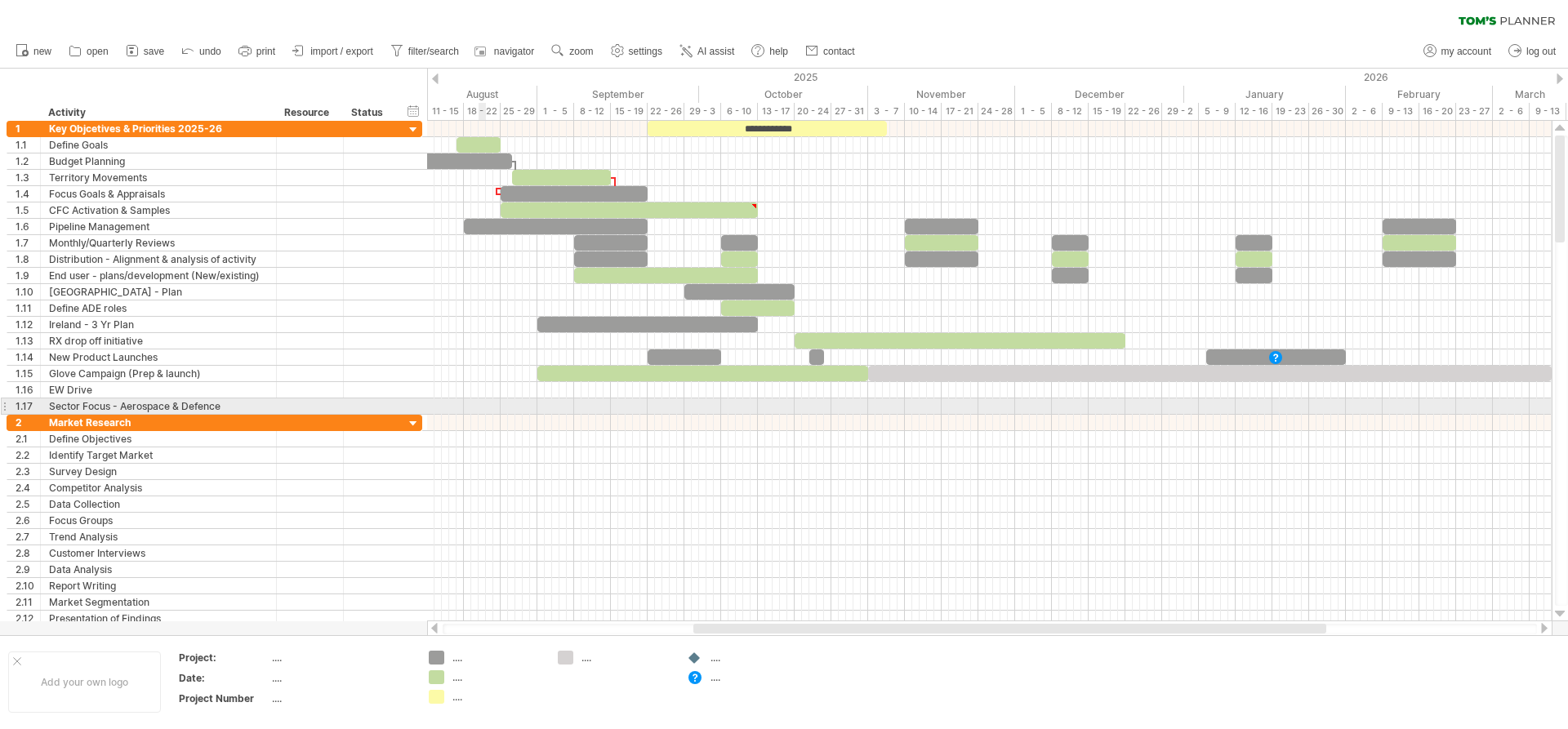
click at [484, 406] on div at bounding box center [989, 407] width 1124 height 17
click at [459, 406] on div at bounding box center [989, 407] width 1124 height 17
click at [528, 429] on div "add time block" at bounding box center [539, 427] width 144 height 26
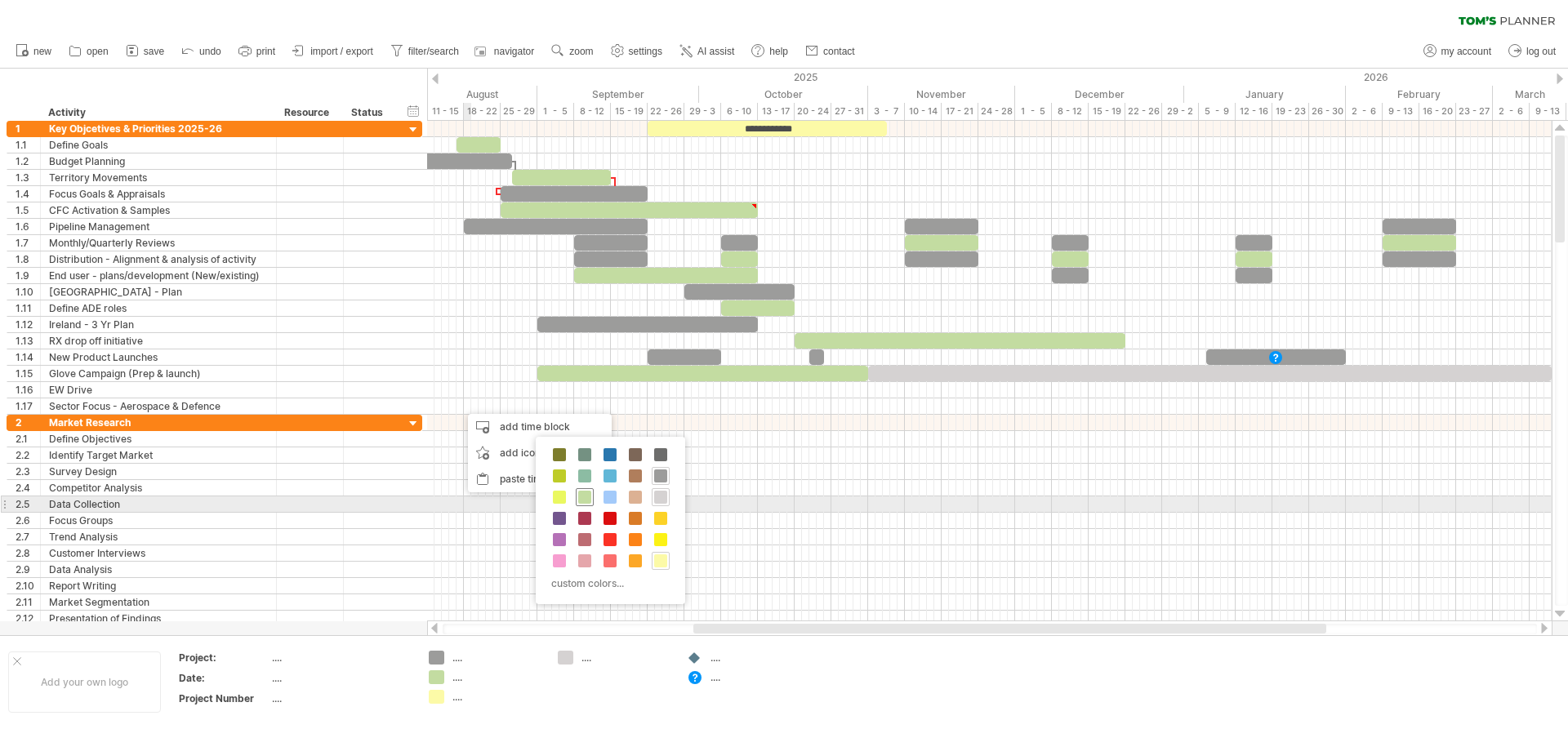
click at [586, 497] on span at bounding box center [584, 497] width 13 height 13
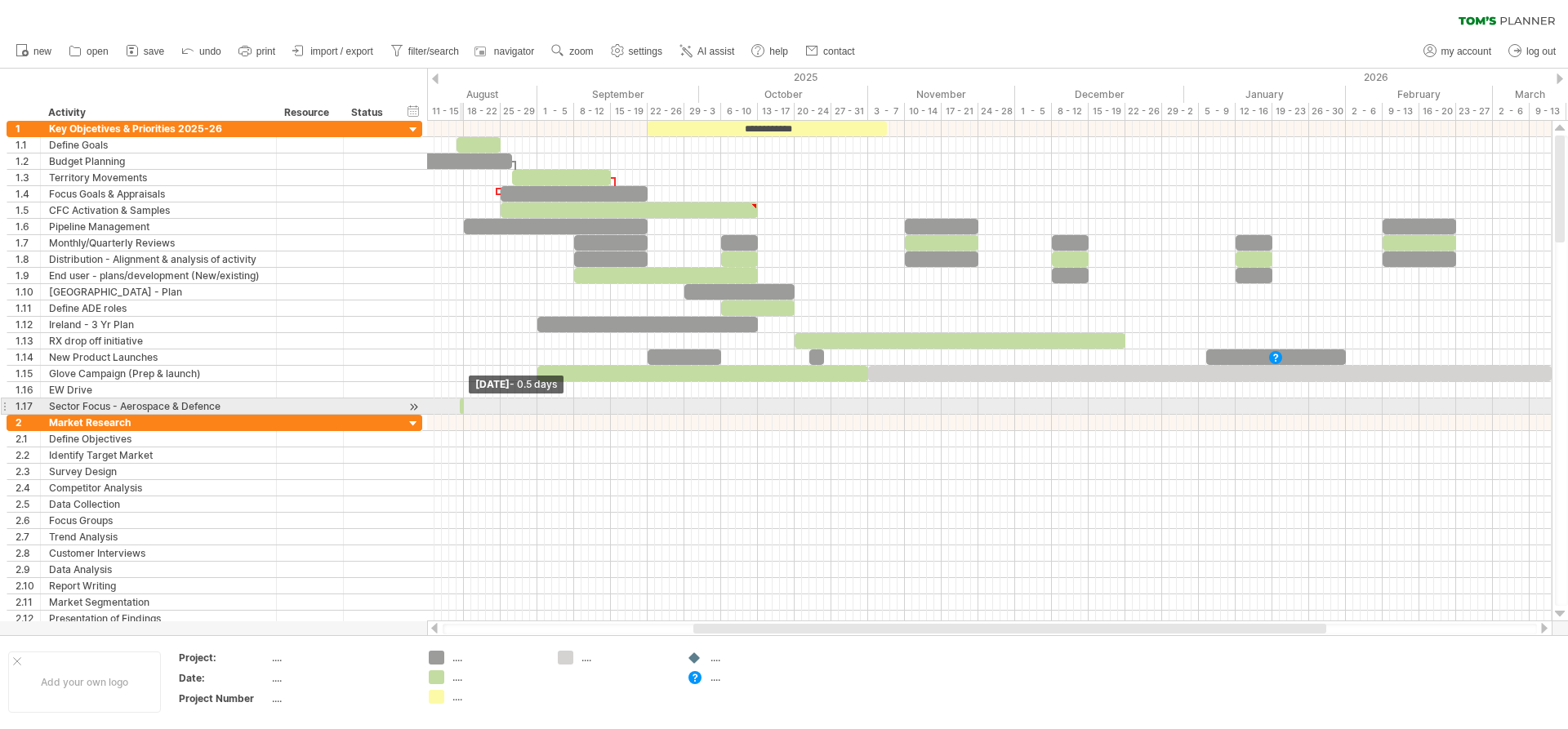
drag, startPoint x: 464, startPoint y: 409, endPoint x: 441, endPoint y: 409, distance: 23.0
click at [441, 409] on div "**********" at bounding box center [989, 371] width 1124 height 500
drag, startPoint x: 461, startPoint y: 405, endPoint x: 487, endPoint y: 405, distance: 26.0
click at [485, 405] on span at bounding box center [482, 406] width 6 height 16
drag, startPoint x: 461, startPoint y: 405, endPoint x: 436, endPoint y: 405, distance: 25.0
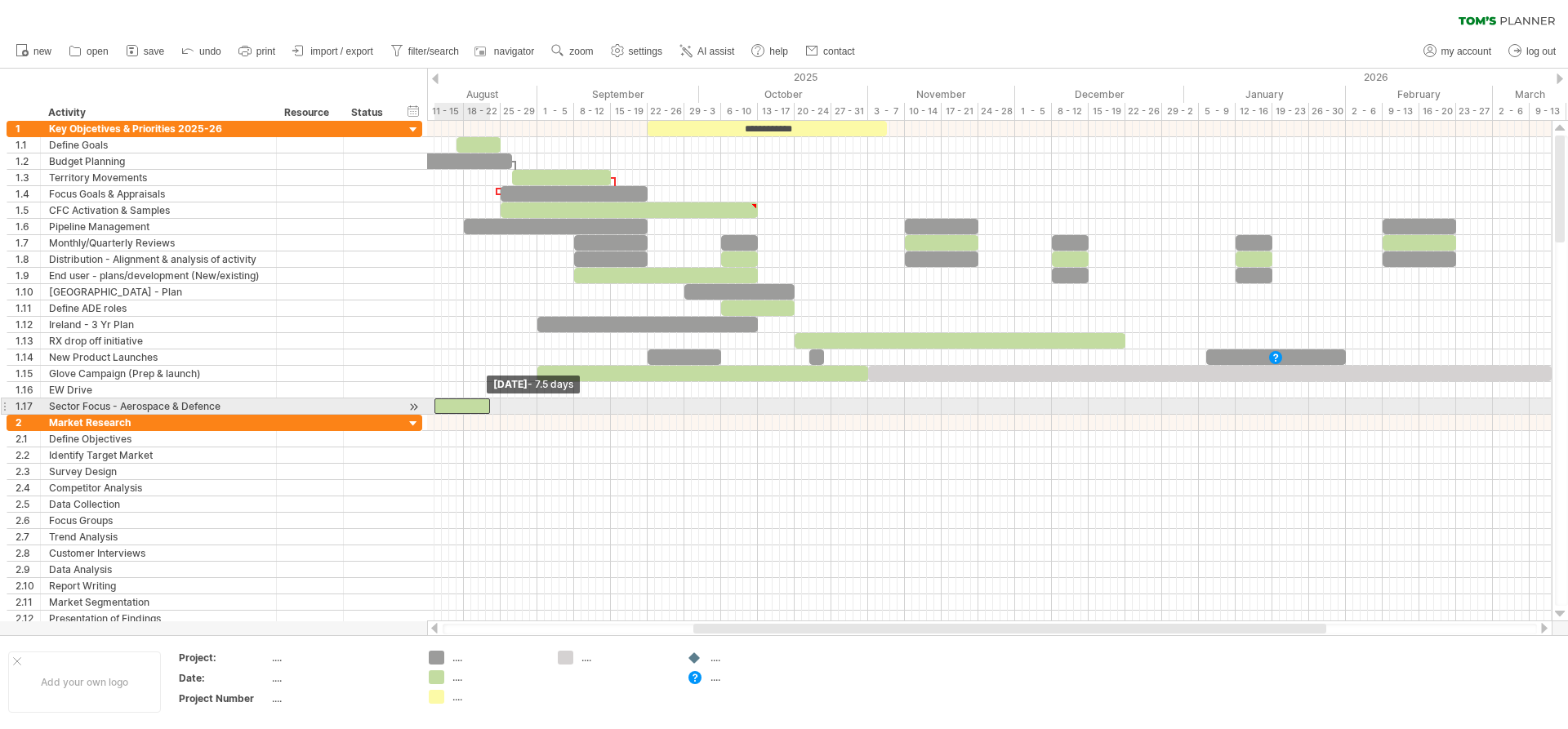
click at [436, 405] on span at bounding box center [434, 406] width 6 height 16
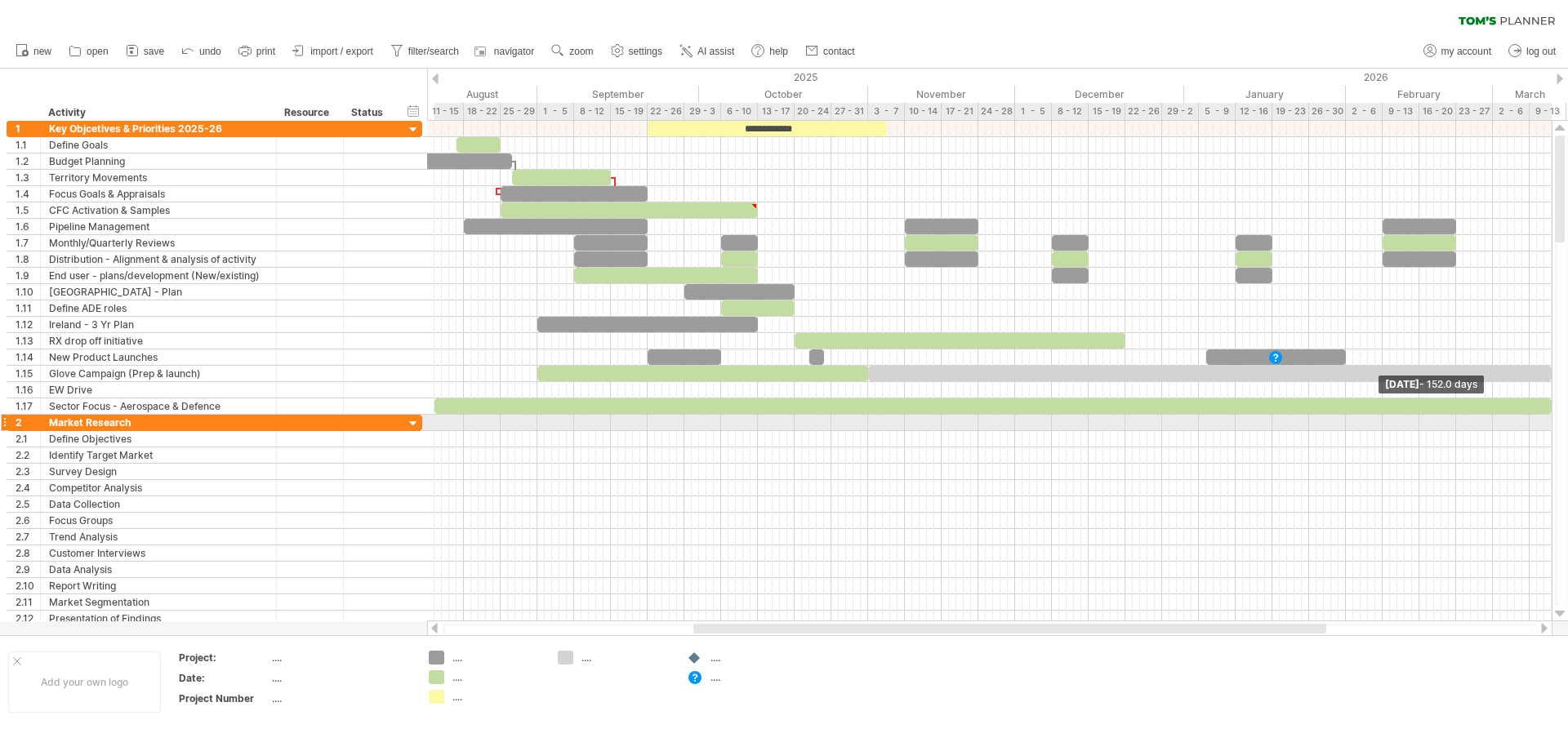
drag, startPoint x: 489, startPoint y: 405, endPoint x: 1551, endPoint y: 428, distance: 1062.2
click at [1551, 428] on div "Trying to reach [DOMAIN_NAME] Connected again... 0% clear filter new 1" at bounding box center [784, 364] width 1568 height 729
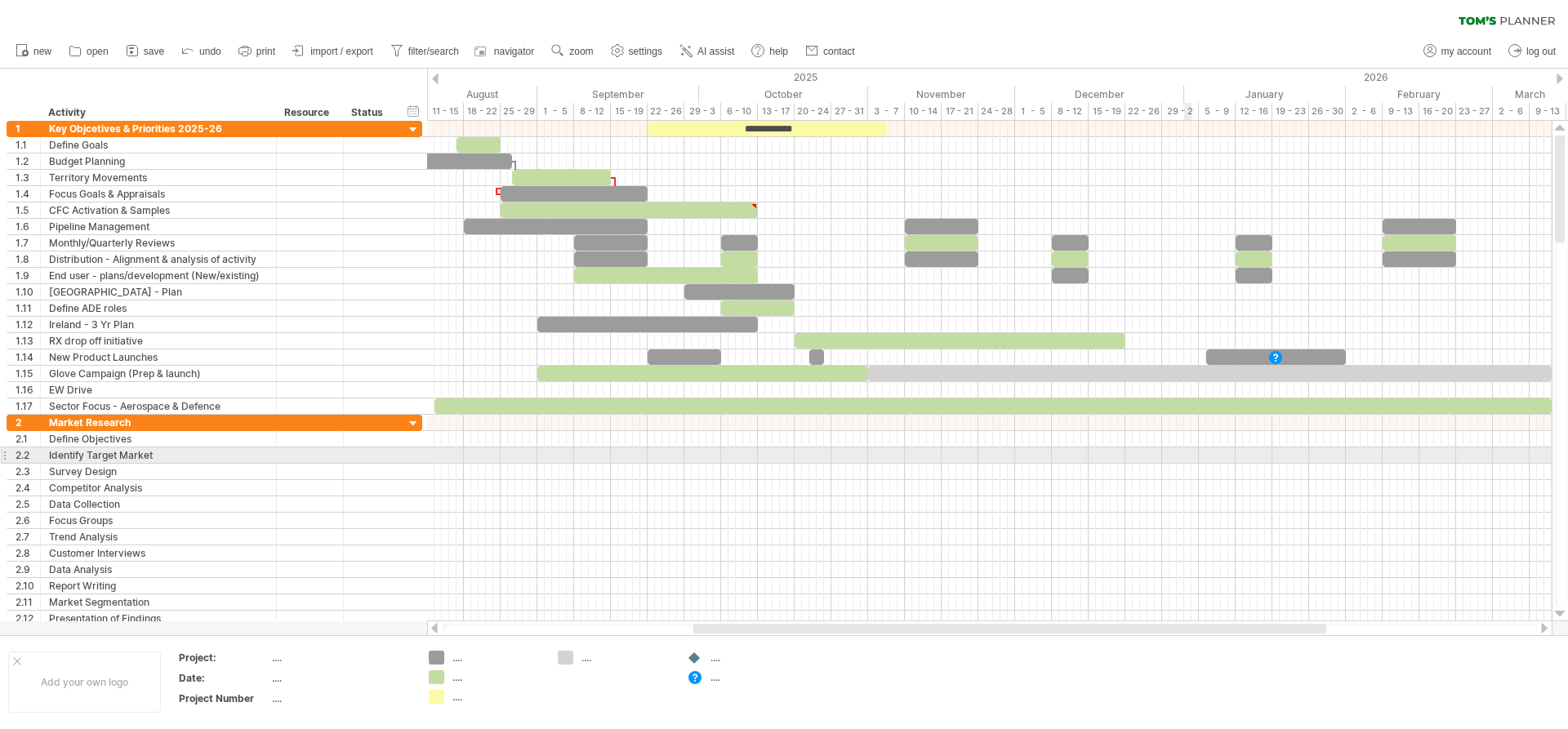
click at [1185, 463] on div at bounding box center [989, 456] width 1124 height 17
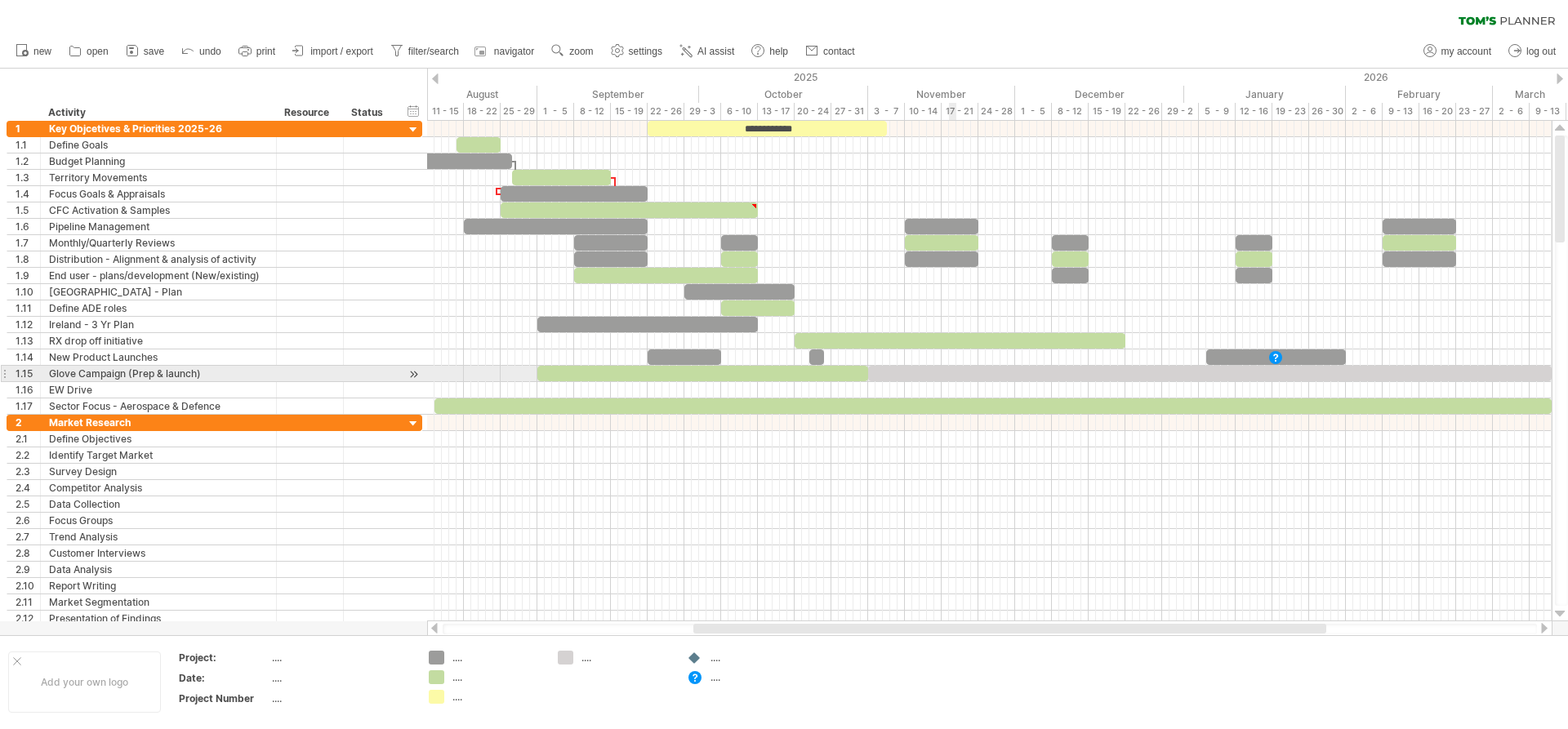
click at [953, 366] on div at bounding box center [1210, 373] width 684 height 16
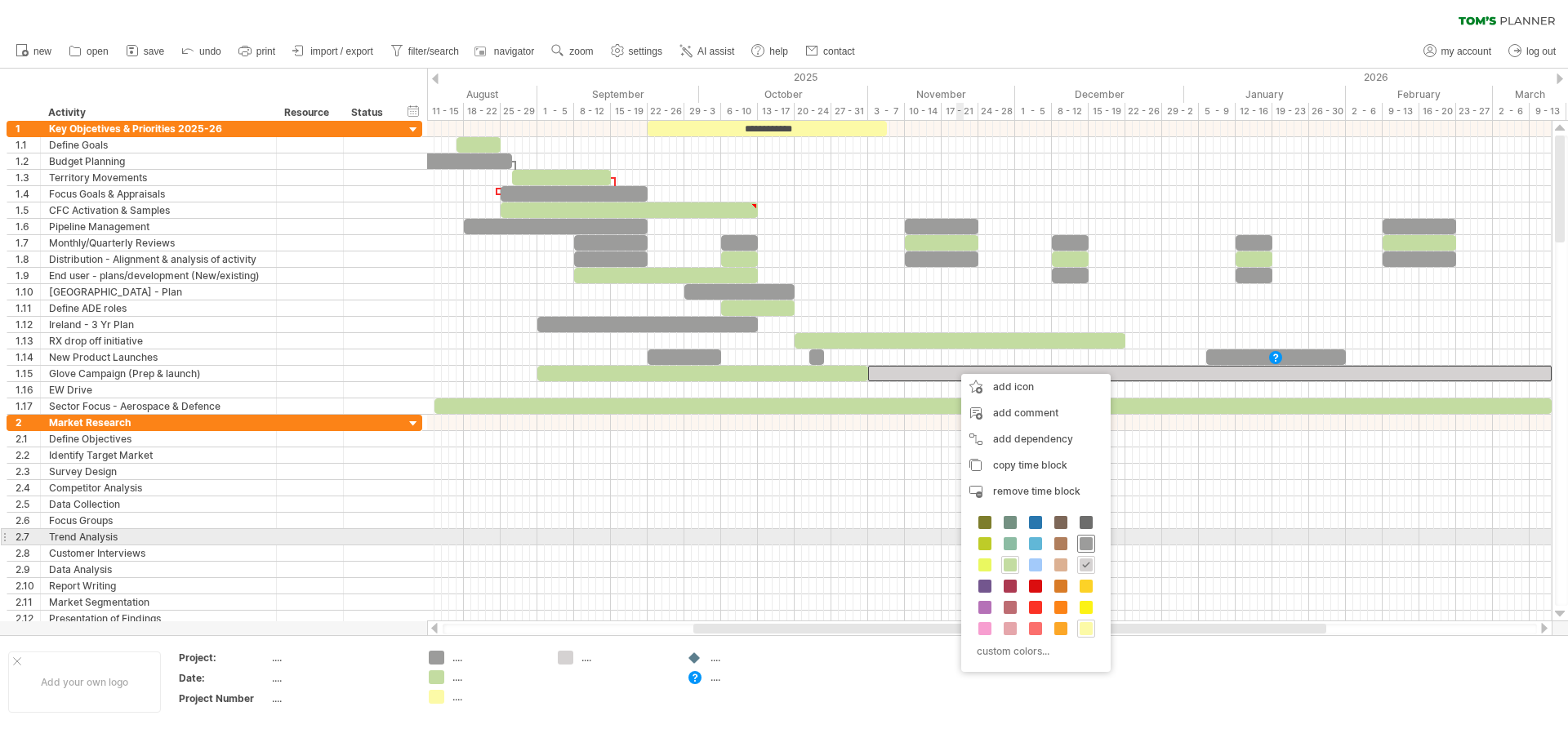
click at [1083, 540] on span at bounding box center [1086, 544] width 13 height 13
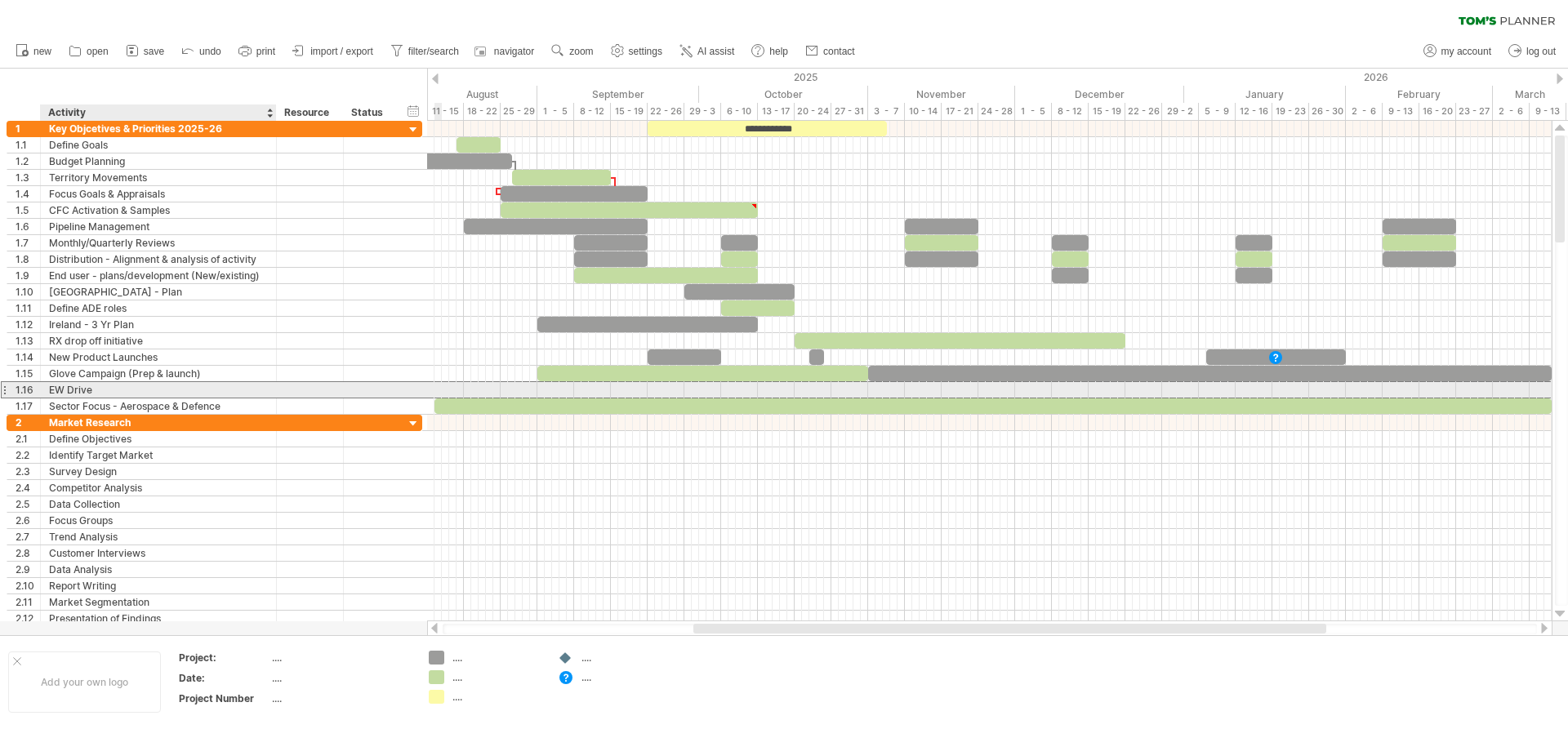
click at [129, 390] on div "EW Drive" at bounding box center [158, 390] width 219 height 16
click at [97, 390] on input "**********" at bounding box center [158, 390] width 219 height 16
type input "**********"
click at [655, 388] on div at bounding box center [989, 391] width 1124 height 17
click at [649, 388] on div at bounding box center [989, 391] width 1124 height 17
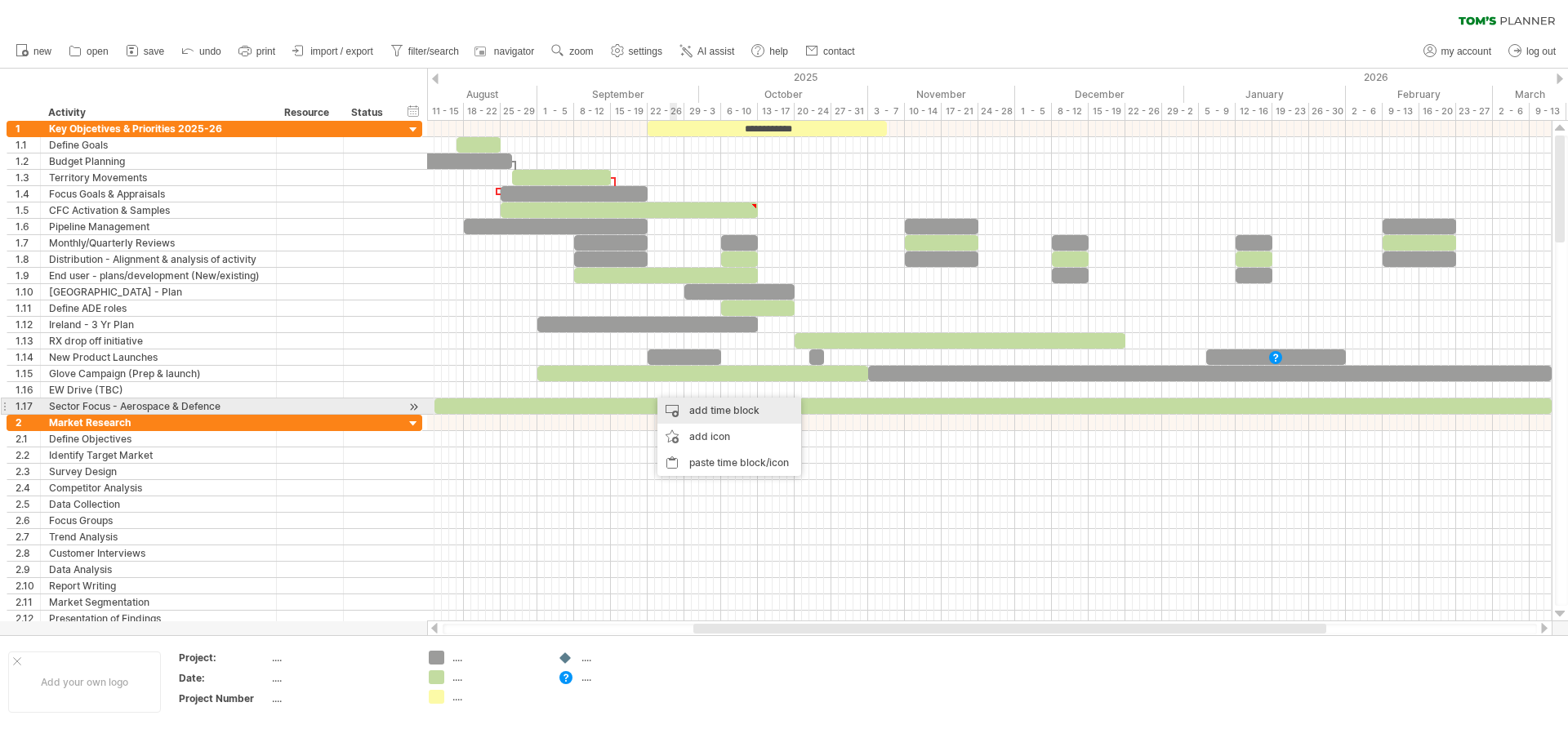
click at [698, 406] on div "add time block" at bounding box center [729, 410] width 144 height 26
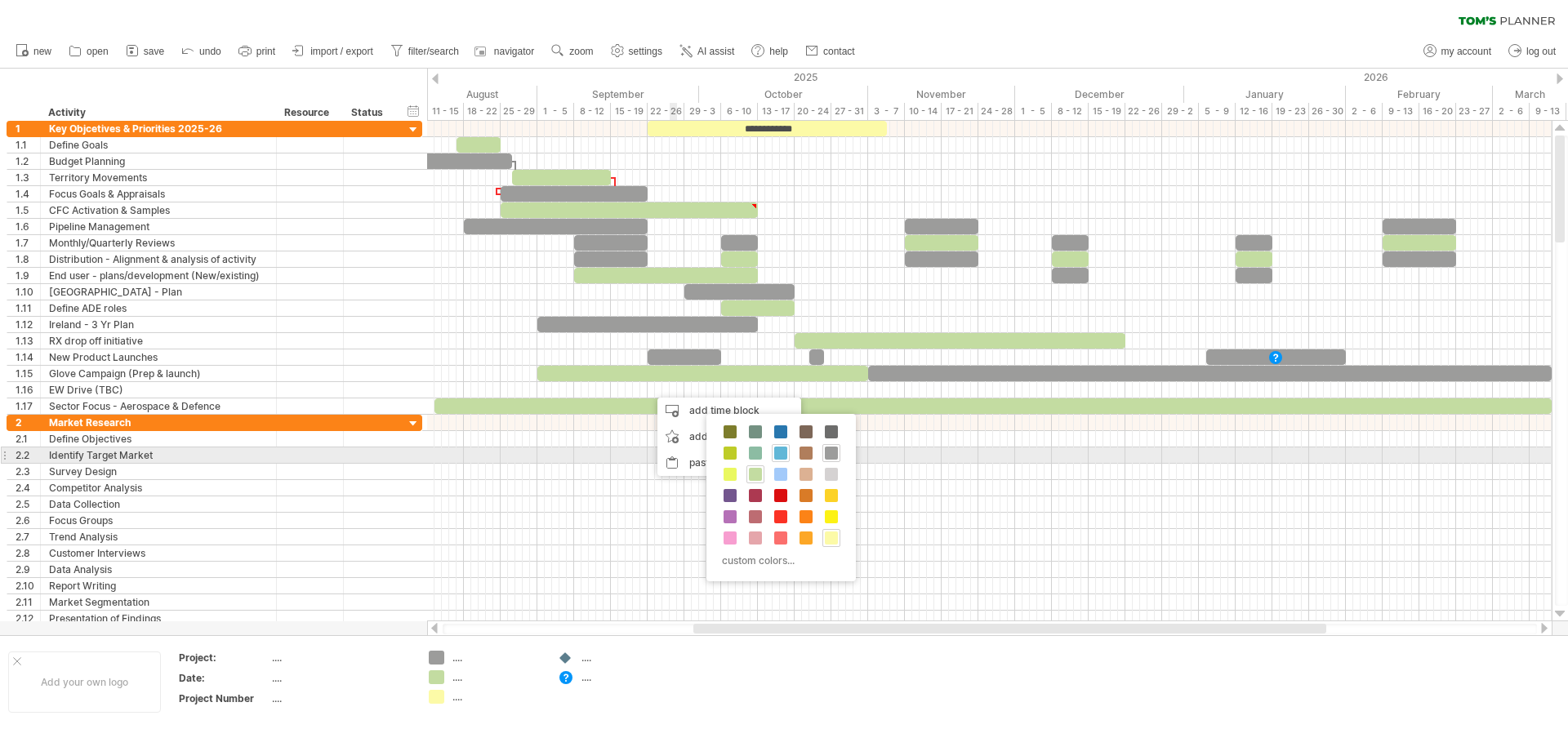
click at [780, 455] on span at bounding box center [781, 453] width 13 height 13
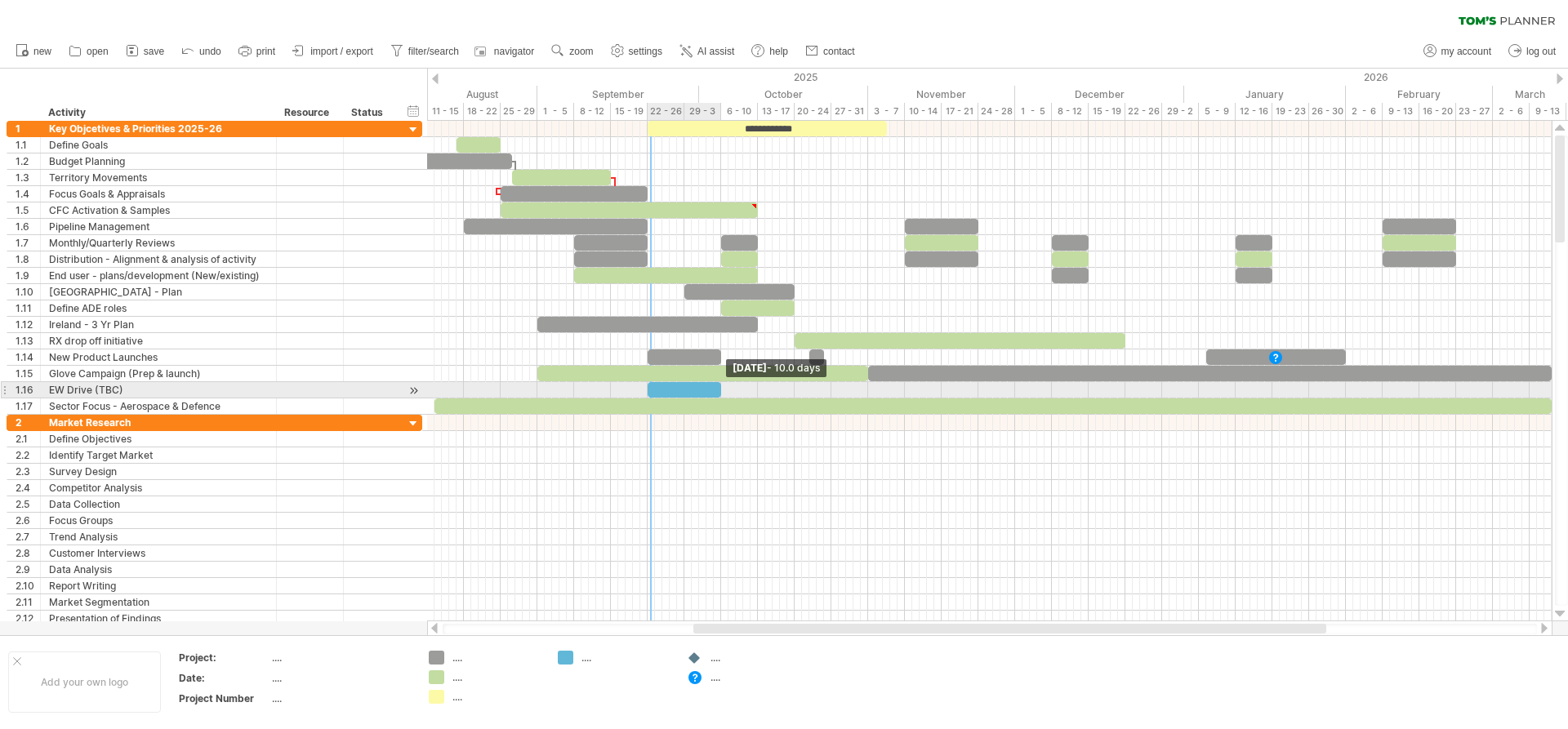
drag, startPoint x: 652, startPoint y: 393, endPoint x: 721, endPoint y: 397, distance: 69.1
click at [721, 397] on div "**********" at bounding box center [989, 371] width 1124 height 500
click at [676, 389] on div at bounding box center [684, 390] width 73 height 16
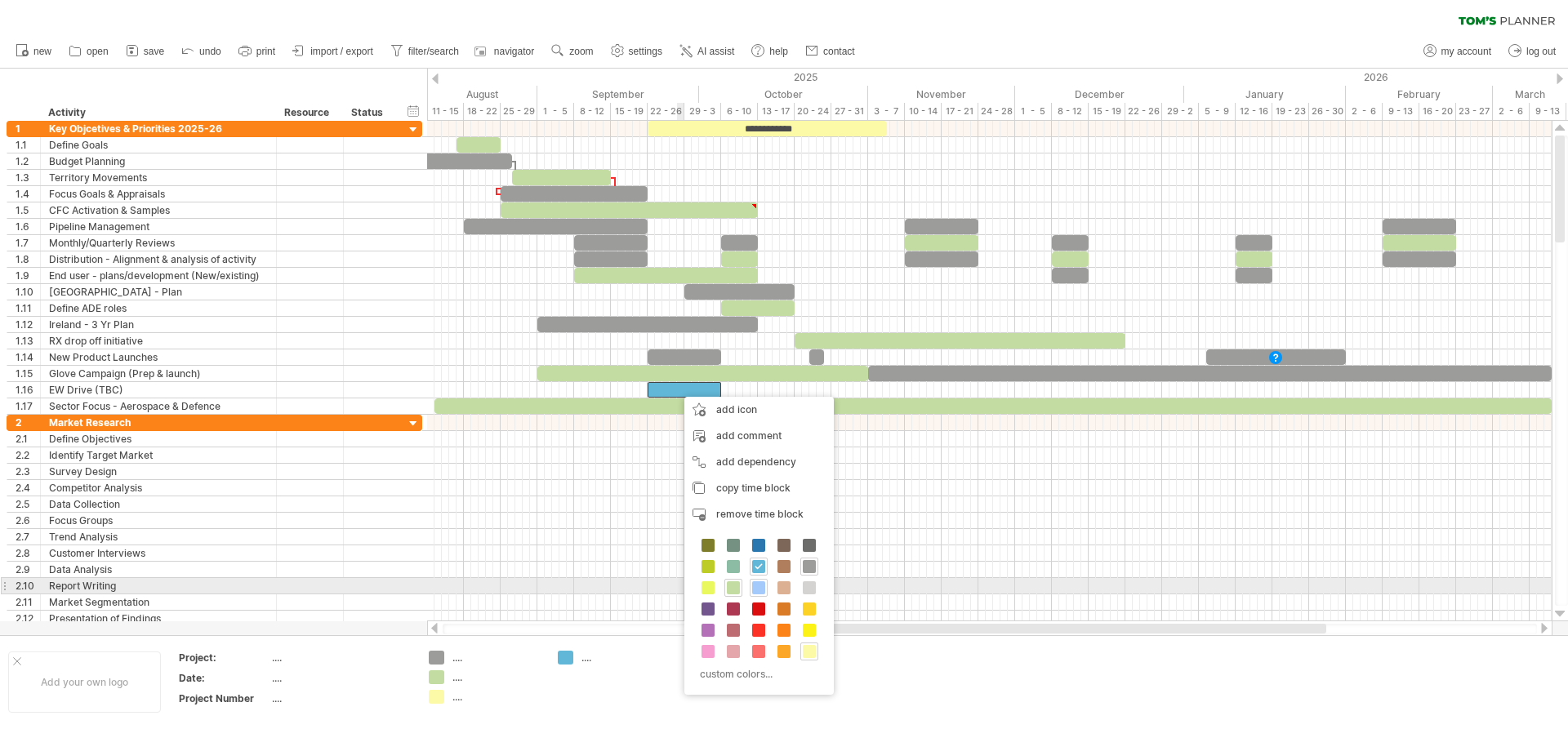
click at [753, 585] on span at bounding box center [759, 588] width 13 height 13
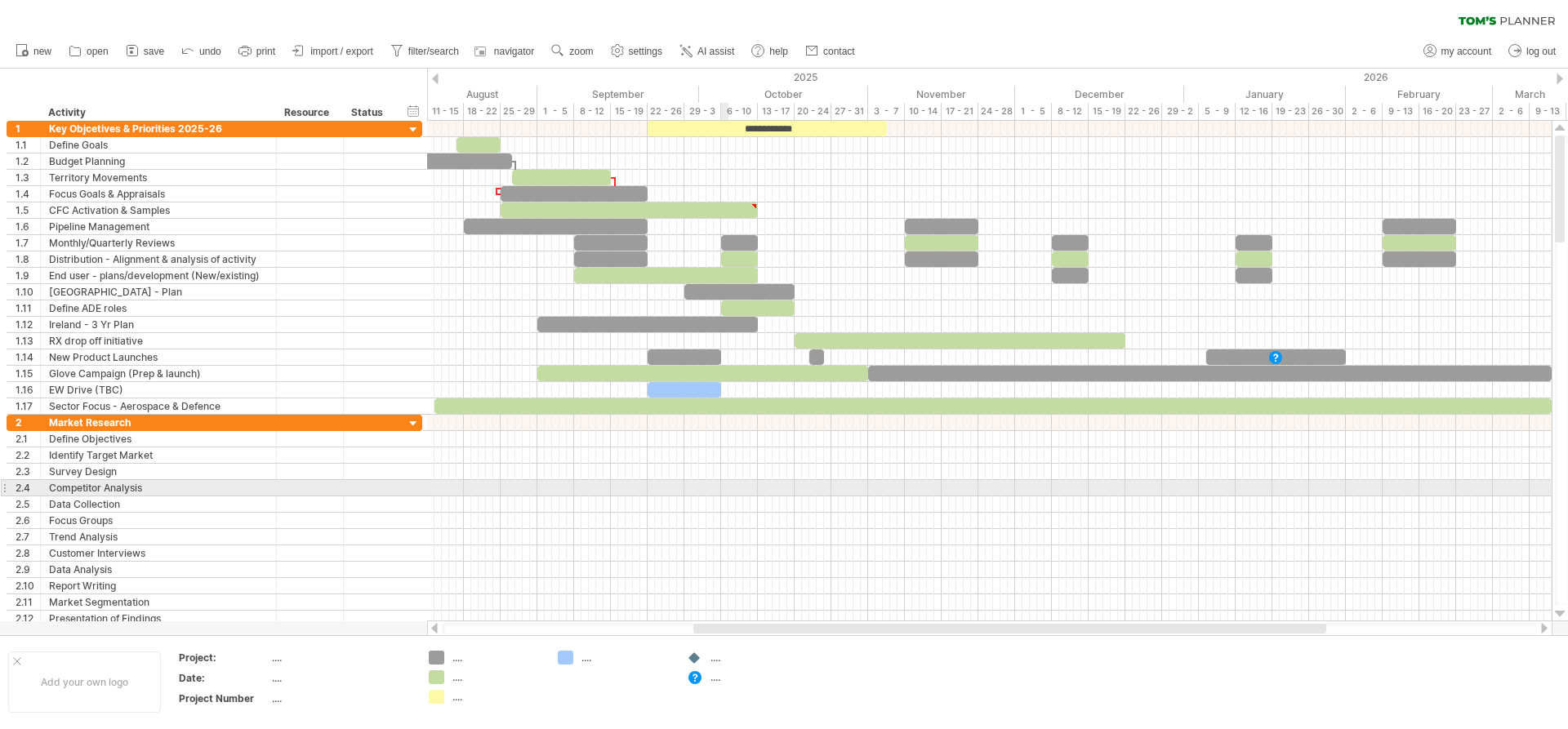
click at [721, 489] on div at bounding box center [989, 488] width 1124 height 17
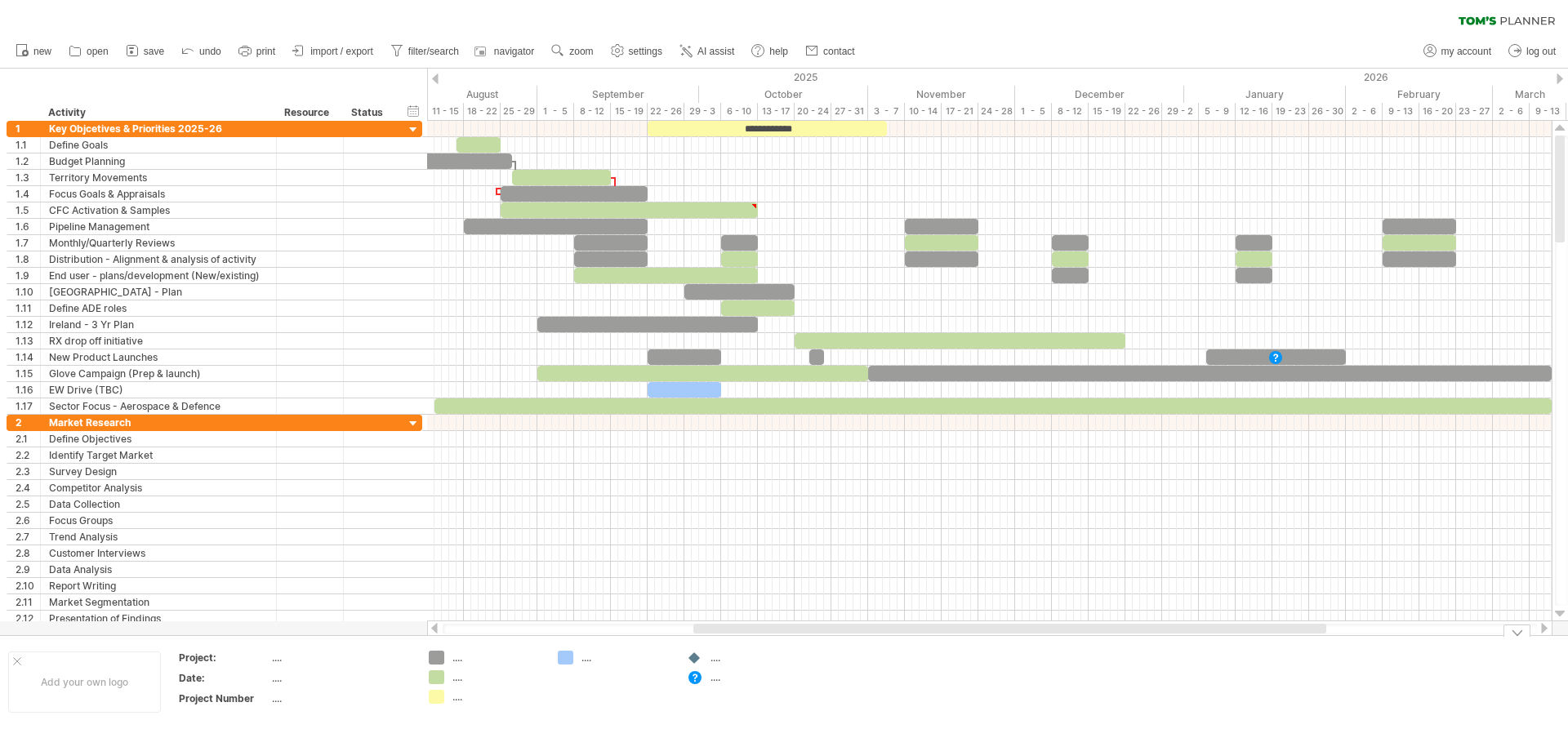
click at [154, 52] on span "save" at bounding box center [154, 51] width 20 height 11
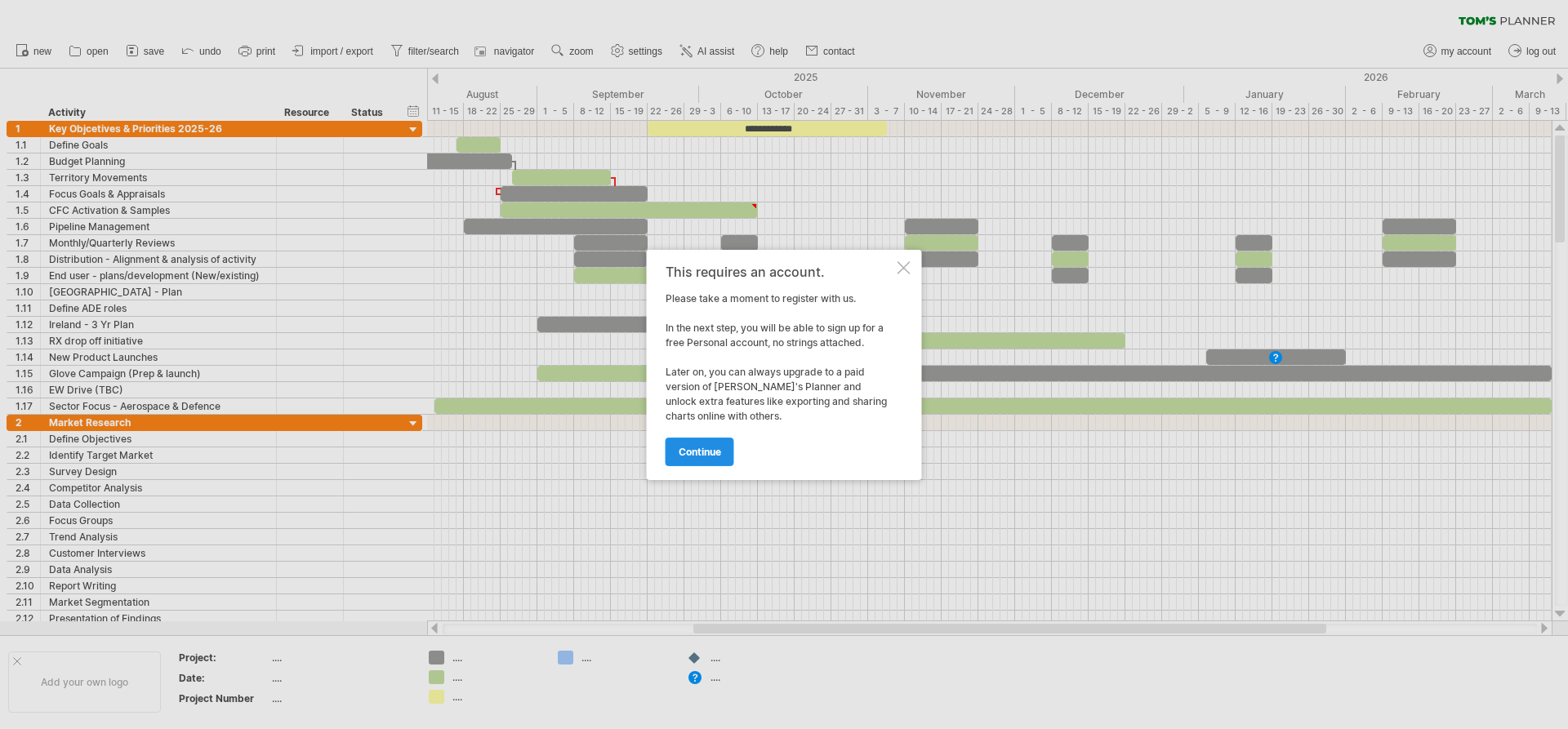
click at [699, 447] on span "continue" at bounding box center [700, 451] width 43 height 12
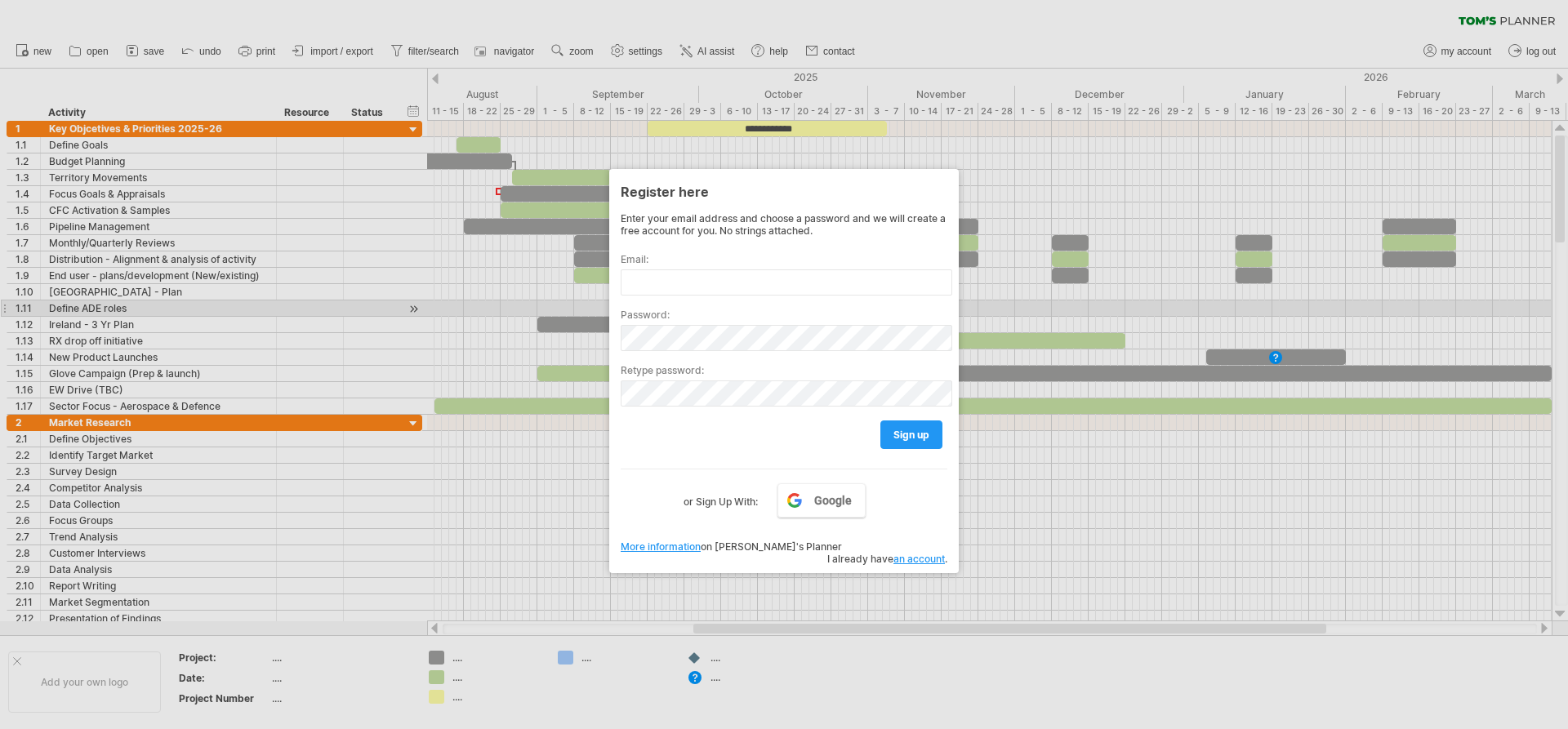
click at [505, 308] on div at bounding box center [784, 364] width 1568 height 729
click at [1064, 315] on div at bounding box center [784, 364] width 1568 height 729
